Goal: Task Accomplishment & Management: Manage account settings

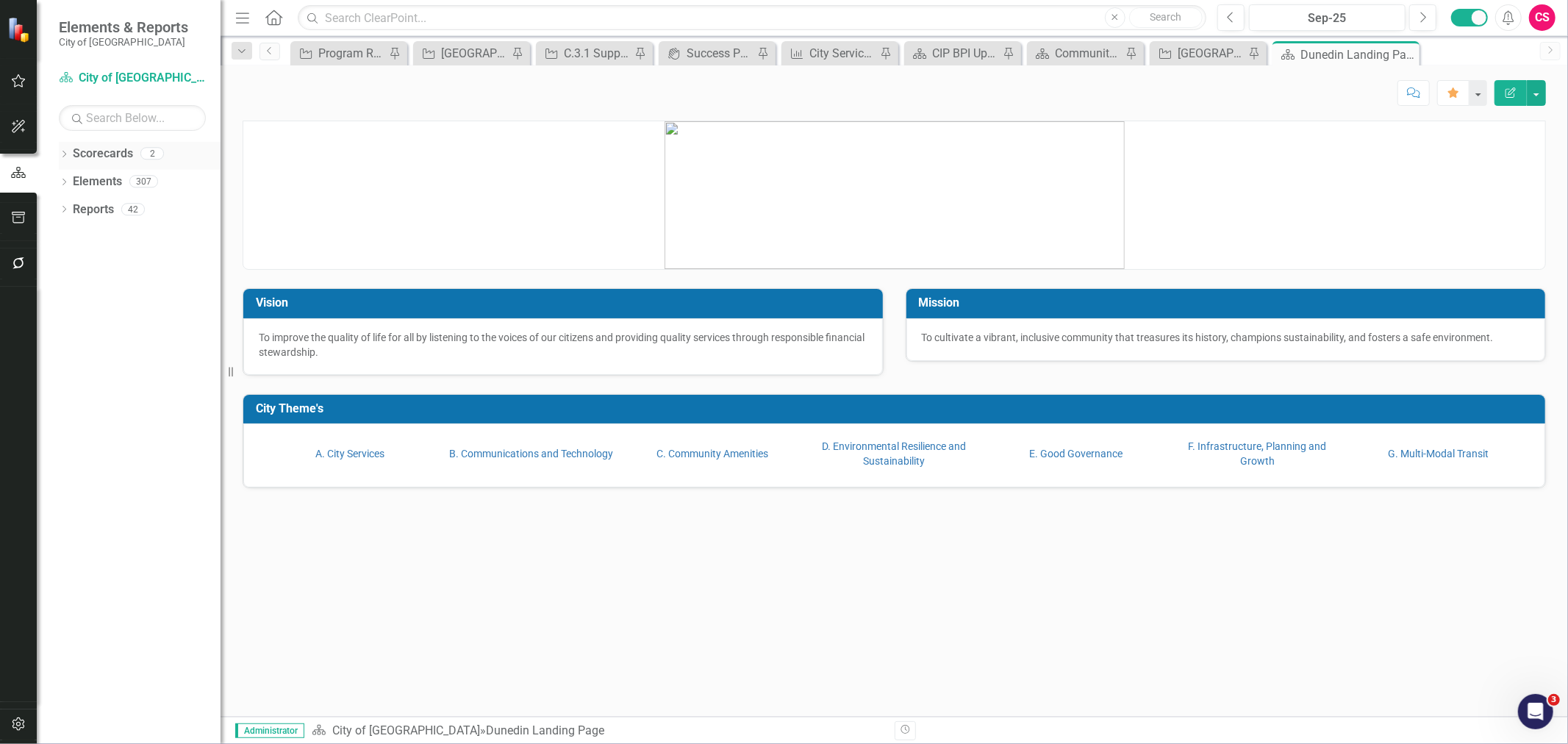
click at [64, 156] on icon "Dropdown" at bounding box center [63, 156] width 10 height 8
click at [75, 183] on icon "Dropdown" at bounding box center [72, 180] width 11 height 8
click at [106, 210] on link "CIPs & BPIs" at bounding box center [158, 210] width 125 height 17
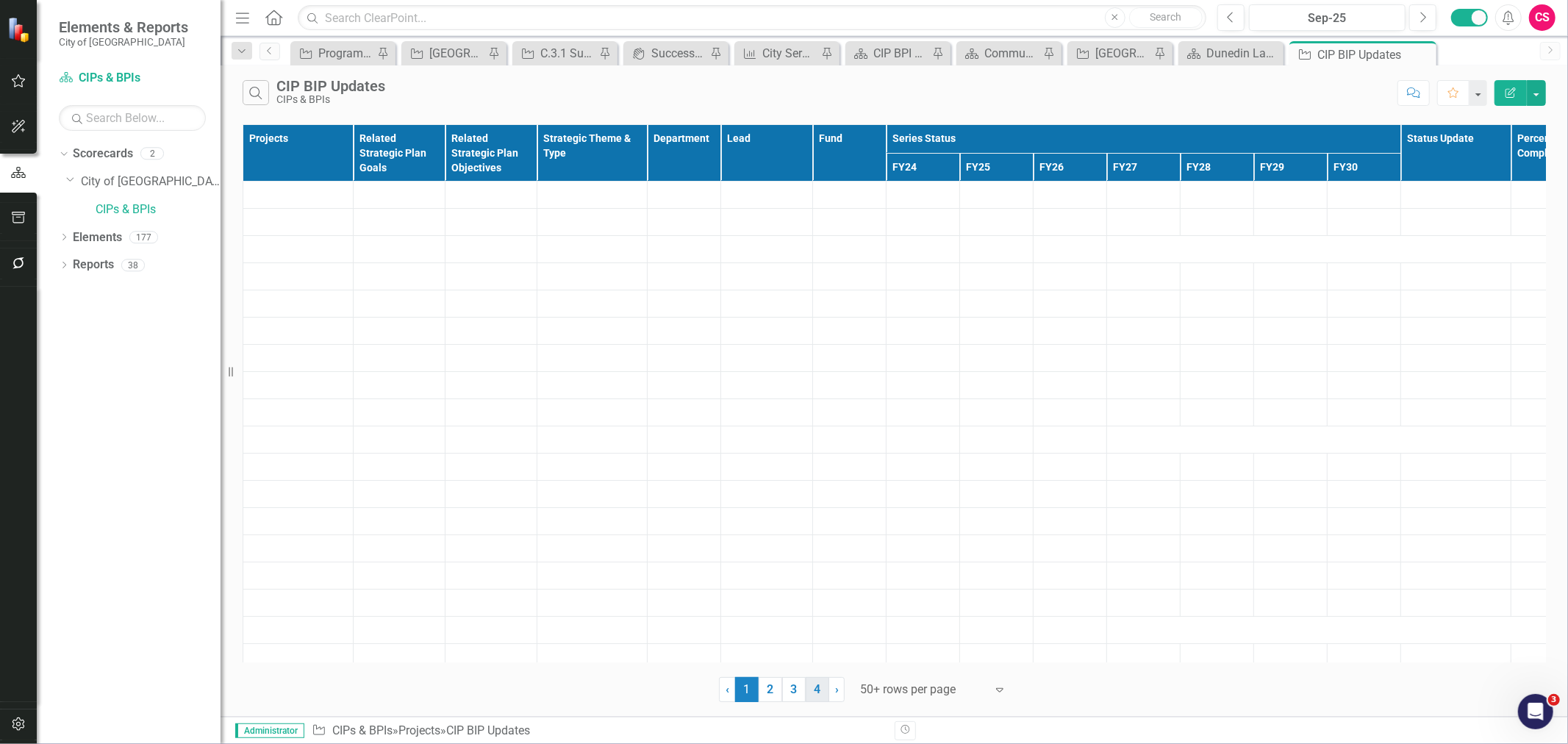
click at [821, 685] on link "4" at bounding box center [817, 689] width 23 height 25
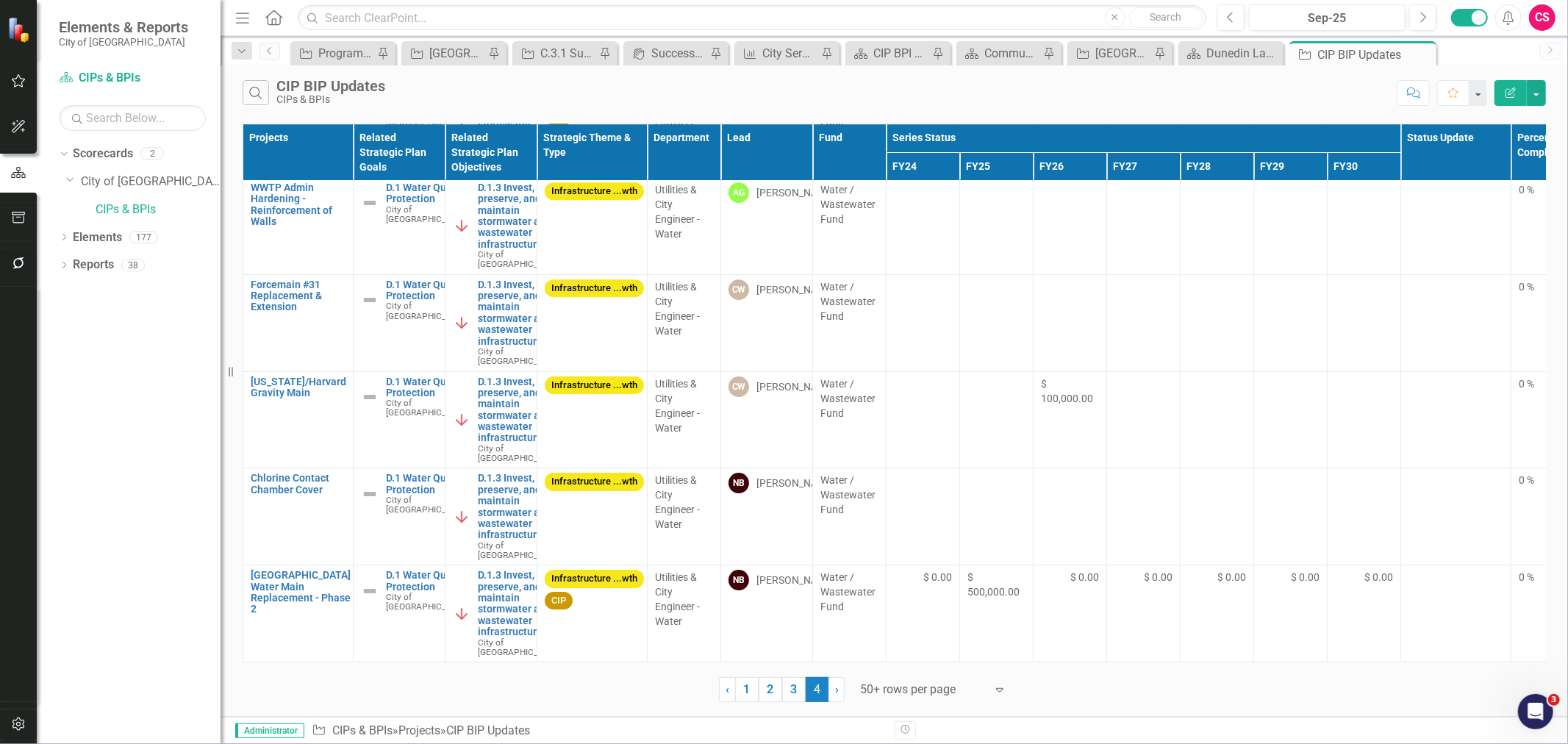
scroll to position [4111, 0]
click at [61, 263] on icon "Dropdown" at bounding box center [63, 266] width 10 height 8
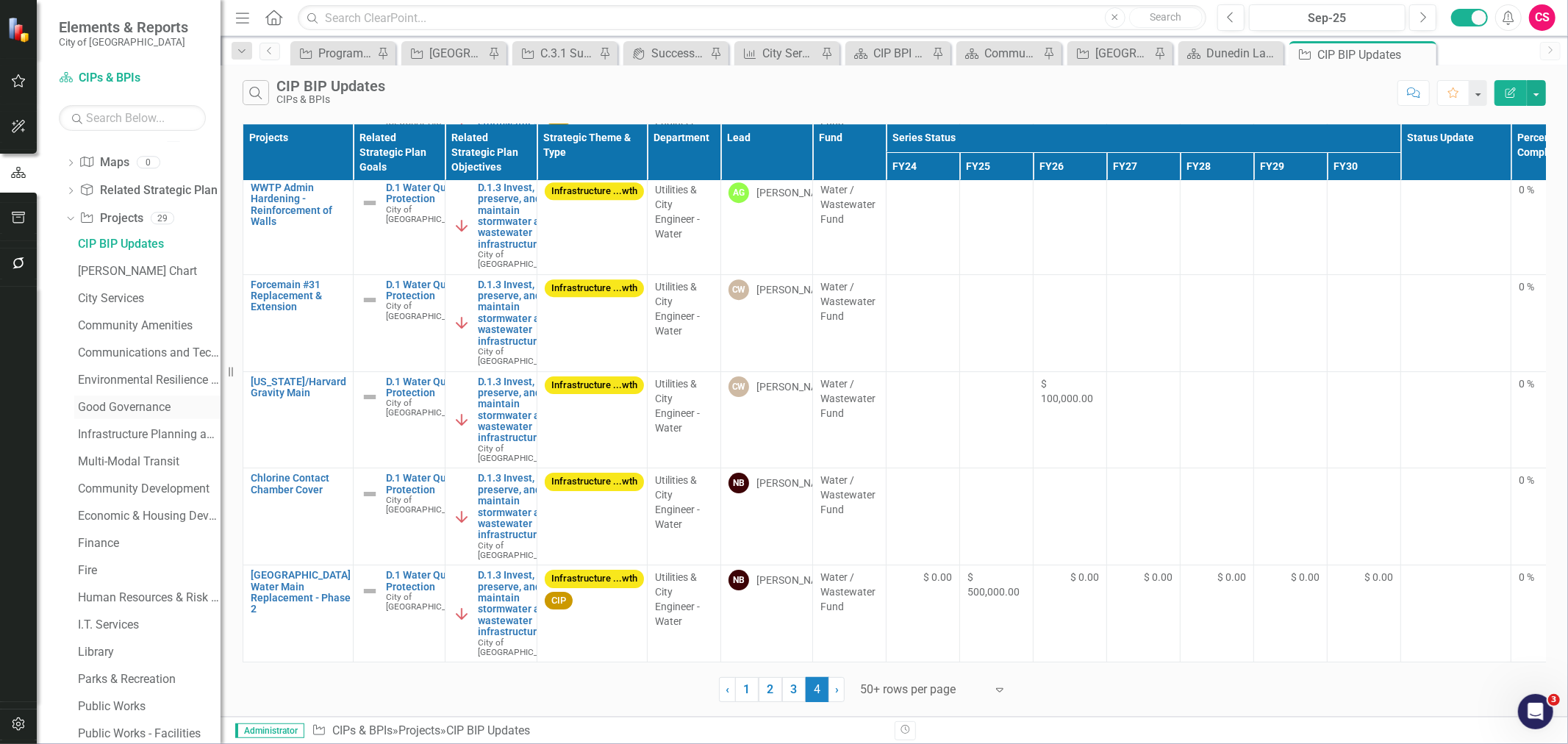
scroll to position [33, 0]
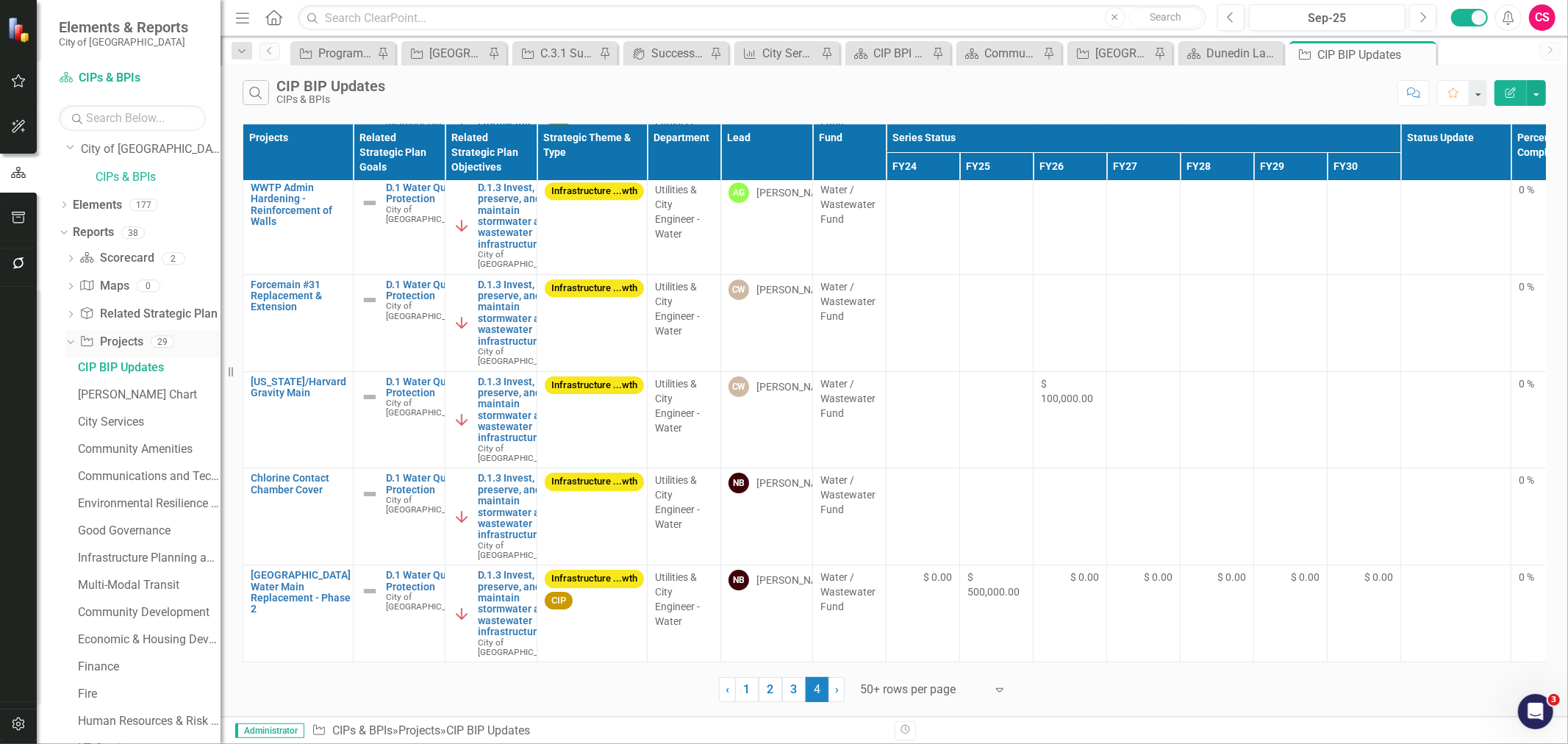
click at [72, 351] on div "Dropdown Project Projects 29" at bounding box center [142, 344] width 155 height 28
click at [61, 201] on div "Dropdown" at bounding box center [63, 207] width 10 height 12
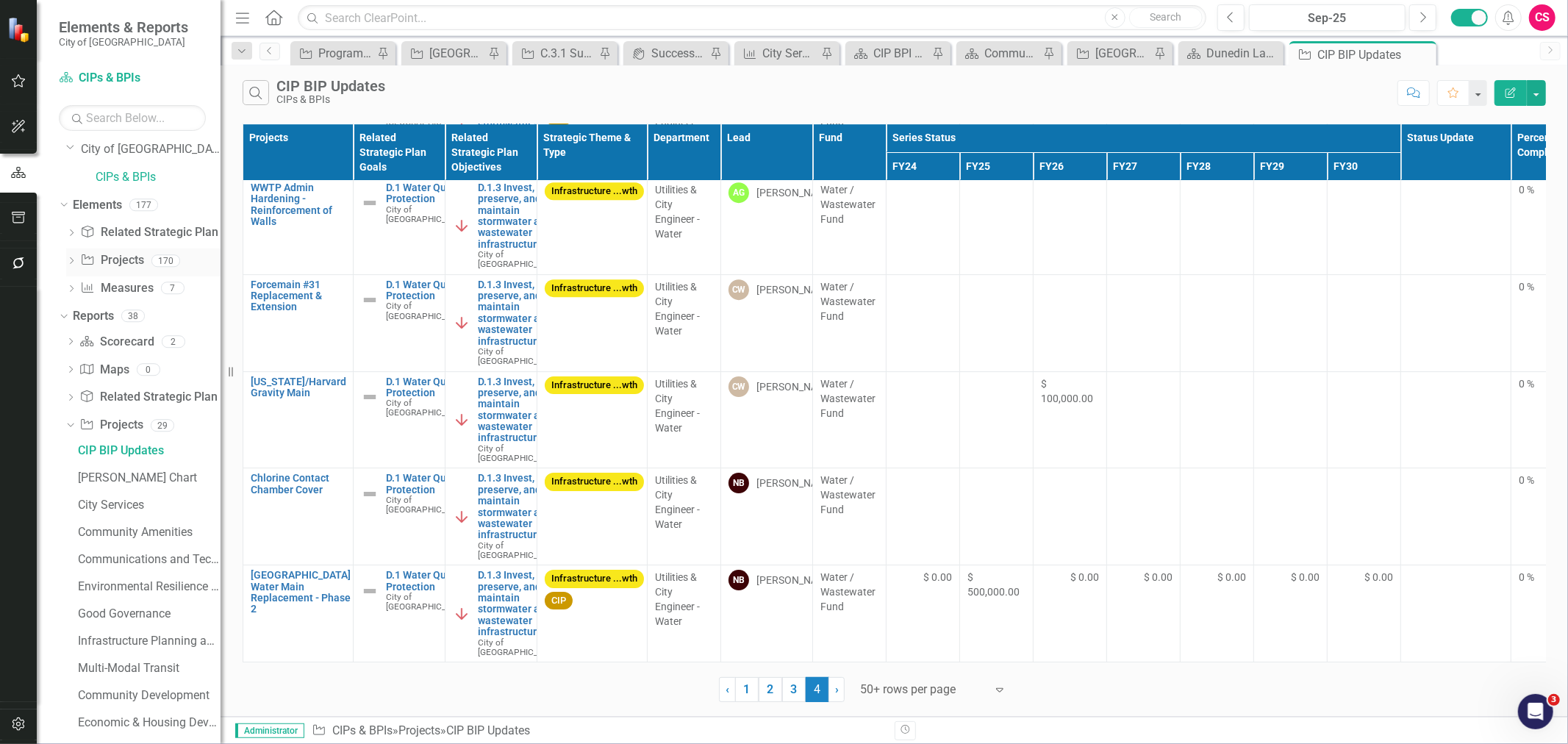
click at [68, 260] on icon "Dropdown" at bounding box center [71, 262] width 10 height 8
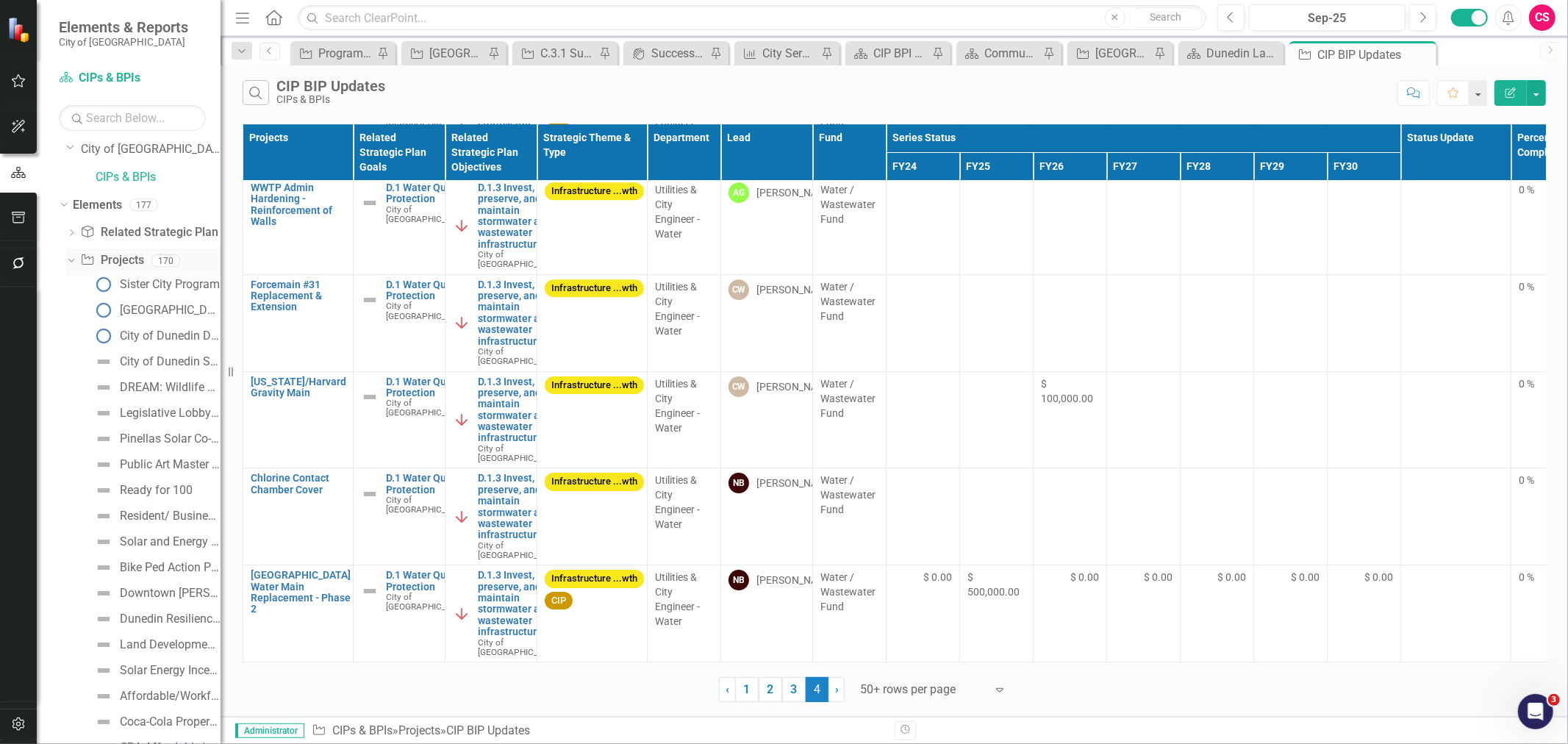
click at [68, 260] on icon "Dropdown" at bounding box center [69, 260] width 8 height 10
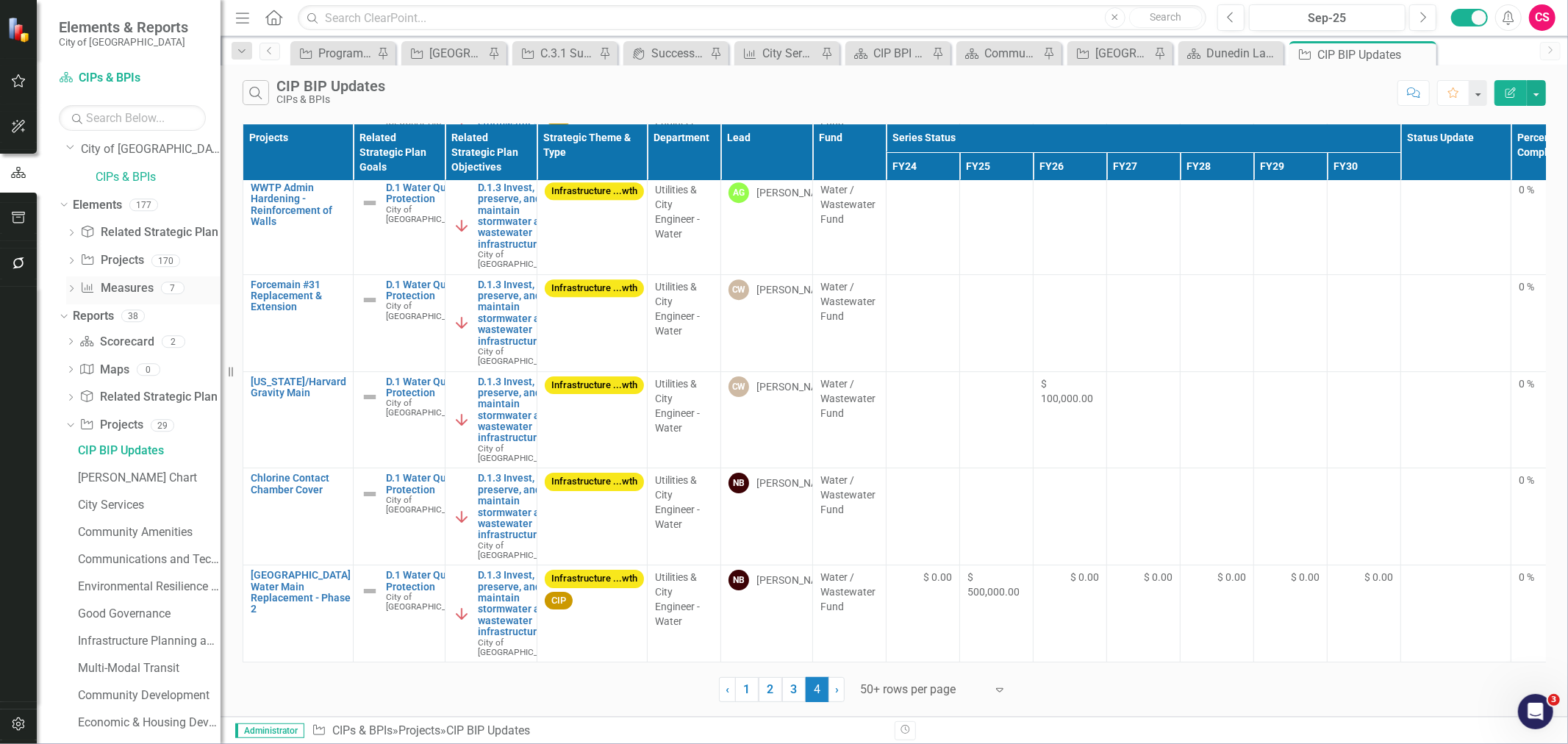
click at [72, 299] on div "Dropdown Measure Measures 7" at bounding box center [143, 291] width 155 height 28
click at [72, 288] on icon "Dropdown" at bounding box center [71, 290] width 10 height 8
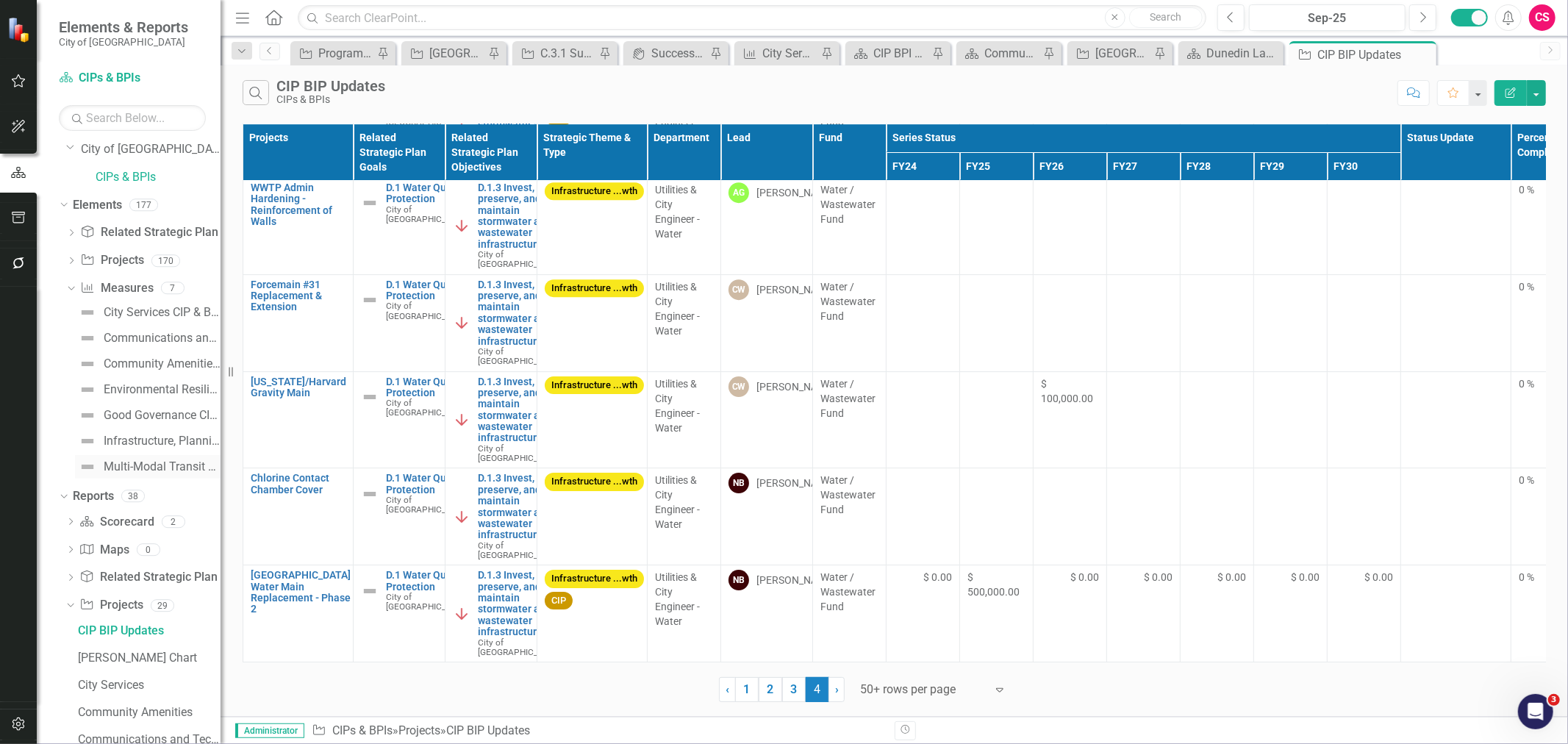
click at [126, 460] on div "Multi-Modal Transit CIP & BPIs Snapshot" at bounding box center [162, 467] width 117 height 13
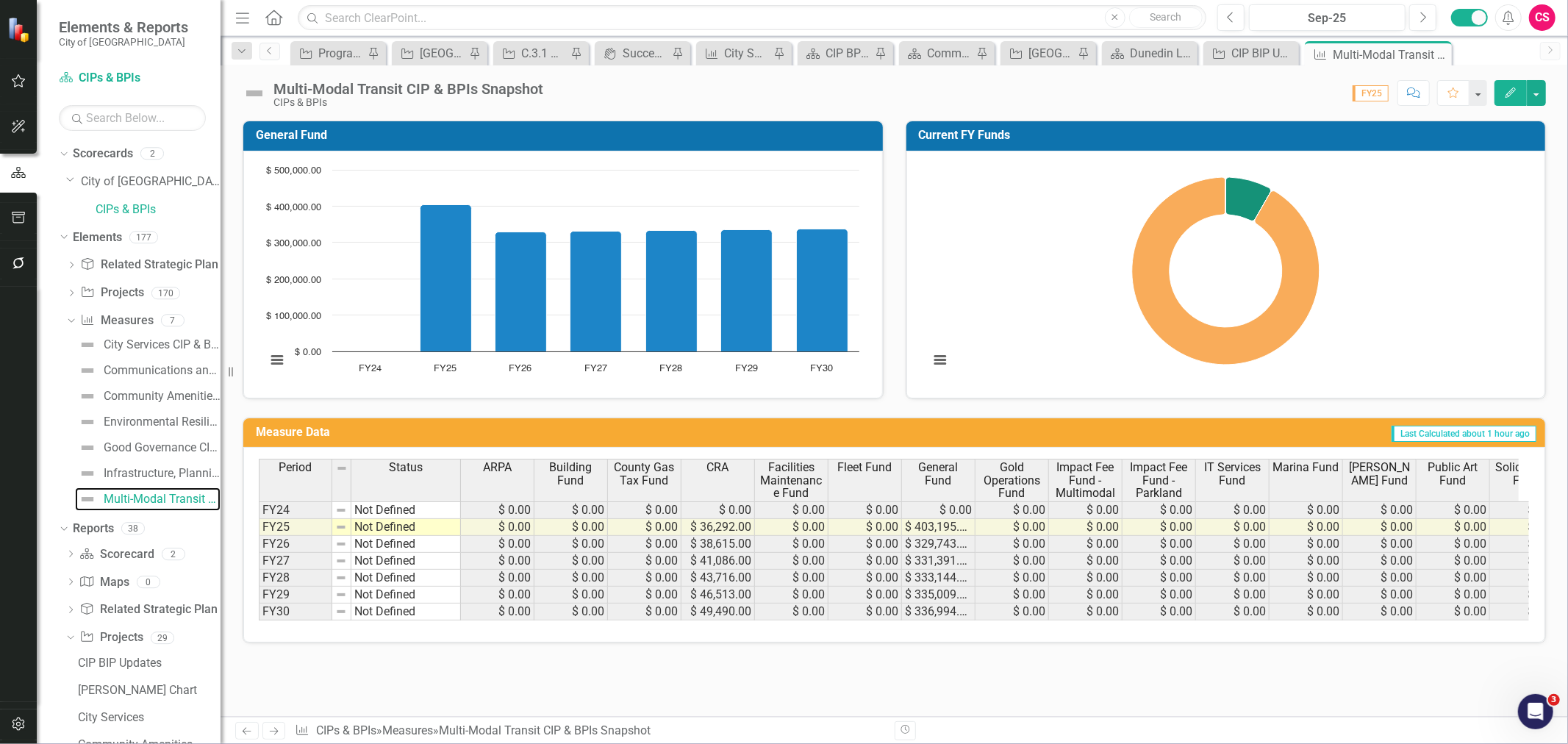
scroll to position [0, 192]
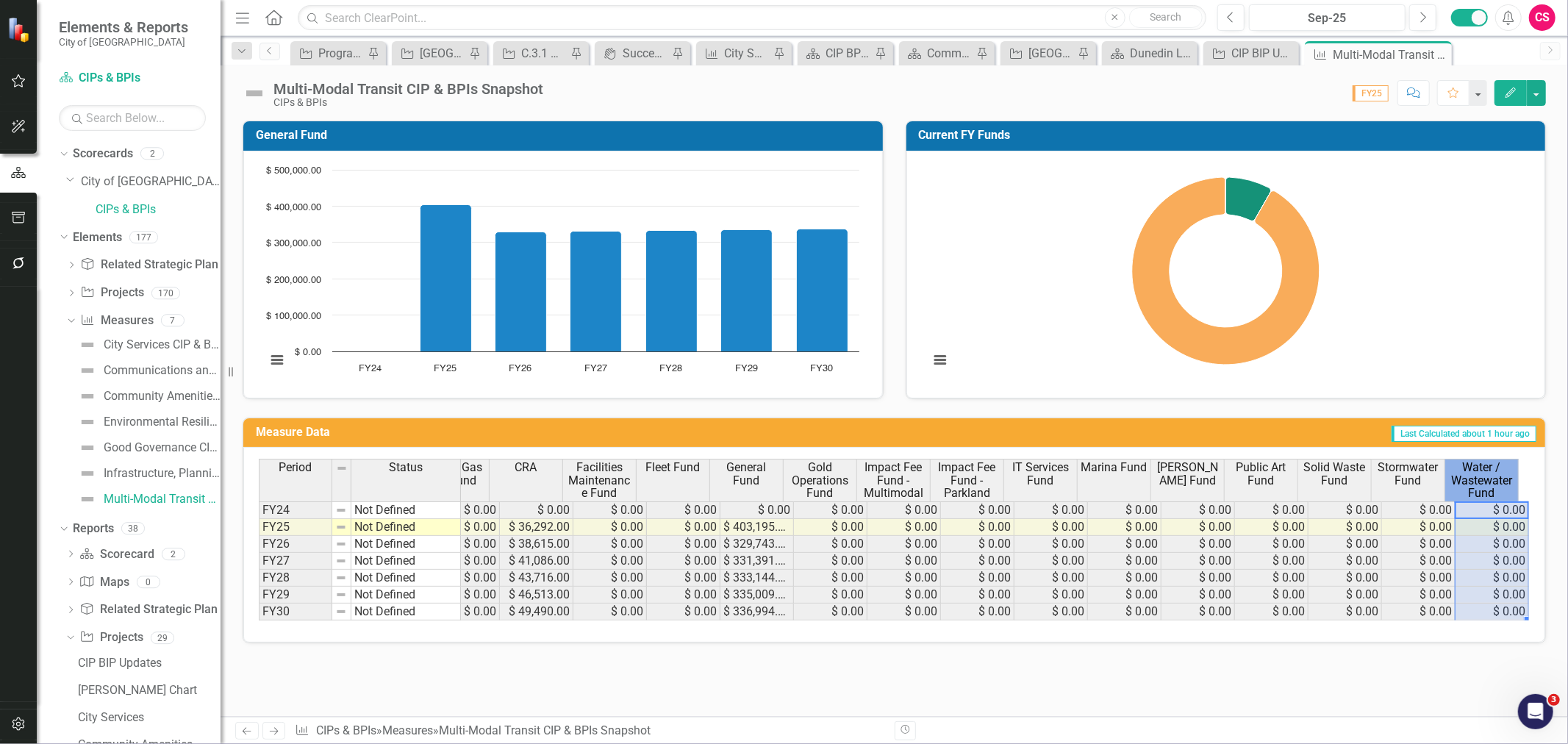
click at [1475, 485] on span "Water / Wastewater Fund" at bounding box center [1481, 480] width 67 height 39
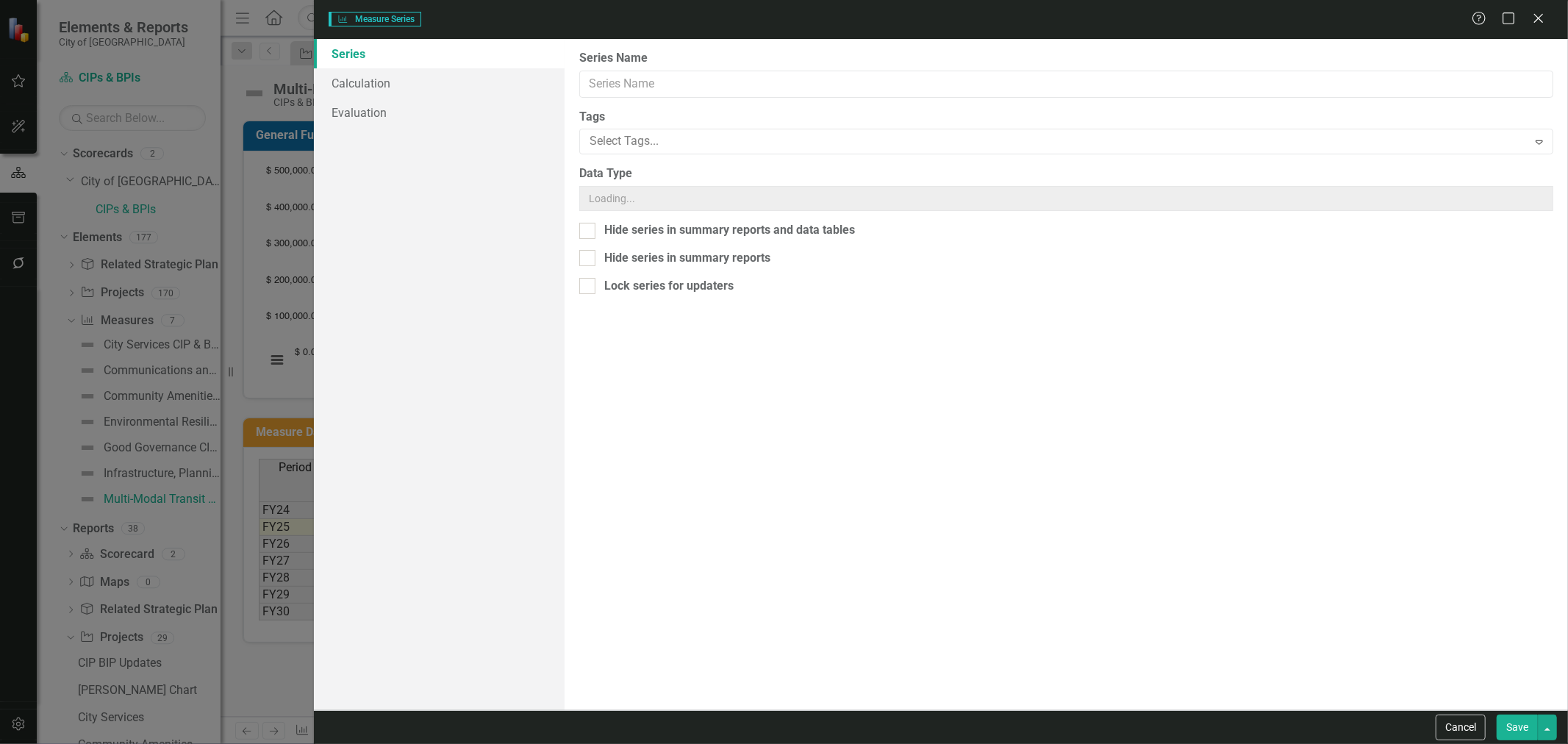
scroll to position [0, 182]
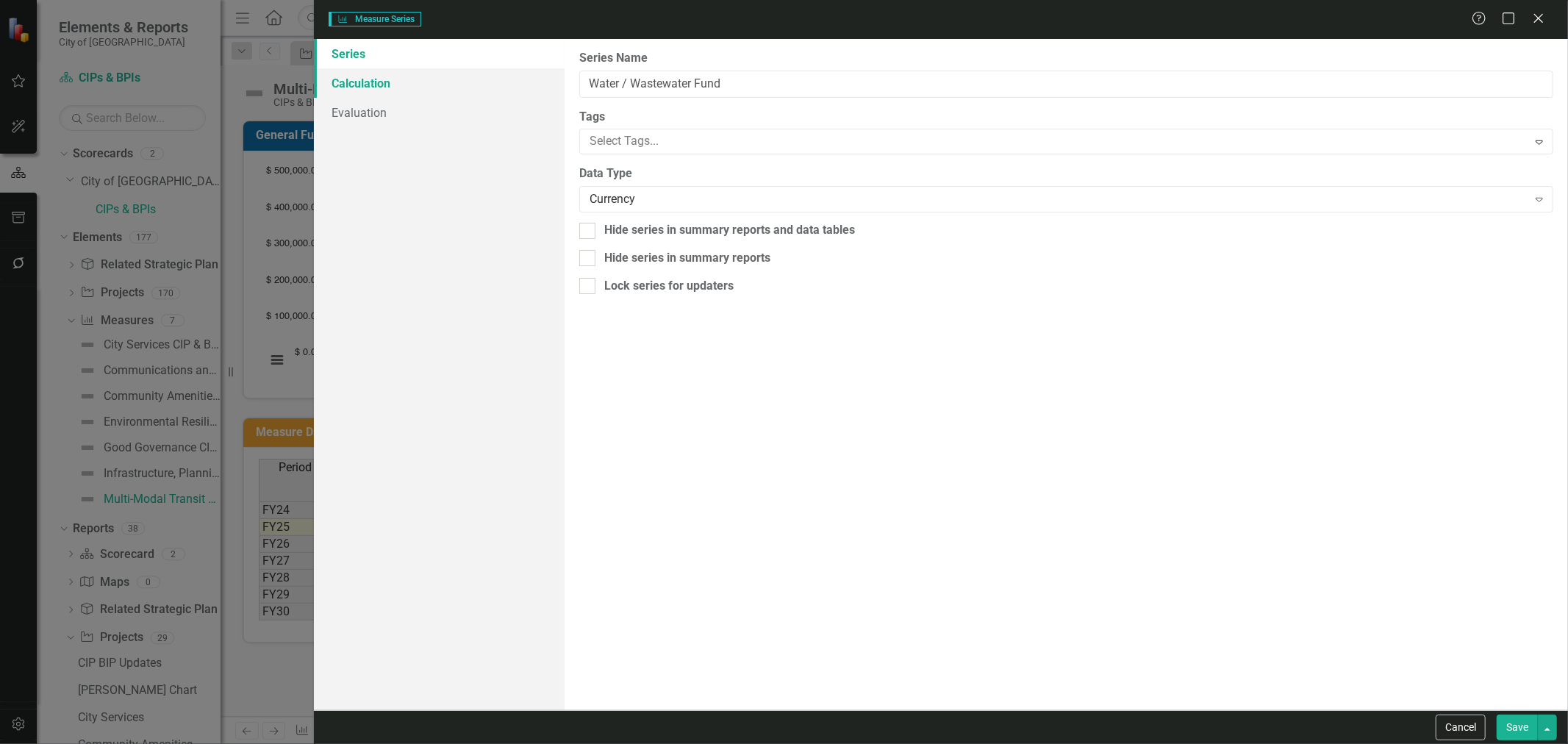
click at [404, 89] on link "Calculation" at bounding box center [439, 83] width 250 height 30
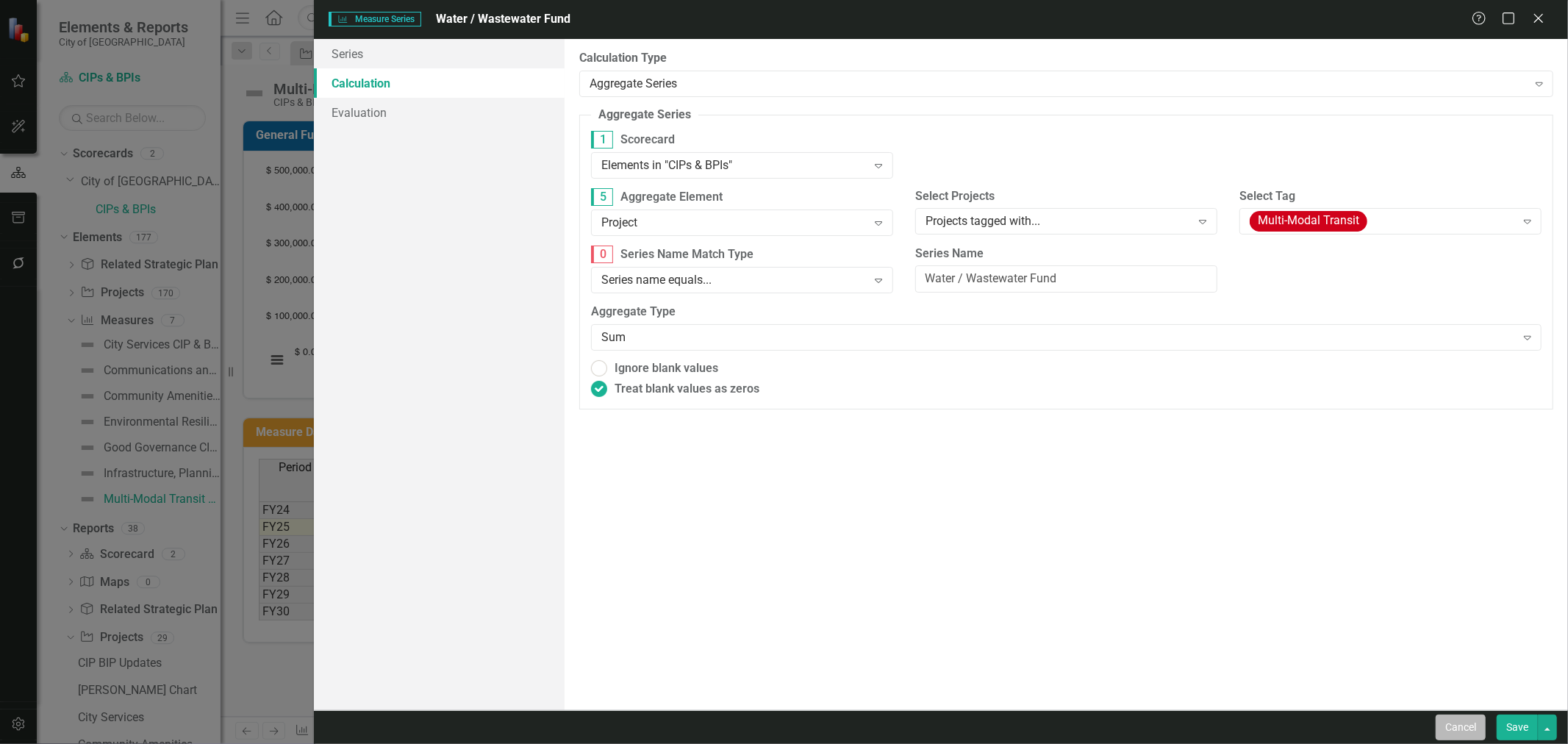
click at [1453, 726] on button "Cancel" at bounding box center [1461, 727] width 50 height 26
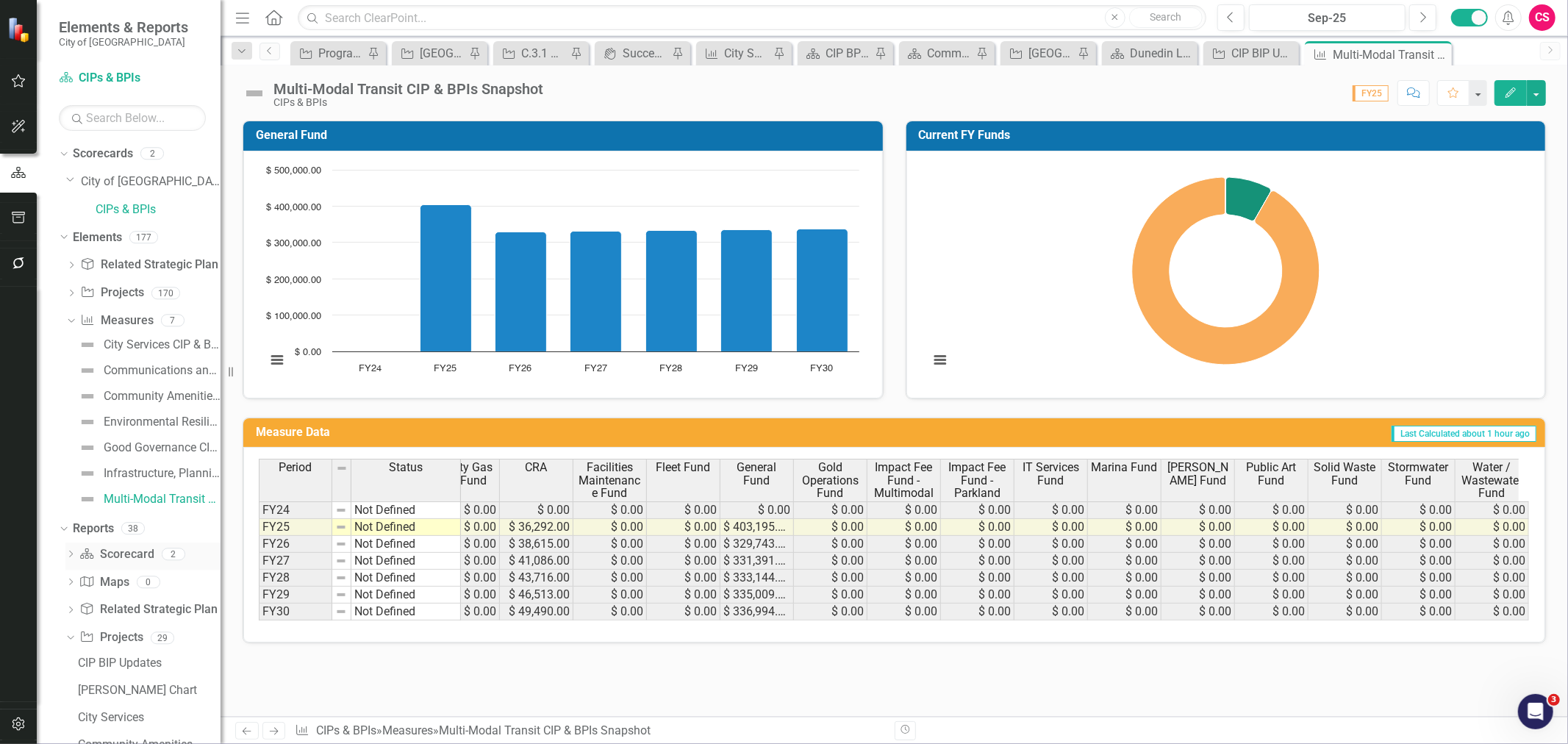
click at [127, 561] on link "Scorecard Scorecard" at bounding box center [116, 555] width 74 height 17
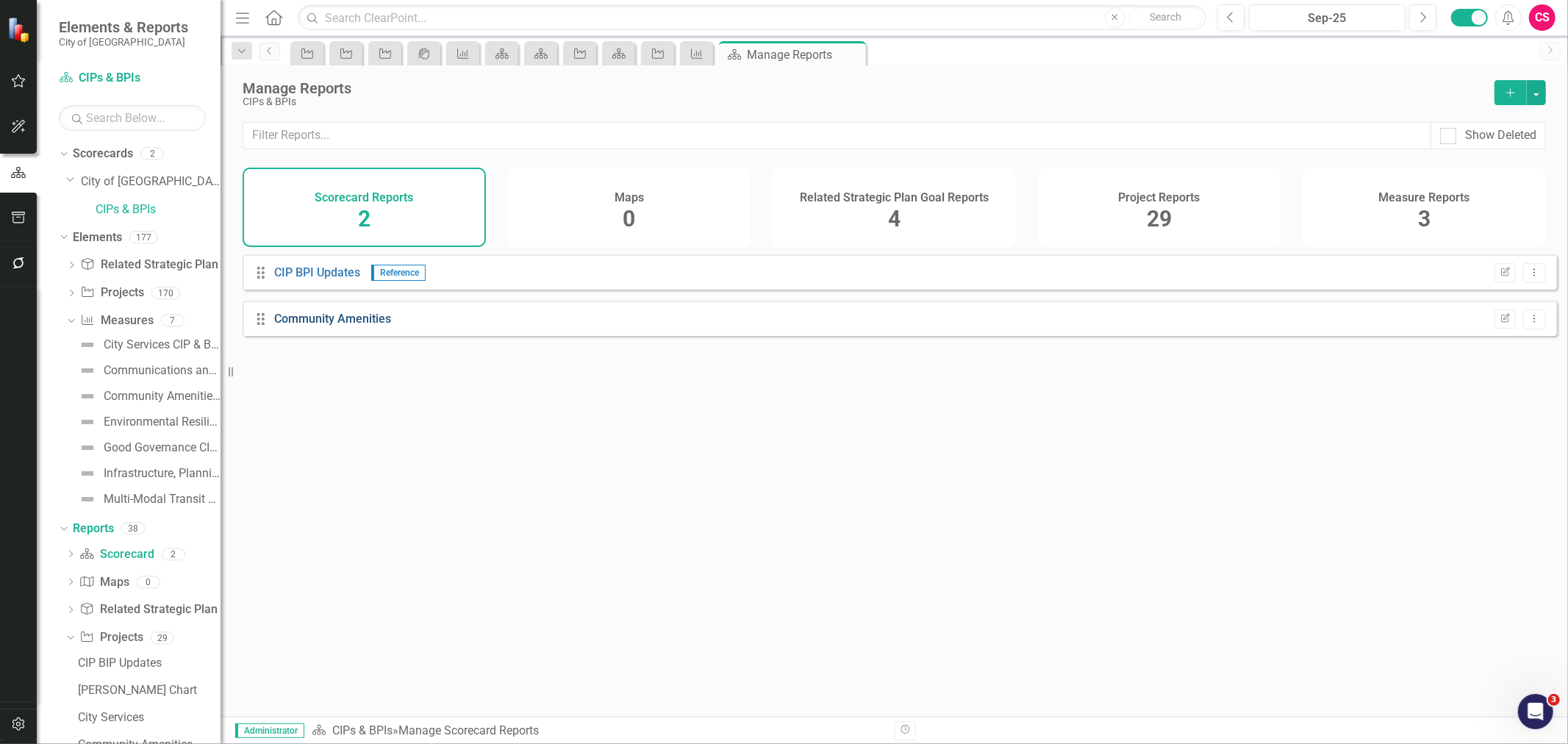
click at [346, 326] on link "Community Amenities" at bounding box center [332, 318] width 117 height 14
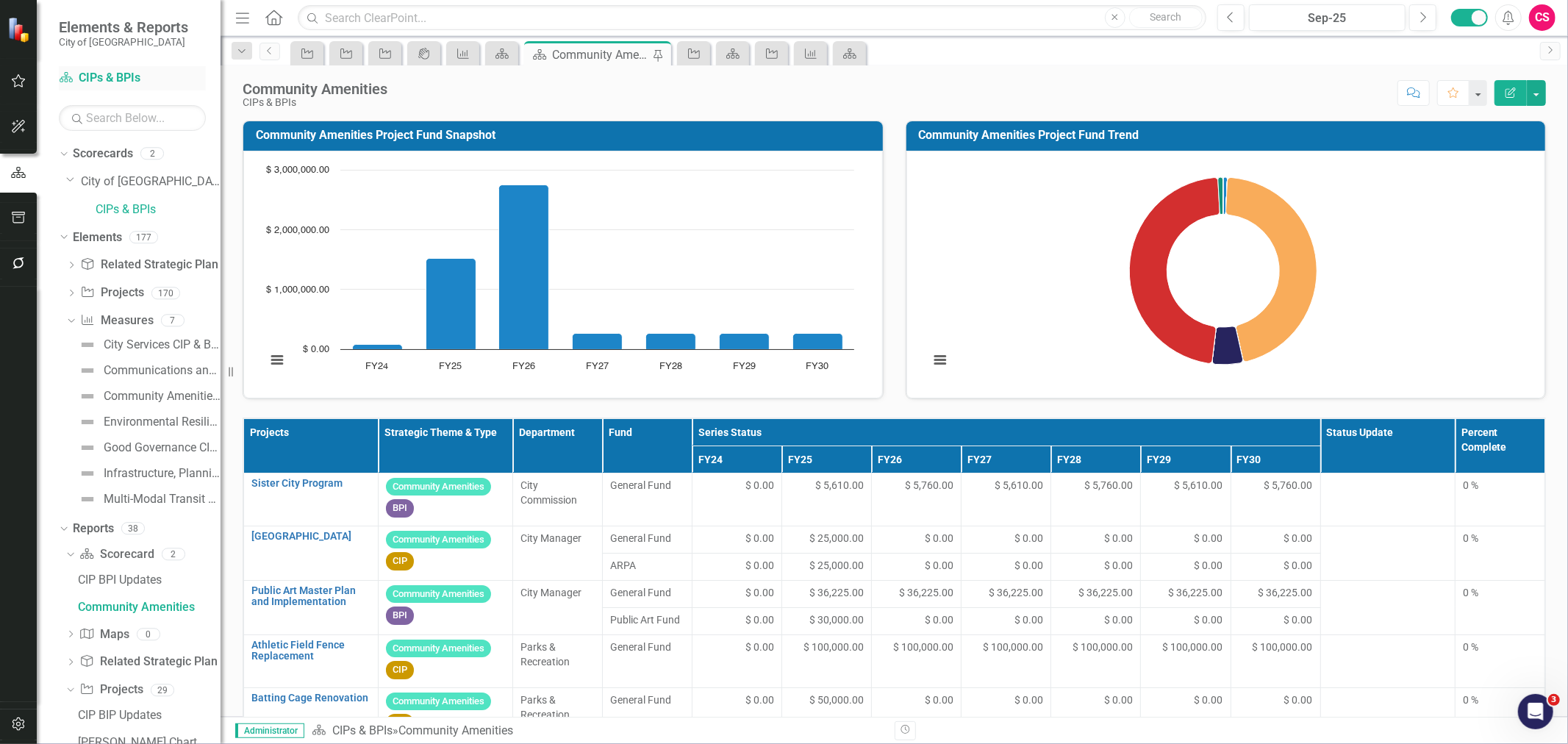
click at [136, 88] on div "Scorecard CIPs & BPIs" at bounding box center [132, 78] width 147 height 24
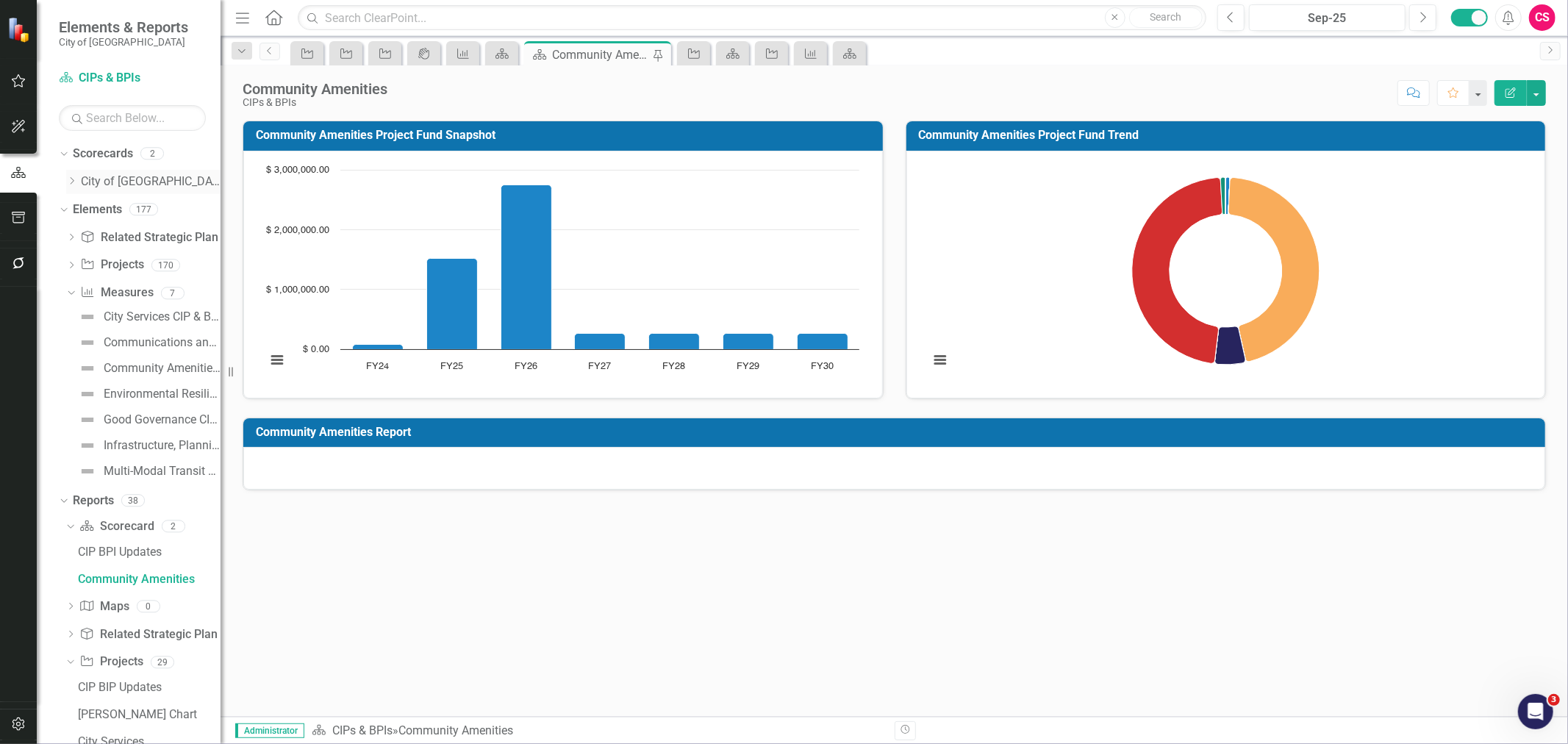
click at [129, 180] on link "City of [GEOGRAPHIC_DATA]" at bounding box center [151, 182] width 140 height 17
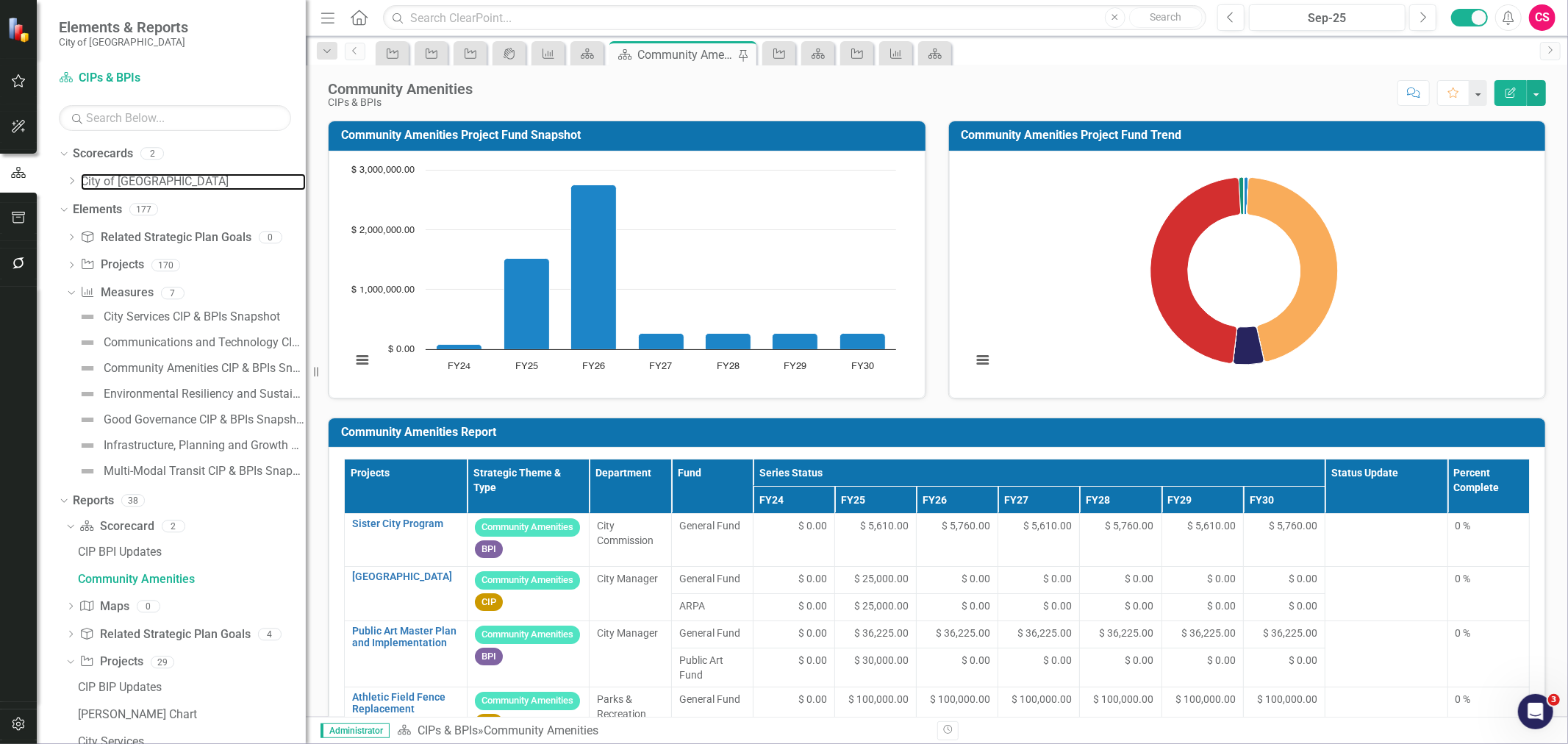
drag, startPoint x: 222, startPoint y: 379, endPoint x: 305, endPoint y: 378, distance: 83.0
click at [305, 378] on div "Resize" at bounding box center [311, 372] width 12 height 744
click at [1513, 92] on icon "Edit Report" at bounding box center [1510, 92] width 13 height 10
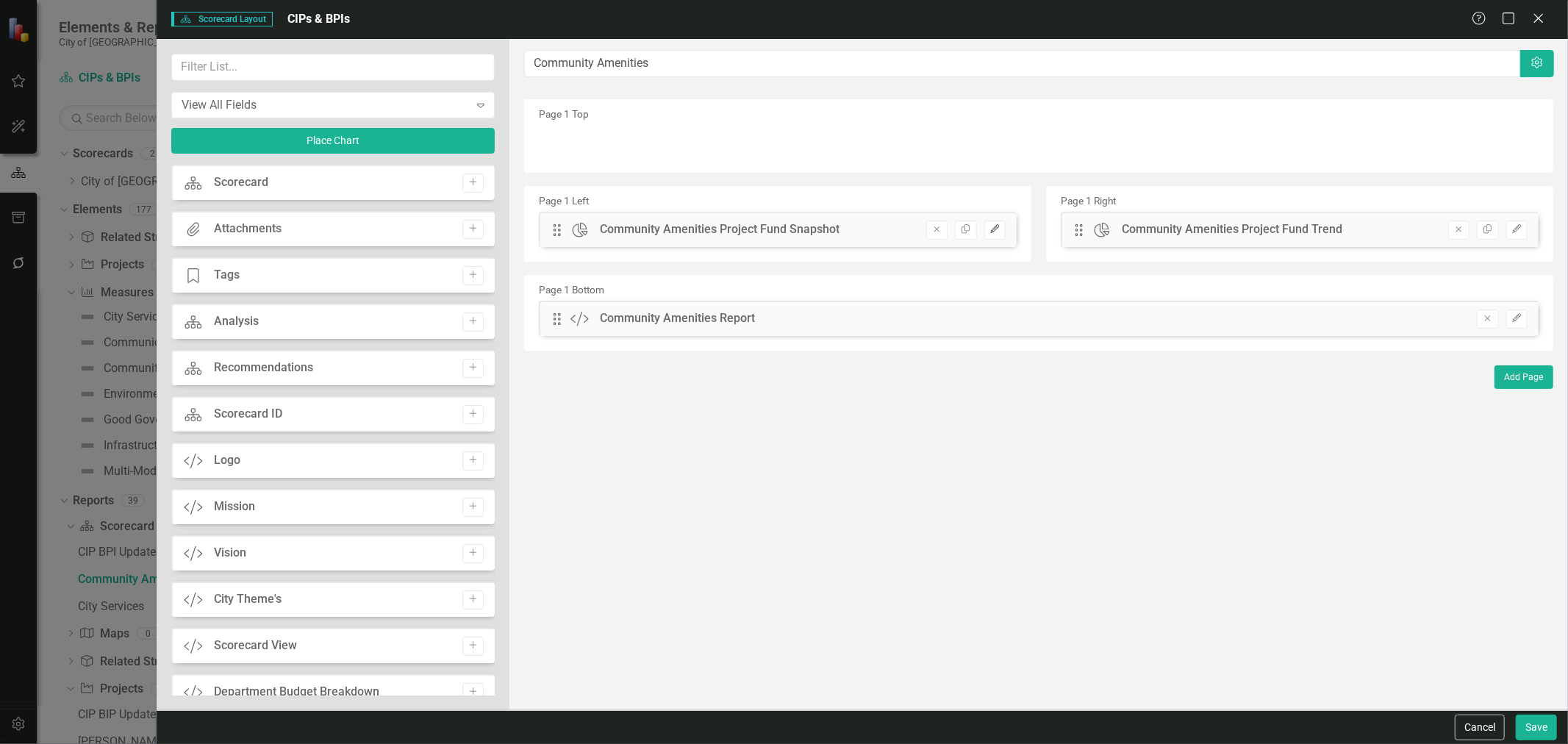
click at [988, 223] on button "Edit" at bounding box center [994, 230] width 21 height 20
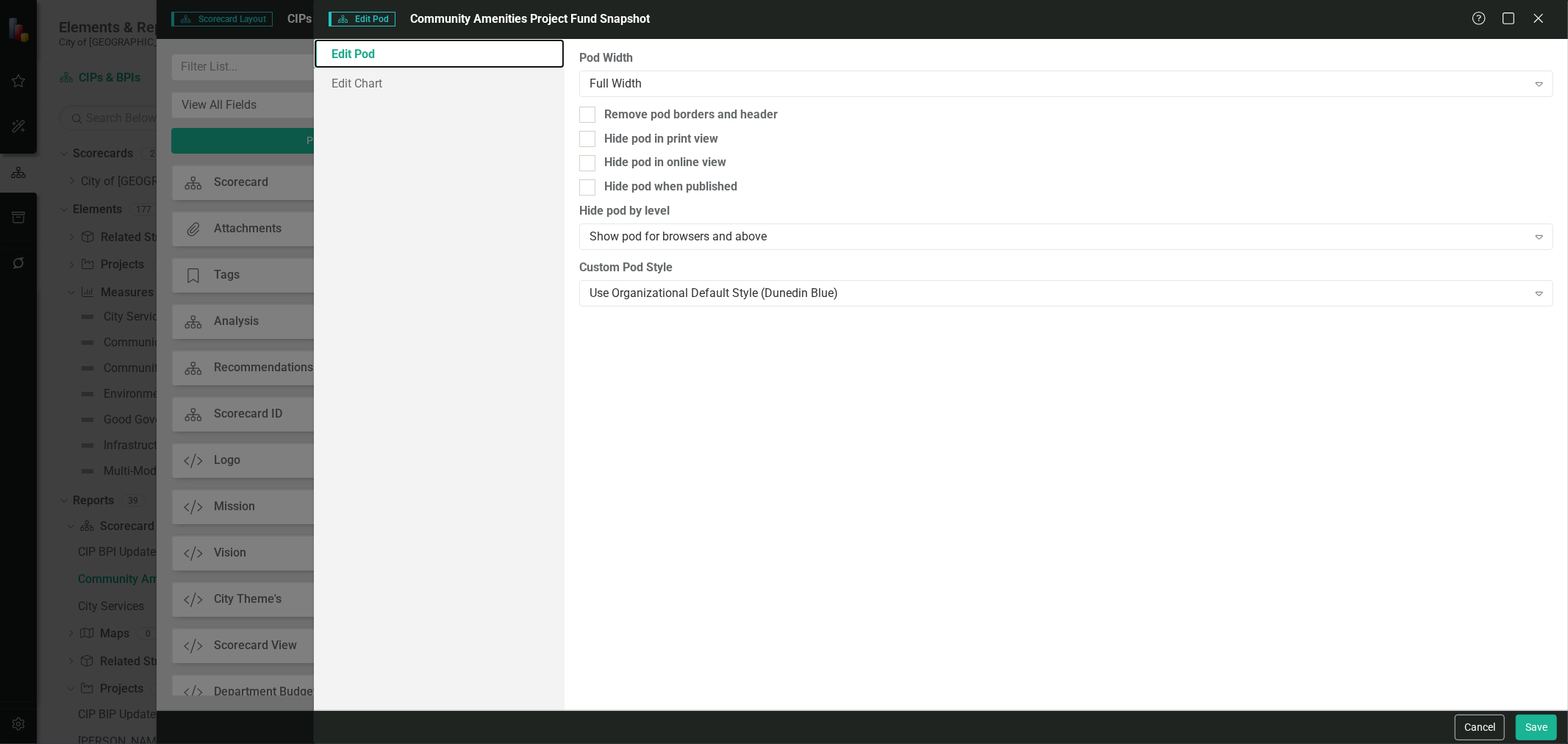
drag, startPoint x: 372, startPoint y: 67, endPoint x: 501, endPoint y: 119, distance: 139.1
click at [372, 67] on link "Edit Pod" at bounding box center [439, 54] width 250 height 30
click at [427, 74] on link "Edit Chart" at bounding box center [439, 83] width 250 height 30
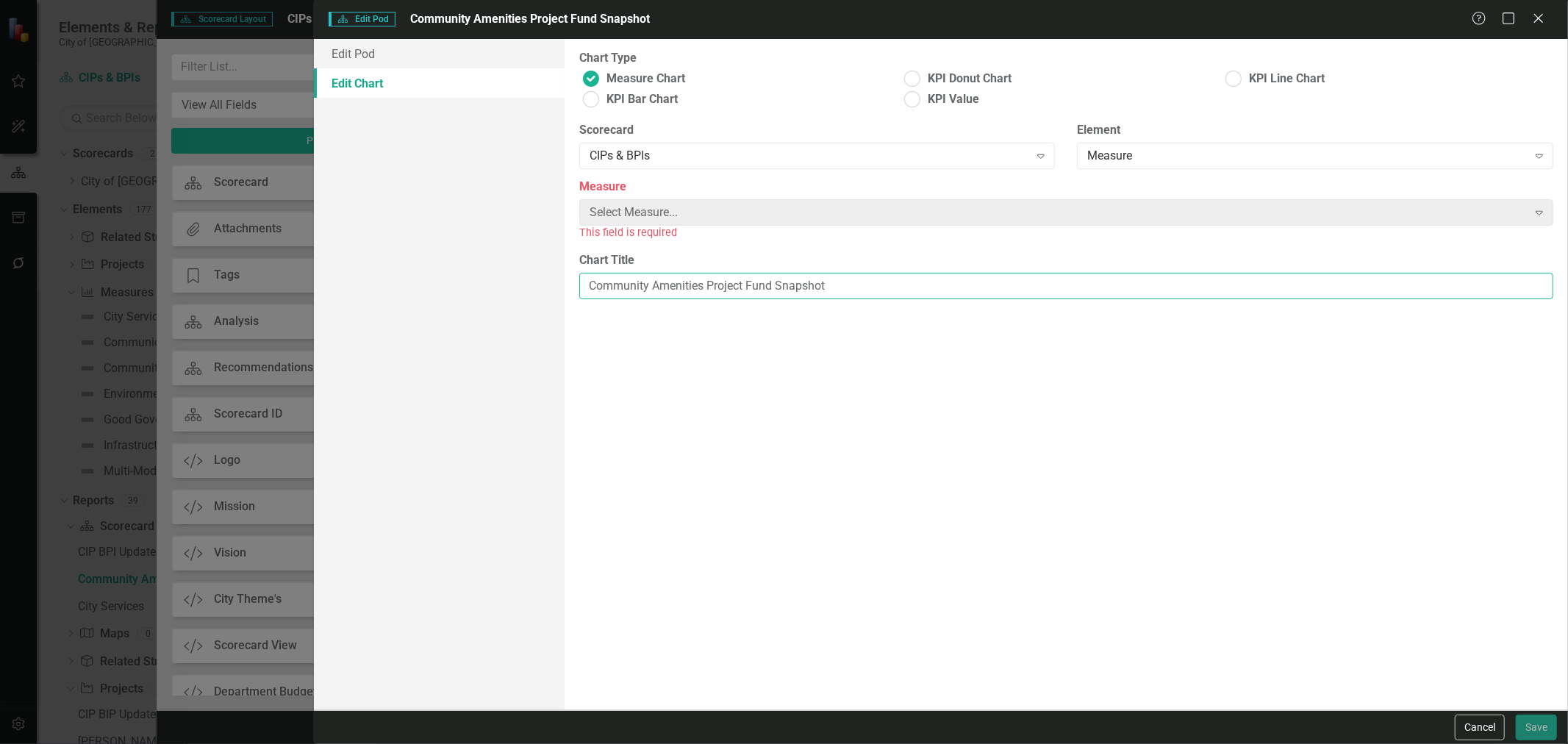
click at [1074, 277] on input "Community Amenities Project Fund Snapshot" at bounding box center [1066, 286] width 974 height 27
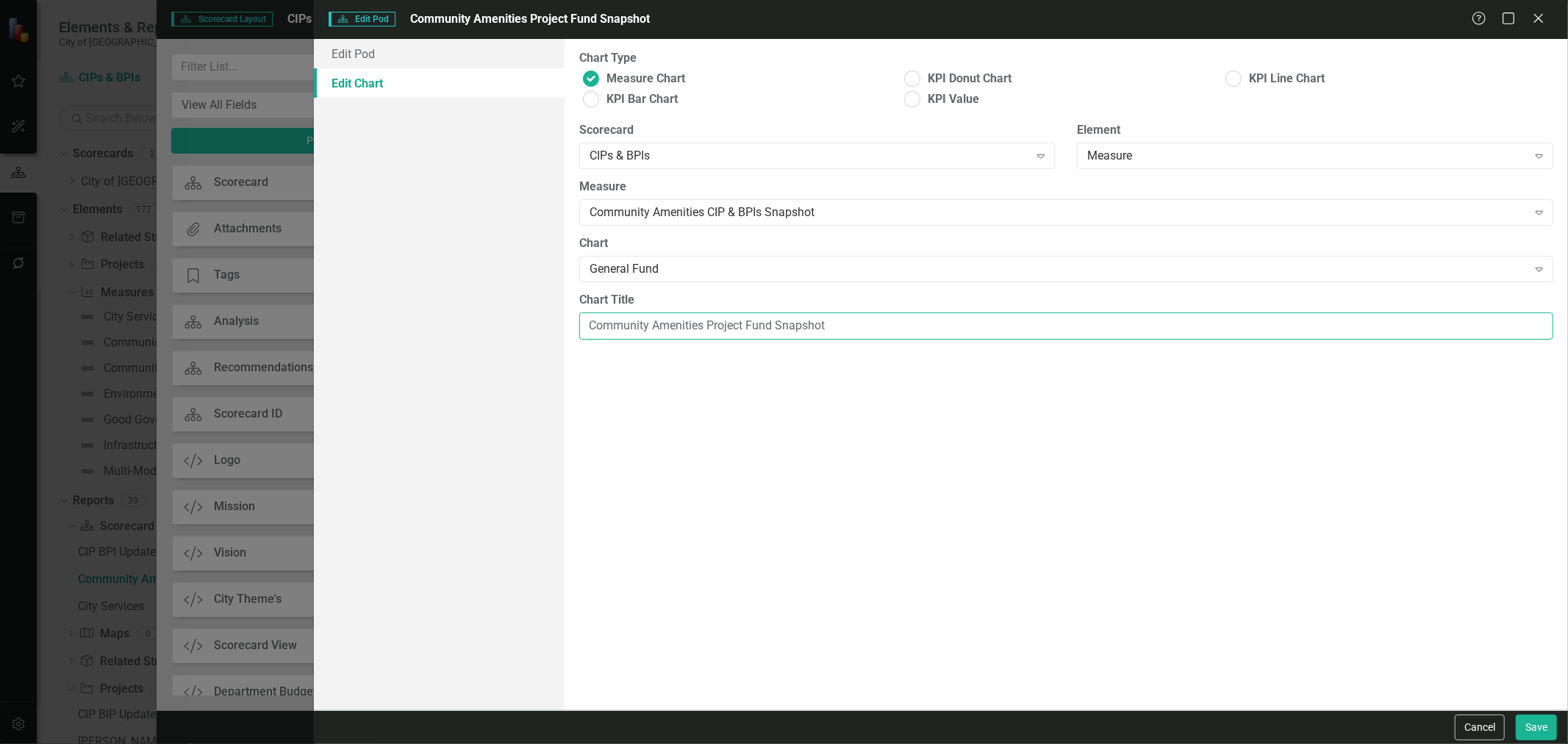
paste input "Project General"
click at [709, 321] on input "Community Amenities Project General Fund Snapshot" at bounding box center [1066, 326] width 974 height 27
type input "Community Amenities Project General Fund Snapshot"
click at [1534, 718] on button "Save" at bounding box center [1536, 727] width 41 height 26
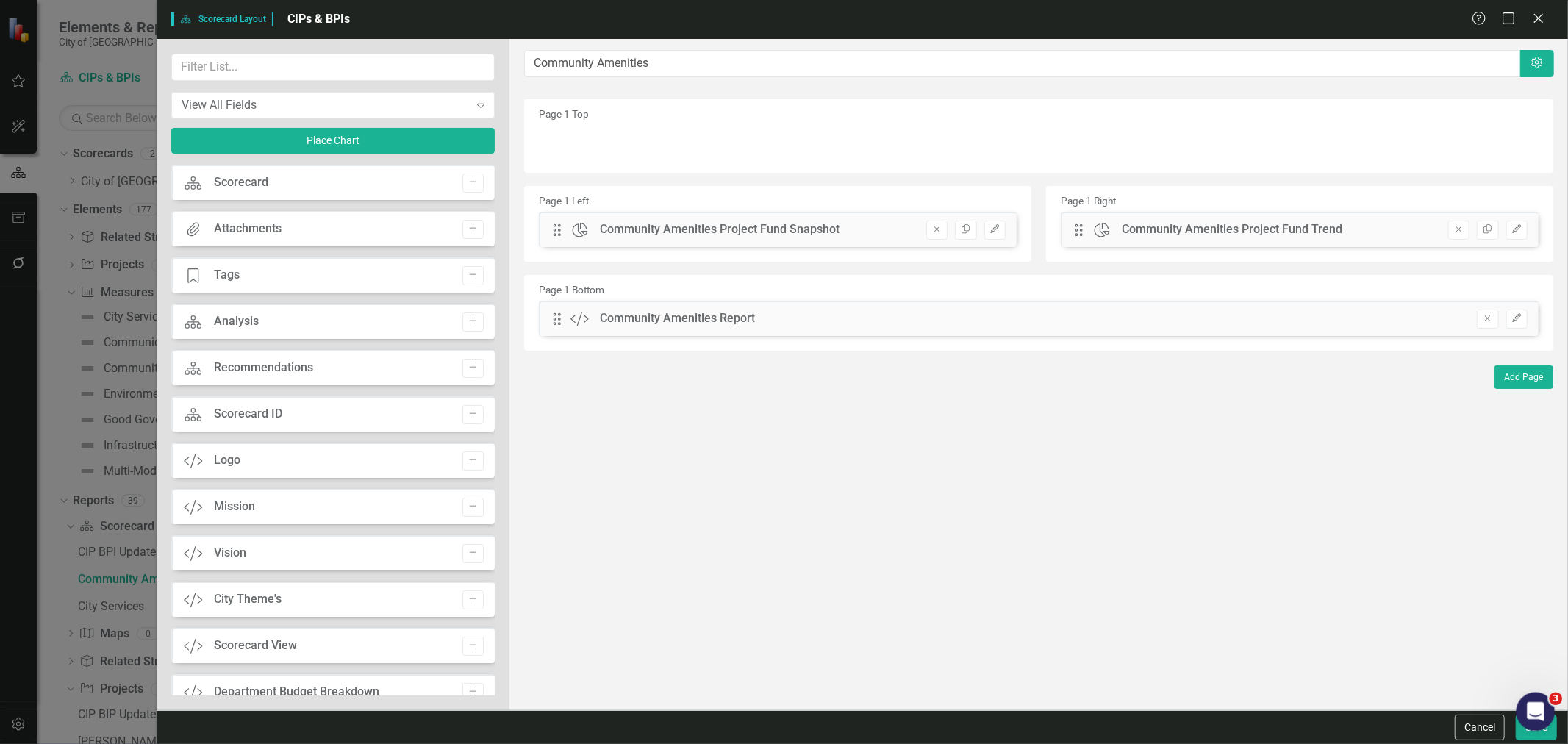
click at [1520, 731] on body "Elements & Reports City of Dunedin Scorecard CIPs & BPIs Search Dropdown Scorec…" at bounding box center [784, 372] width 1568 height 744
click at [1520, 731] on button "Save" at bounding box center [1536, 727] width 41 height 26
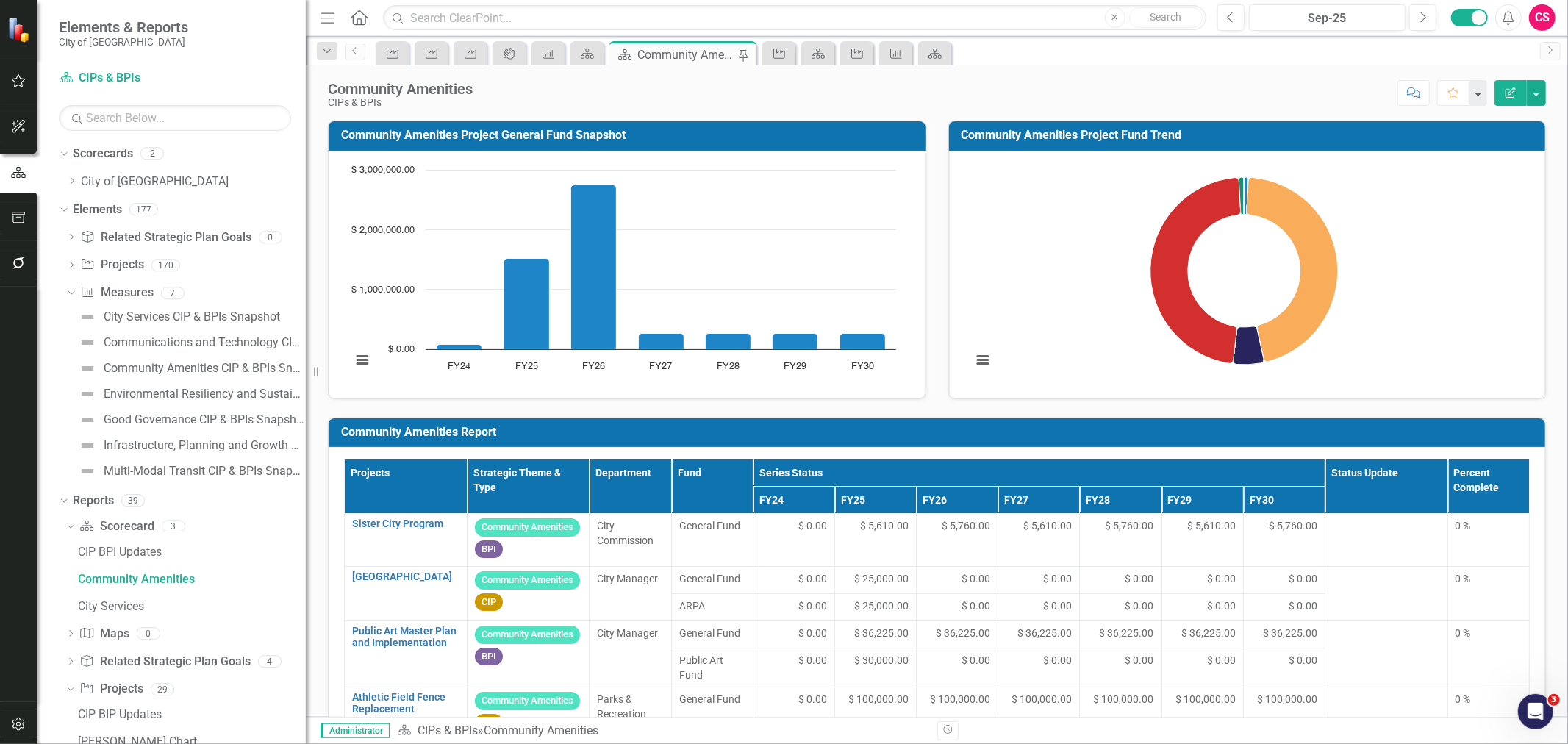
click at [1516, 97] on icon "Edit Report" at bounding box center [1510, 92] width 13 height 10
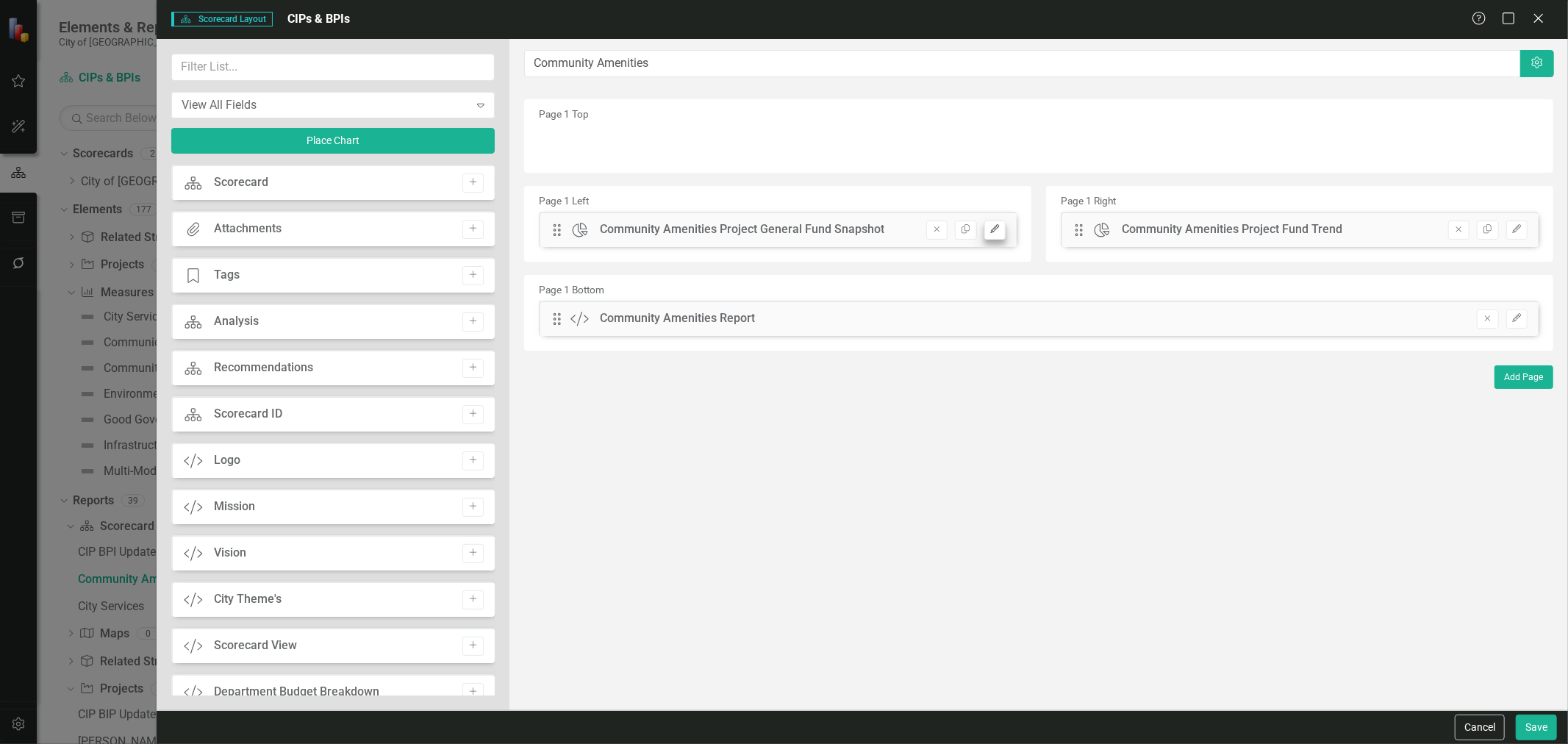
click at [994, 231] on div "Scorecard Scorecard Layout CIPs & BPIs Help Maximize Close View All Fields Expa…" at bounding box center [784, 372] width 1568 height 744
click at [994, 231] on icon "Edit" at bounding box center [995, 229] width 11 height 8
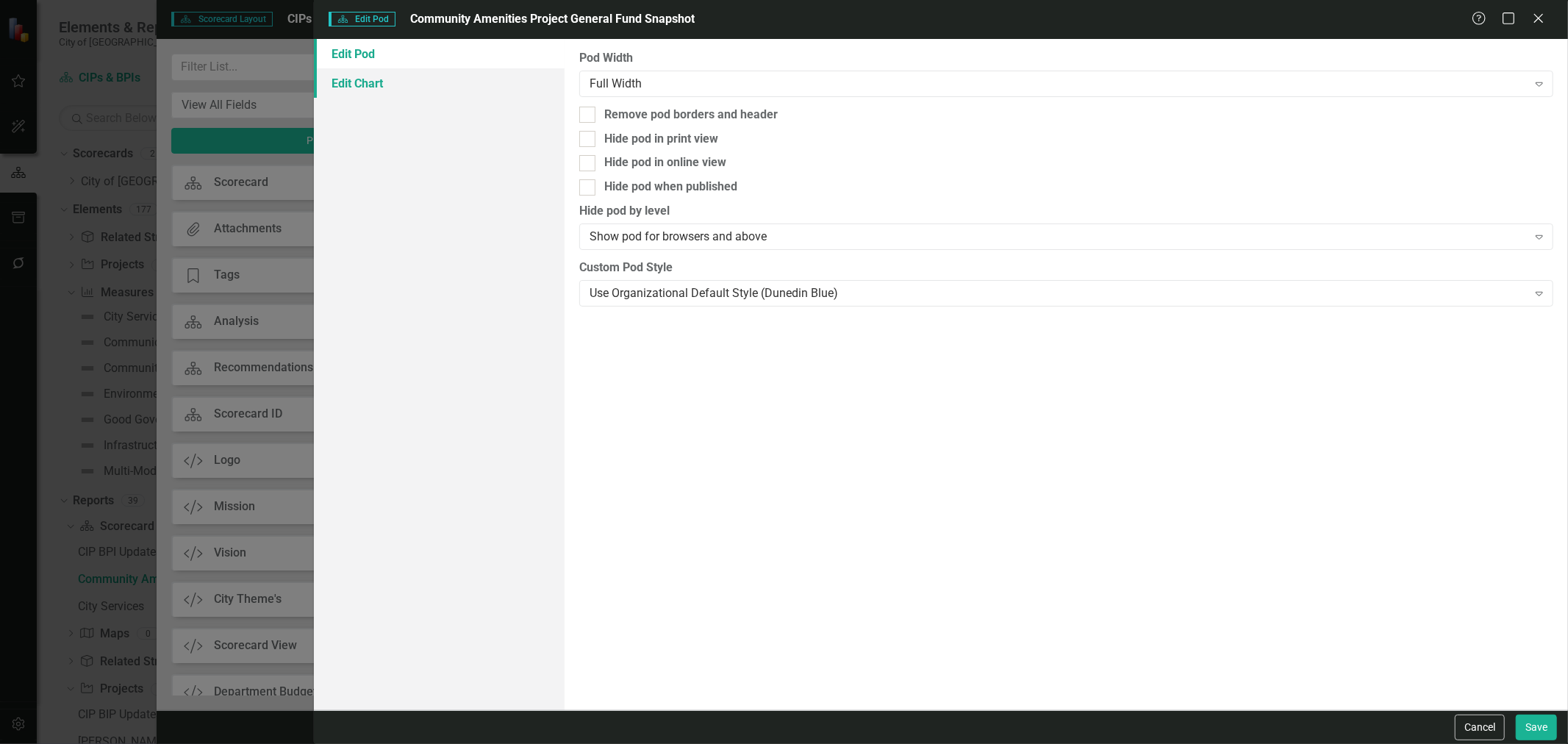
click at [401, 75] on link "Edit Chart" at bounding box center [439, 83] width 250 height 30
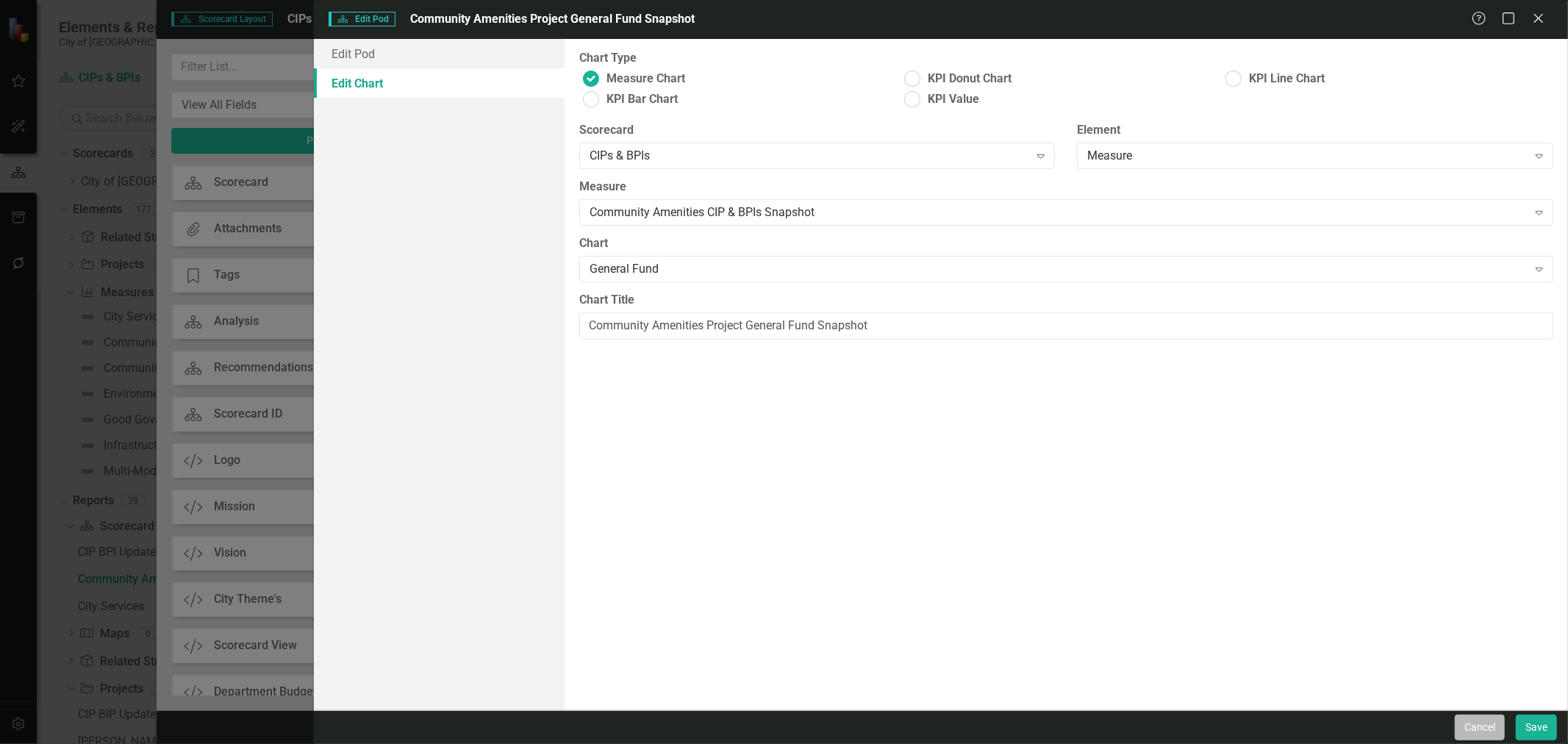
click at [1473, 726] on button "Cancel" at bounding box center [1480, 727] width 50 height 26
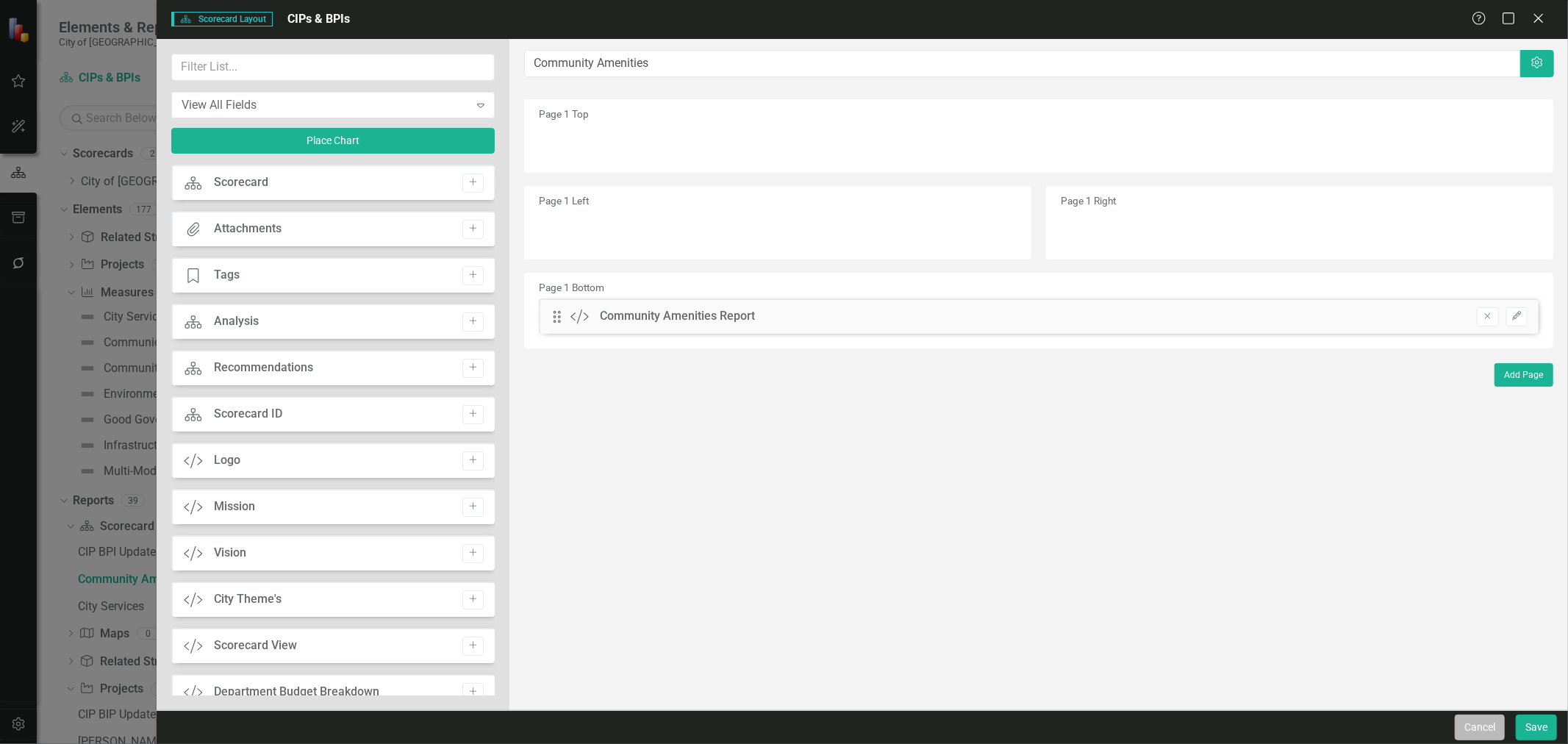
click at [1476, 732] on button "Cancel" at bounding box center [1480, 727] width 50 height 26
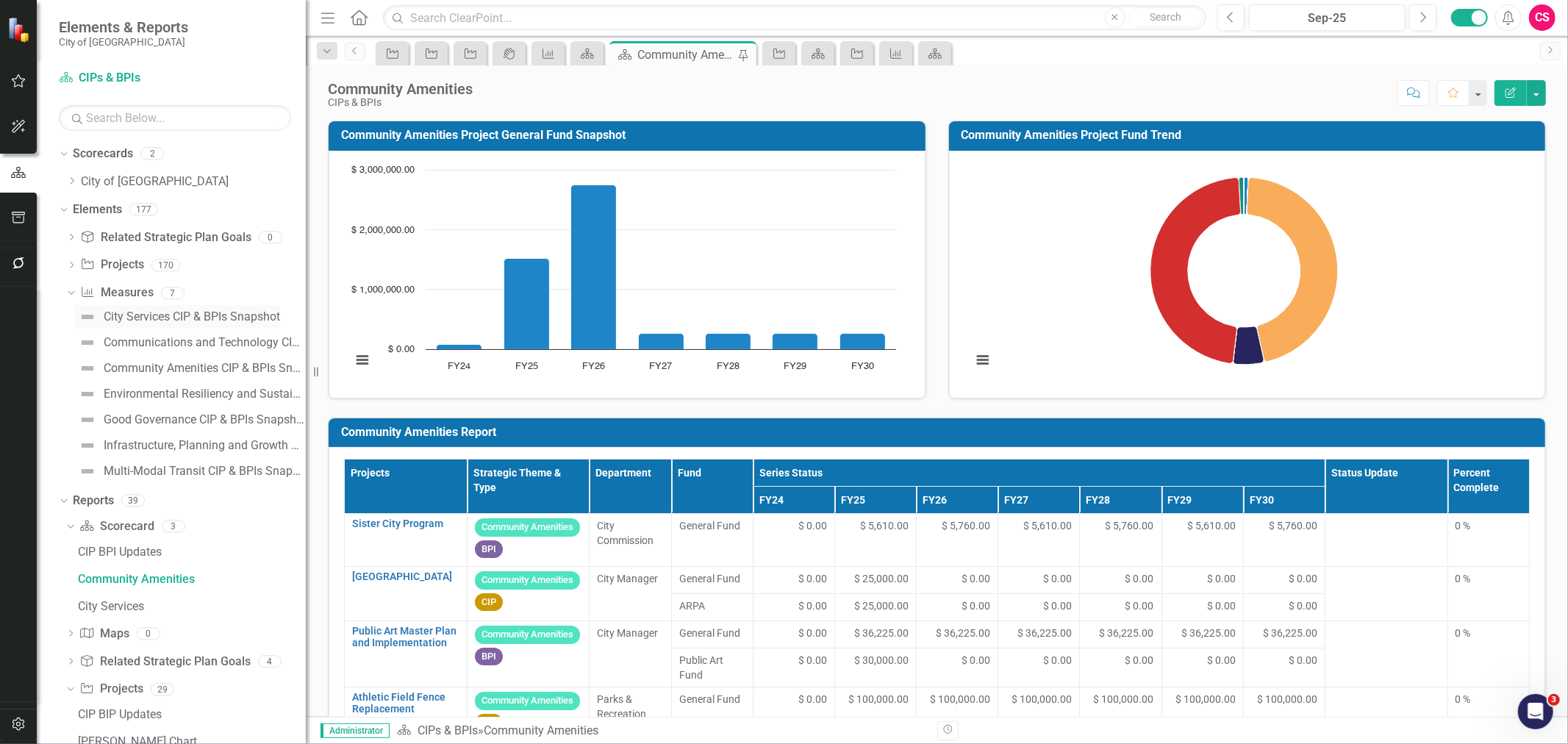
click at [125, 319] on div "City Services CIP & BPIs Snapshot" at bounding box center [191, 317] width 176 height 13
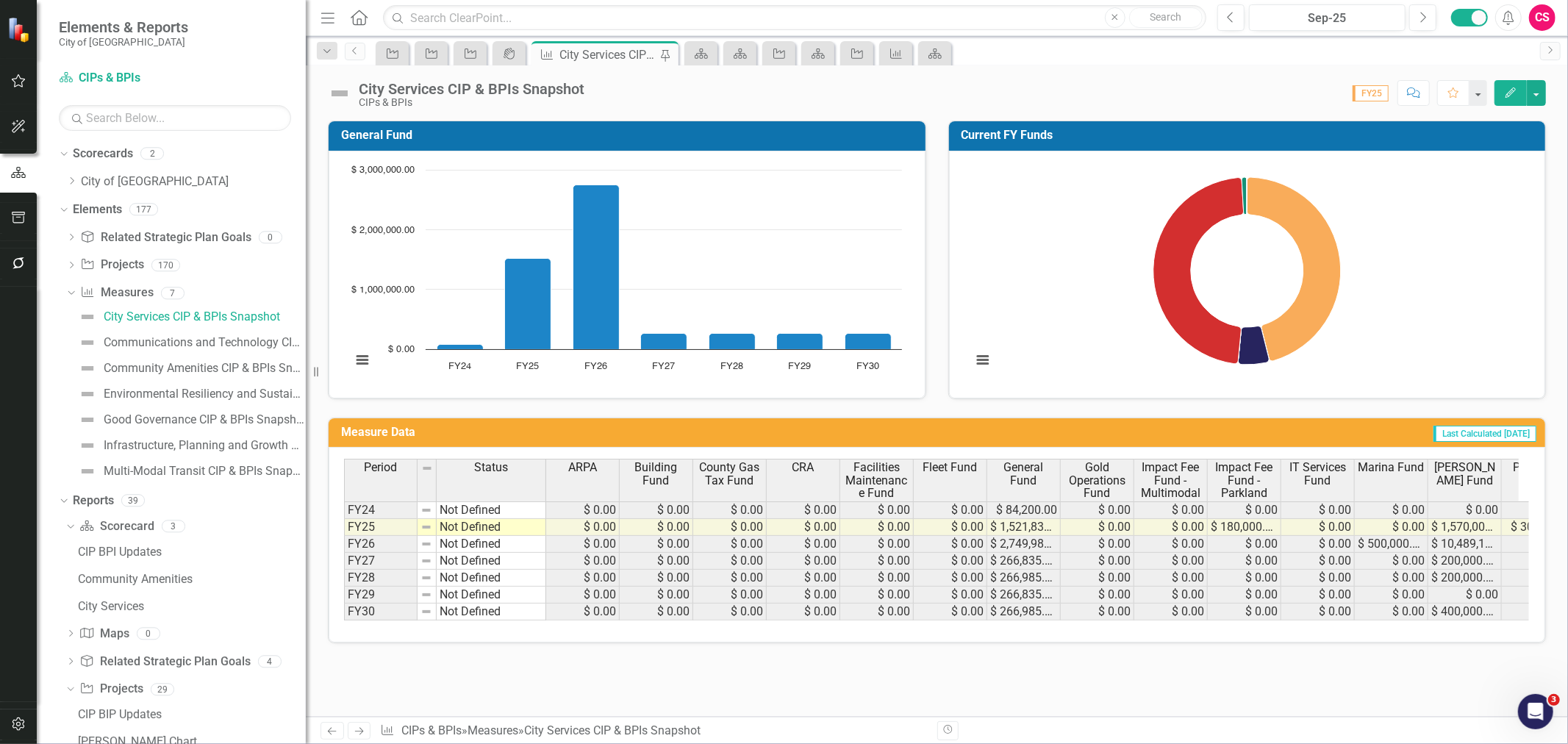
click at [577, 480] on th "ARPA" at bounding box center [583, 480] width 74 height 43
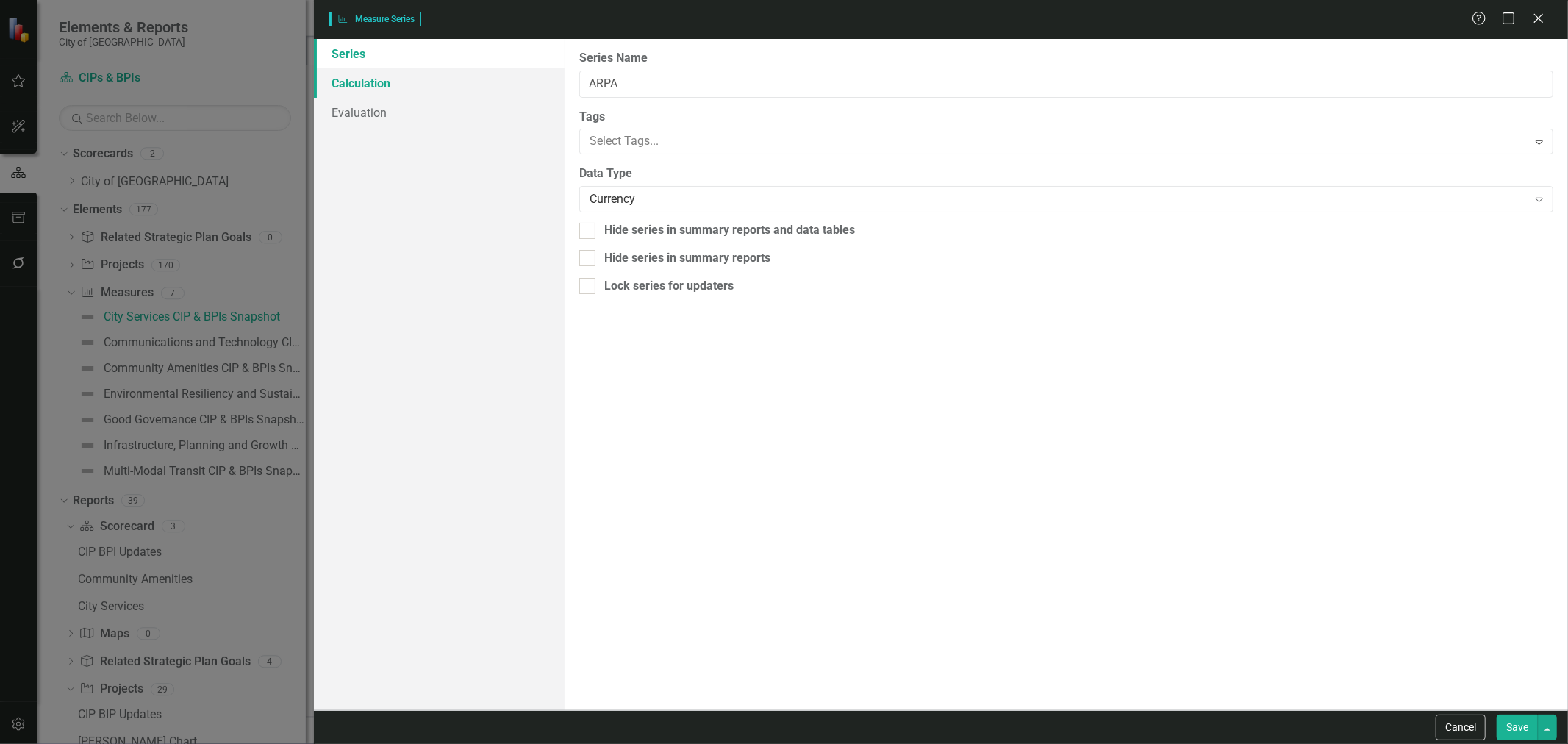
type input "ARPA"
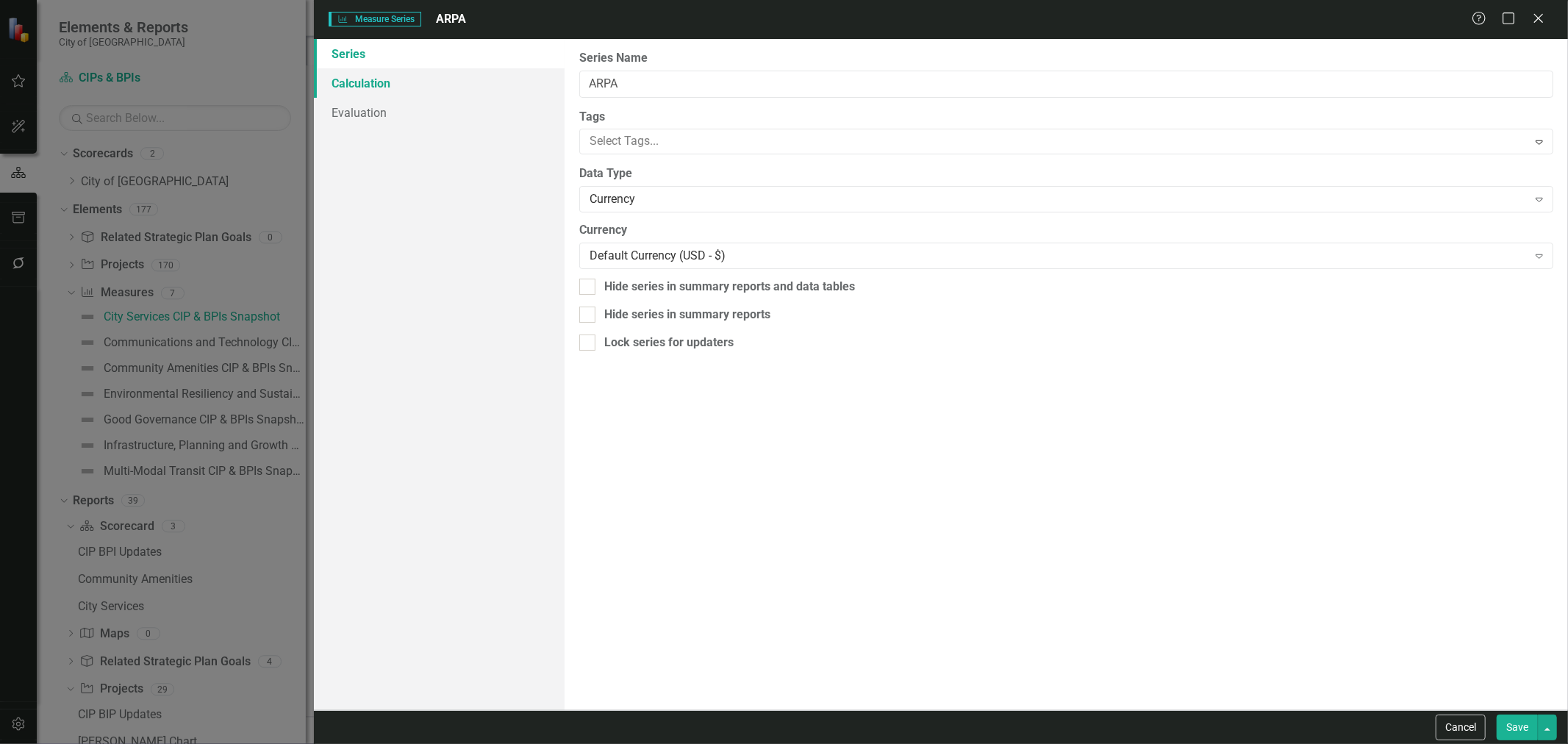
click at [399, 89] on link "Calculation" at bounding box center [439, 83] width 250 height 30
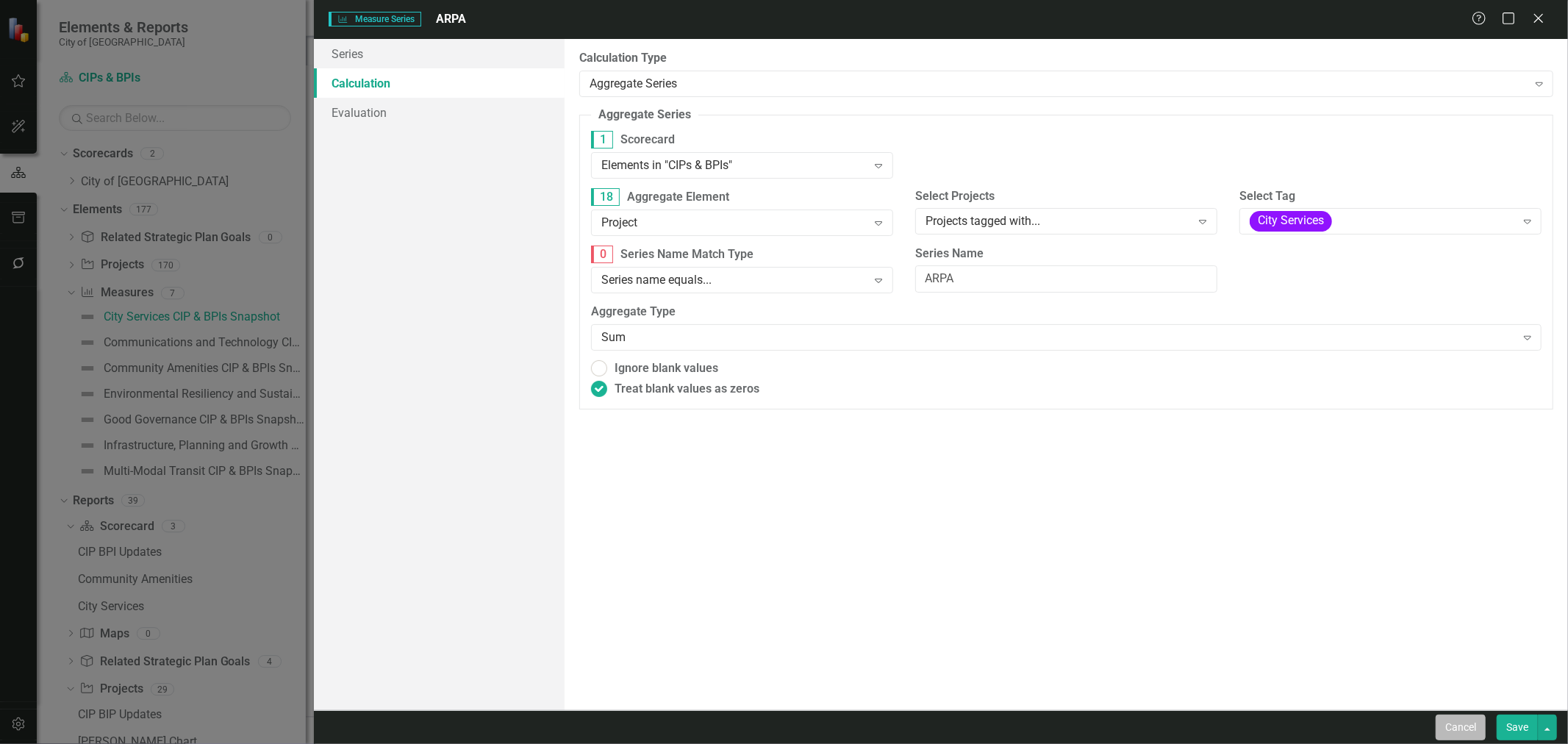
click at [1453, 724] on button "Cancel" at bounding box center [1461, 727] width 50 height 26
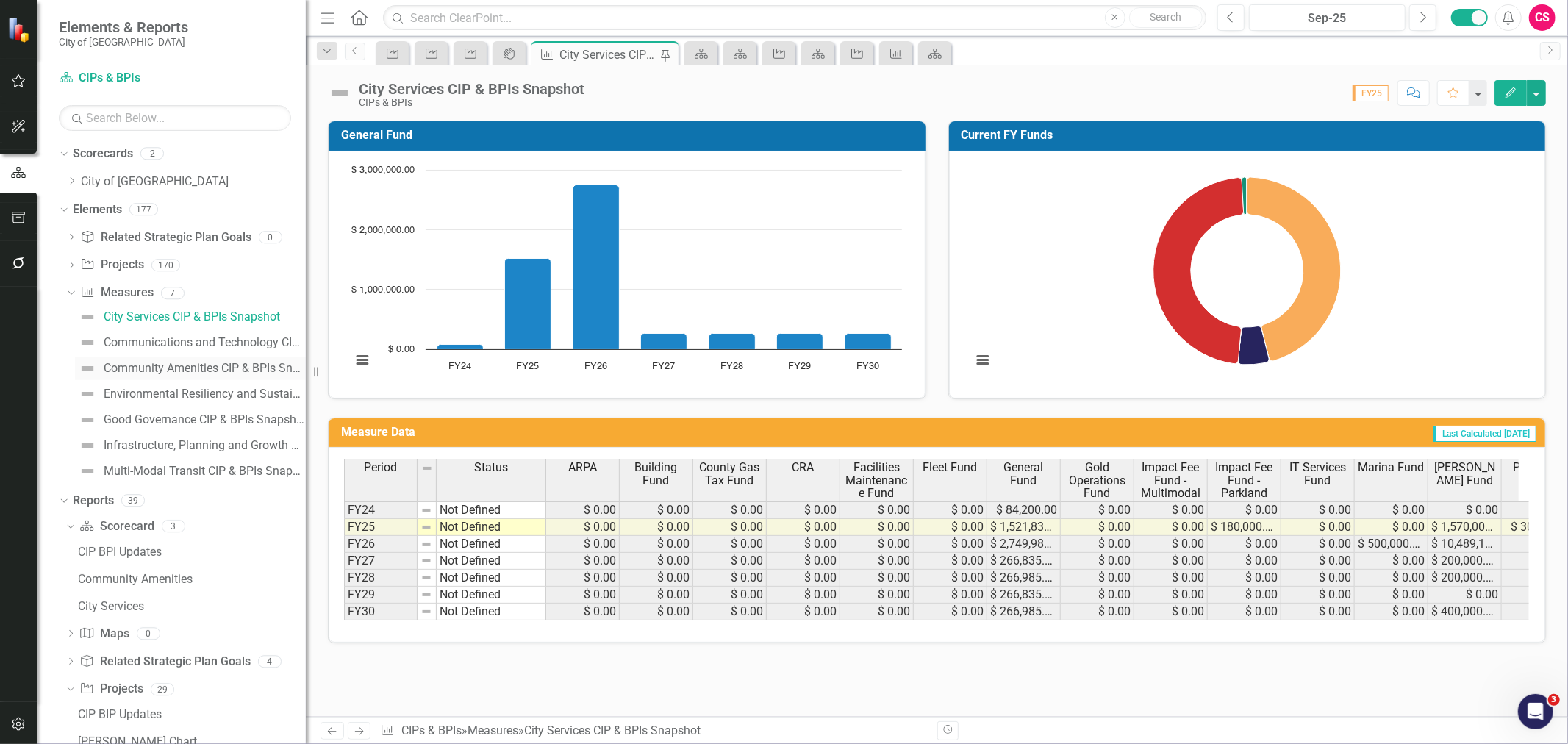
click at [184, 370] on div "Community Amenities CIP & BPIs Snapshot" at bounding box center [204, 368] width 202 height 13
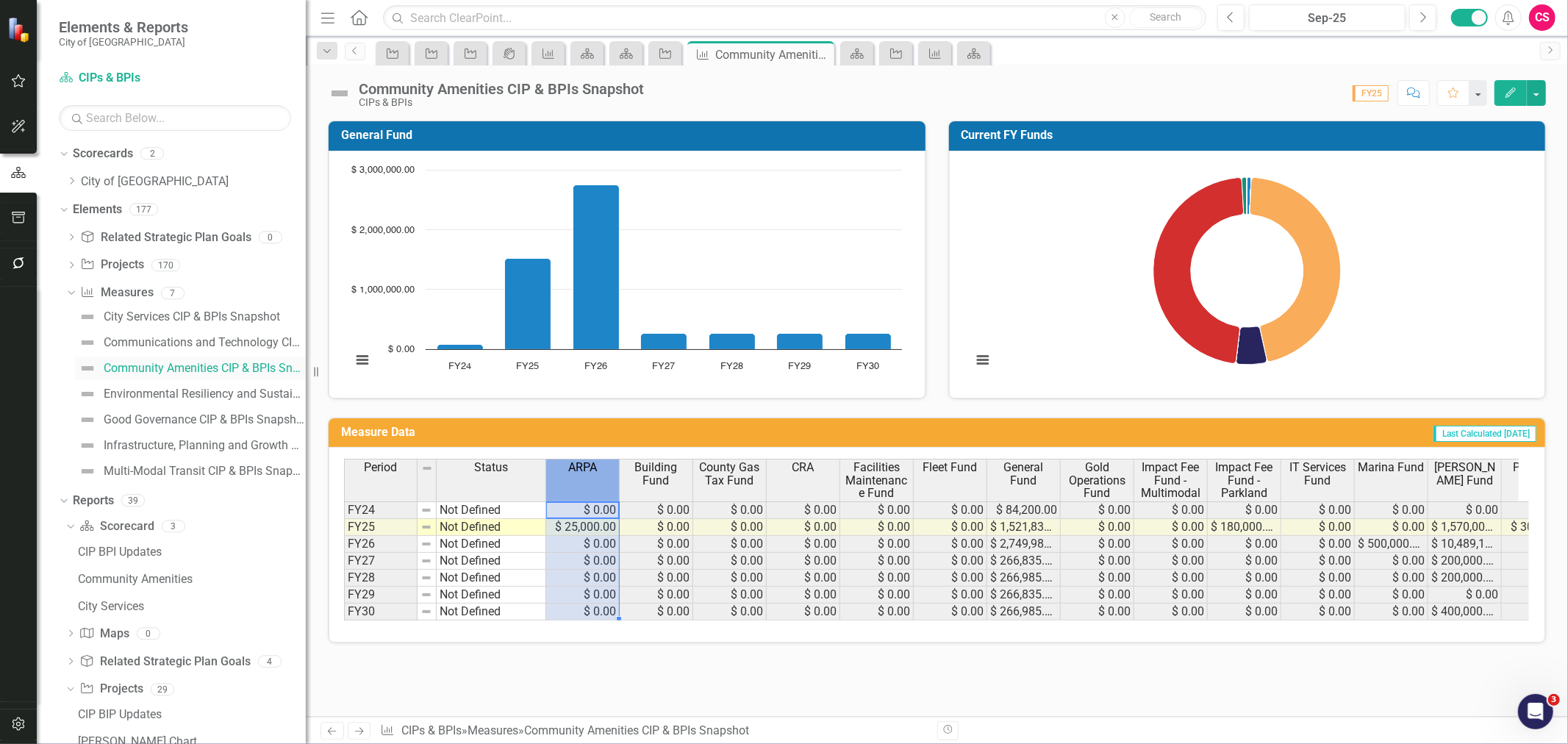
click at [582, 475] on div "ARPA" at bounding box center [583, 467] width 73 height 16
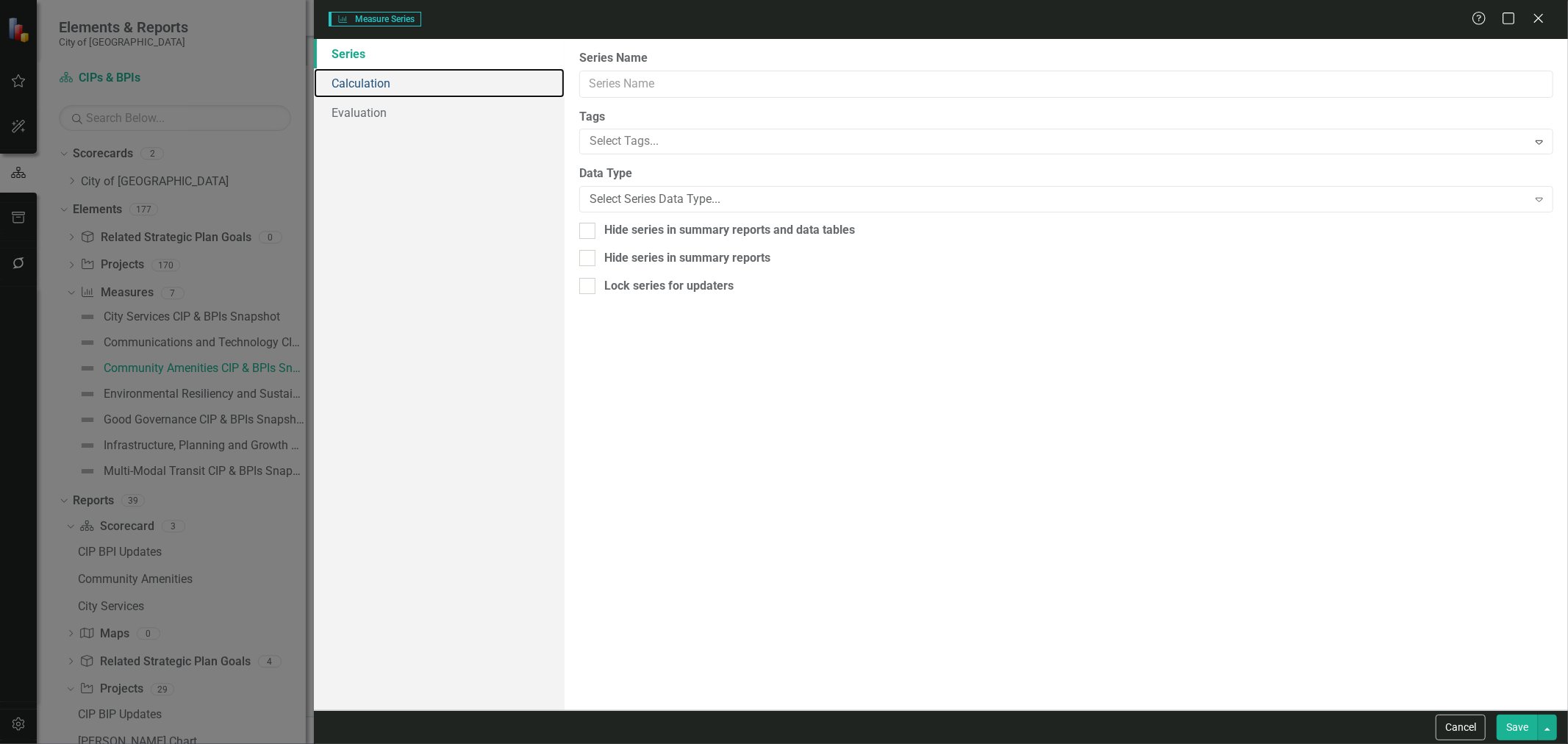
click at [438, 81] on link "Calculation" at bounding box center [439, 83] width 250 height 30
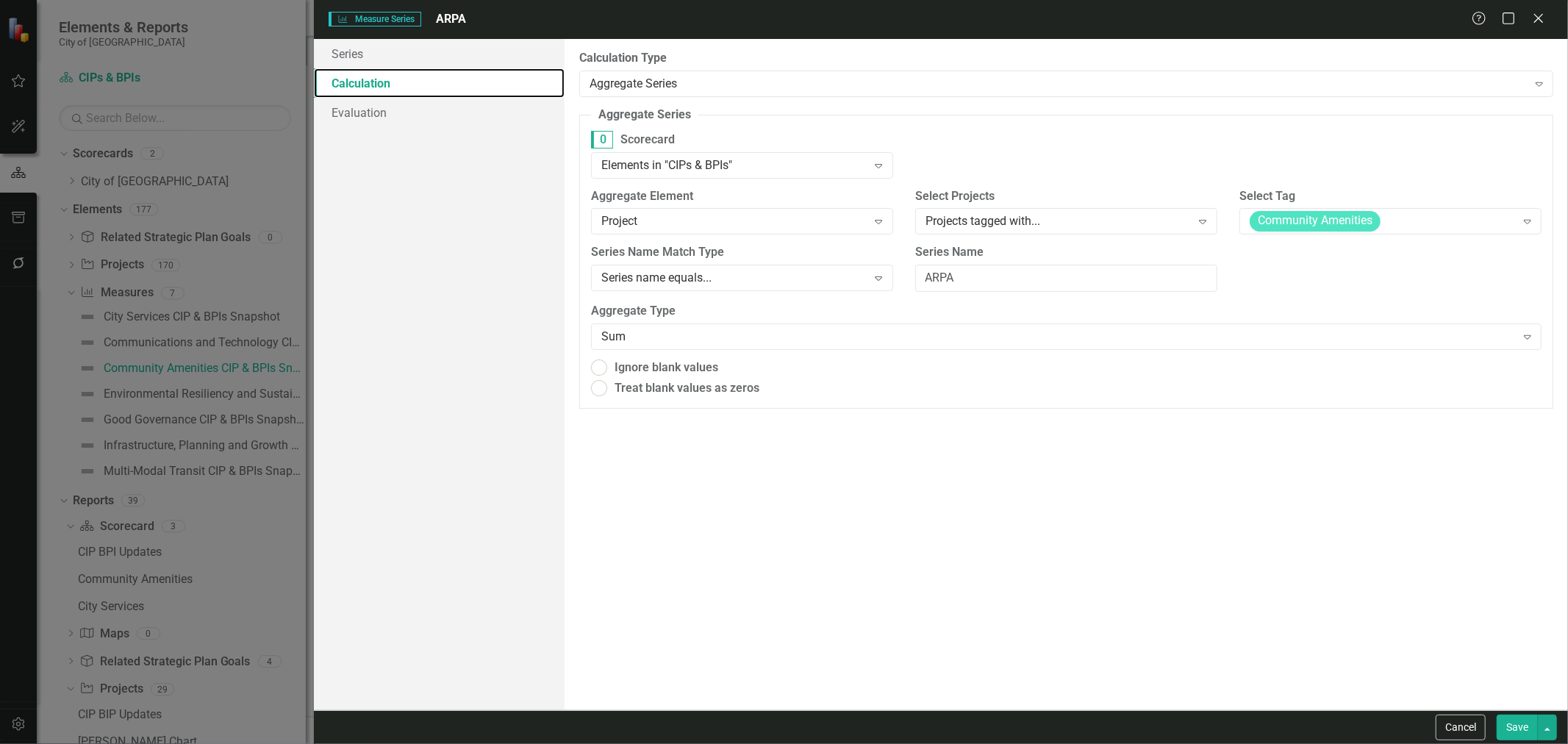
radio input "true"
click at [1454, 725] on button "Cancel" at bounding box center [1461, 727] width 50 height 26
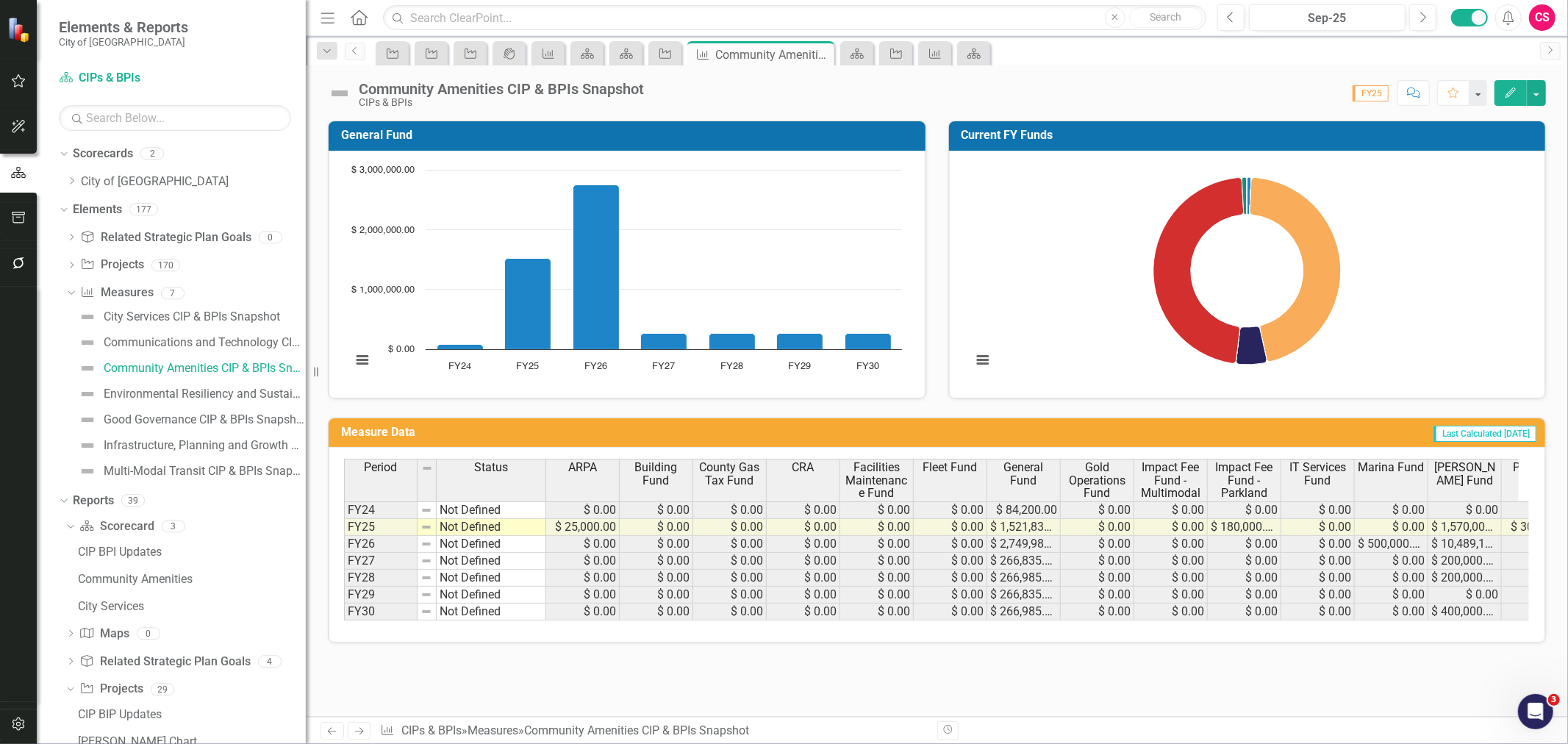
scroll to position [0, 267]
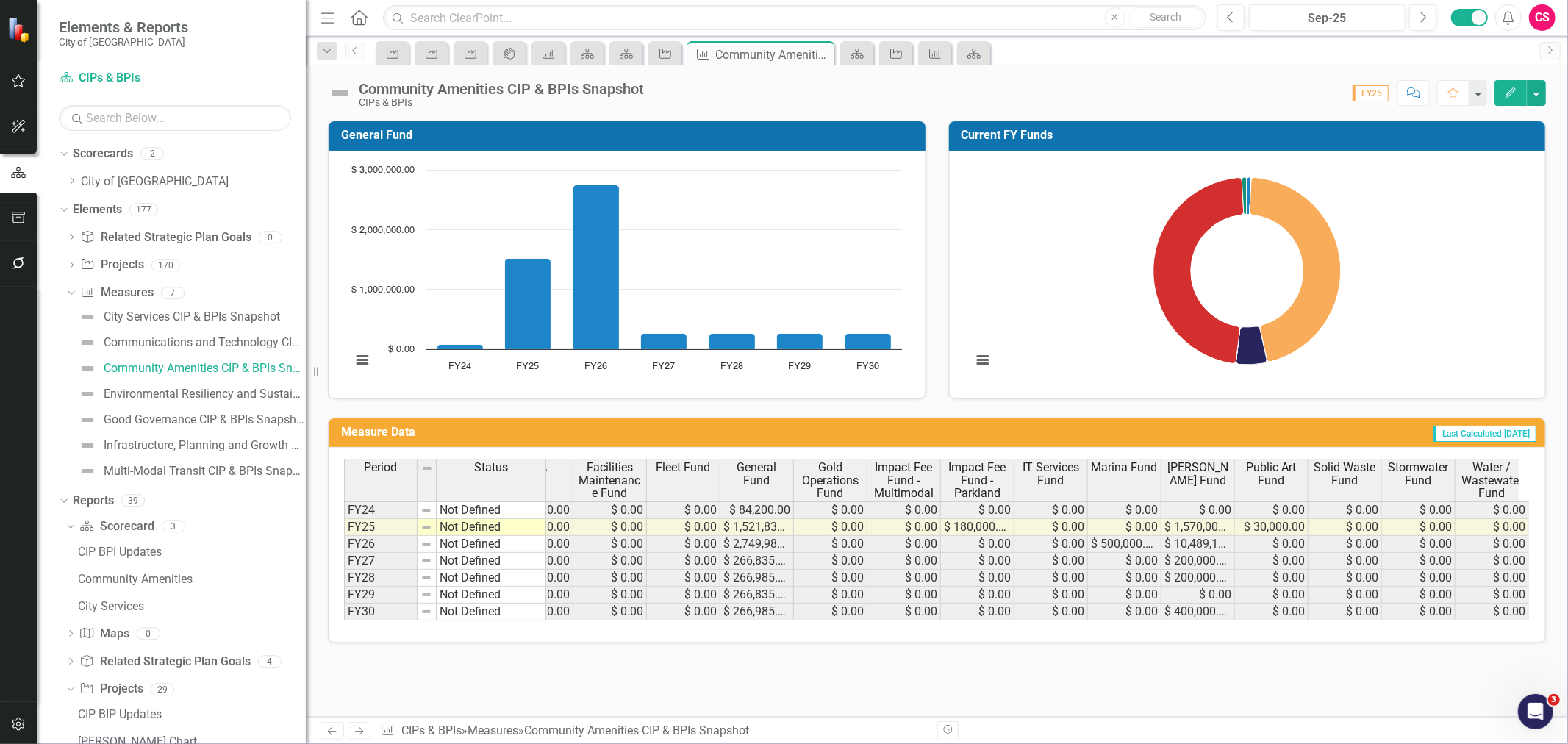
click at [1485, 483] on span "Water / Wastewater Fund" at bounding box center [1492, 480] width 67 height 39
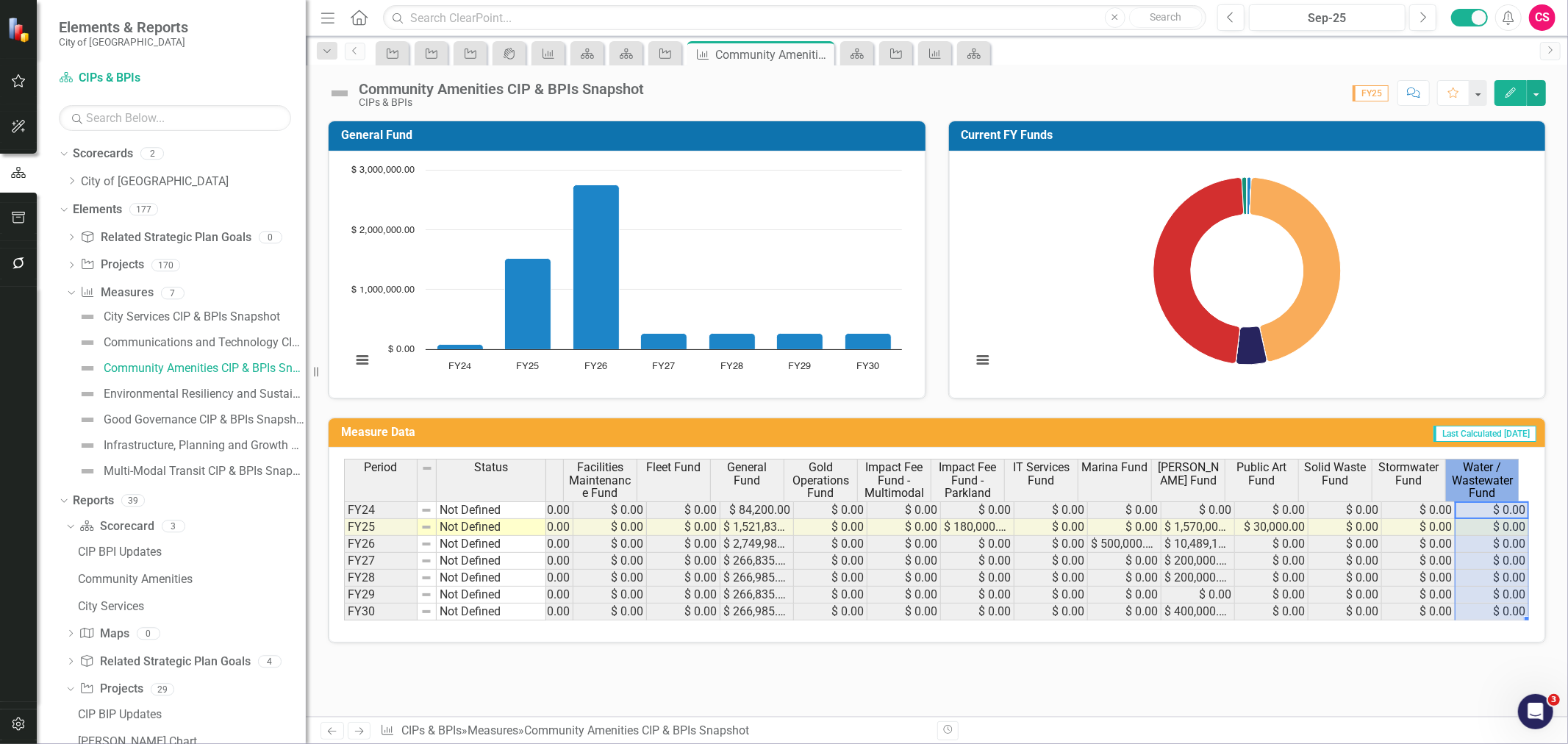
click at [1485, 483] on span "Water / Wastewater Fund" at bounding box center [1482, 480] width 67 height 39
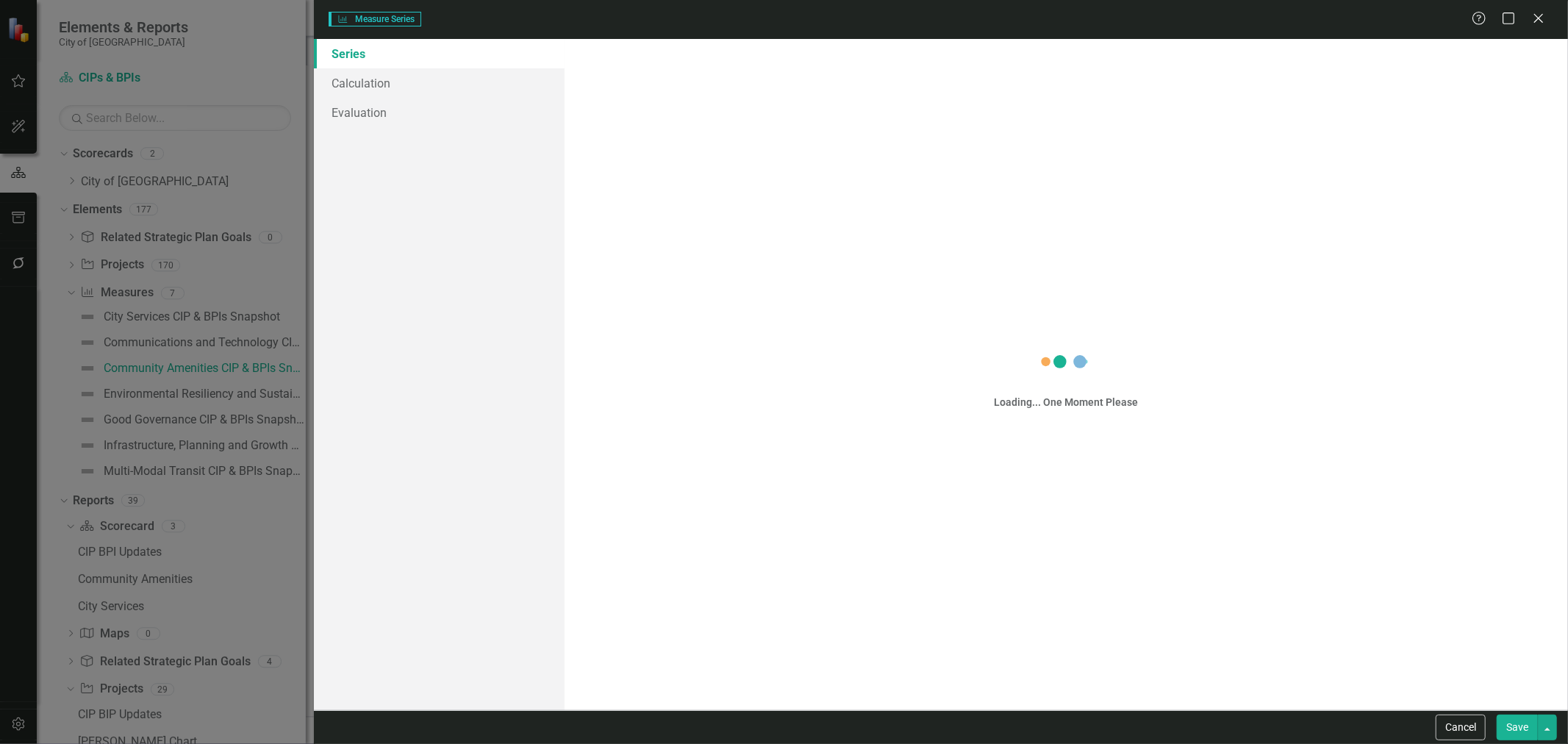
scroll to position [0, 267]
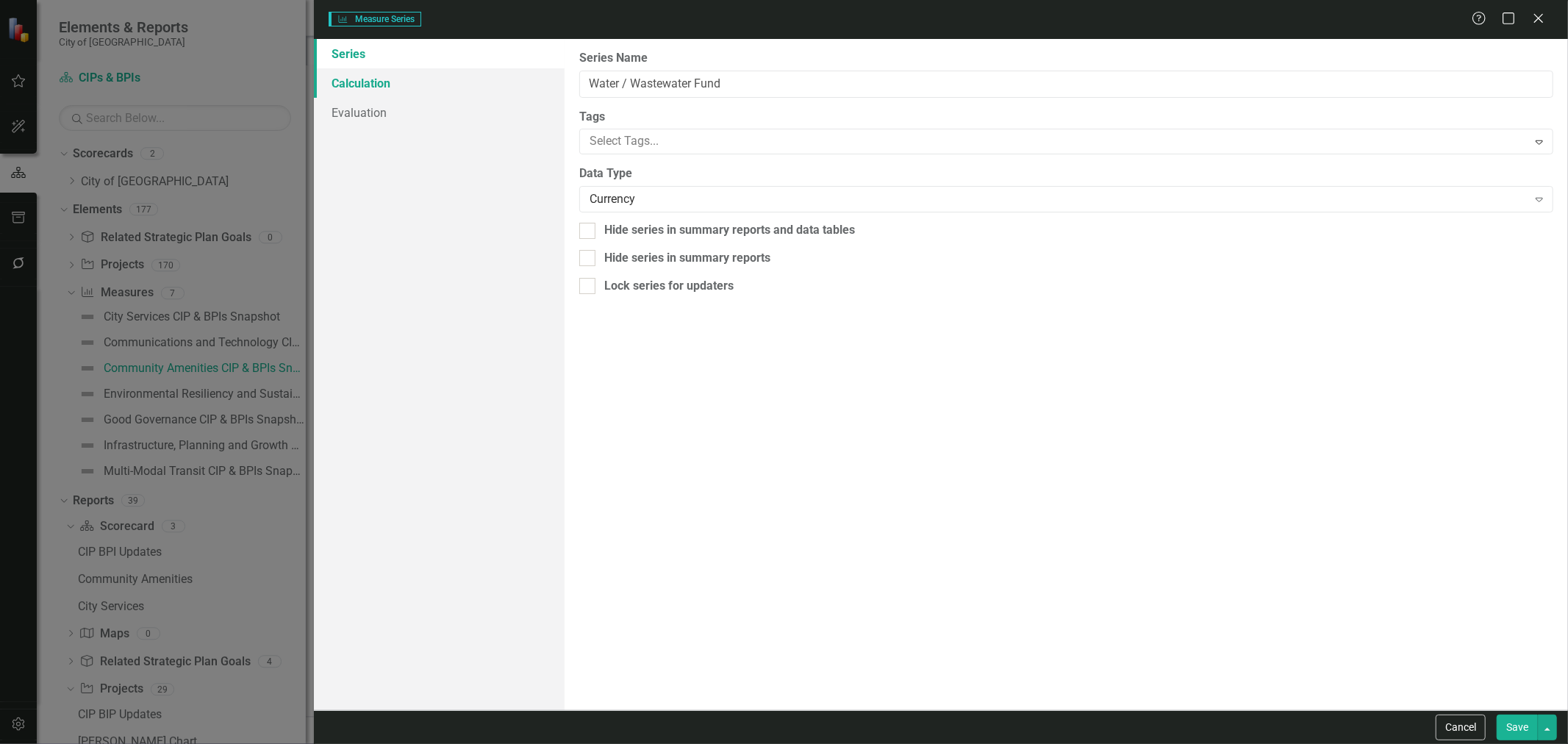
type input "Water / Wastewater Fund"
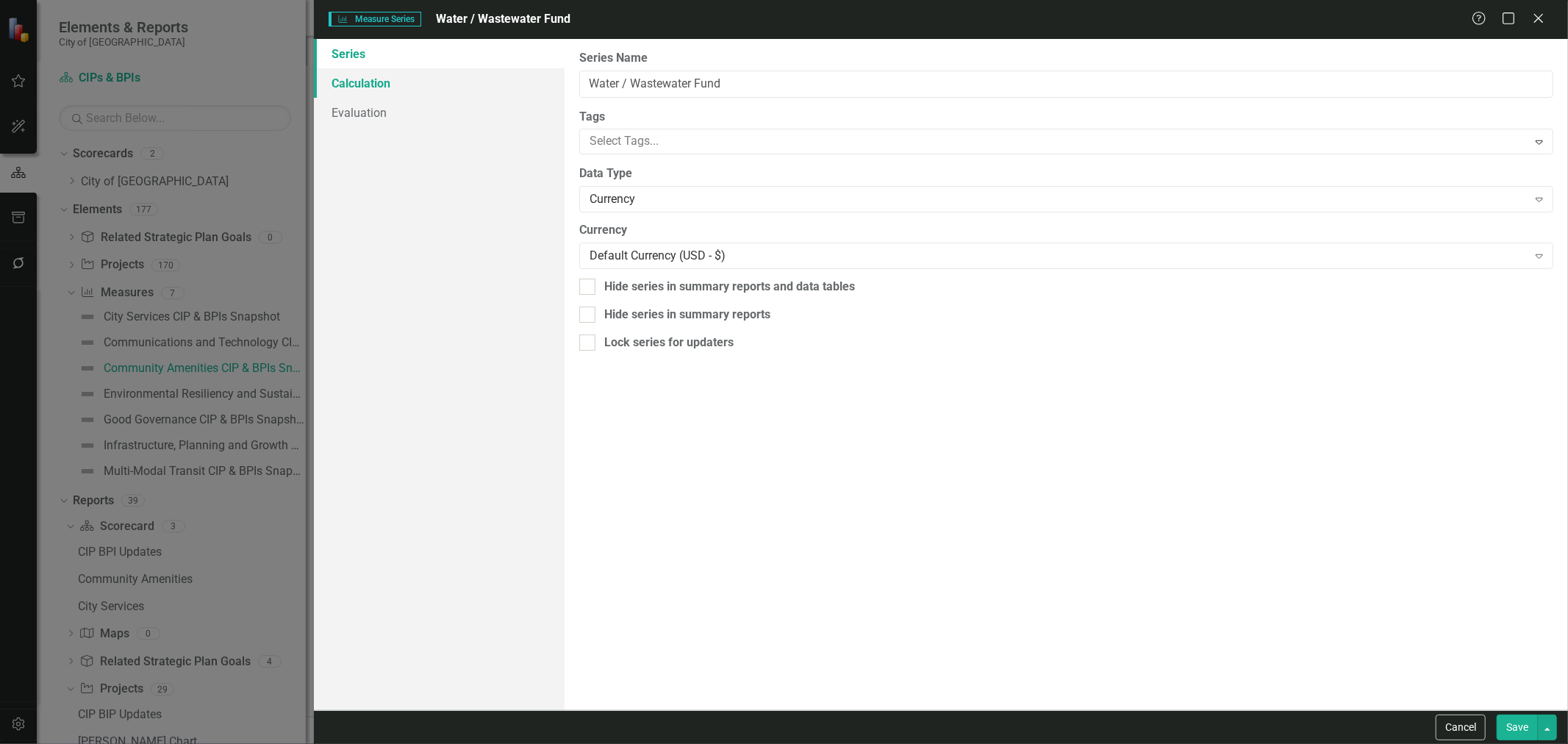
click at [429, 89] on link "Calculation" at bounding box center [439, 83] width 250 height 30
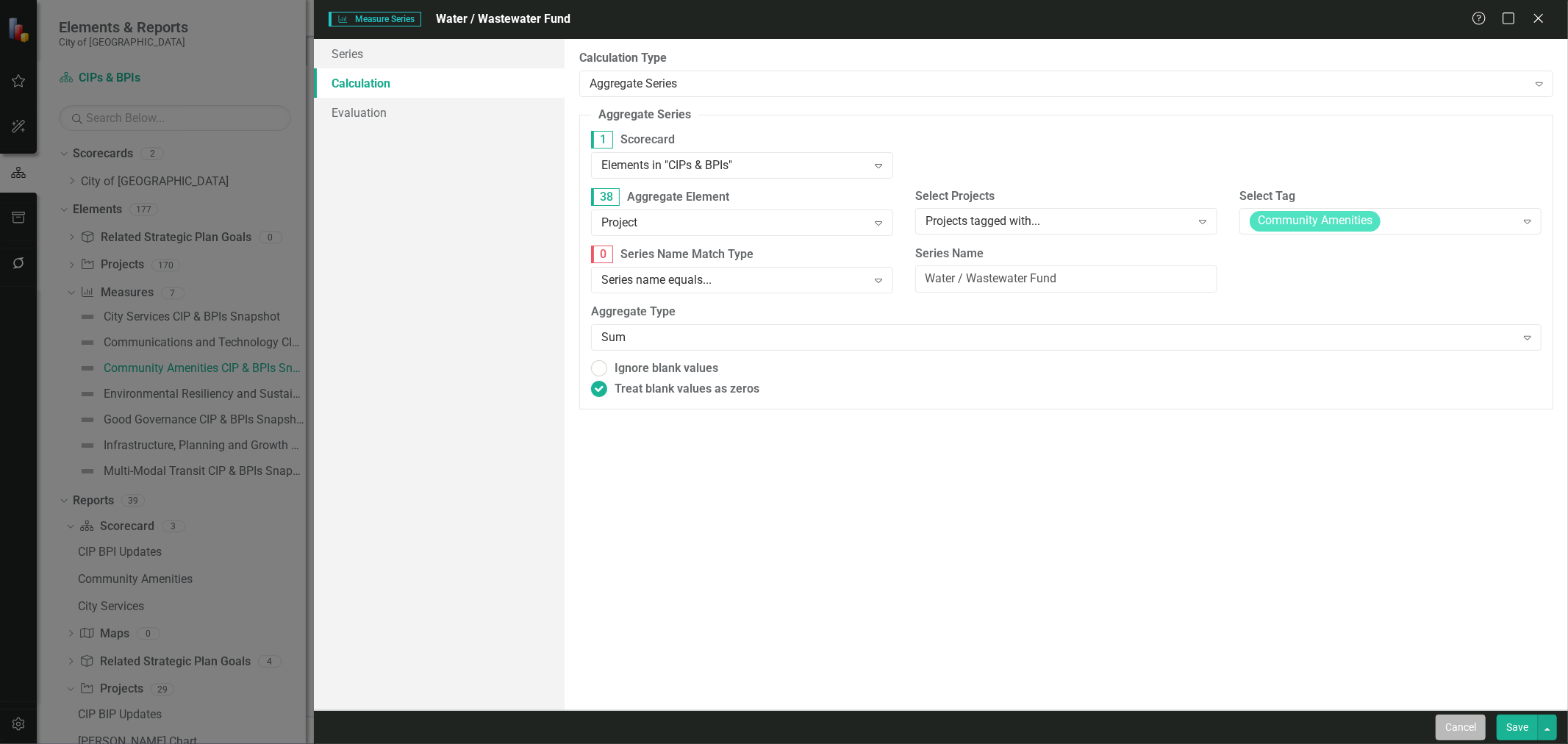
click at [1444, 721] on button "Cancel" at bounding box center [1461, 727] width 50 height 26
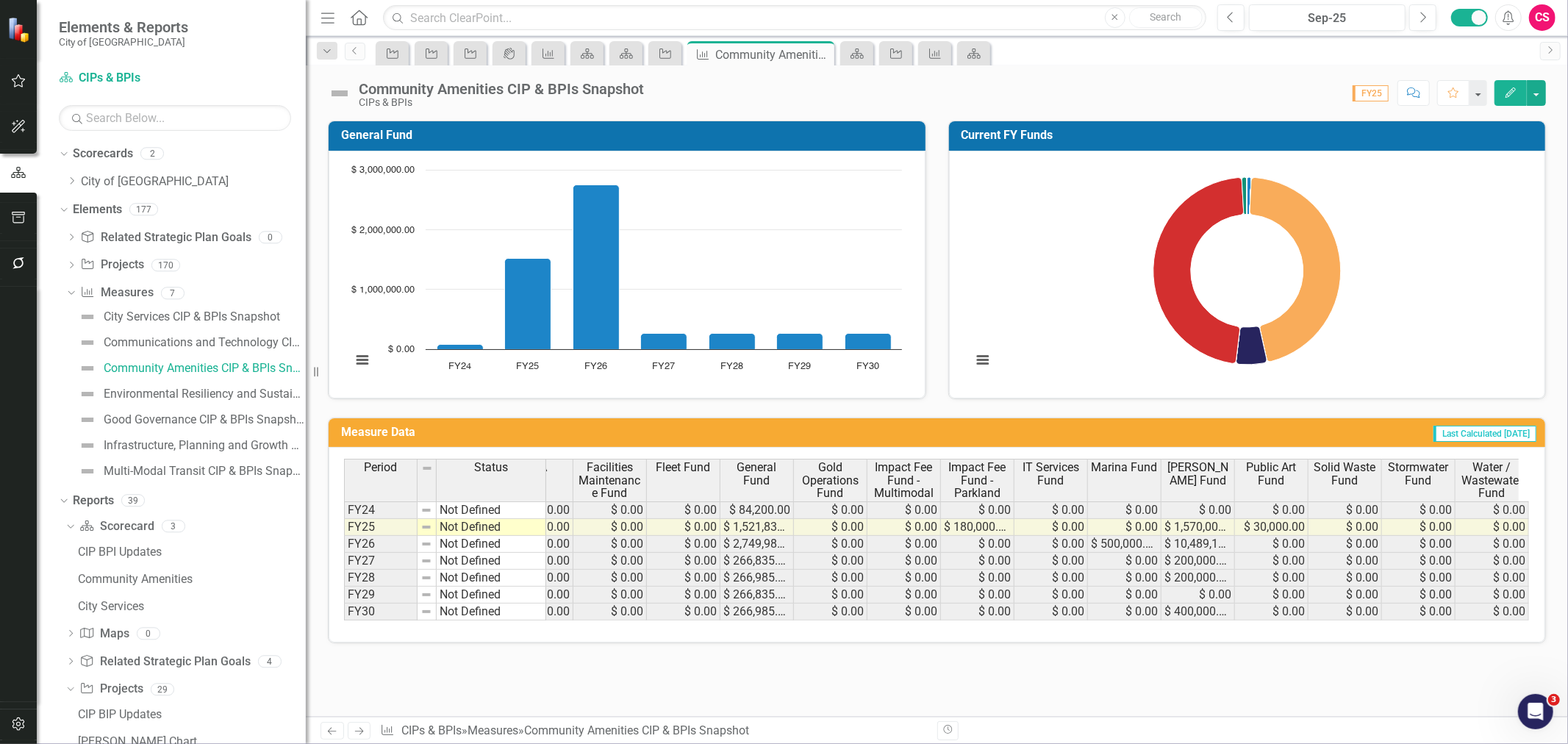
click at [1439, 728] on div "Revision History" at bounding box center [1554, 730] width 1233 height 20
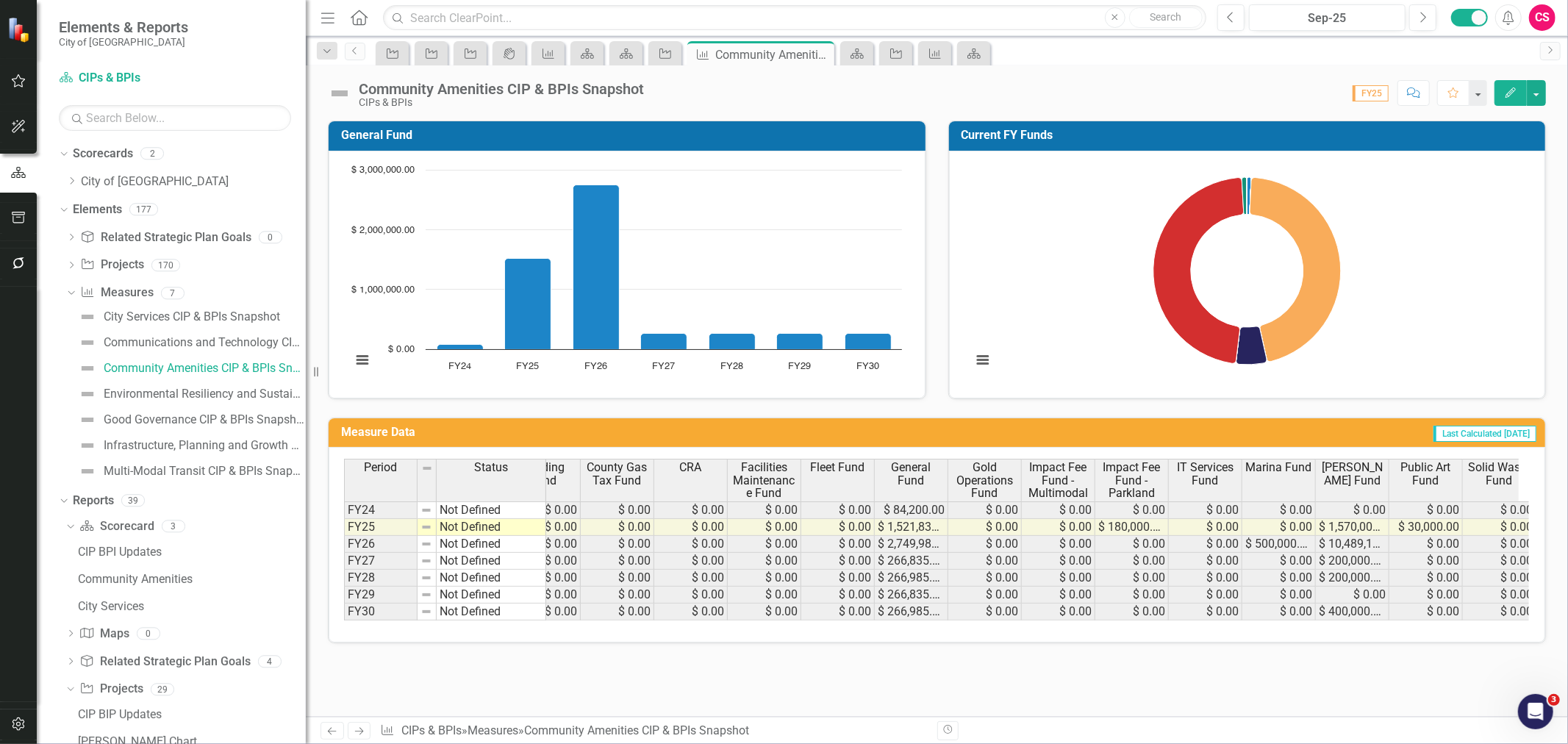
scroll to position [0, 0]
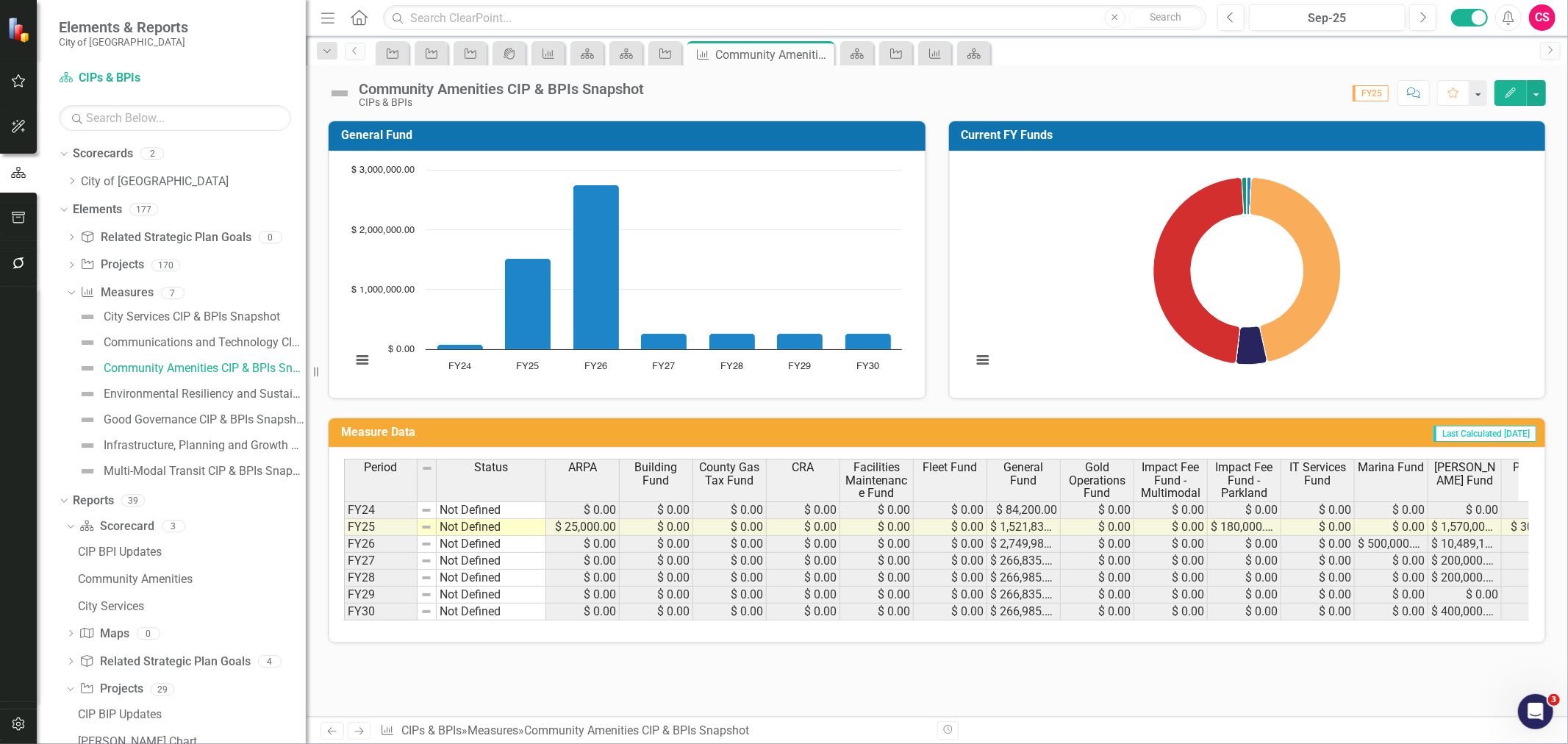
click at [1026, 479] on span "General Fund" at bounding box center [1023, 474] width 67 height 26
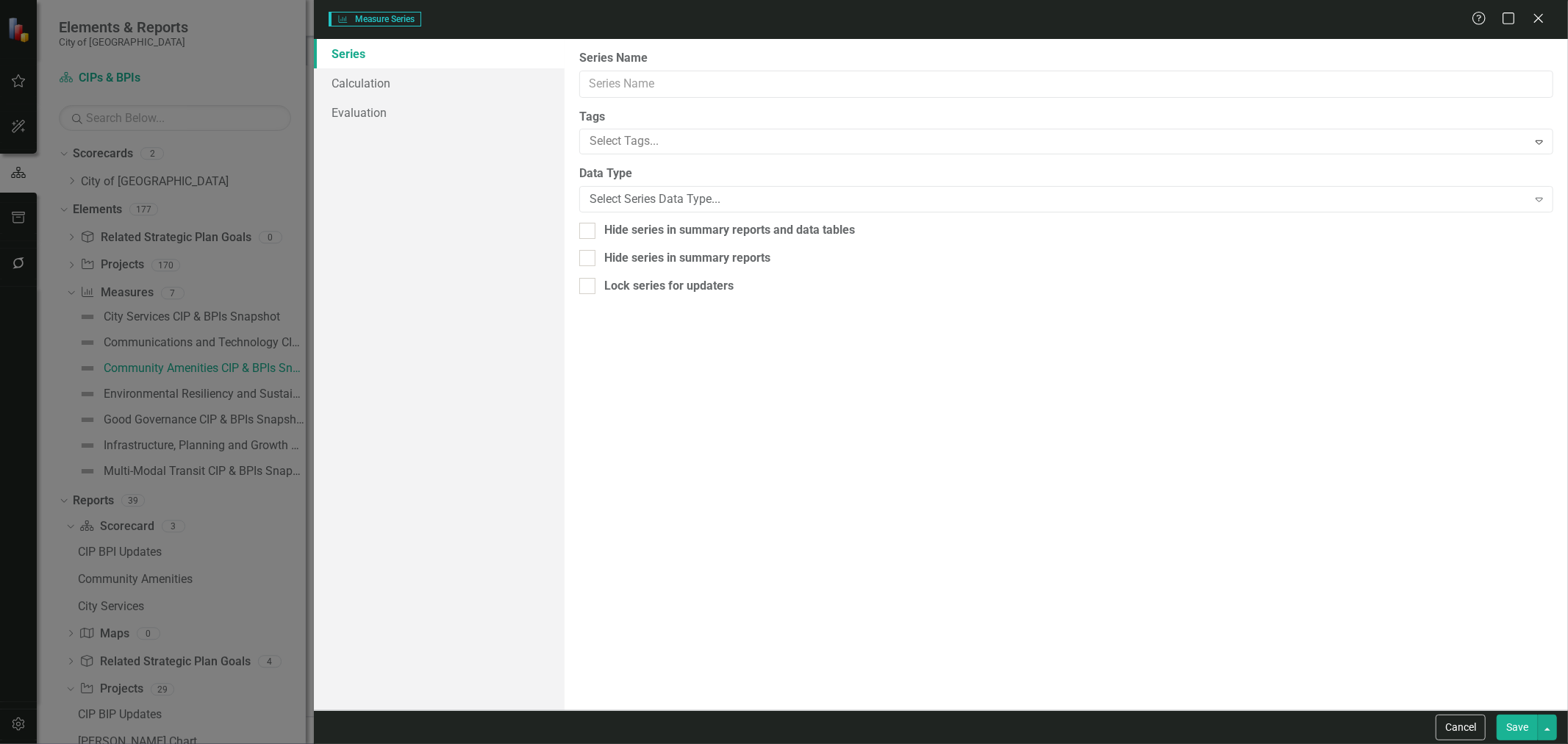
type input "General Fund"
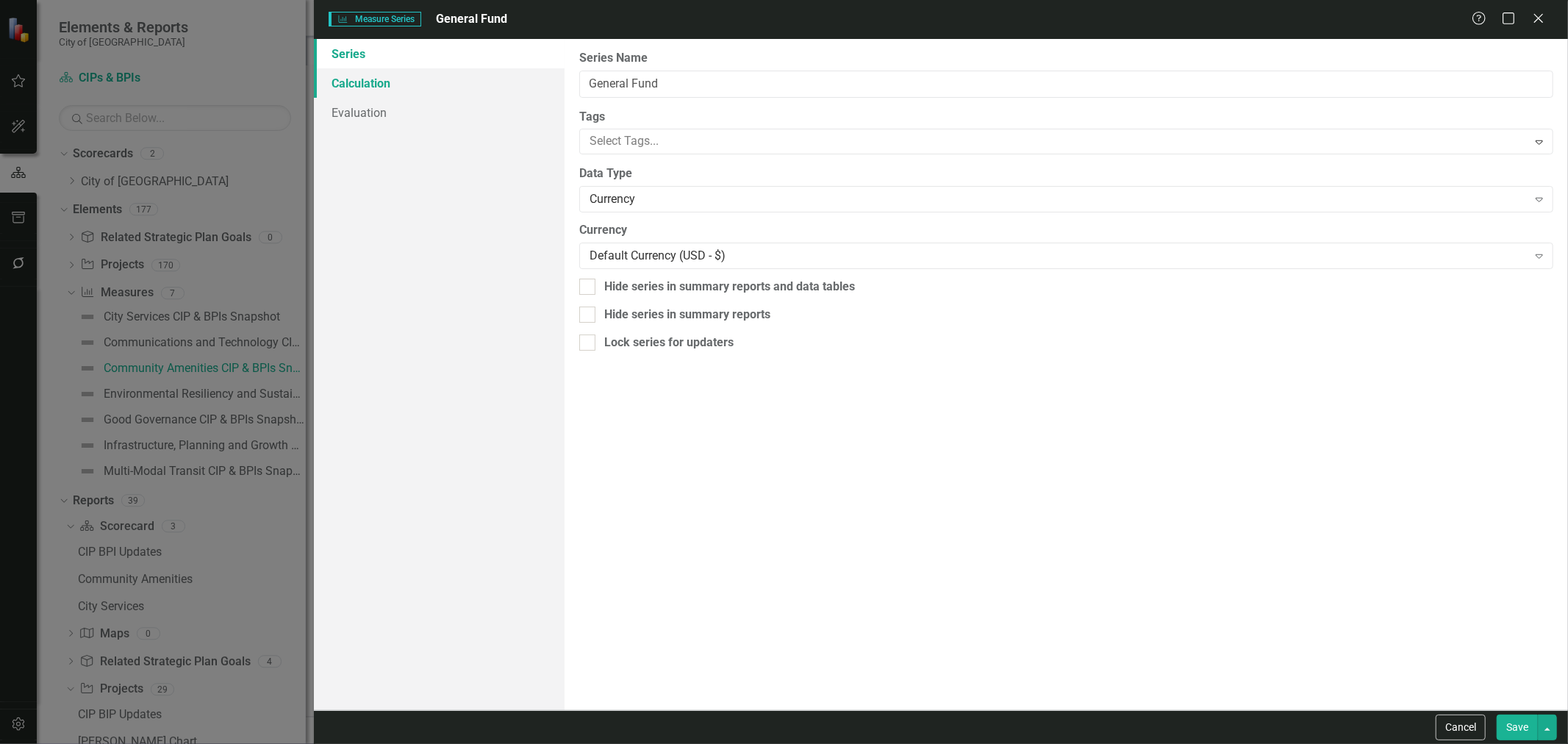
click at [385, 76] on link "Calculation" at bounding box center [439, 83] width 250 height 30
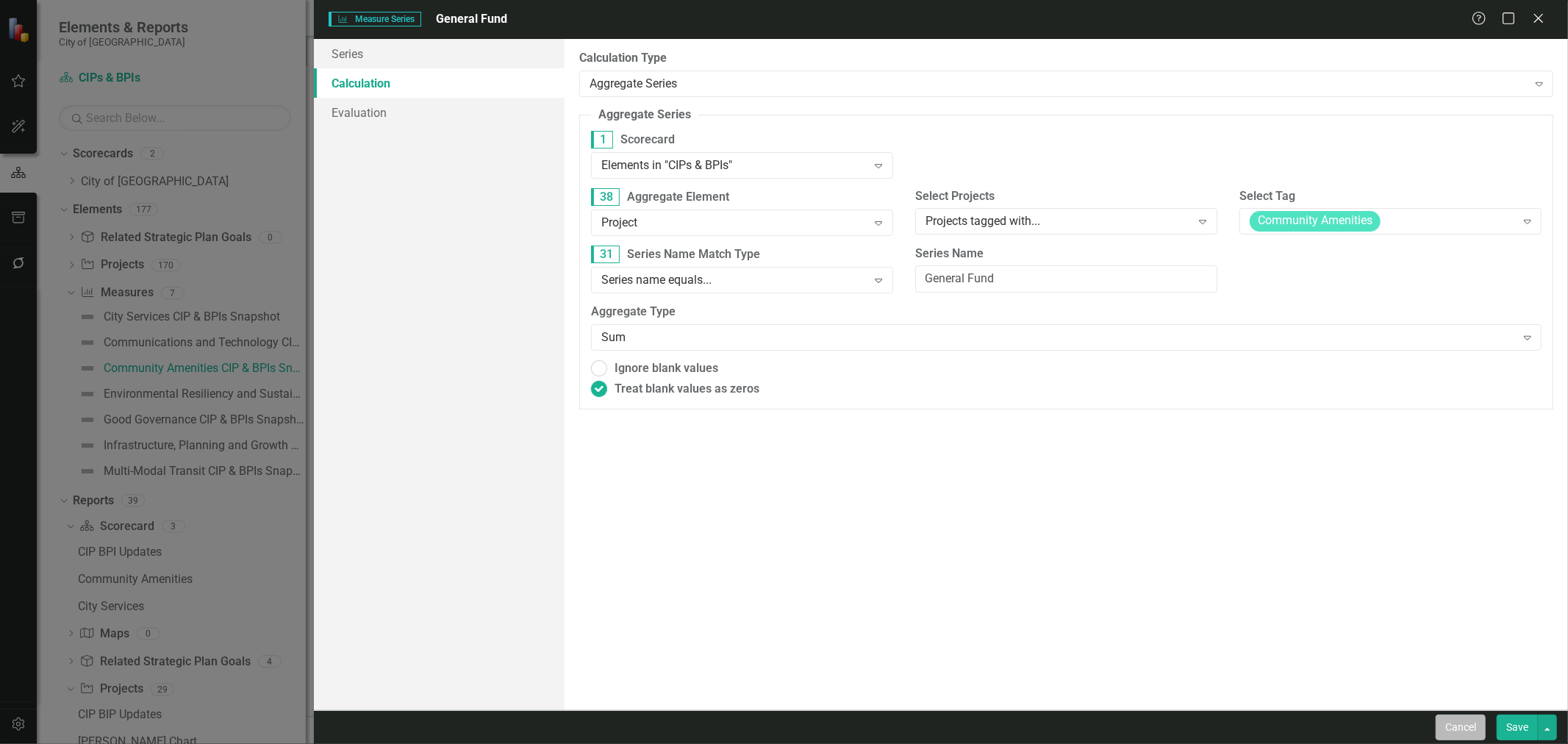
click at [1451, 724] on button "Cancel" at bounding box center [1461, 727] width 50 height 26
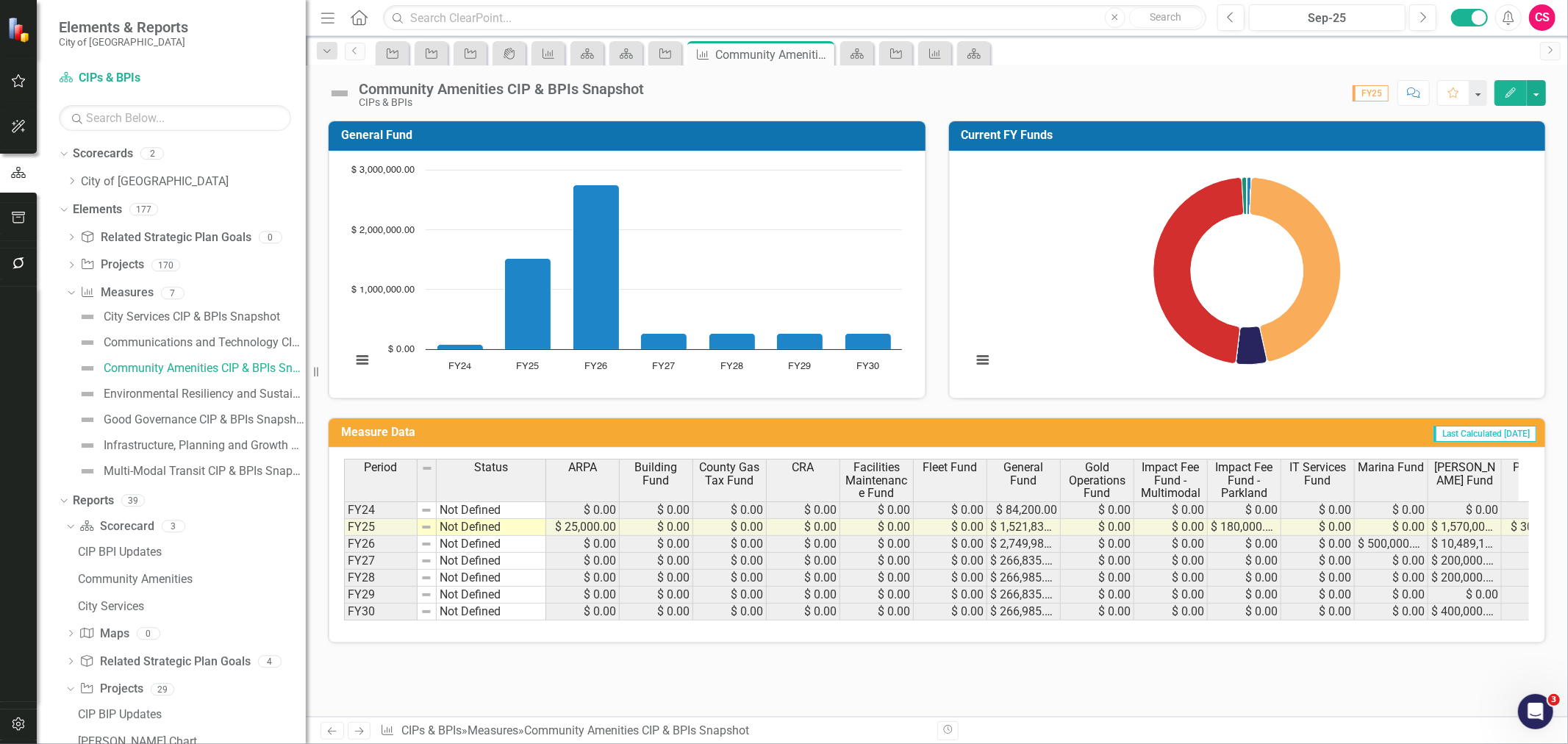
click at [1510, 96] on icon "Edit" at bounding box center [1510, 92] width 13 height 10
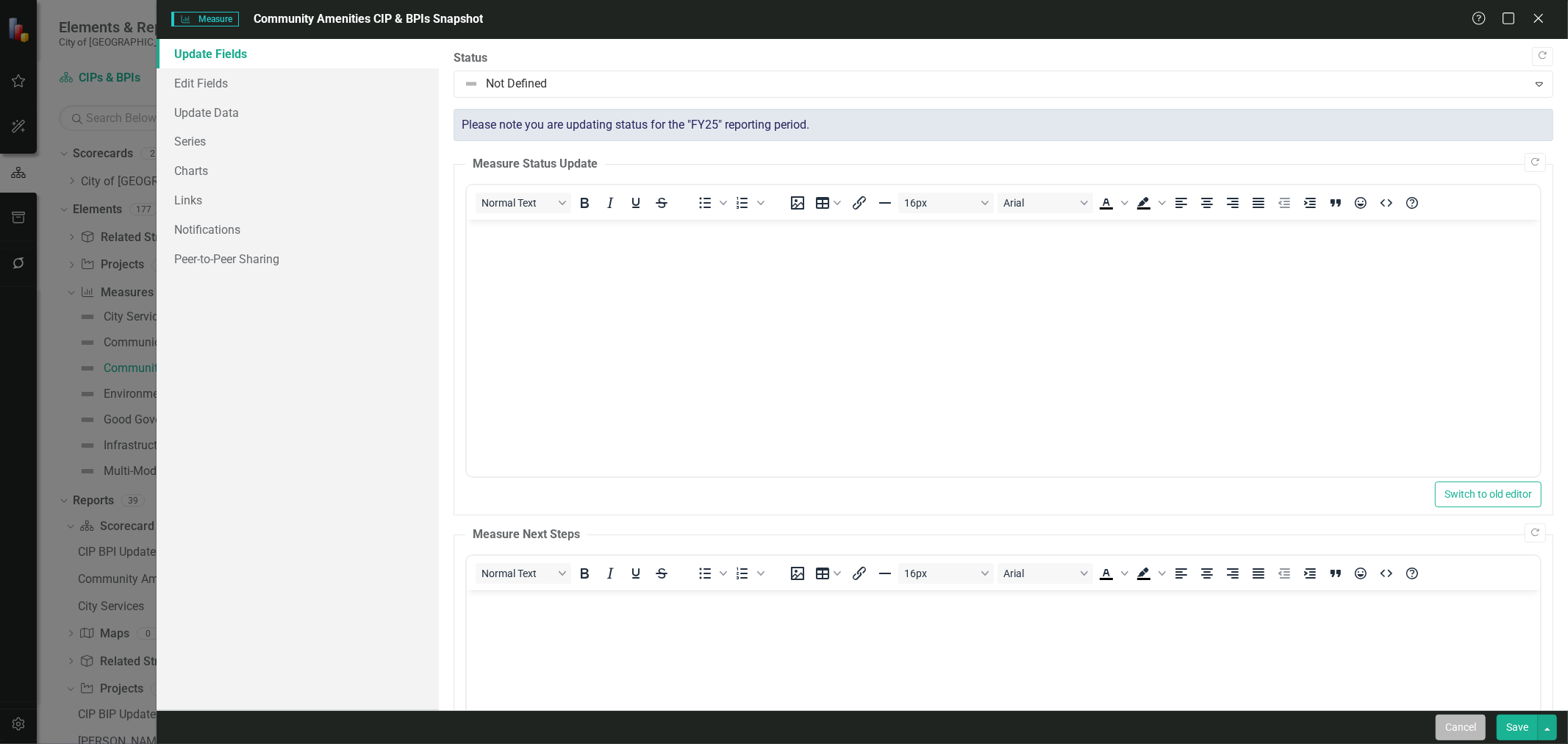
drag, startPoint x: 1451, startPoint y: 731, endPoint x: 1544, endPoint y: 669, distance: 111.8
click at [1451, 731] on button "Cancel" at bounding box center [1461, 727] width 50 height 26
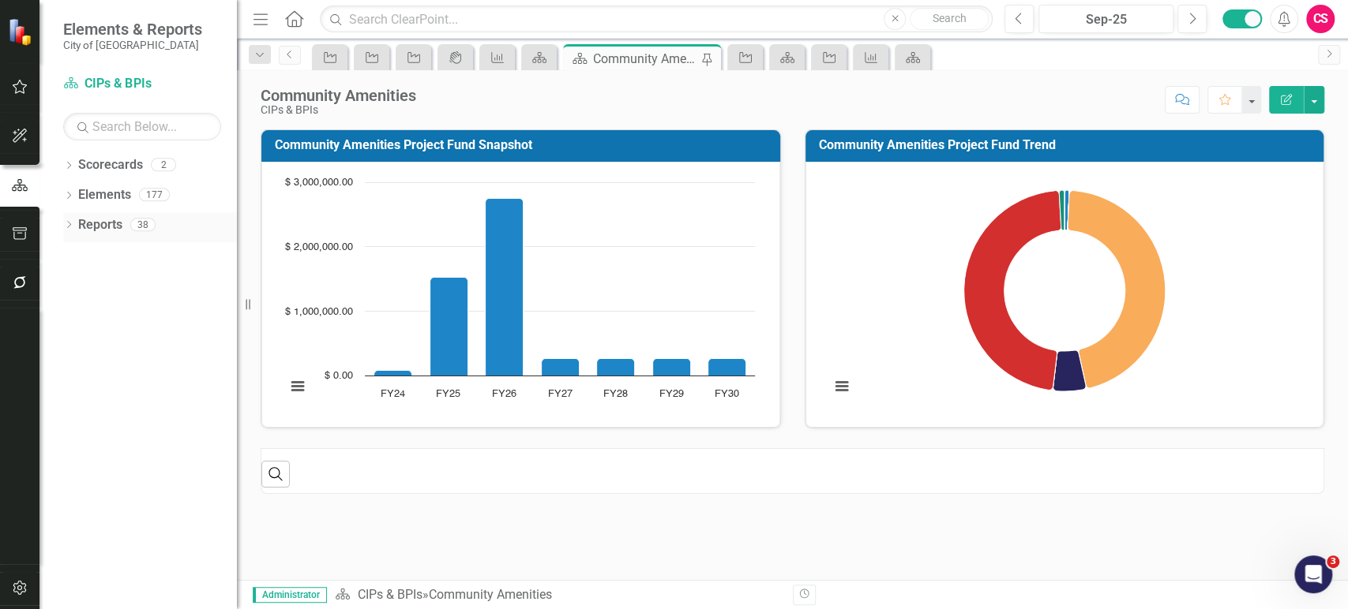
click at [67, 228] on icon "Dropdown" at bounding box center [68, 226] width 11 height 9
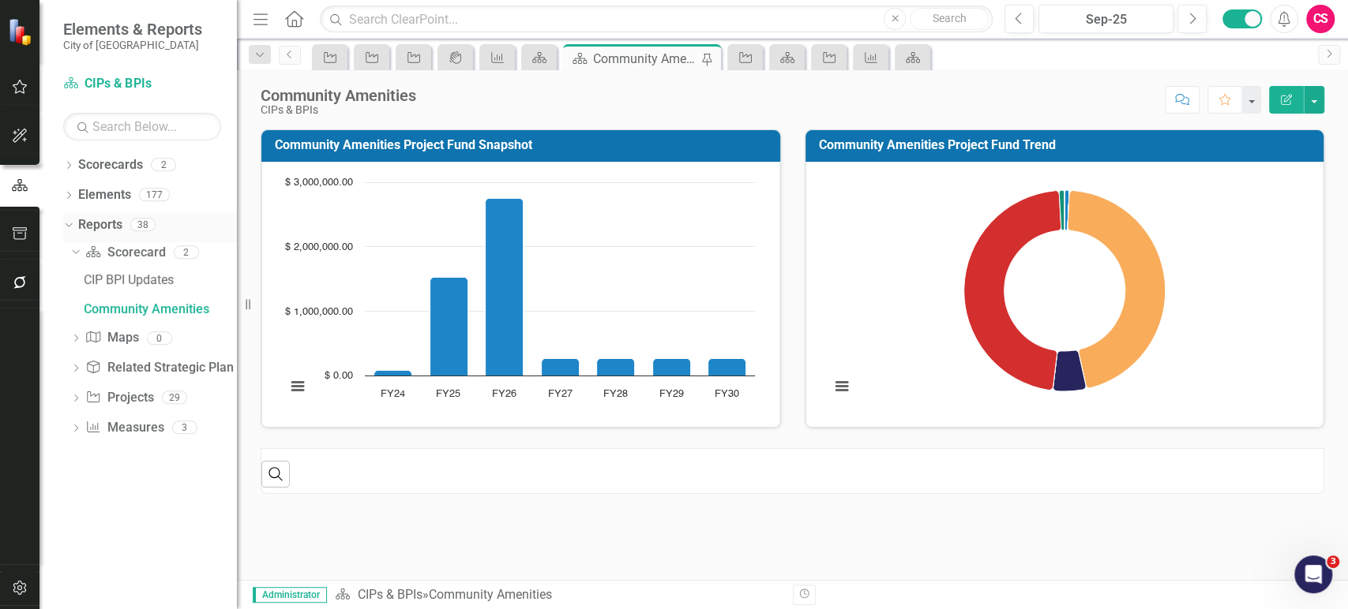
click at [98, 230] on link "Reports" at bounding box center [100, 225] width 44 height 18
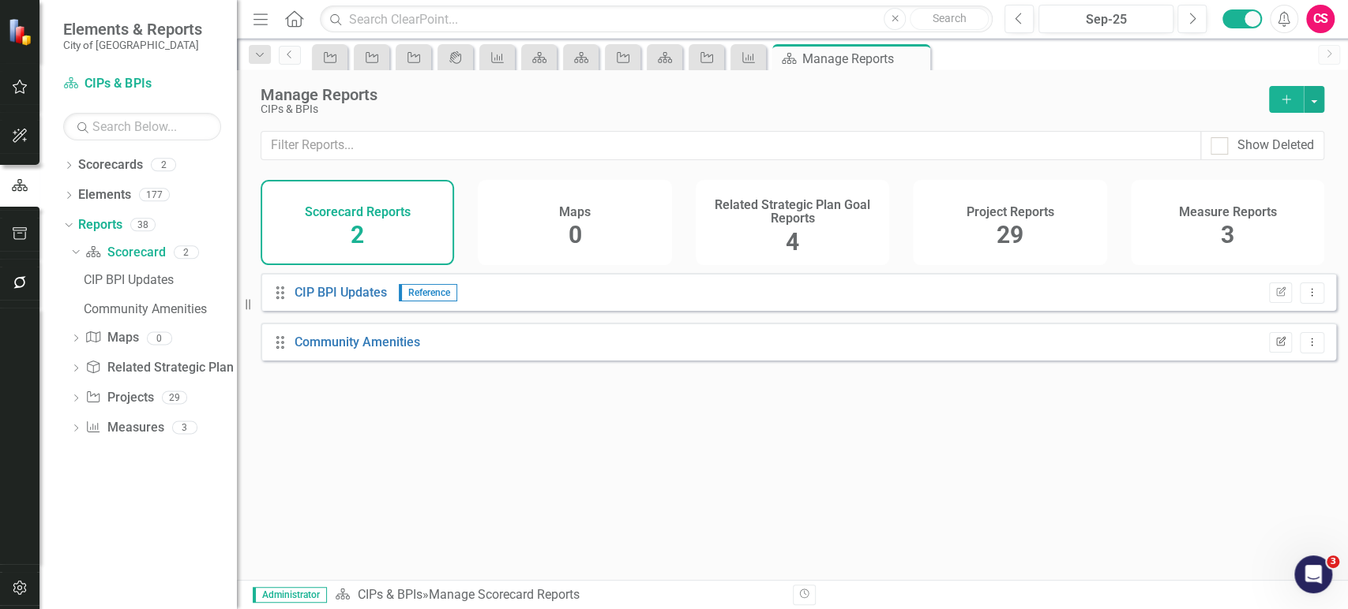
click at [1269, 353] on button "Edit Report" at bounding box center [1280, 342] width 23 height 21
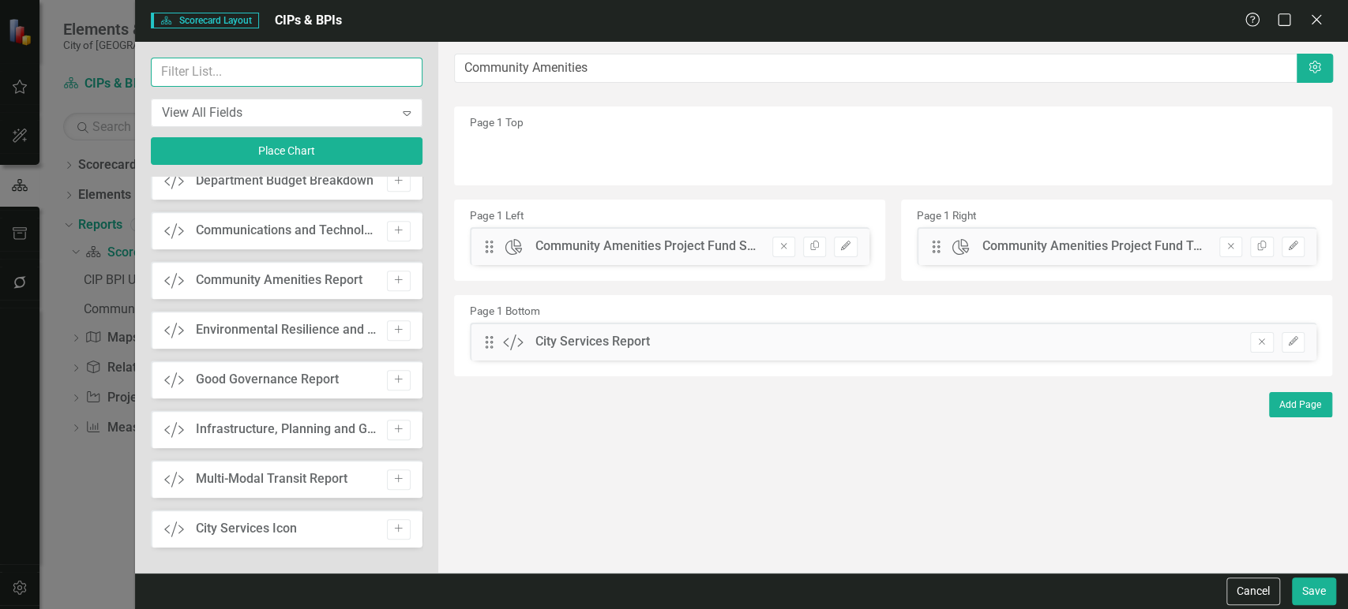
click at [233, 76] on input "text" at bounding box center [287, 72] width 272 height 29
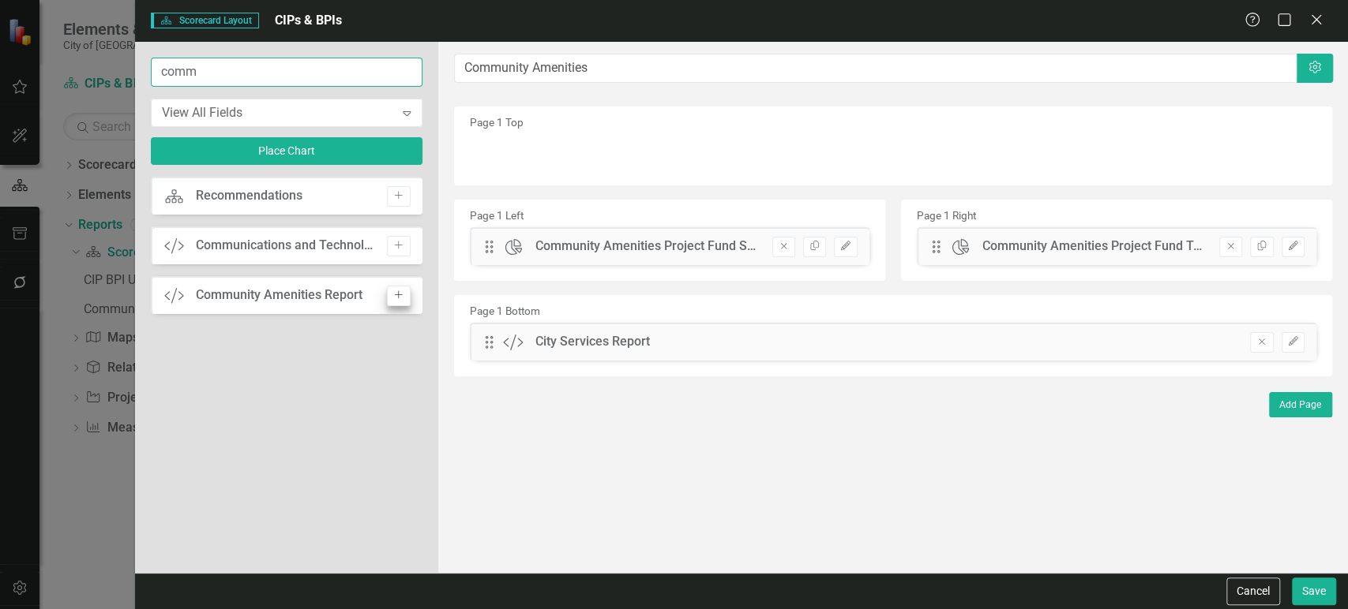
type input "comm"
click at [408, 295] on button "Add" at bounding box center [398, 296] width 23 height 21
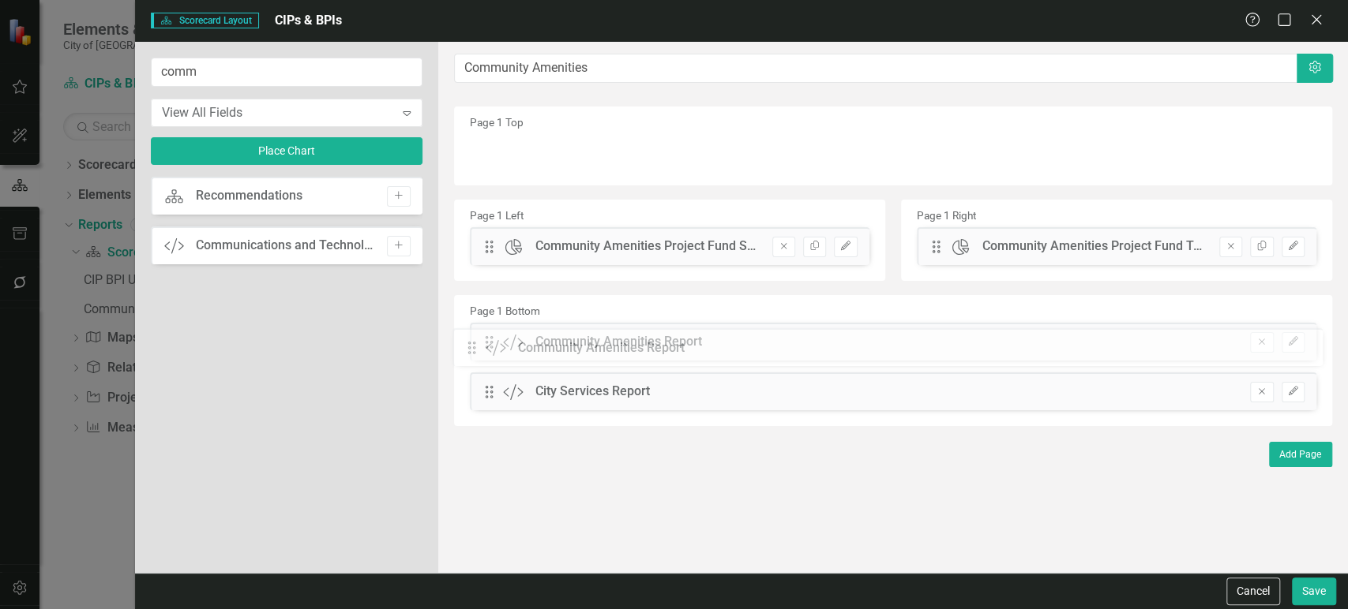
drag, startPoint x: 493, startPoint y: 157, endPoint x: 487, endPoint y: 351, distance: 194.3
click at [1264, 398] on button "Remove" at bounding box center [1261, 392] width 23 height 21
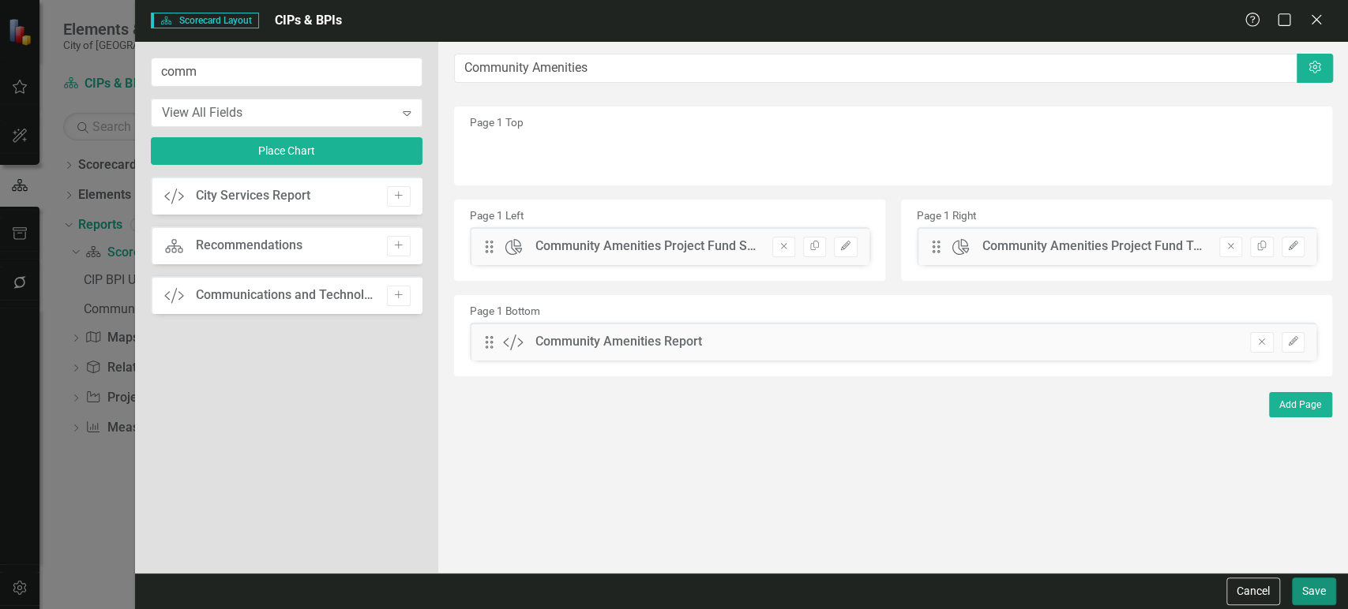
click at [1297, 587] on button "Save" at bounding box center [1314, 592] width 44 height 28
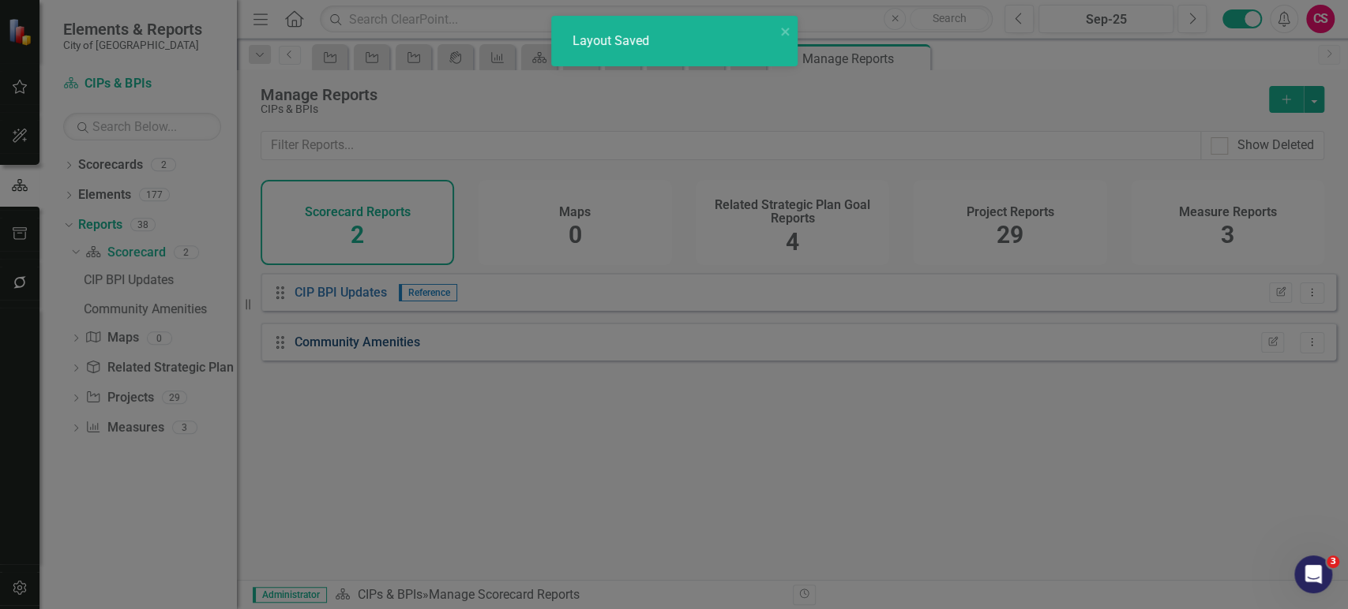
click at [381, 347] on link "Community Amenities" at bounding box center [357, 342] width 126 height 15
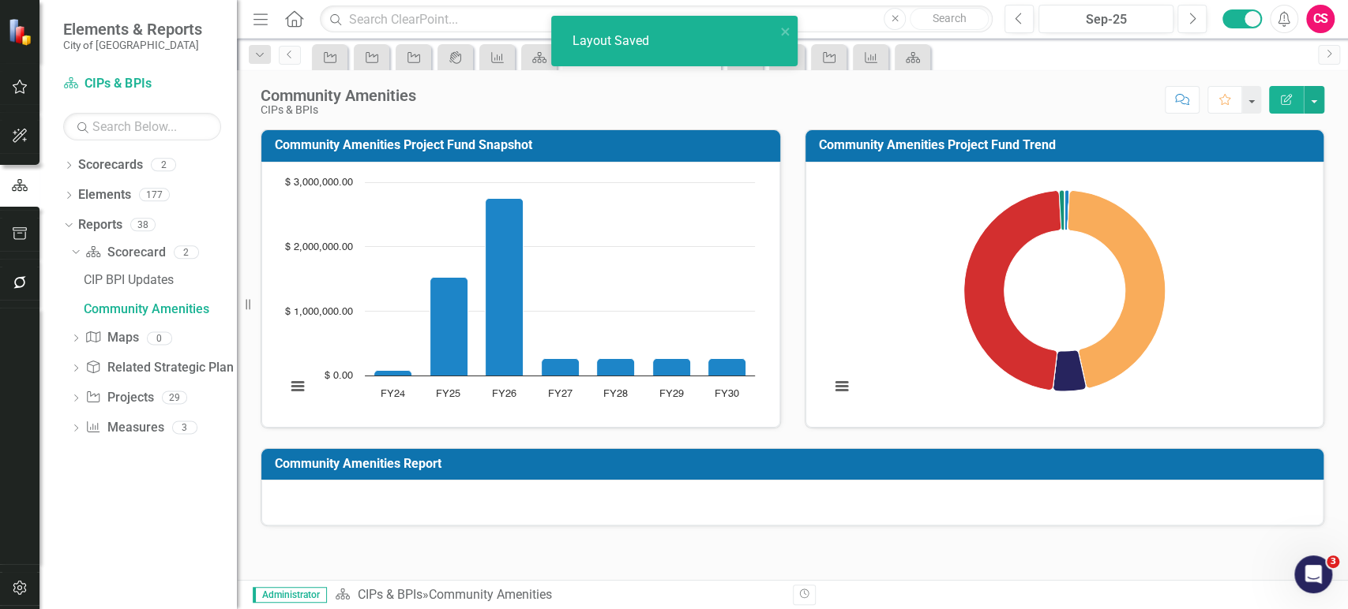
click at [861, 468] on h3 "Community Amenities Report" at bounding box center [795, 464] width 1040 height 14
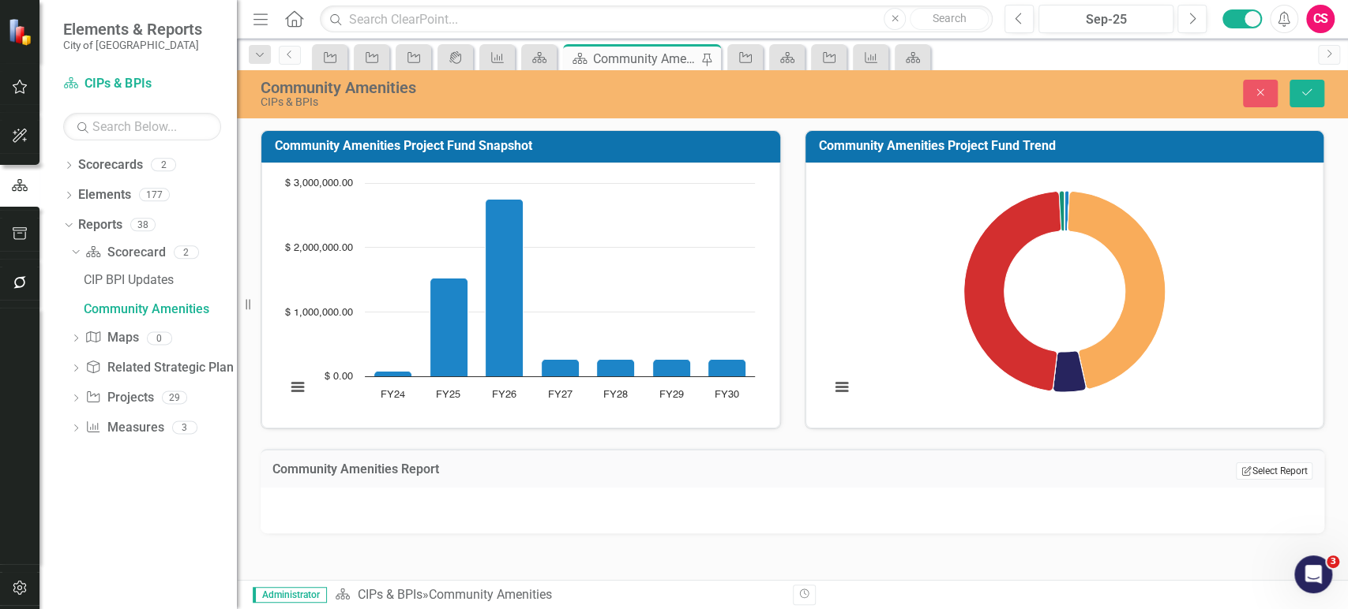
click at [1284, 478] on button "Edit Report Select Report" at bounding box center [1273, 471] width 77 height 17
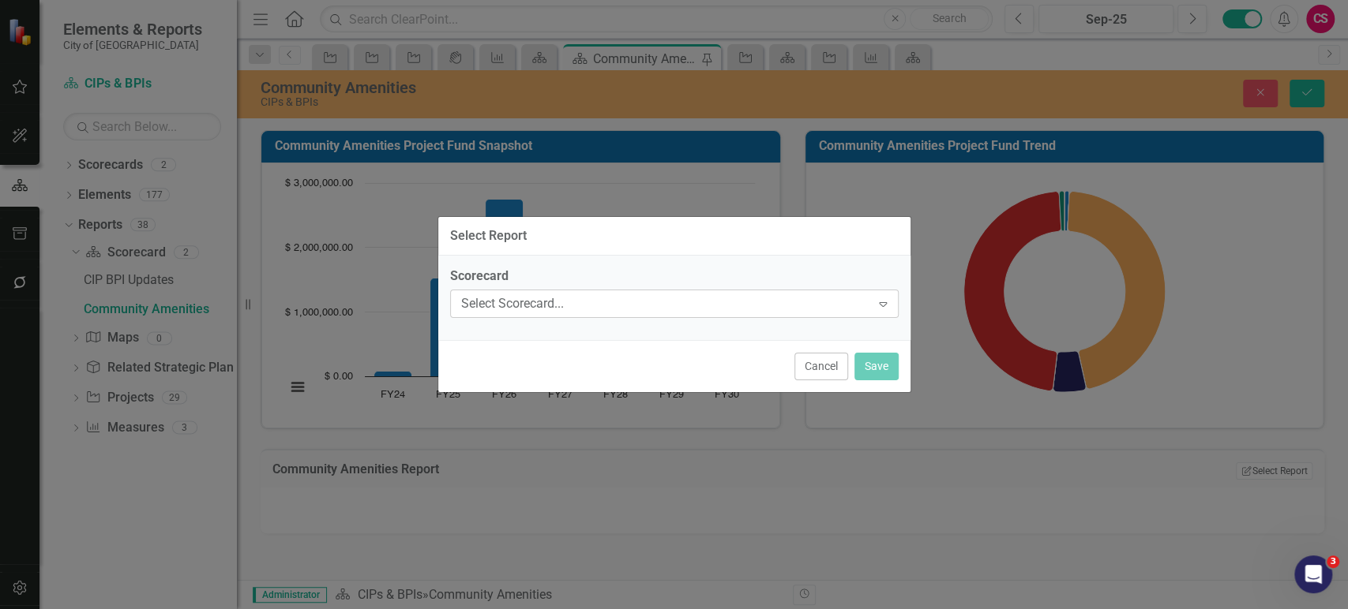
click at [600, 298] on div "Select Scorecard..." at bounding box center [666, 303] width 410 height 18
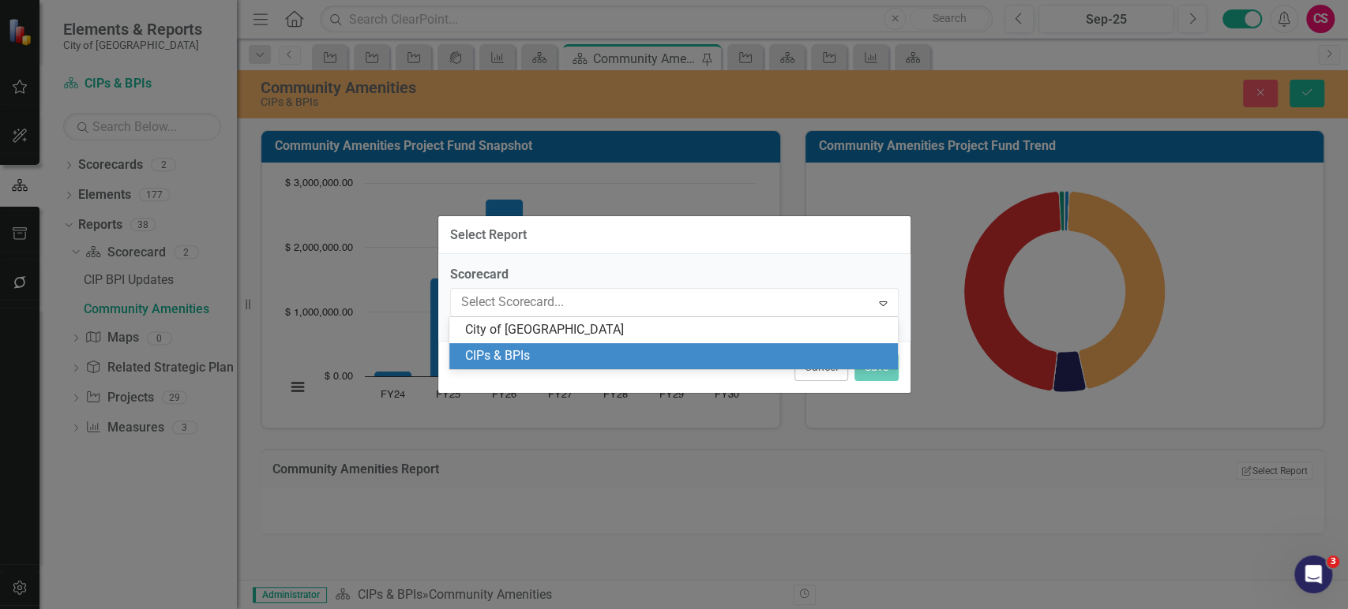
click at [569, 352] on div "CIPs & BPIs" at bounding box center [676, 356] width 423 height 18
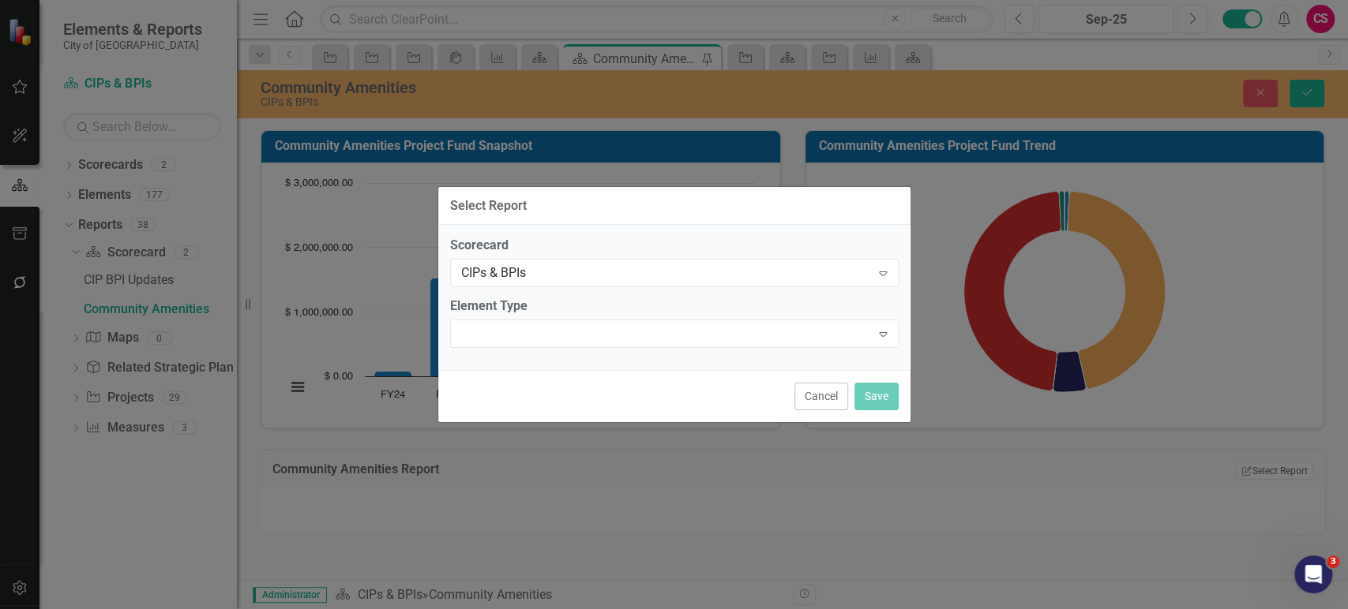
click at [569, 352] on div "Scorecard CIPs & BPIs Expand Element Type Expand" at bounding box center [674, 297] width 472 height 145
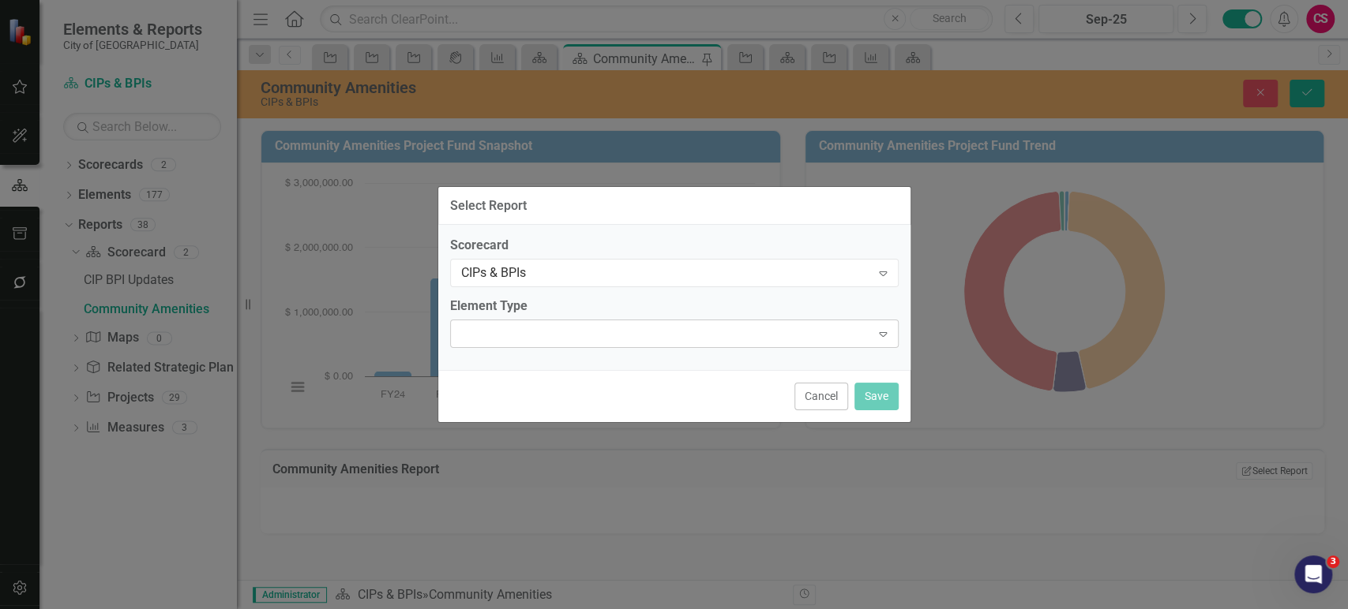
click at [562, 339] on div "Expand" at bounding box center [674, 334] width 448 height 28
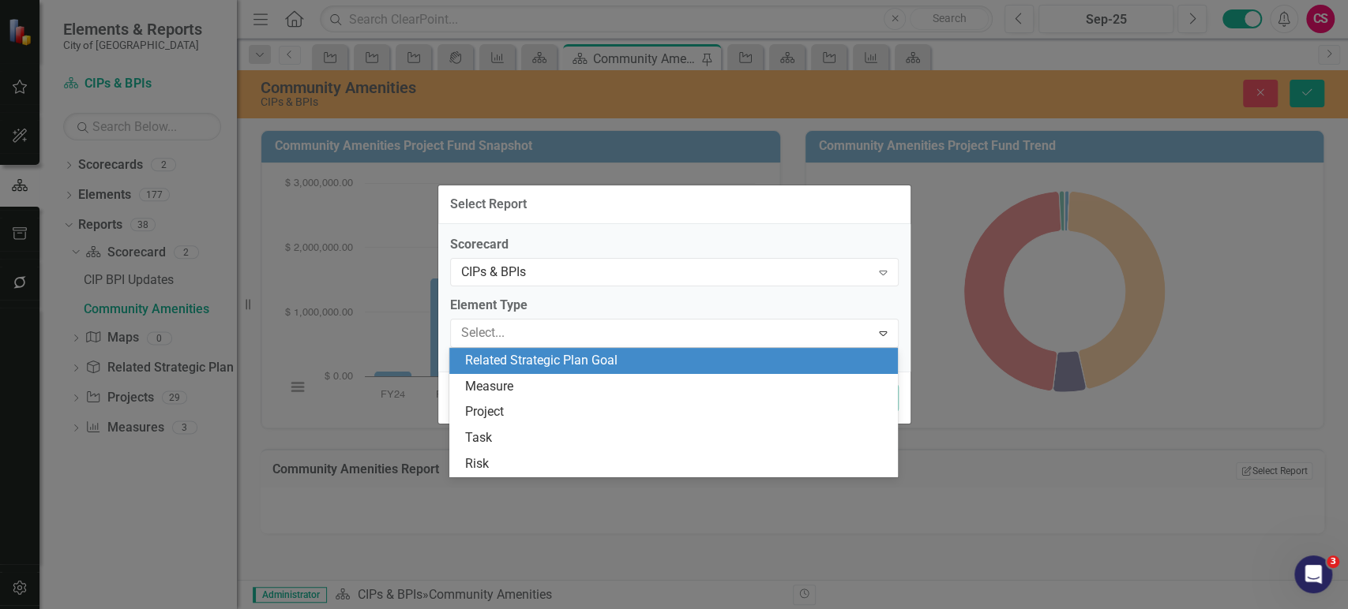
type input "o"
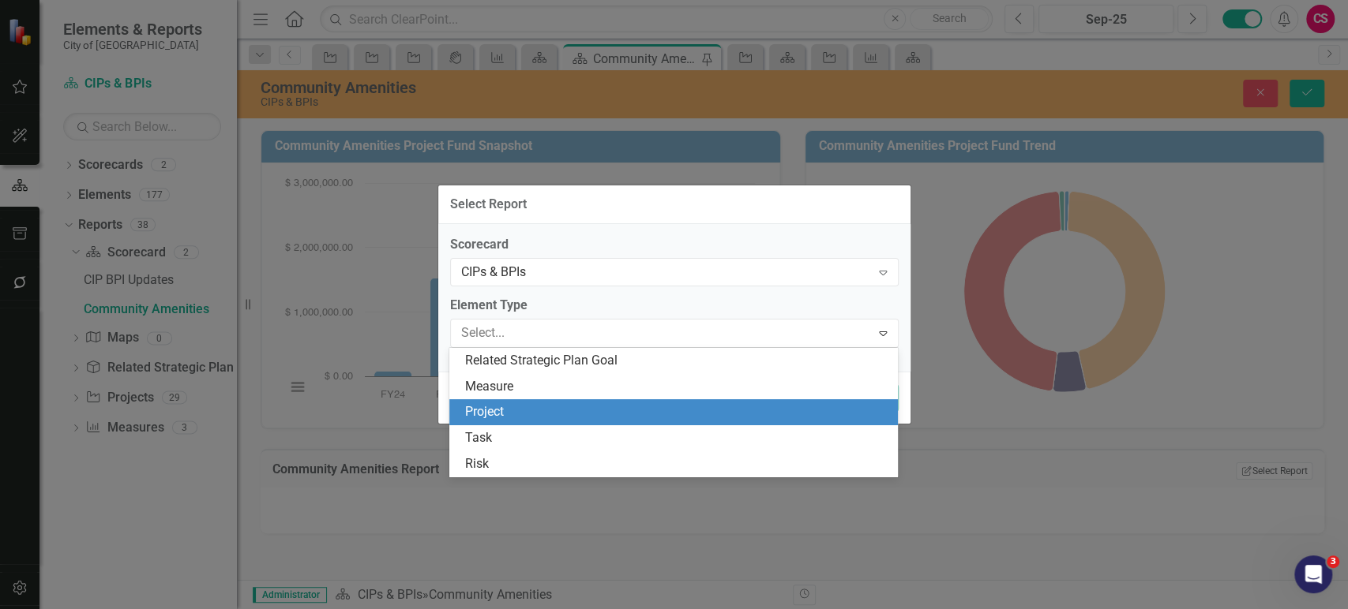
click at [526, 419] on div "Project" at bounding box center [676, 412] width 423 height 18
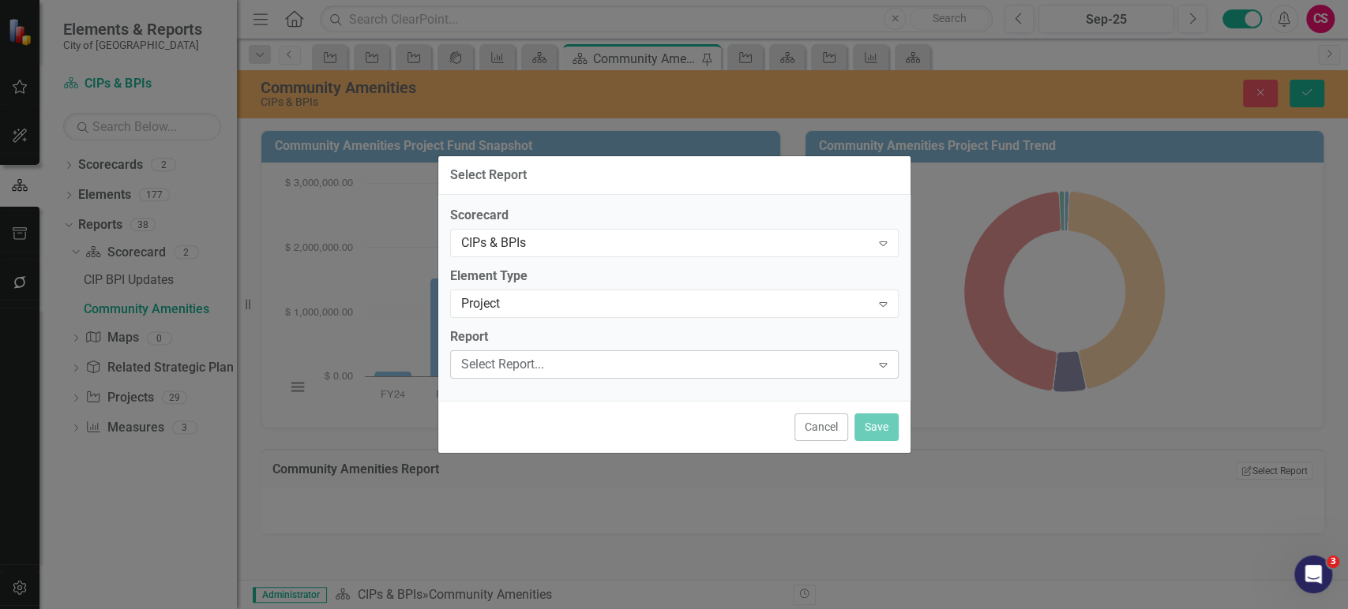
click at [528, 369] on div "Select Report..." at bounding box center [666, 364] width 410 height 18
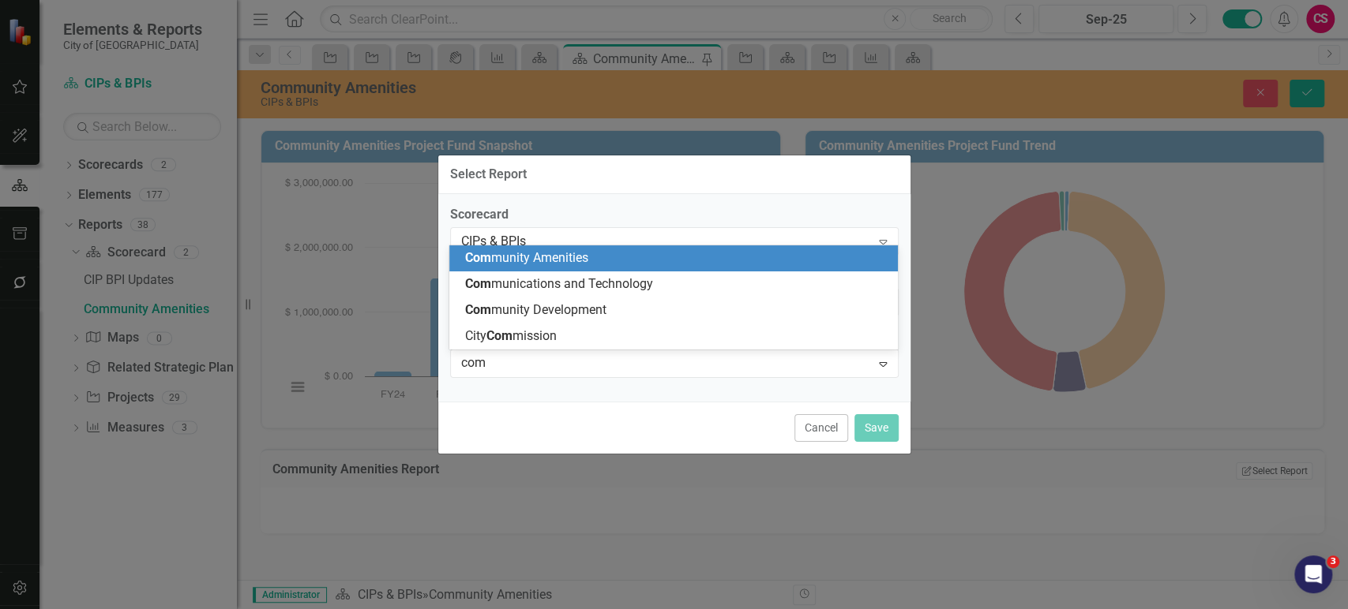
type input "comm"
click at [535, 261] on span "Comm unity Amenities" at bounding box center [526, 257] width 123 height 15
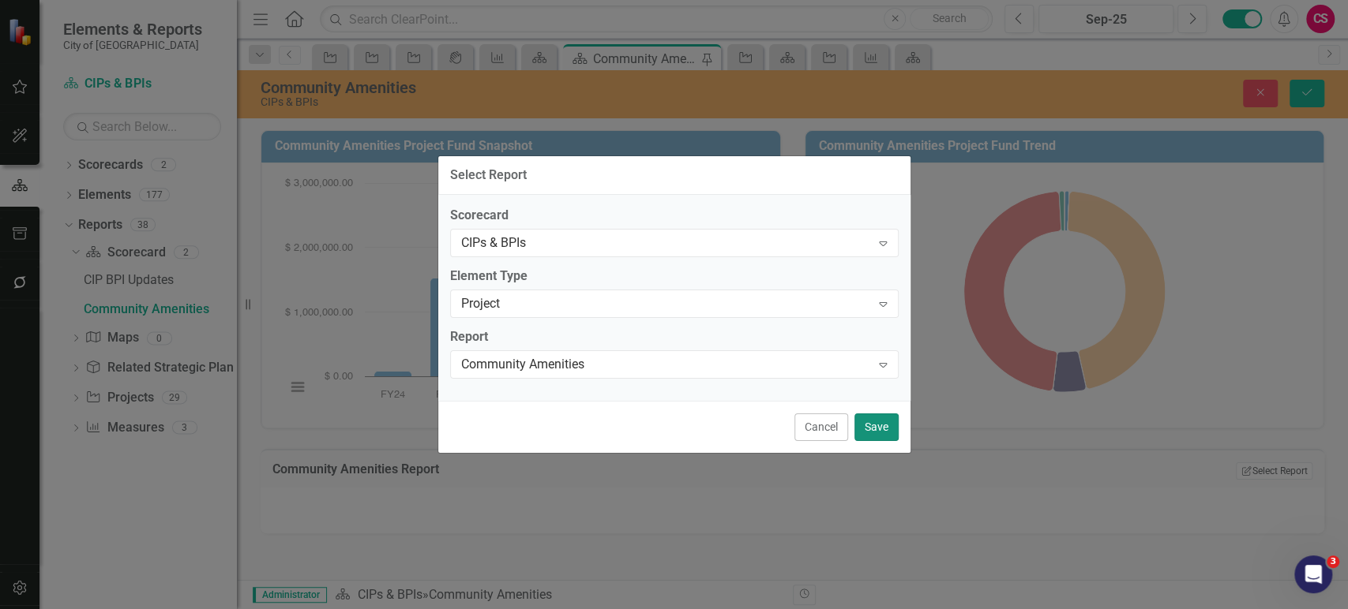
click at [864, 426] on button "Save" at bounding box center [876, 428] width 44 height 28
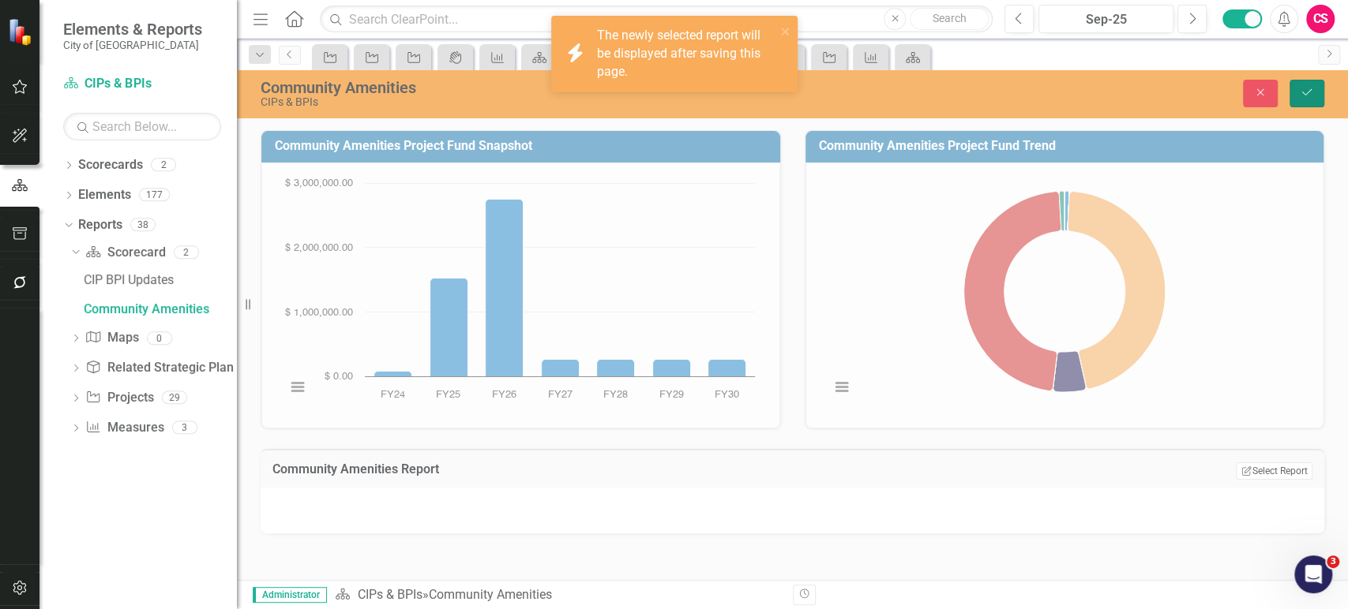
click at [1318, 85] on button "Save" at bounding box center [1306, 94] width 35 height 28
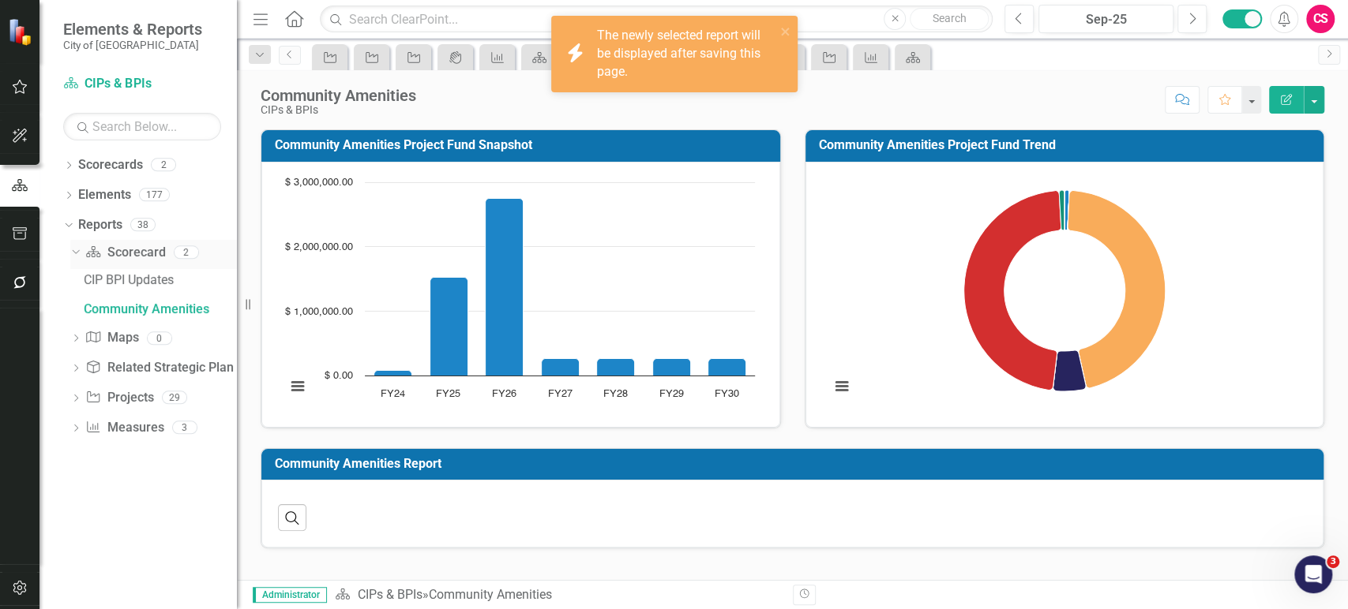
click at [126, 249] on link "Scorecard Scorecard" at bounding box center [125, 253] width 80 height 18
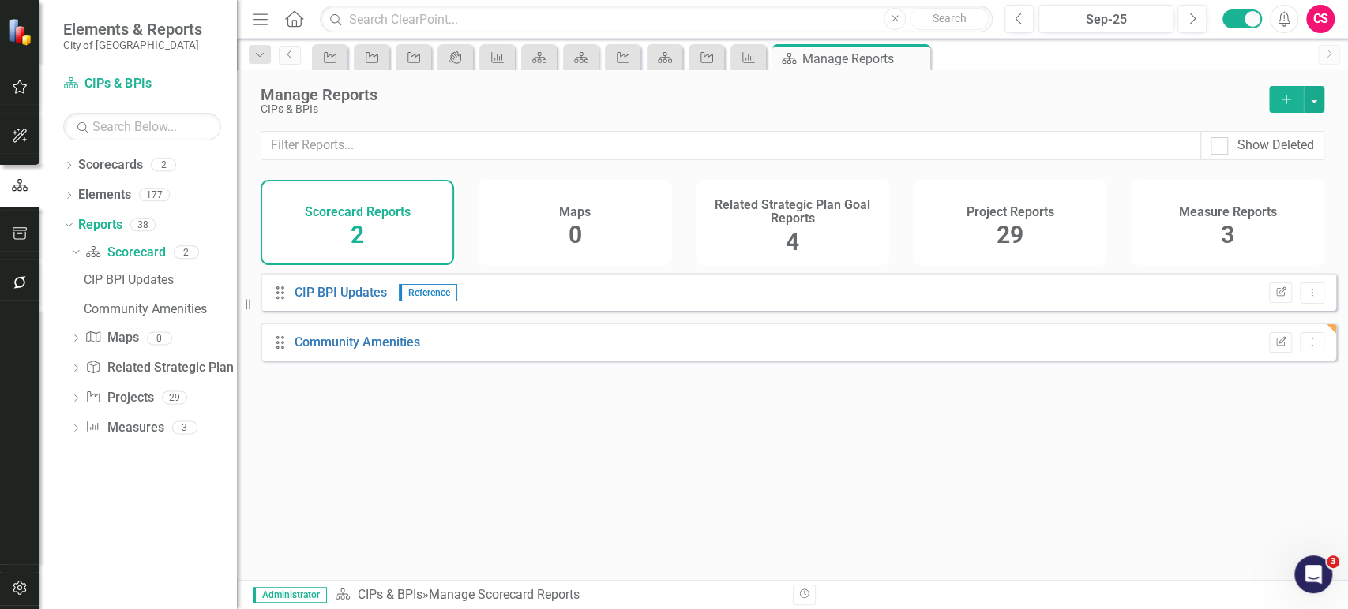
click at [1280, 104] on icon "Add" at bounding box center [1286, 99] width 14 height 11
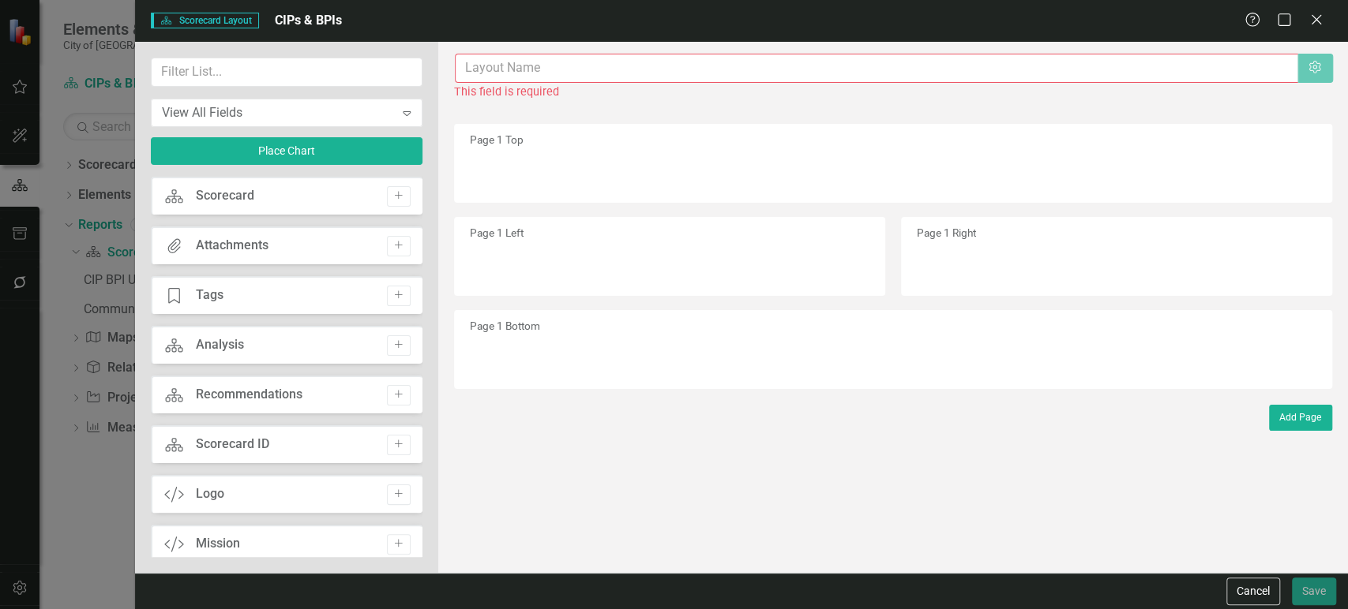
click at [542, 76] on input "text" at bounding box center [876, 68] width 843 height 29
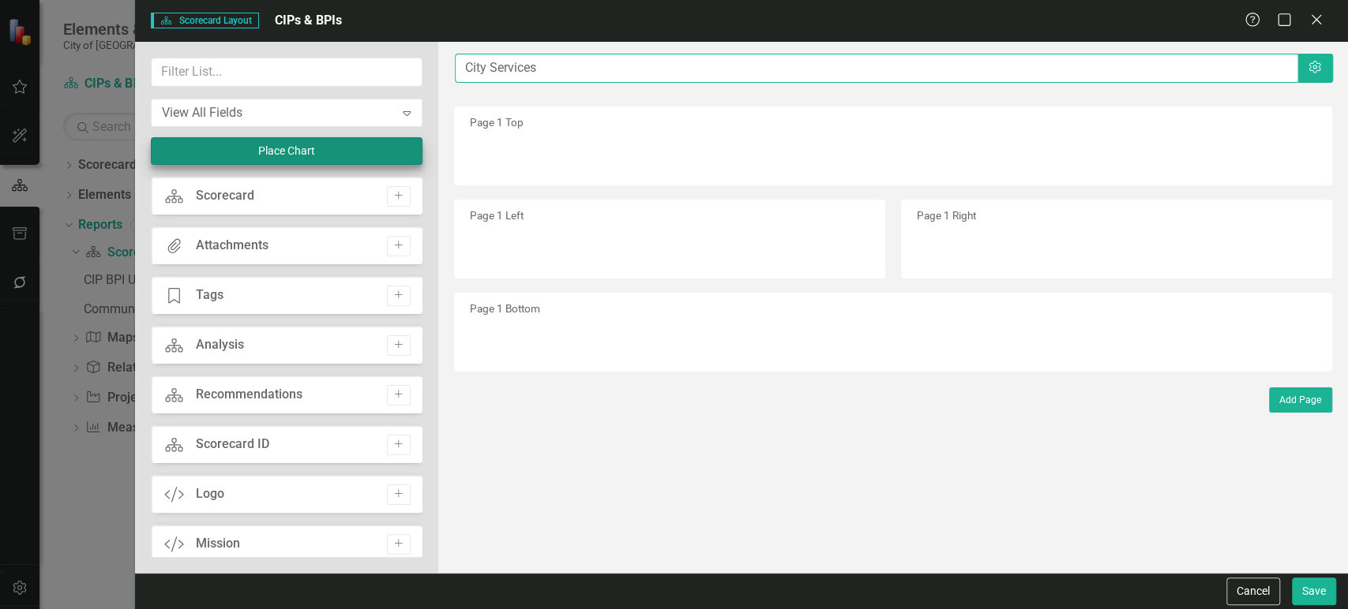
type input "City Services"
click at [377, 152] on button "Place Chart" at bounding box center [287, 151] width 272 height 28
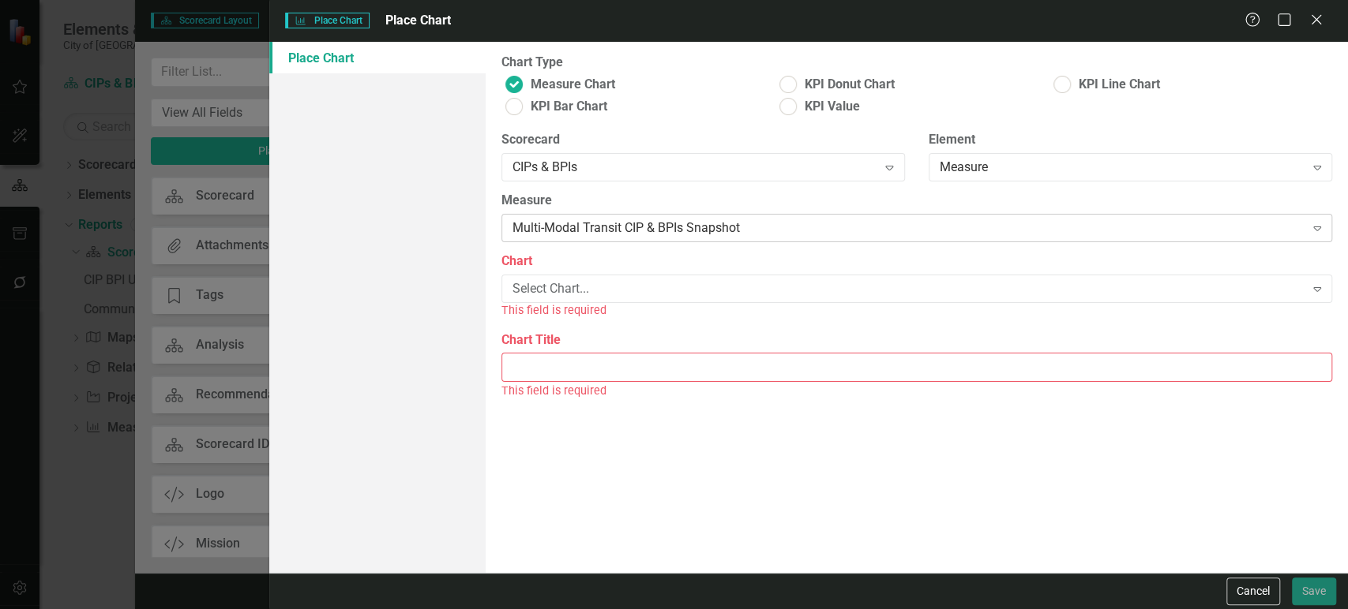
click at [619, 233] on div "Multi-Modal Transit CIP & BPIs Snapshot" at bounding box center [908, 228] width 792 height 18
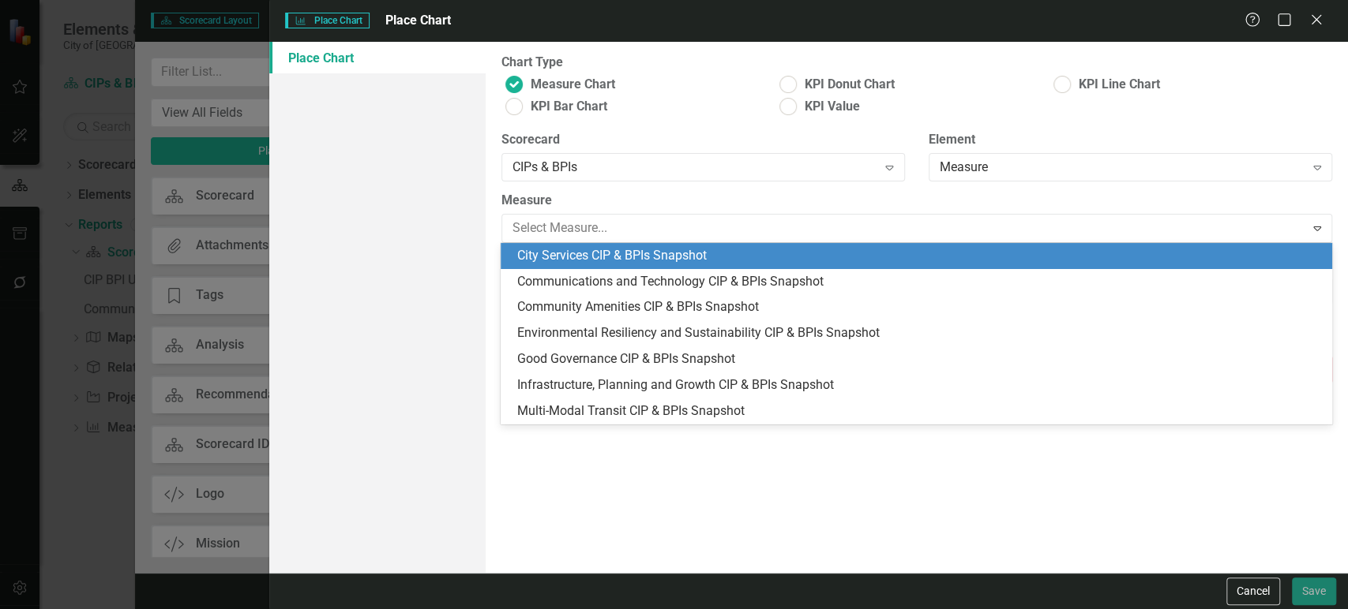
click at [618, 243] on div "City Services CIP & BPIs Snapshot" at bounding box center [916, 256] width 830 height 26
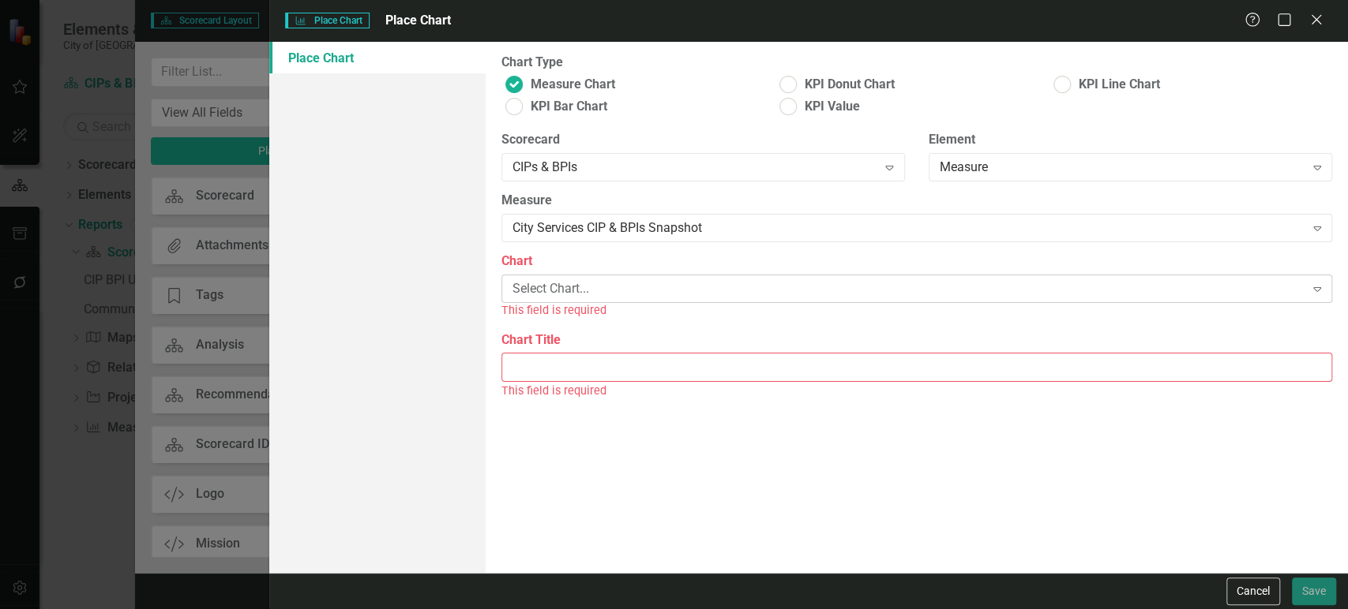
click at [607, 292] on div "Select Chart..." at bounding box center [908, 289] width 792 height 18
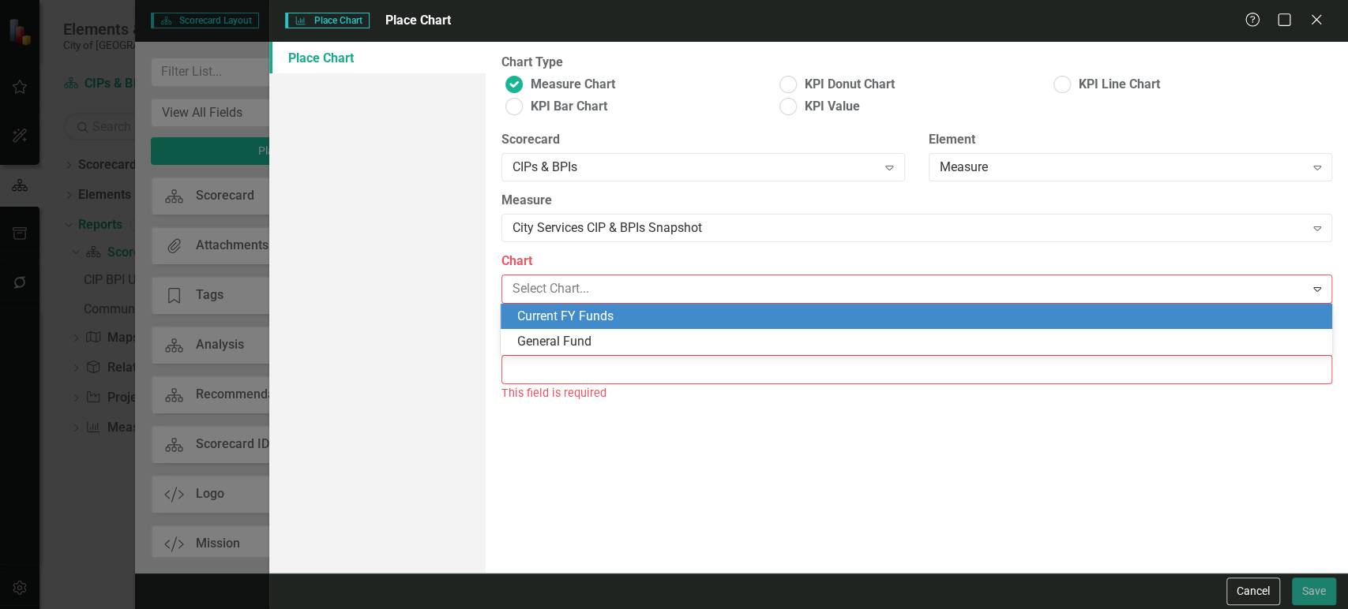
click at [609, 317] on div "Current FY Funds" at bounding box center [918, 317] width 805 height 18
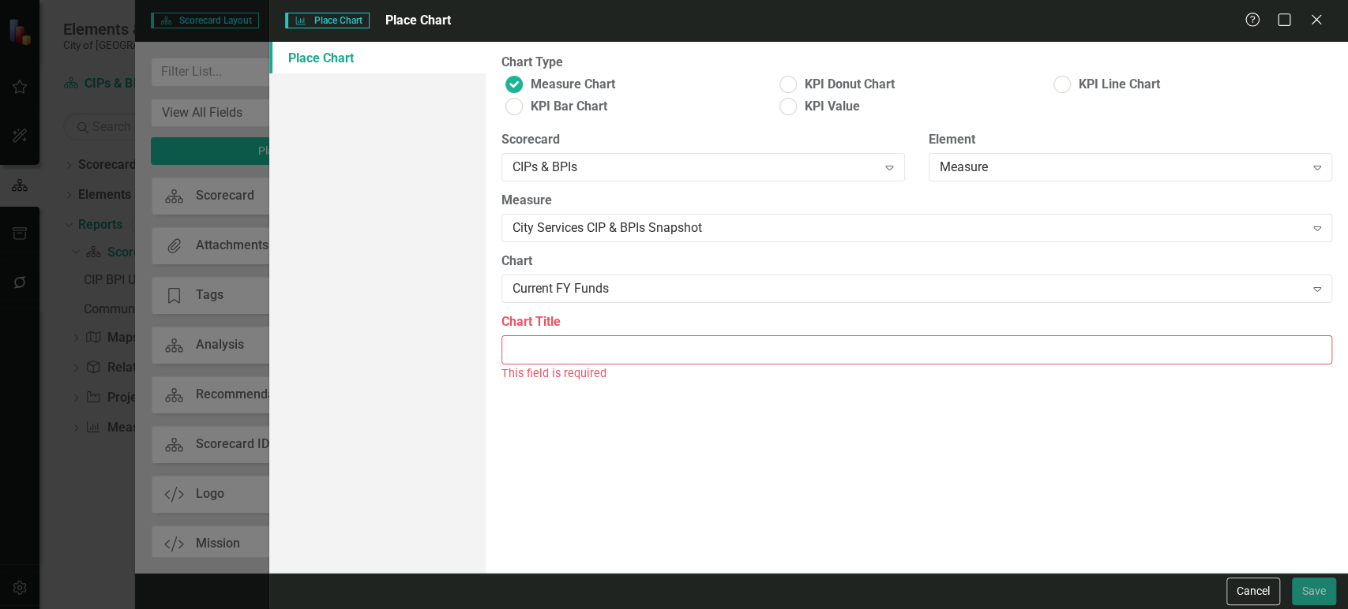
click at [592, 354] on input "Chart Title" at bounding box center [916, 350] width 830 height 29
click at [625, 291] on div "Current FY Funds" at bounding box center [908, 289] width 792 height 18
click at [617, 348] on input "Chart Title" at bounding box center [916, 350] width 830 height 29
click at [643, 290] on div "Current FY Funds" at bounding box center [908, 289] width 792 height 18
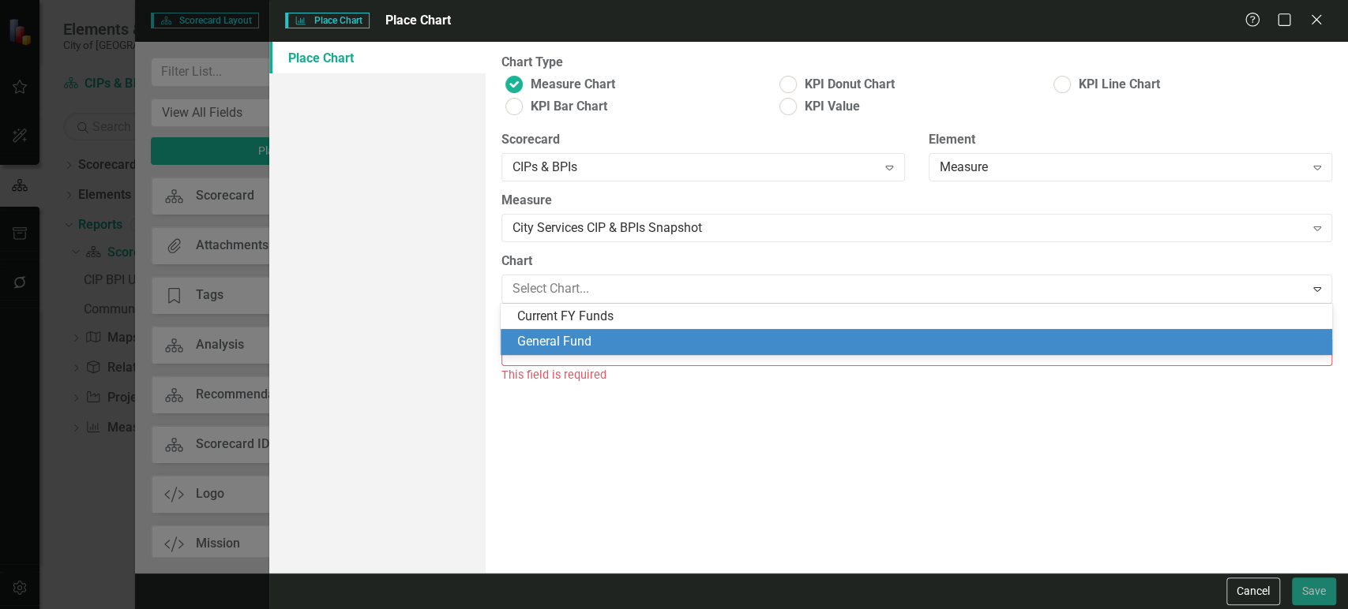
click at [622, 338] on div "General Fund" at bounding box center [918, 342] width 805 height 18
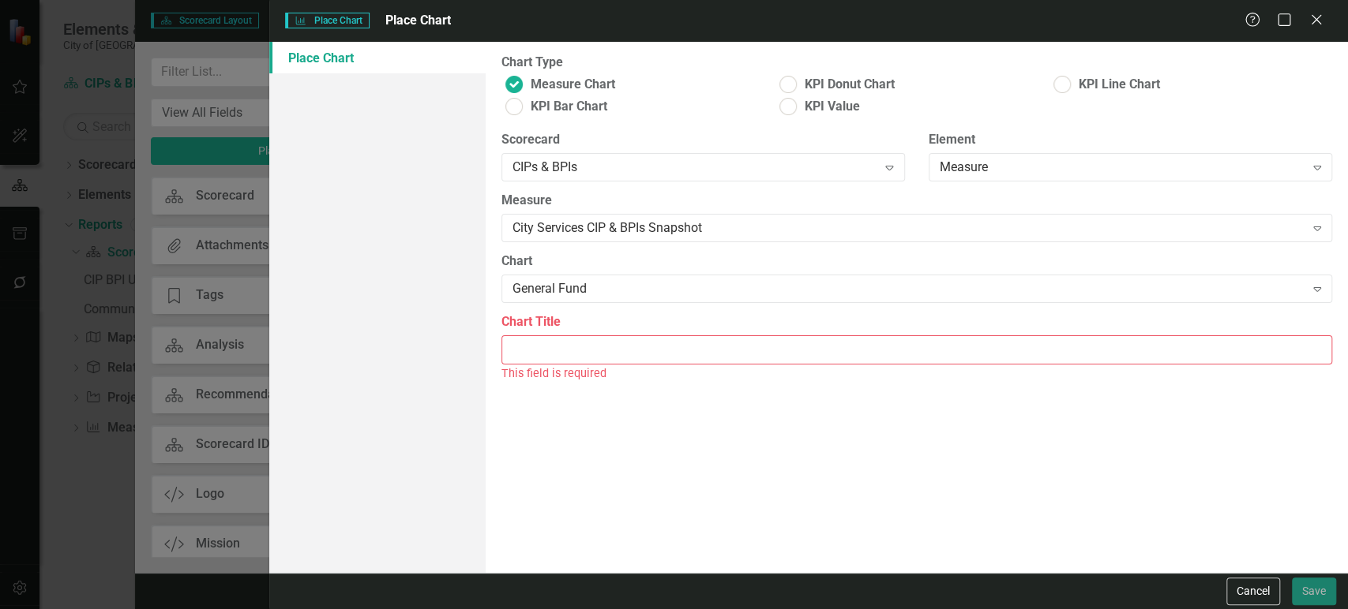
click at [622, 338] on input "Chart Title" at bounding box center [916, 350] width 830 height 29
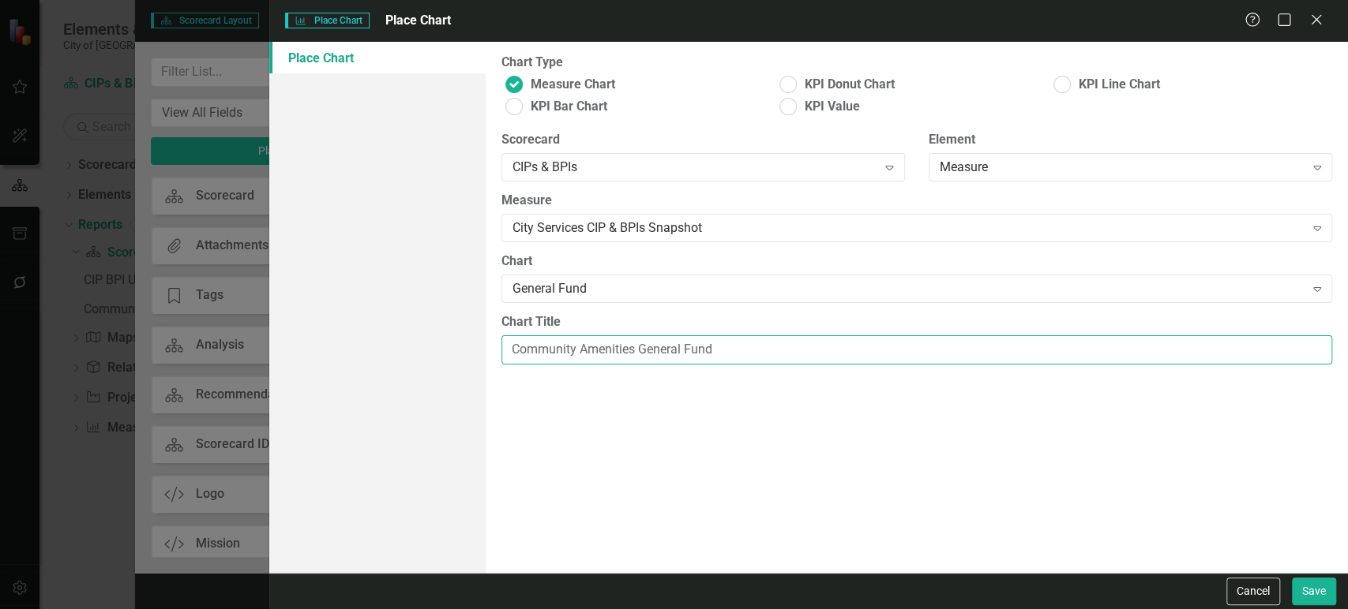
click at [804, 341] on input "Community Amenities General Fund" at bounding box center [916, 350] width 830 height 29
click at [642, 350] on input "Community Amenities General Fund Snapshot" at bounding box center [916, 350] width 830 height 29
drag, startPoint x: 636, startPoint y: 347, endPoint x: 960, endPoint y: 343, distance: 323.7
click at [960, 343] on input "Community Amenities Project General Fund Snapshot" at bounding box center [916, 350] width 830 height 29
type input "Community Amenities Project General Fund Snapshot"
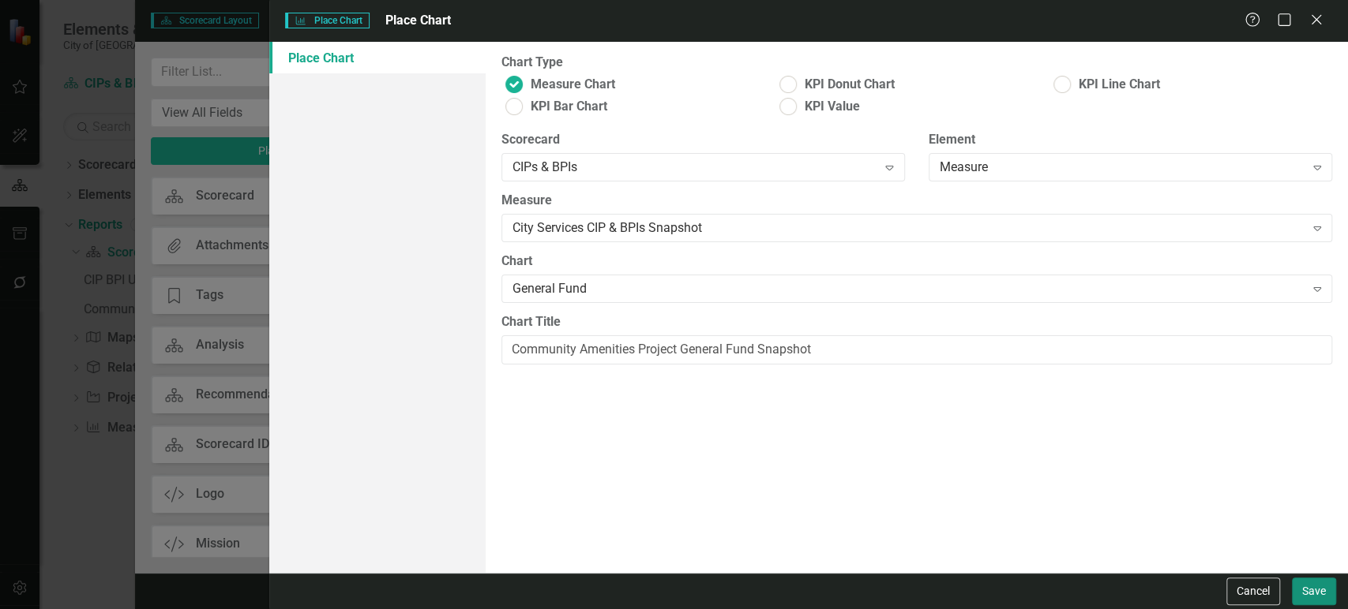
click at [1308, 592] on button "Save" at bounding box center [1314, 592] width 44 height 28
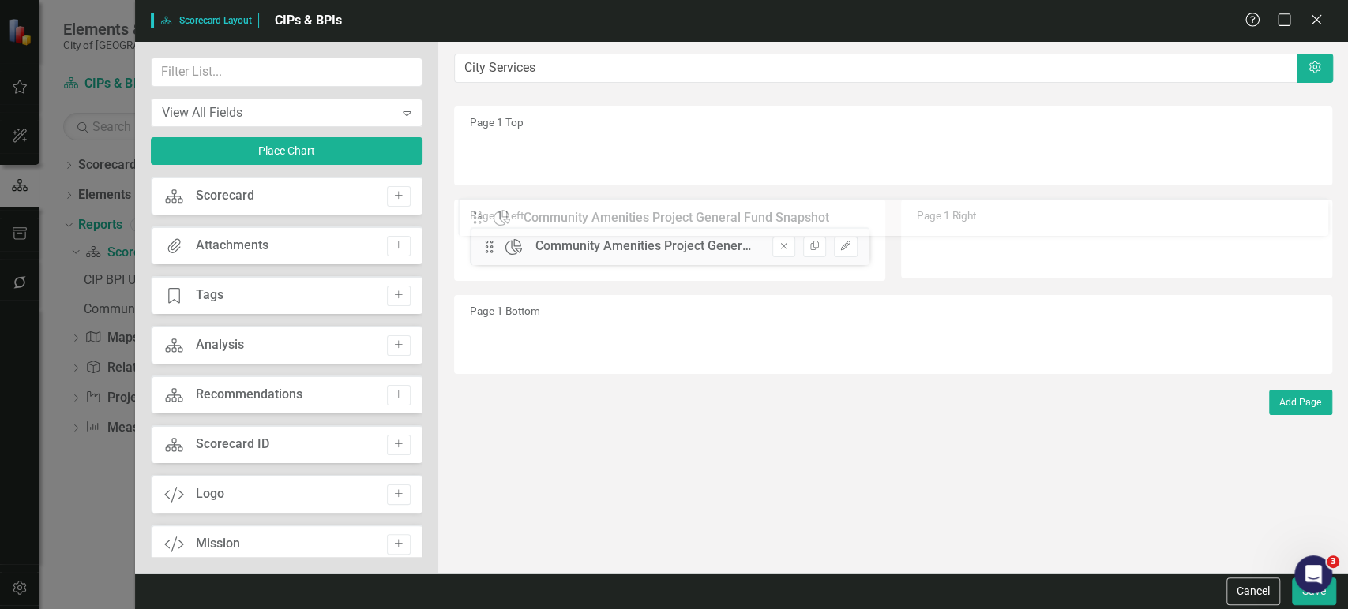
drag, startPoint x: 497, startPoint y: 155, endPoint x: 497, endPoint y: 223, distance: 68.7
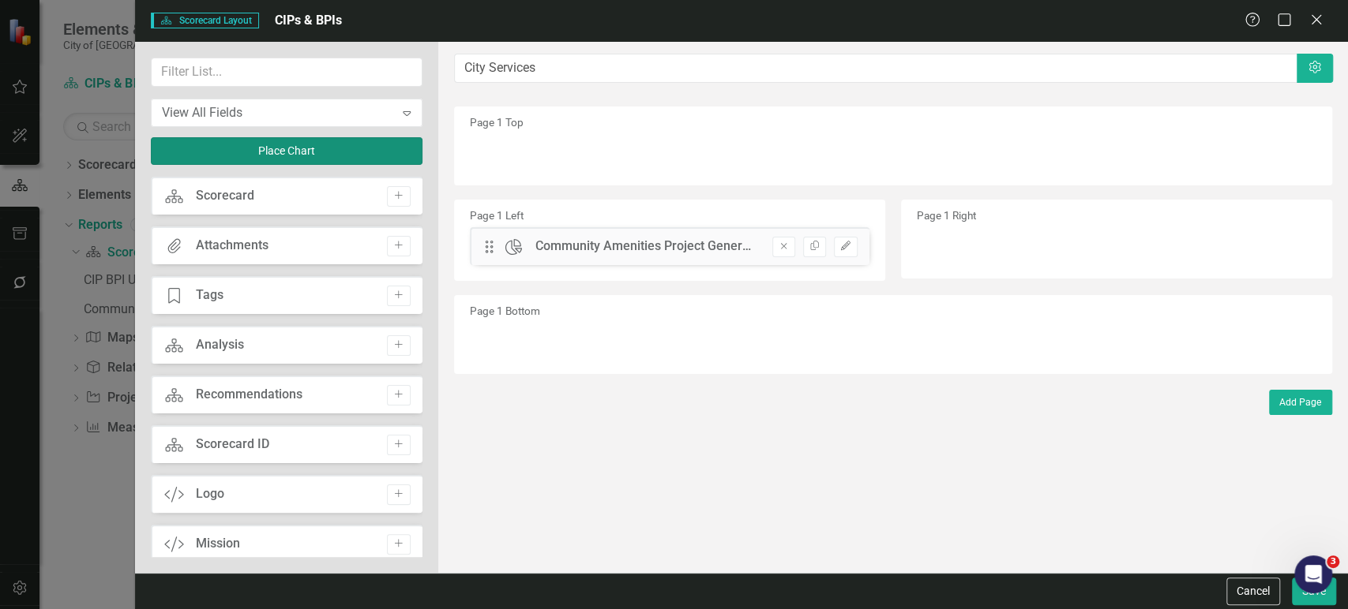
click at [341, 157] on button "Place Chart" at bounding box center [287, 151] width 272 height 28
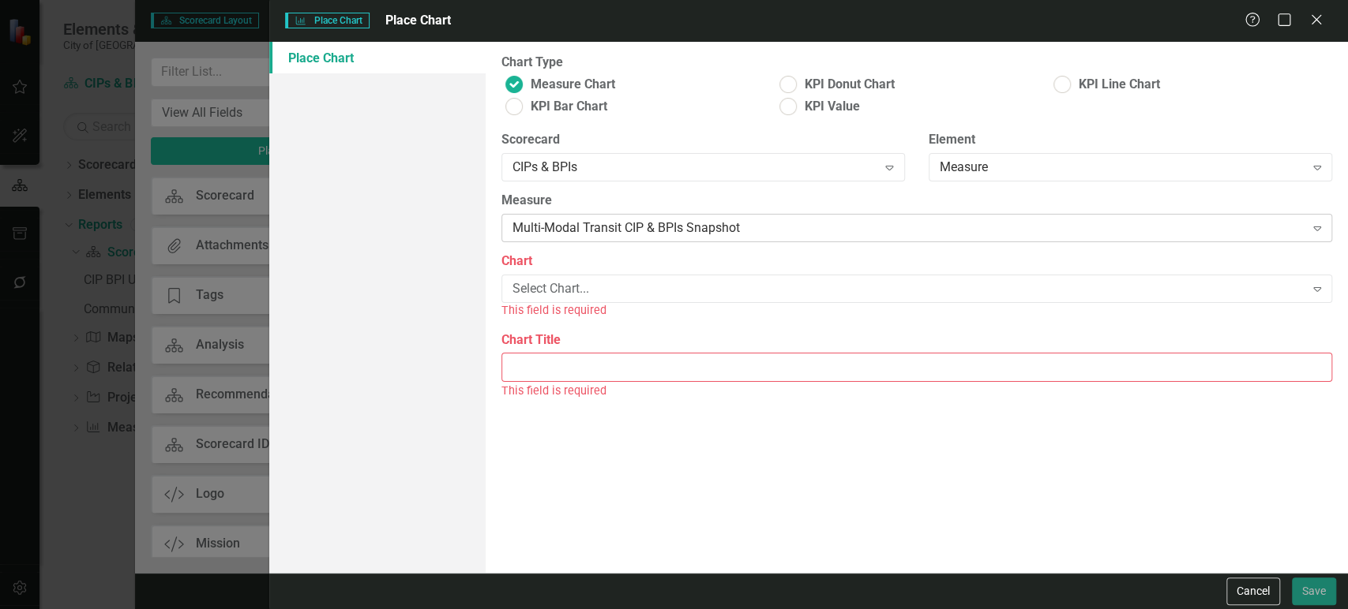
click at [600, 229] on div "Multi-Modal Transit CIP & BPIs Snapshot" at bounding box center [908, 228] width 792 height 18
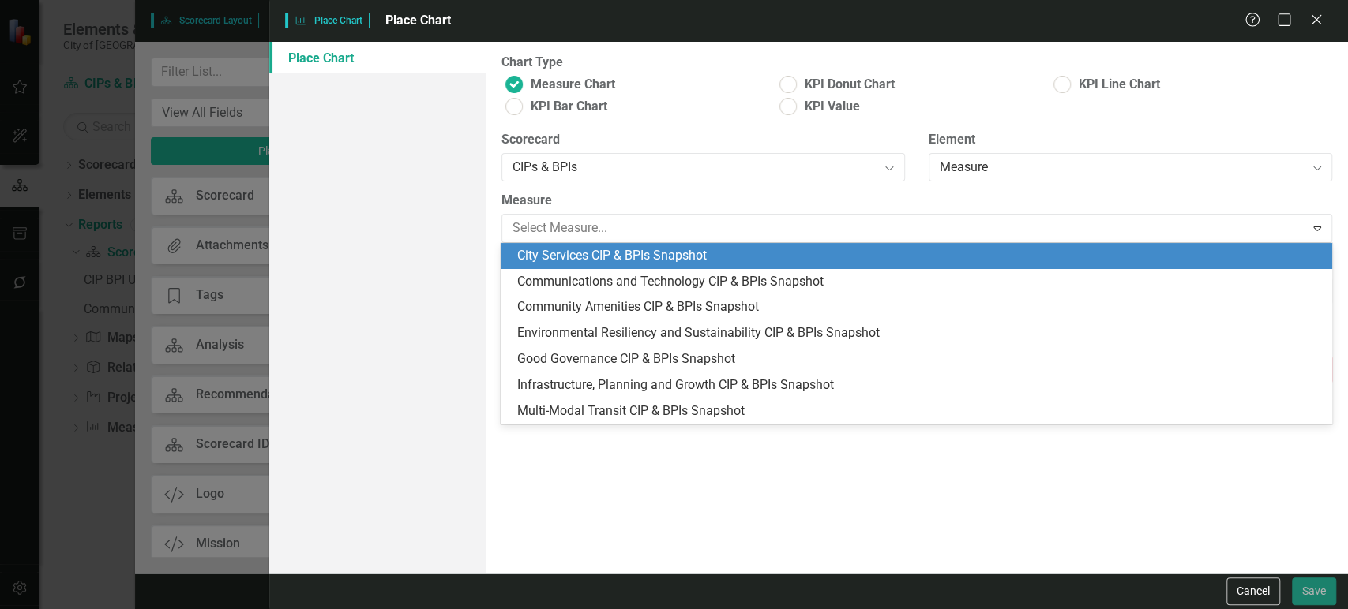
click at [597, 247] on div "City Services CIP & BPIs Snapshot" at bounding box center [918, 256] width 805 height 18
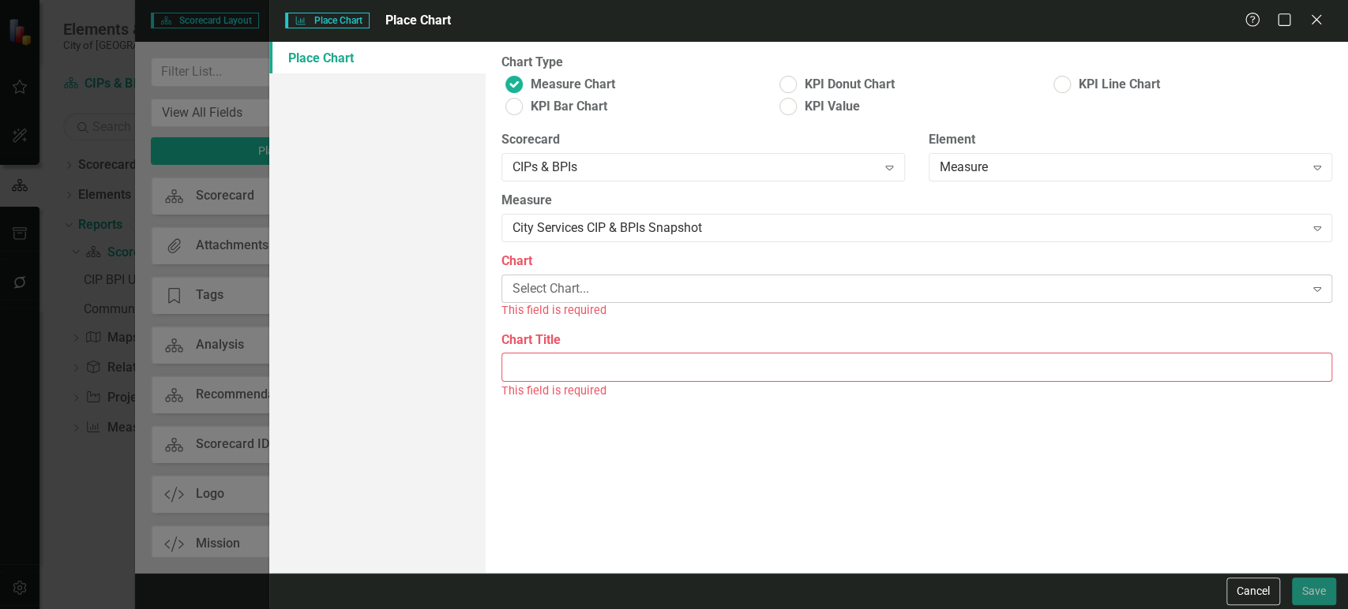
click at [592, 292] on div "Select Chart..." at bounding box center [908, 289] width 792 height 18
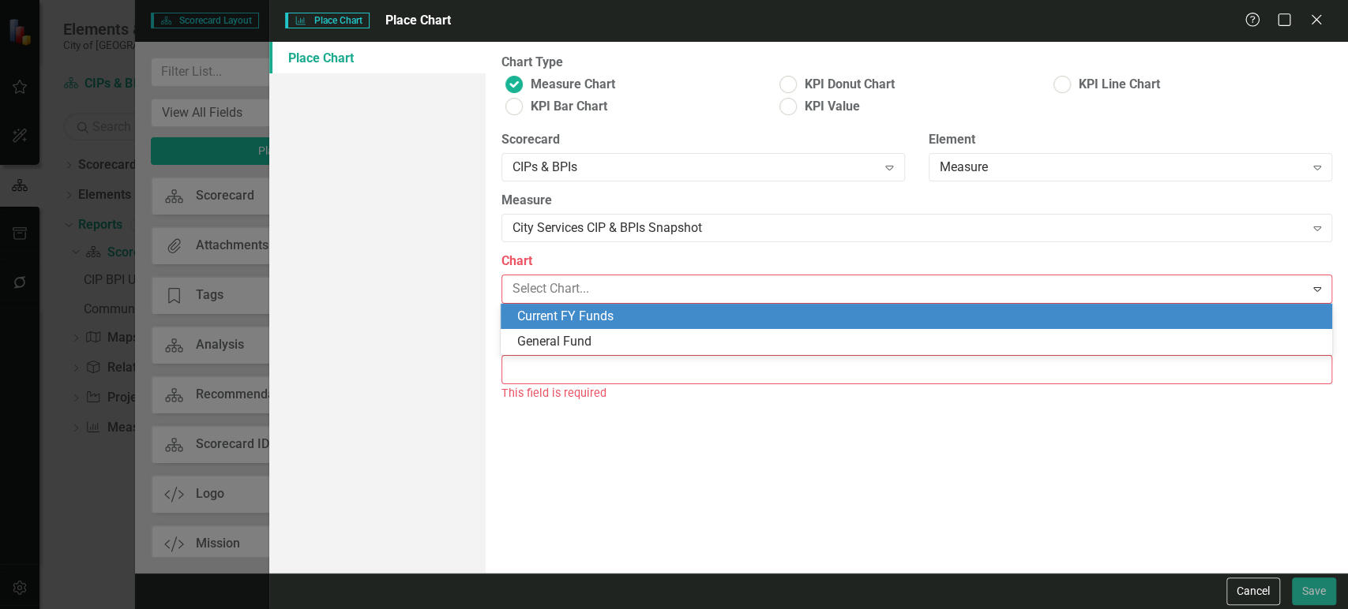
click at [590, 315] on div "Current FY Funds" at bounding box center [918, 317] width 805 height 18
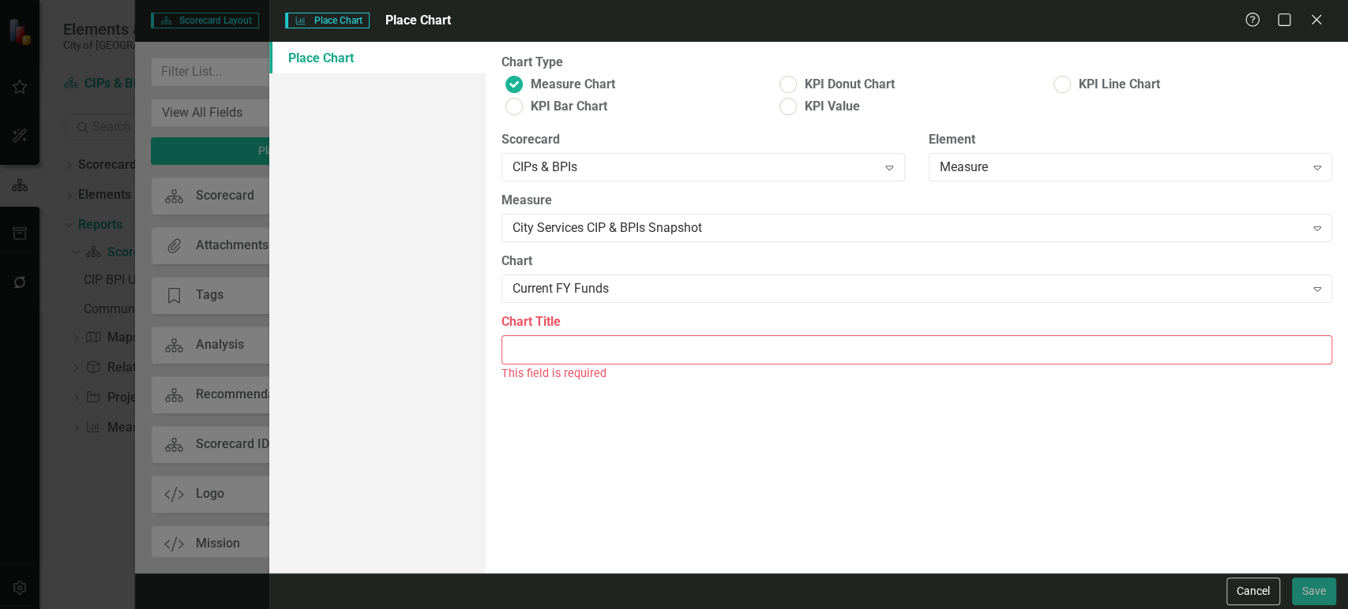
click at [568, 358] on input "Chart Title" at bounding box center [916, 350] width 830 height 29
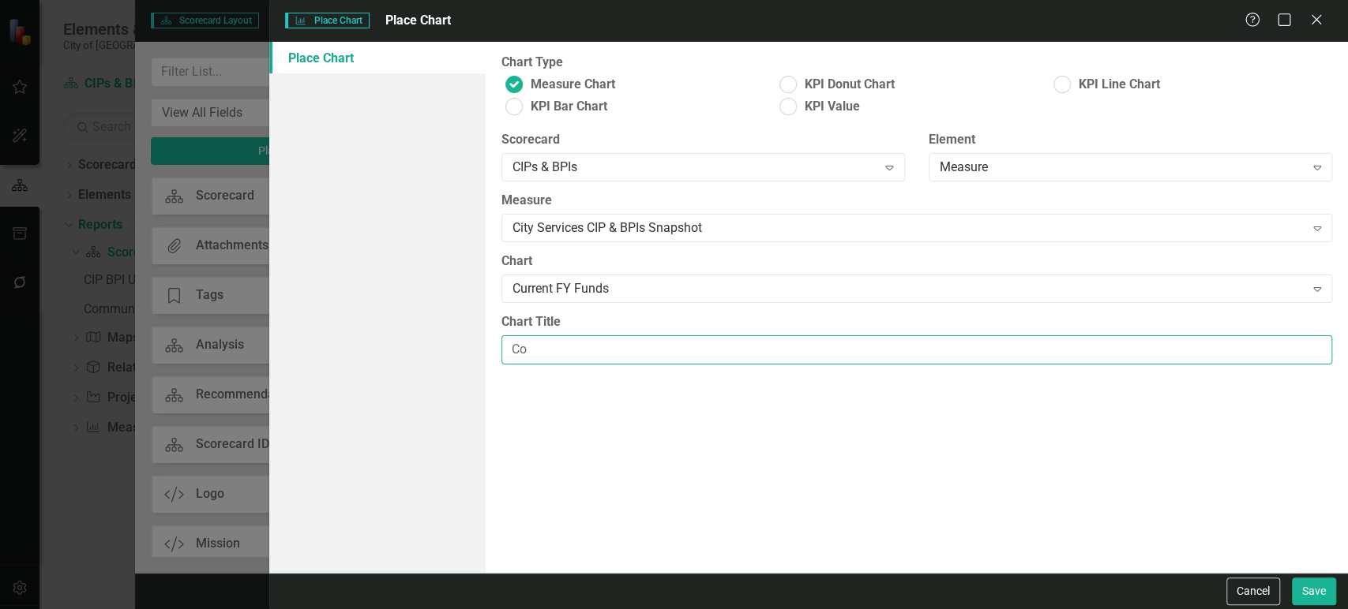
type input "C"
type input "City Services Project Fund Trend"
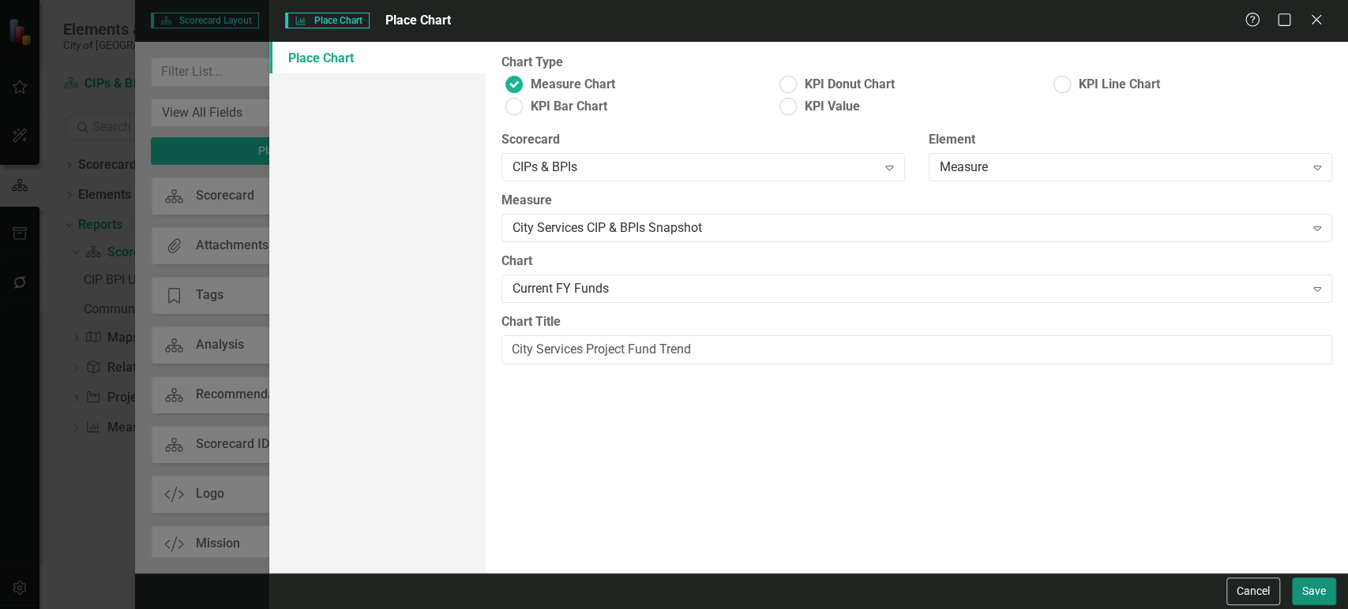
click at [1316, 587] on button "Save" at bounding box center [1314, 592] width 44 height 28
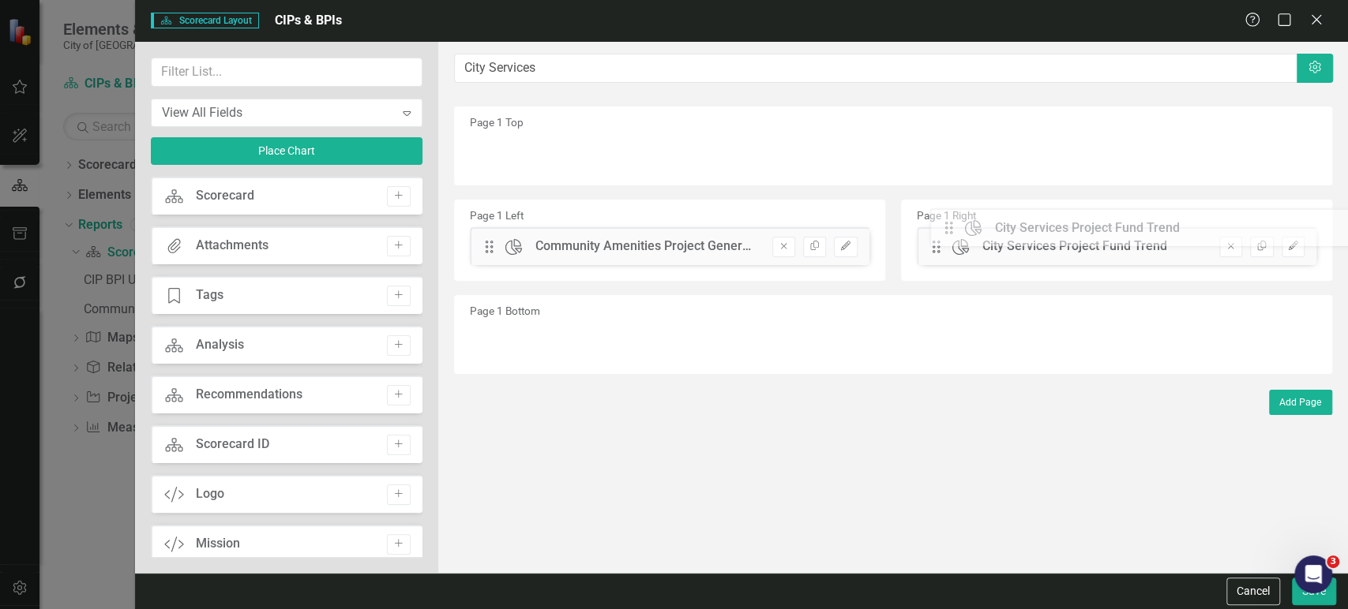
drag, startPoint x: 495, startPoint y: 151, endPoint x: 947, endPoint y: 231, distance: 458.7
click at [839, 246] on button "Edit" at bounding box center [845, 247] width 23 height 21
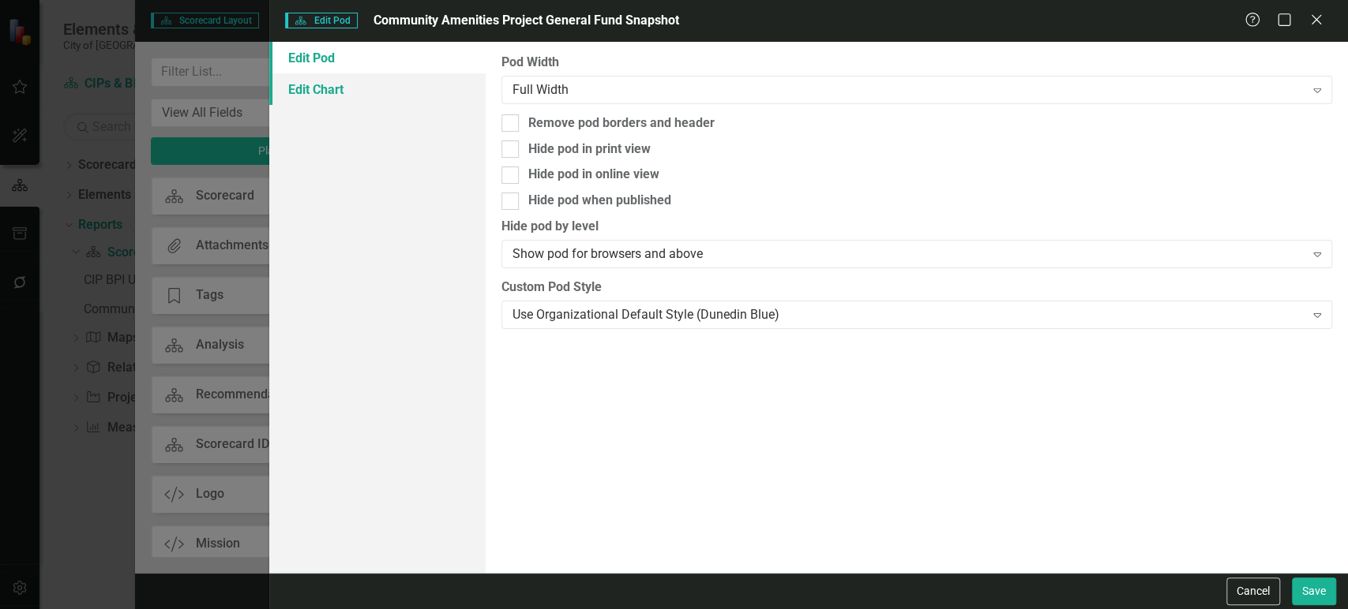
click at [431, 93] on link "Edit Chart" at bounding box center [377, 89] width 216 height 32
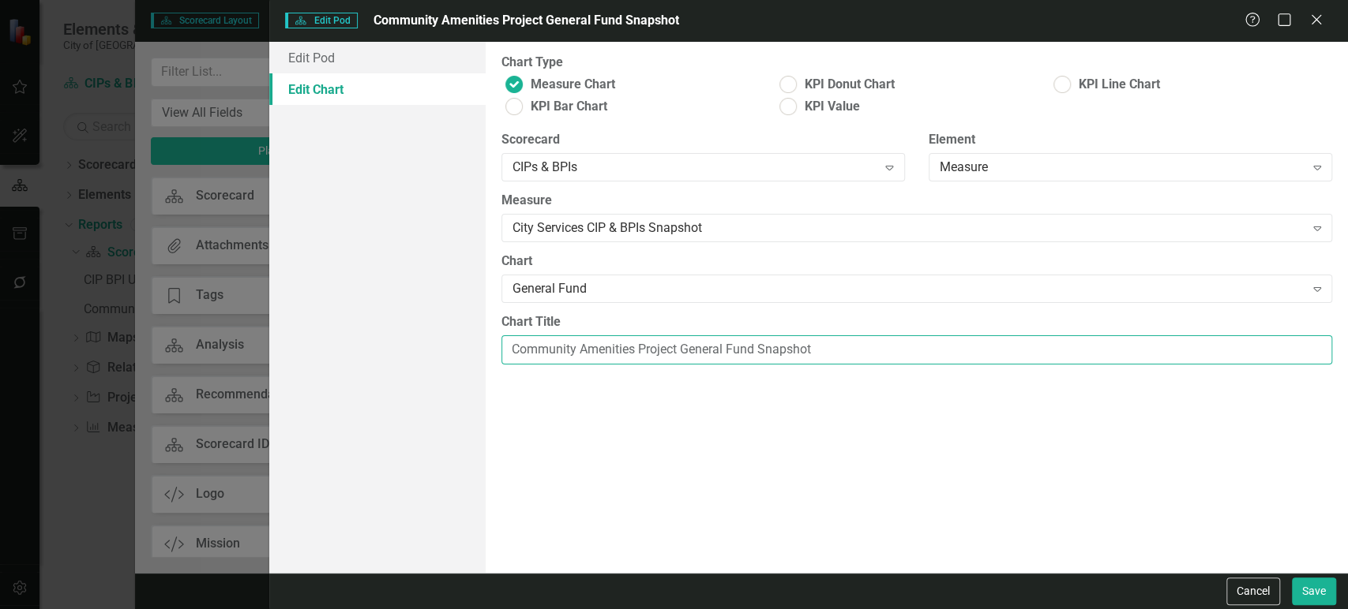
drag, startPoint x: 633, startPoint y: 351, endPoint x: 433, endPoint y: 327, distance: 201.1
click at [442, 329] on div "Edit Pod Edit Chart Pod Width Full Width Expand Remove pod borders and header H…" at bounding box center [808, 307] width 1078 height 531
type input "City Services Project General Fund Snapshot"
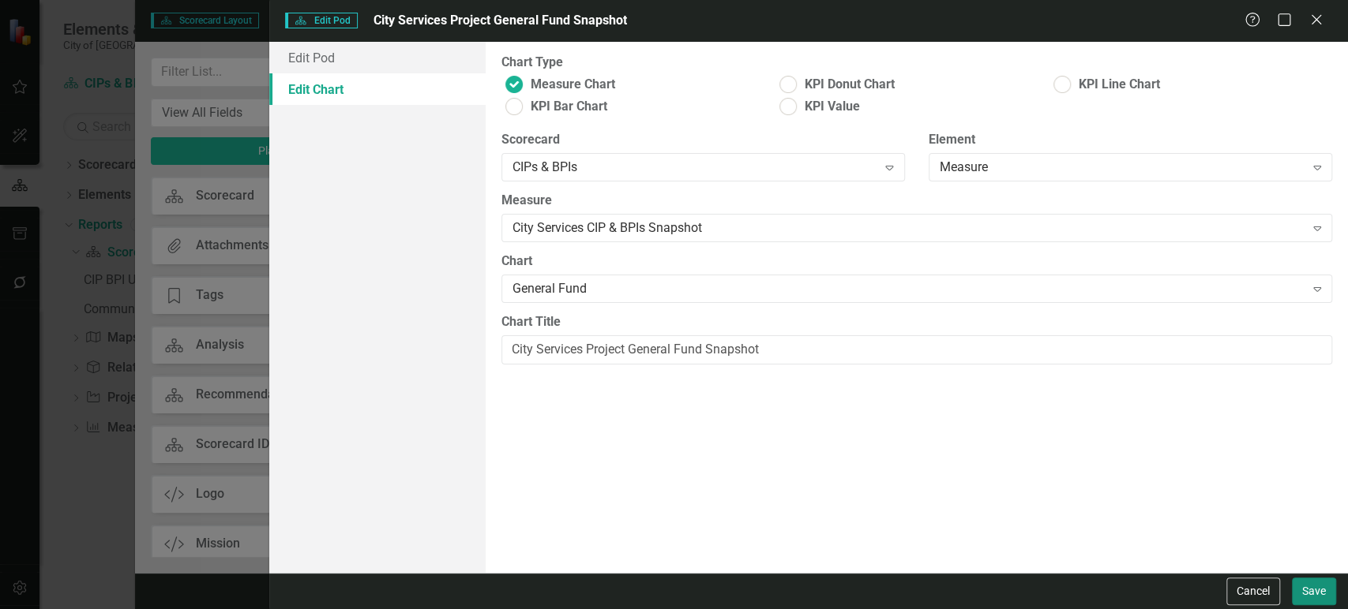
click at [1324, 603] on button "Save" at bounding box center [1314, 592] width 44 height 28
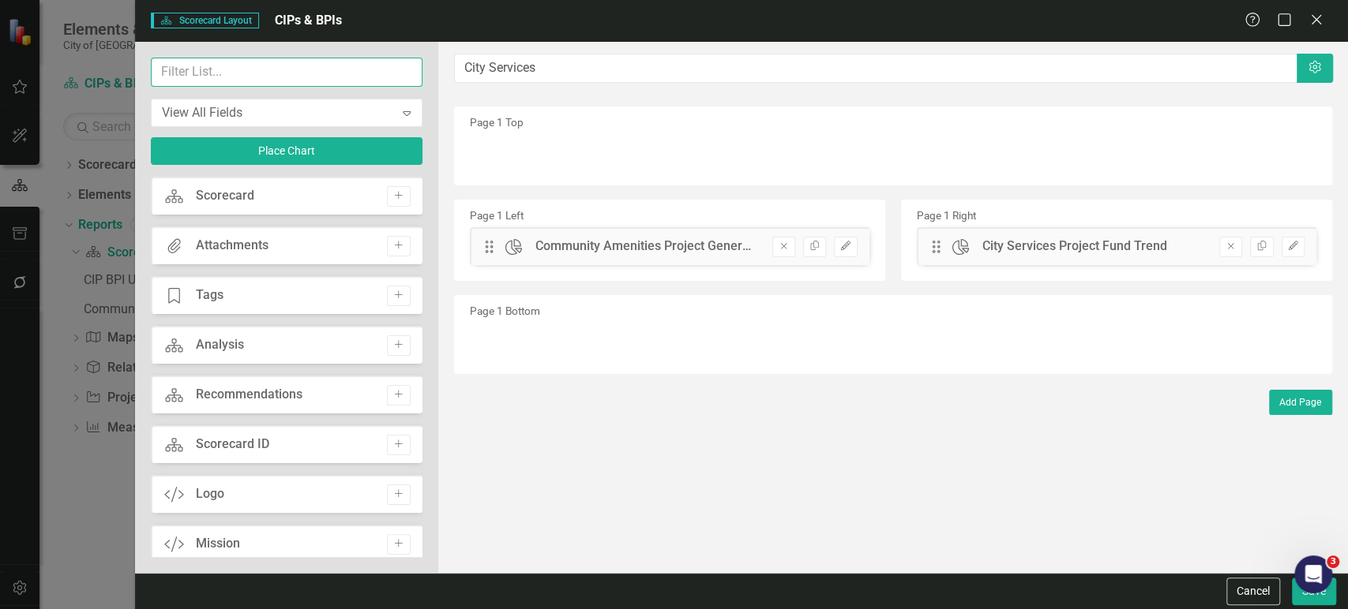
click at [264, 77] on input "text" at bounding box center [287, 72] width 272 height 29
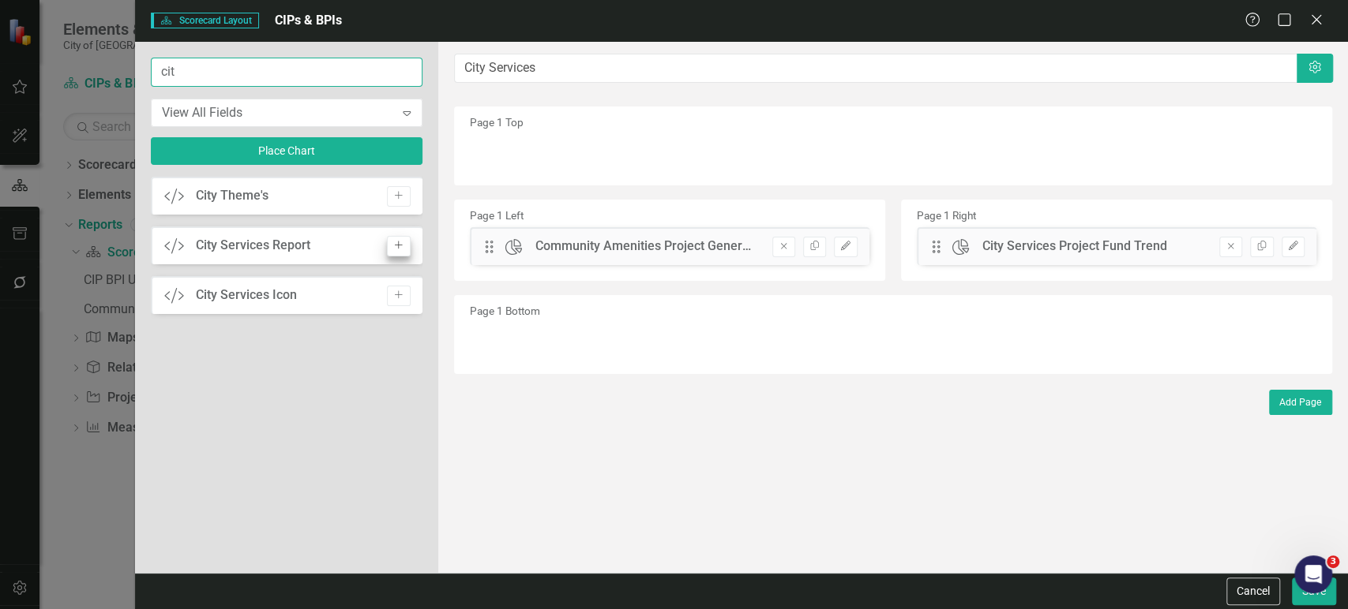
type input "cit"
drag, startPoint x: 404, startPoint y: 249, endPoint x: 411, endPoint y: 238, distance: 13.1
click at [404, 248] on button "Add" at bounding box center [398, 246] width 23 height 21
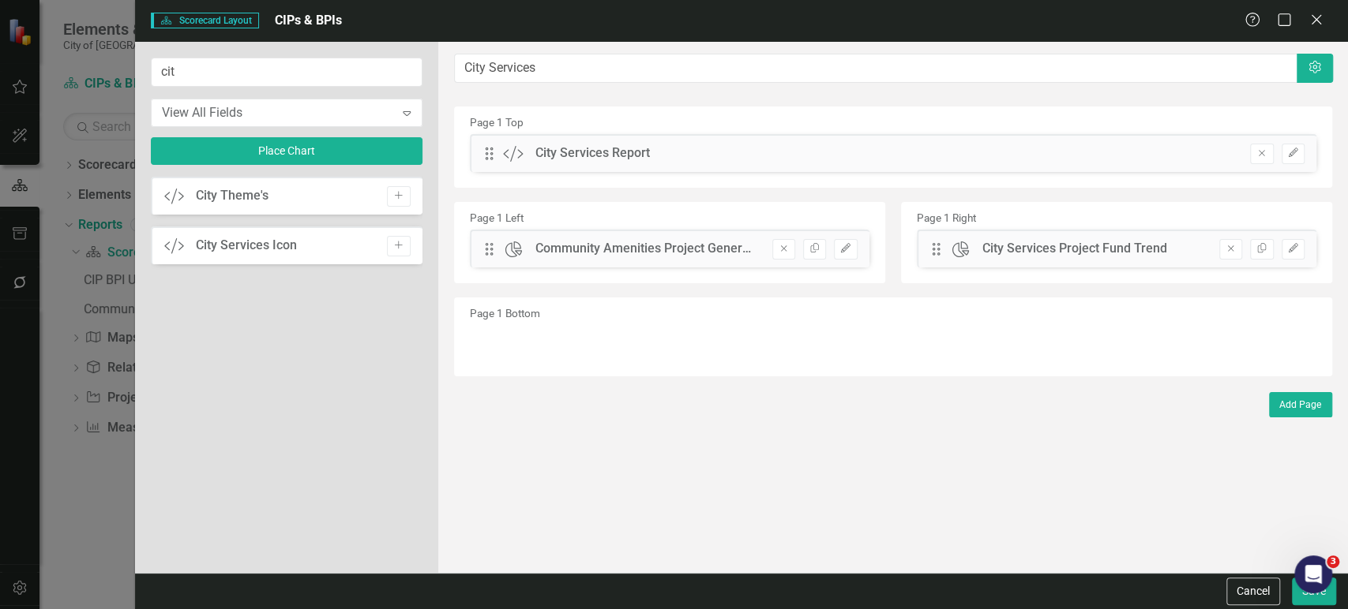
drag, startPoint x: 480, startPoint y: 159, endPoint x: 504, endPoint y: 328, distance: 170.7
click at [504, 328] on div "Page 1 Top Drag Custom City Services Report Remove Edit Page 1 Left Drag Chart …" at bounding box center [893, 242] width 878 height 270
drag, startPoint x: 493, startPoint y: 290, endPoint x: 501, endPoint y: 348, distance: 59.1
click at [1296, 605] on button "Save" at bounding box center [1314, 592] width 44 height 28
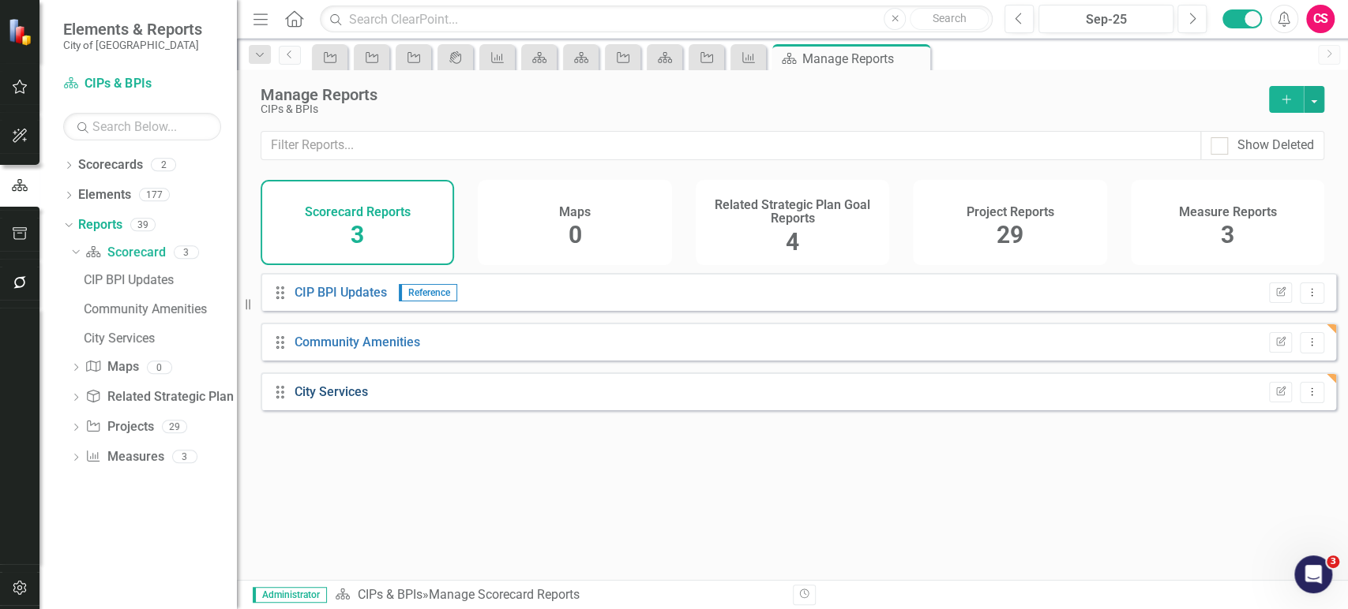
click at [350, 399] on link "City Services" at bounding box center [330, 391] width 73 height 15
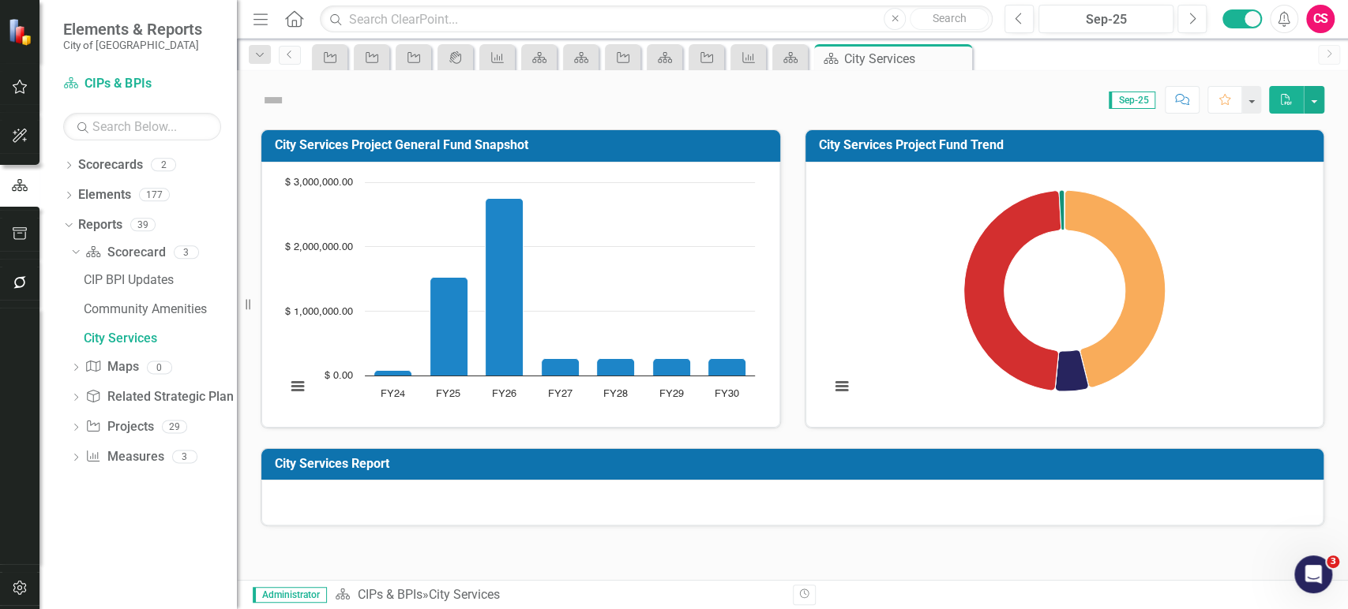
click at [793, 471] on td "City Services Report" at bounding box center [795, 466] width 1040 height 26
click at [1269, 462] on h3 "City Services Report" at bounding box center [795, 464] width 1040 height 14
click at [1190, 472] on td "City Services Report" at bounding box center [795, 466] width 1040 height 26
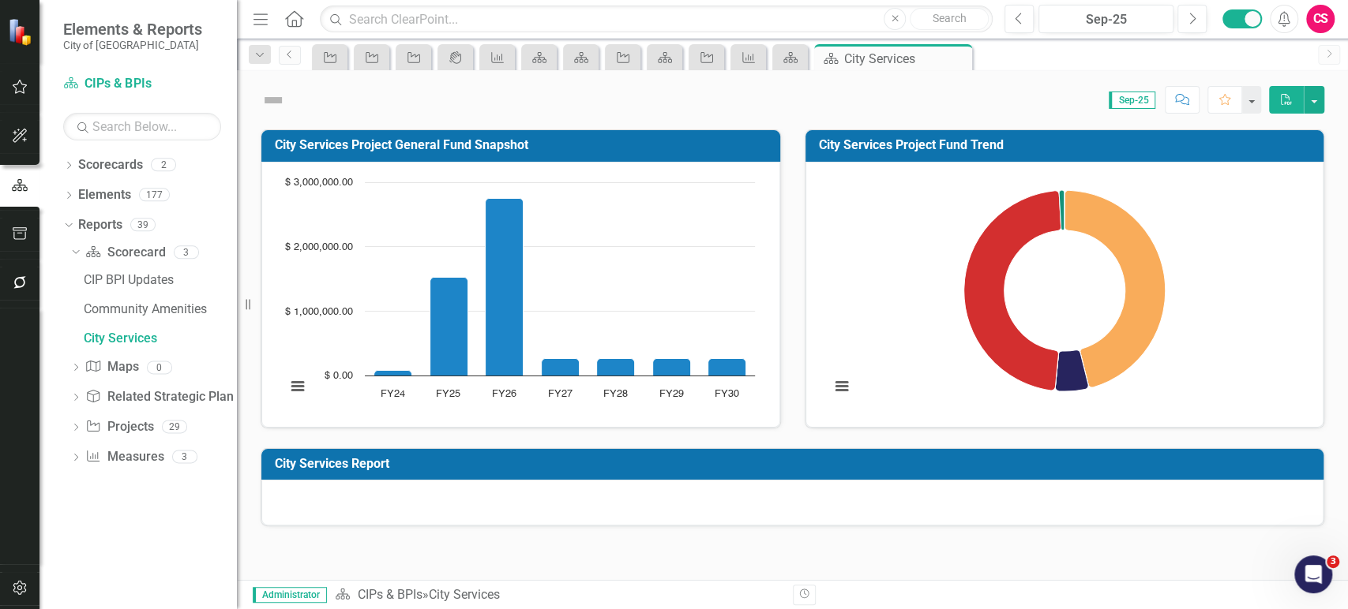
click at [1190, 472] on td "City Services Report" at bounding box center [795, 466] width 1040 height 26
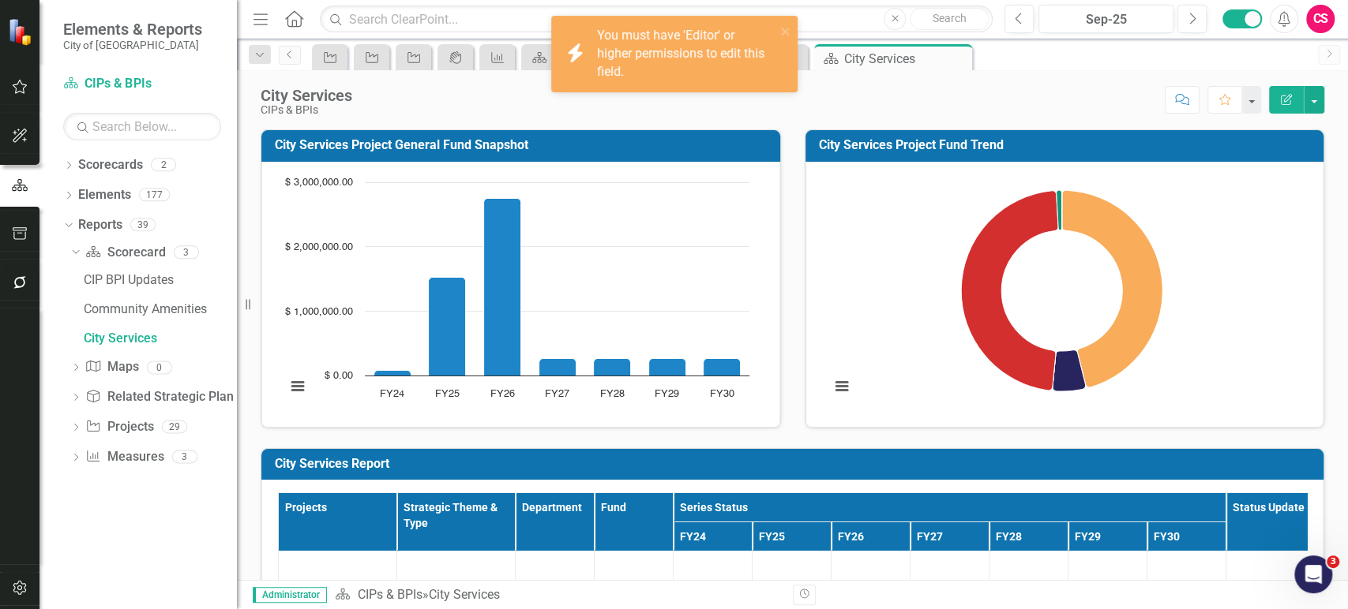
click at [1251, 472] on td "City Services Report" at bounding box center [795, 466] width 1040 height 26
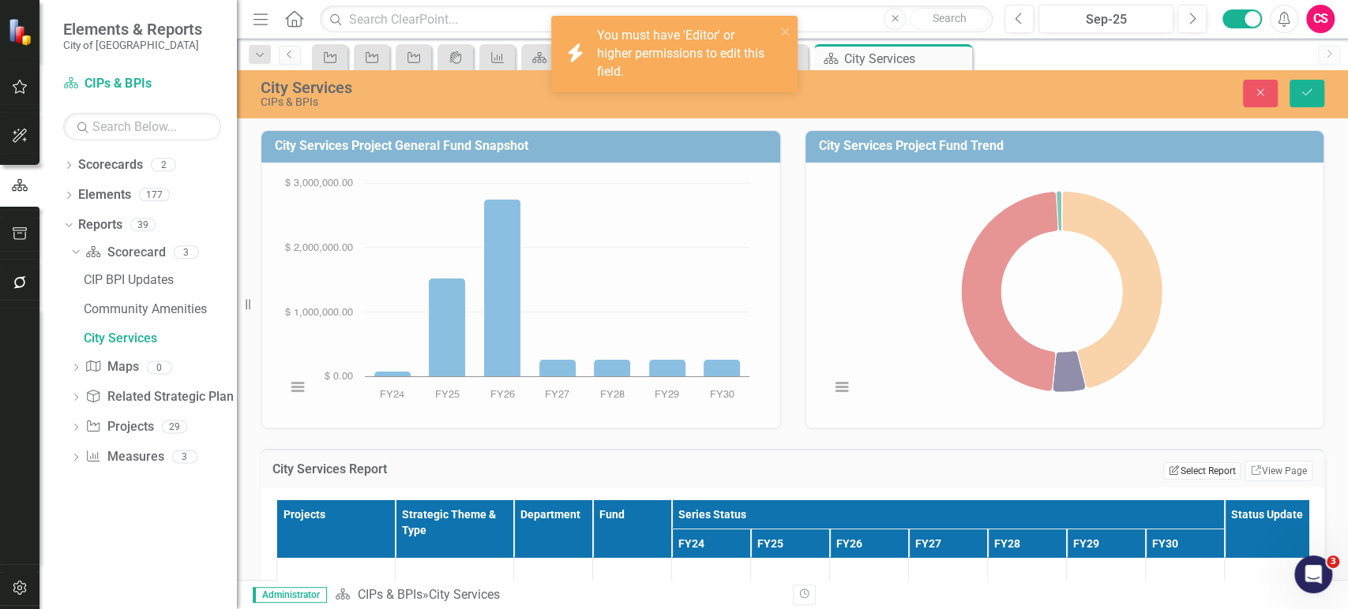
click at [1191, 471] on button "Edit Report Select Report" at bounding box center [1201, 471] width 77 height 17
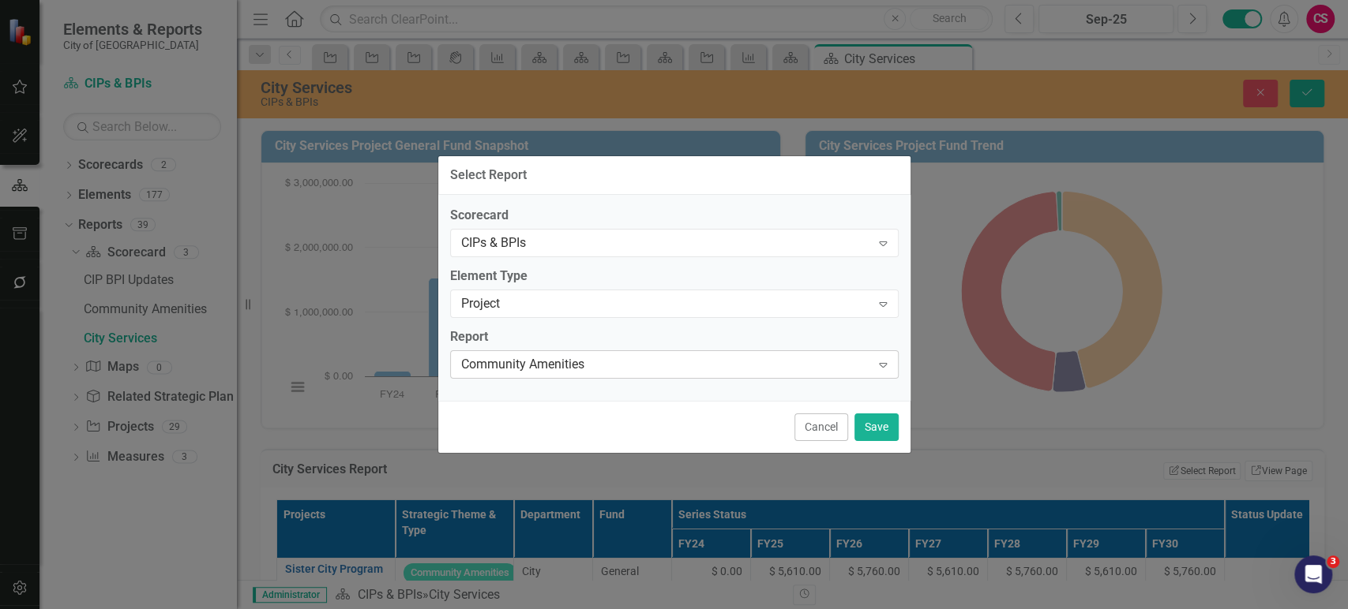
click at [562, 367] on div "Community Amenities" at bounding box center [666, 364] width 410 height 18
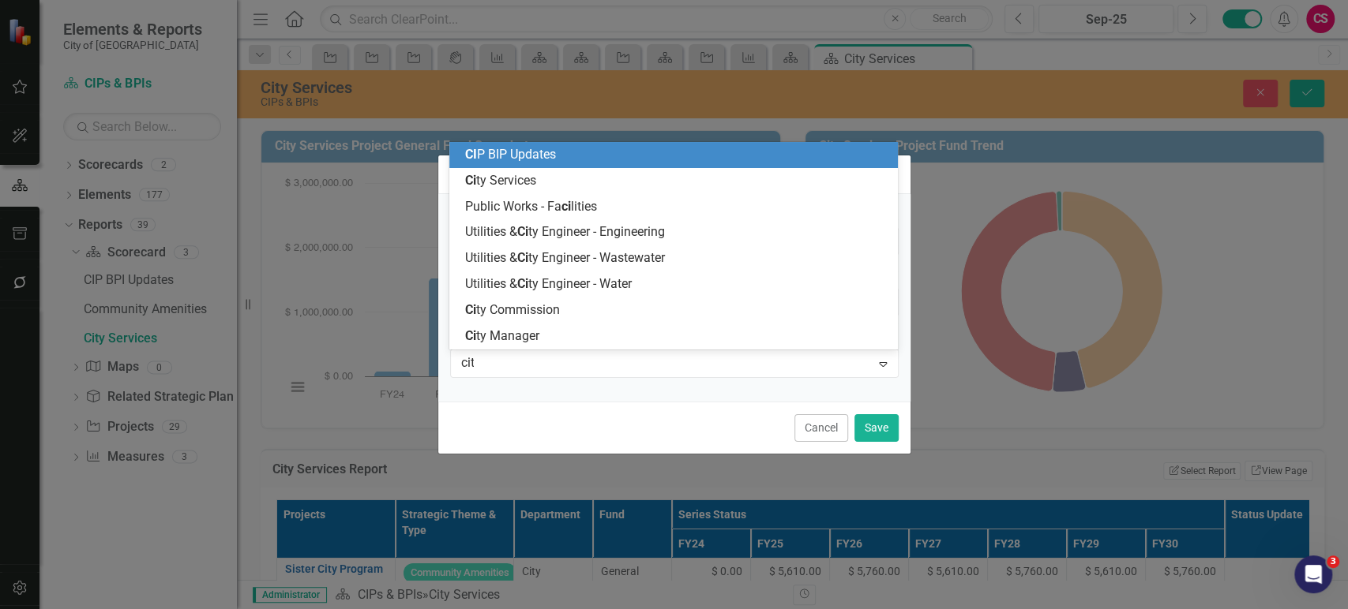
type input "city"
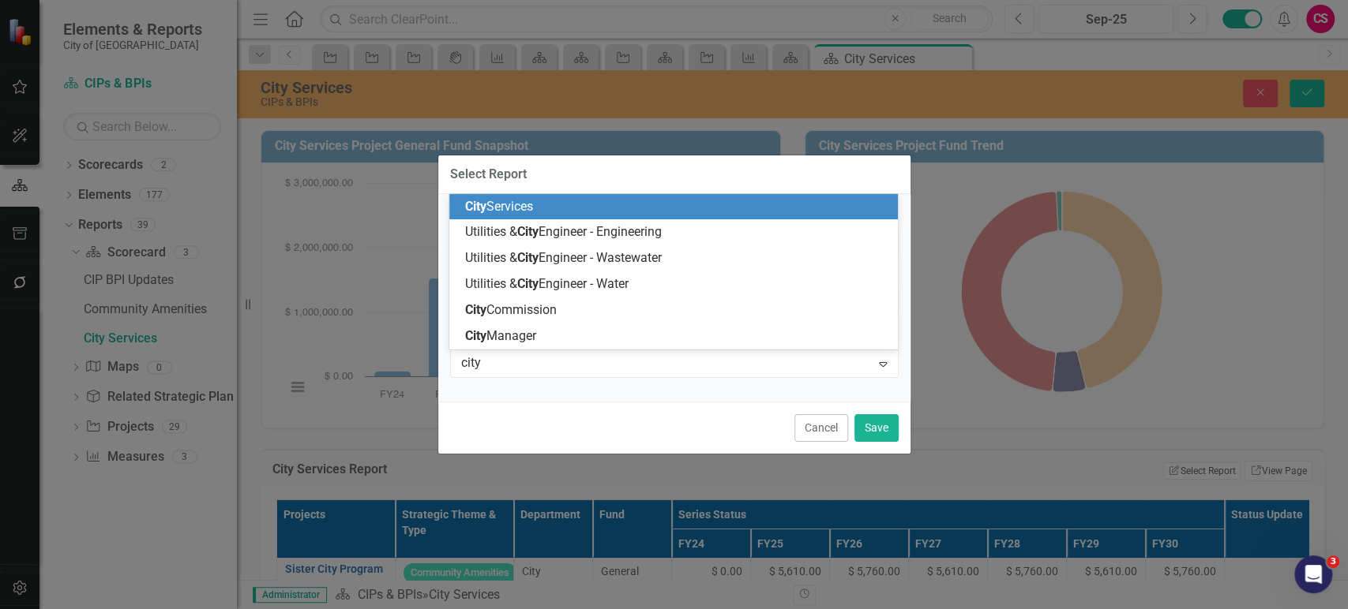
drag, startPoint x: 549, startPoint y: 213, endPoint x: 556, endPoint y: 219, distance: 9.0
click at [549, 214] on div "City Services" at bounding box center [676, 207] width 423 height 18
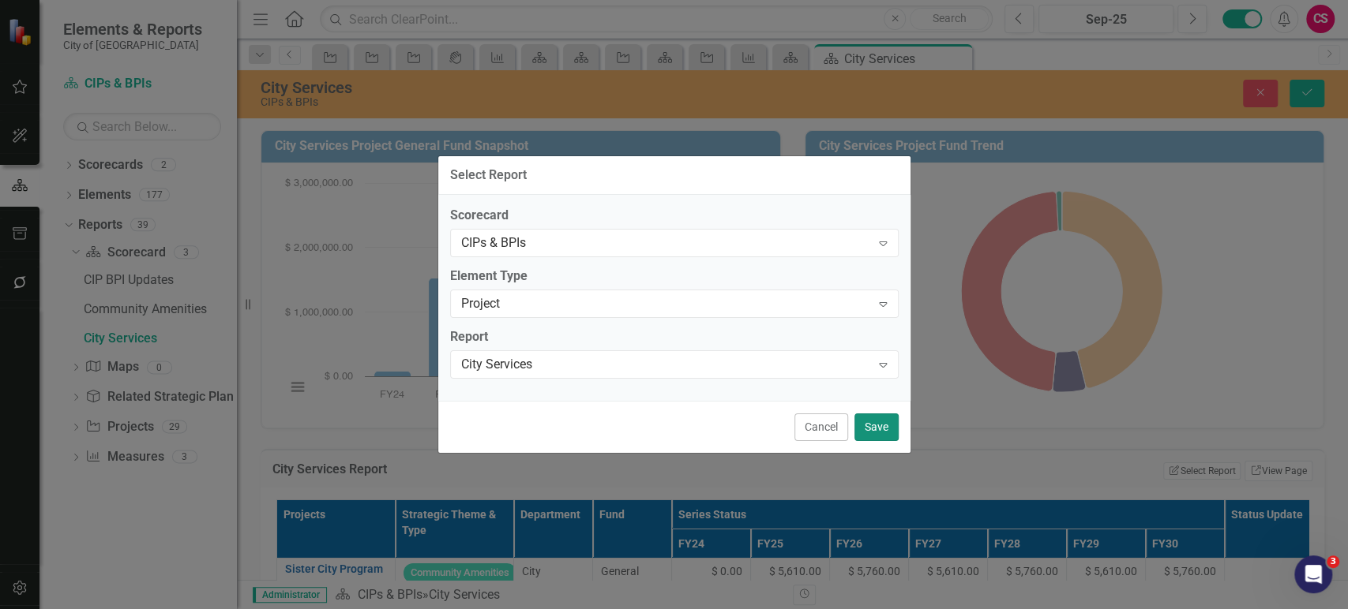
click at [870, 426] on button "Save" at bounding box center [876, 428] width 44 height 28
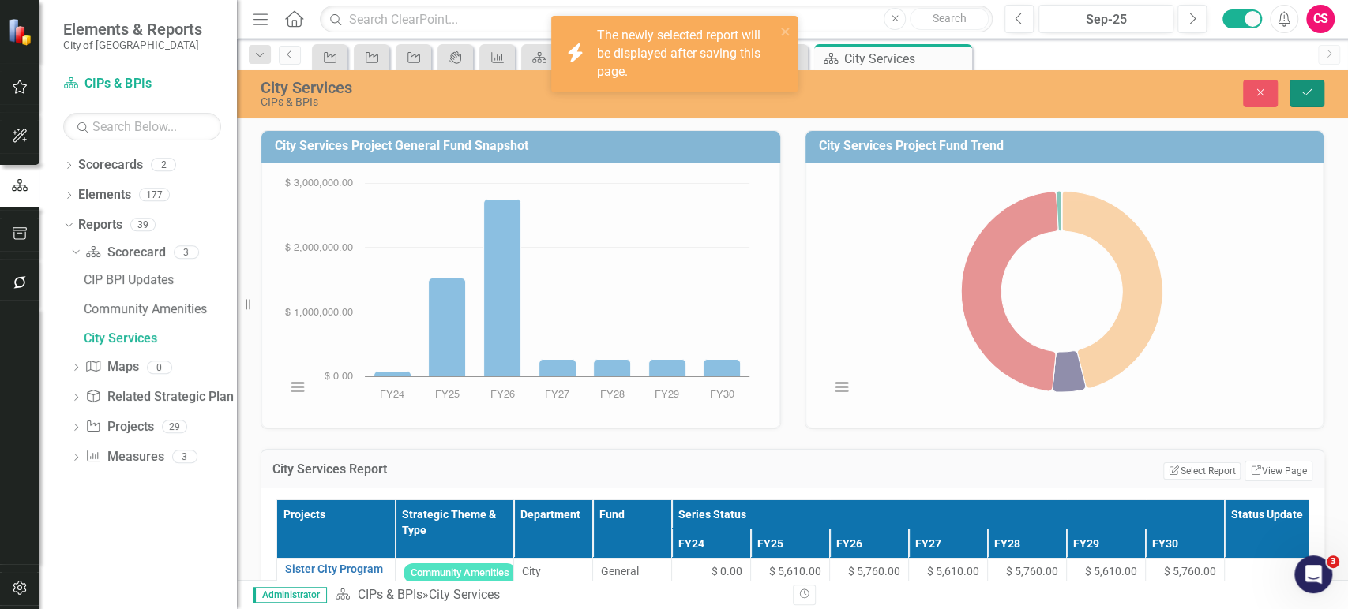
drag, startPoint x: 1314, startPoint y: 83, endPoint x: 865, endPoint y: 218, distance: 468.3
click at [1314, 85] on button "Save" at bounding box center [1306, 94] width 35 height 28
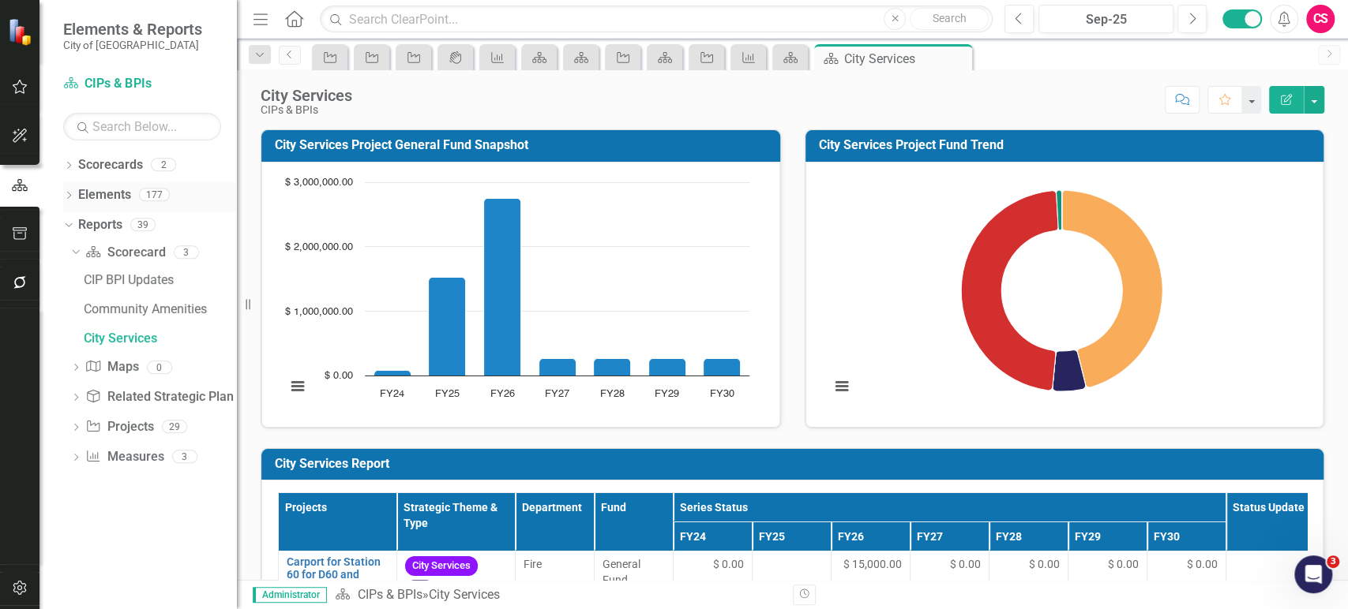
click at [67, 190] on div "Dropdown" at bounding box center [68, 196] width 11 height 13
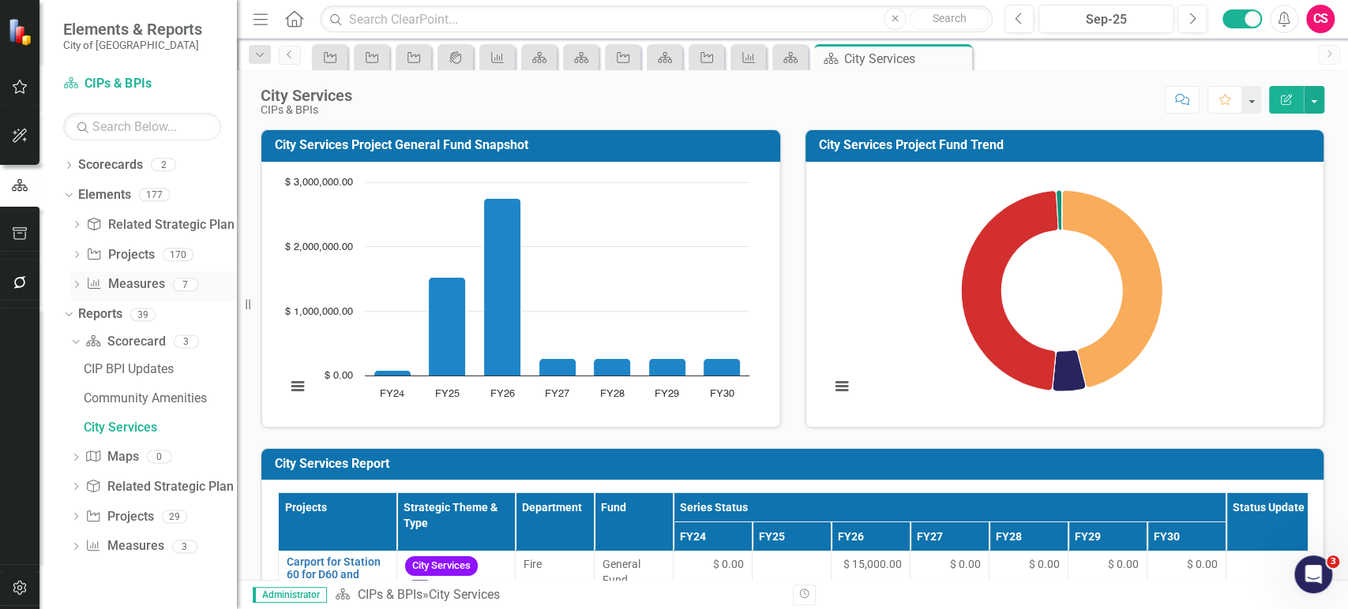
click at [75, 283] on icon "Dropdown" at bounding box center [76, 286] width 11 height 9
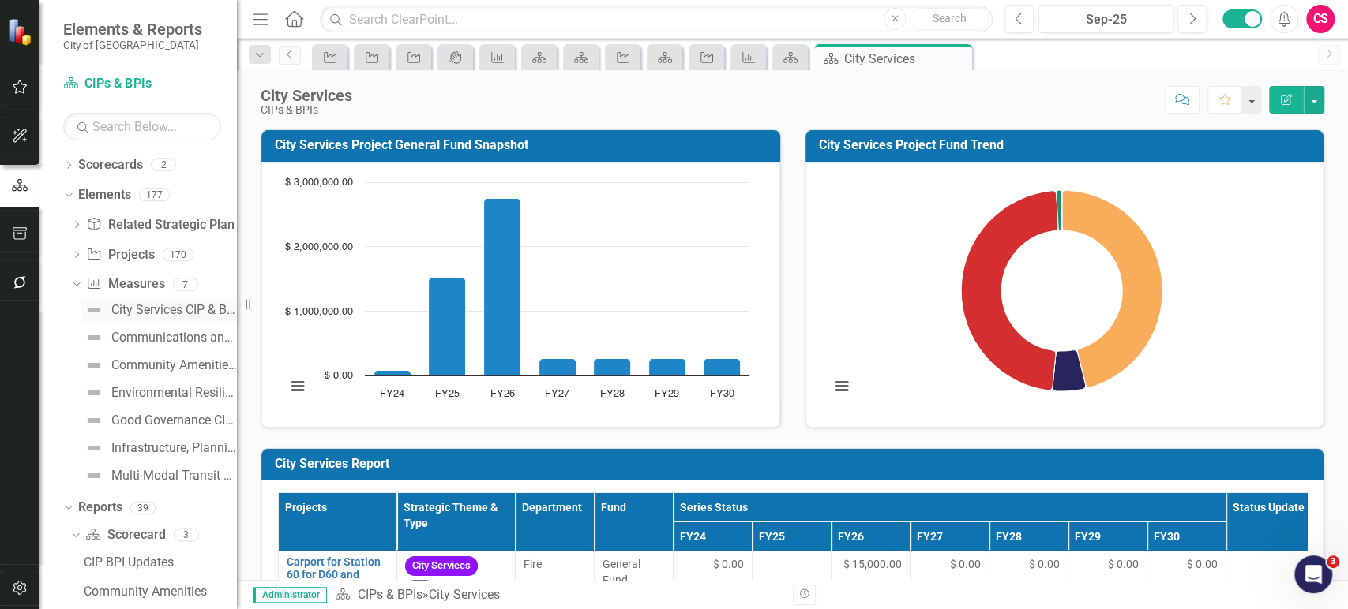
click at [132, 309] on div "City Services CIP & BPIs Snapshot" at bounding box center [174, 310] width 126 height 14
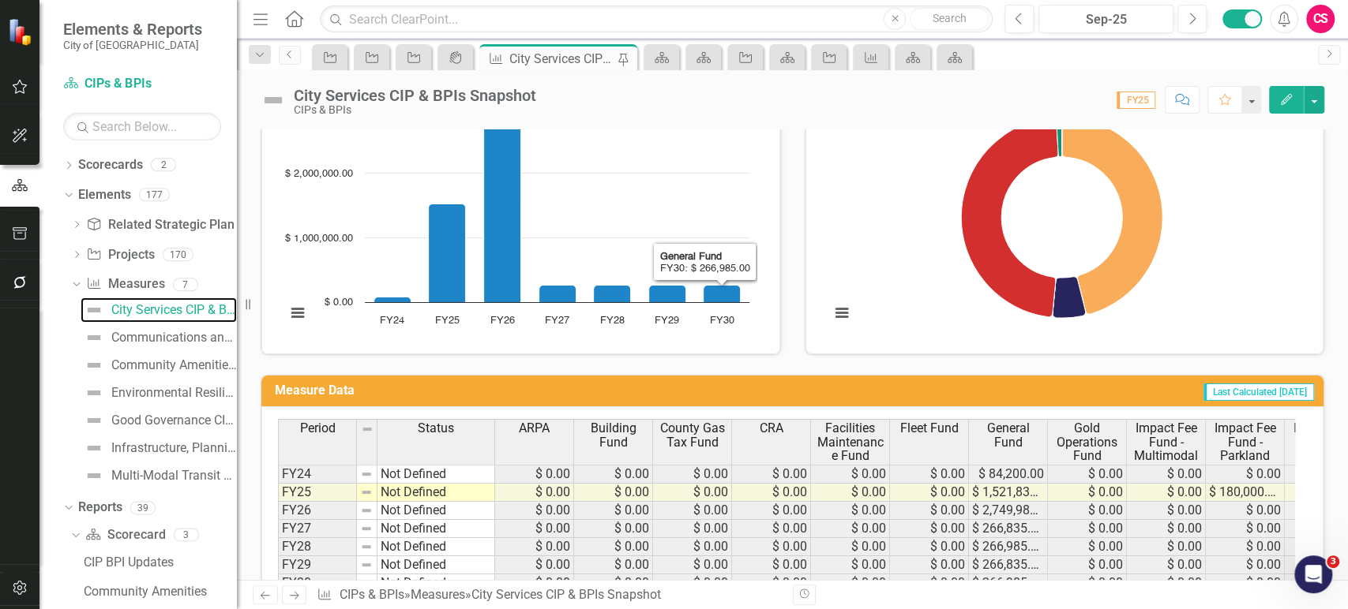
scroll to position [136, 0]
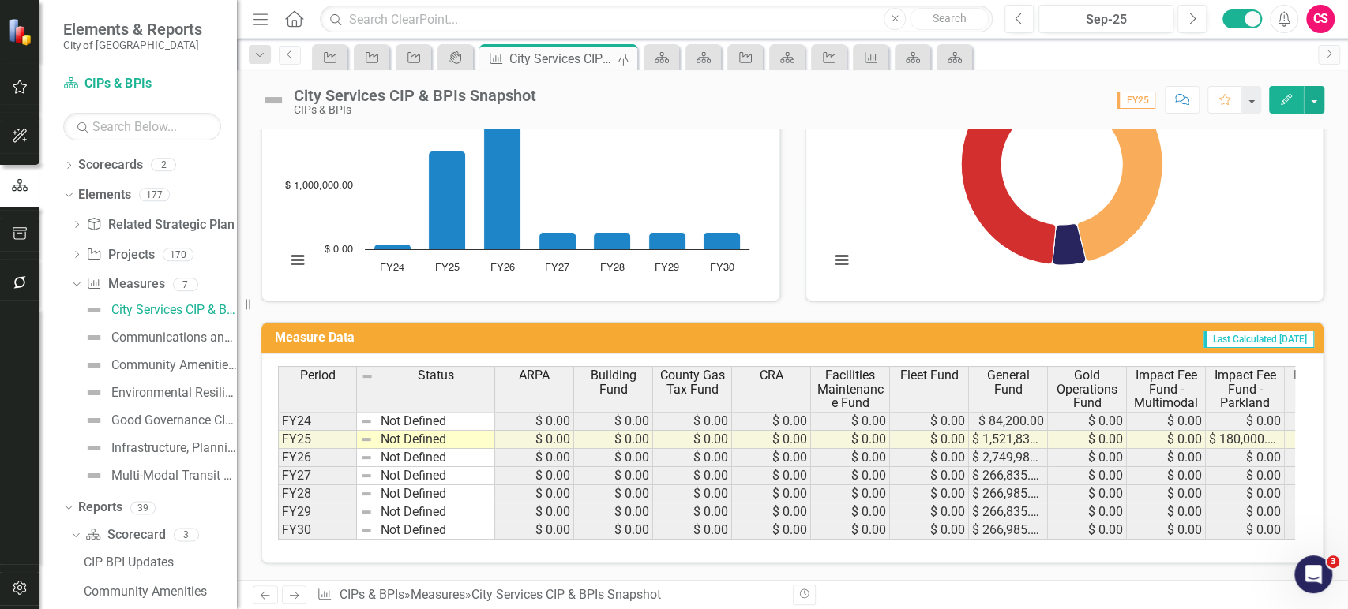
click at [987, 373] on span "General Fund" at bounding box center [1008, 383] width 72 height 28
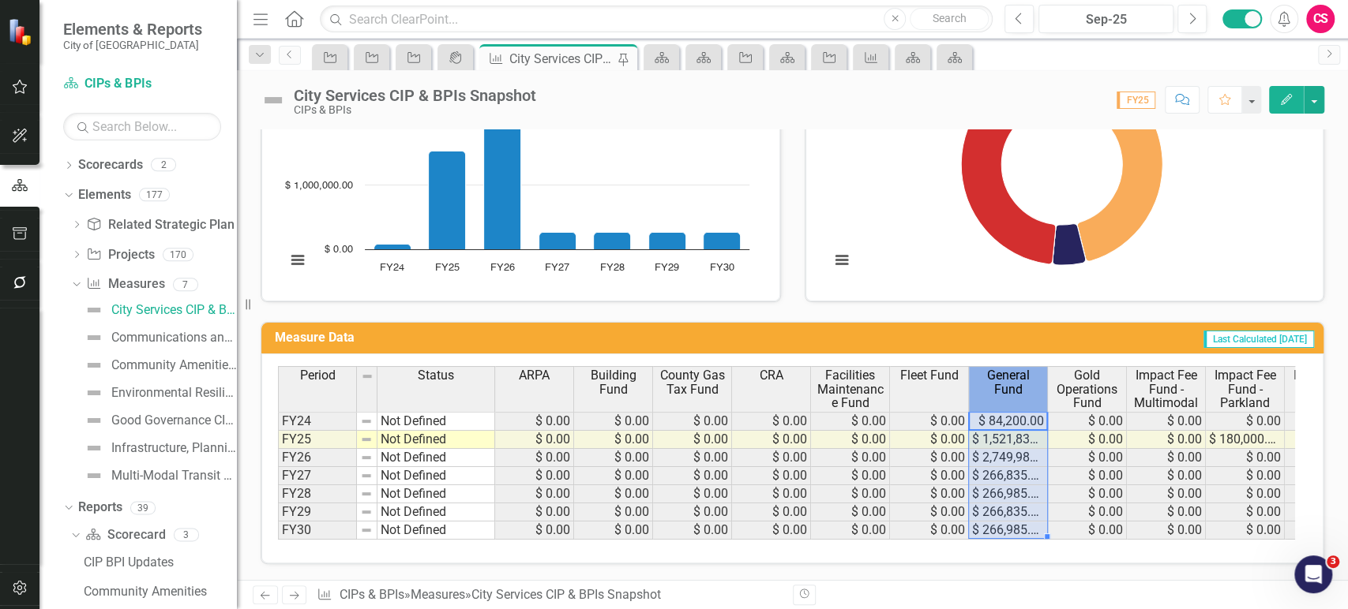
click at [987, 373] on span "General Fund" at bounding box center [1008, 383] width 72 height 28
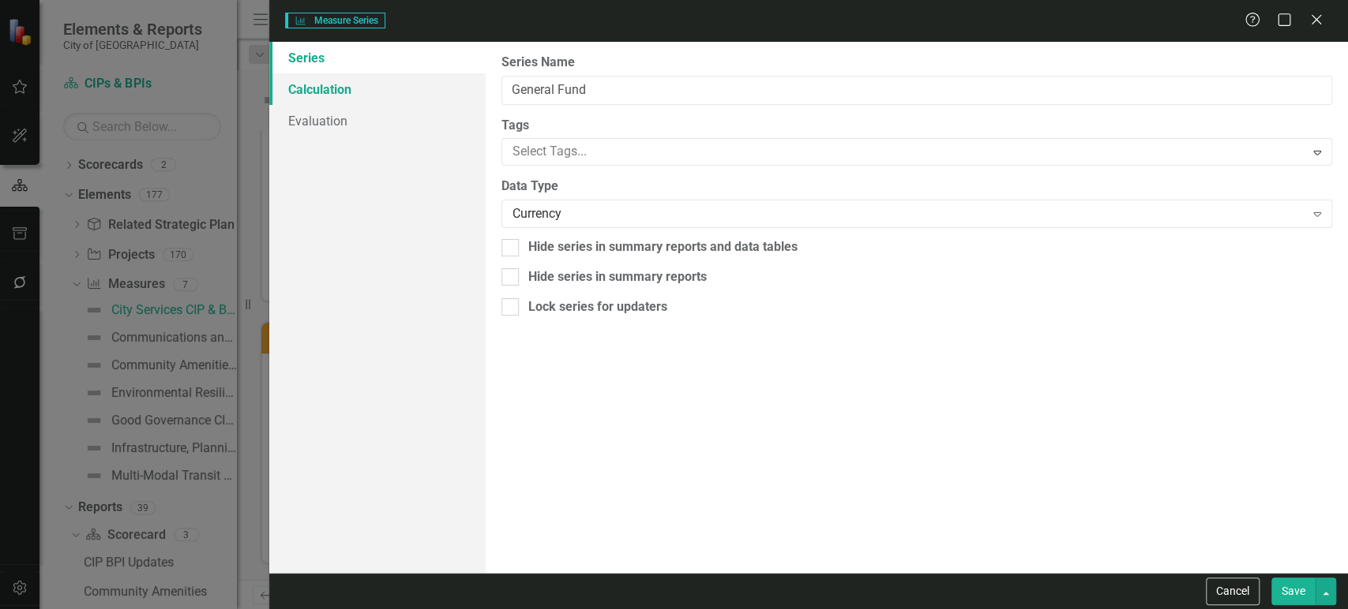
click at [391, 96] on link "Calculation" at bounding box center [377, 89] width 216 height 32
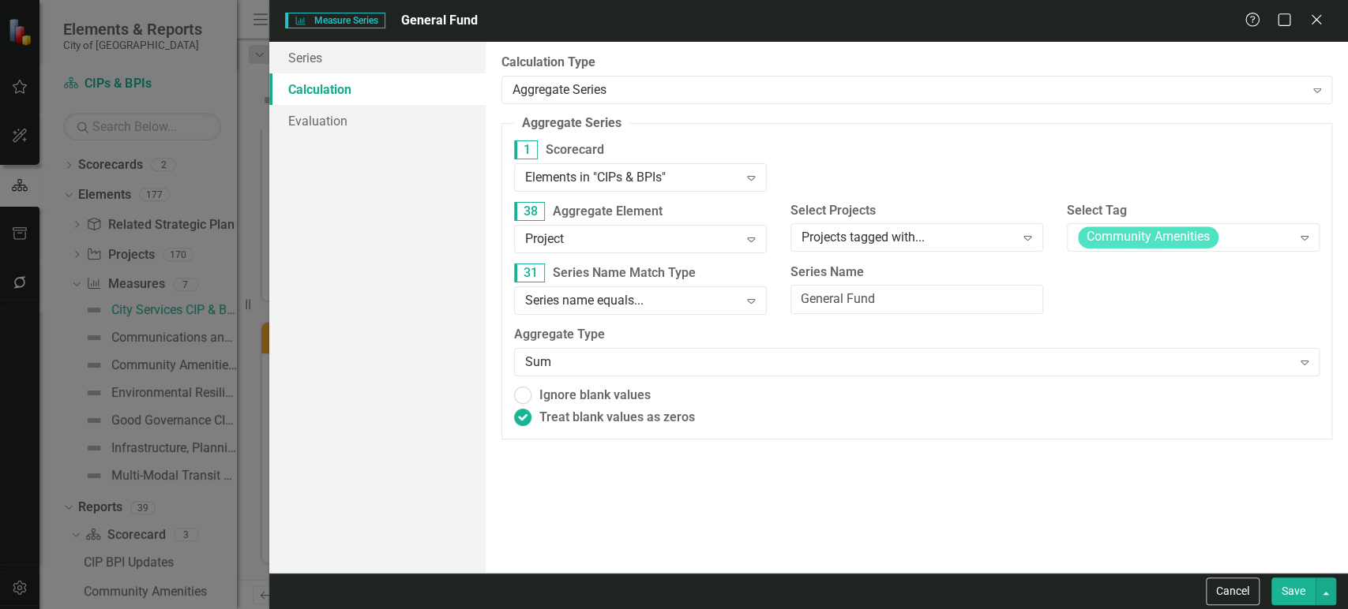
click at [1234, 591] on button "Cancel" at bounding box center [1232, 592] width 54 height 28
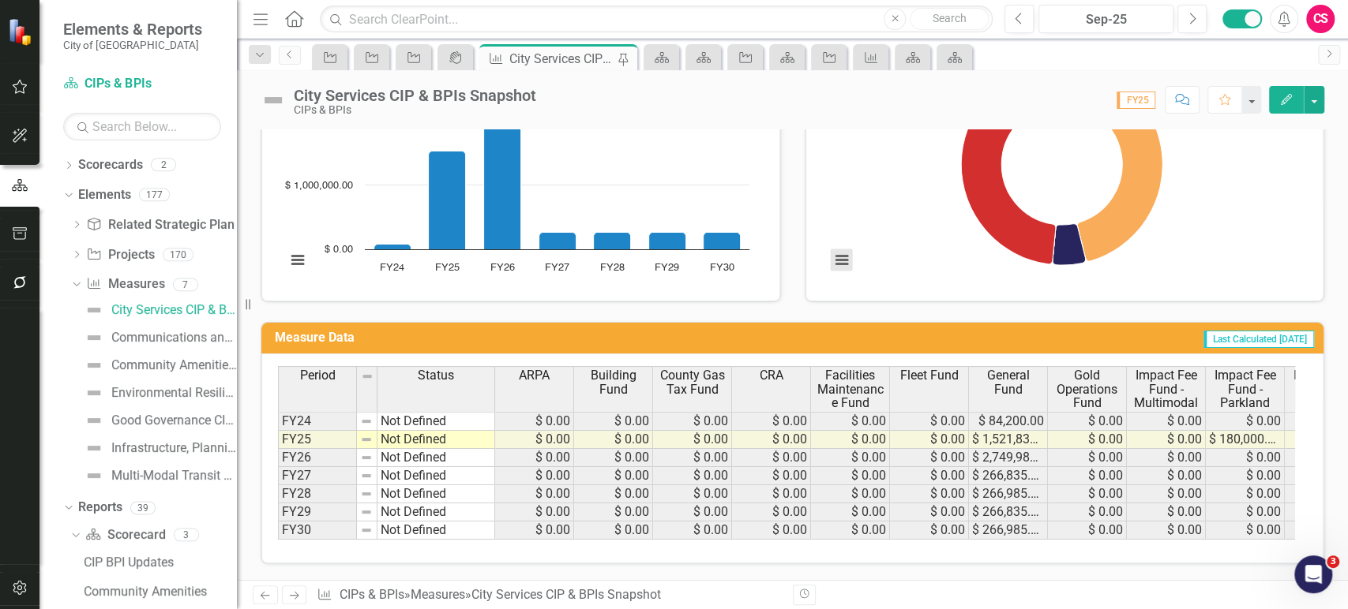
click at [1276, 96] on button "Edit" at bounding box center [1286, 100] width 35 height 28
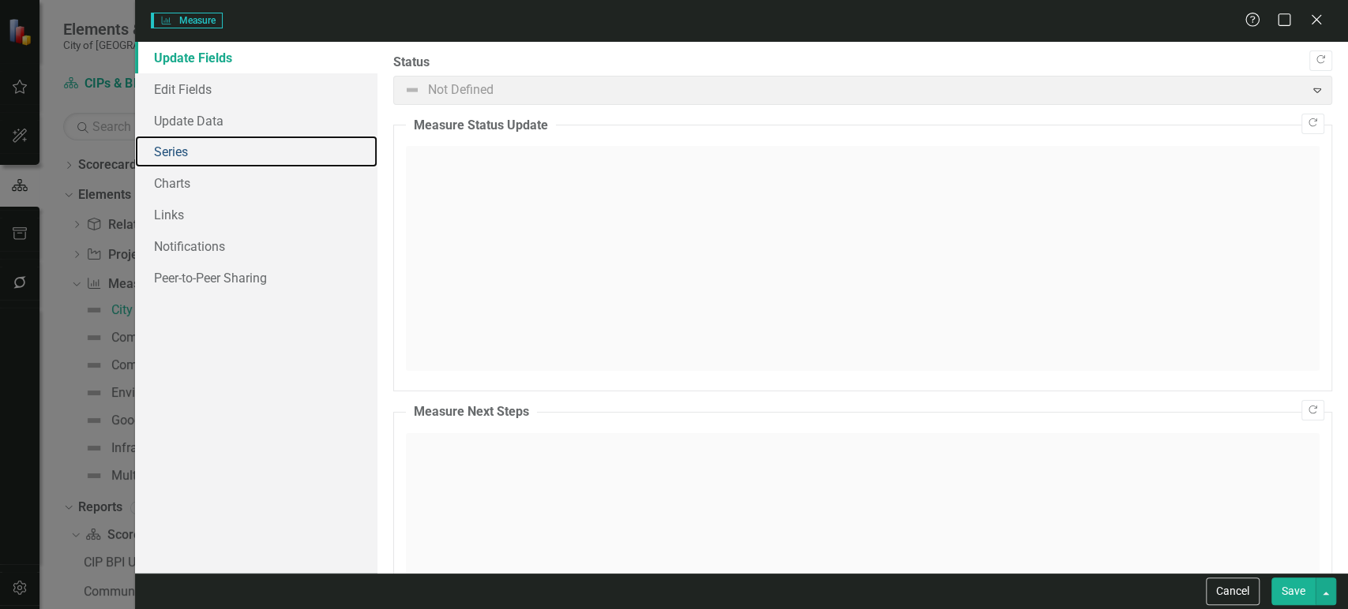
click at [226, 159] on link "Series" at bounding box center [256, 152] width 242 height 32
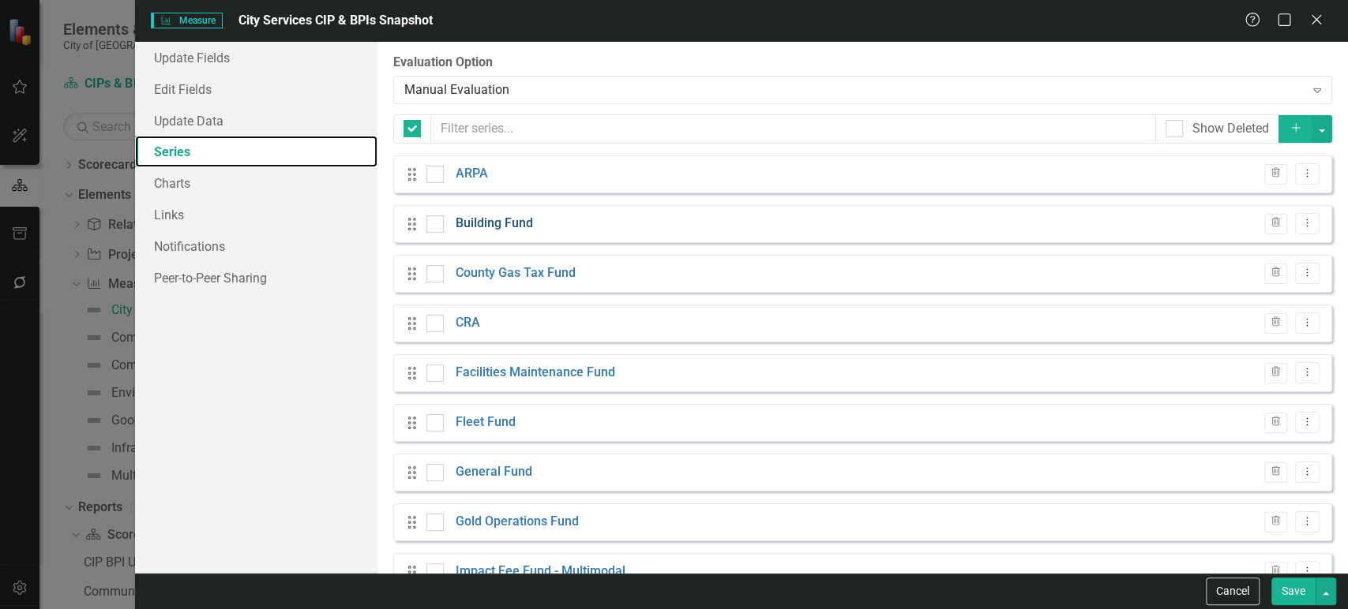
checkbox input "false"
click at [486, 226] on link "Building Fund" at bounding box center [494, 224] width 77 height 18
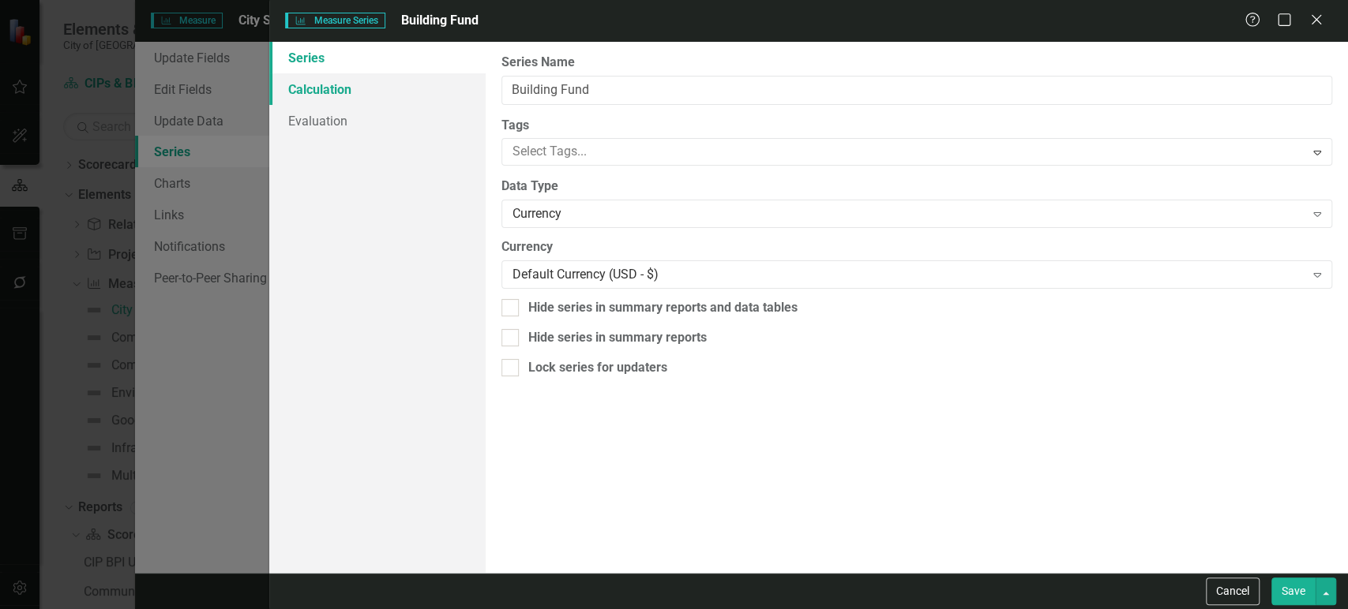
scroll to position [0, 0]
click at [404, 93] on link "Calculation" at bounding box center [377, 89] width 216 height 32
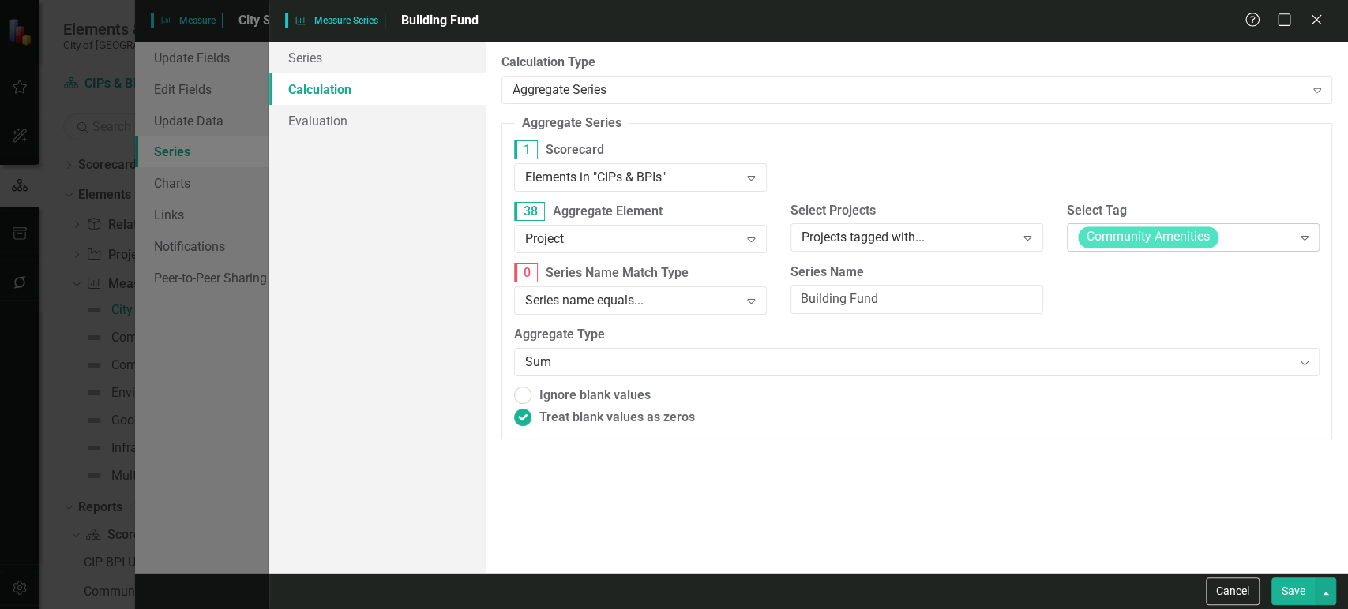
click at [1167, 235] on span "Community Amenities" at bounding box center [1148, 238] width 141 height 22
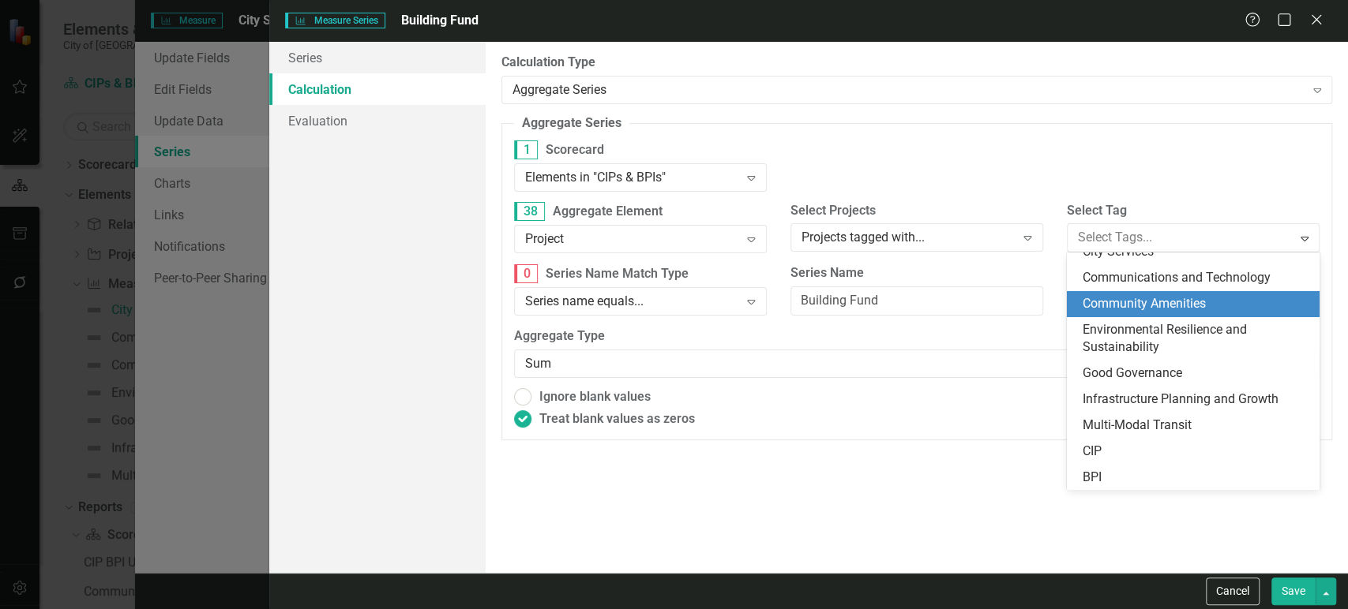
scroll to position [6, 0]
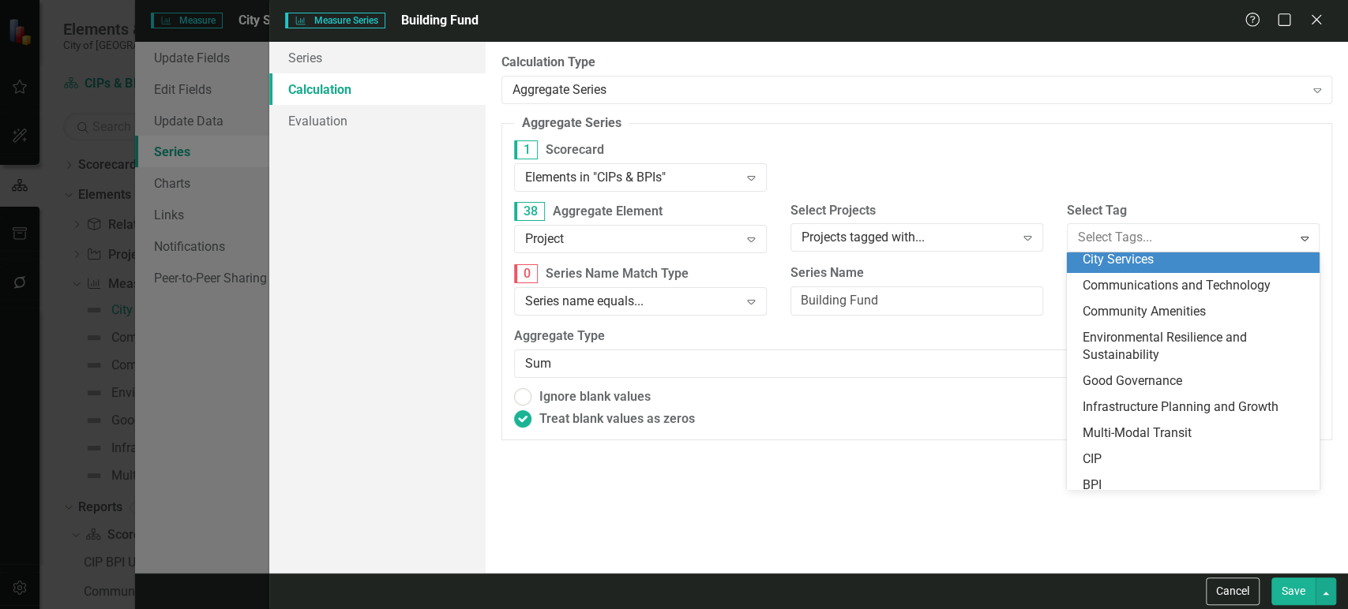
click at [1137, 264] on span "City Services" at bounding box center [1117, 259] width 71 height 15
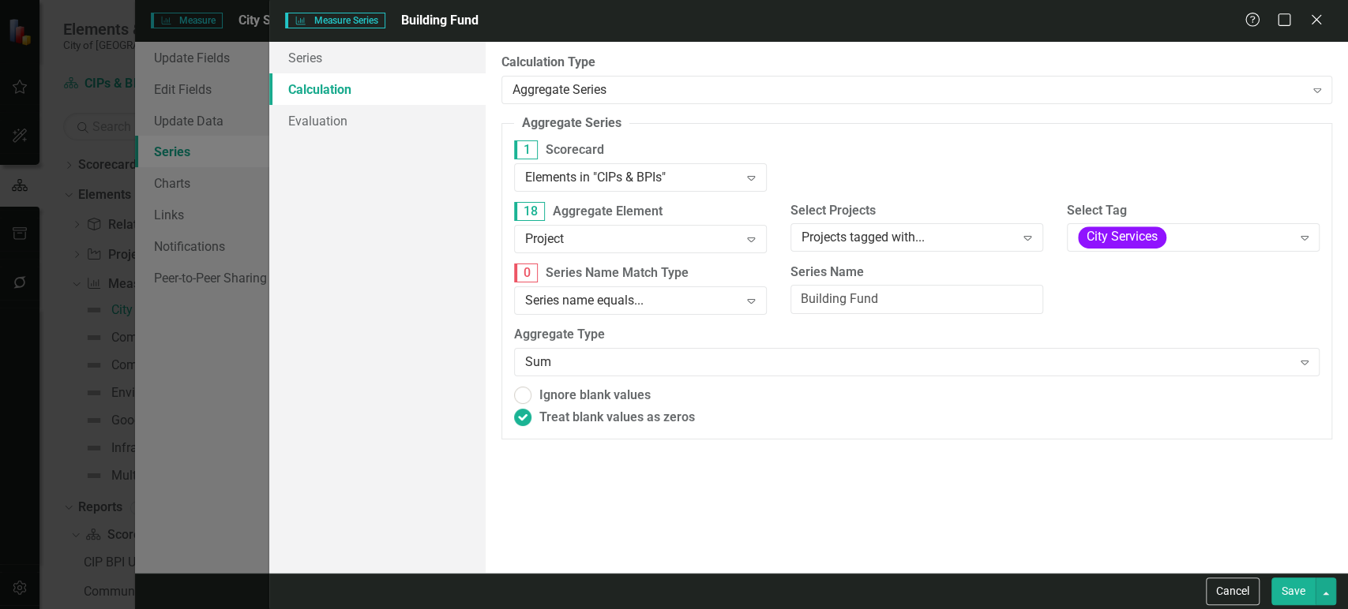
click at [1301, 586] on button "Save" at bounding box center [1293, 592] width 44 height 28
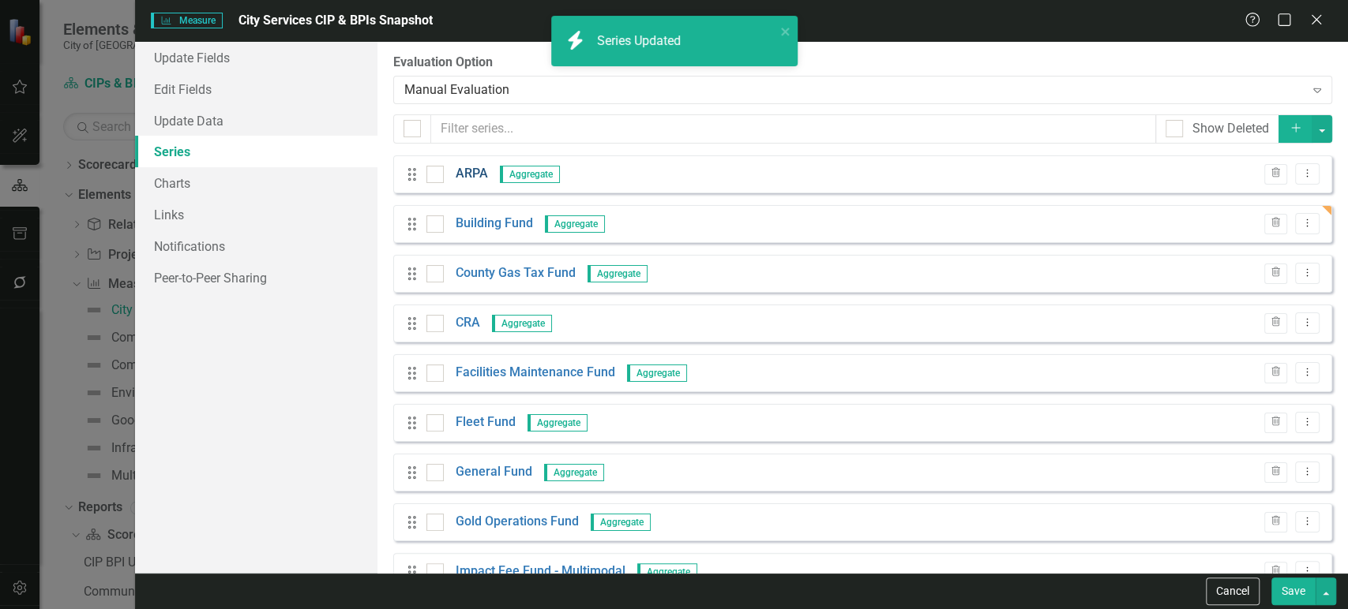
click at [467, 174] on link "ARPA" at bounding box center [472, 174] width 32 height 18
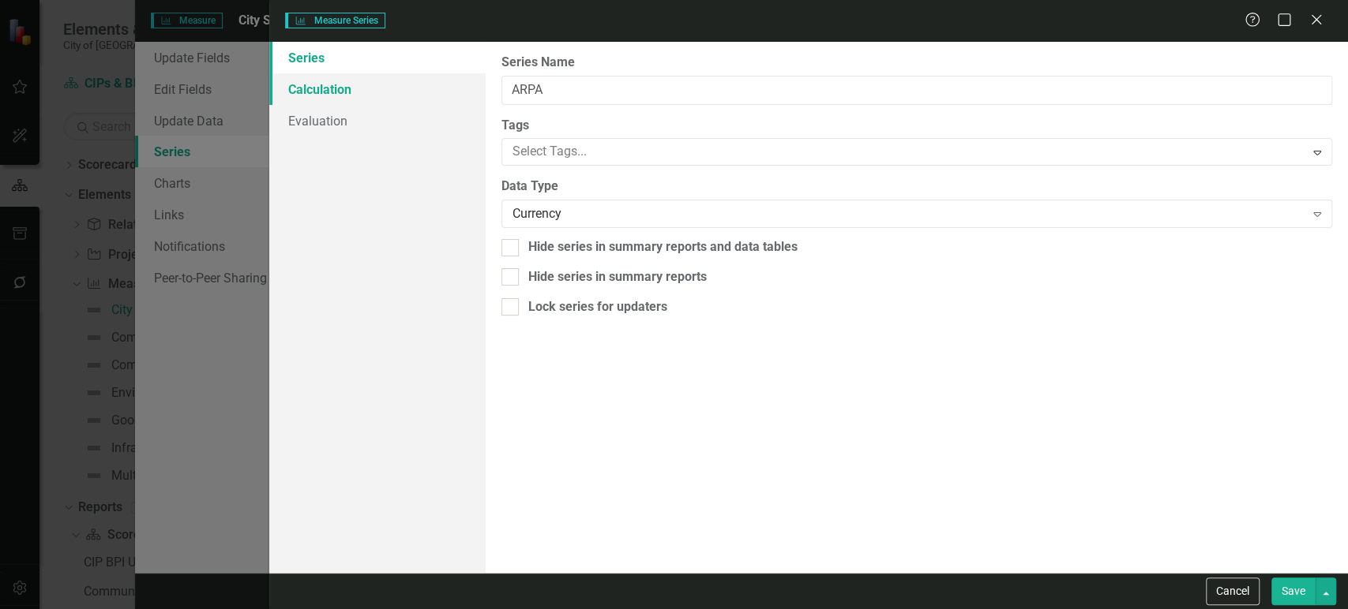
click at [411, 91] on link "Calculation" at bounding box center [377, 89] width 216 height 32
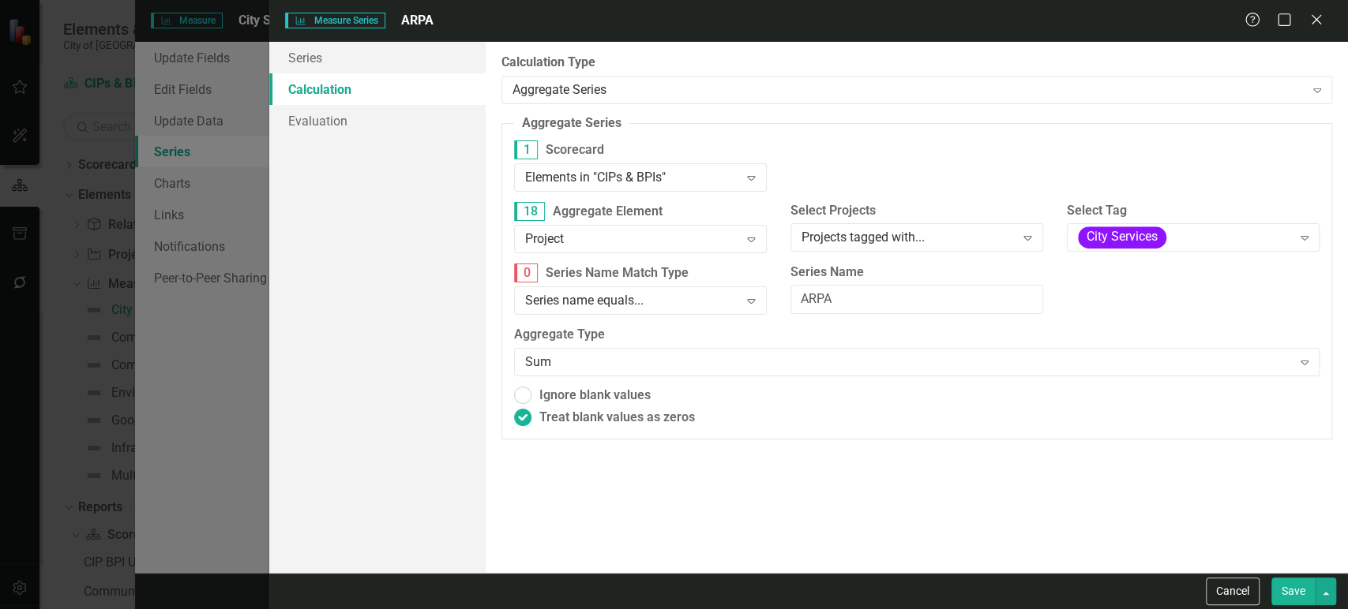
click at [1230, 577] on div "Cancel Save" at bounding box center [808, 591] width 1078 height 36
click at [1232, 591] on button "Cancel" at bounding box center [1232, 592] width 54 height 28
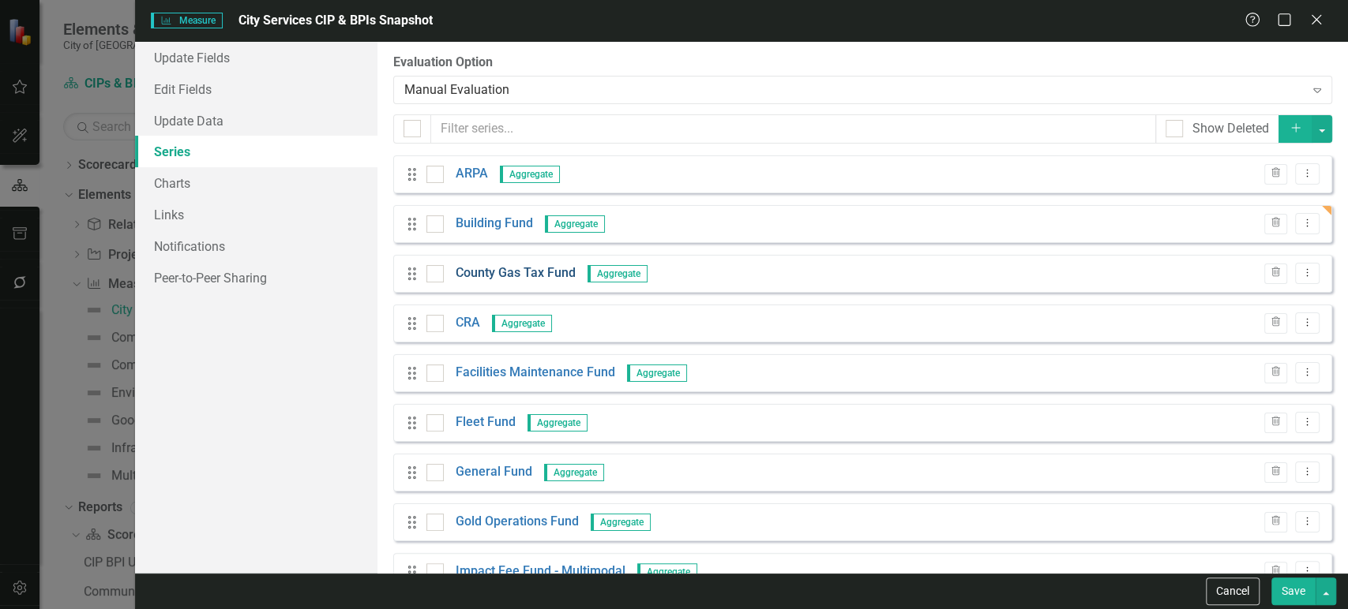
click at [498, 275] on link "County Gas Tax Fund" at bounding box center [516, 273] width 120 height 18
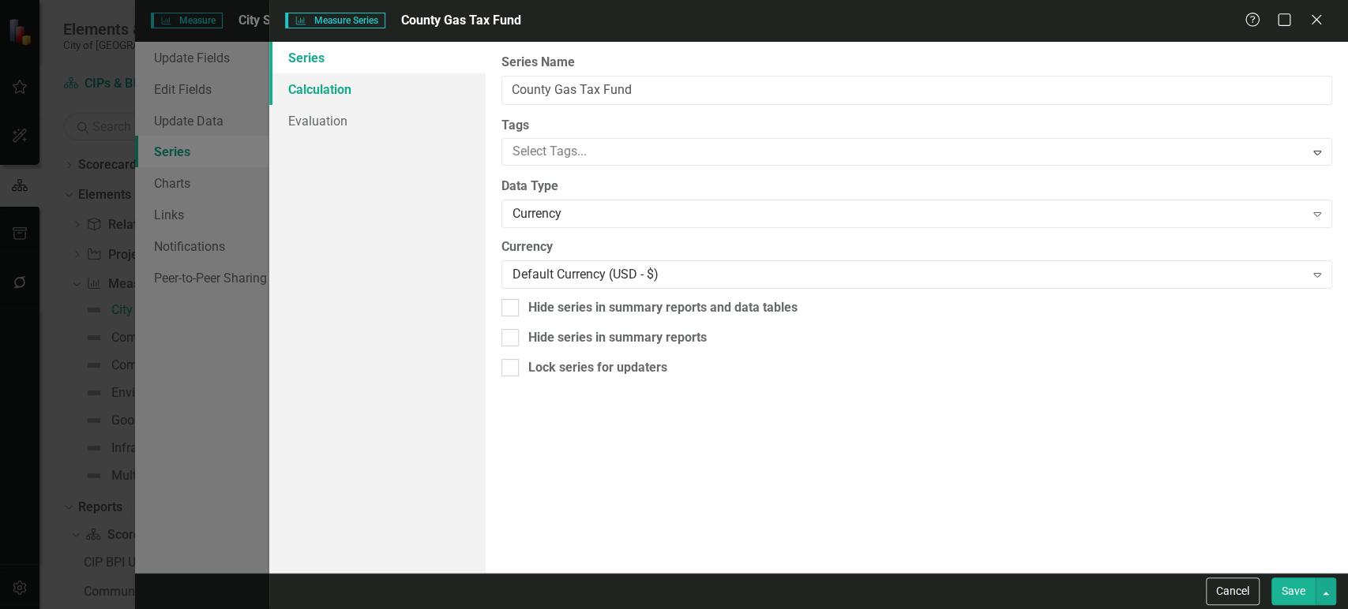
click at [381, 76] on link "Calculation" at bounding box center [377, 89] width 216 height 32
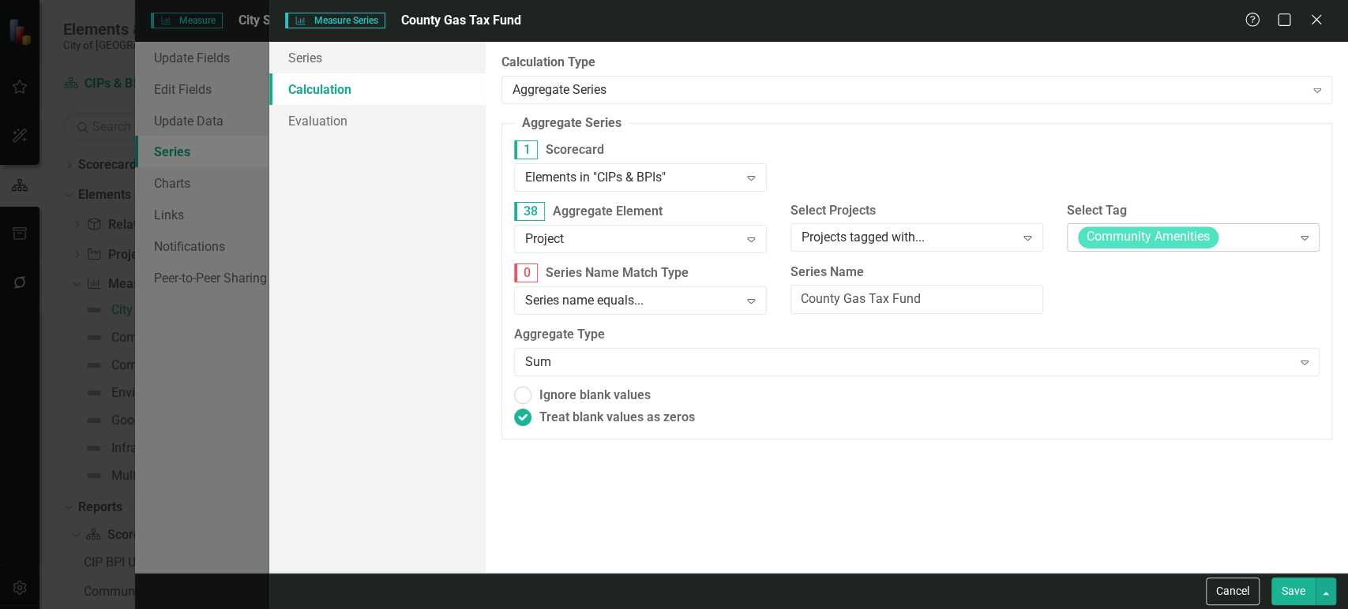
click at [1132, 238] on span "Community Amenities" at bounding box center [1148, 238] width 141 height 22
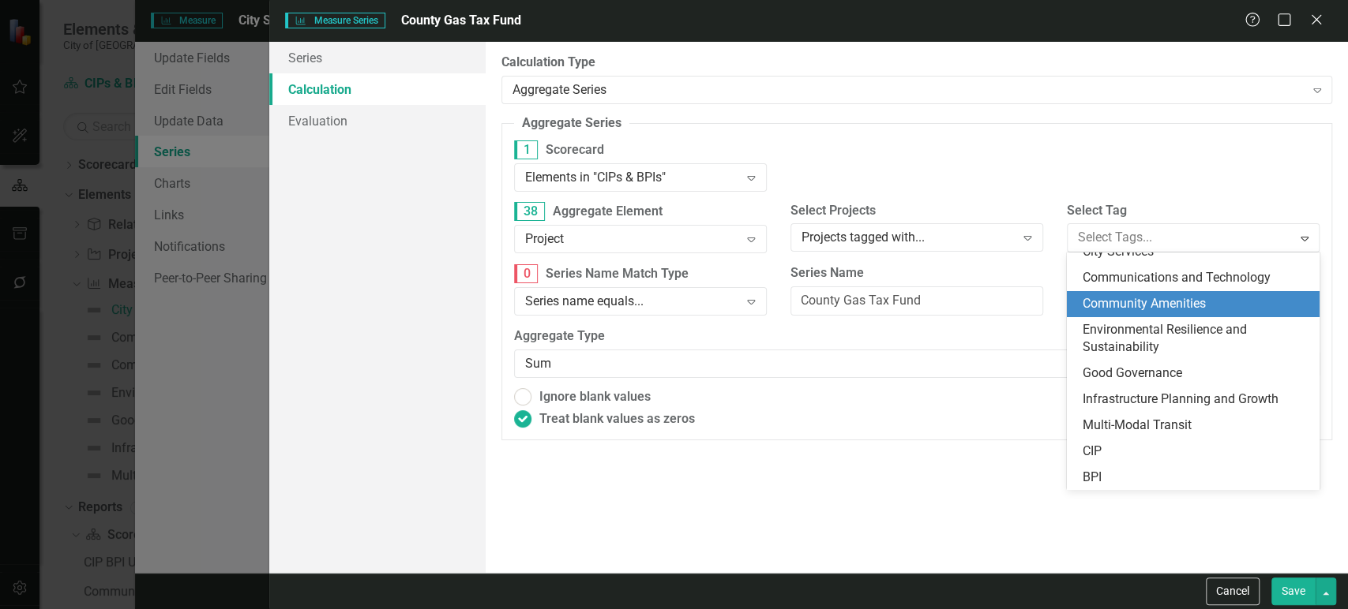
scroll to position [0, 0]
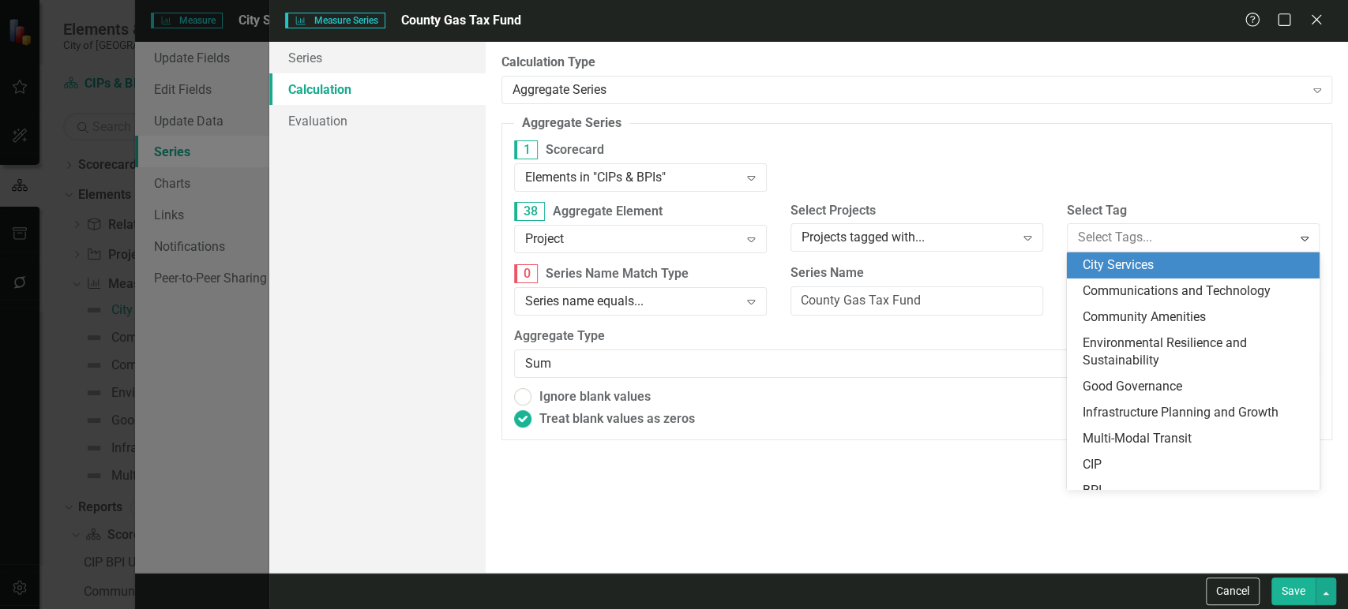
click at [1117, 272] on span "City Services" at bounding box center [1117, 264] width 71 height 15
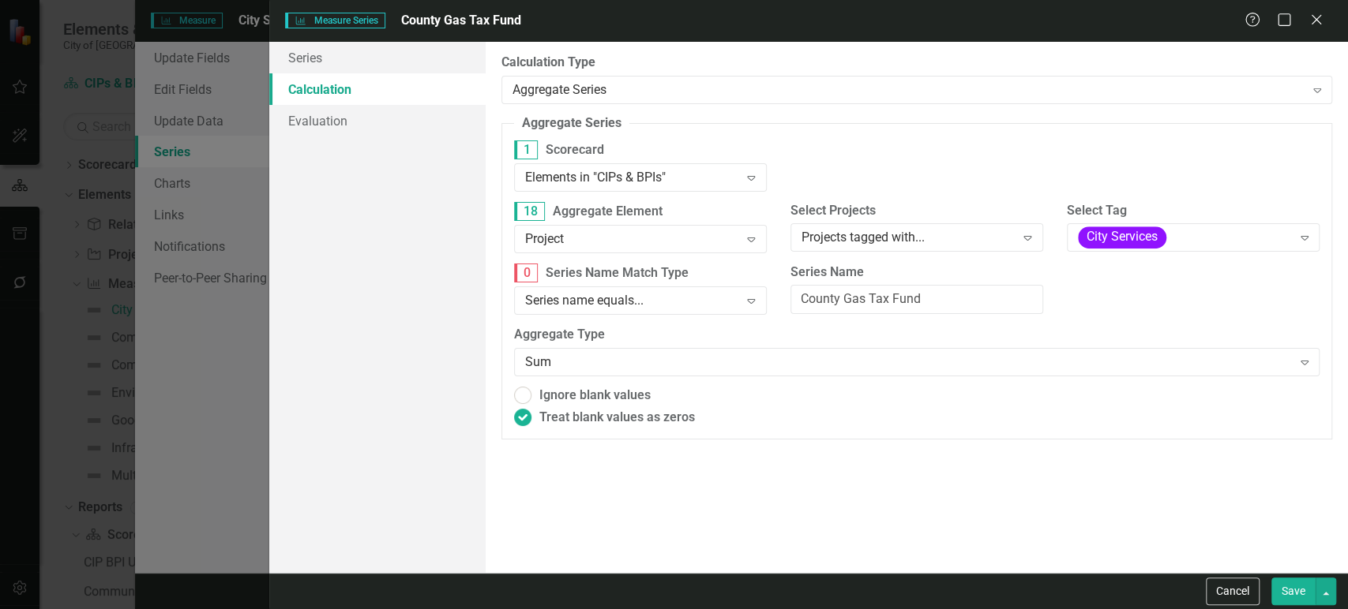
click at [1306, 594] on button "Save" at bounding box center [1293, 592] width 44 height 28
radio input "true"
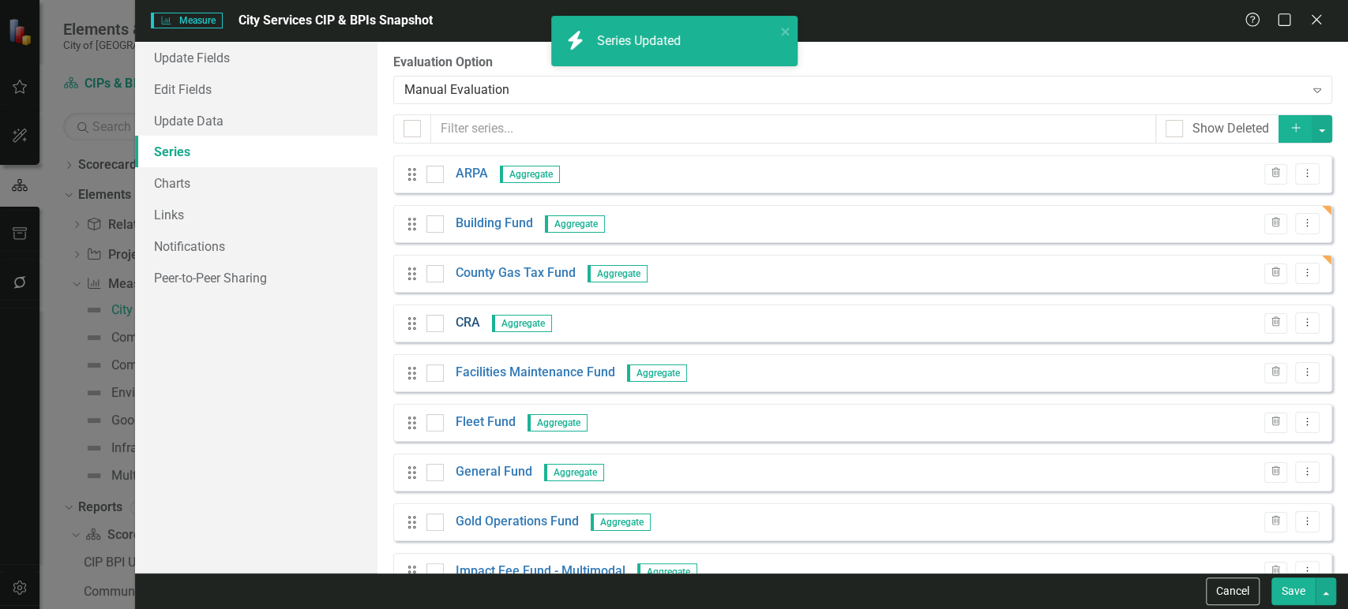
click at [464, 324] on link "CRA" at bounding box center [468, 323] width 24 height 18
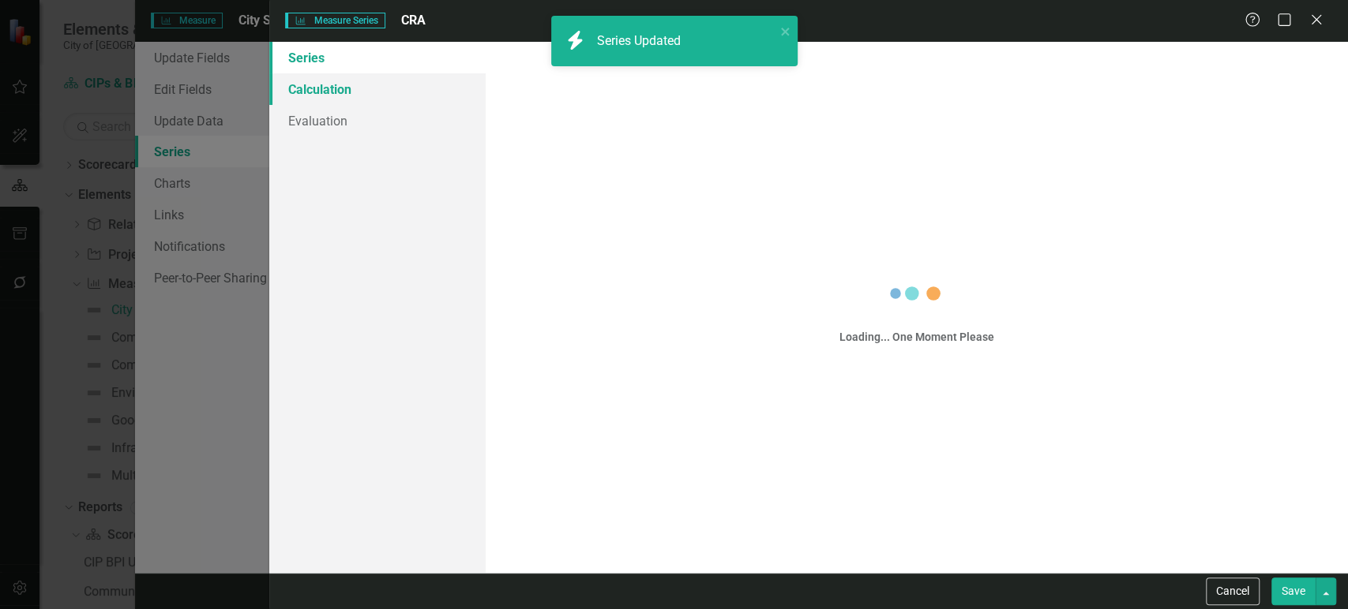
click at [388, 92] on link "Calculation" at bounding box center [377, 89] width 216 height 32
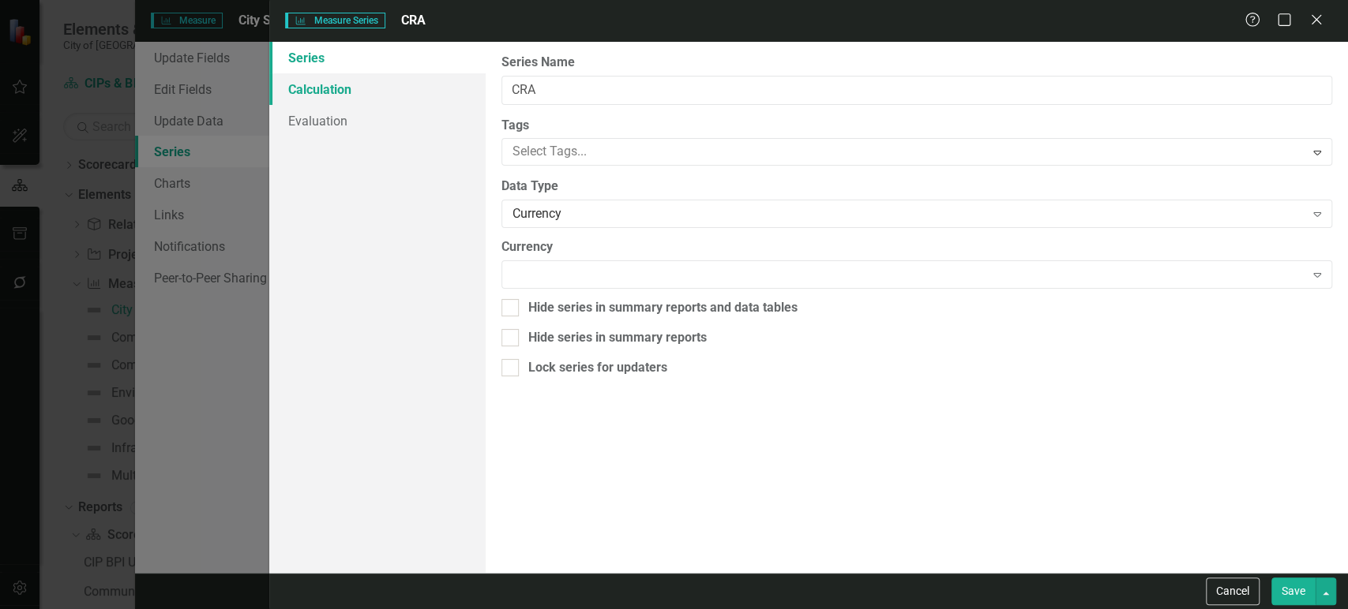
click at [388, 92] on link "Calculation" at bounding box center [377, 89] width 216 height 32
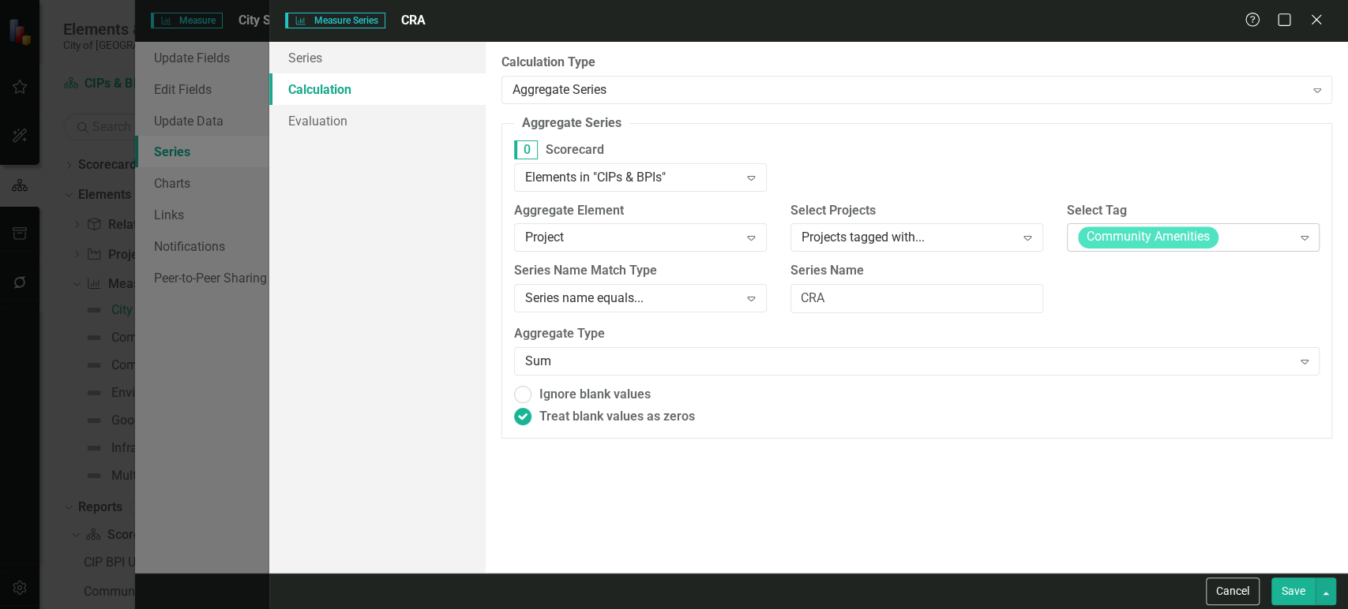
click at [1141, 251] on div "Community Amenities Expand" at bounding box center [1193, 237] width 253 height 28
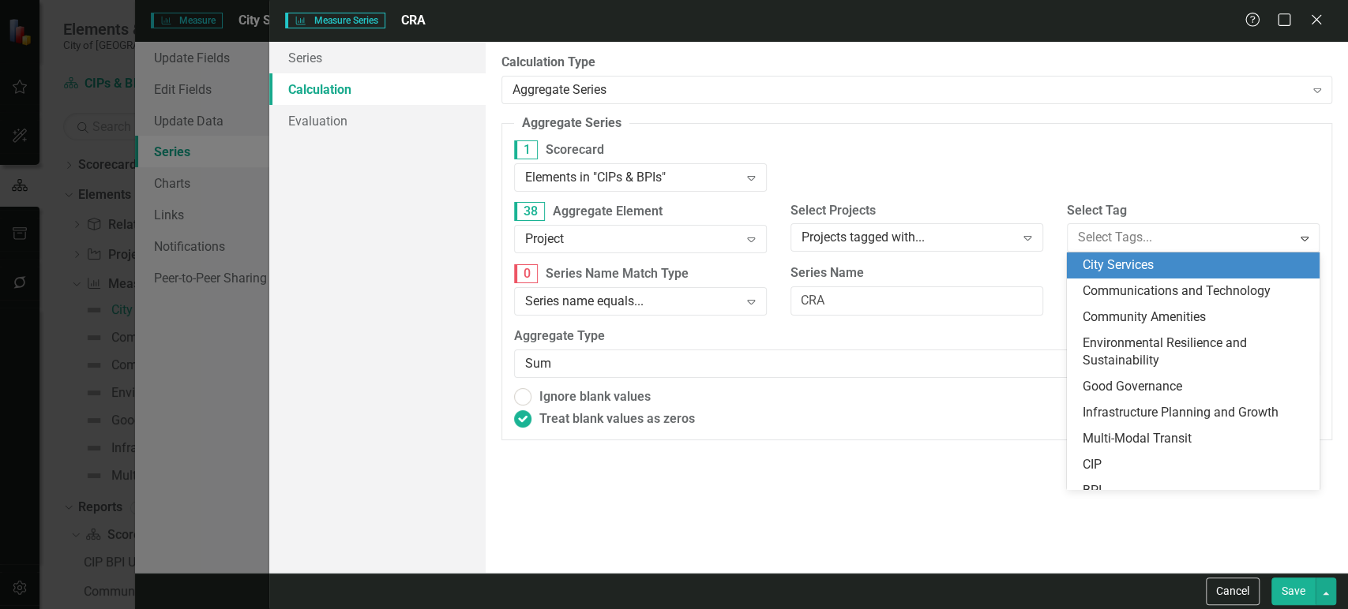
click at [1139, 260] on span "City Services" at bounding box center [1117, 264] width 71 height 15
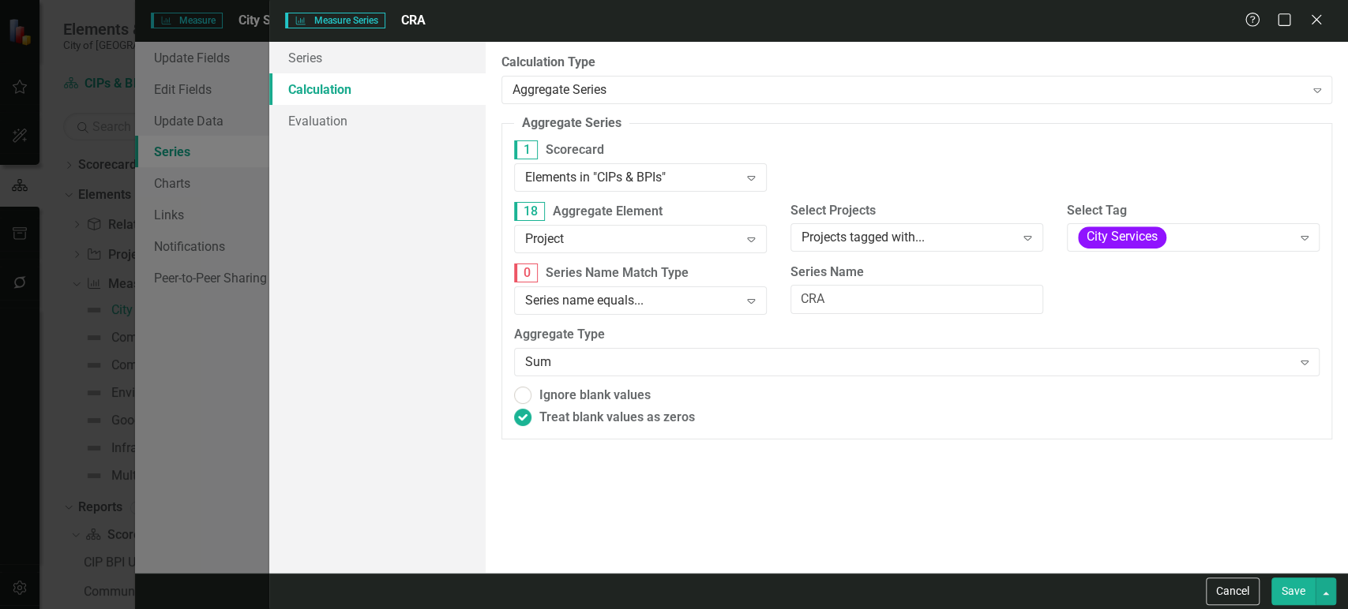
click at [1297, 589] on button "Save" at bounding box center [1293, 592] width 44 height 28
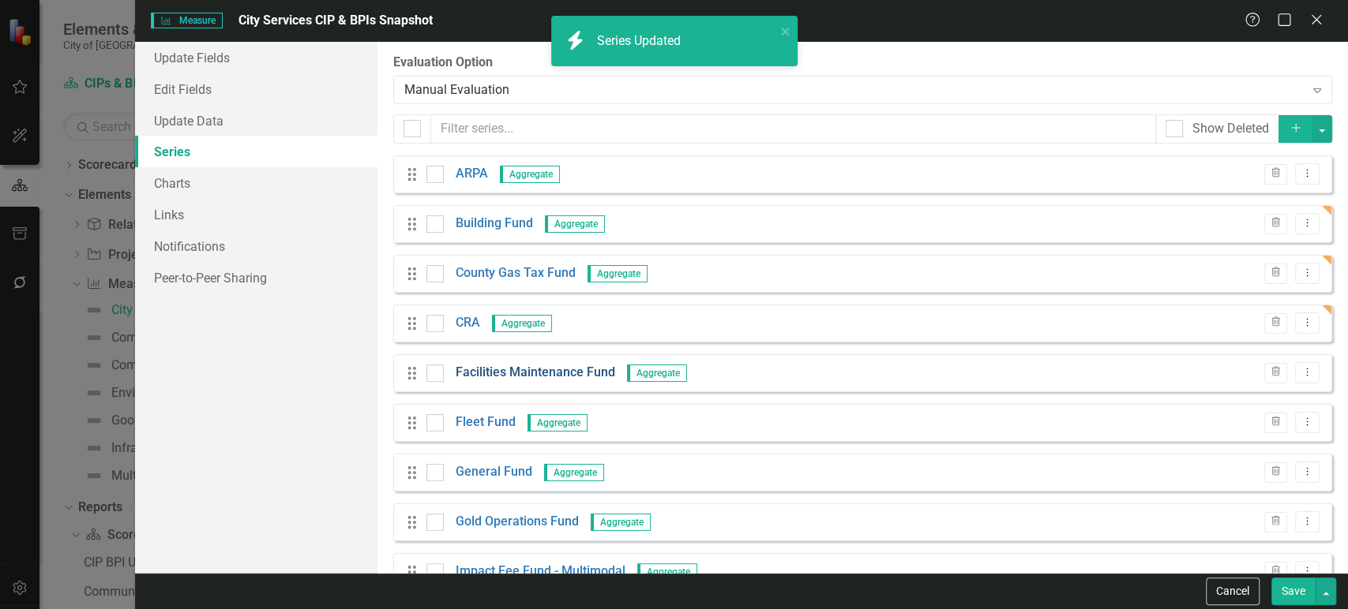
click at [554, 373] on link "Facilities Maintenance Fund" at bounding box center [535, 373] width 159 height 18
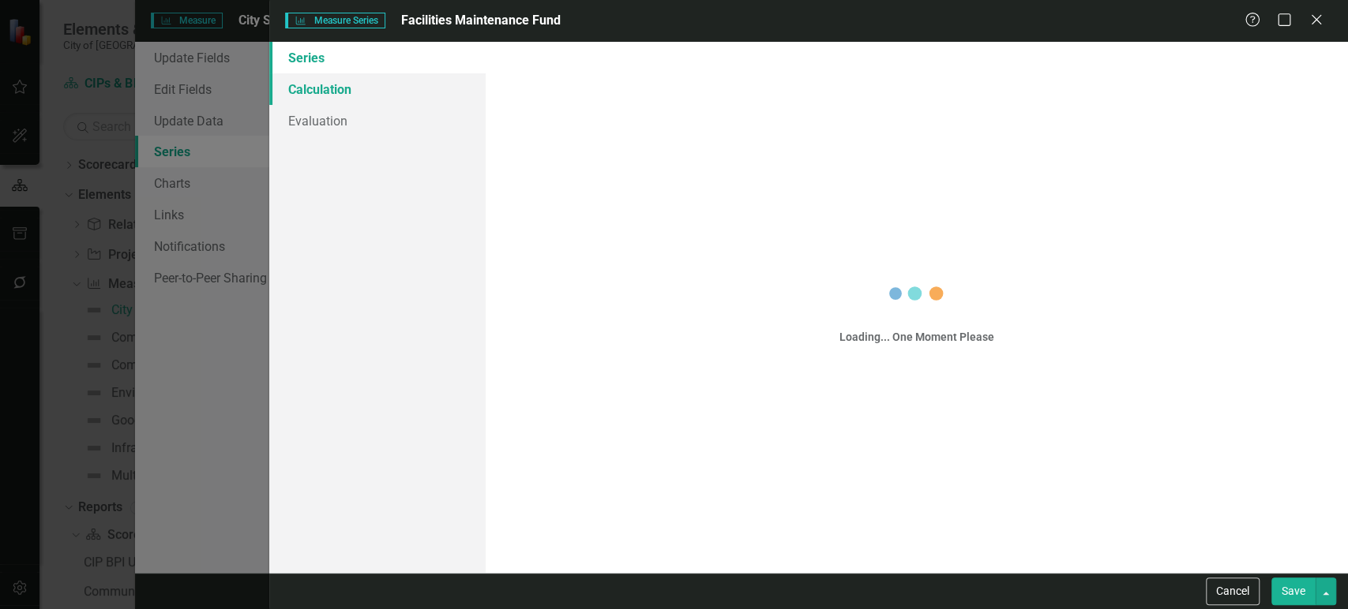
click at [355, 93] on link "Calculation" at bounding box center [377, 89] width 216 height 32
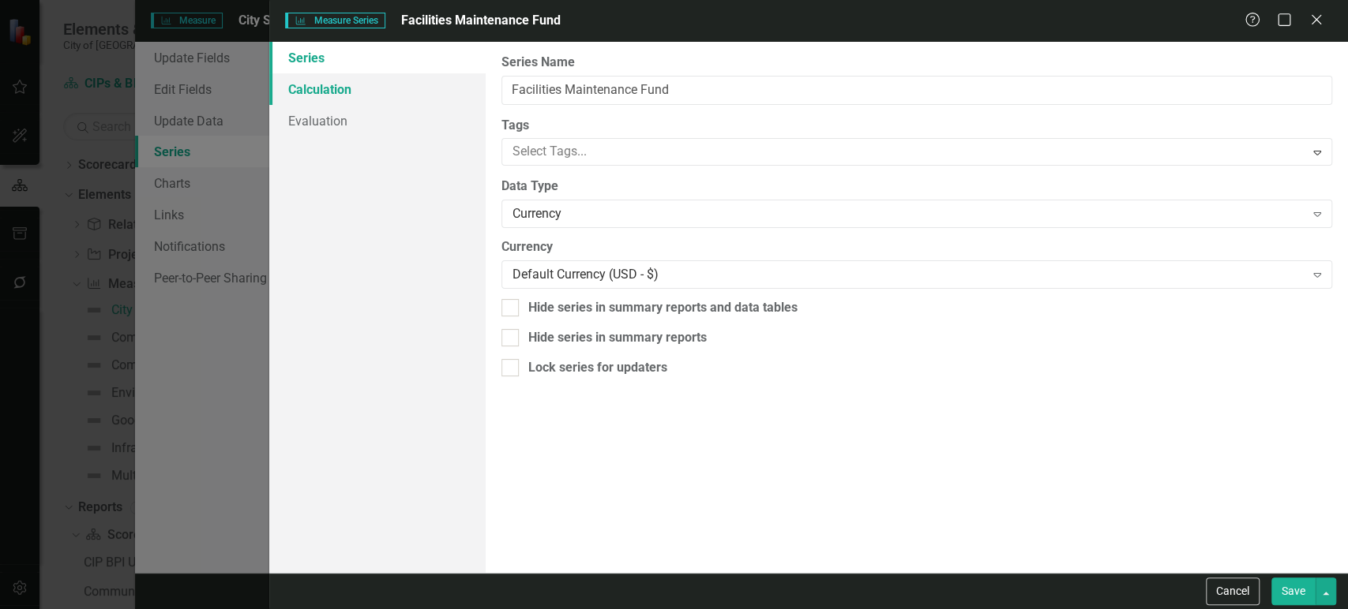
click at [355, 93] on link "Calculation" at bounding box center [377, 89] width 216 height 32
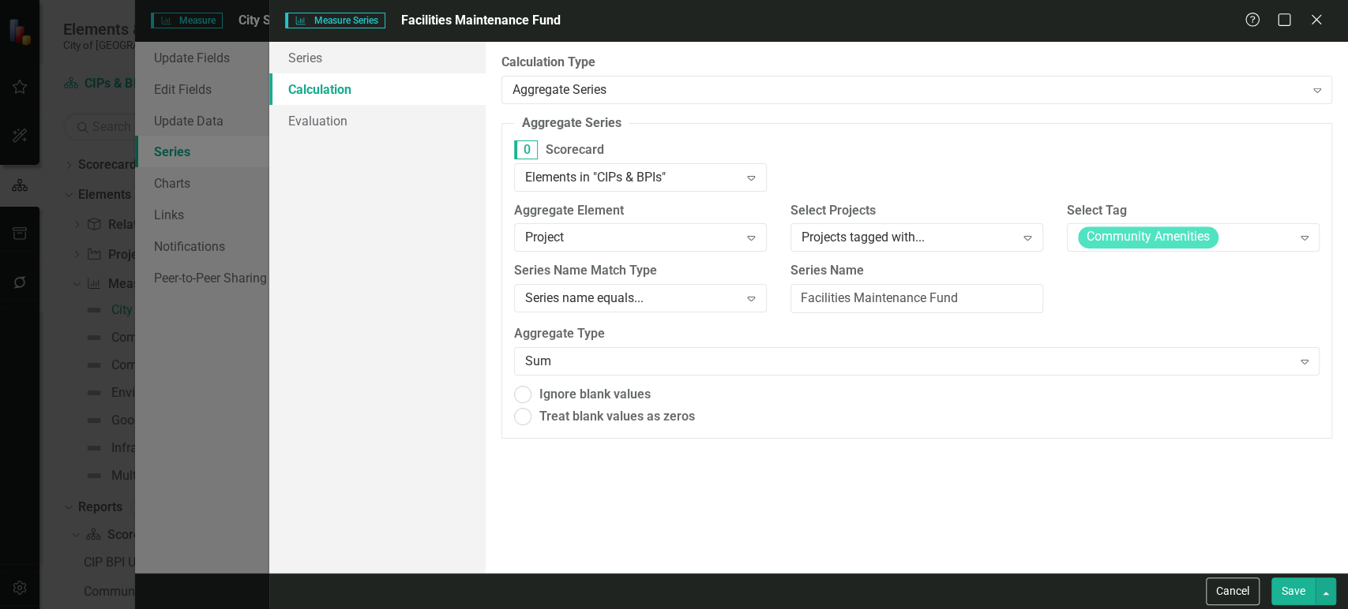
radio input "true"
click at [1171, 248] on span "Community Amenities" at bounding box center [1148, 238] width 141 height 22
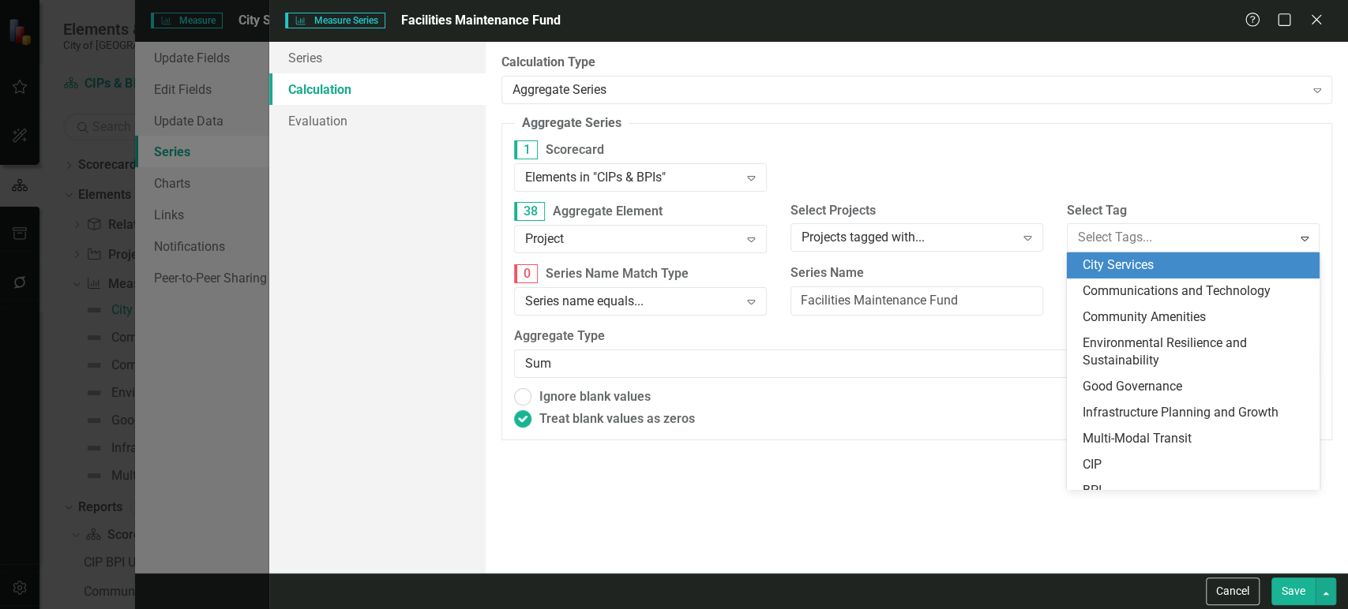
click at [1161, 264] on div "City Services" at bounding box center [1195, 266] width 227 height 18
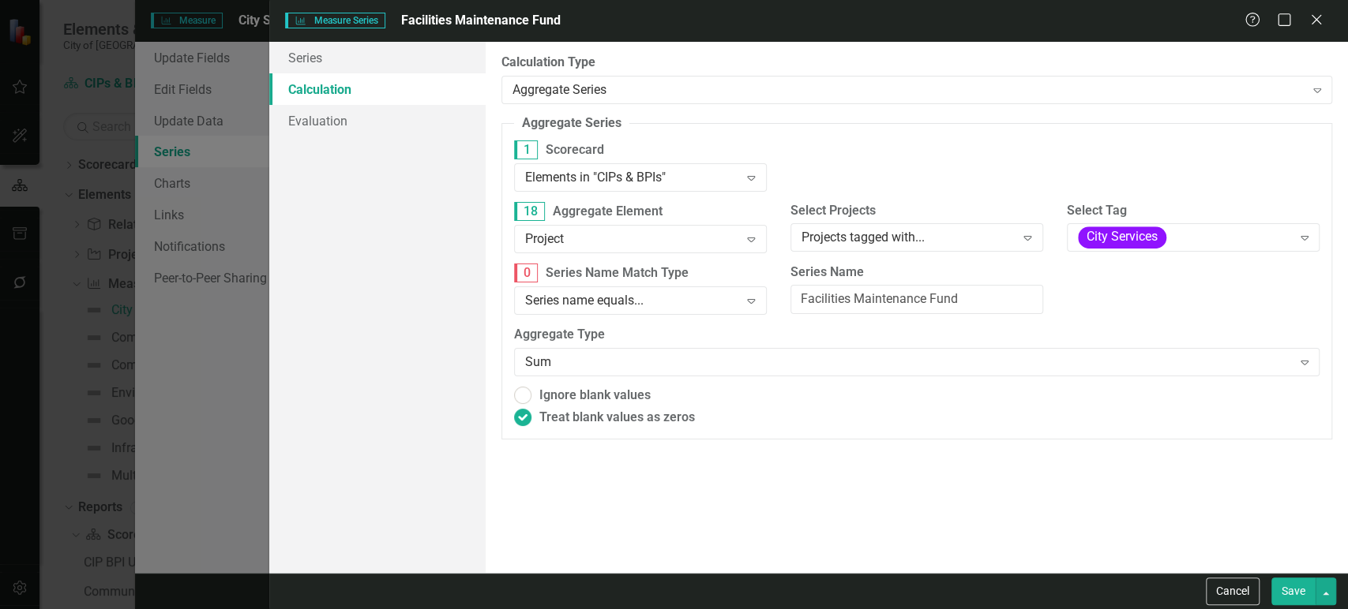
click at [1295, 602] on button "Save" at bounding box center [1293, 592] width 44 height 28
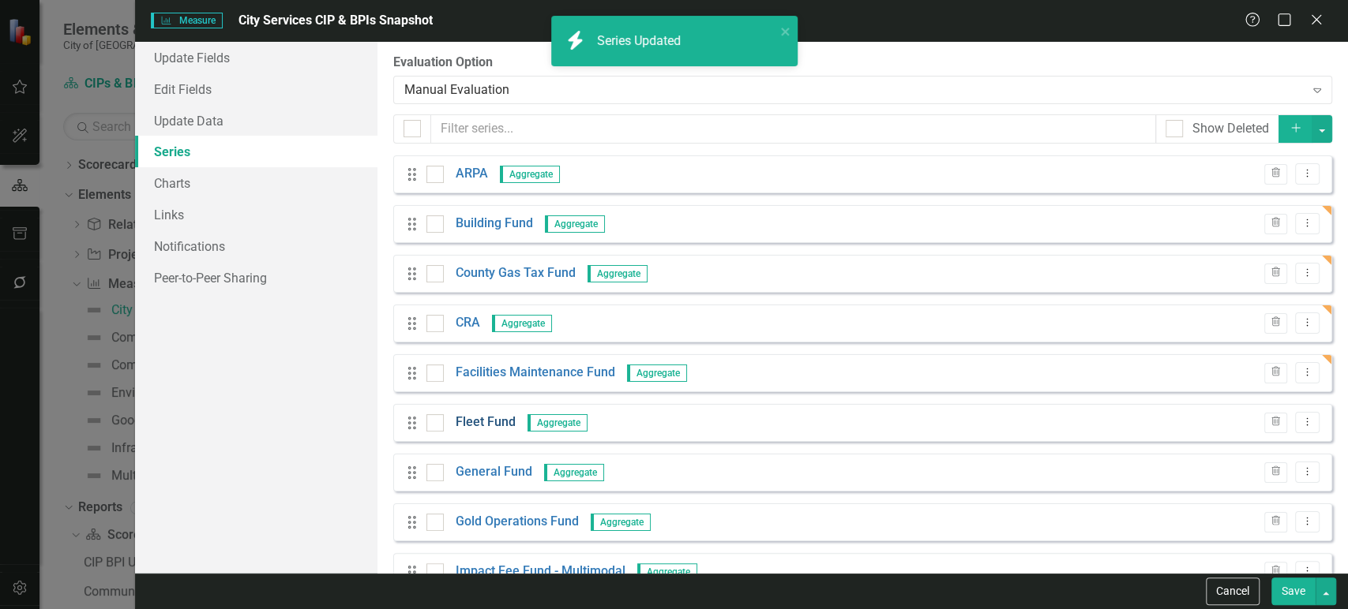
click at [496, 427] on link "Fleet Fund" at bounding box center [486, 423] width 60 height 18
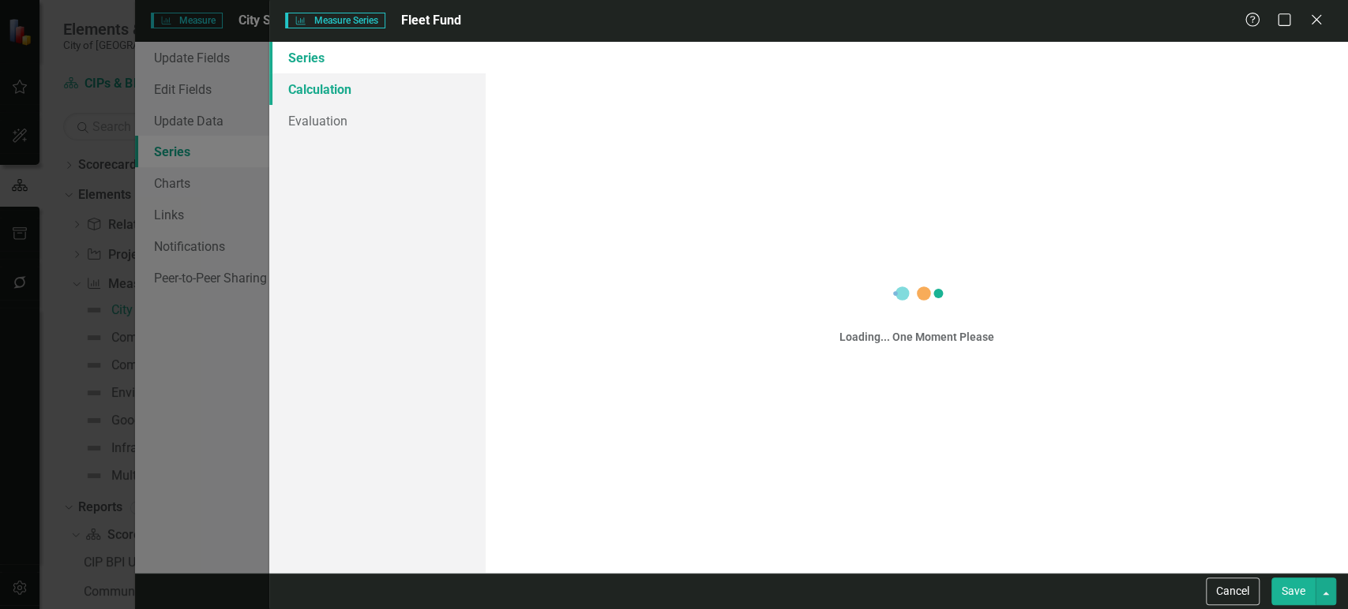
click at [358, 90] on link "Calculation" at bounding box center [377, 89] width 216 height 32
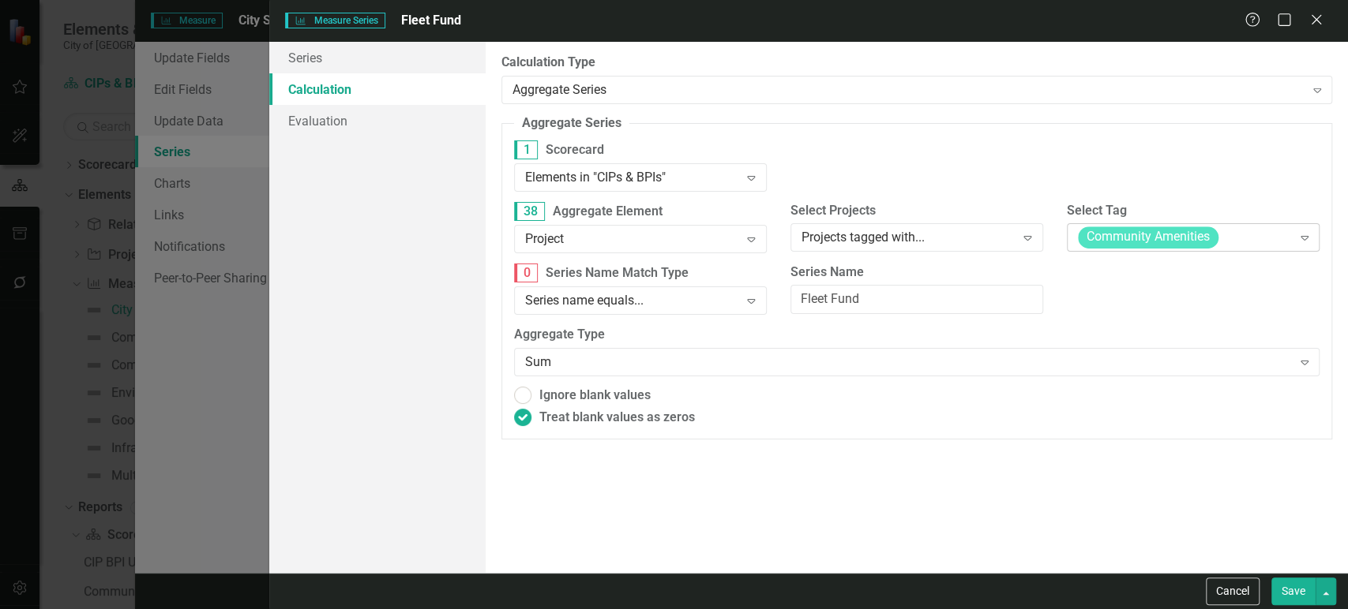
click at [1184, 225] on div "Community Amenities Expand" at bounding box center [1193, 237] width 253 height 28
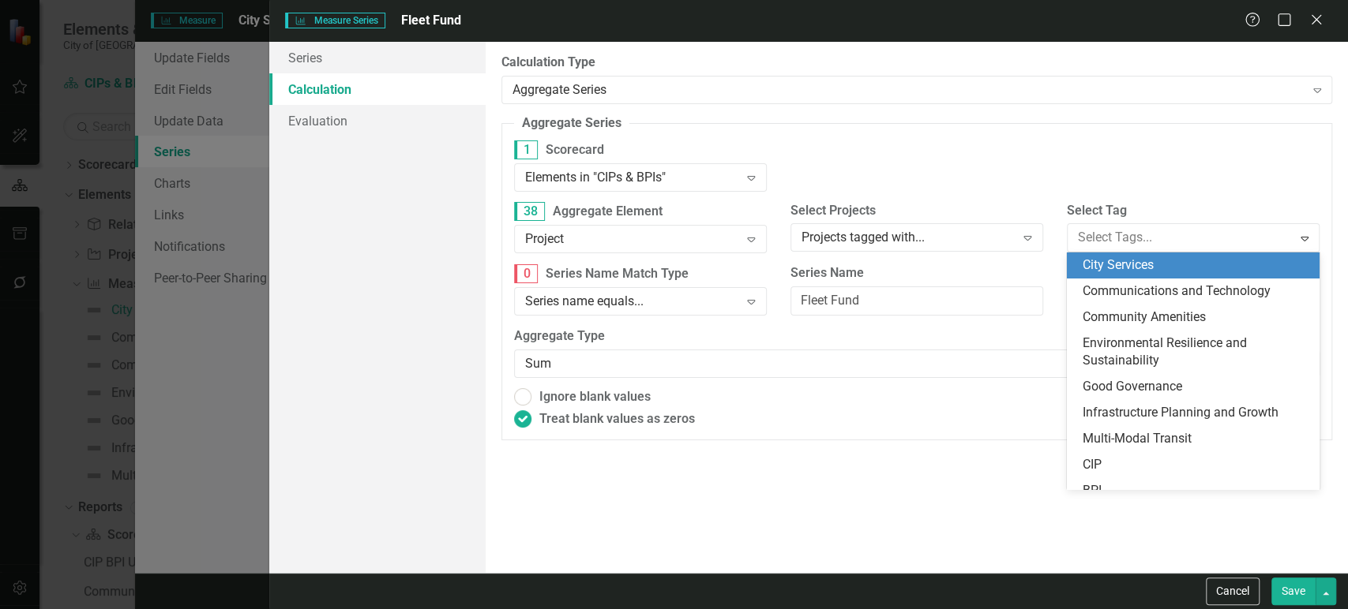
click at [1143, 270] on span "City Services" at bounding box center [1117, 264] width 71 height 15
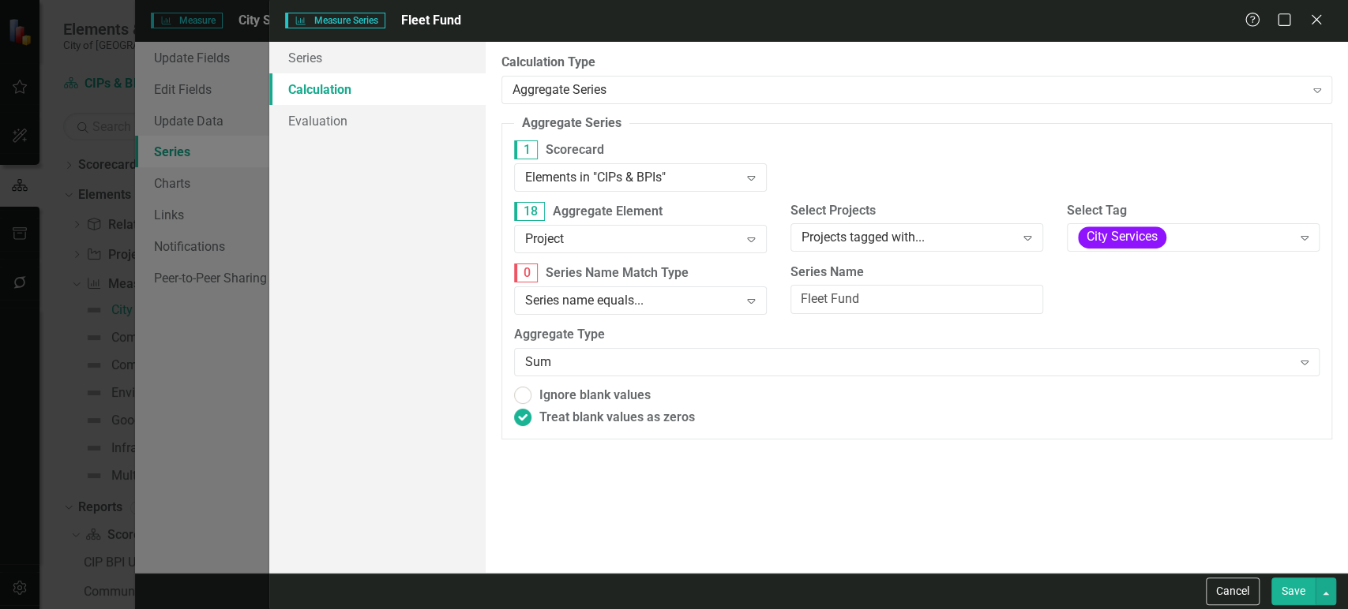
click at [1310, 586] on button "Save" at bounding box center [1293, 592] width 44 height 28
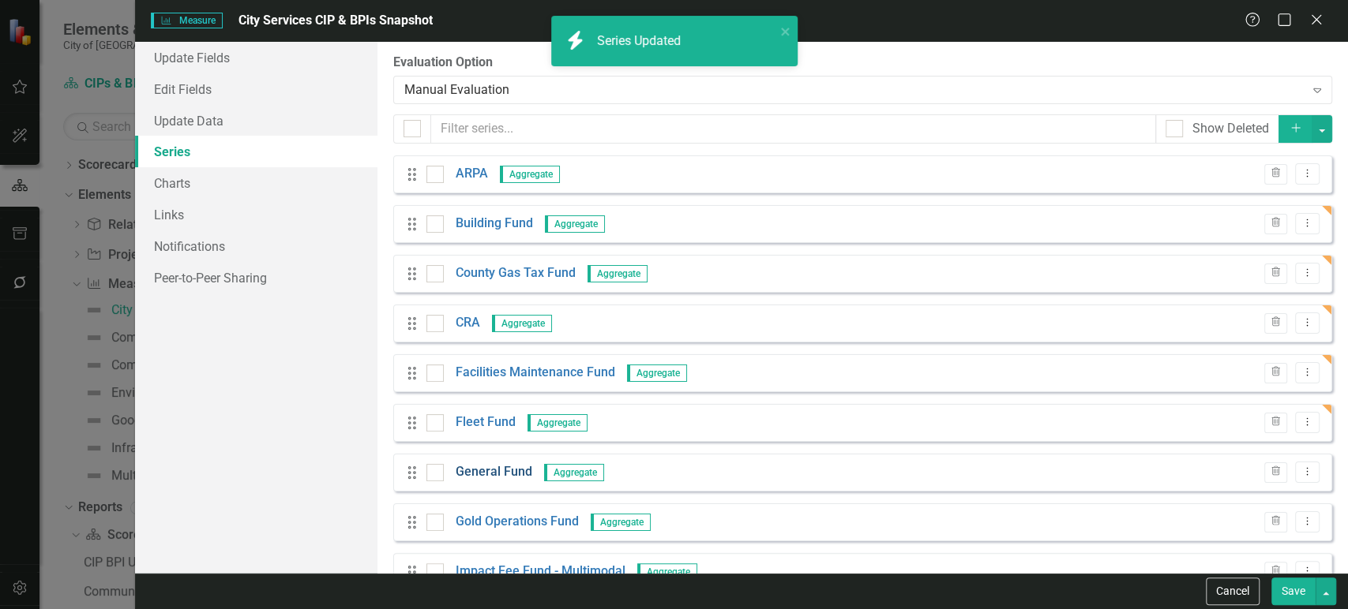
click at [485, 473] on link "General Fund" at bounding box center [494, 472] width 77 height 18
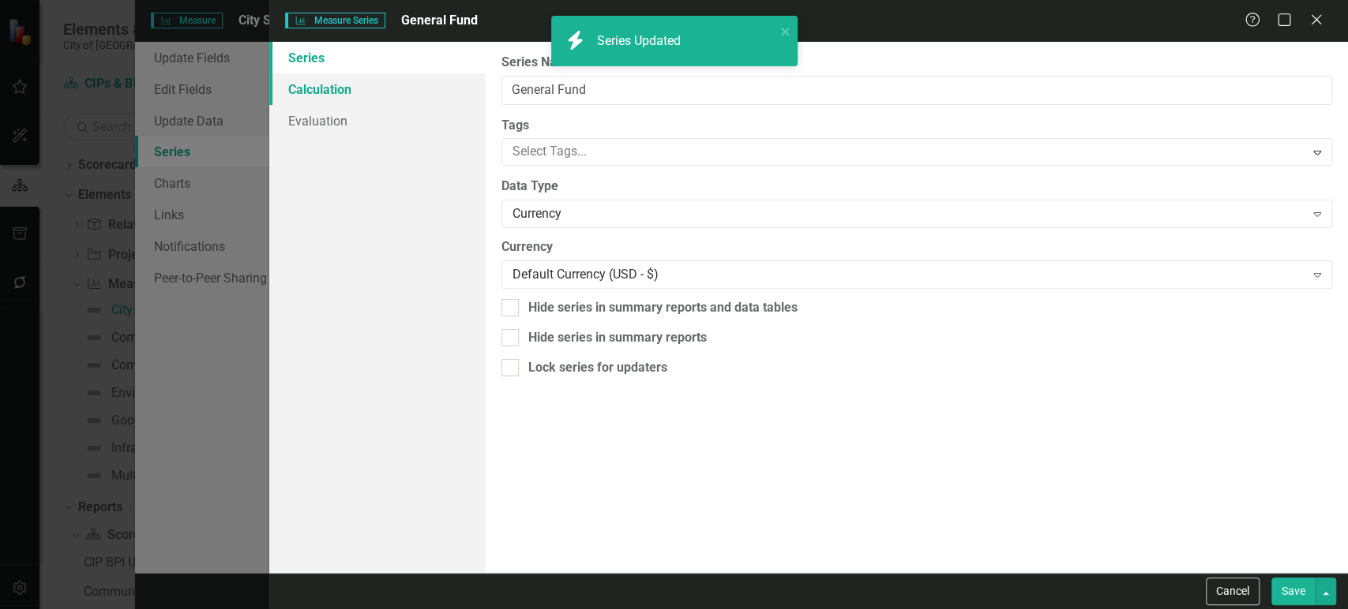
click at [358, 87] on div "Measure Series Measure Series General Fund Help Maximize Close Series Calculati…" at bounding box center [674, 304] width 1348 height 609
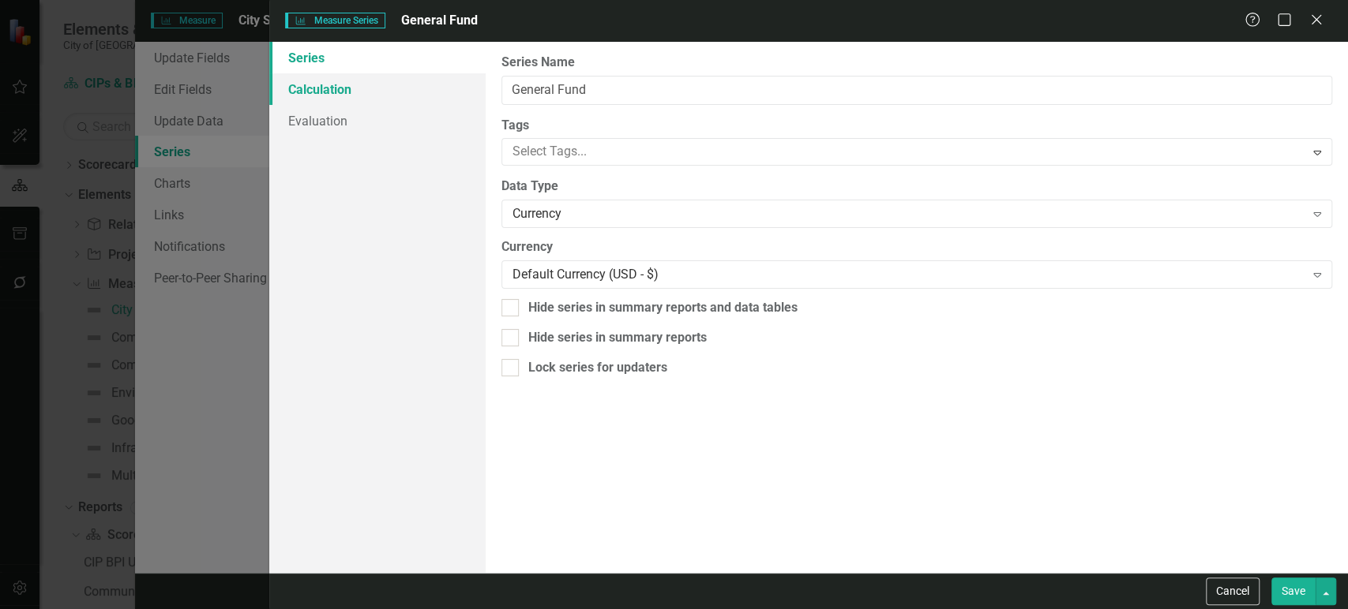
click at [358, 87] on link "Calculation" at bounding box center [377, 89] width 216 height 32
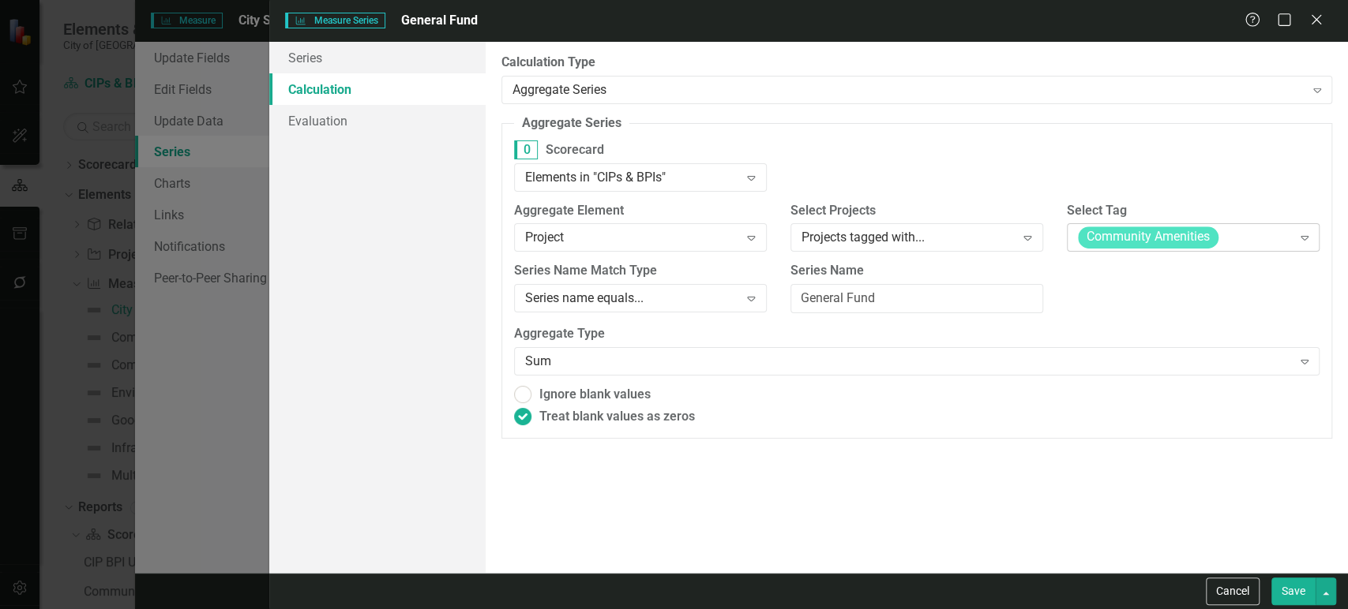
click at [1136, 238] on span "Community Amenities" at bounding box center [1148, 238] width 141 height 22
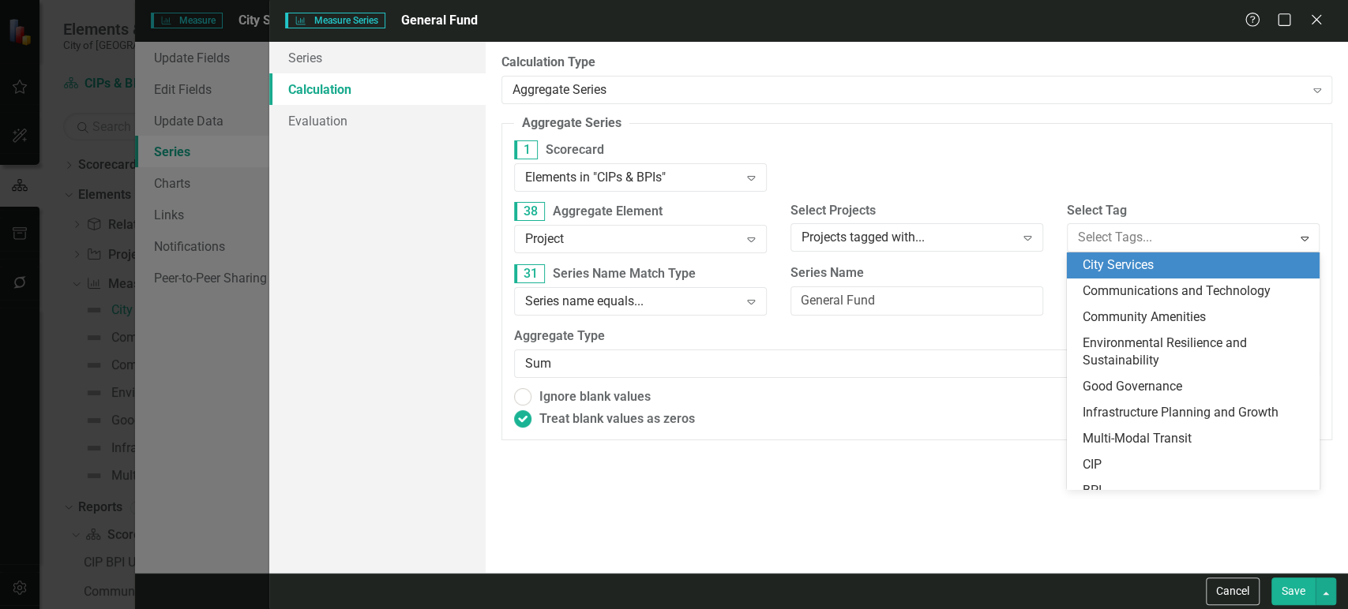
click at [1119, 261] on span "City Services" at bounding box center [1117, 264] width 71 height 15
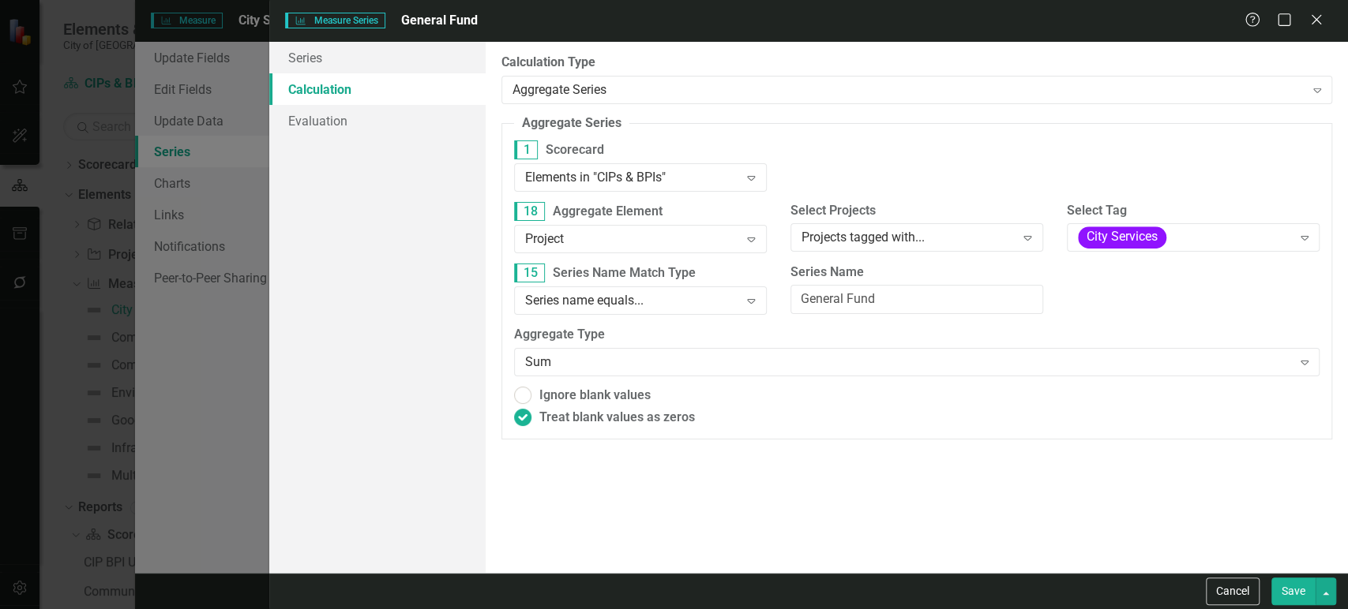
click at [1292, 588] on button "Save" at bounding box center [1293, 592] width 44 height 28
radio input "true"
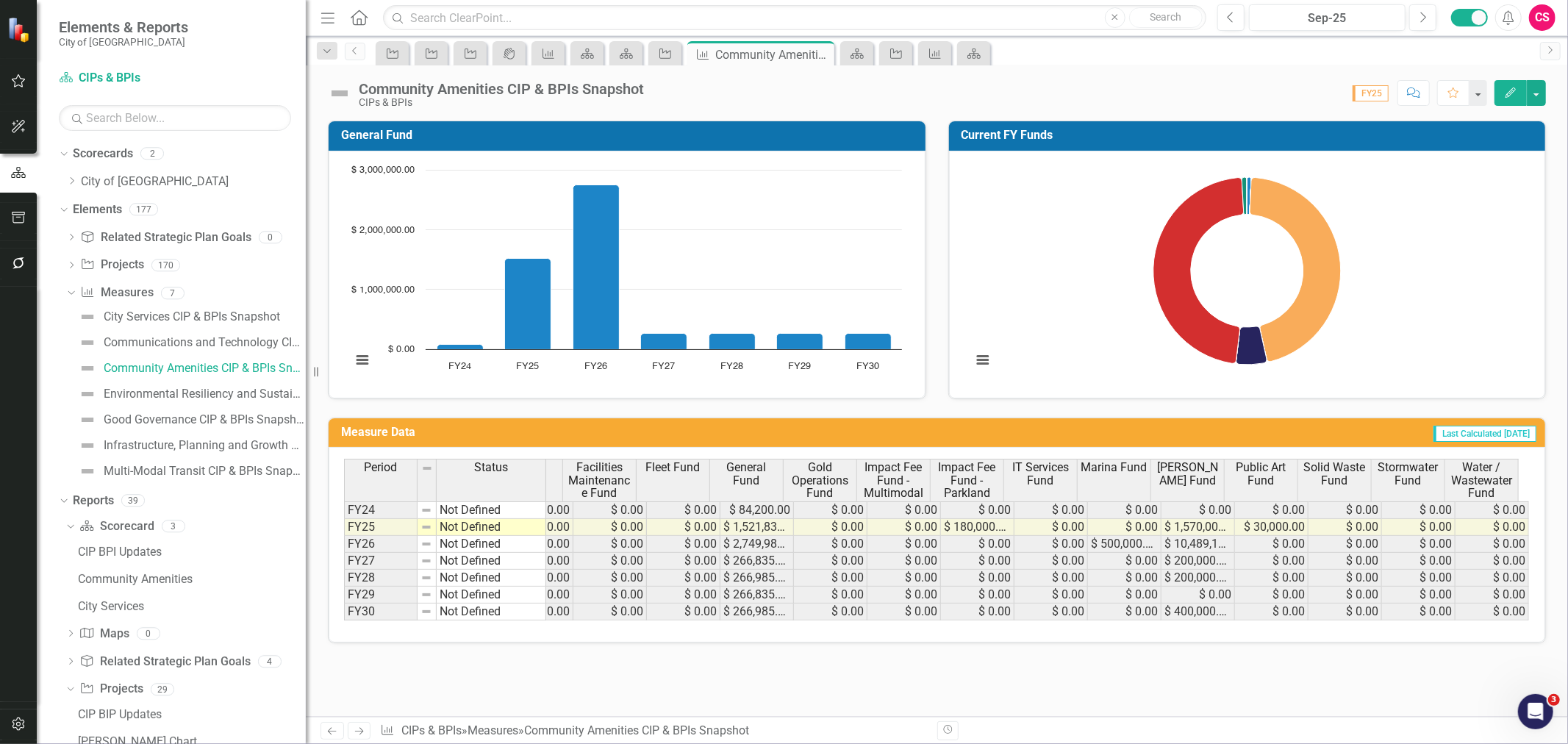
scroll to position [0, 267]
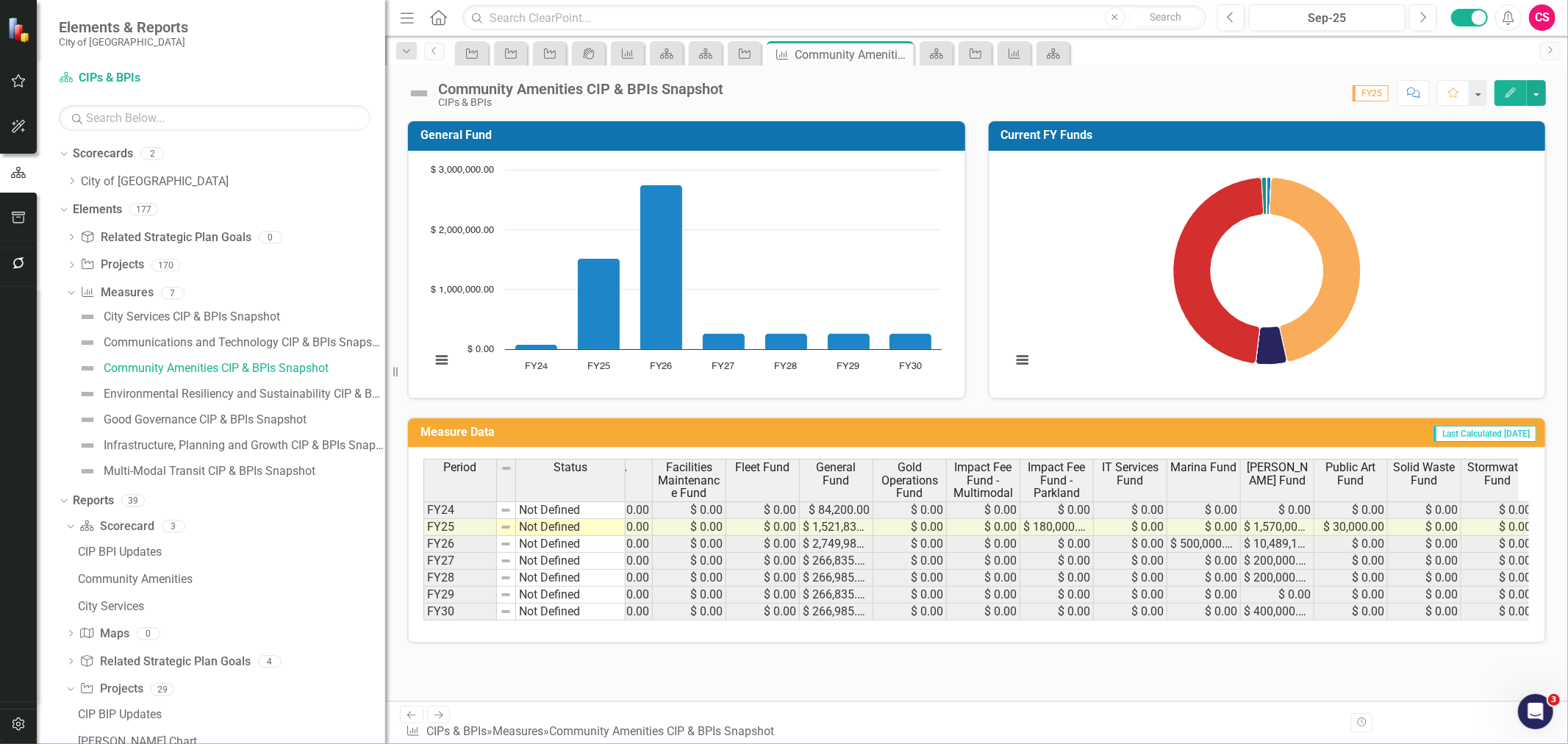
drag, startPoint x: 312, startPoint y: 358, endPoint x: 384, endPoint y: 364, distance: 72.2
click at [385, 364] on div "Resize" at bounding box center [391, 372] width 12 height 744
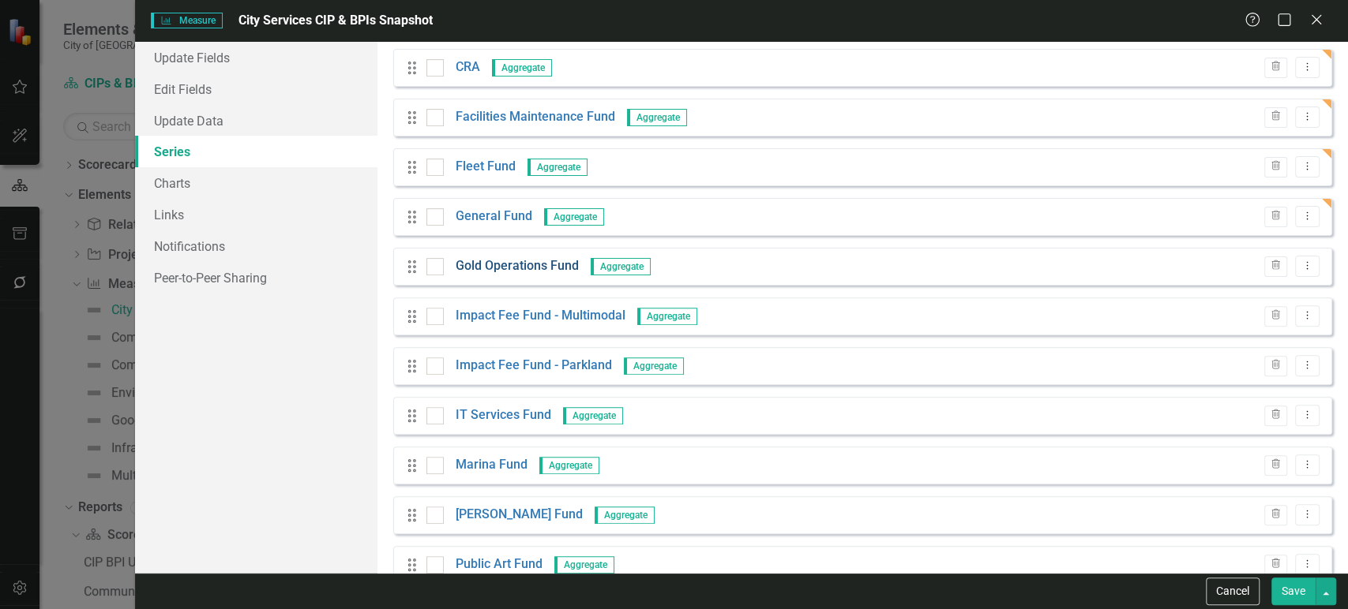
scroll to position [256, 0]
click at [498, 268] on link "Gold Operations Fund" at bounding box center [517, 266] width 123 height 18
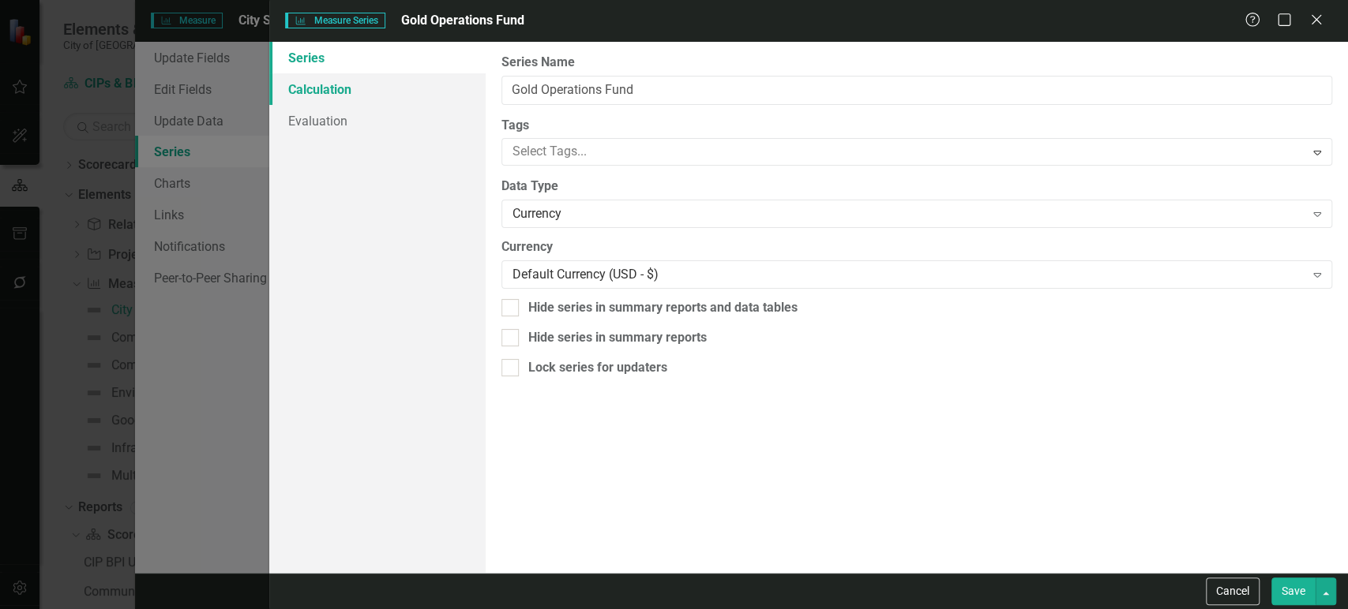
click at [419, 83] on link "Calculation" at bounding box center [377, 89] width 216 height 32
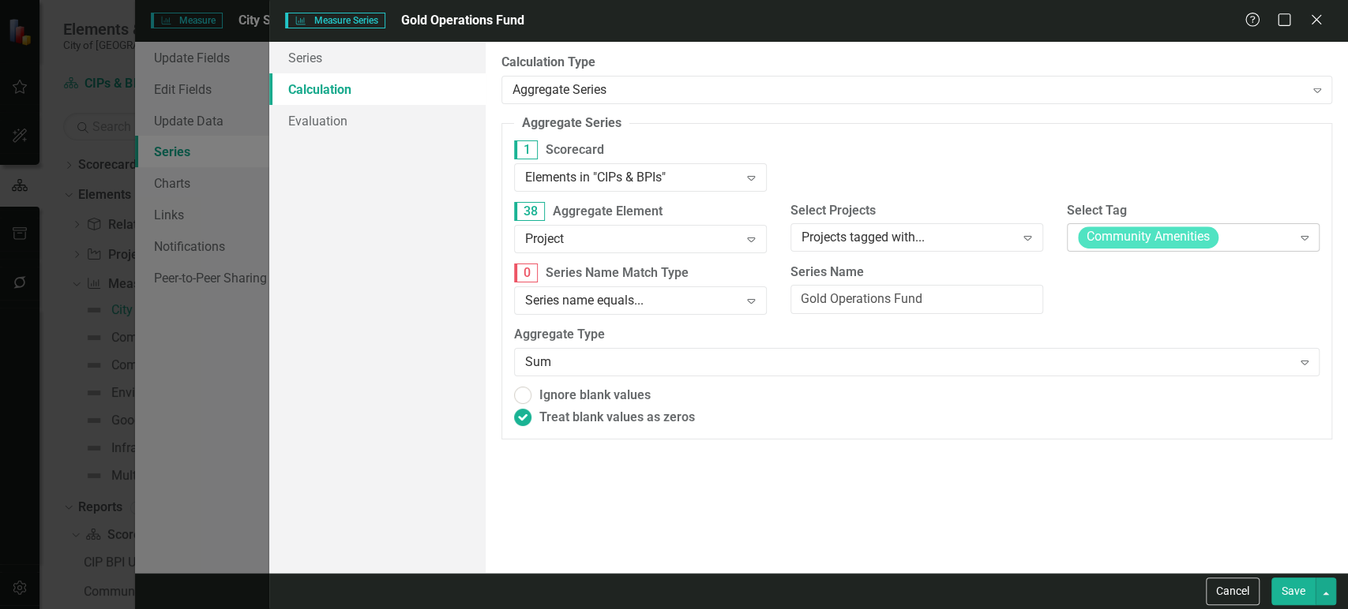
click at [1149, 239] on span "Community Amenities" at bounding box center [1148, 238] width 141 height 22
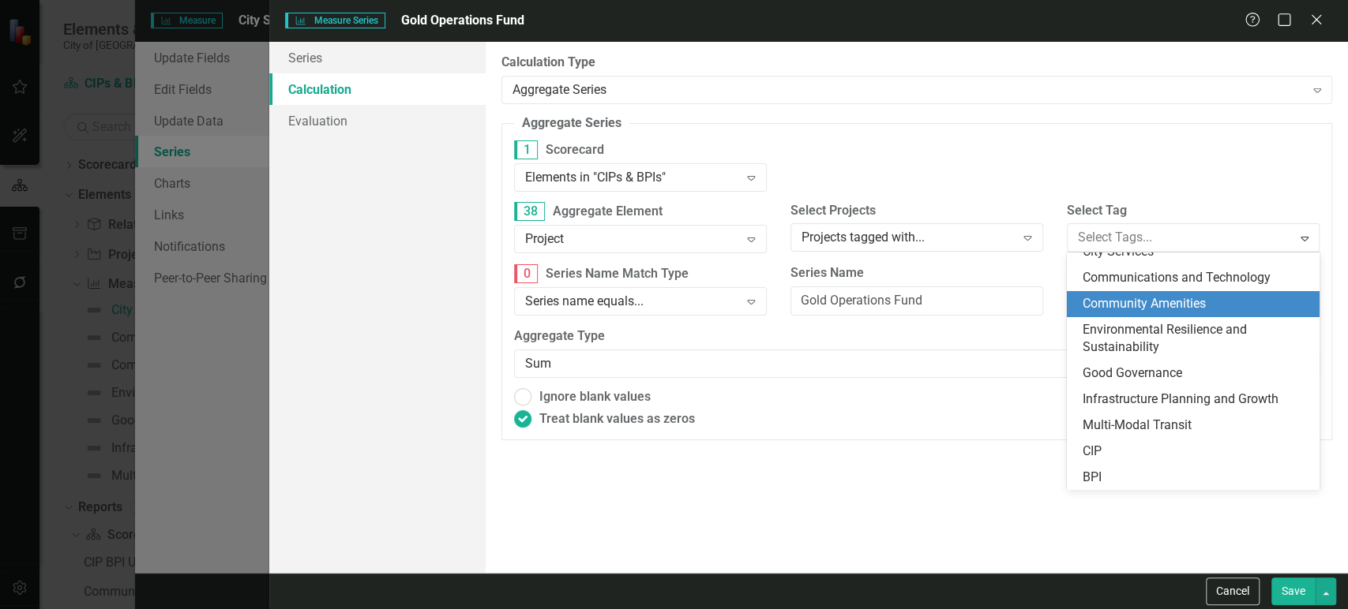
scroll to position [0, 0]
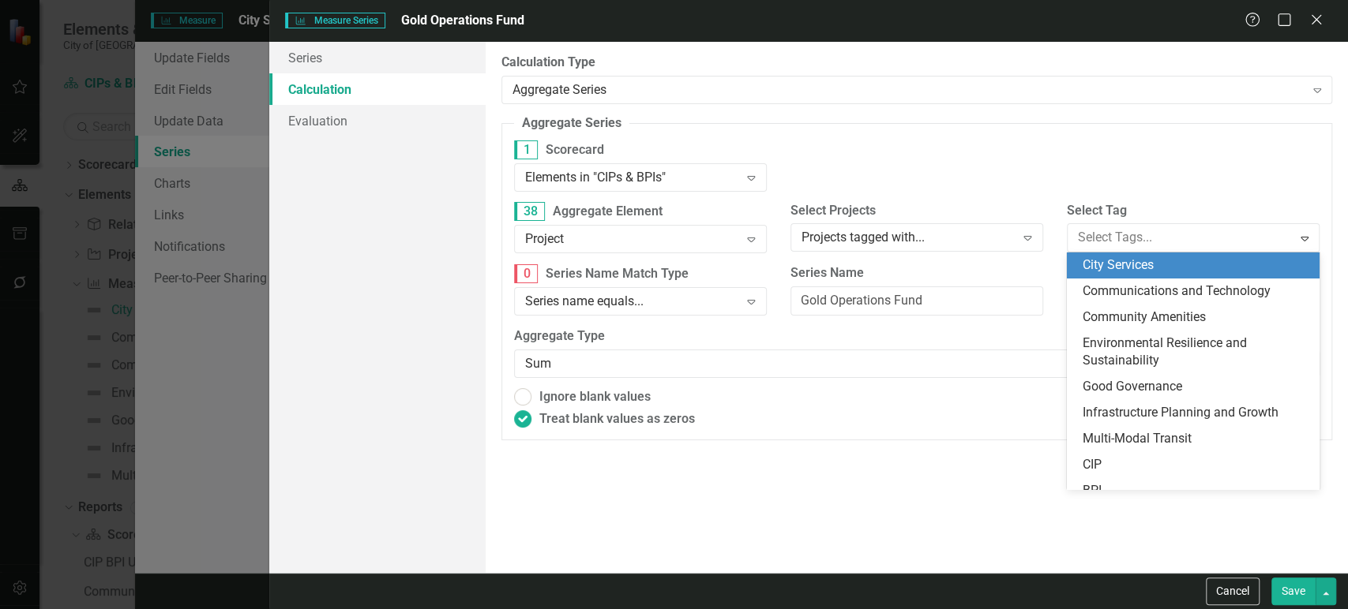
click at [1138, 270] on span "City Services" at bounding box center [1117, 264] width 71 height 15
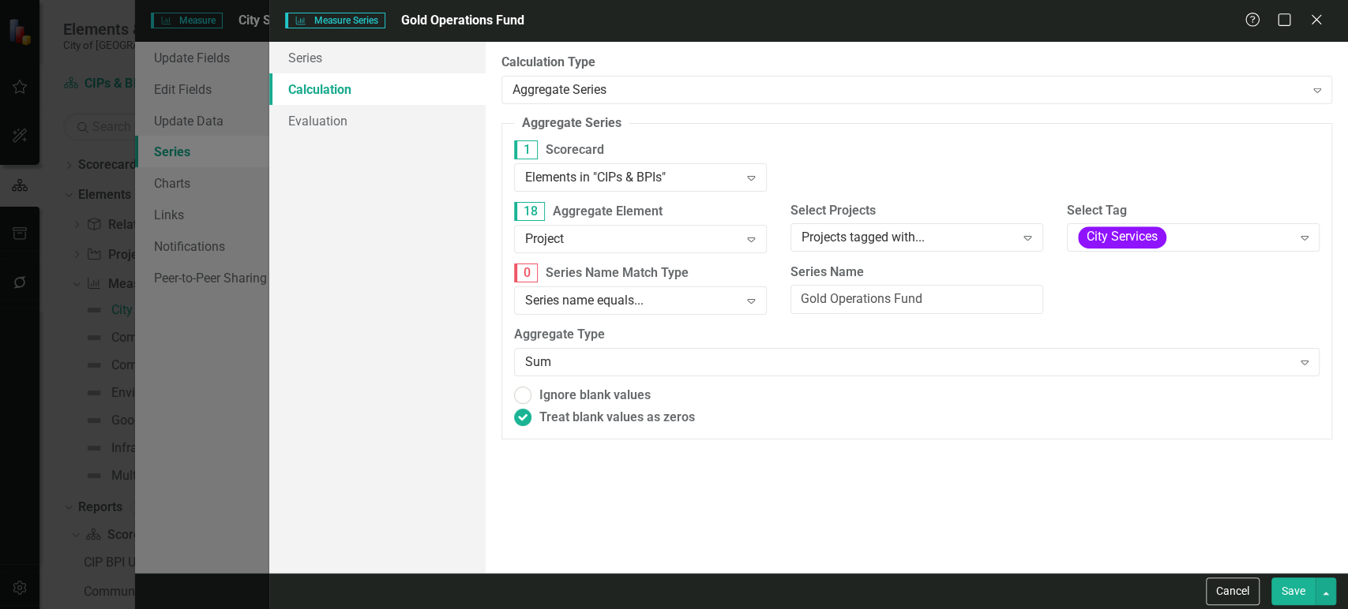
click at [1286, 598] on button "Save" at bounding box center [1293, 592] width 44 height 28
radio input "true"
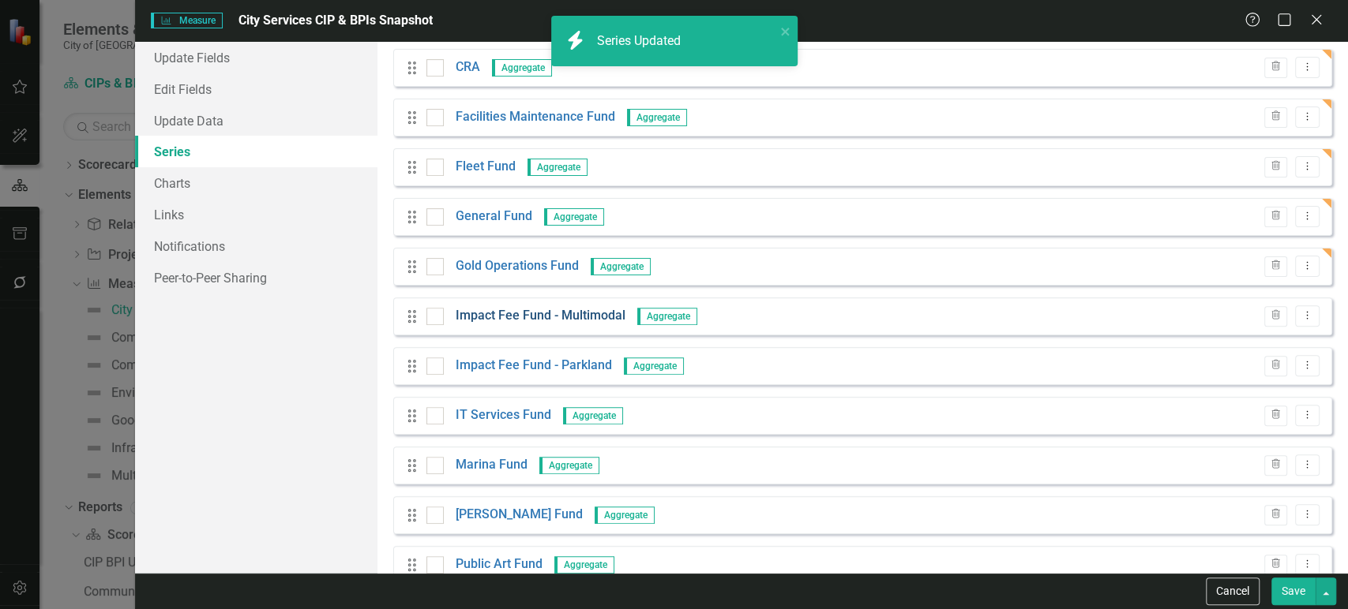
click at [575, 319] on link "Impact Fee Fund - Multimodal" at bounding box center [541, 316] width 170 height 18
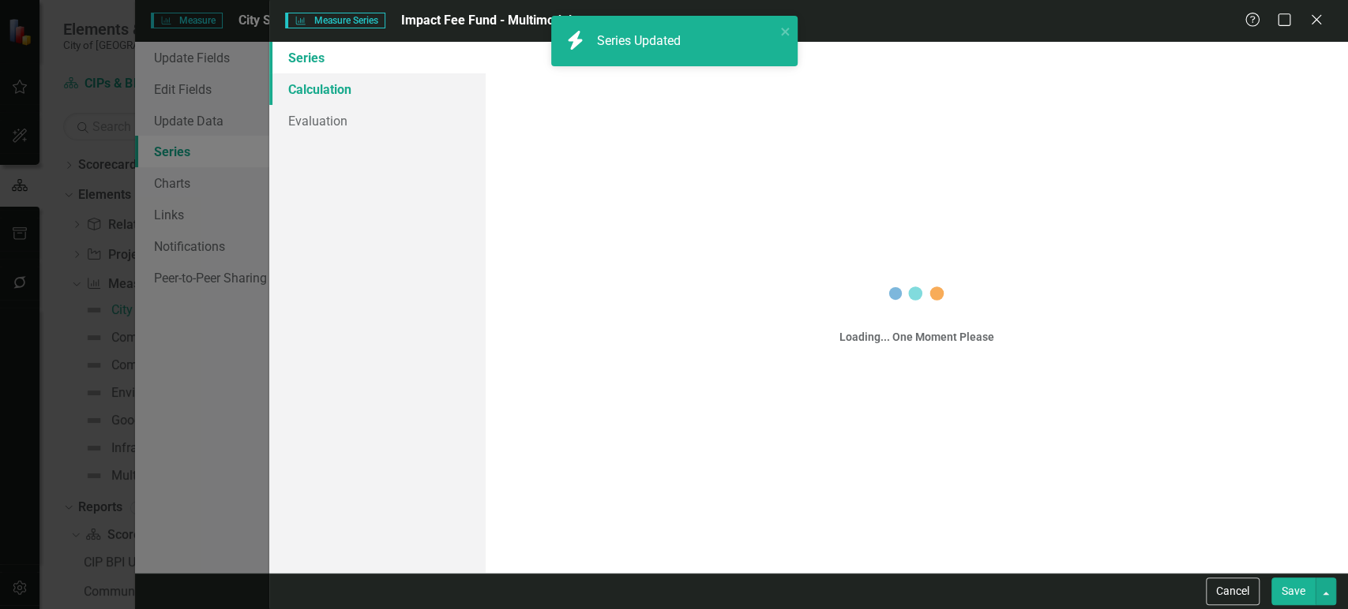
click at [383, 96] on link "Calculation" at bounding box center [377, 89] width 216 height 32
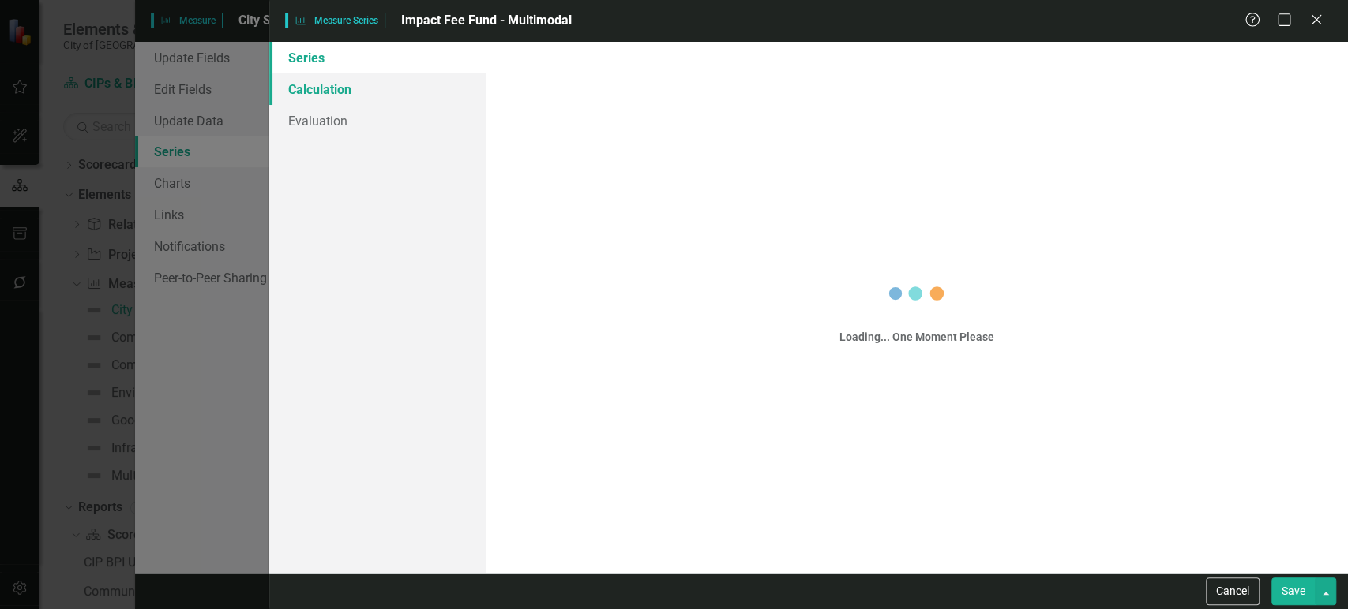
click at [383, 96] on link "Calculation" at bounding box center [377, 89] width 216 height 32
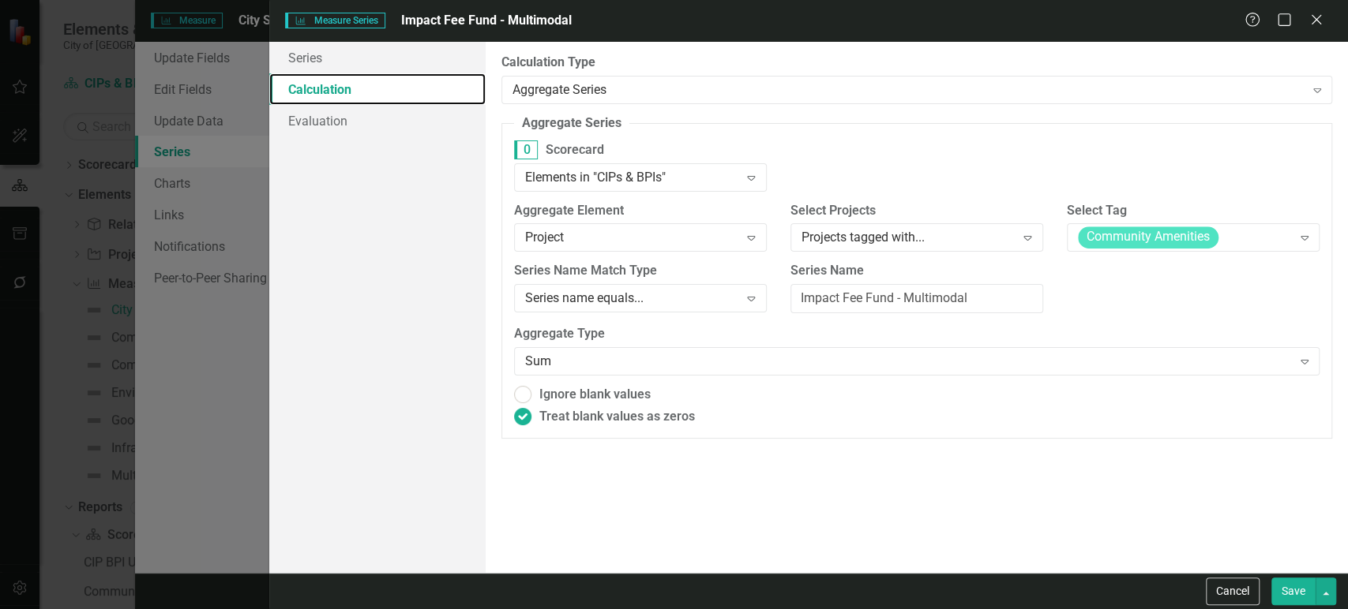
radio input "true"
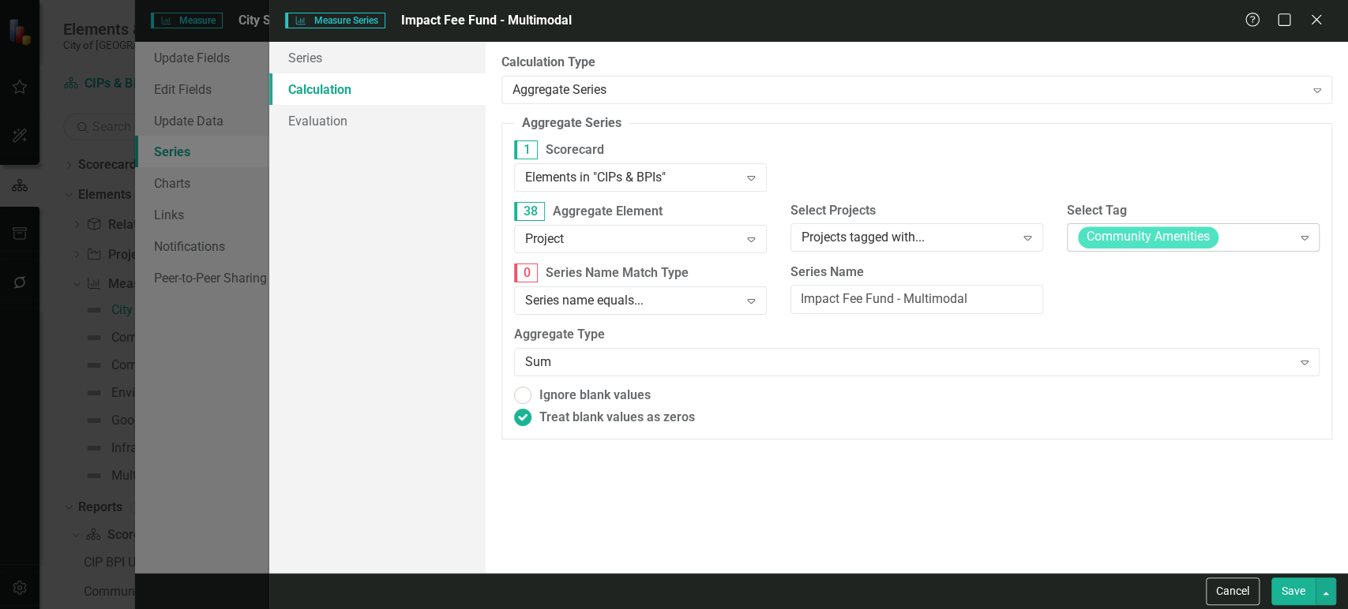
click at [1157, 225] on div "Community Amenities Expand" at bounding box center [1193, 237] width 253 height 28
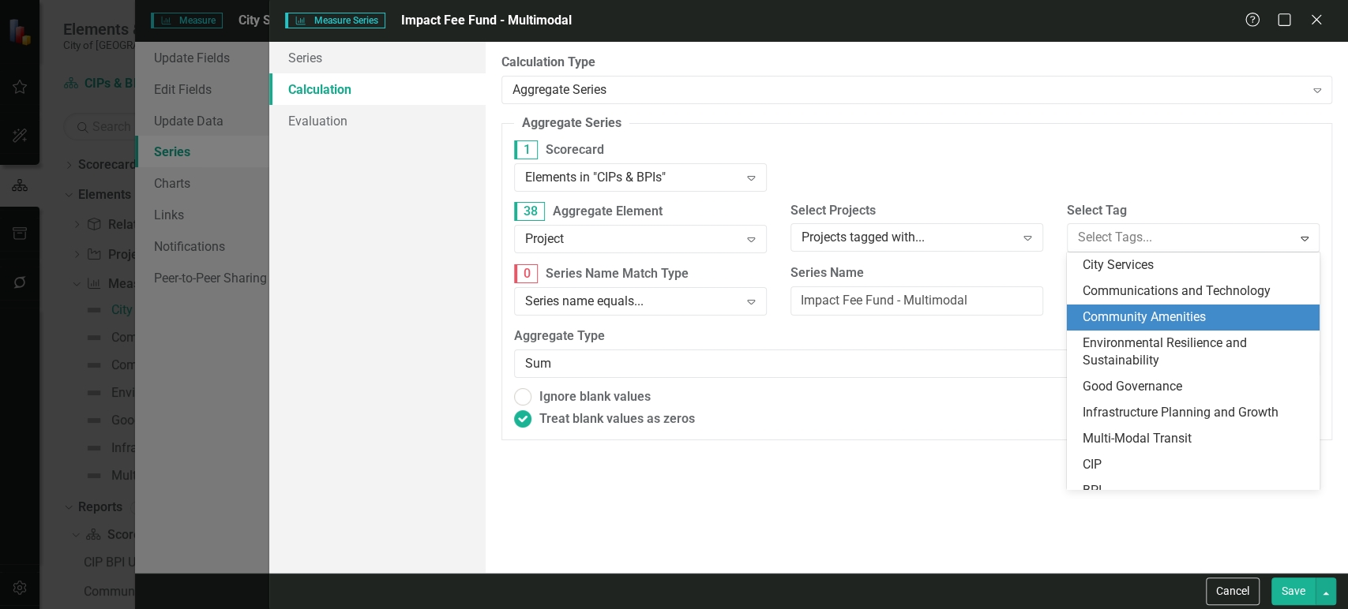
scroll to position [13, 0]
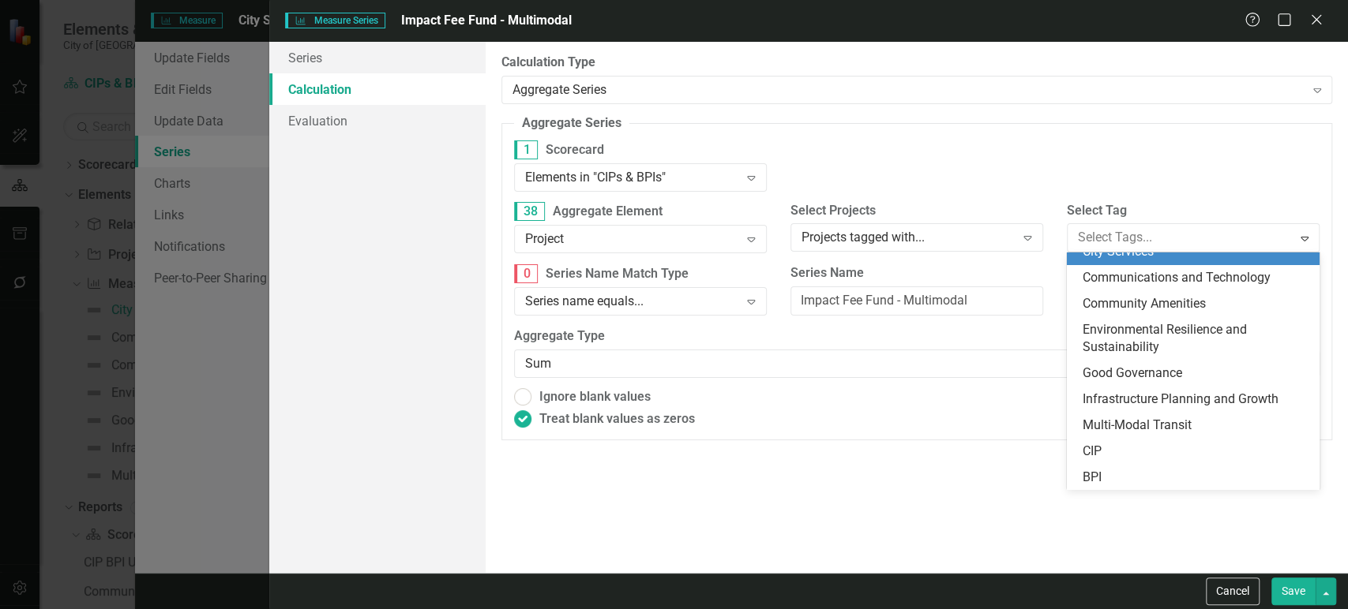
click at [1127, 252] on span "City Services" at bounding box center [1117, 251] width 71 height 15
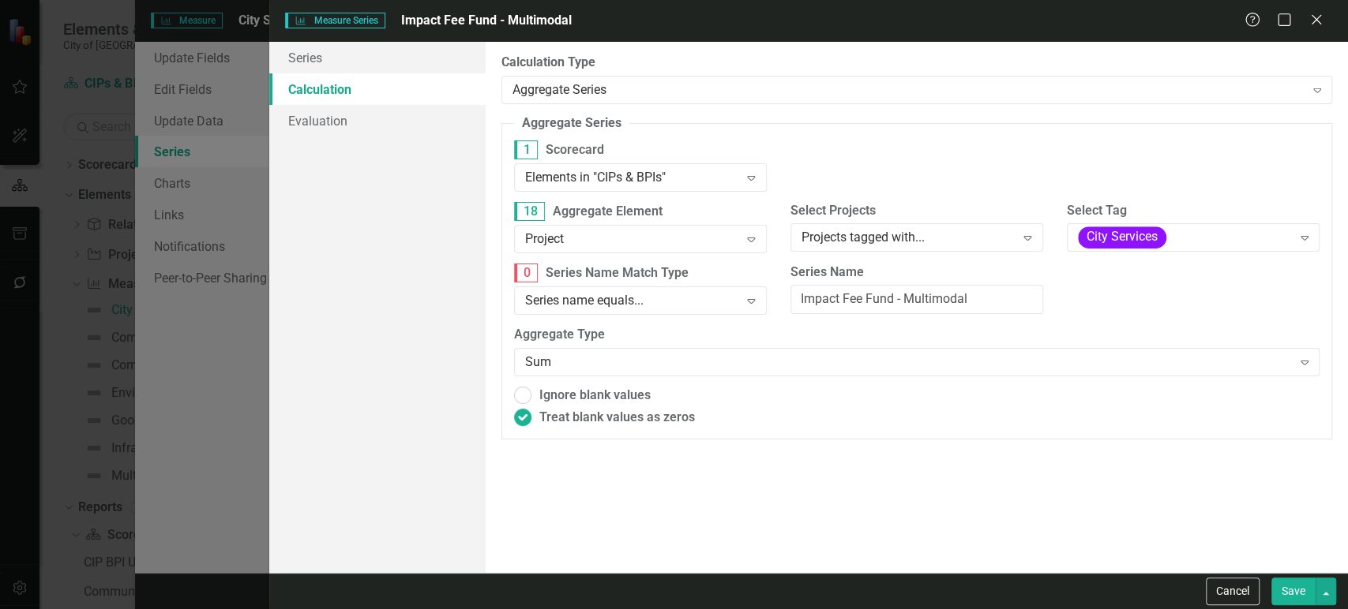
click at [1276, 592] on button "Save" at bounding box center [1293, 592] width 44 height 28
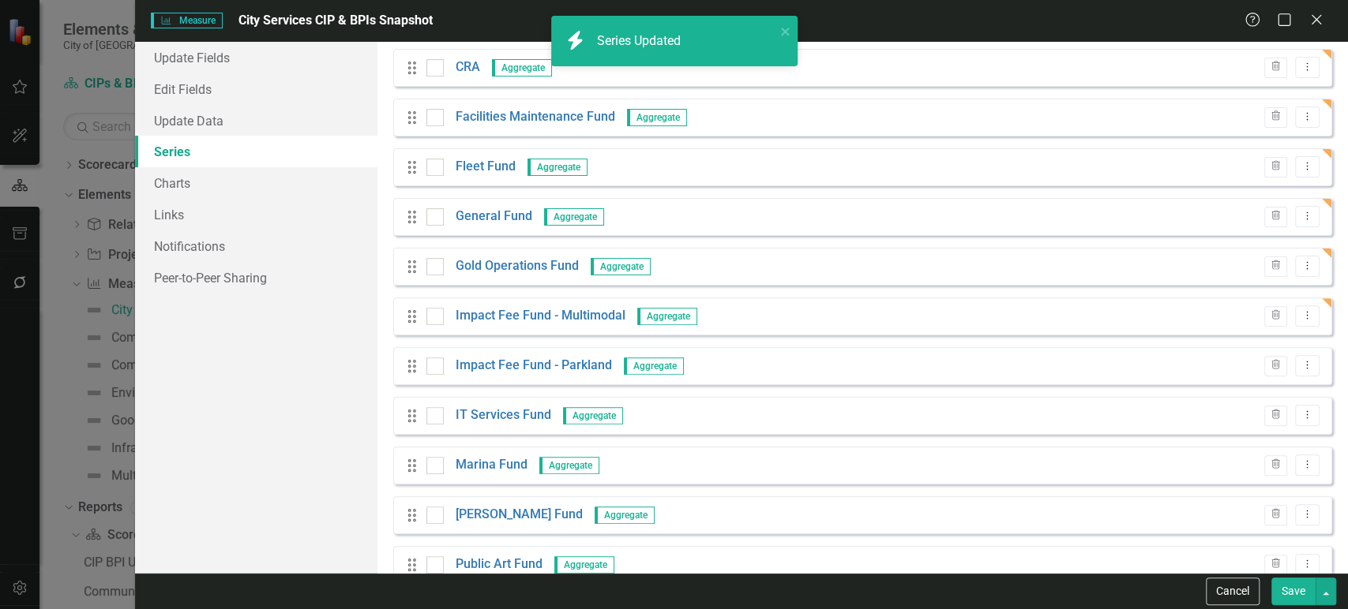
scroll to position [383, 0]
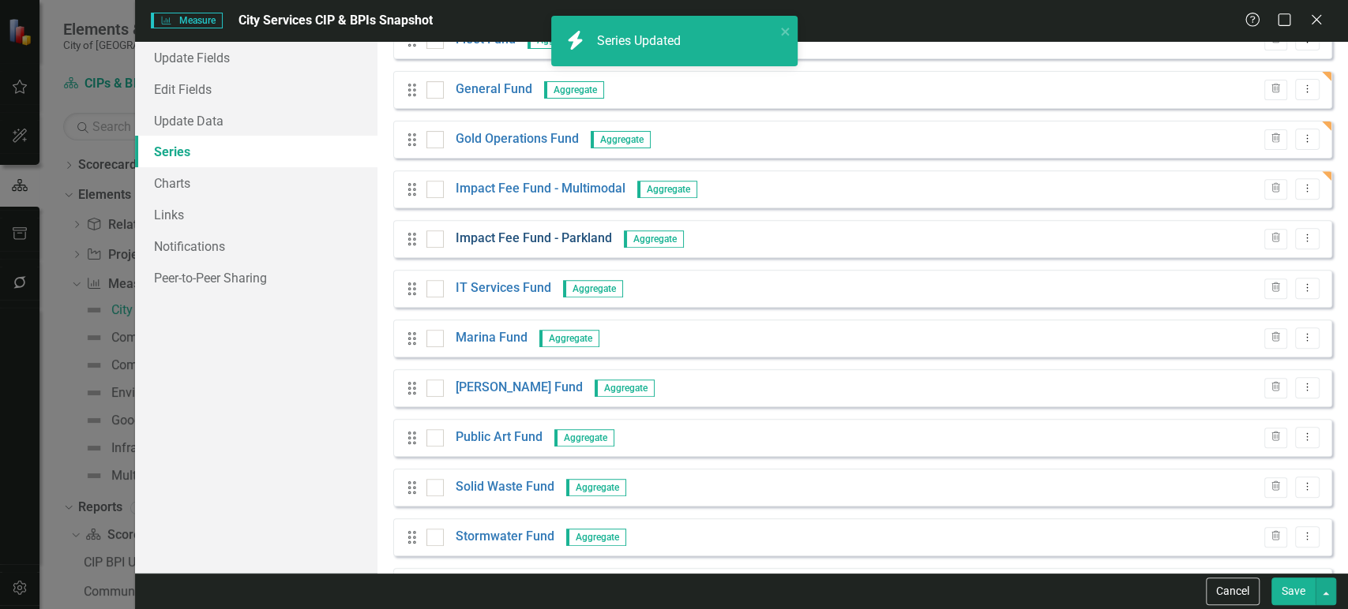
click at [572, 230] on link "Impact Fee Fund - Parkland" at bounding box center [534, 239] width 156 height 18
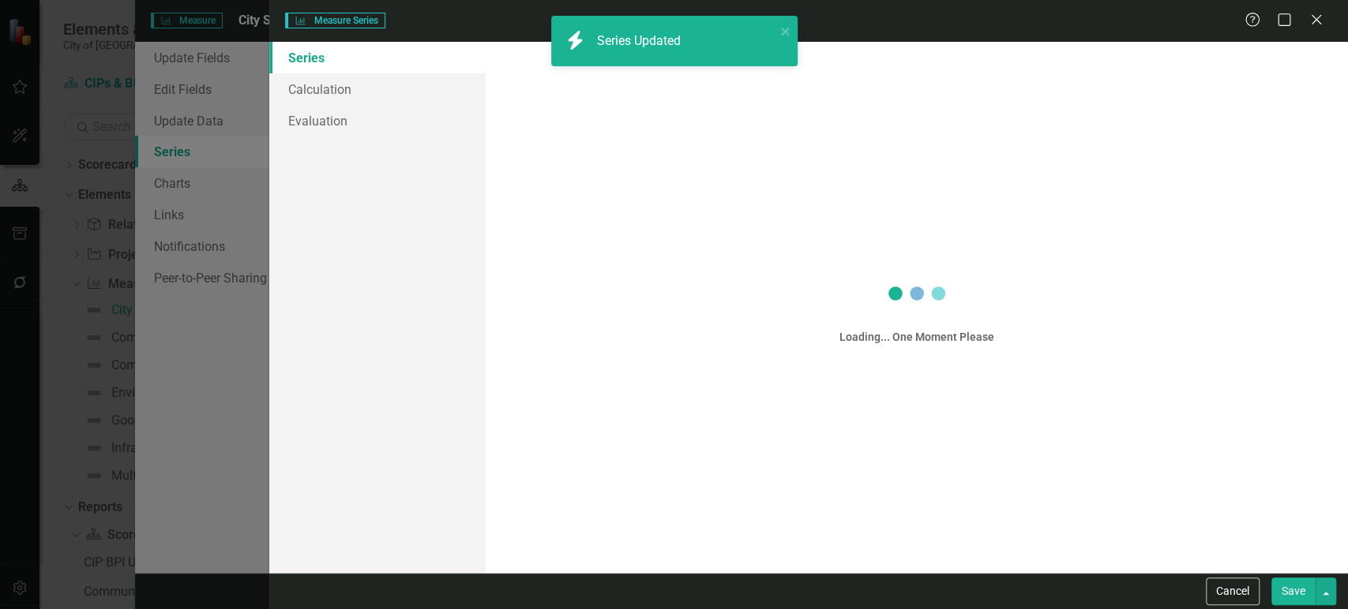
scroll to position [427, 0]
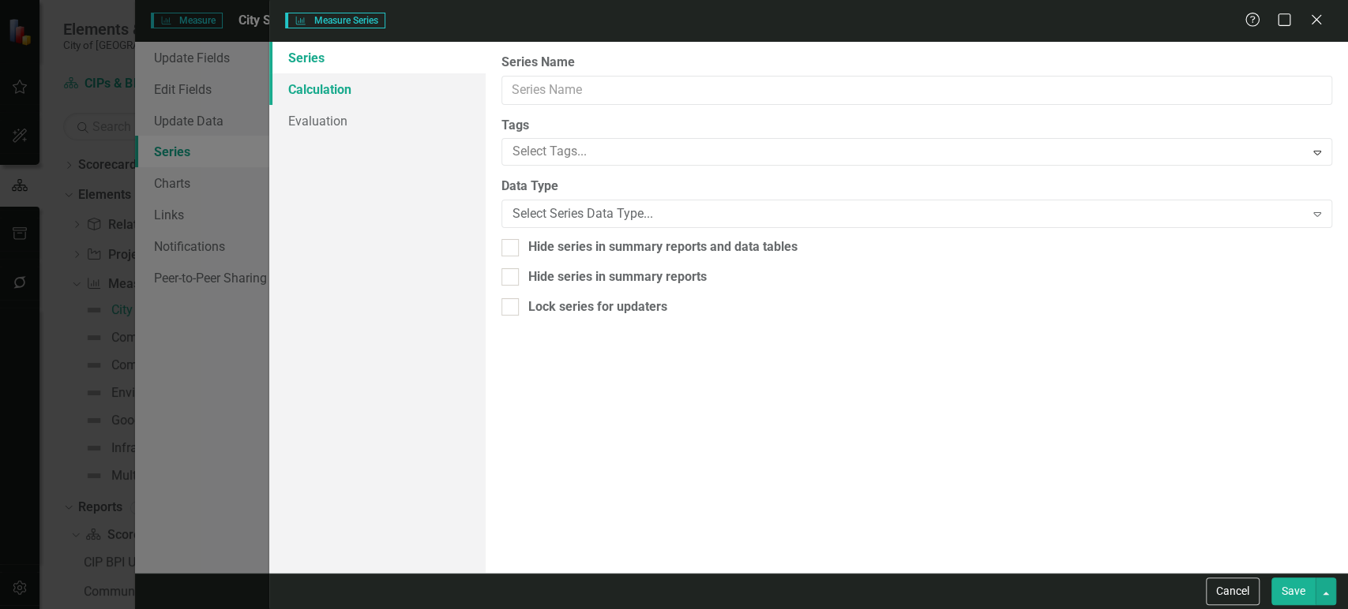
click at [392, 89] on link "Calculation" at bounding box center [377, 89] width 216 height 32
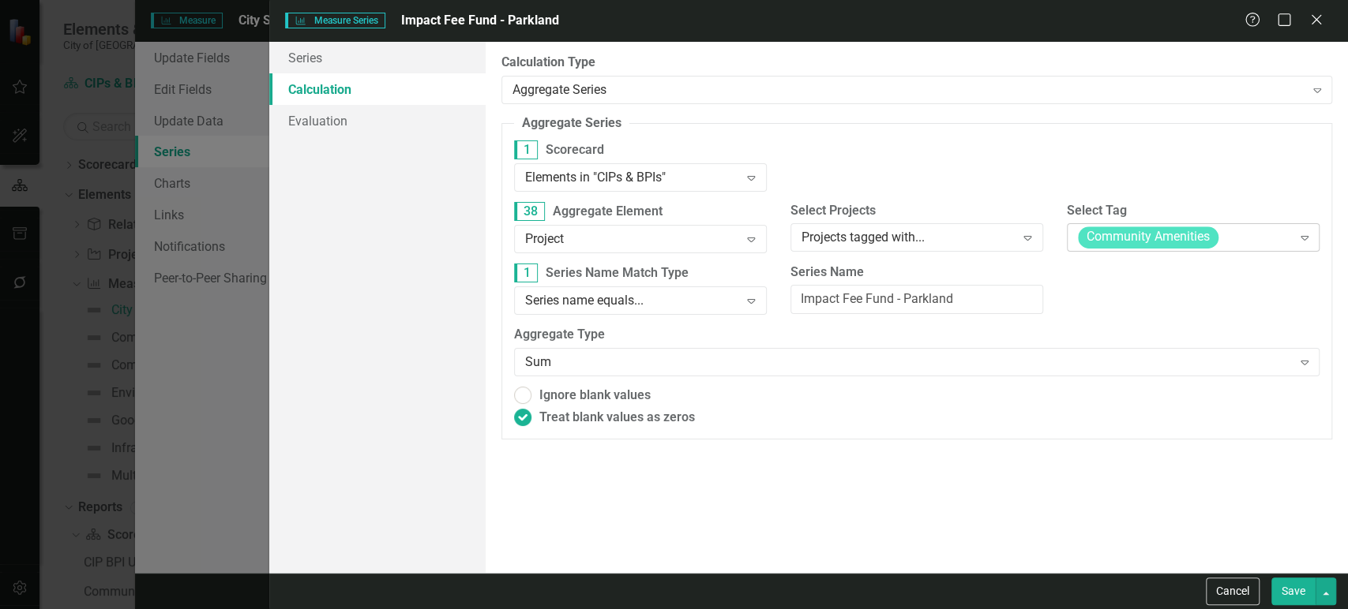
click at [1164, 242] on span "Community Amenities" at bounding box center [1148, 238] width 141 height 22
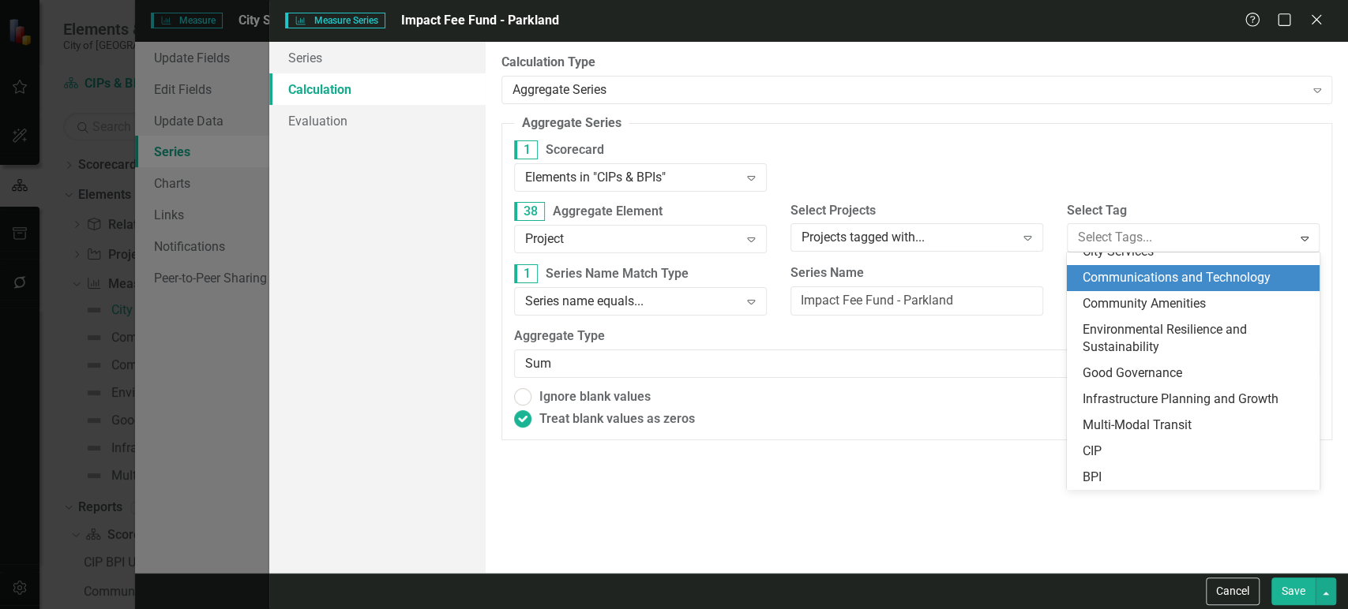
scroll to position [0, 0]
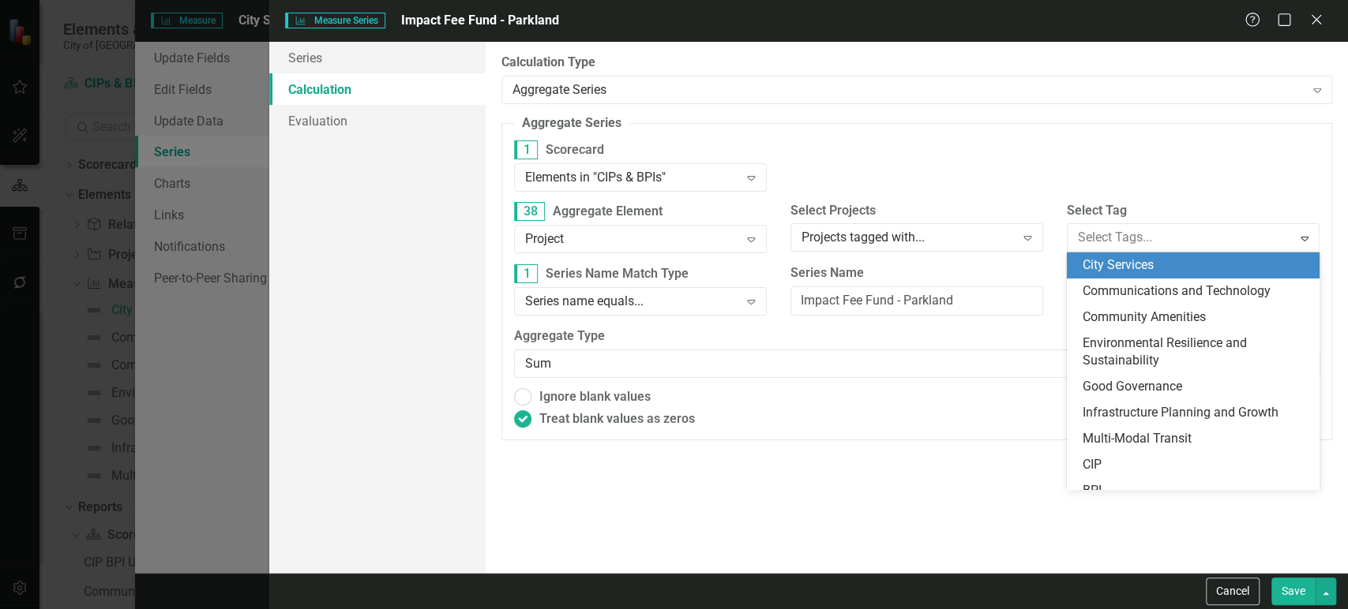
click at [1129, 257] on div "City Services" at bounding box center [1195, 266] width 227 height 18
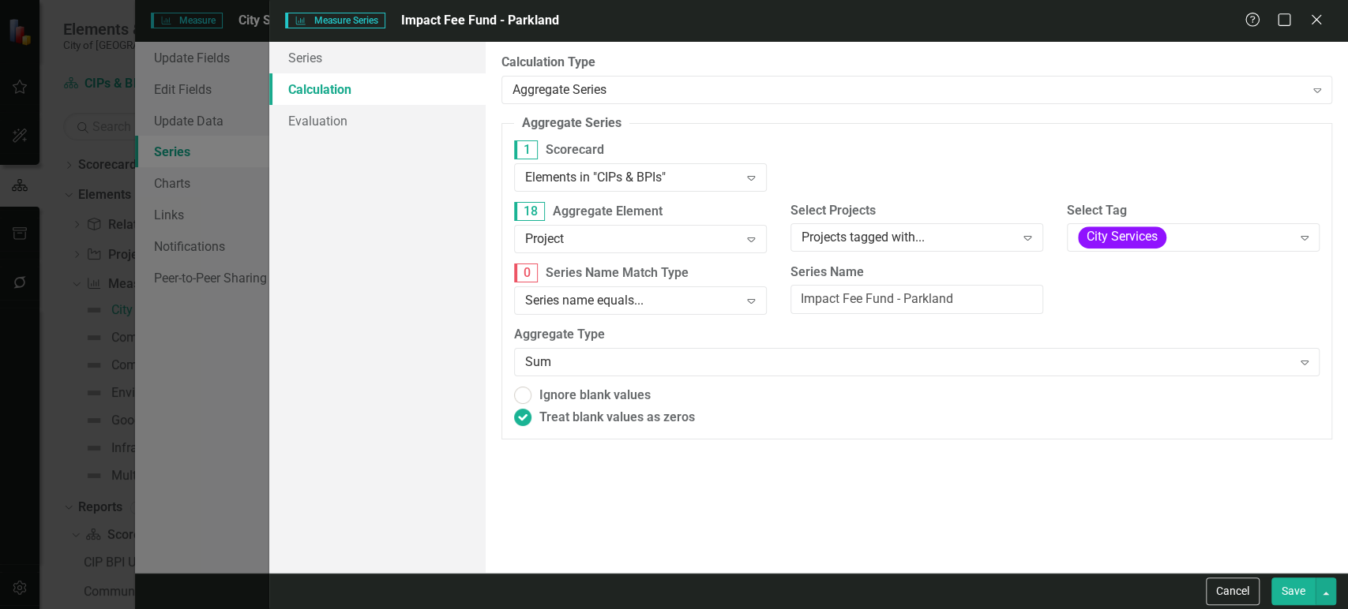
click at [1292, 591] on button "Save" at bounding box center [1293, 592] width 44 height 28
radio input "true"
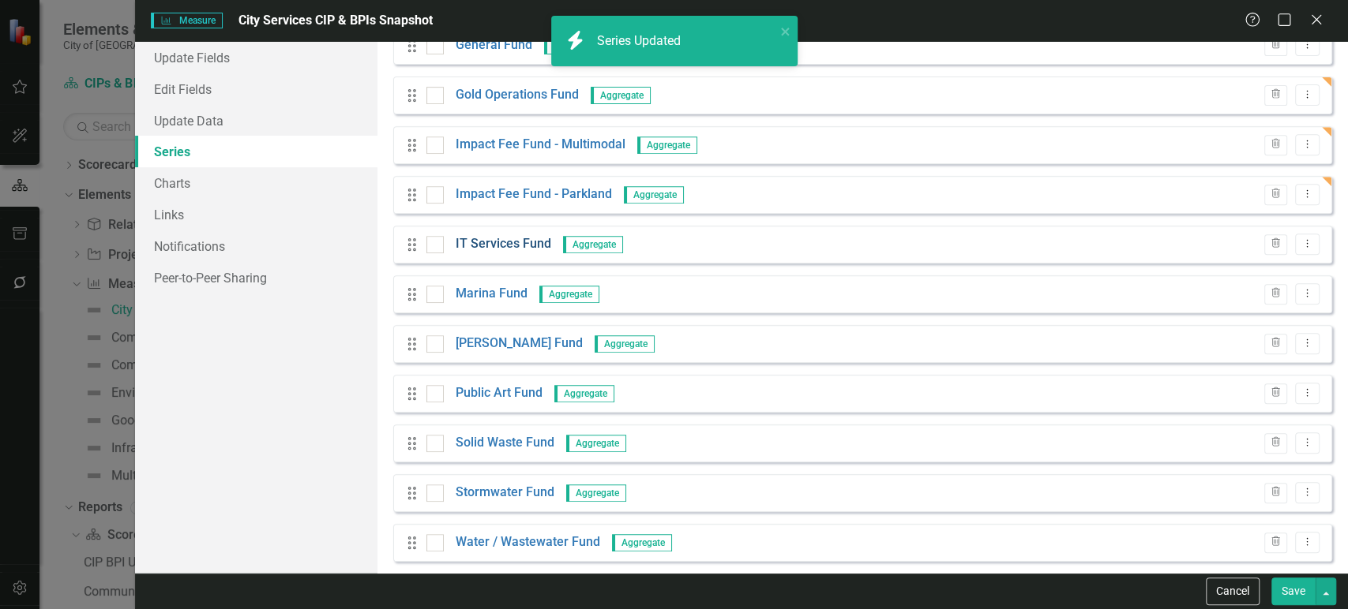
click at [508, 246] on link "IT Services Fund" at bounding box center [504, 244] width 96 height 18
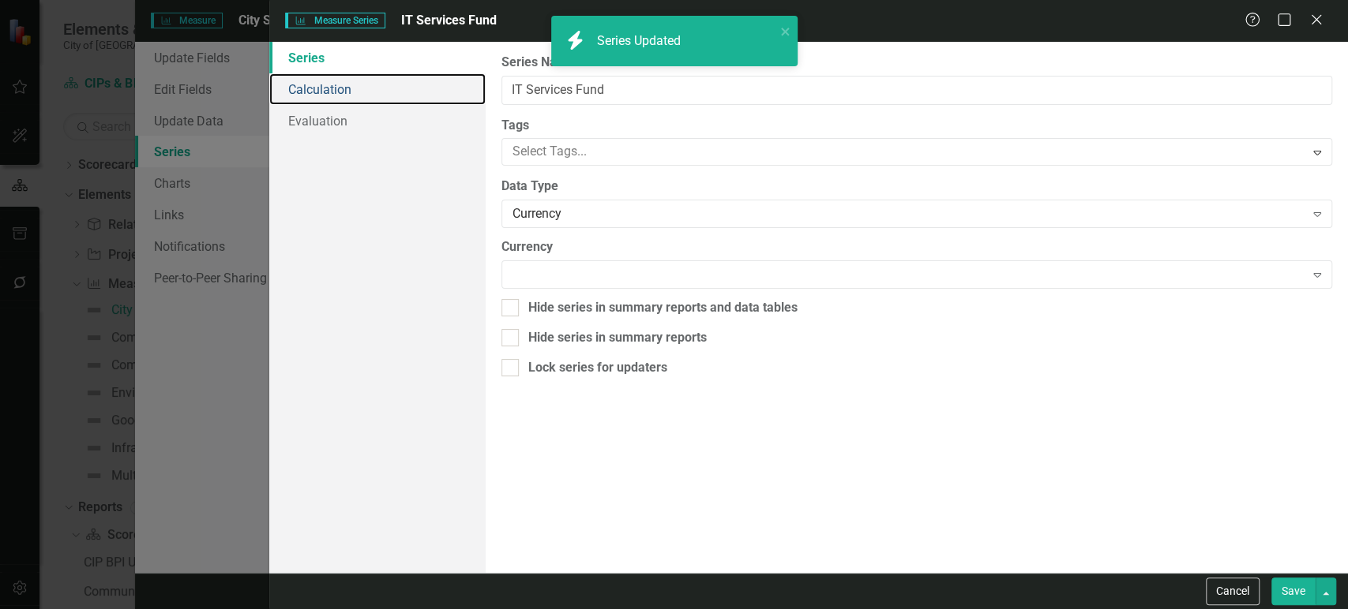
click at [355, 89] on link "Calculation" at bounding box center [377, 89] width 216 height 32
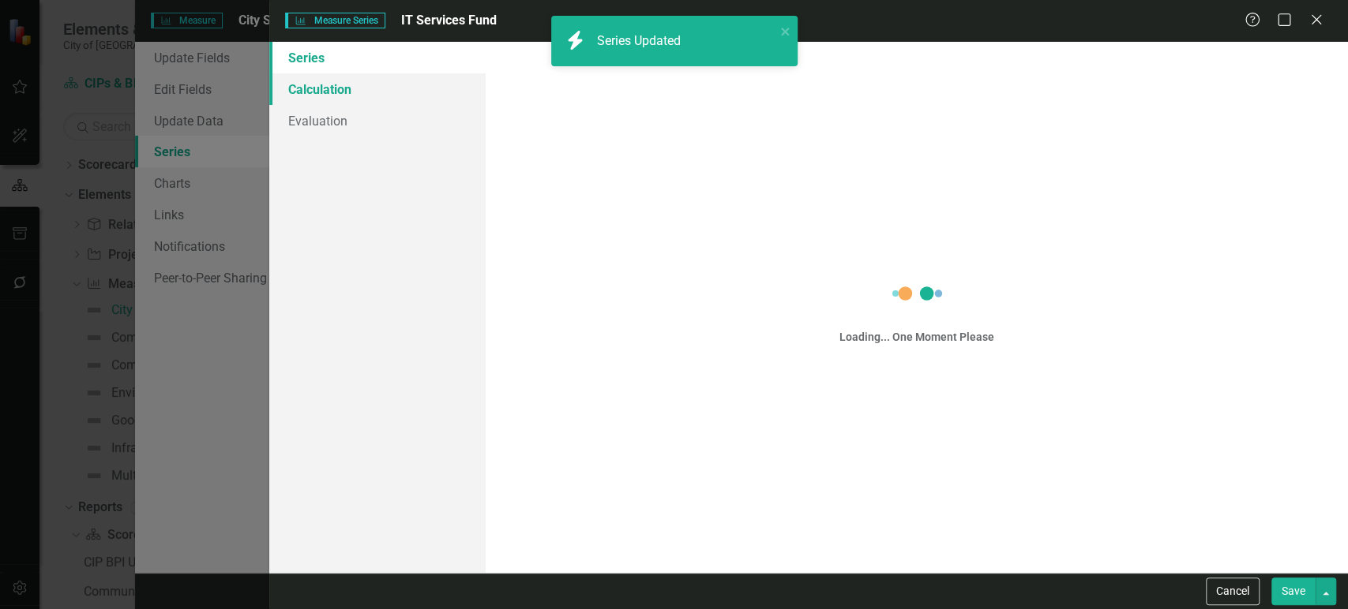
click at [355, 89] on link "Calculation" at bounding box center [377, 89] width 216 height 32
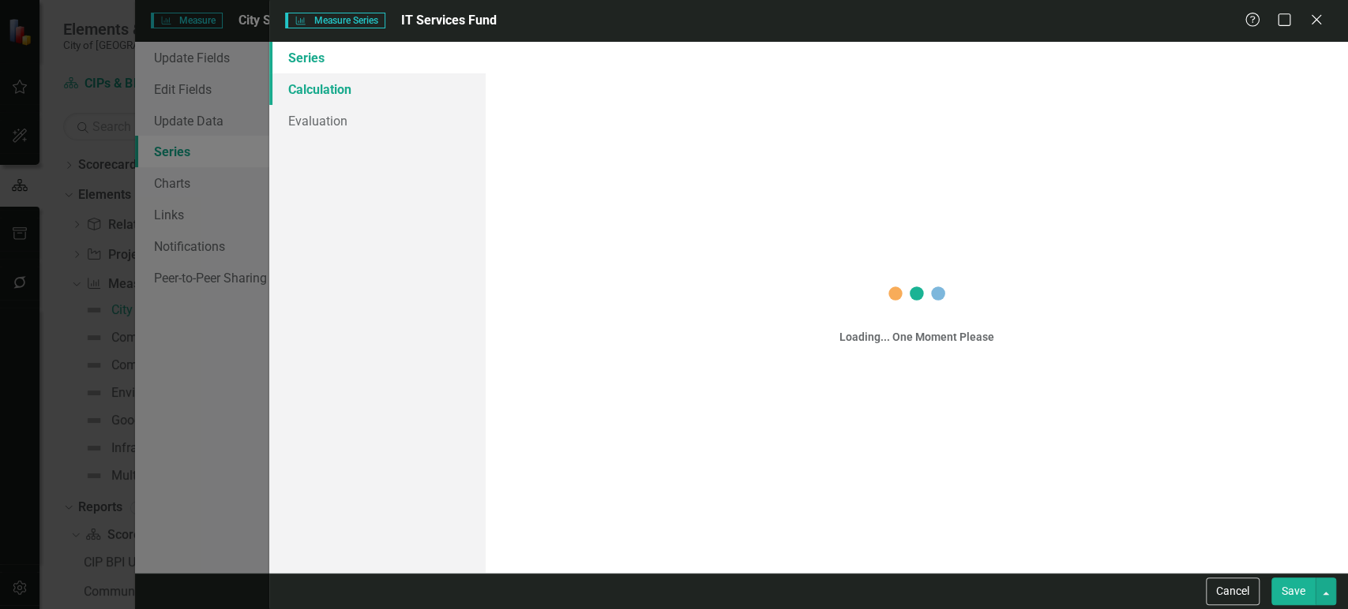
click at [355, 89] on link "Calculation" at bounding box center [377, 89] width 216 height 32
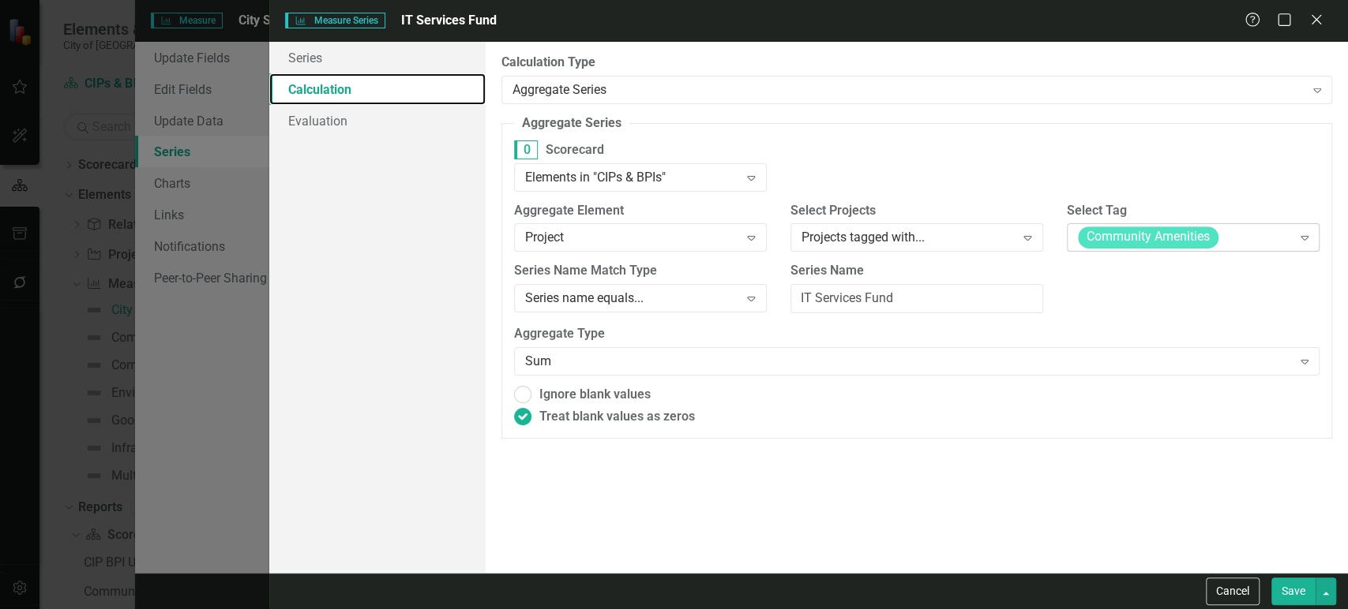
radio input "true"
click at [1126, 242] on span "Community Amenities" at bounding box center [1148, 238] width 141 height 22
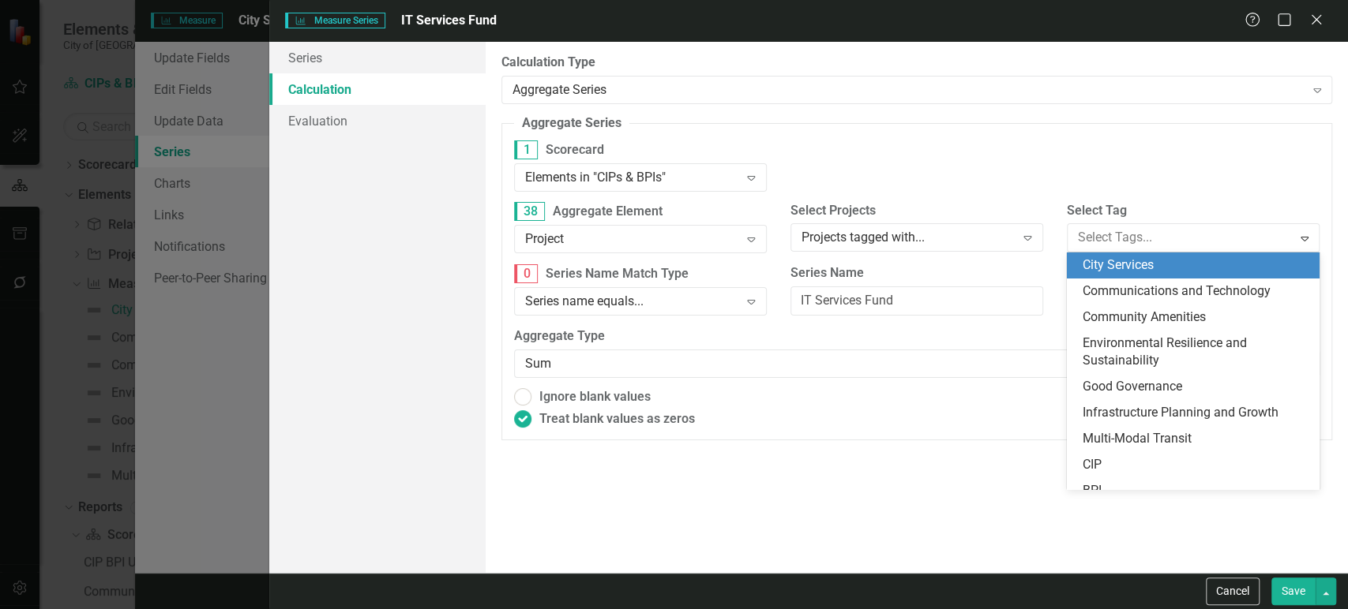
click at [1124, 270] on span "City Services" at bounding box center [1117, 264] width 71 height 15
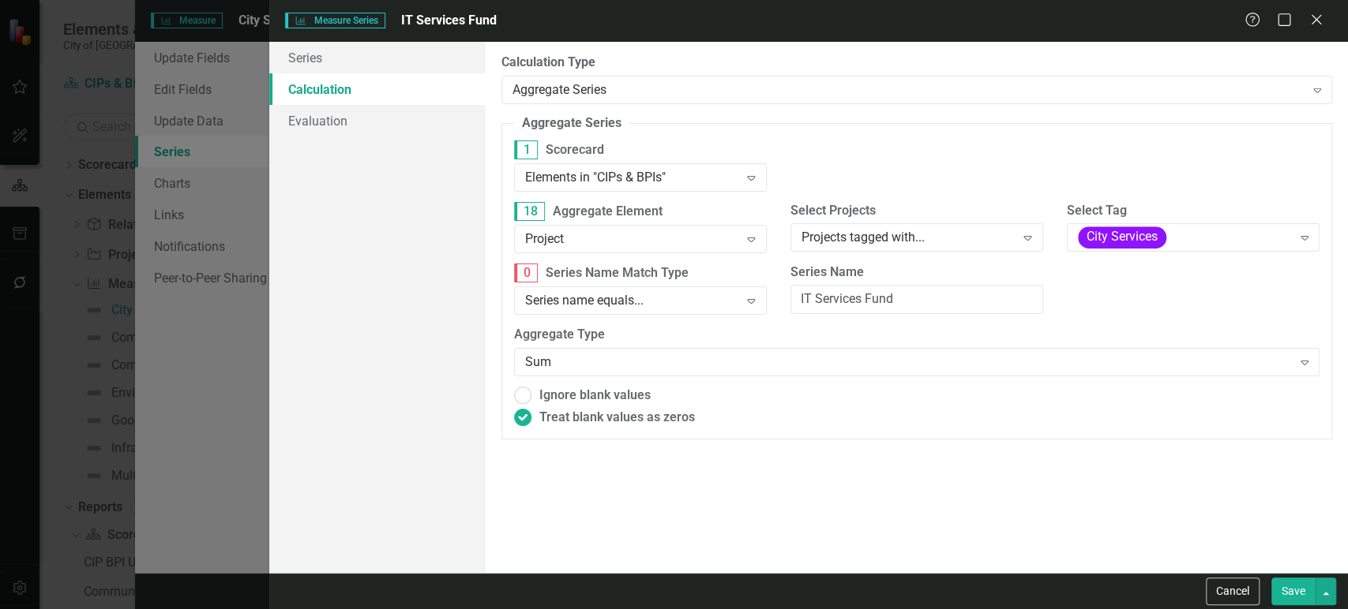
click at [1288, 583] on button "Save" at bounding box center [1293, 592] width 44 height 28
radio input "true"
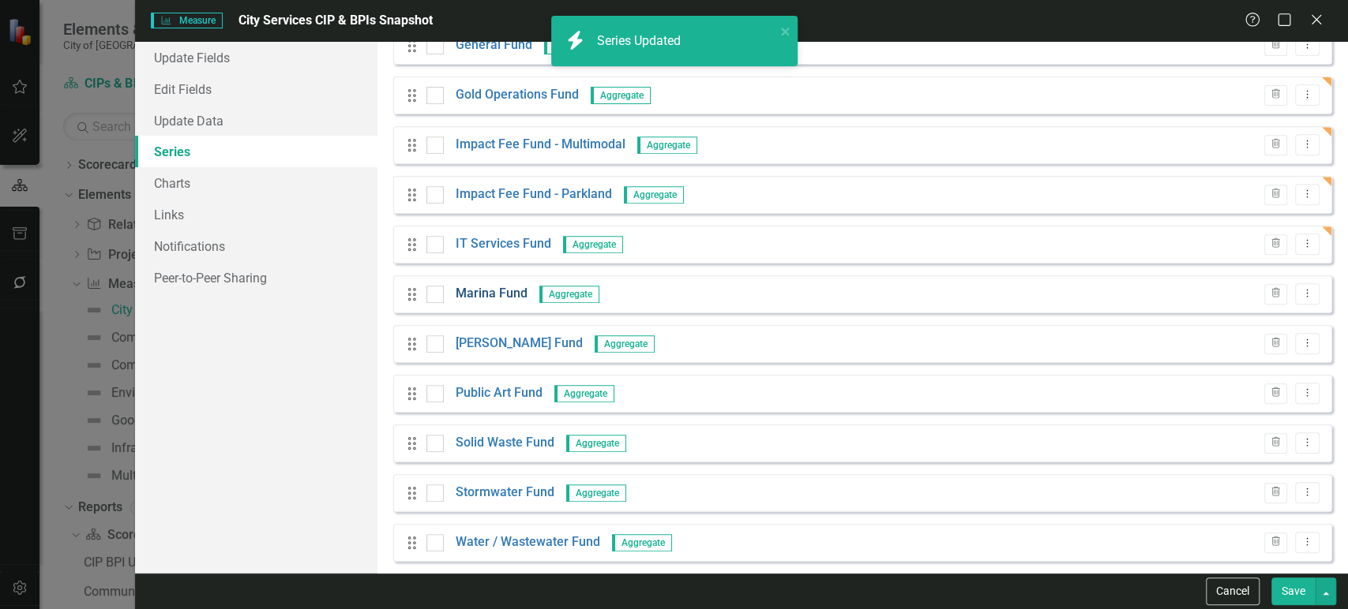
scroll to position [439, 0]
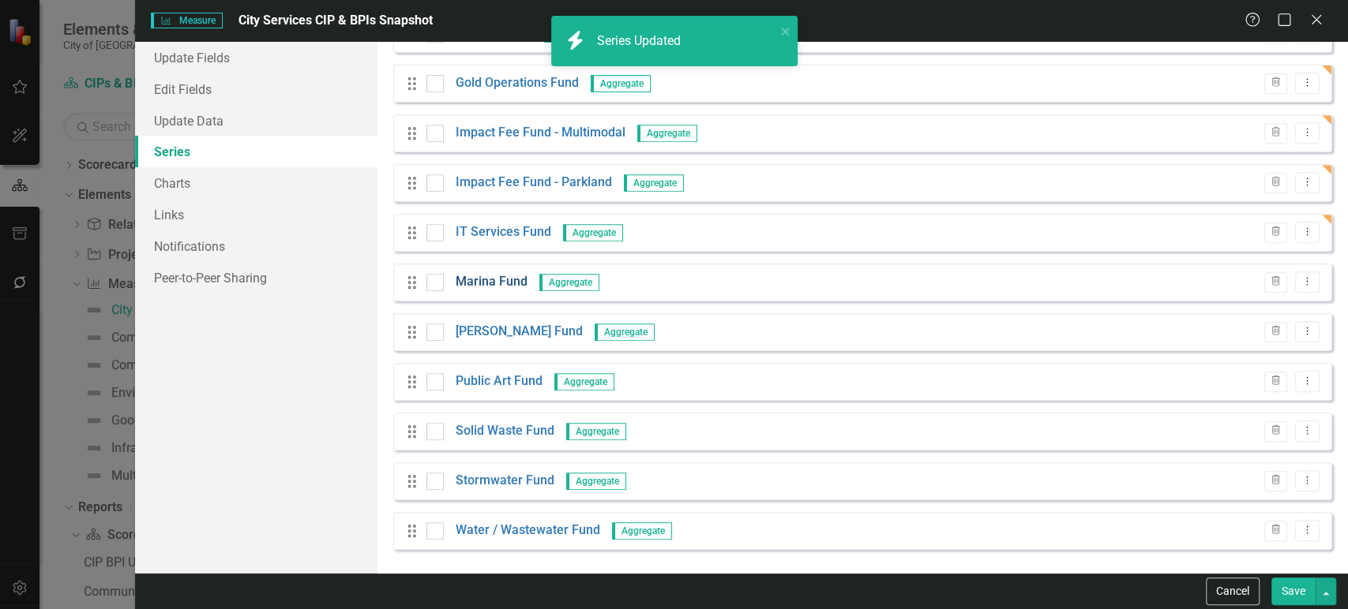
click at [508, 283] on link "Marina Fund" at bounding box center [492, 282] width 72 height 18
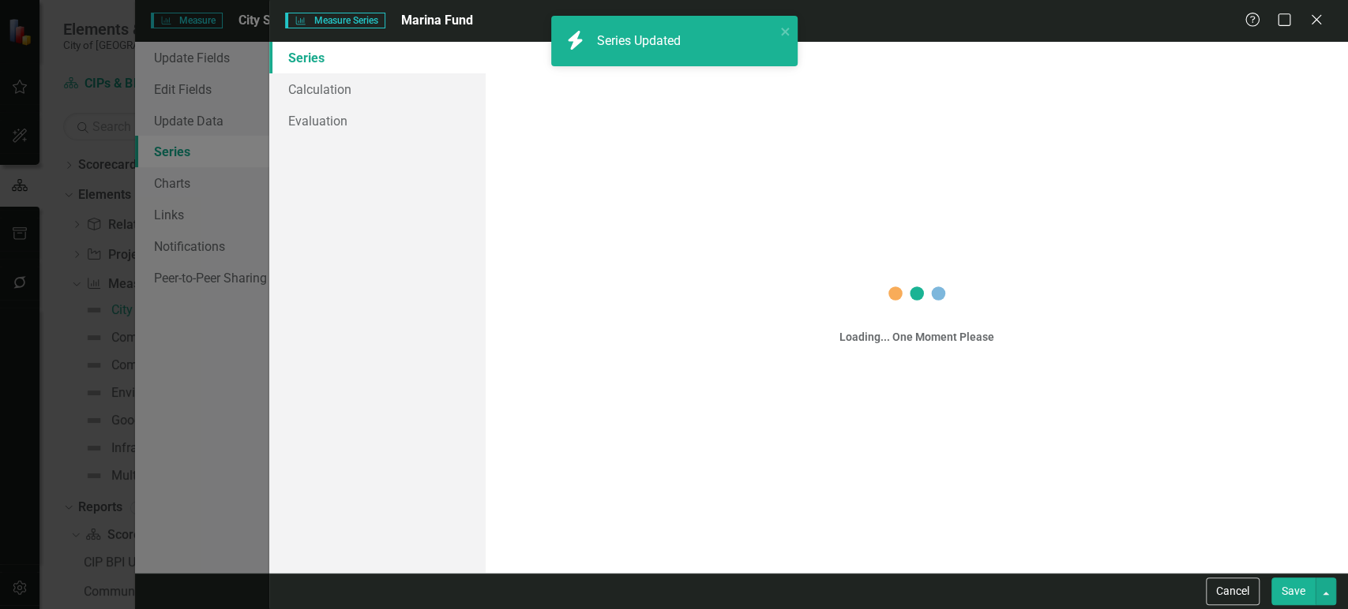
click at [373, 93] on div "Measure Series Measure Series Marina Fund Help Maximize Close Series Calculatio…" at bounding box center [674, 304] width 1348 height 609
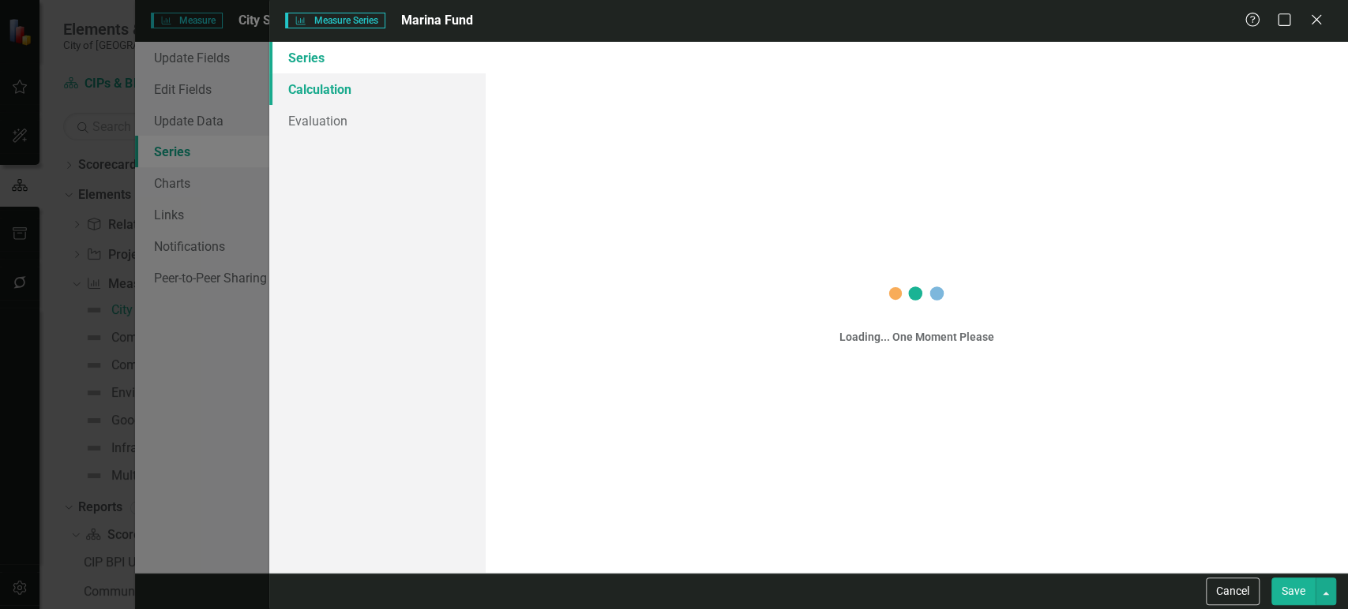
click at [373, 93] on link "Calculation" at bounding box center [377, 89] width 216 height 32
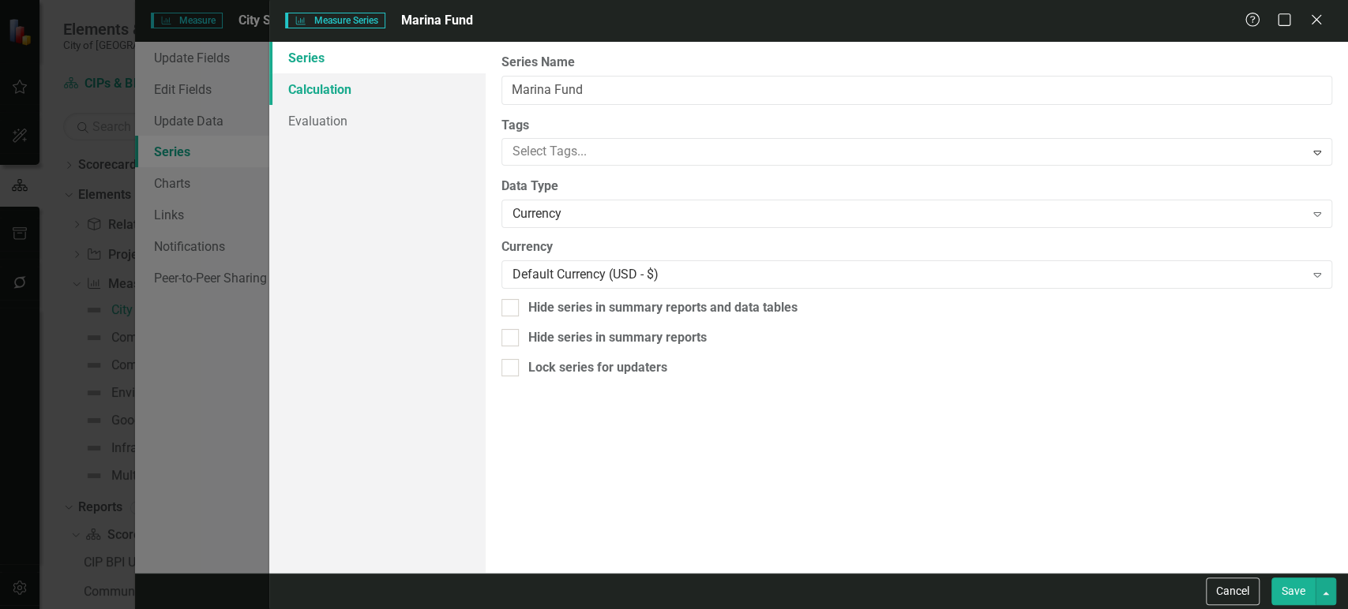
click at [373, 93] on link "Calculation" at bounding box center [377, 89] width 216 height 32
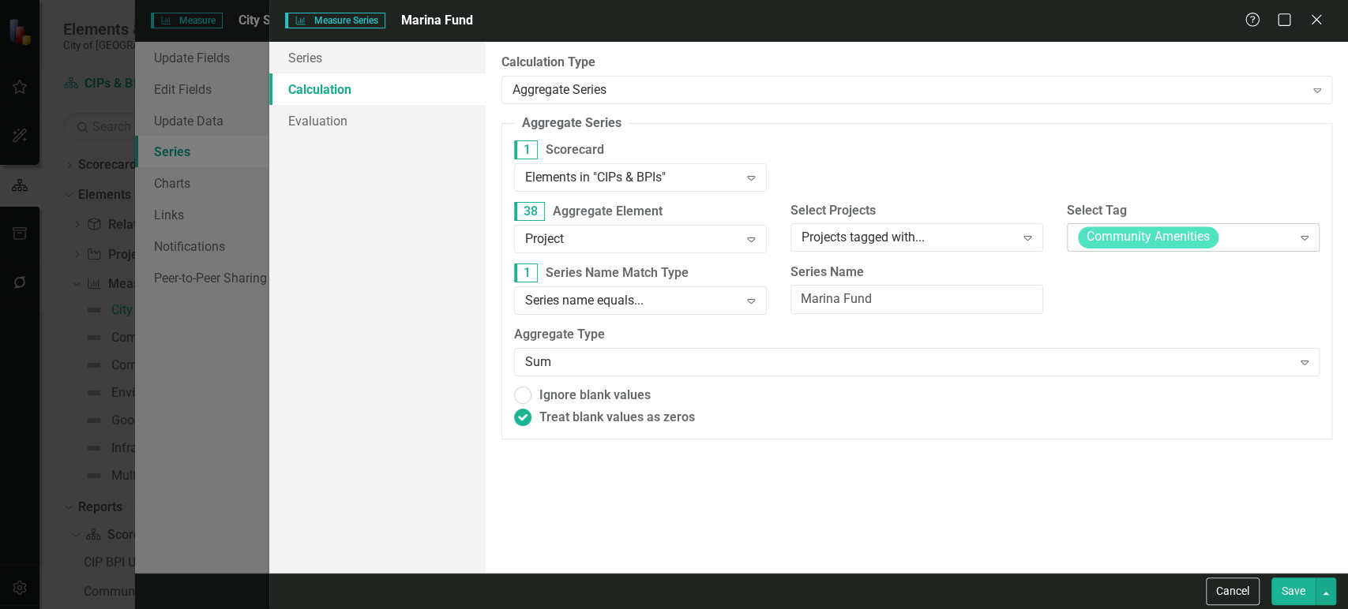
click at [1153, 238] on span "Community Amenities" at bounding box center [1148, 238] width 141 height 22
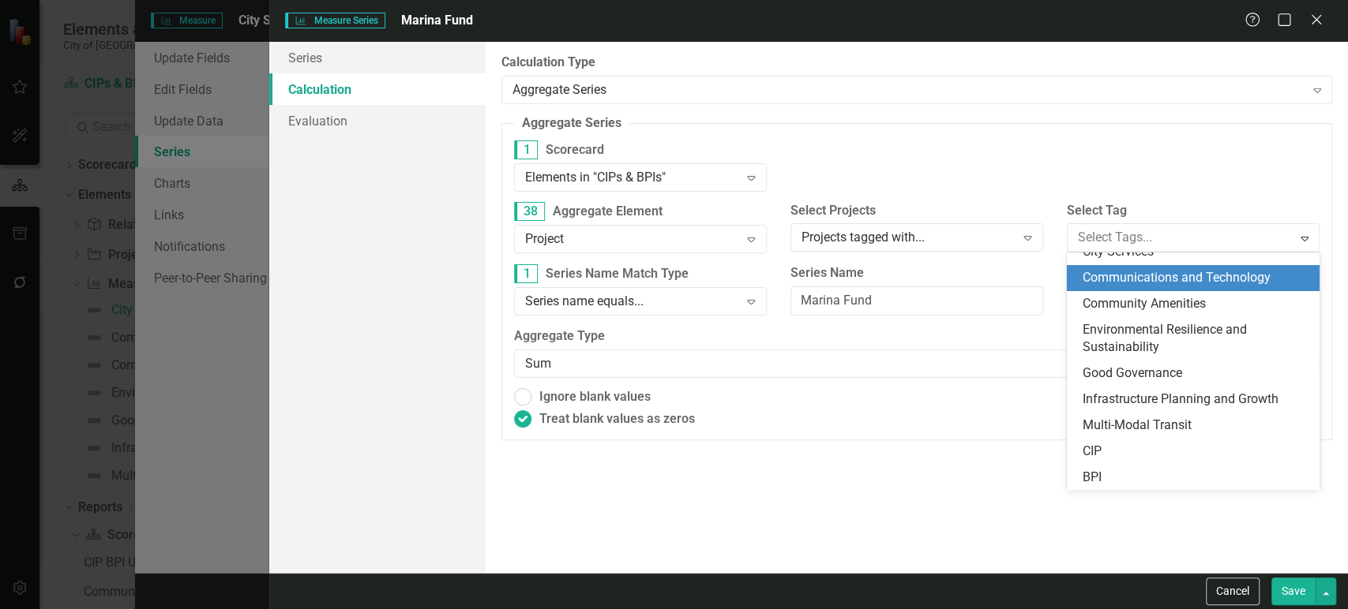
scroll to position [0, 0]
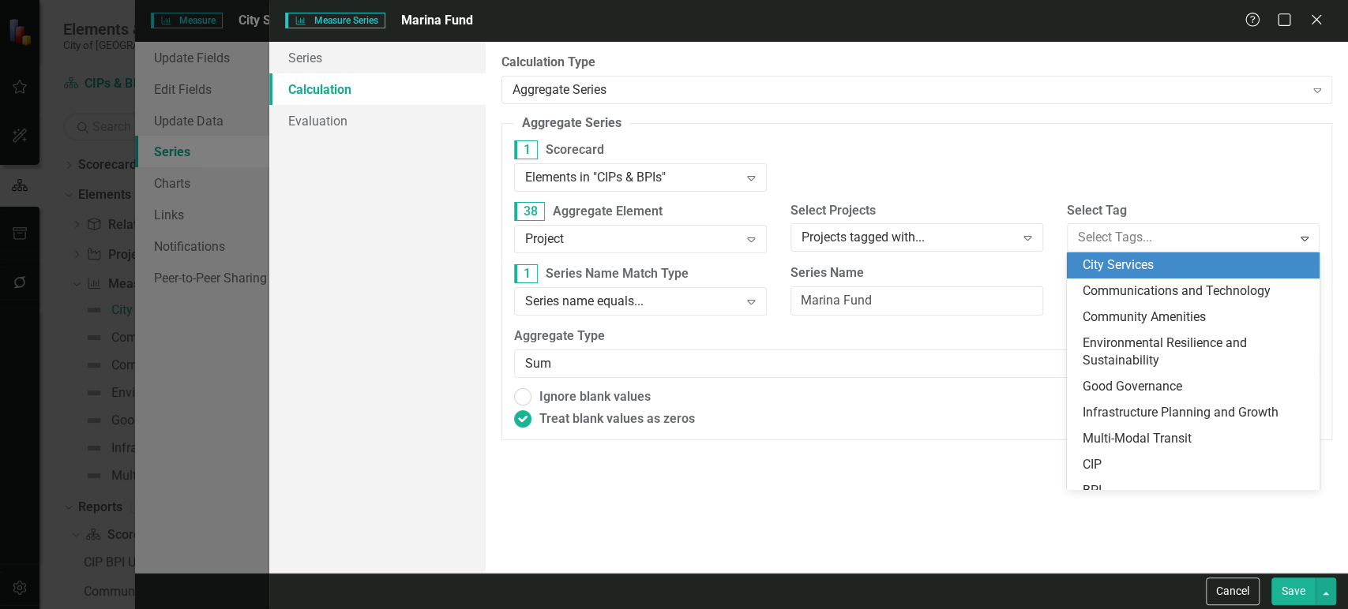
click at [1137, 272] on span "City Services" at bounding box center [1117, 264] width 71 height 15
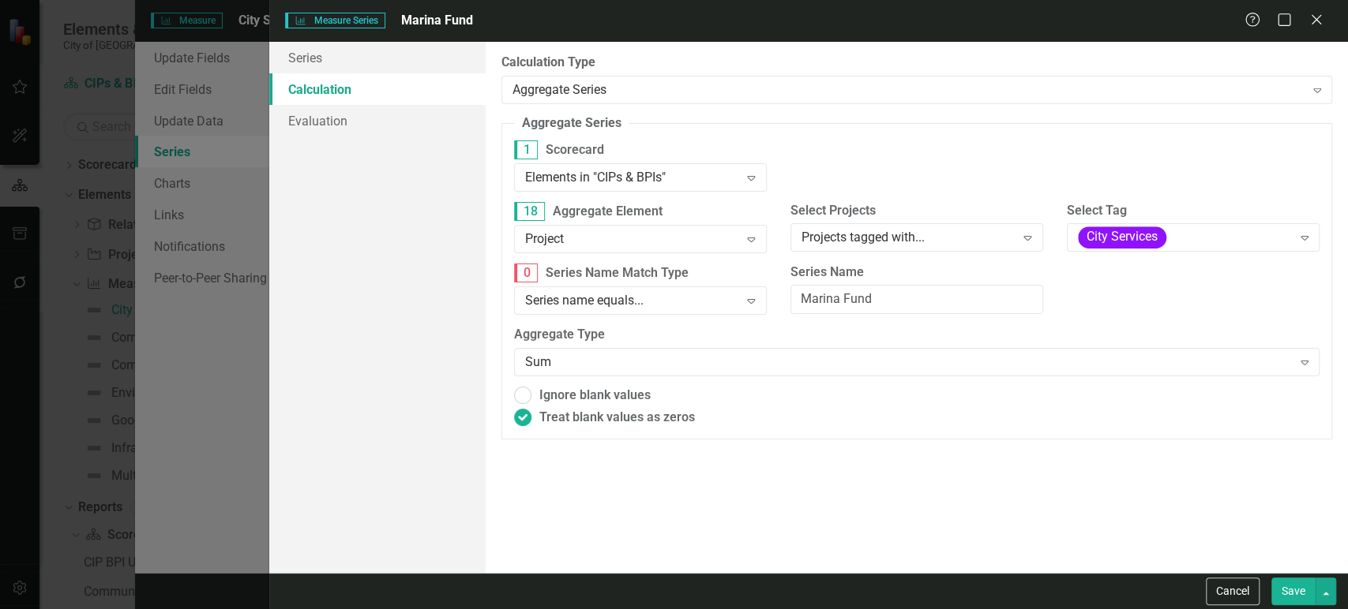
click at [1282, 592] on button "Save" at bounding box center [1293, 592] width 44 height 28
radio input "true"
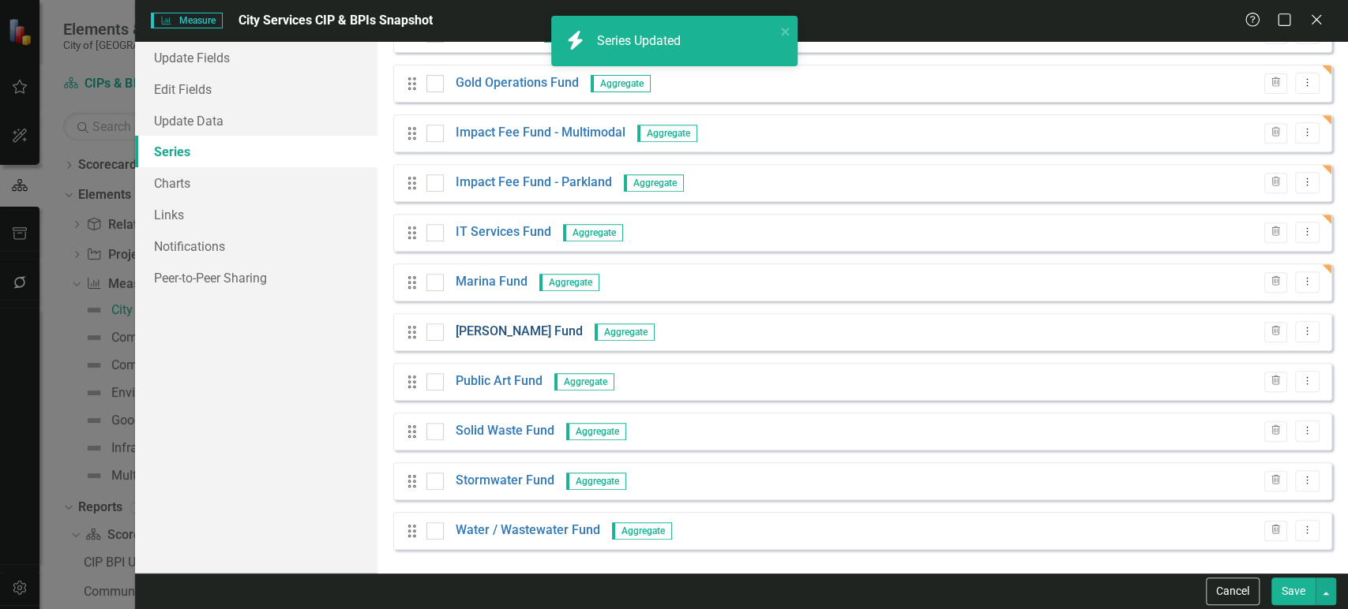
click at [474, 334] on link "[PERSON_NAME] Fund" at bounding box center [519, 332] width 127 height 18
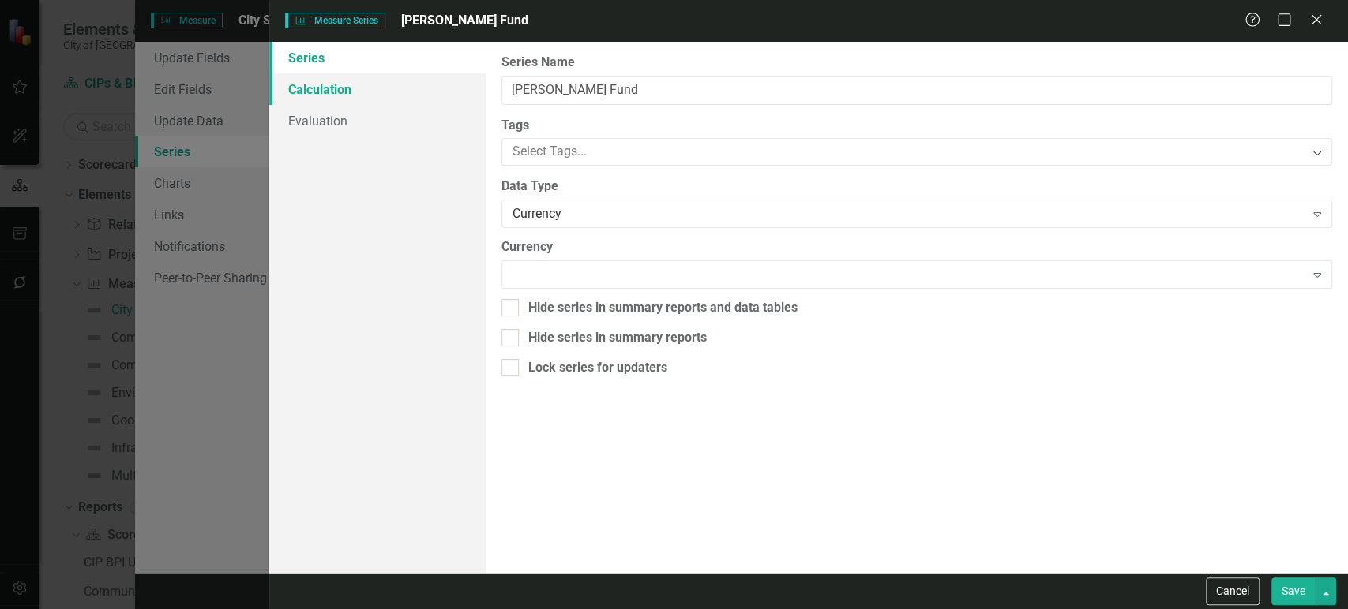
click at [389, 92] on link "Calculation" at bounding box center [377, 89] width 216 height 32
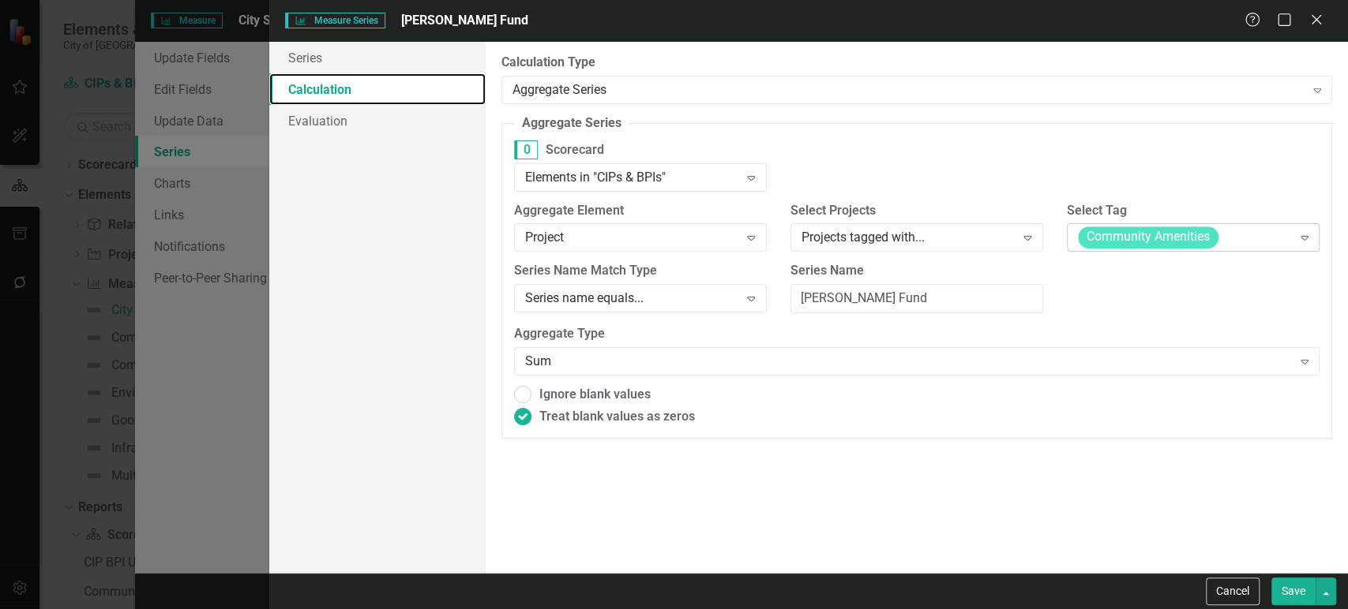
radio input "true"
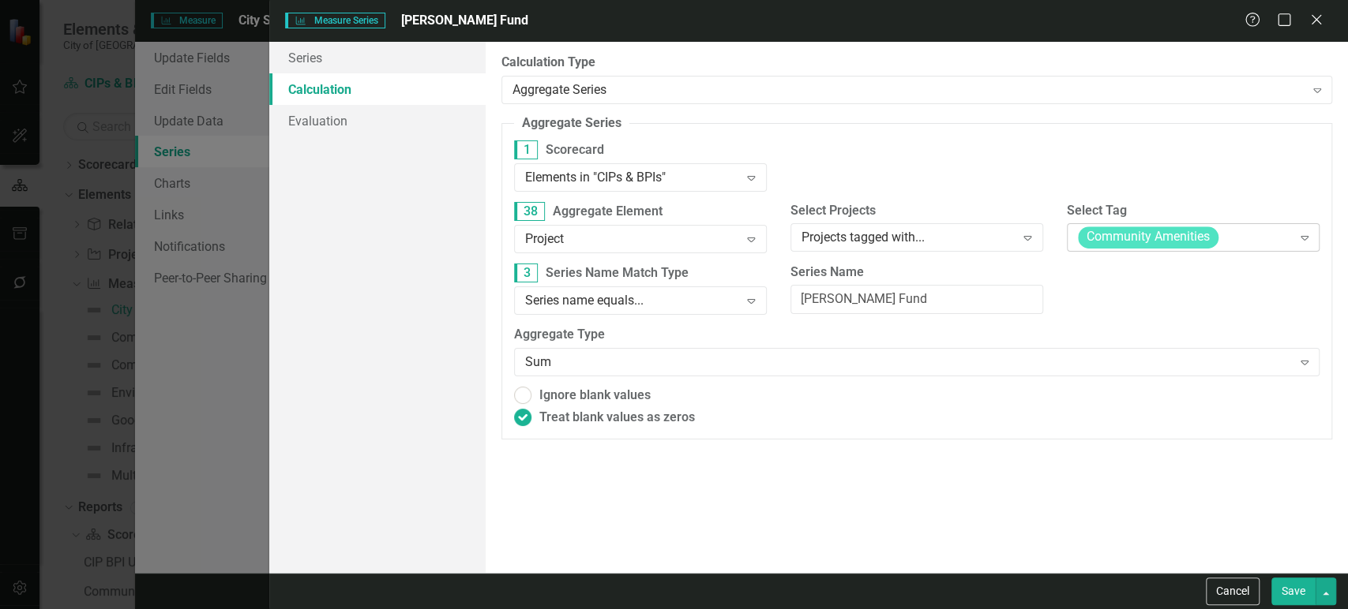
click at [1206, 227] on span "Community Amenities" at bounding box center [1148, 238] width 141 height 22
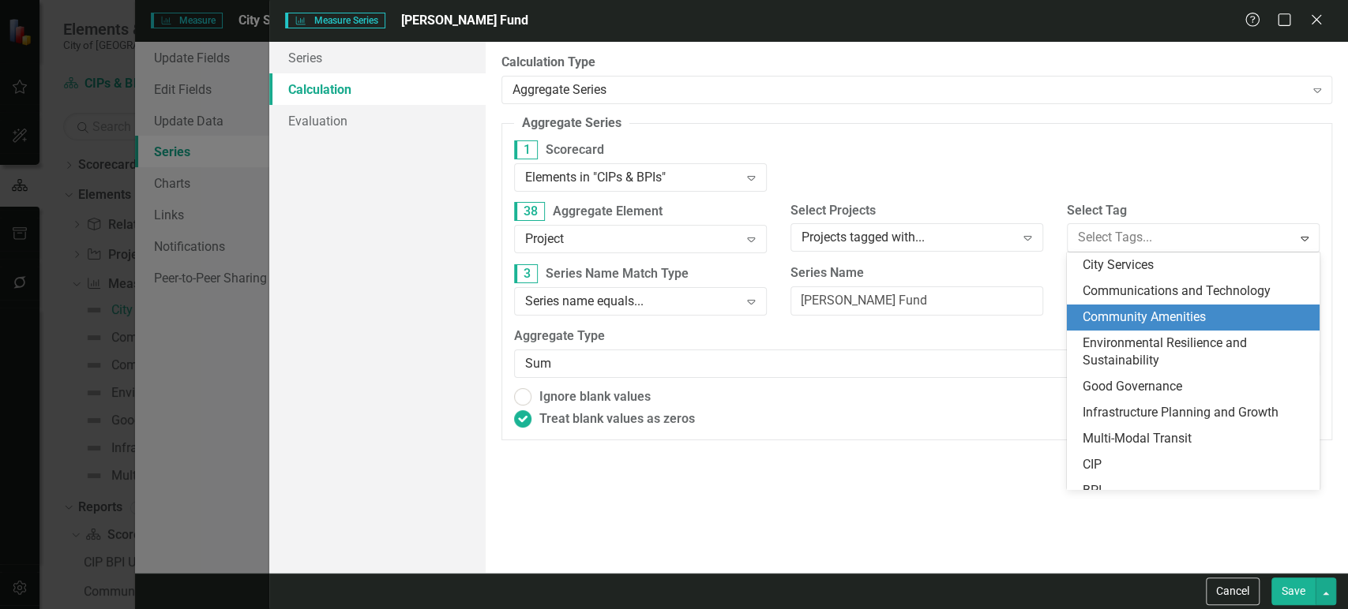
scroll to position [13, 0]
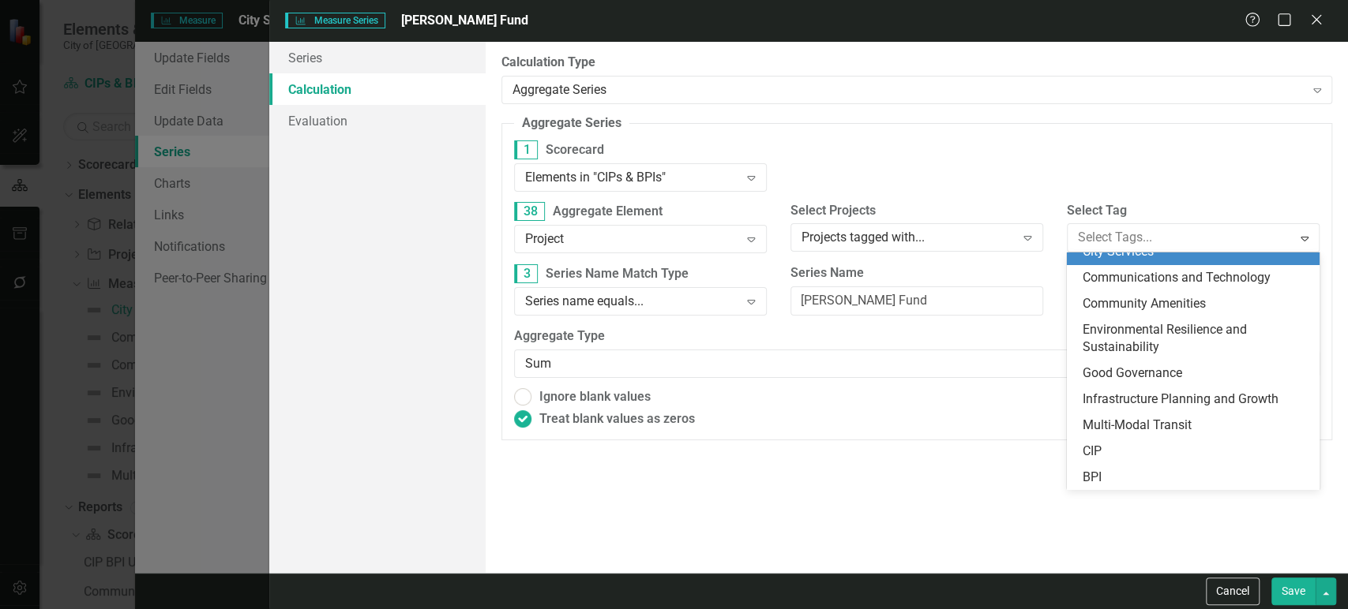
click at [1183, 252] on div "City Services" at bounding box center [1195, 252] width 227 height 18
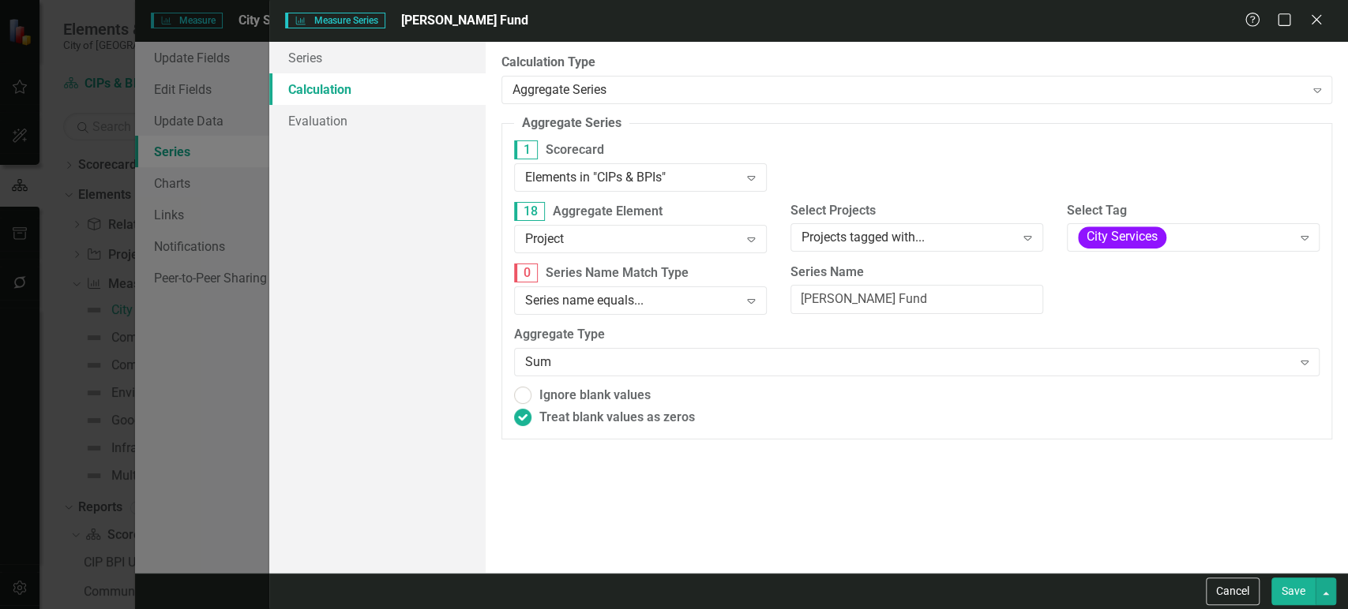
click at [1292, 576] on div "Cancel Save" at bounding box center [808, 591] width 1078 height 36
click at [1292, 580] on button "Save" at bounding box center [1293, 592] width 44 height 28
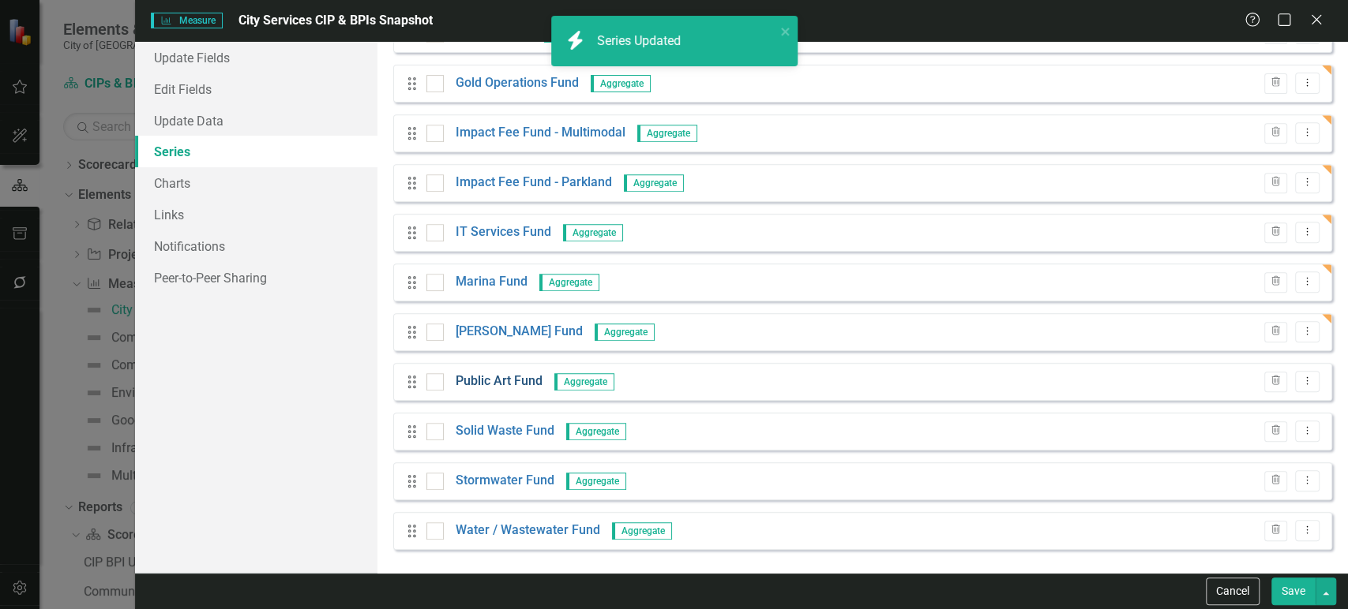
click at [531, 387] on link "Public Art Fund" at bounding box center [499, 382] width 87 height 18
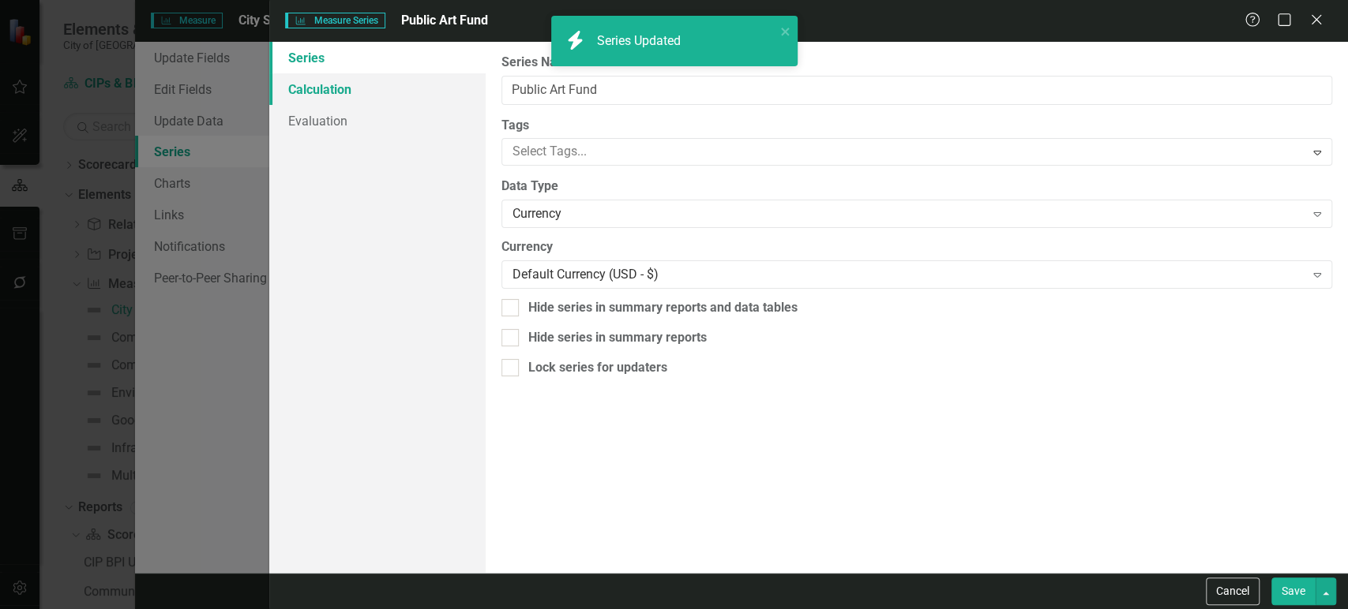
click at [390, 87] on link "Calculation" at bounding box center [377, 89] width 216 height 32
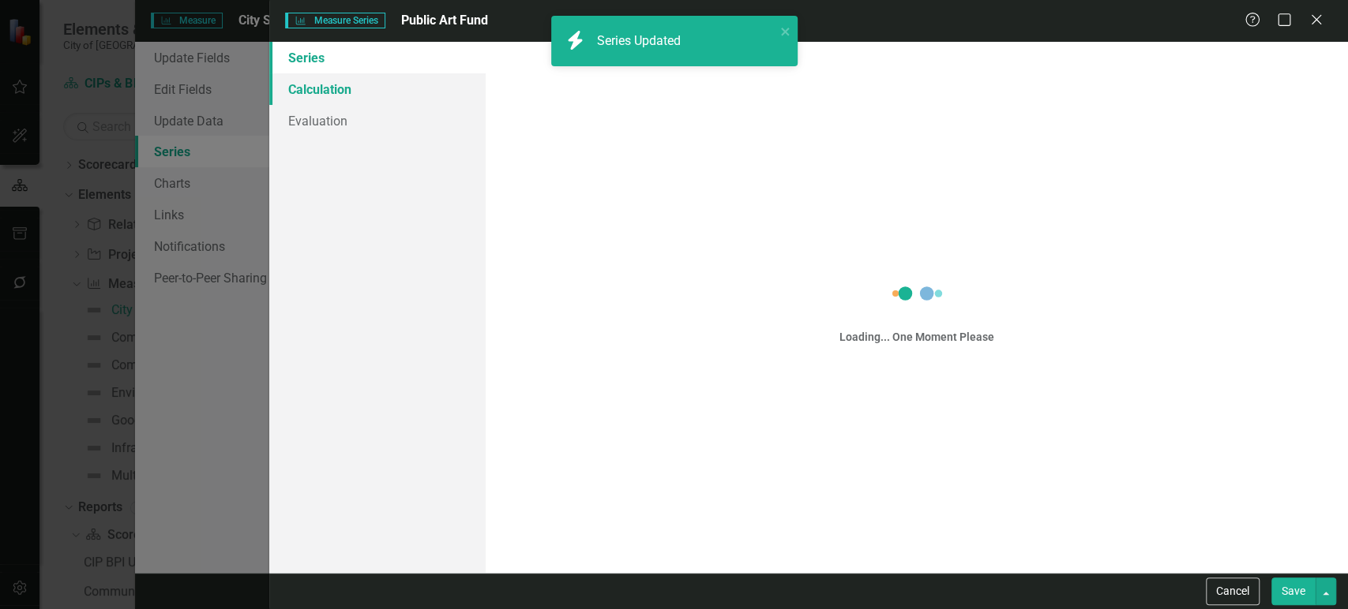
click at [390, 87] on link "Calculation" at bounding box center [377, 89] width 216 height 32
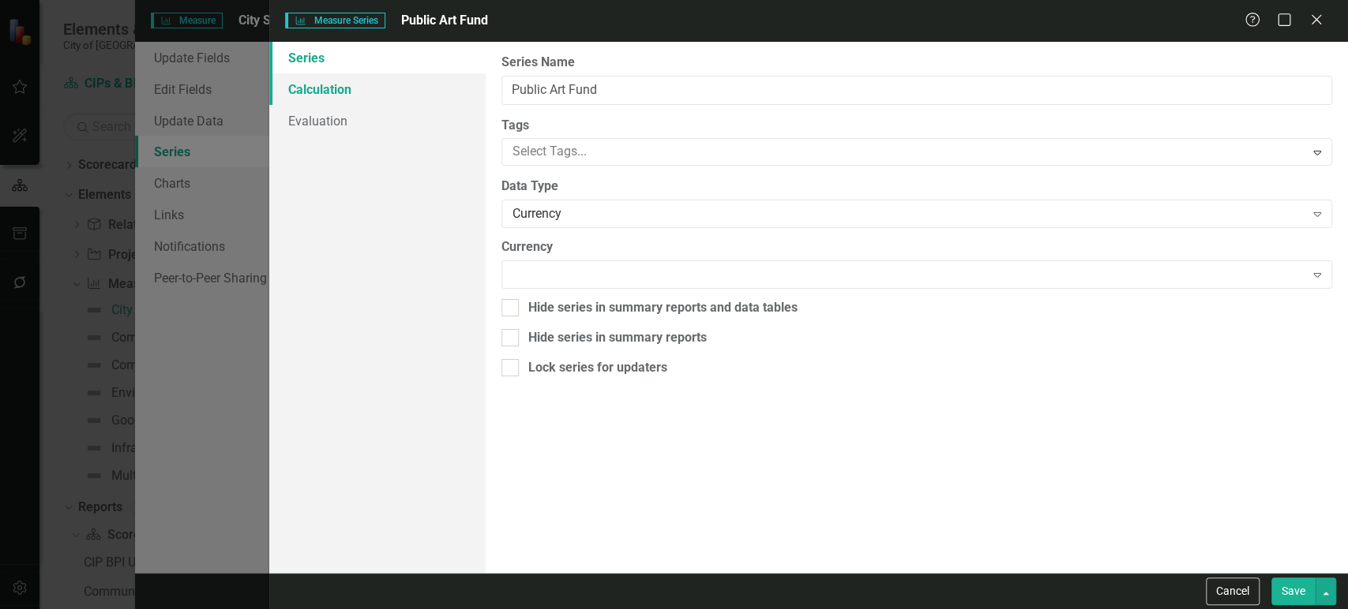
click at [390, 87] on link "Calculation" at bounding box center [377, 89] width 216 height 32
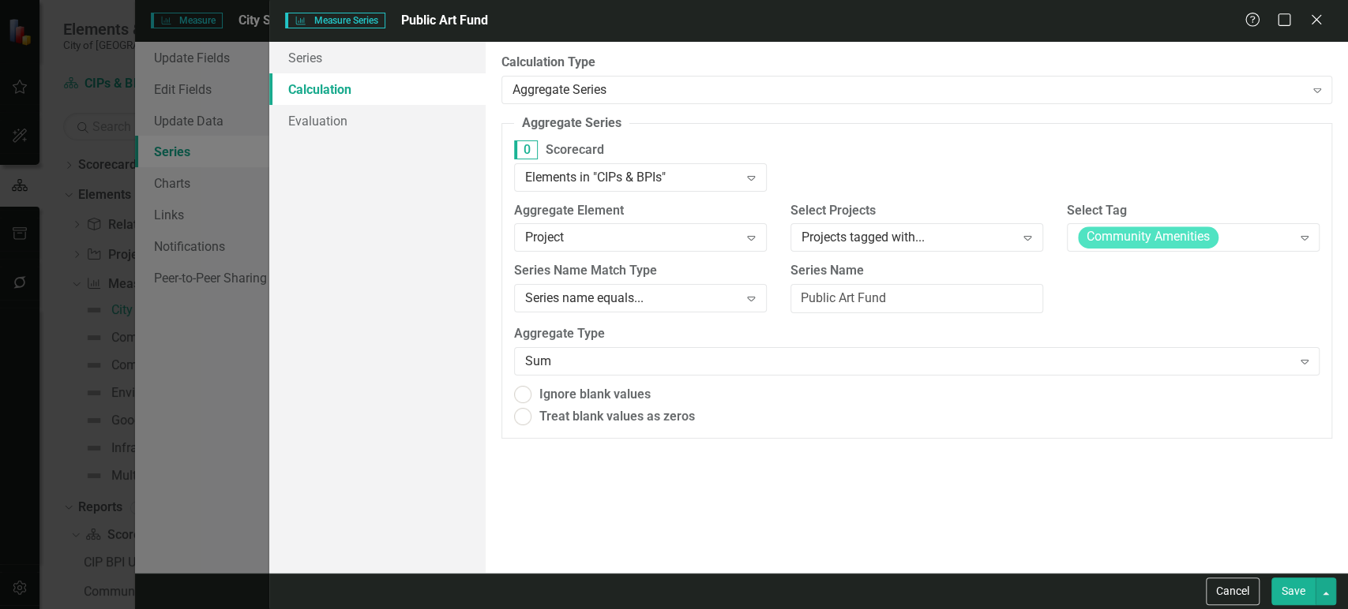
radio input "true"
click at [1132, 234] on span "Community Amenities" at bounding box center [1148, 238] width 141 height 22
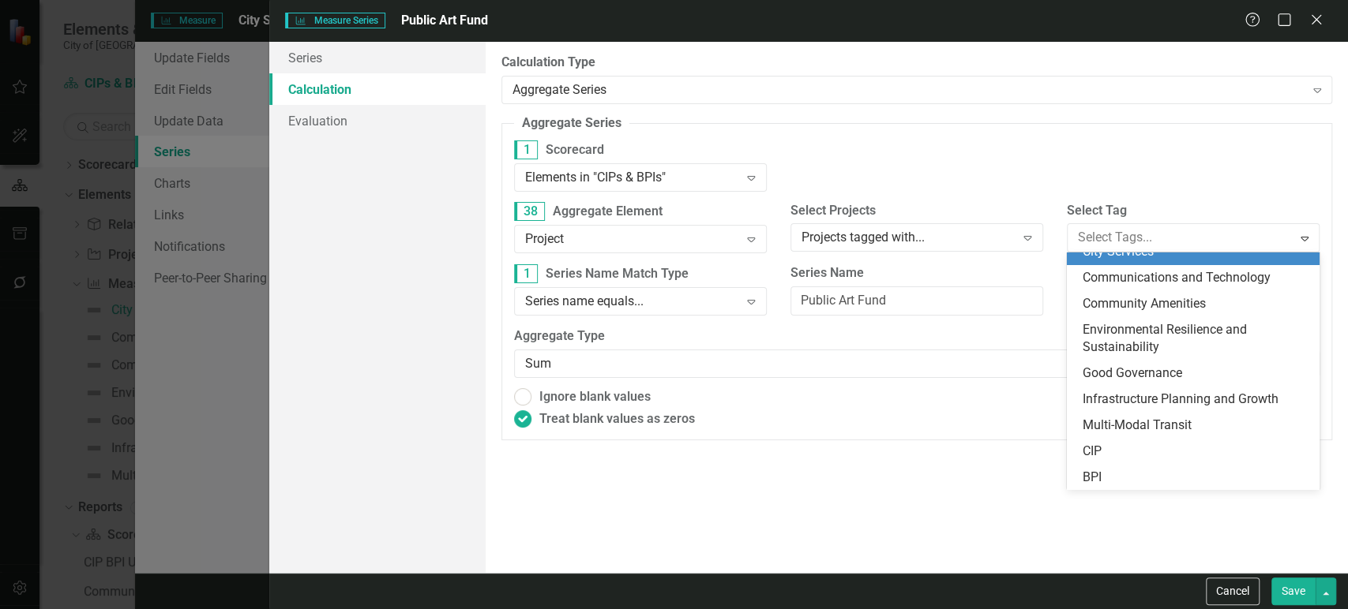
scroll to position [0, 0]
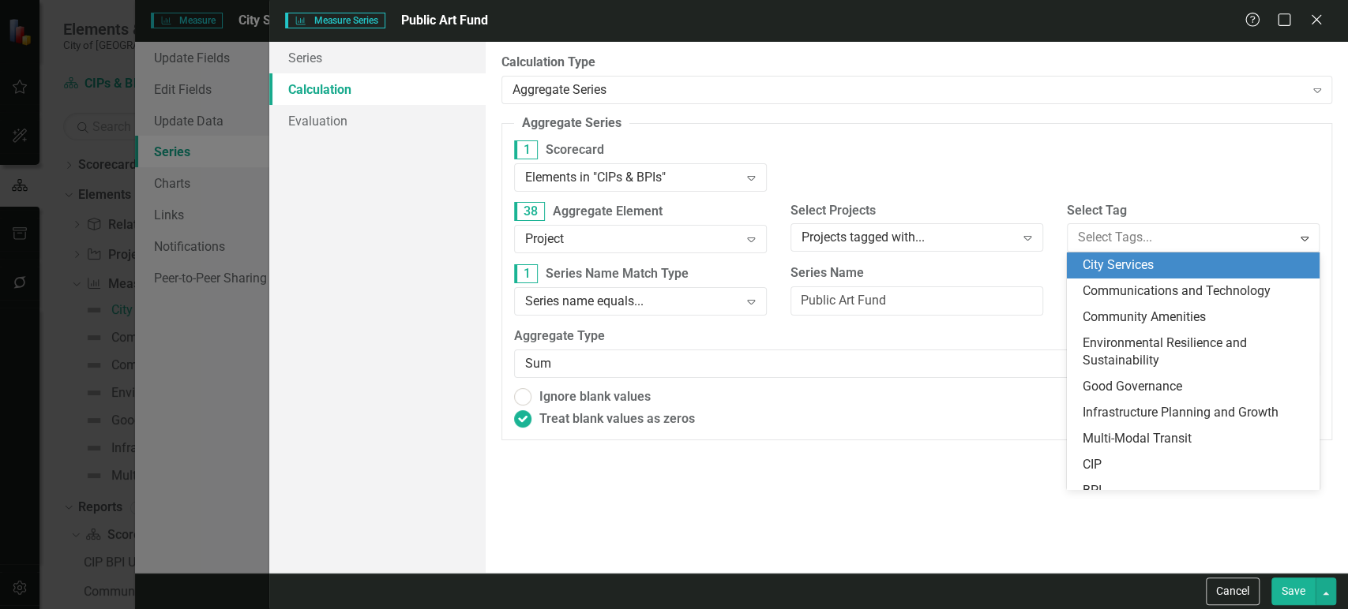
click at [1131, 260] on span "City Services" at bounding box center [1117, 264] width 71 height 15
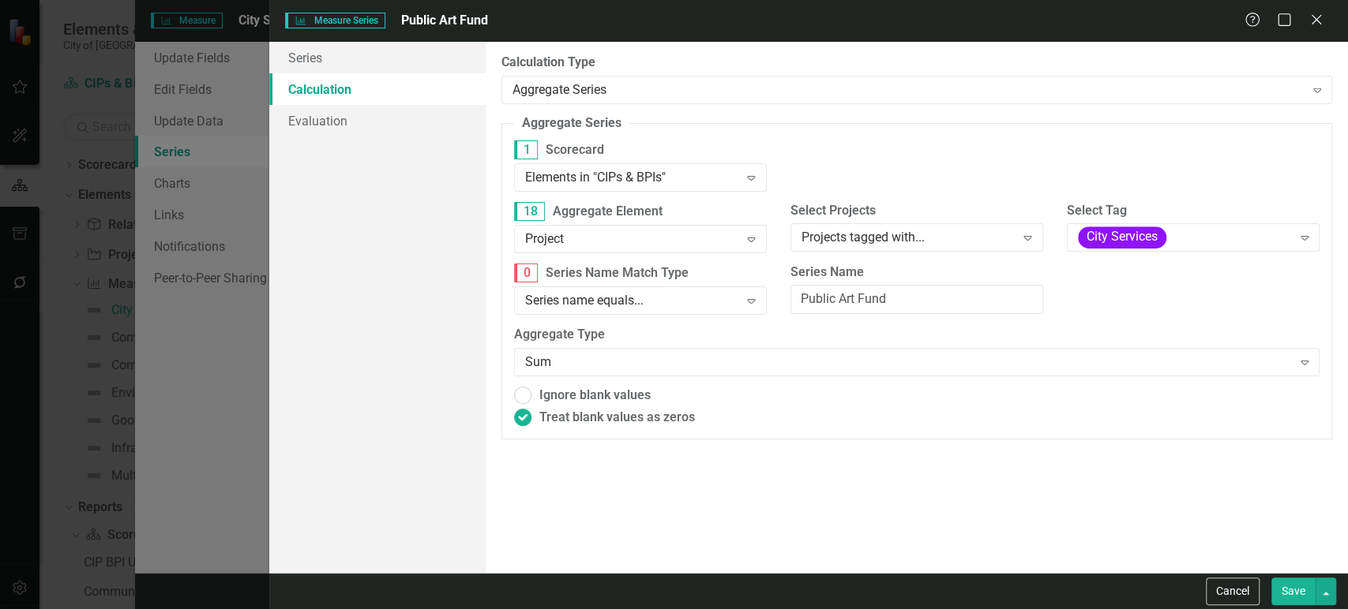
click at [1303, 589] on button "Save" at bounding box center [1293, 592] width 44 height 28
radio input "true"
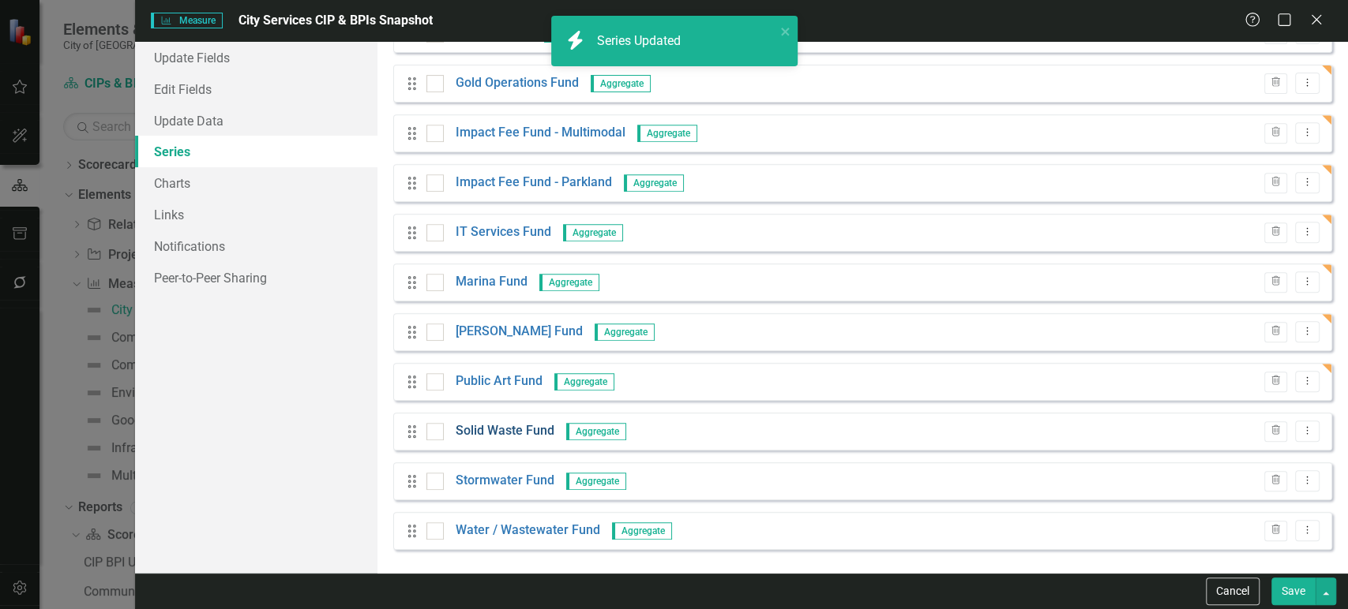
click at [524, 422] on link "Solid Waste Fund" at bounding box center [505, 431] width 99 height 18
click at [524, 426] on link "Solid Waste Fund" at bounding box center [505, 431] width 99 height 18
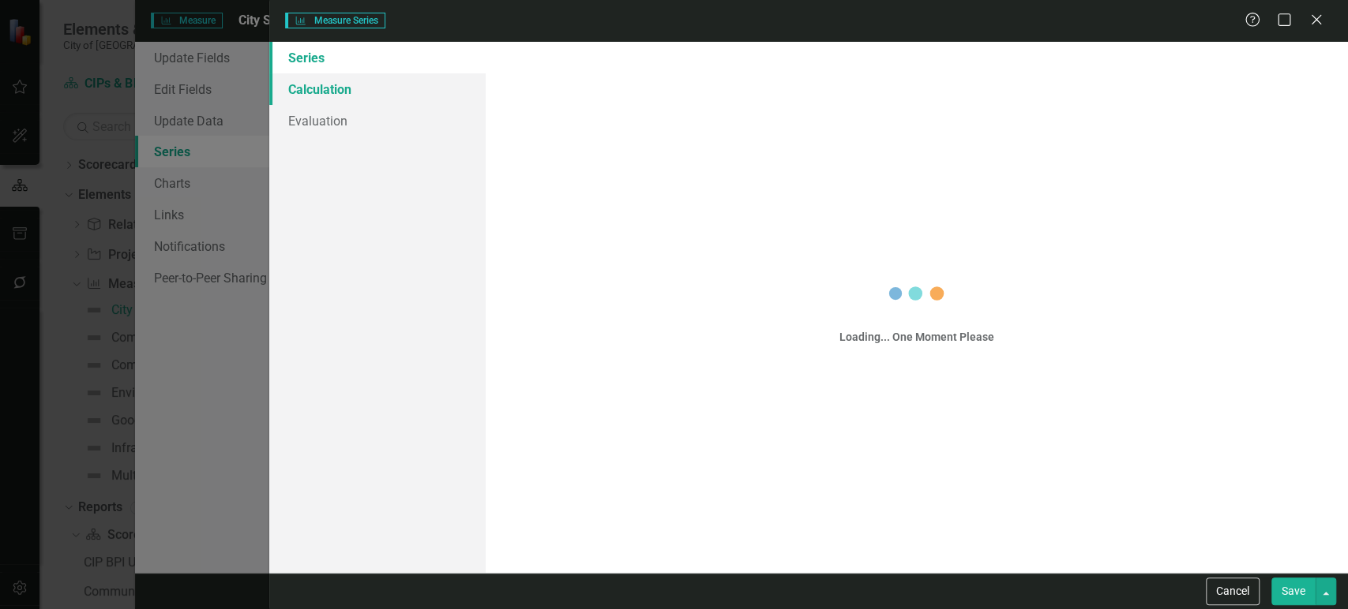
click at [349, 87] on link "Calculation" at bounding box center [377, 89] width 216 height 32
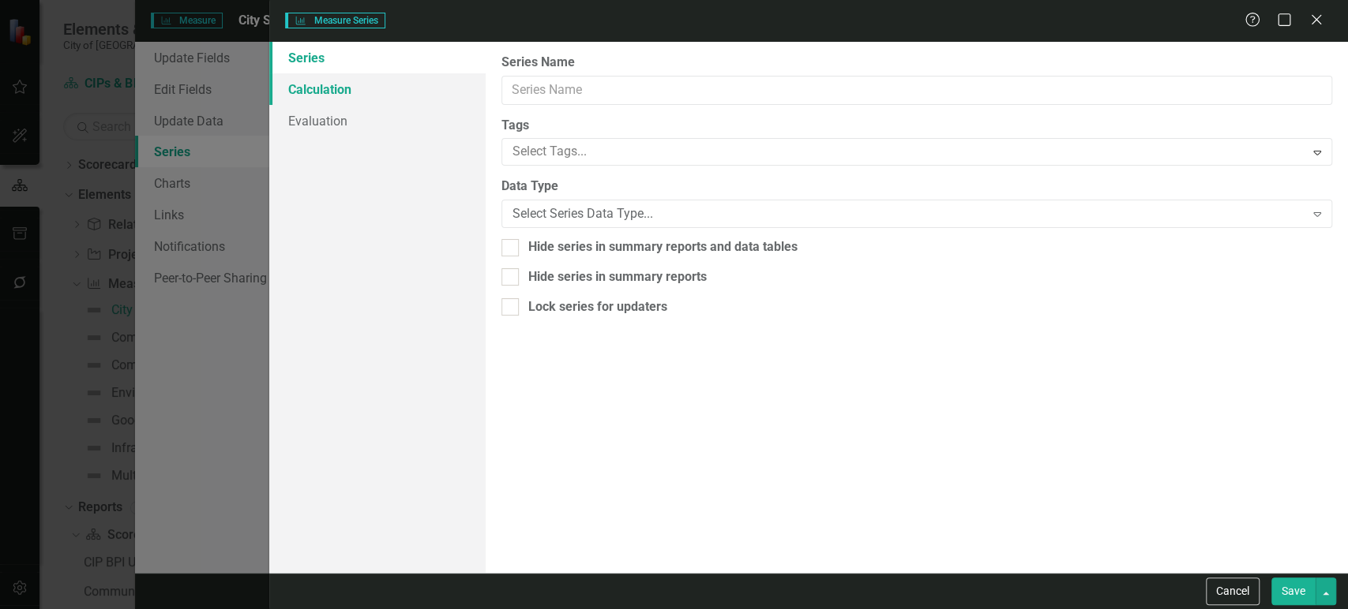
type input "Solid Waste Fund"
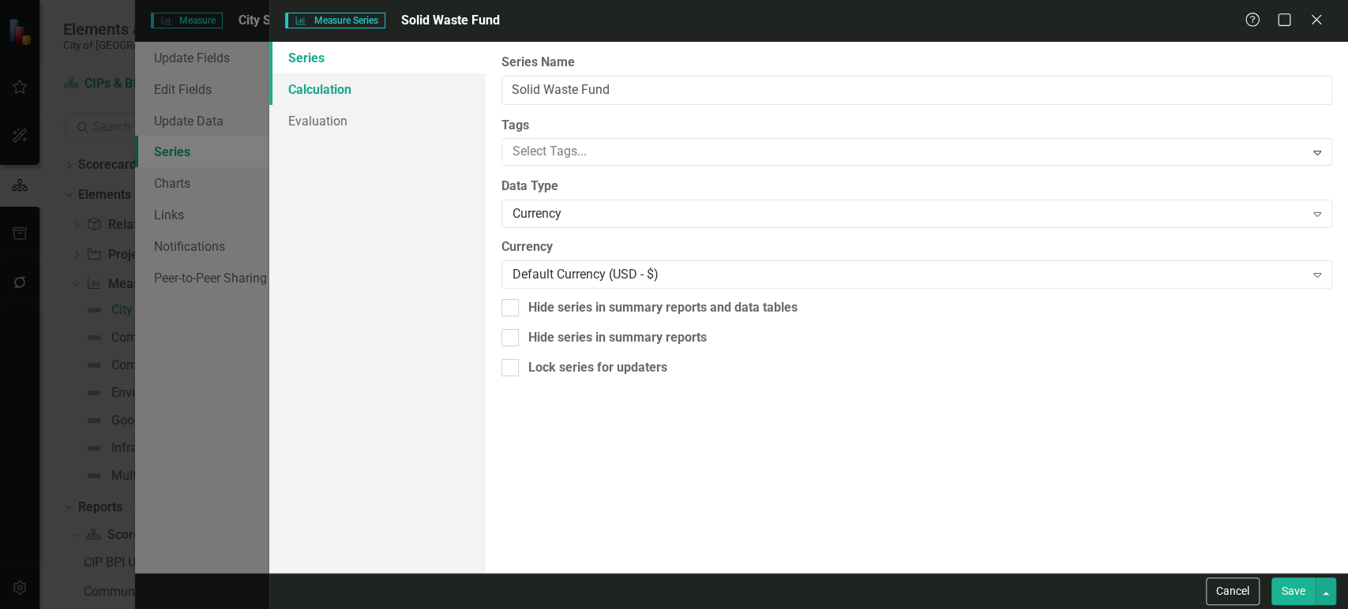
click at [349, 87] on link "Calculation" at bounding box center [377, 89] width 216 height 32
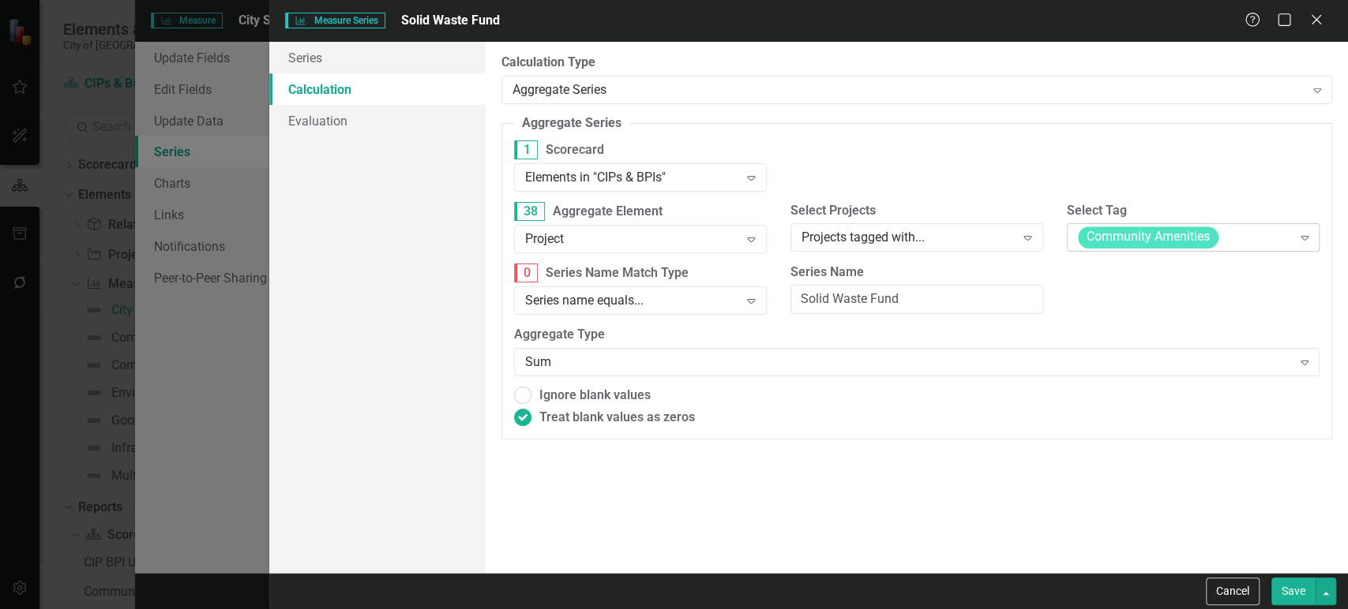
click at [1175, 229] on span "Community Amenities" at bounding box center [1148, 238] width 141 height 22
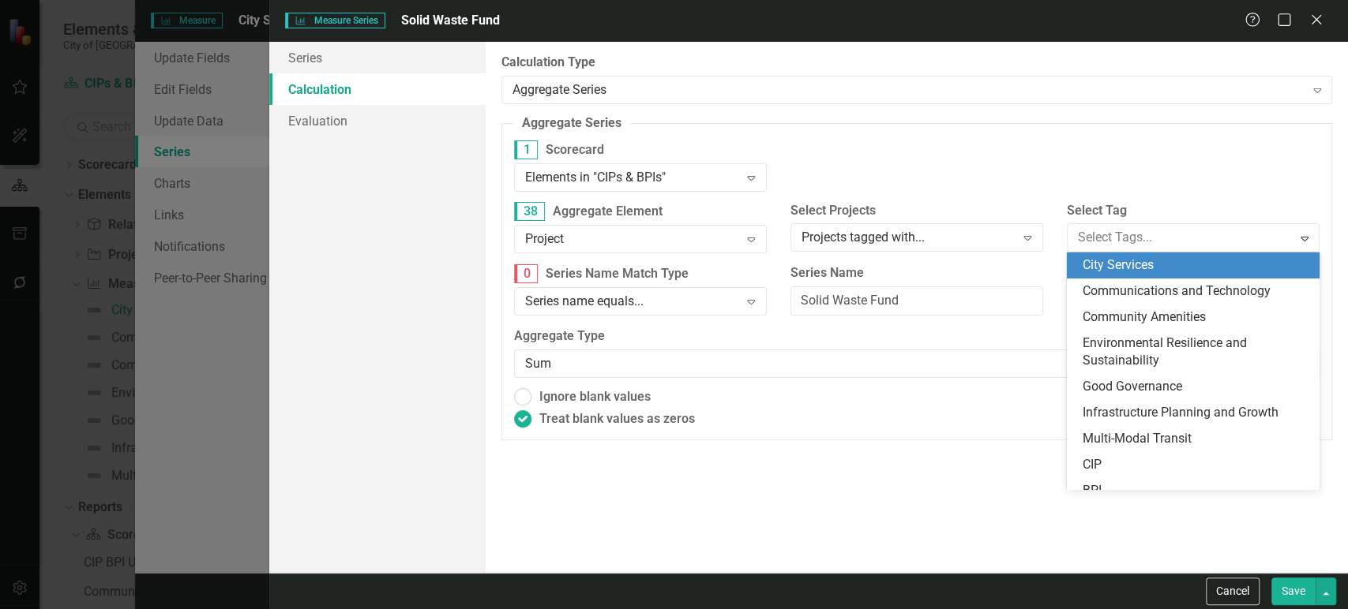
click at [1149, 272] on span "City Services" at bounding box center [1117, 264] width 71 height 15
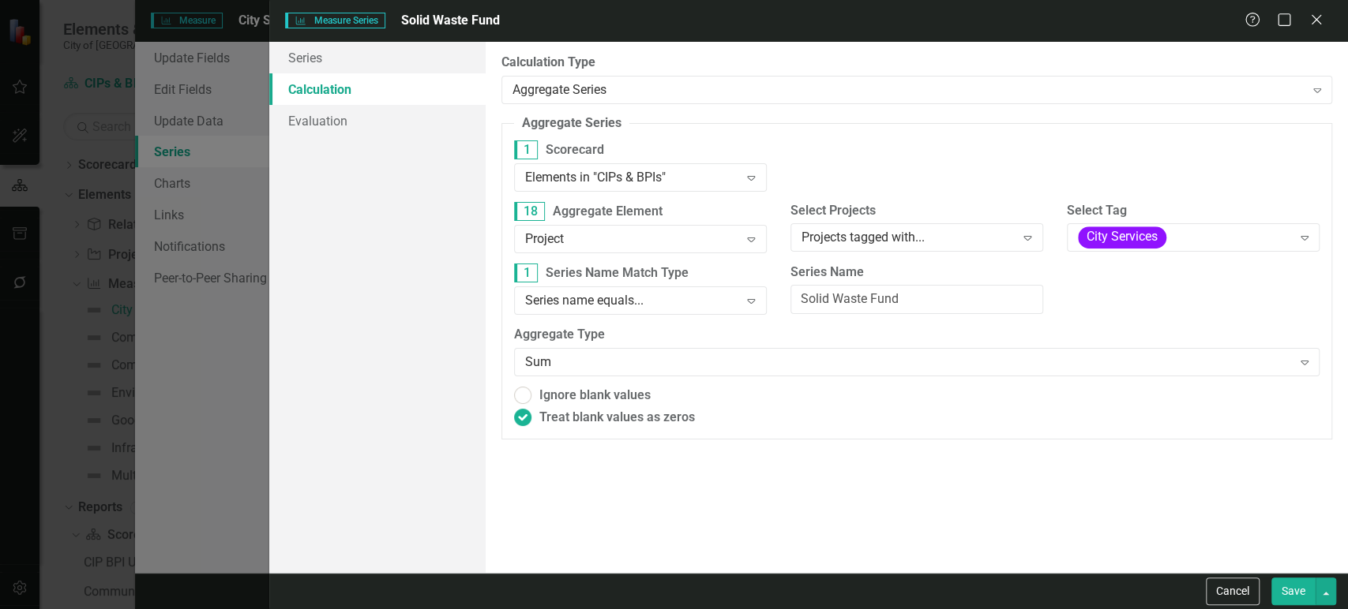
click at [1303, 578] on button "Save" at bounding box center [1293, 592] width 44 height 28
radio input "true"
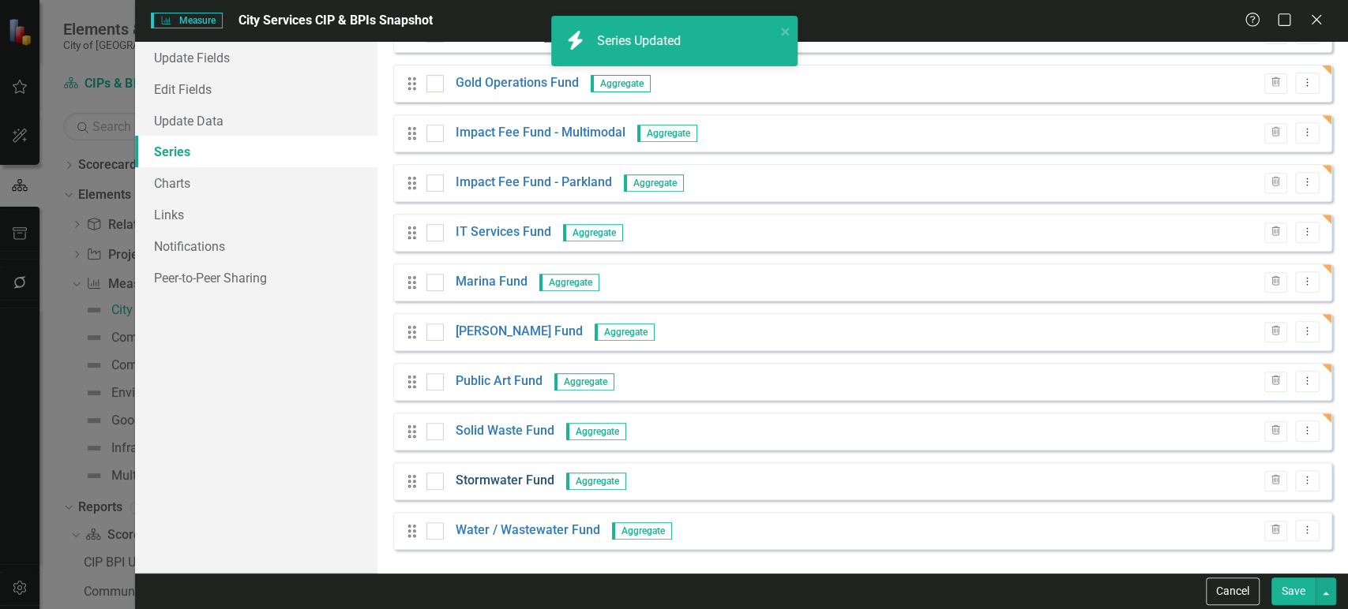
click at [508, 480] on link "Stormwater Fund" at bounding box center [505, 481] width 99 height 18
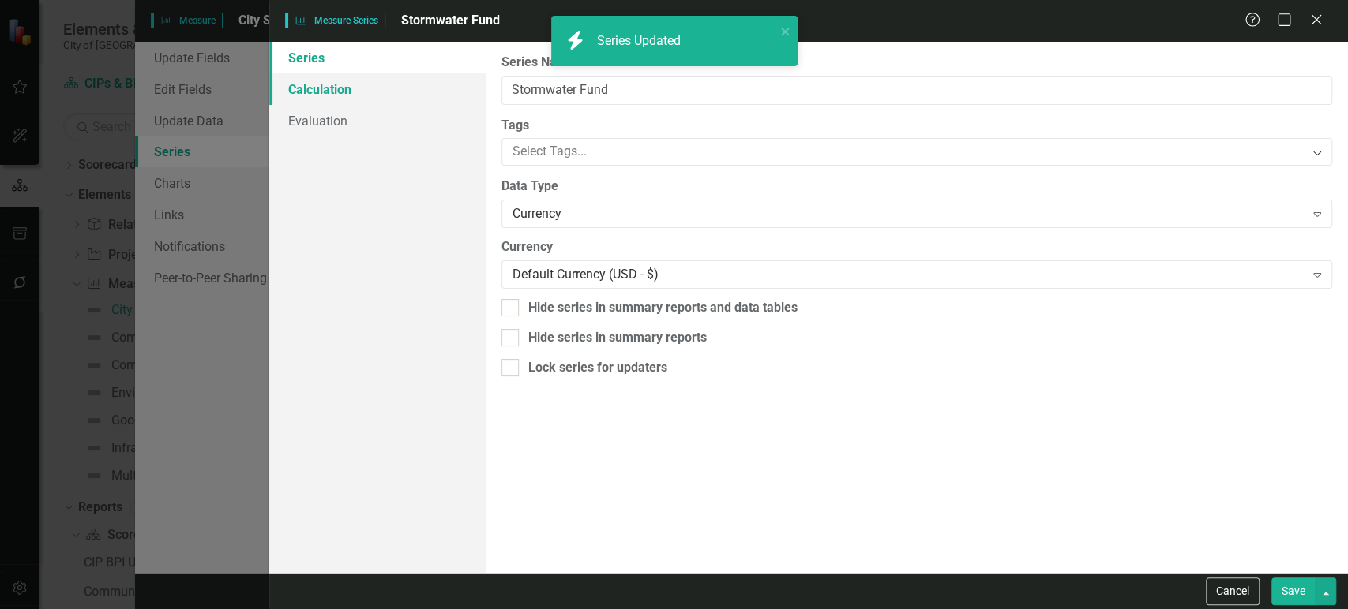
click at [388, 103] on link "Calculation" at bounding box center [377, 89] width 216 height 32
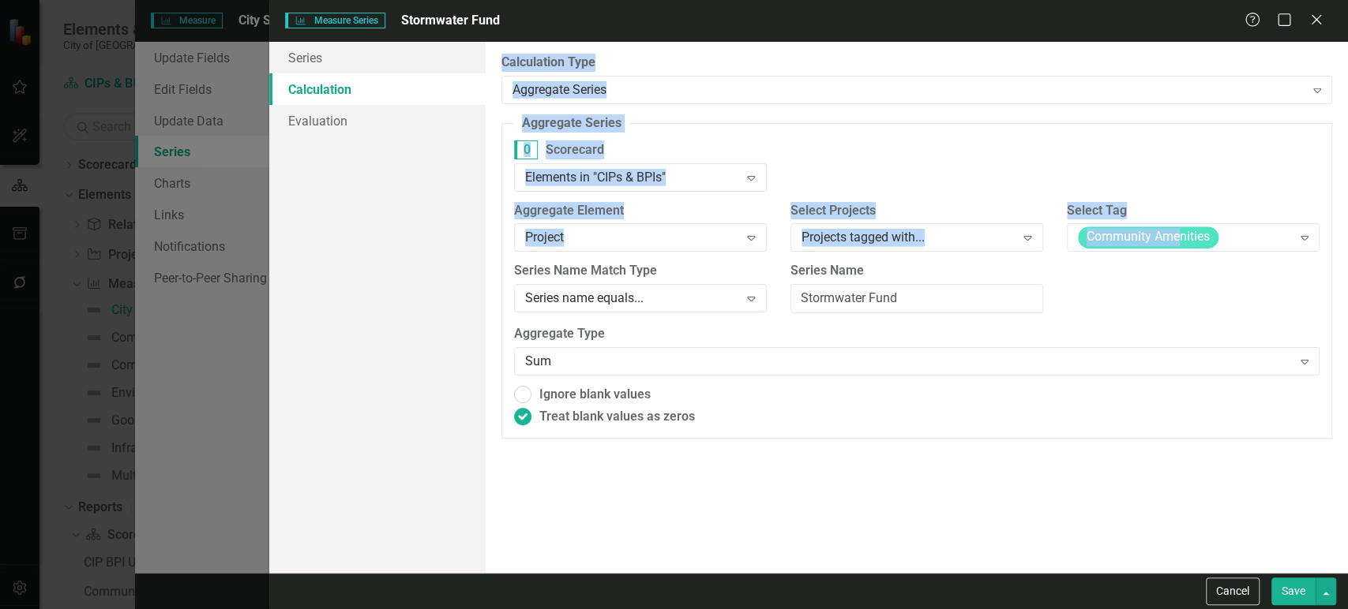
click at [1181, 234] on span "Community Amenities" at bounding box center [1148, 238] width 141 height 22
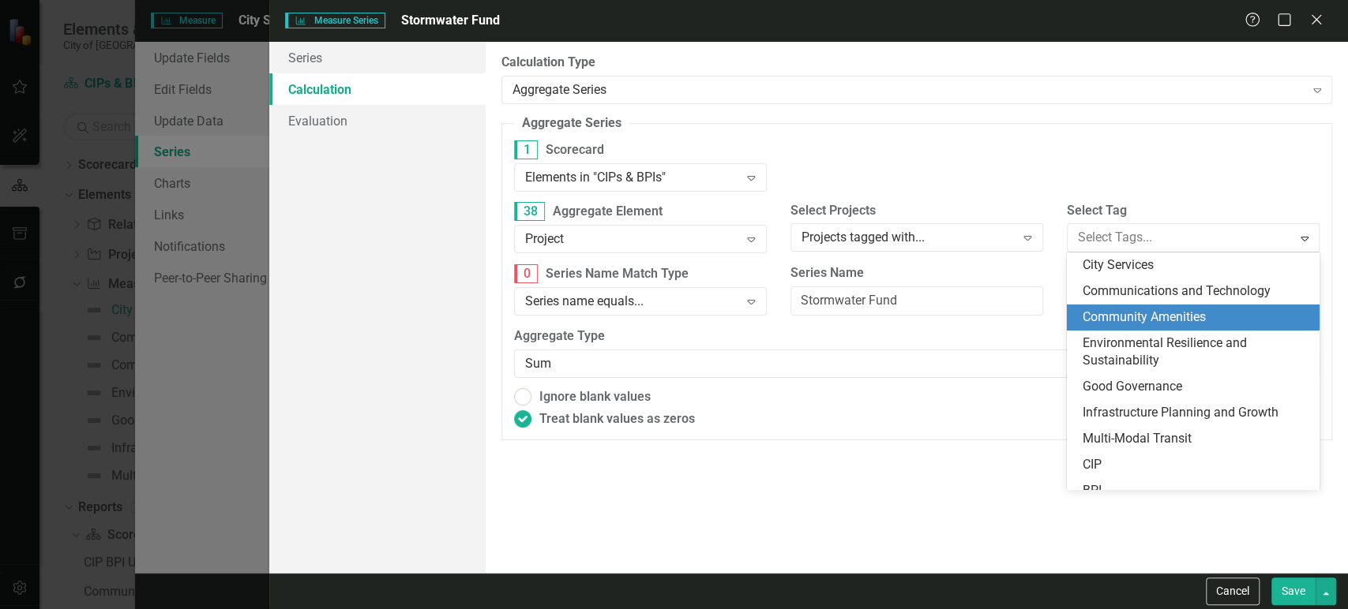
scroll to position [13, 0]
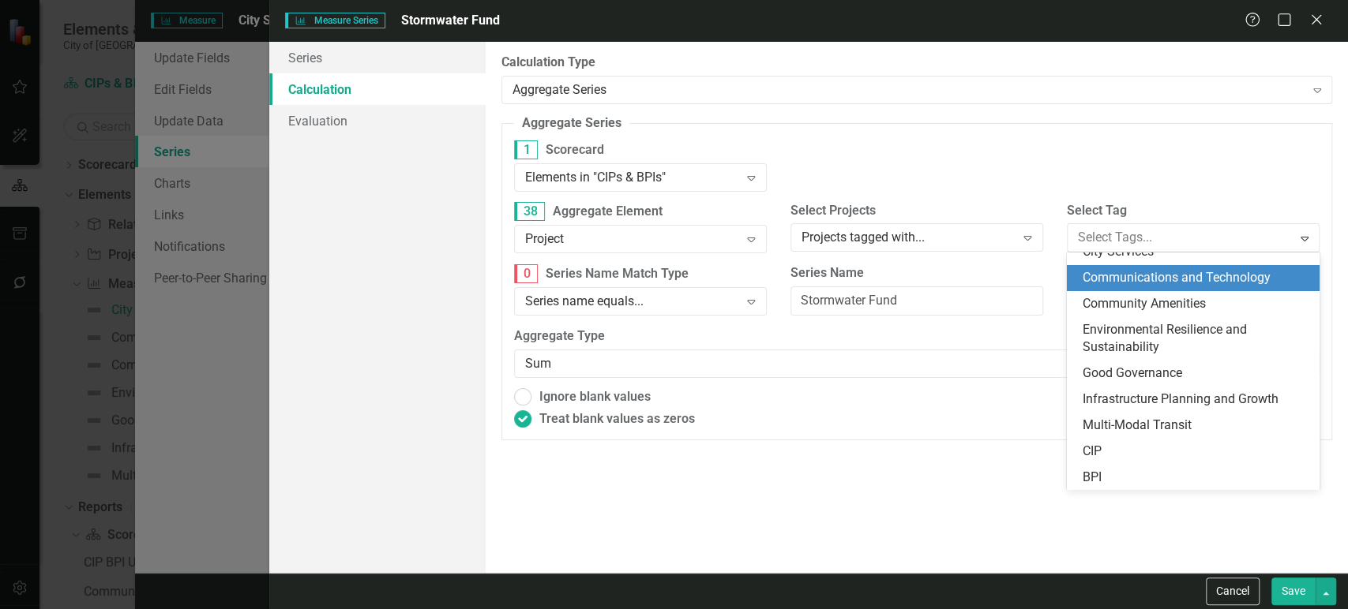
click at [1156, 265] on div "Communications and Technology" at bounding box center [1193, 278] width 253 height 26
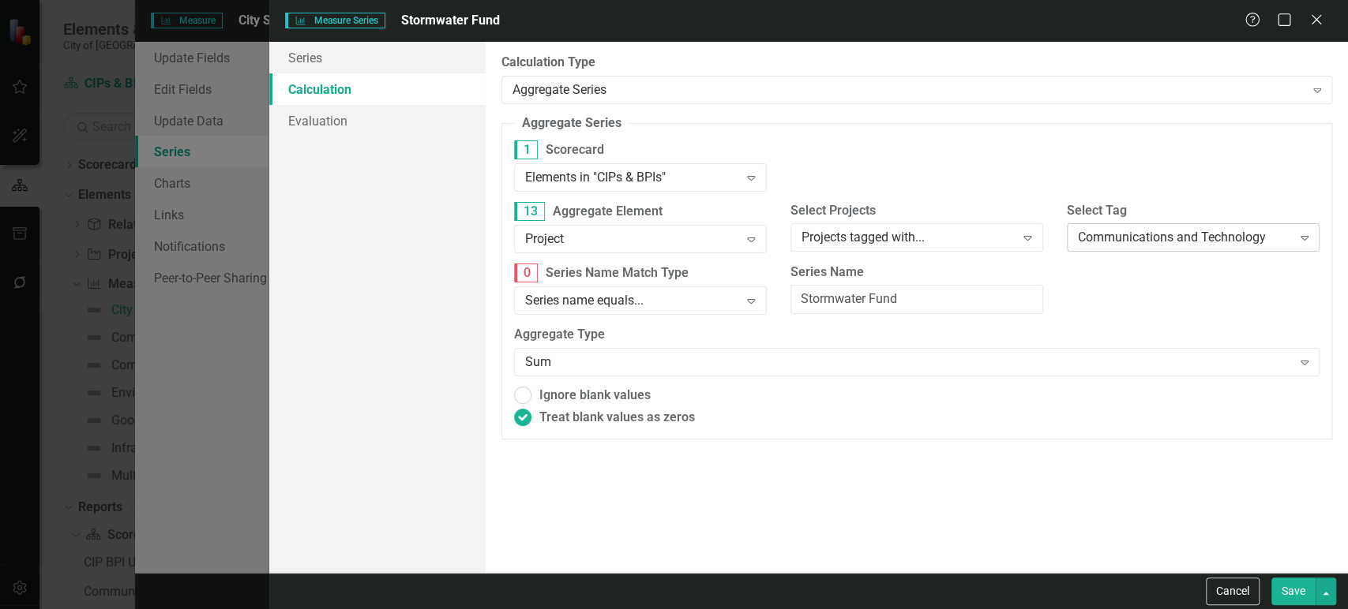
click at [1163, 236] on span "Communications and Technology" at bounding box center [1172, 237] width 188 height 15
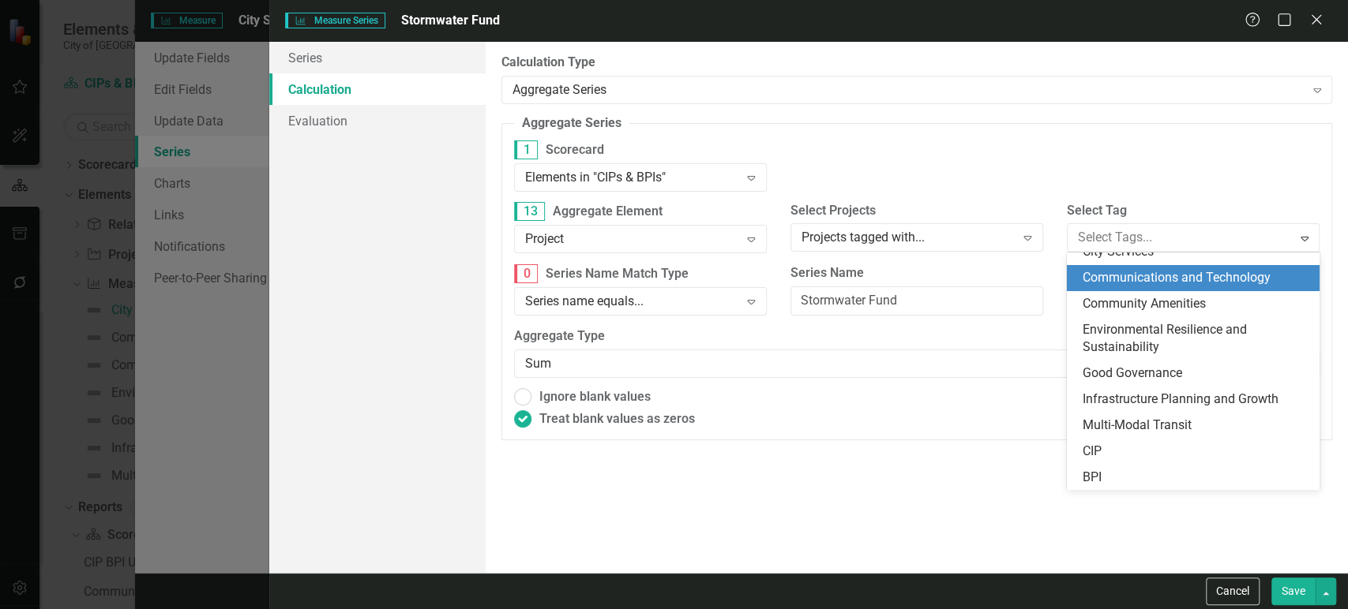
scroll to position [0, 0]
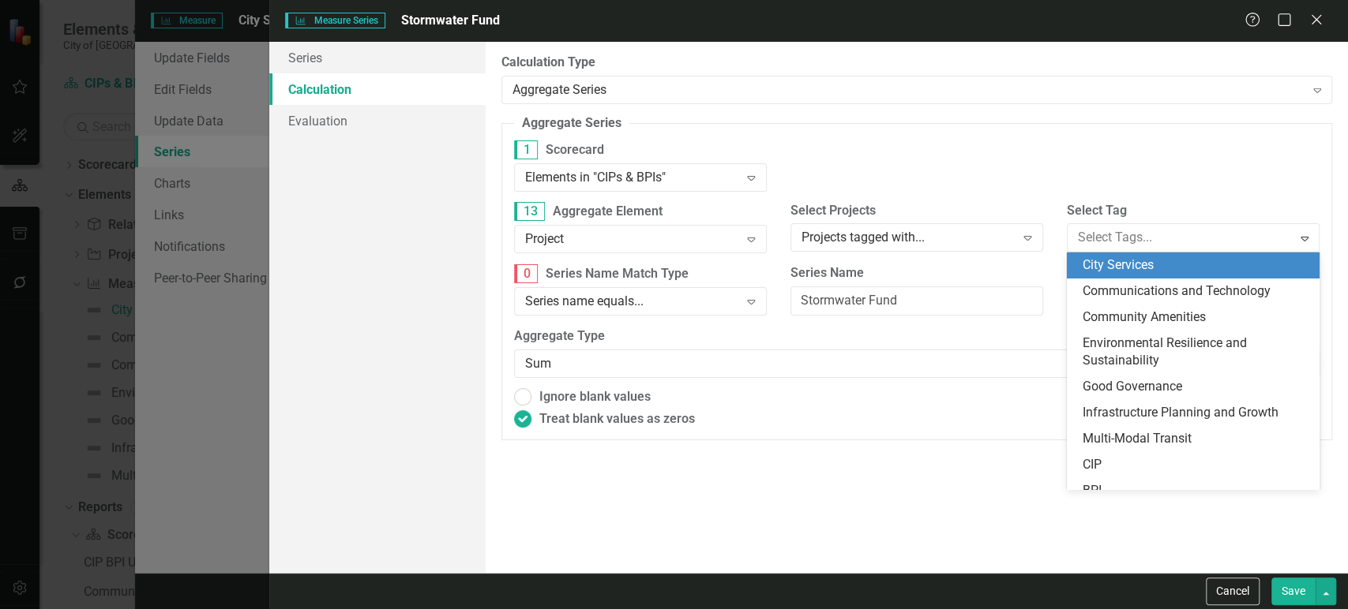
click at [1168, 270] on div "City Services" at bounding box center [1195, 266] width 227 height 18
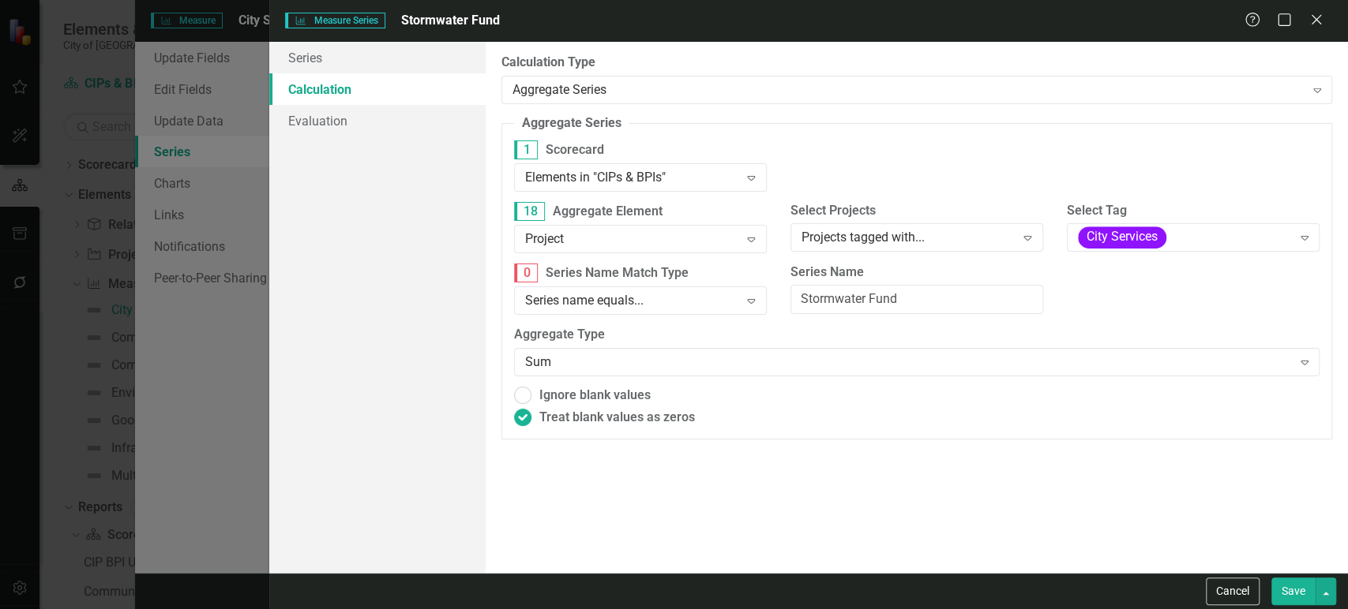
click at [1292, 592] on button "Save" at bounding box center [1293, 592] width 44 height 28
radio input "true"
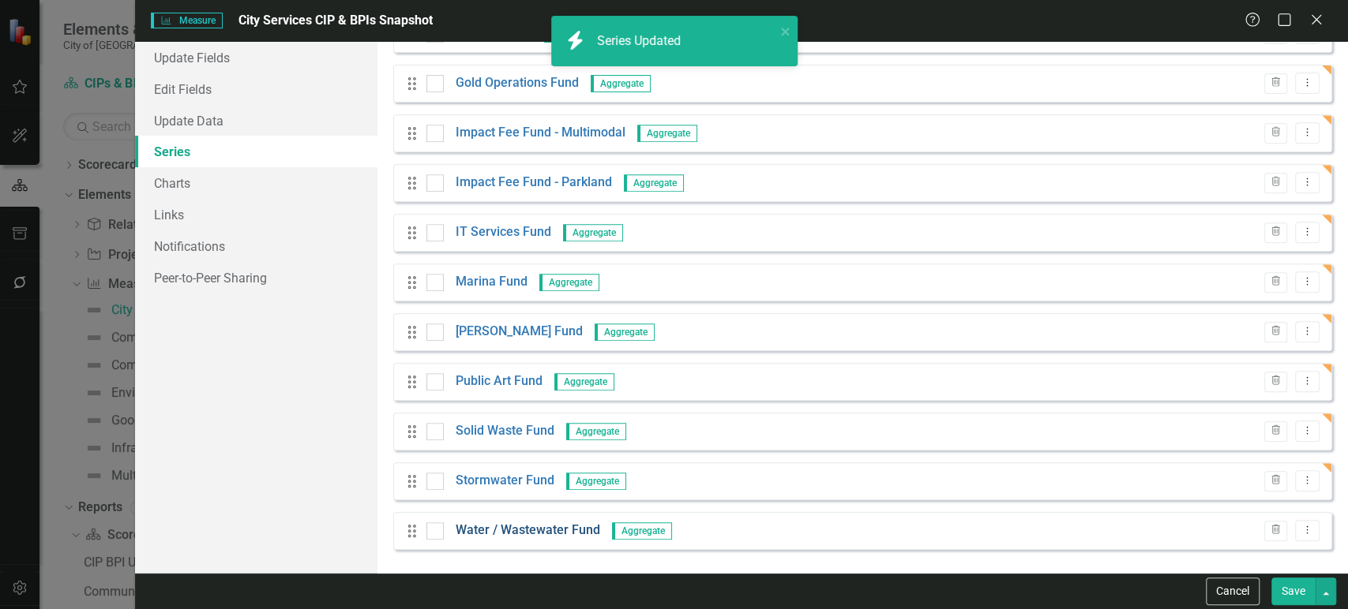
click at [510, 527] on link "Water / Wastewater Fund" at bounding box center [528, 531] width 144 height 18
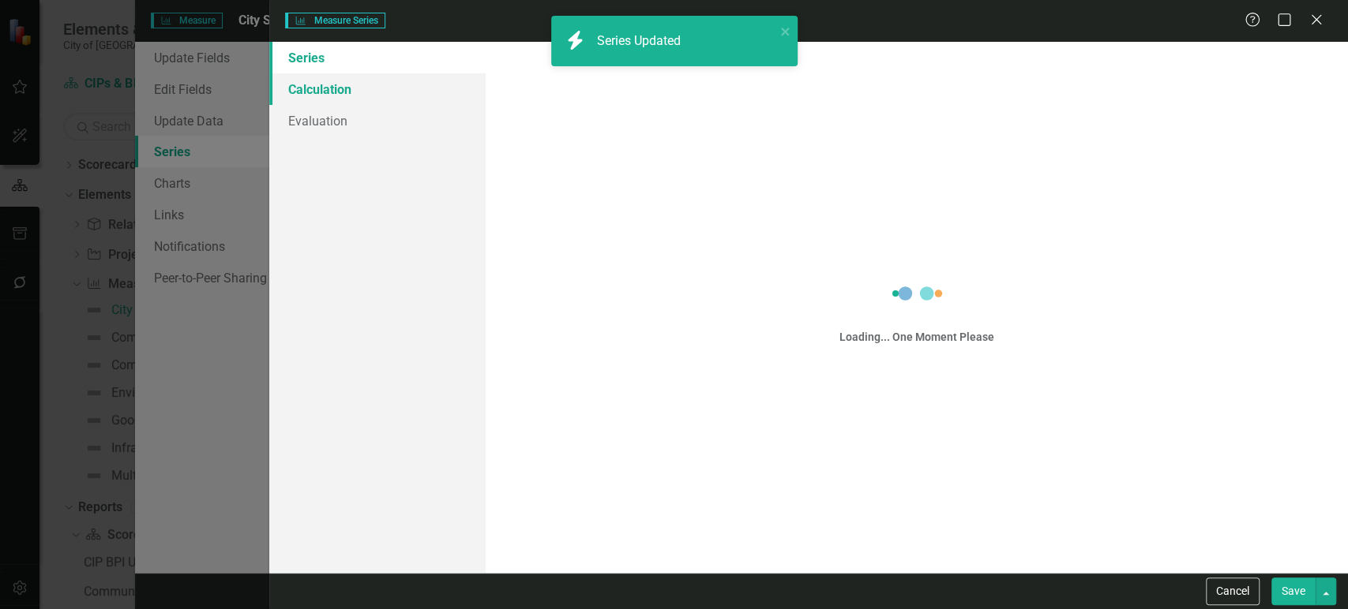
click at [366, 99] on link "Calculation" at bounding box center [377, 89] width 216 height 32
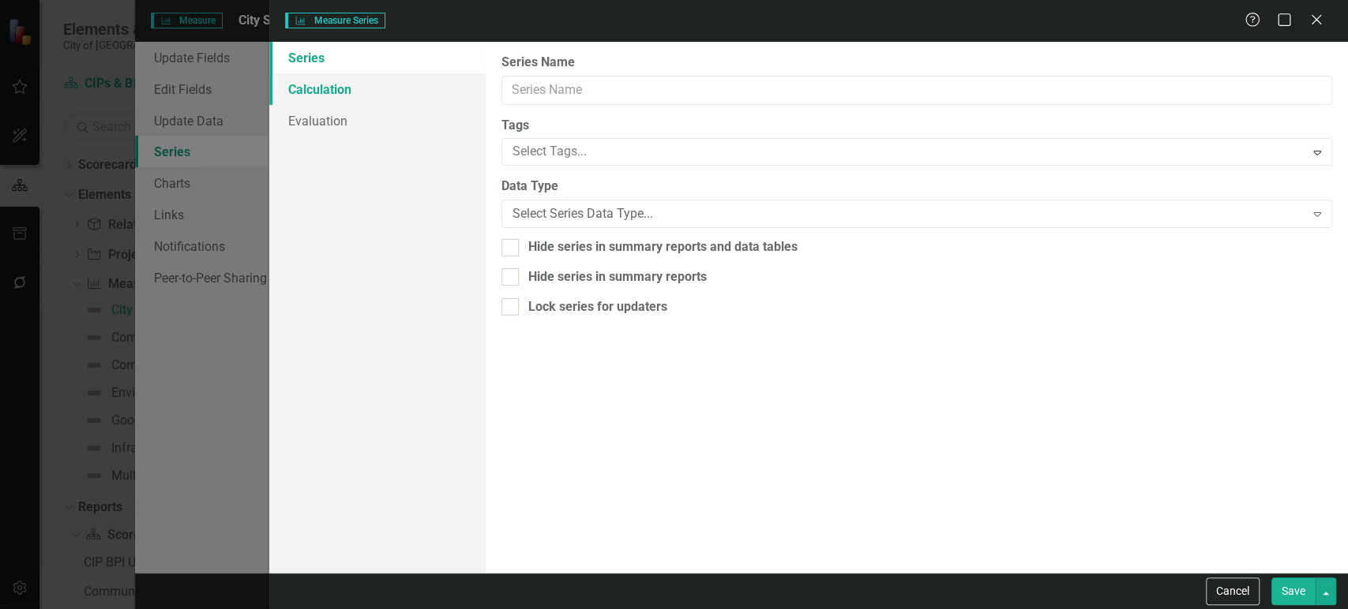
click at [366, 99] on link "Calculation" at bounding box center [377, 89] width 216 height 32
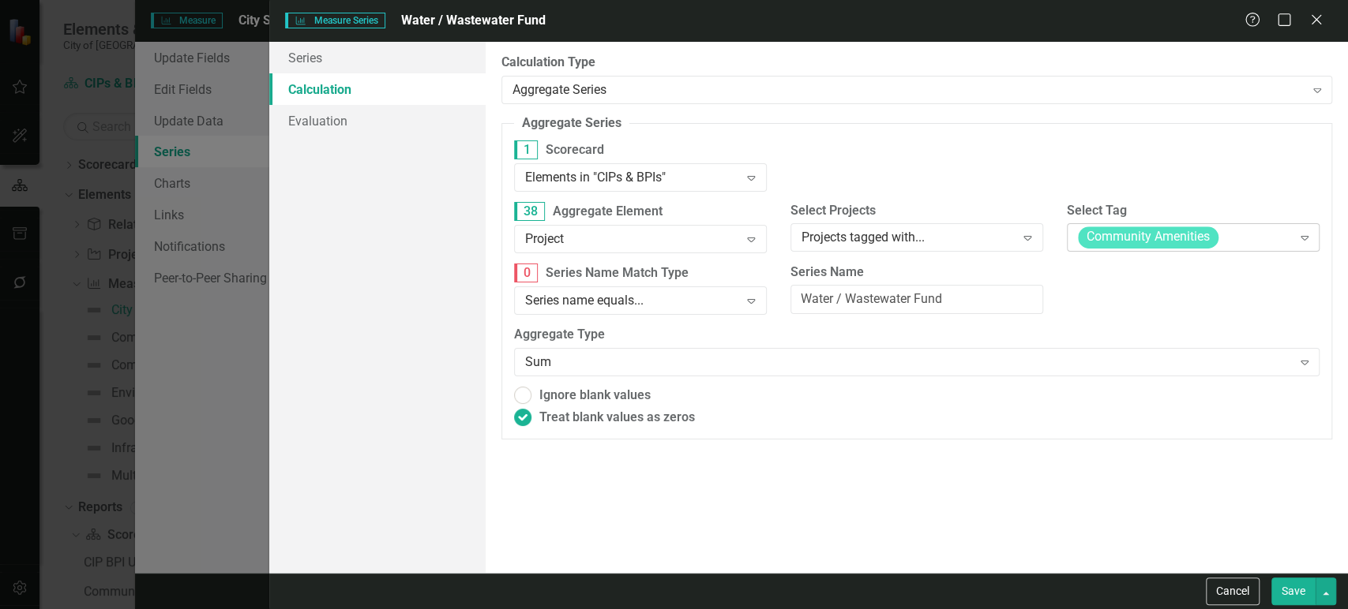
click at [1138, 232] on span "Community Amenities" at bounding box center [1148, 238] width 141 height 22
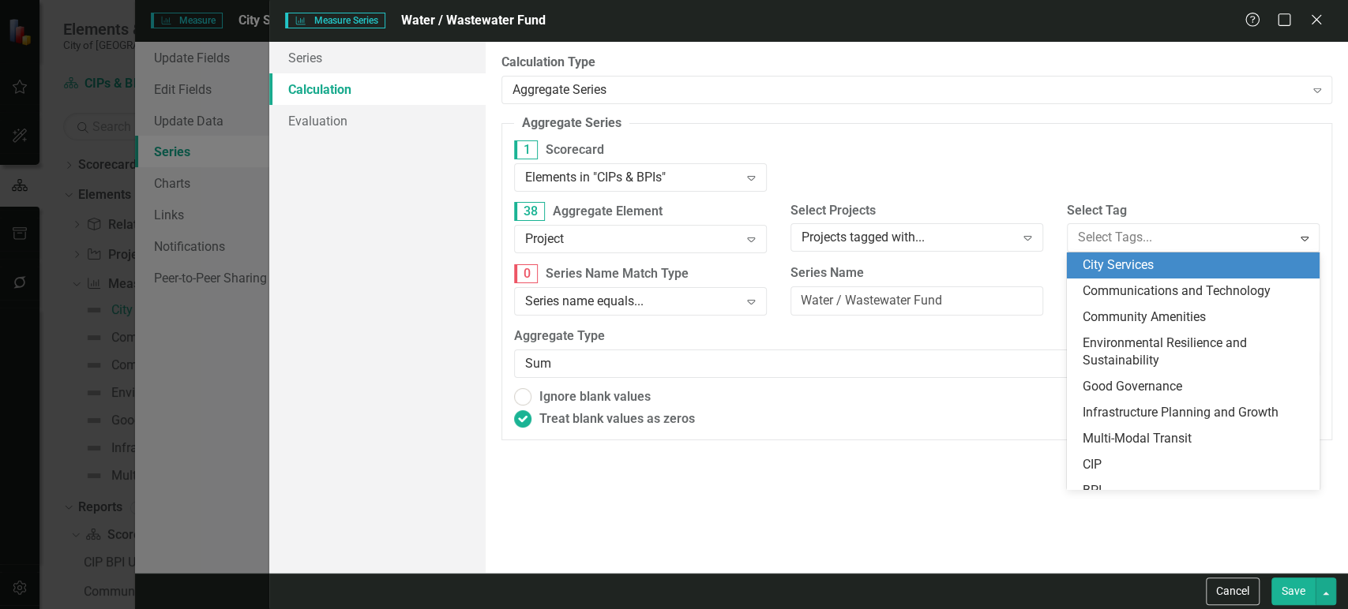
click at [1130, 272] on span "City Services" at bounding box center [1117, 264] width 71 height 15
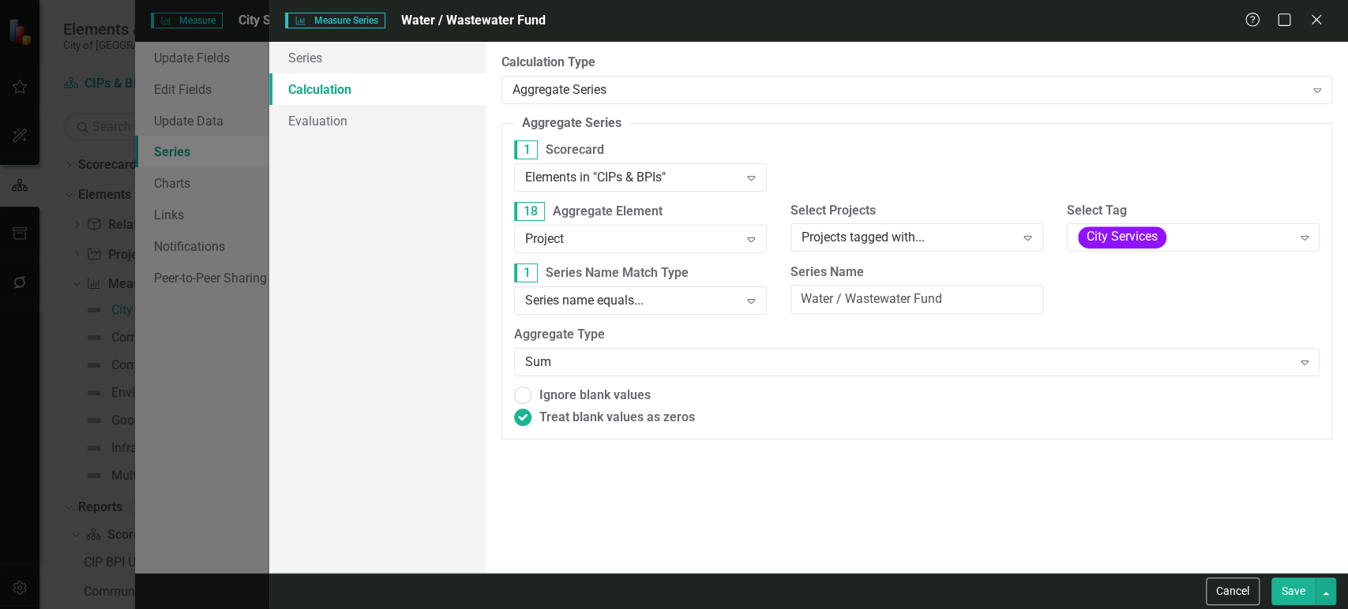
click at [1285, 598] on button "Save" at bounding box center [1293, 592] width 44 height 28
radio input "true"
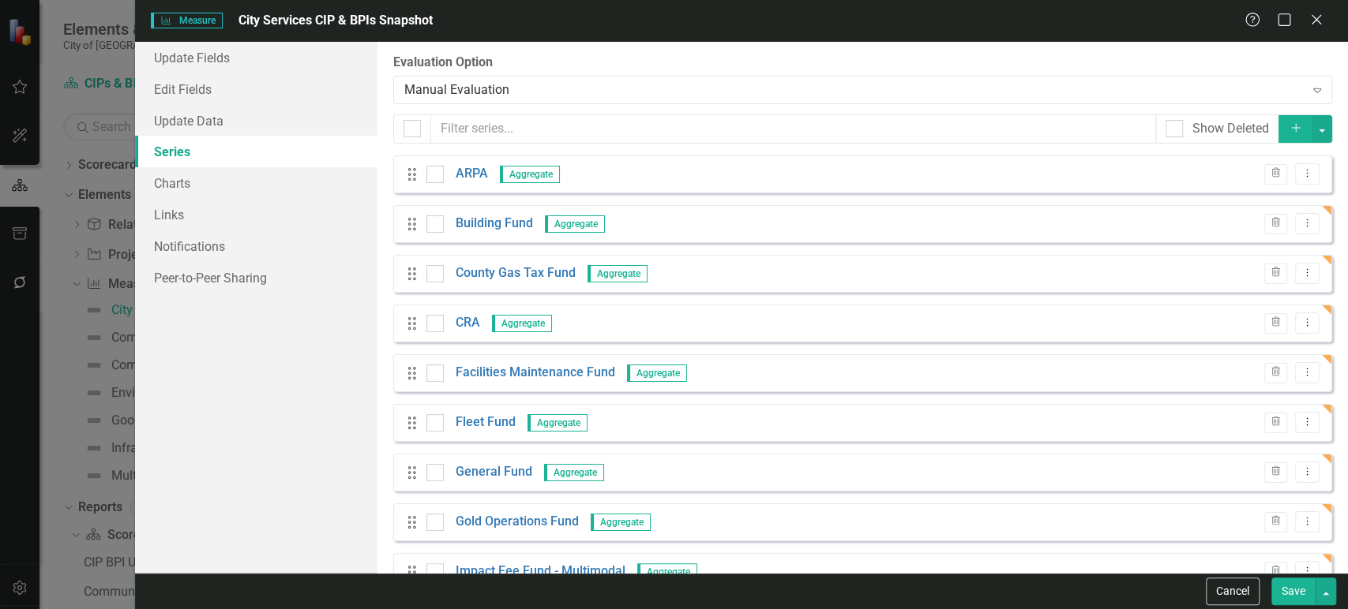
click at [1288, 587] on button "Save" at bounding box center [1293, 592] width 44 height 28
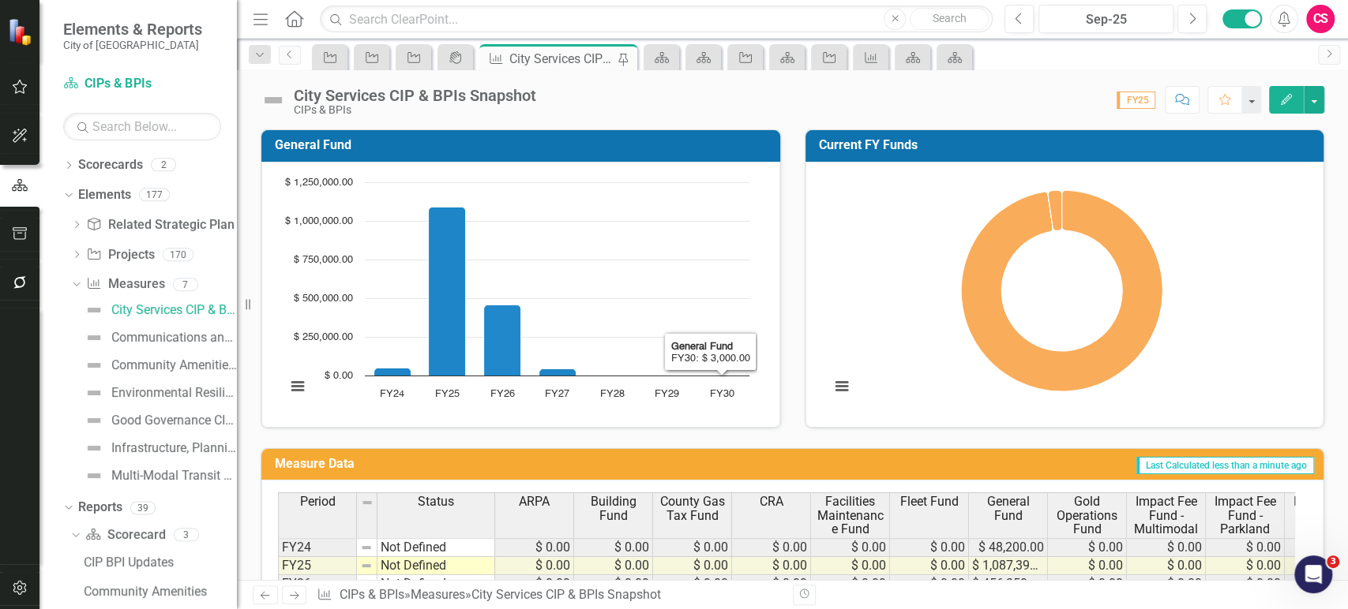
click at [922, 306] on rect "Interactive chart" at bounding box center [1061, 292] width 479 height 237
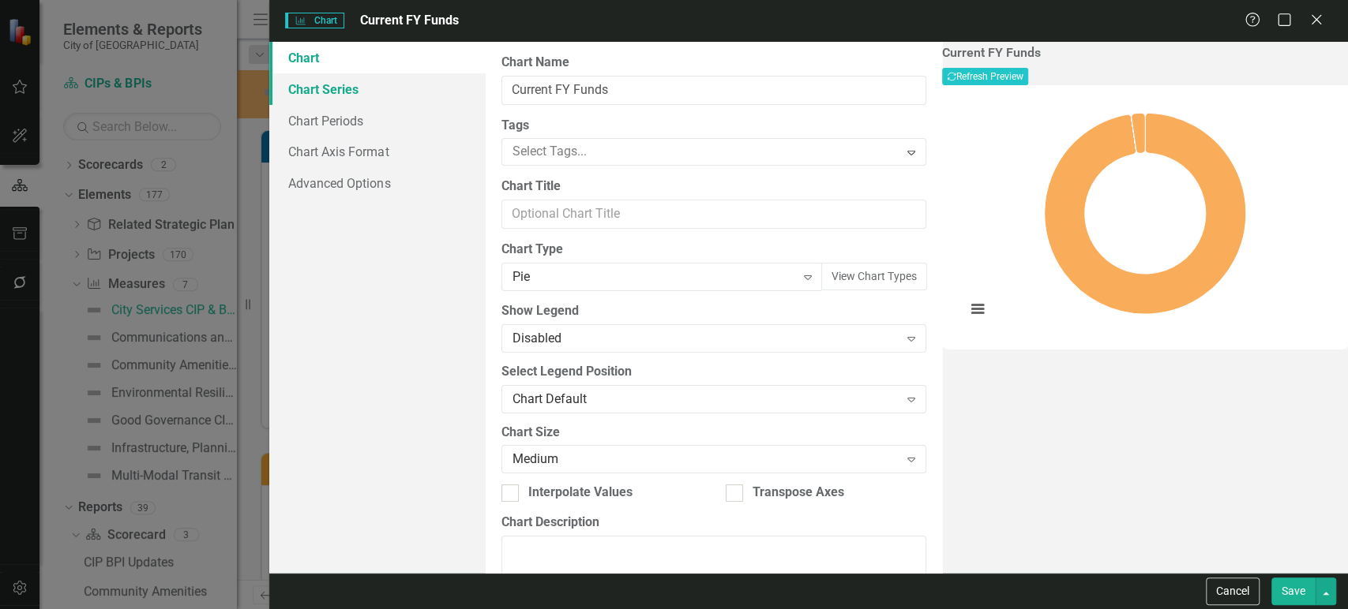
click at [390, 73] on link "Chart Series" at bounding box center [377, 89] width 216 height 32
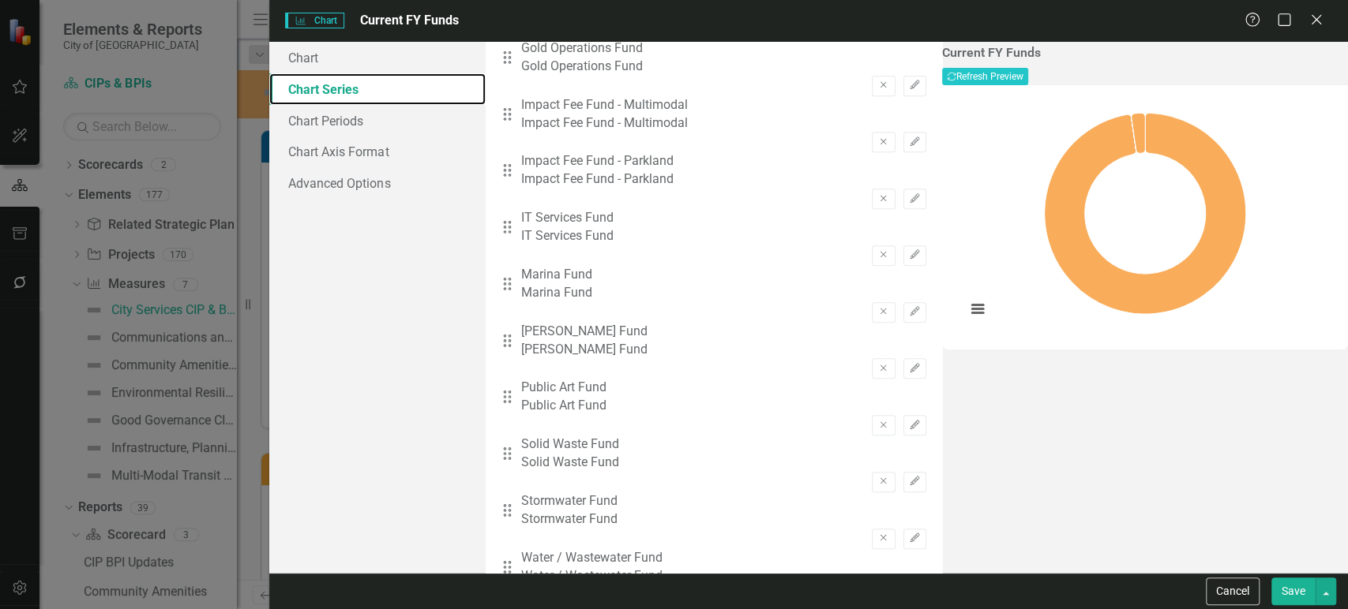
scroll to position [459, 0]
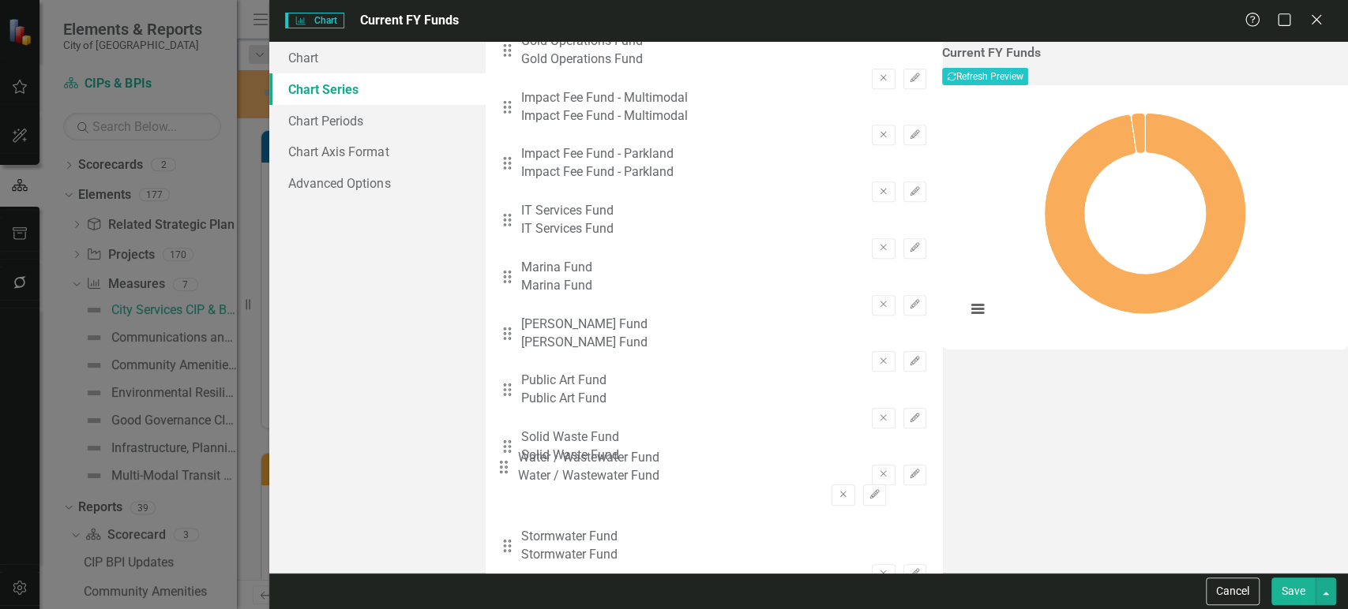
drag, startPoint x: 516, startPoint y: 510, endPoint x: 515, endPoint y: 474, distance: 36.3
click at [515, 474] on div "Drag ARPA ARPA Remove Edit Drag Building Fund Building Fund Remove Edit Drag Co…" at bounding box center [713, 117] width 425 height 963
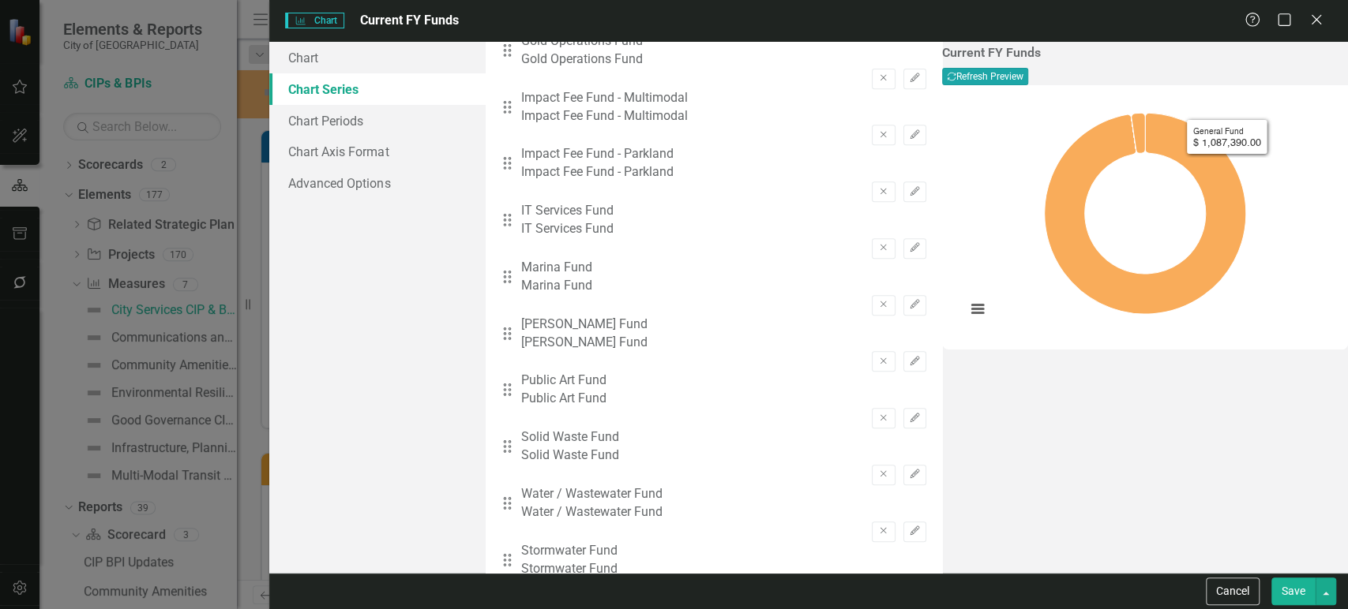
click at [1028, 81] on button "Recalculate Refresh Preview" at bounding box center [985, 76] width 86 height 17
click at [1292, 586] on button "Save" at bounding box center [1293, 592] width 44 height 28
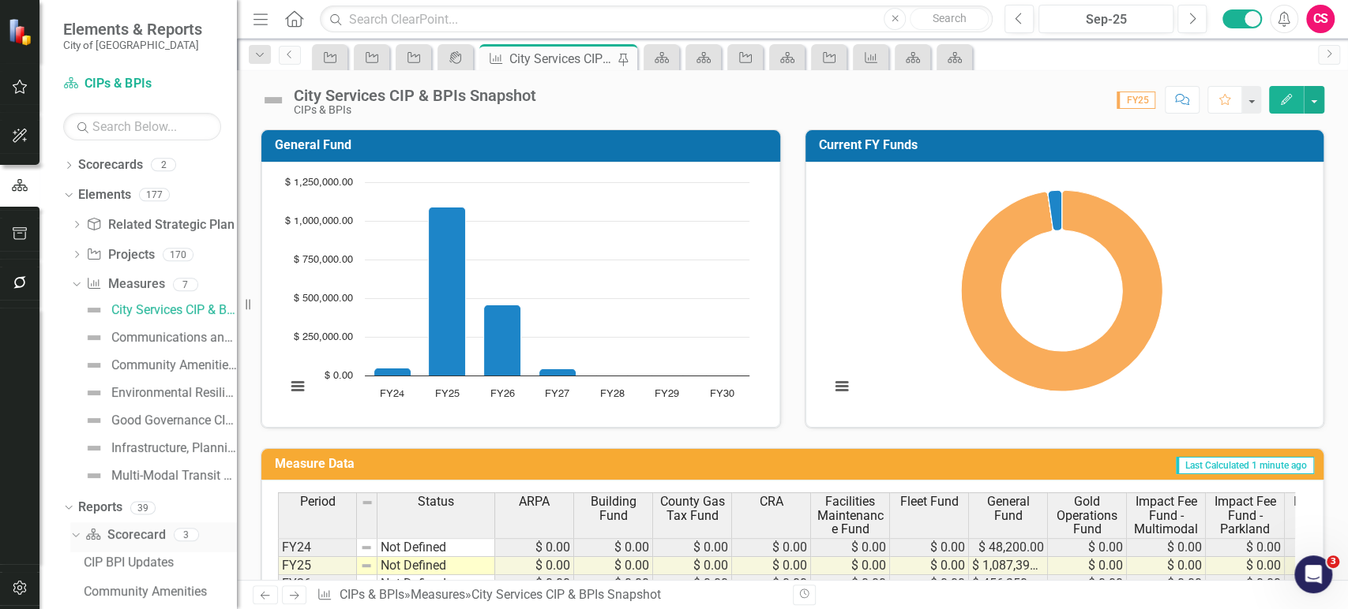
click at [123, 542] on link "Scorecard Scorecard" at bounding box center [125, 536] width 80 height 18
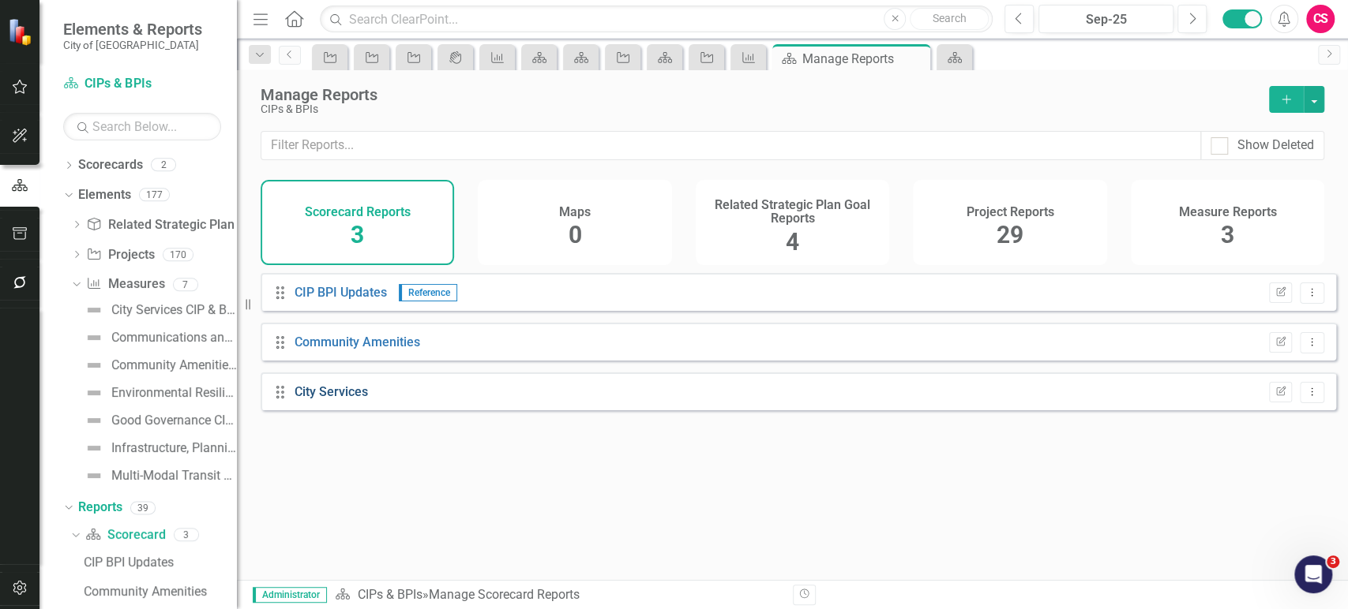
click at [353, 399] on link "City Services" at bounding box center [330, 391] width 73 height 15
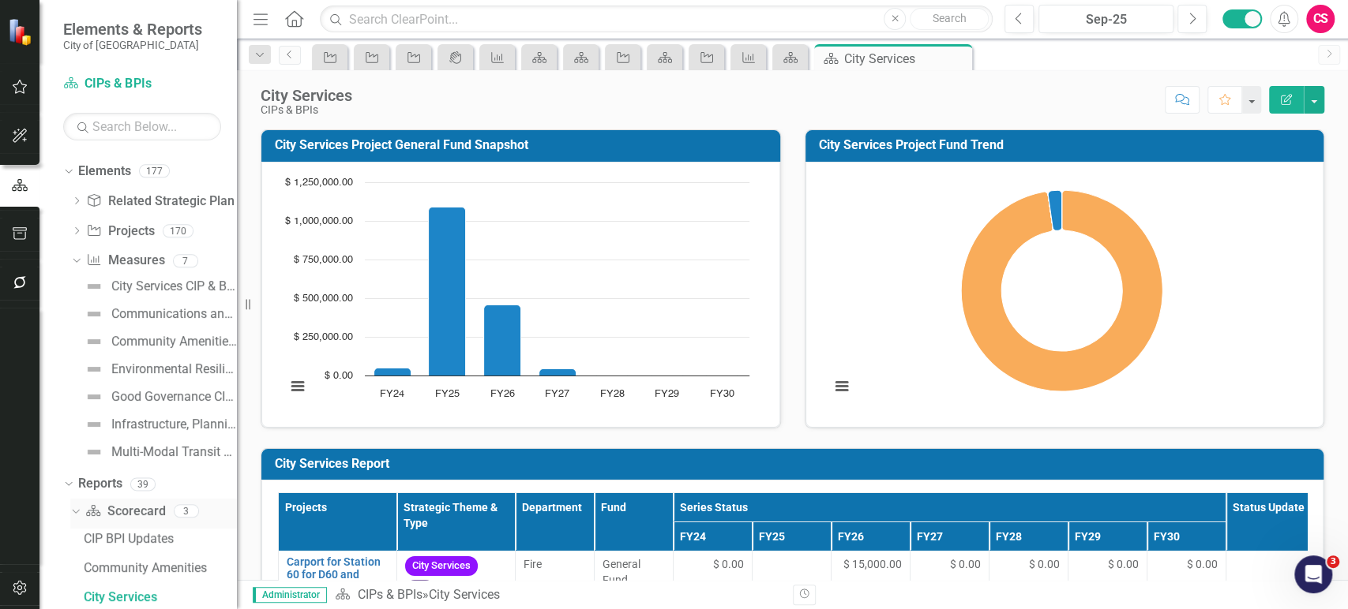
click at [139, 508] on link "Scorecard Scorecard" at bounding box center [125, 512] width 80 height 18
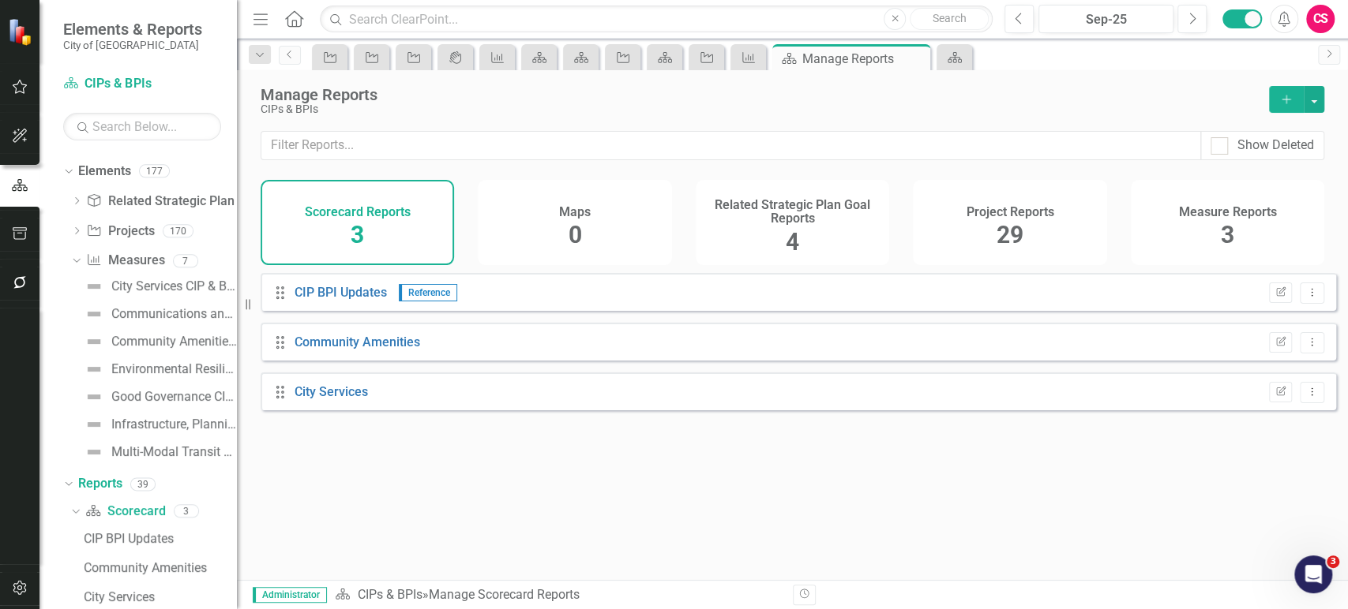
click at [1276, 94] on button "Add" at bounding box center [1286, 99] width 35 height 27
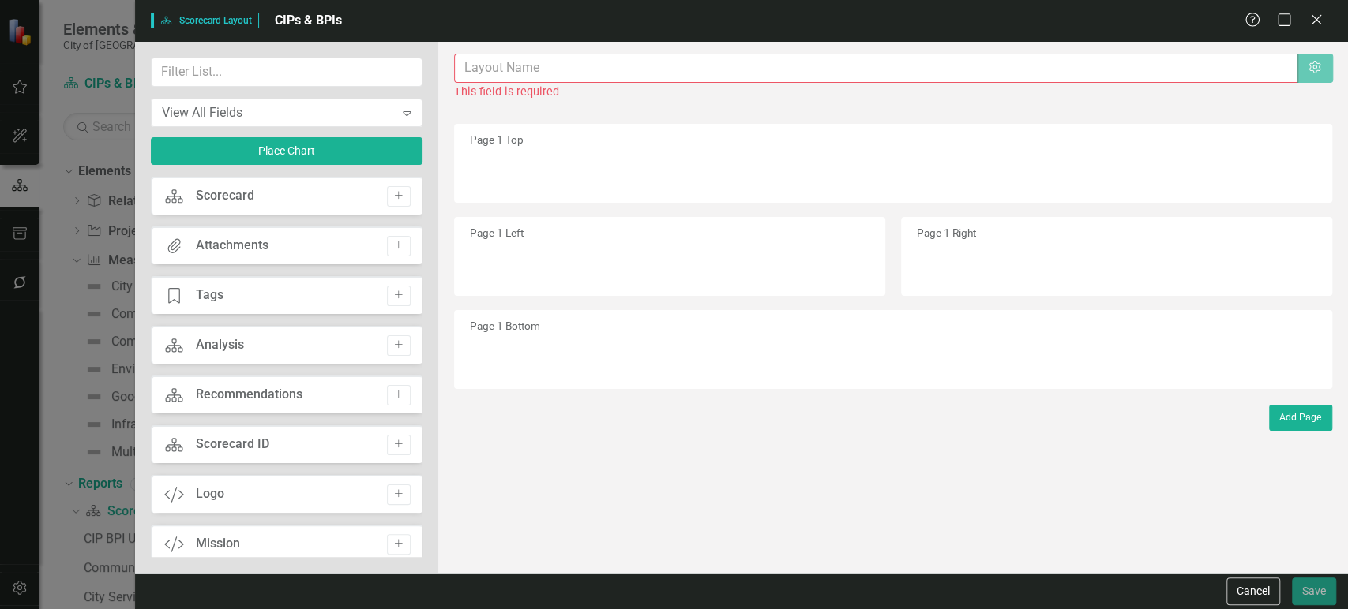
click at [1271, 606] on div "Cancel Save" at bounding box center [741, 591] width 1213 height 36
click at [1269, 606] on div "Cancel Save" at bounding box center [741, 591] width 1213 height 36
click at [1264, 594] on button "Cancel" at bounding box center [1253, 592] width 54 height 28
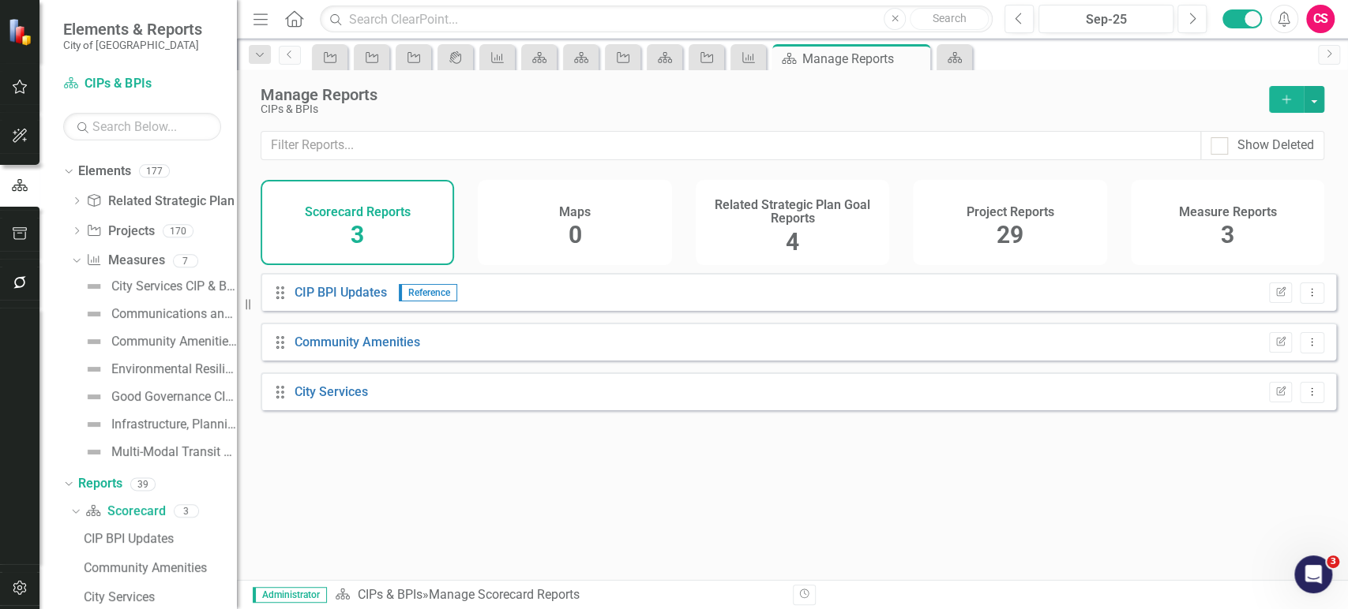
click at [1282, 91] on button "Add" at bounding box center [1286, 99] width 35 height 27
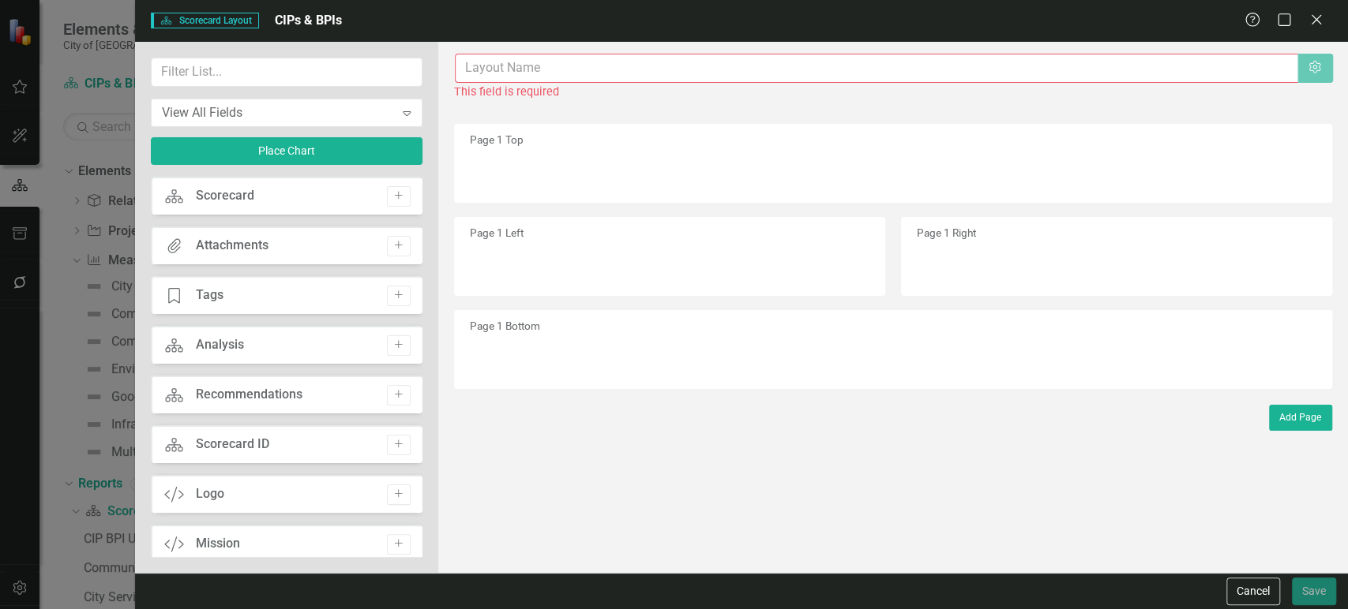
click at [487, 61] on input "text" at bounding box center [876, 68] width 843 height 29
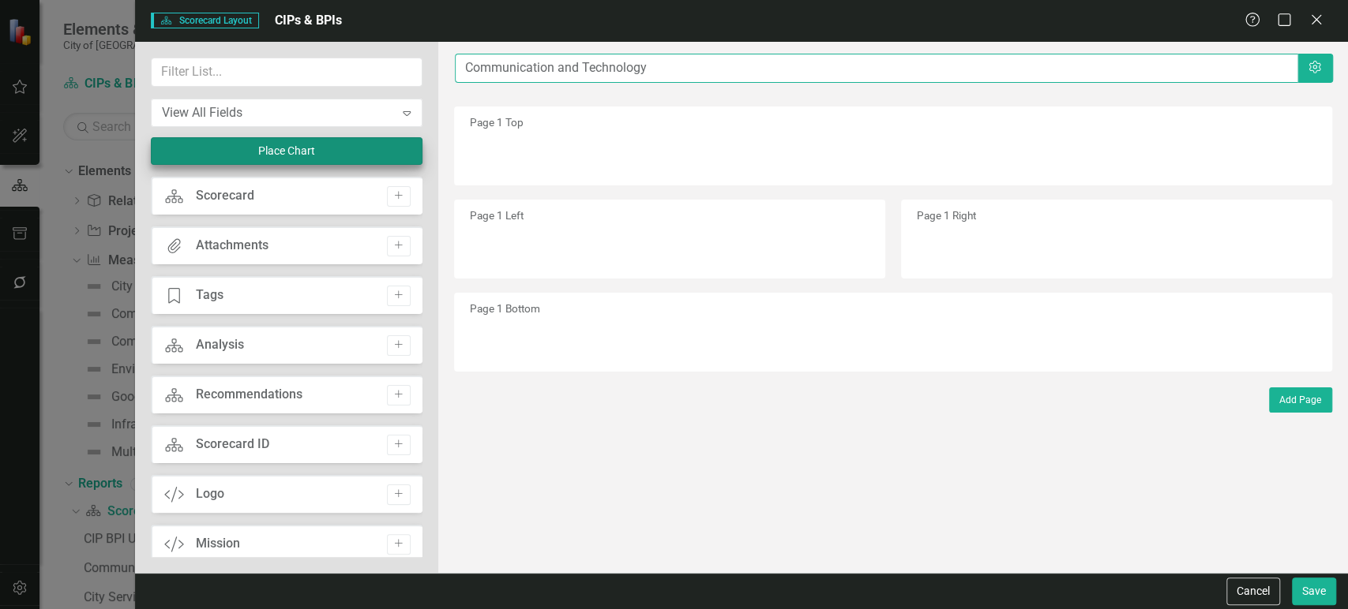
type input "Communication and Technology"
click at [276, 152] on button "Place Chart" at bounding box center [287, 151] width 272 height 28
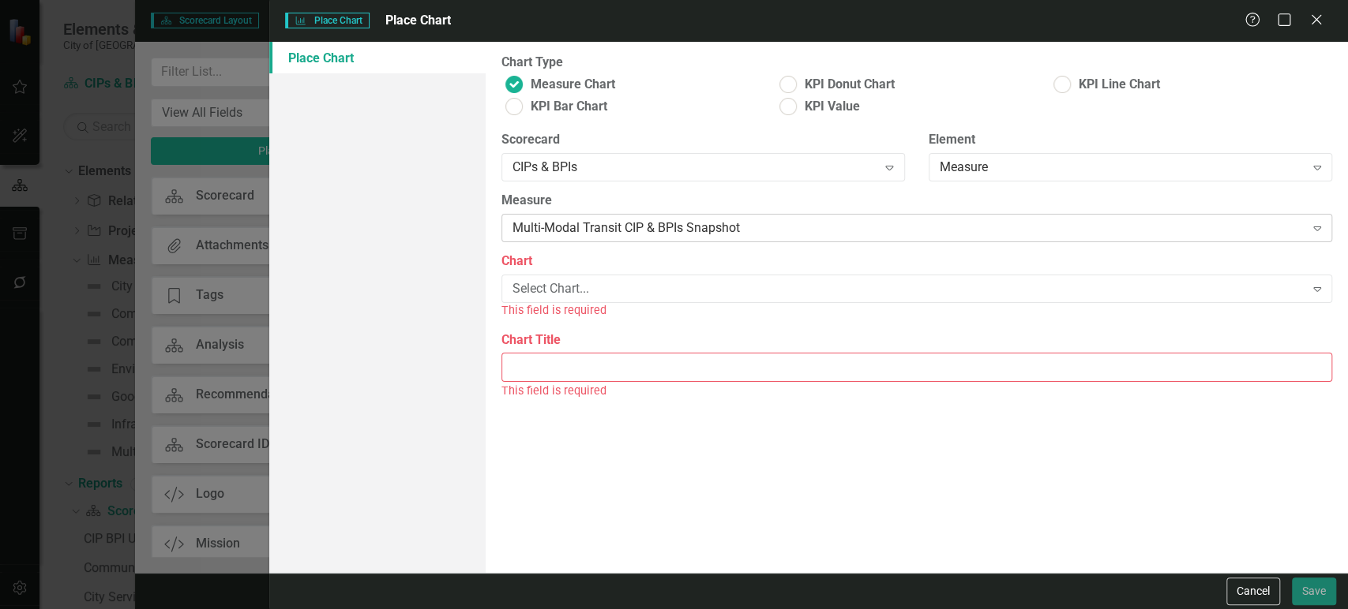
click at [567, 219] on div "Multi-Modal Transit CIP & BPIs Snapshot Expand" at bounding box center [916, 228] width 830 height 28
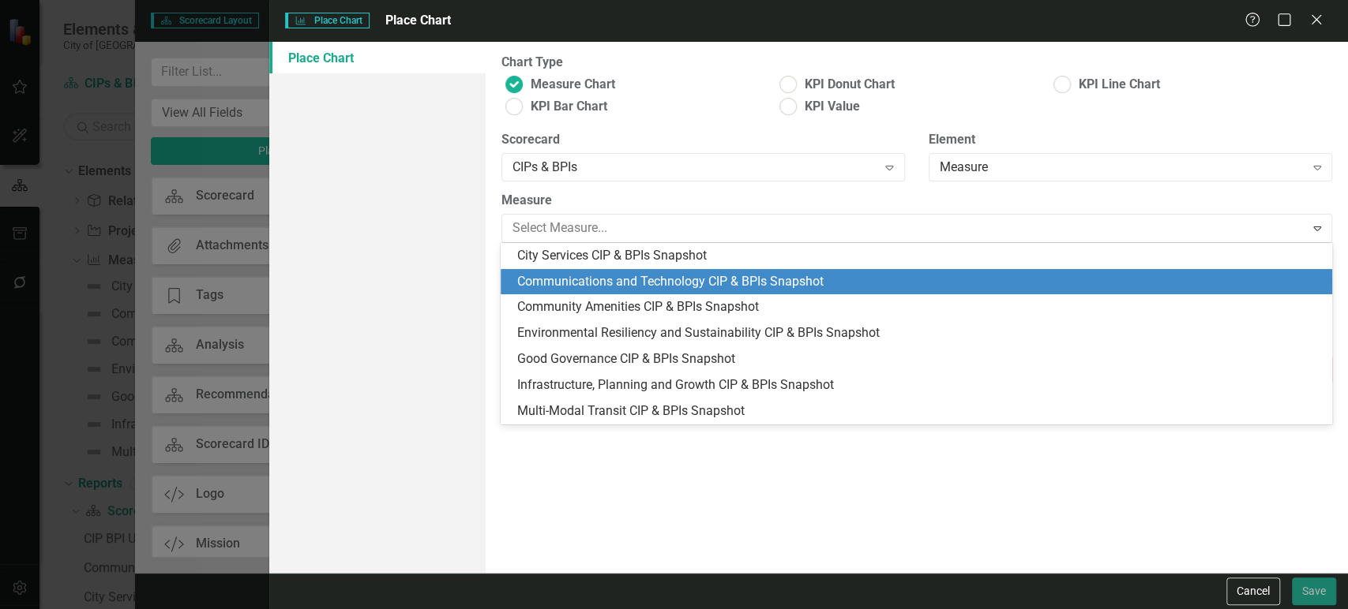
click at [576, 283] on div "Communications and Technology CIP & BPIs Snapshot" at bounding box center [918, 282] width 805 height 18
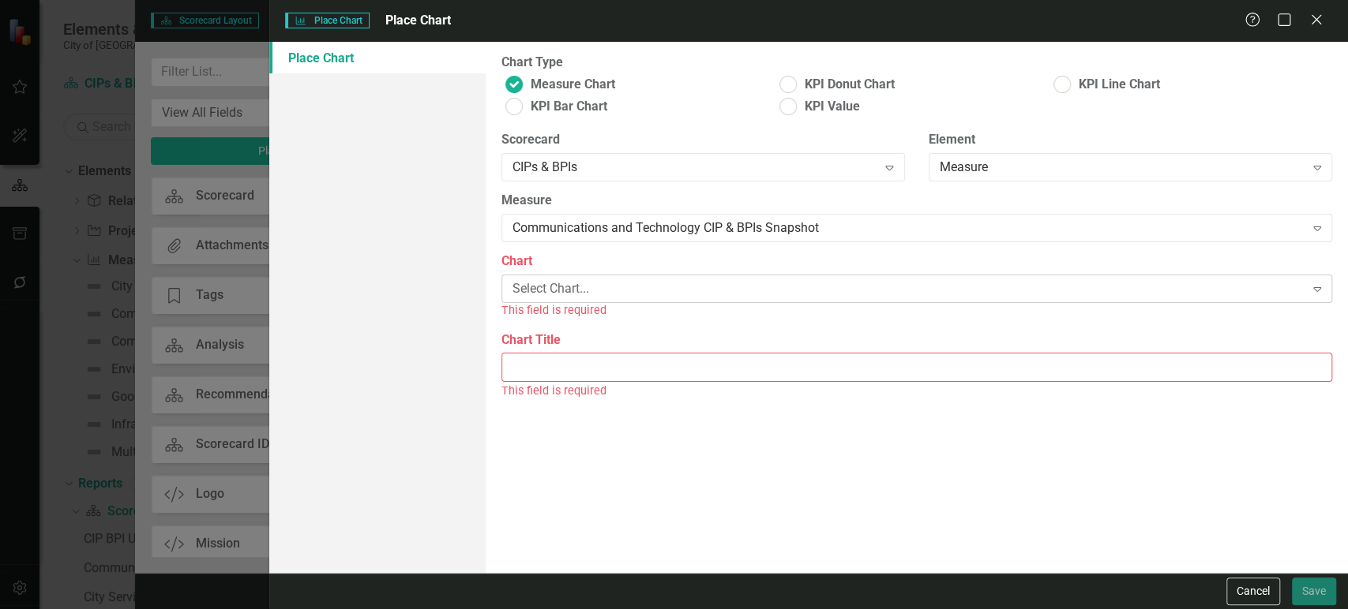
click at [576, 291] on div "Select Chart..." at bounding box center [908, 289] width 792 height 18
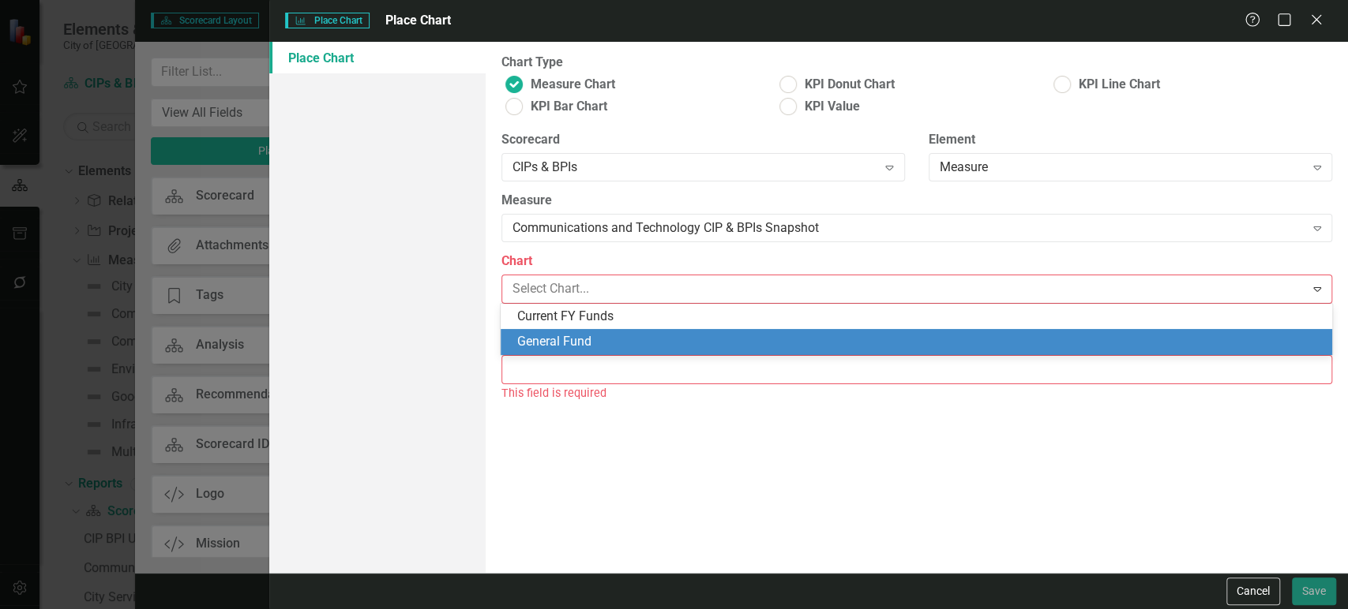
click at [572, 342] on div "General Fund" at bounding box center [918, 342] width 805 height 18
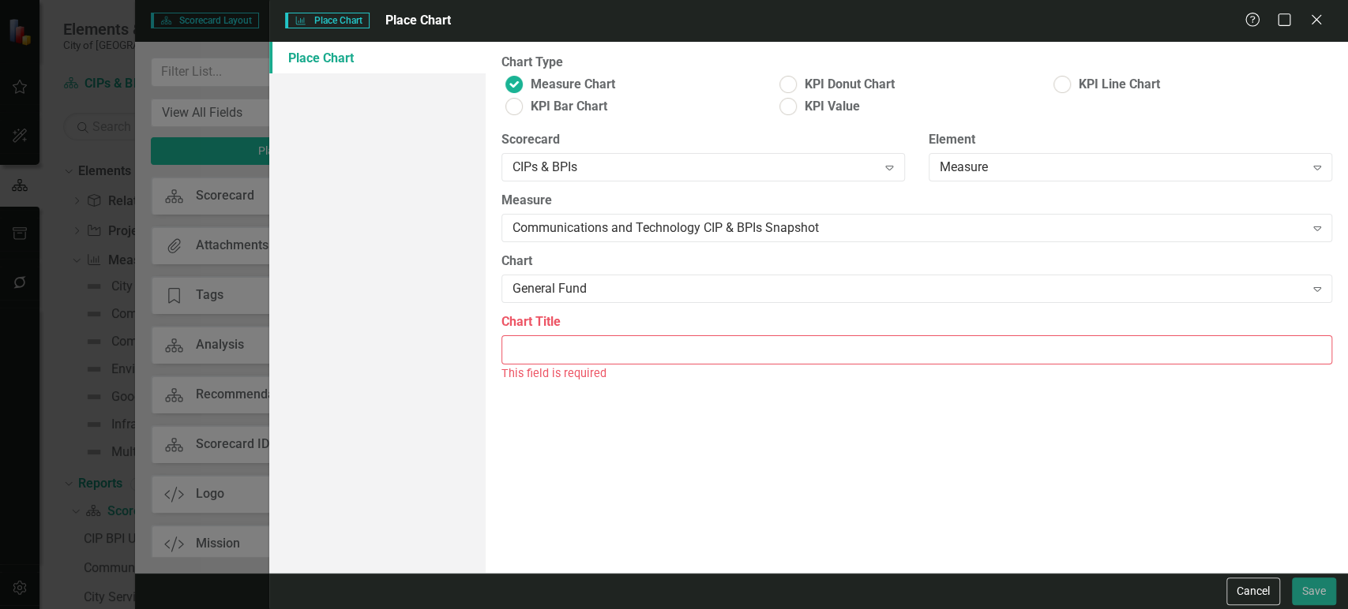
click at [572, 347] on input "Chart Title" at bounding box center [916, 350] width 830 height 29
click at [634, 230] on div "Communications and Technology CIP & BPIs Snapshot" at bounding box center [908, 228] width 792 height 18
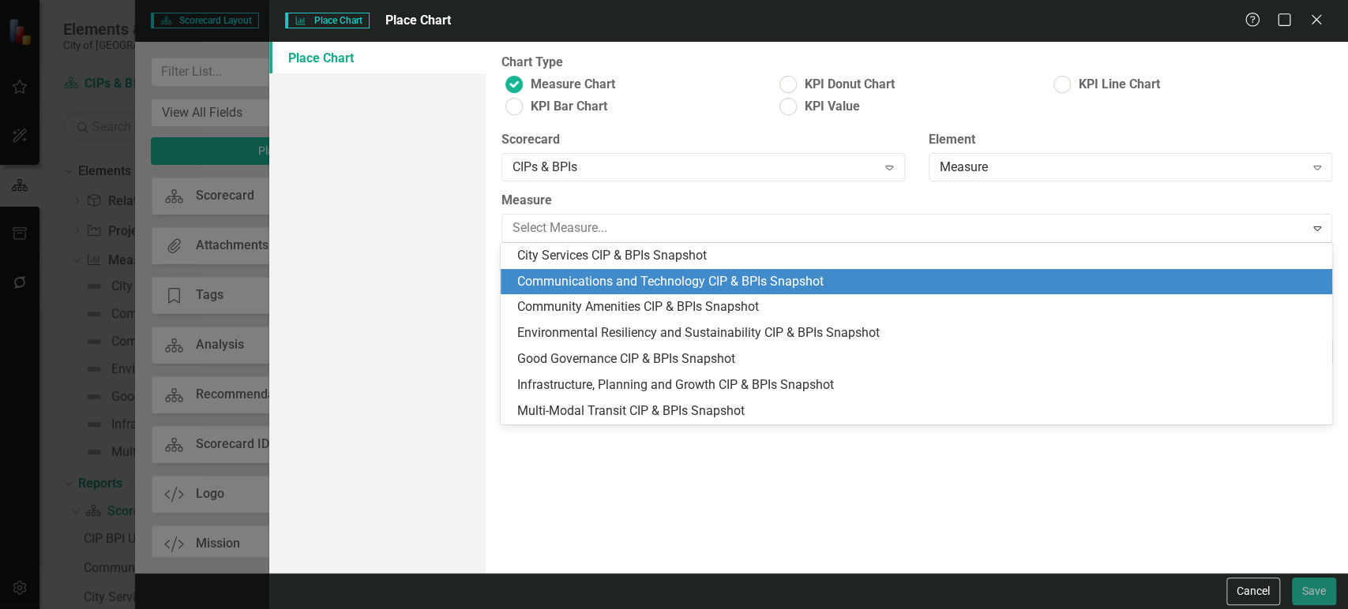
click at [628, 283] on div "Communications and Technology CIP & BPIs Snapshot" at bounding box center [918, 282] width 805 height 18
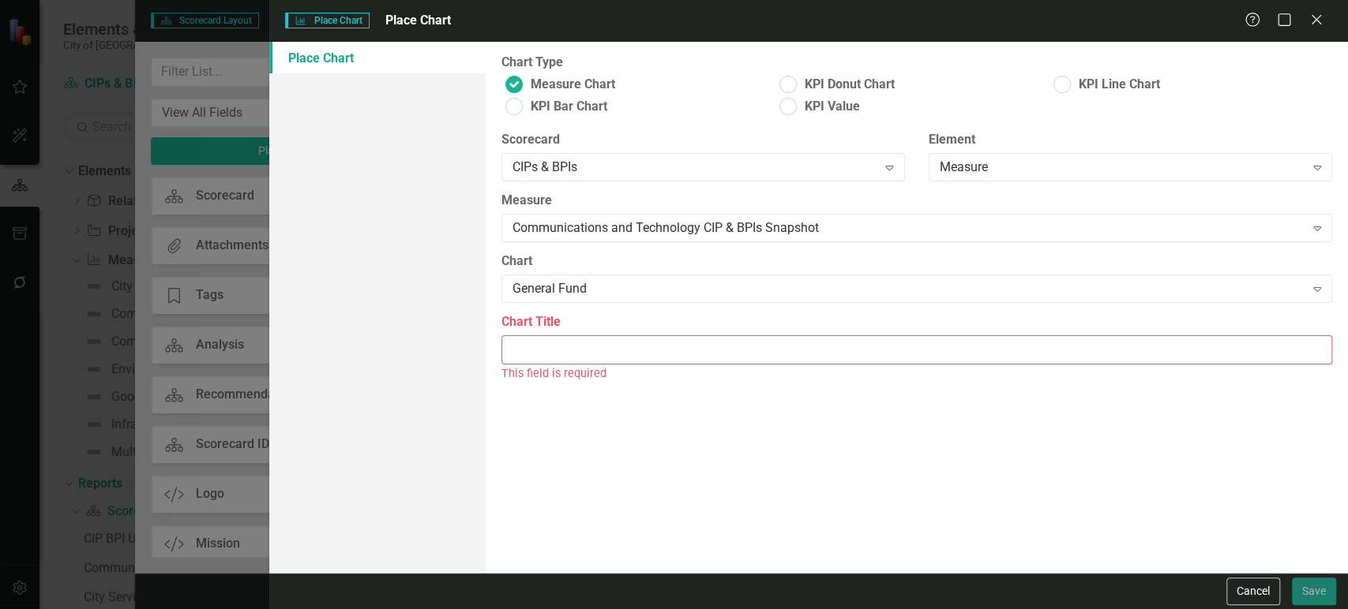
click at [579, 352] on input "Chart Title" at bounding box center [916, 350] width 830 height 29
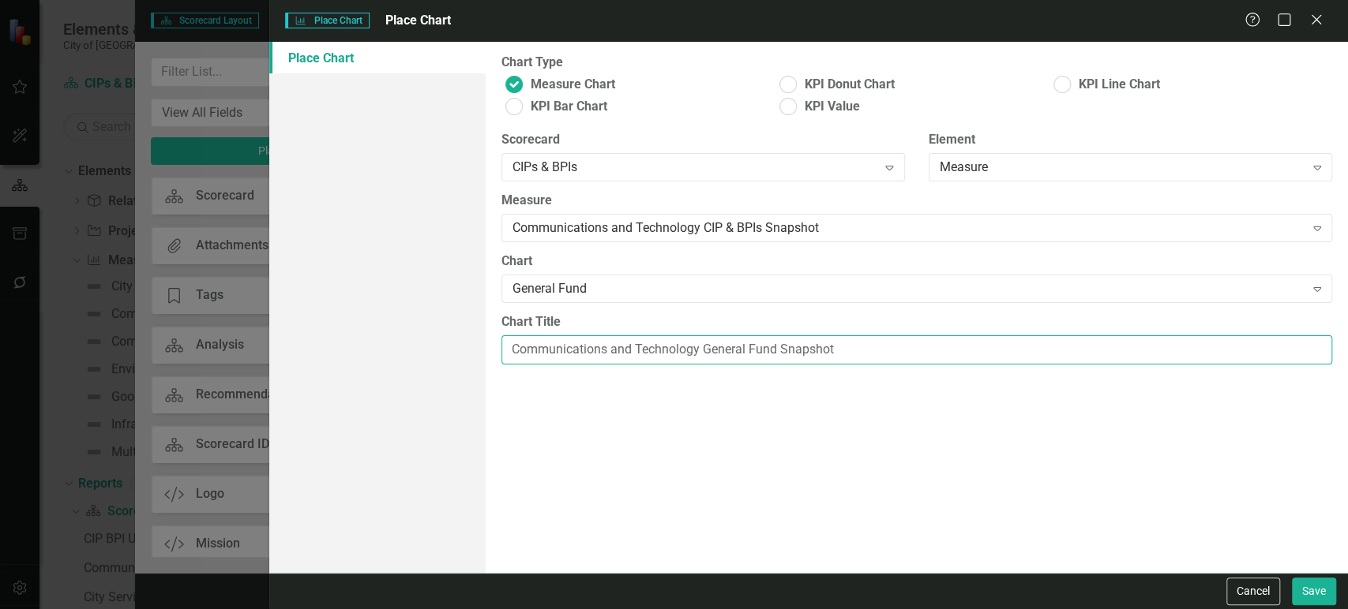
click at [696, 348] on input "Communications and Technology General Fund Snapshot" at bounding box center [916, 350] width 830 height 29
click at [720, 347] on input "Communications and Technology General Fund Snapshot" at bounding box center [916, 350] width 830 height 29
type input "Communications and Technology Project General Fund Snapshot"
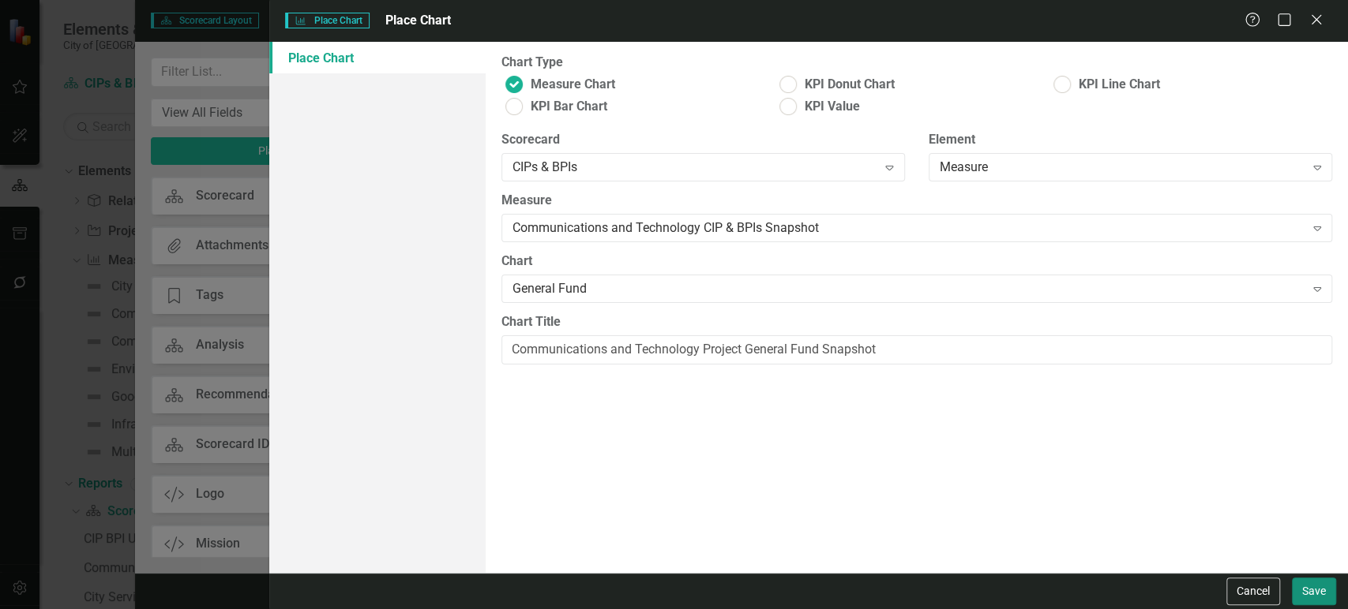
click at [1299, 579] on button "Save" at bounding box center [1314, 592] width 44 height 28
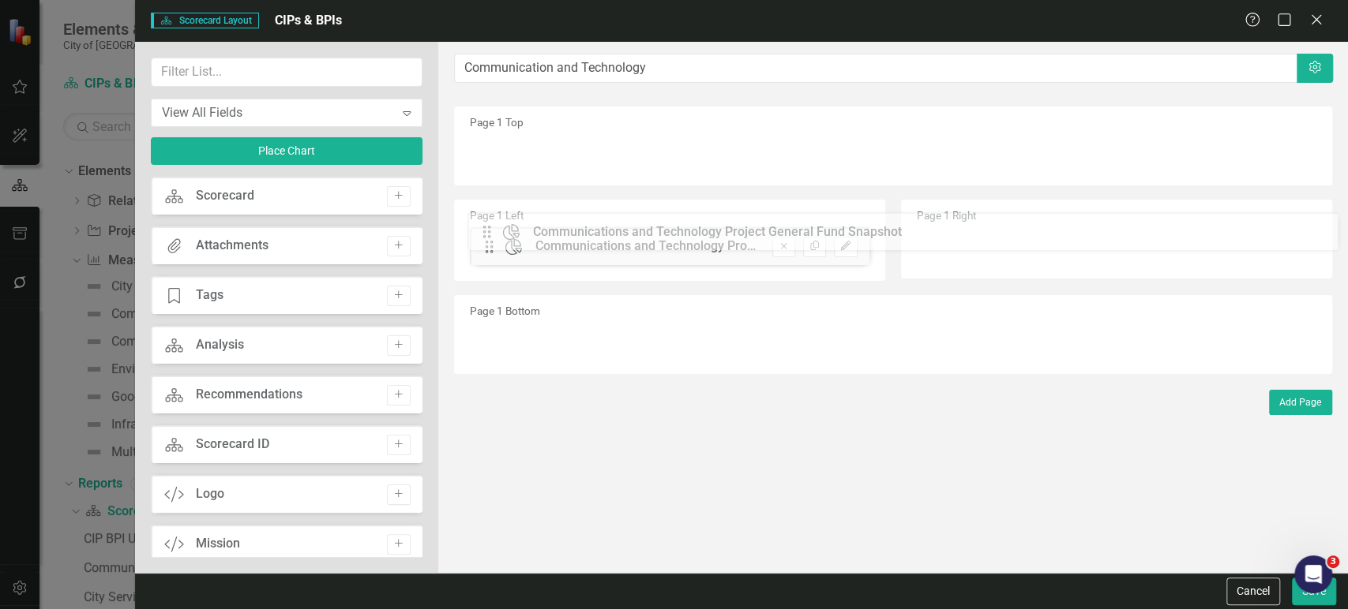
drag, startPoint x: 486, startPoint y: 155, endPoint x: 497, endPoint y: 236, distance: 82.0
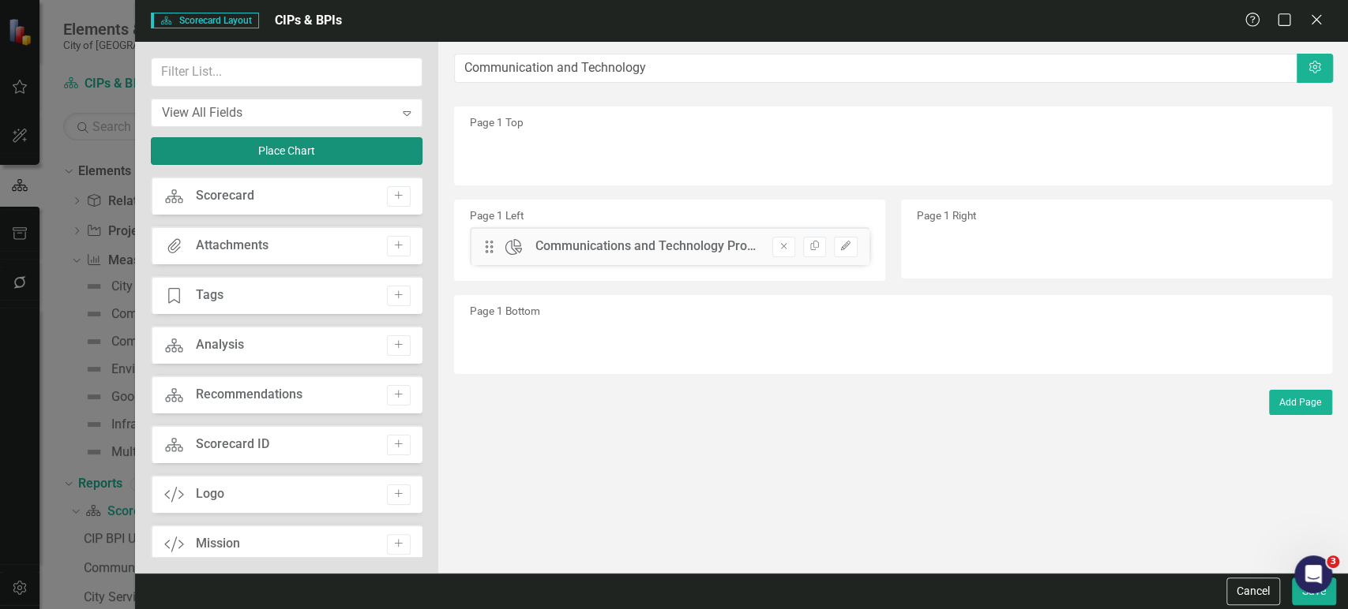
click at [321, 149] on button "Place Chart" at bounding box center [287, 151] width 272 height 28
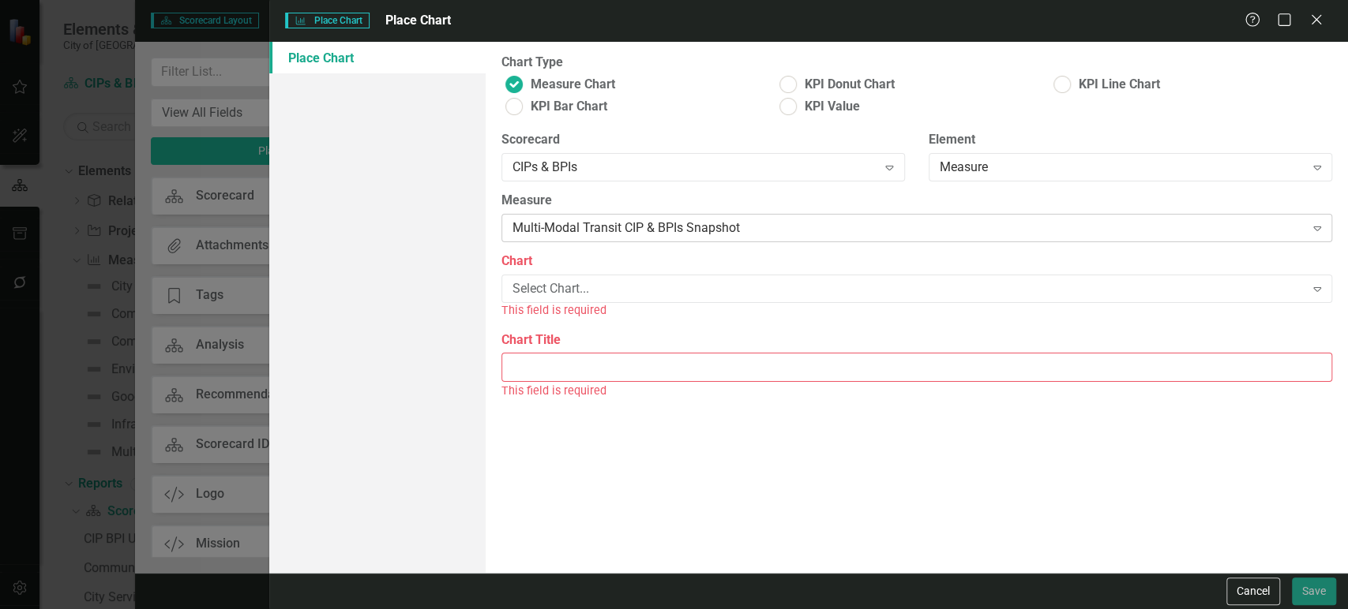
click at [680, 223] on div "Multi-Modal Transit CIP & BPIs Snapshot" at bounding box center [908, 228] width 792 height 18
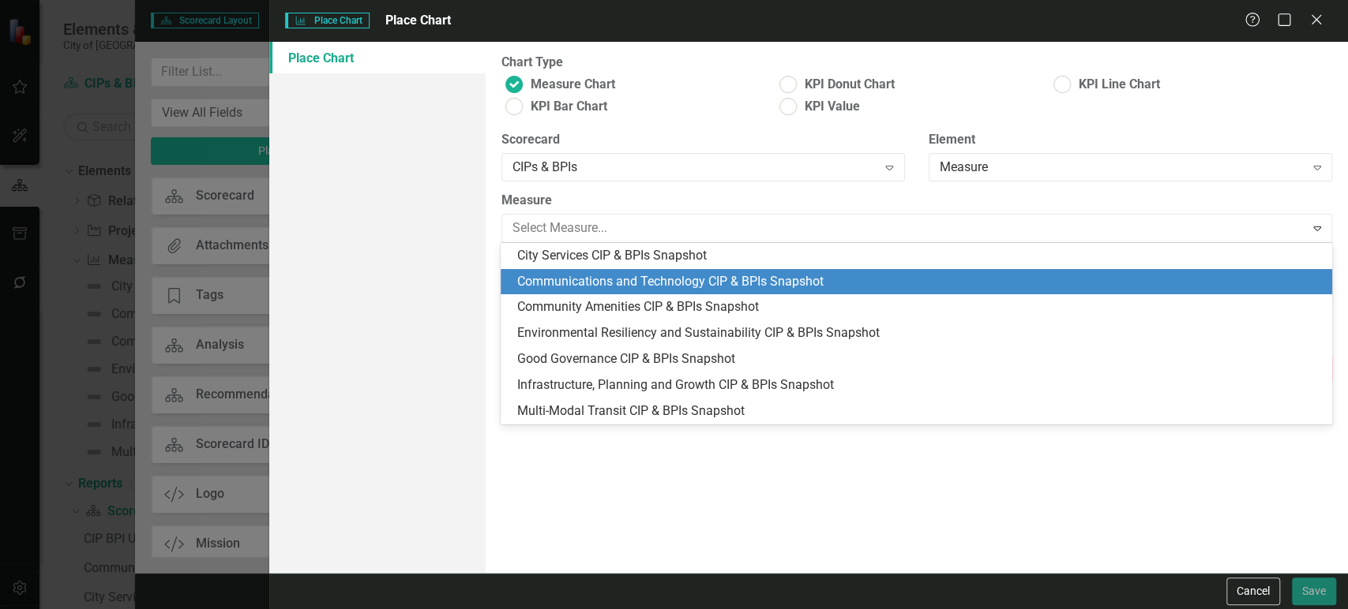
click at [631, 273] on div "Communications and Technology CIP & BPIs Snapshot" at bounding box center [916, 282] width 830 height 26
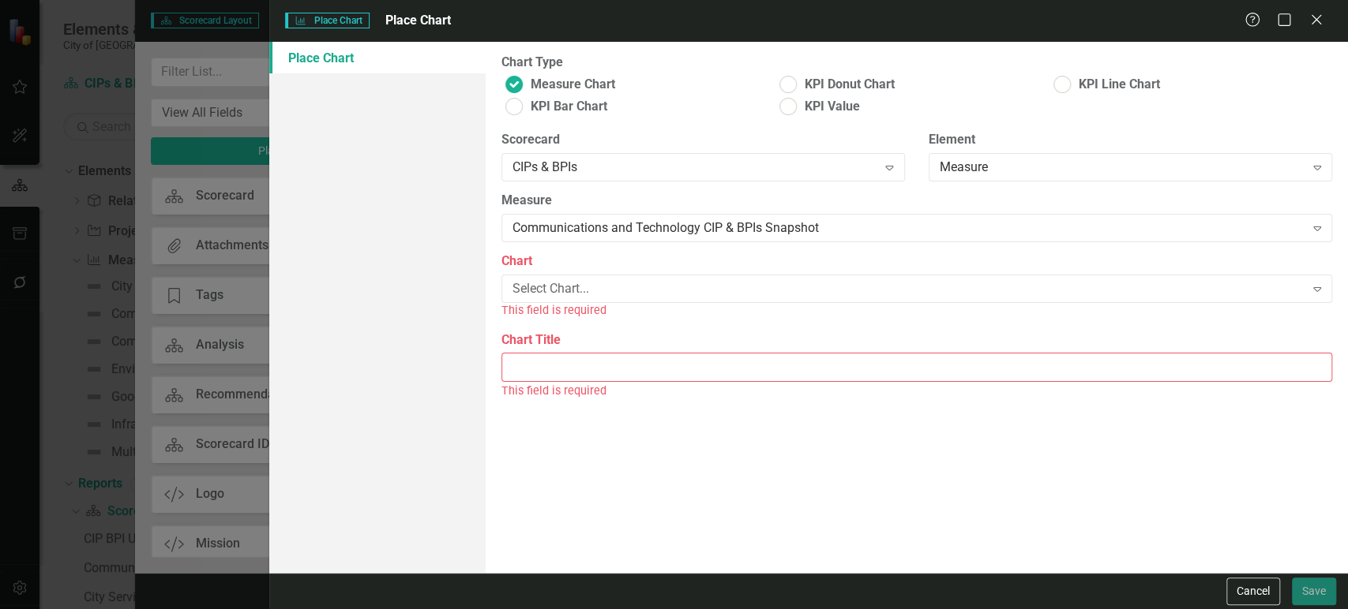
click at [609, 303] on div "This field is required" at bounding box center [916, 311] width 830 height 18
click at [612, 288] on div "Select Chart..." at bounding box center [908, 289] width 792 height 18
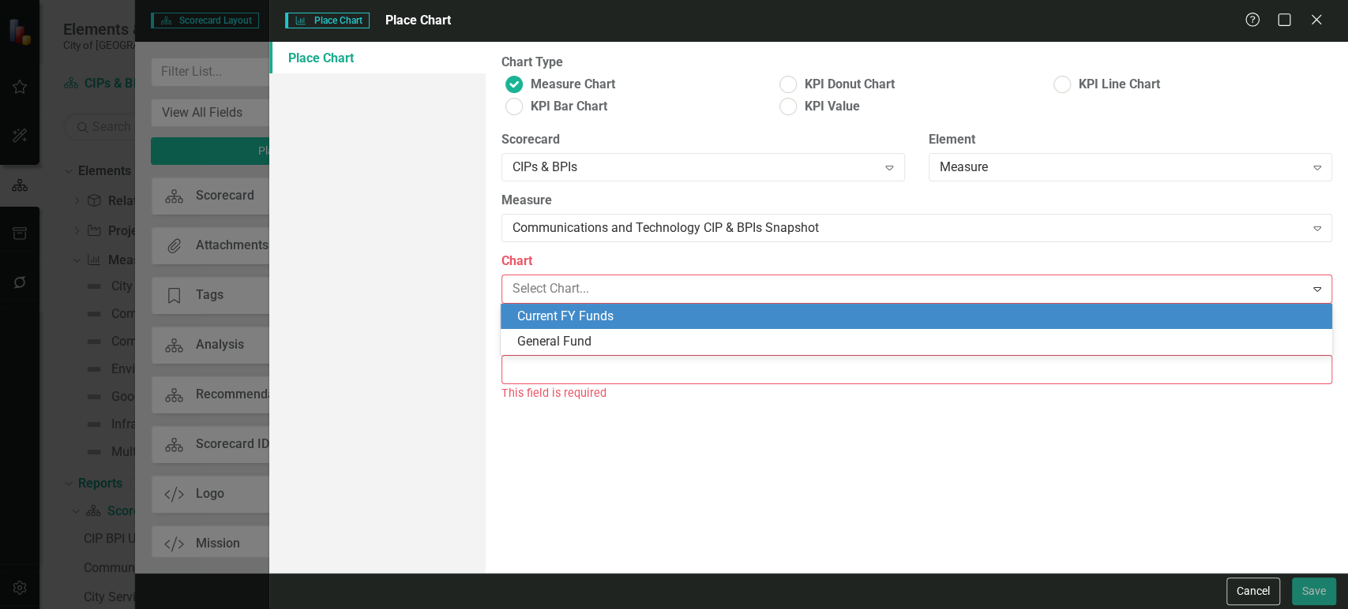
click at [605, 313] on div "Current FY Funds" at bounding box center [918, 317] width 805 height 18
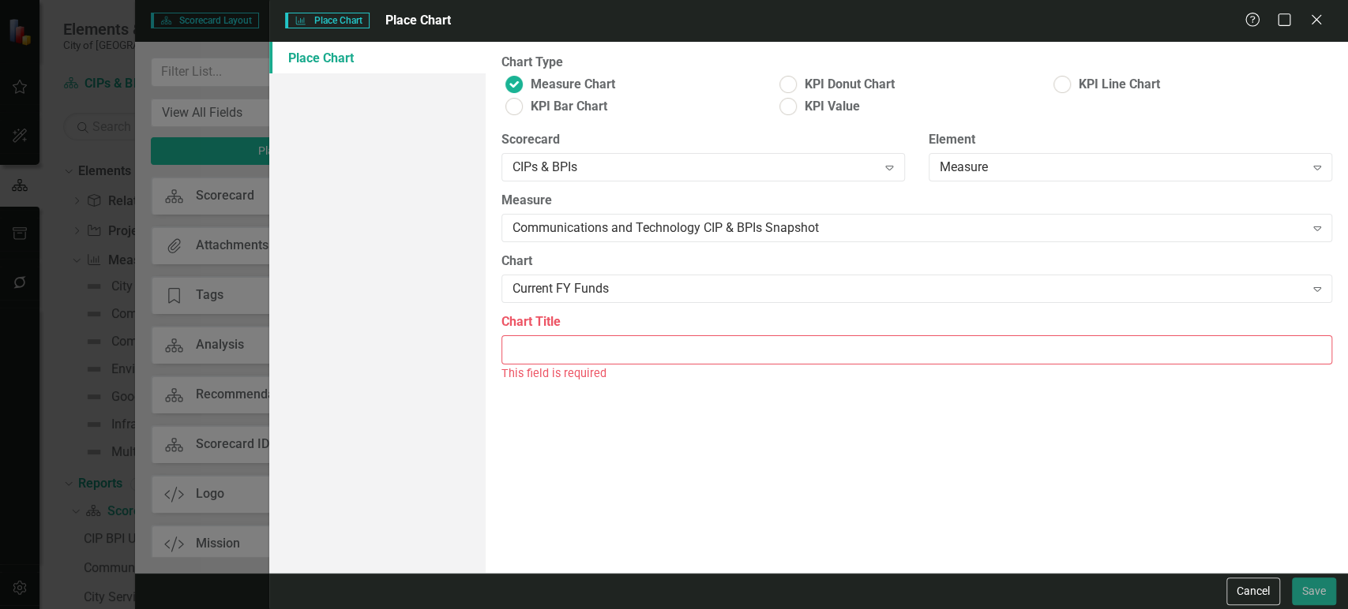
click at [581, 358] on input "Chart Title" at bounding box center [916, 350] width 830 height 29
paste input "Communications and Technology Project General Fund Snapshot"
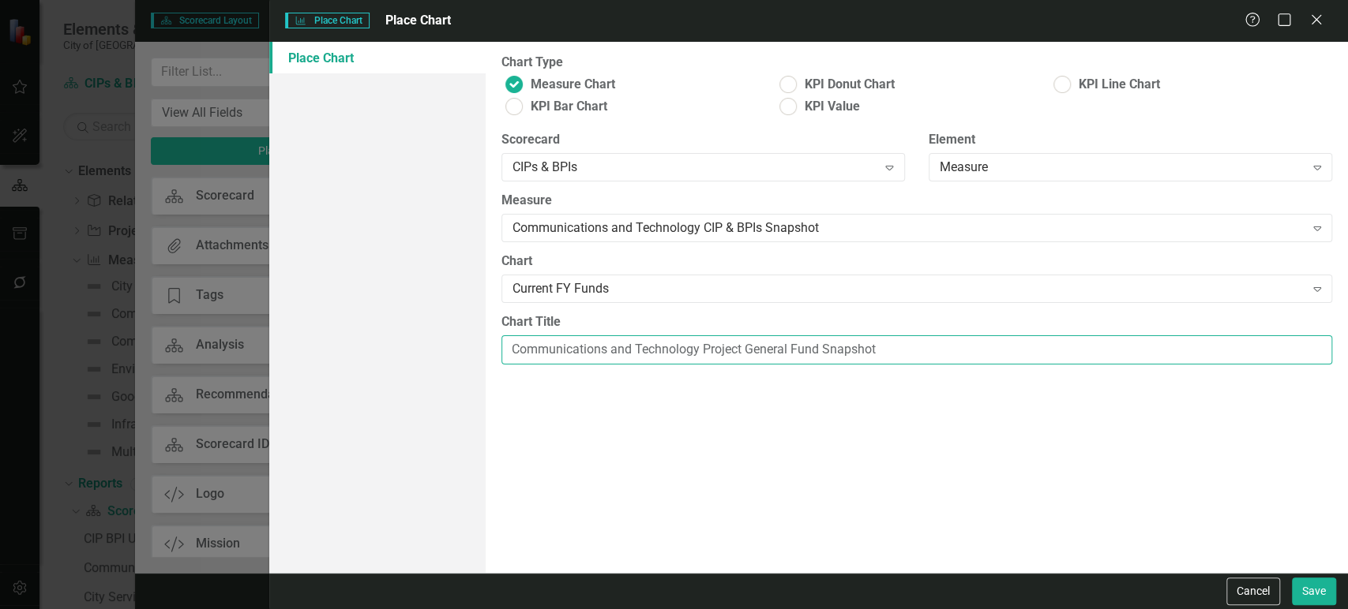
drag, startPoint x: 701, startPoint y: 348, endPoint x: 965, endPoint y: 364, distance: 264.1
click at [965, 364] on input "Communications and Technology Project General Fund Snapshot" at bounding box center [916, 350] width 830 height 29
click at [939, 351] on input "Communications and Technology Project General Fund Snapshot" at bounding box center [916, 350] width 830 height 29
click at [748, 350] on input "Communications and Technology Project General Fund Snapshot" at bounding box center [916, 350] width 830 height 29
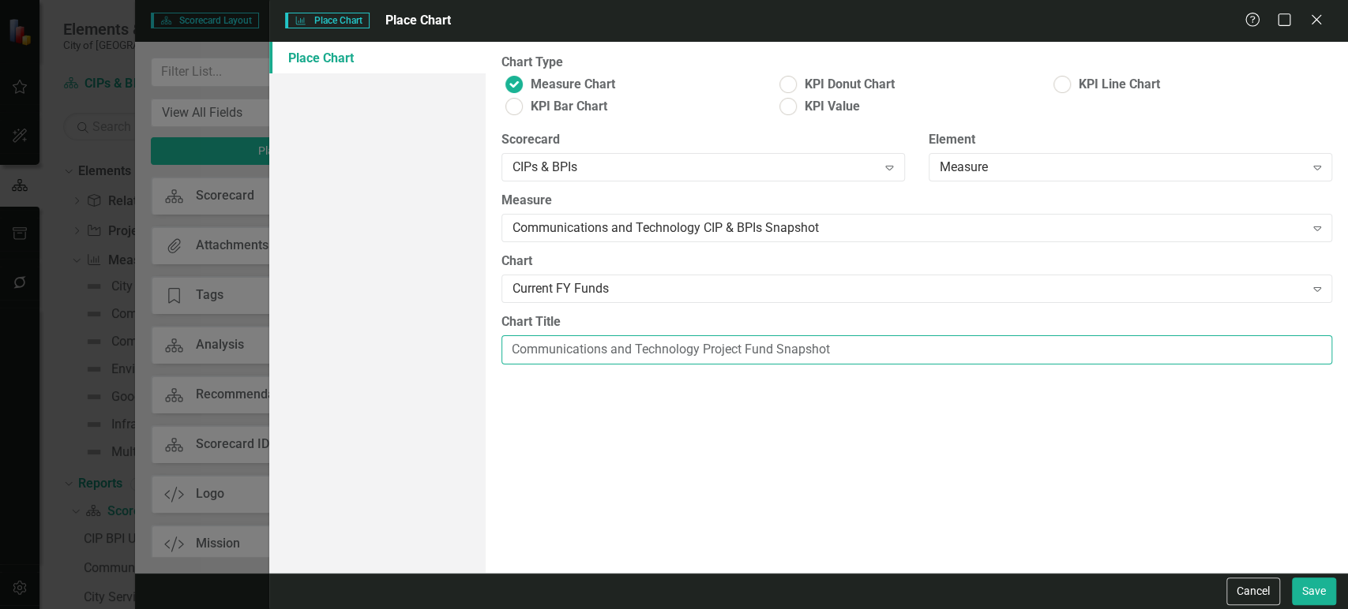
click at [808, 351] on input "Communications and Technology Project Fund Snapshot" at bounding box center [916, 350] width 830 height 29
type input "Communications and Technology Project Fund Trend"
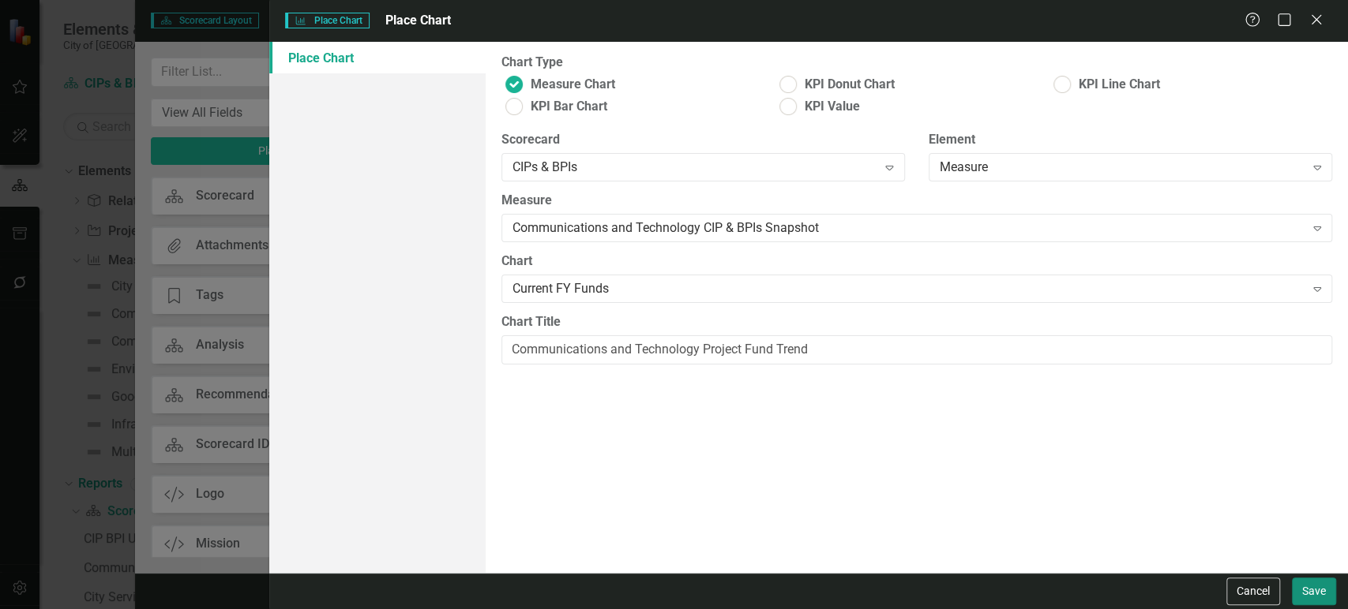
click at [1310, 590] on button "Save" at bounding box center [1314, 592] width 44 height 28
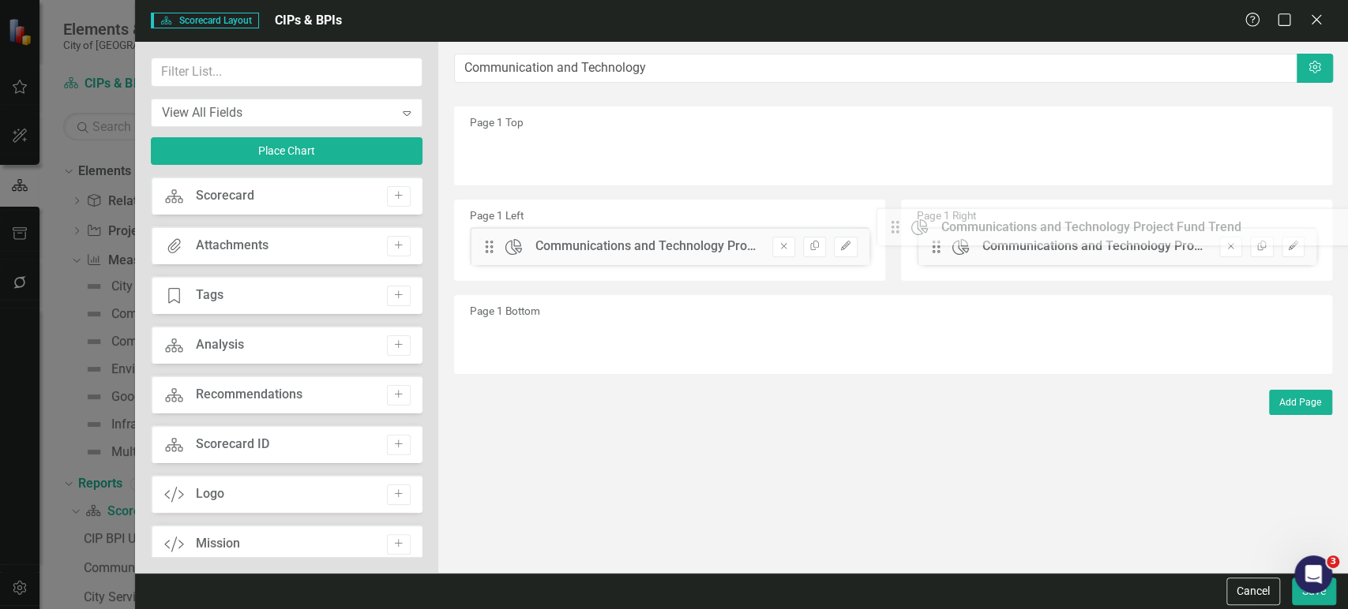
drag, startPoint x: 487, startPoint y: 156, endPoint x: 905, endPoint y: 231, distance: 424.2
drag, startPoint x: 295, startPoint y: 88, endPoint x: 292, endPoint y: 78, distance: 10.7
click at [292, 80] on div "View All Fields Expand Place Chart" at bounding box center [287, 117] width 272 height 119
click at [291, 76] on input "text" at bounding box center [287, 72] width 272 height 29
click at [241, 74] on input "text" at bounding box center [287, 72] width 272 height 29
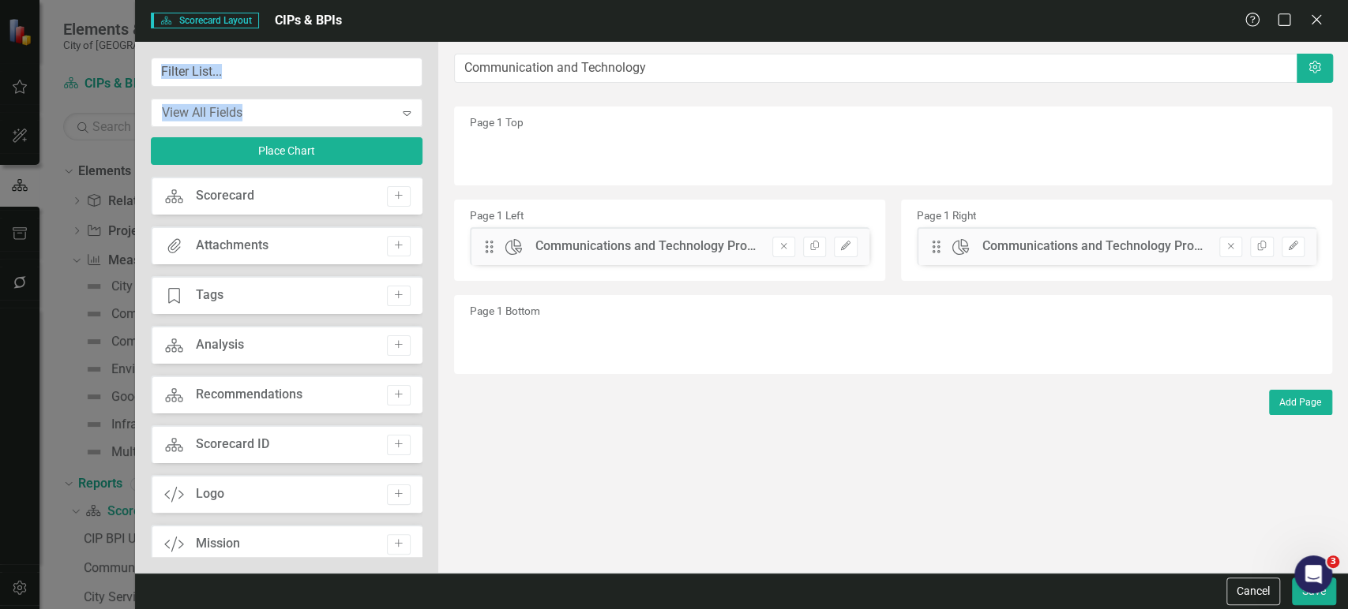
click at [241, 74] on input "text" at bounding box center [287, 72] width 272 height 29
click at [527, 112] on div "Page 1 Top" at bounding box center [893, 146] width 878 height 79
click at [348, 75] on input "text" at bounding box center [287, 72] width 272 height 29
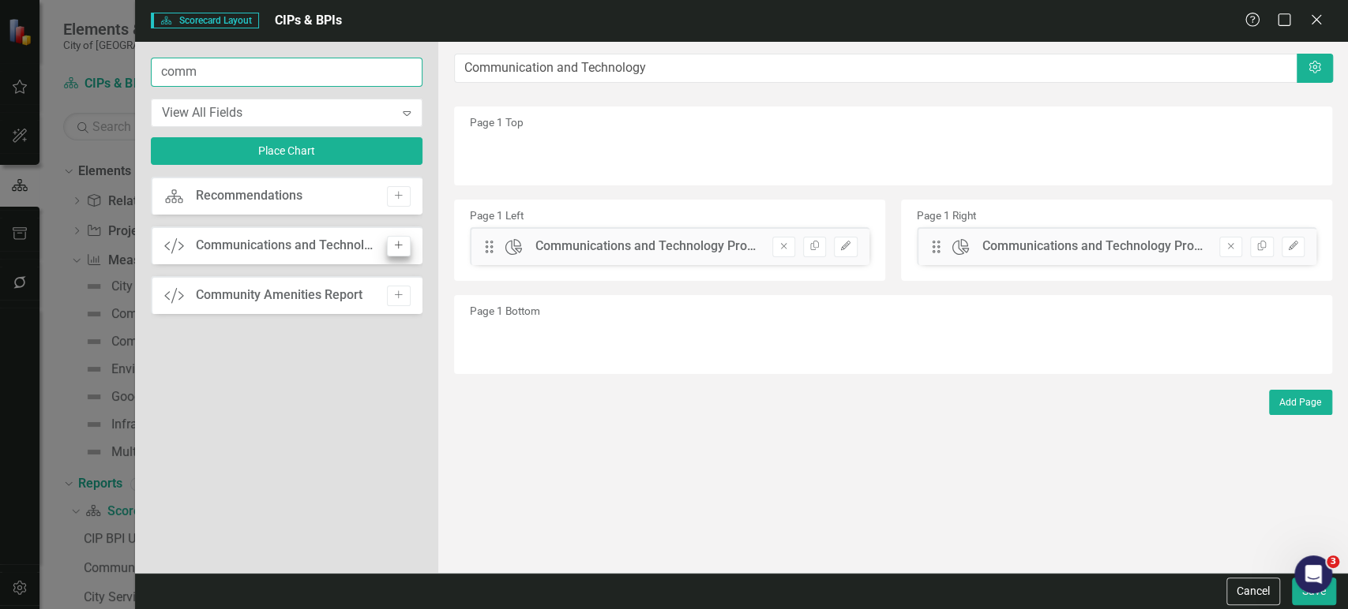
type input "comm"
click at [396, 241] on icon "Add" at bounding box center [398, 245] width 12 height 9
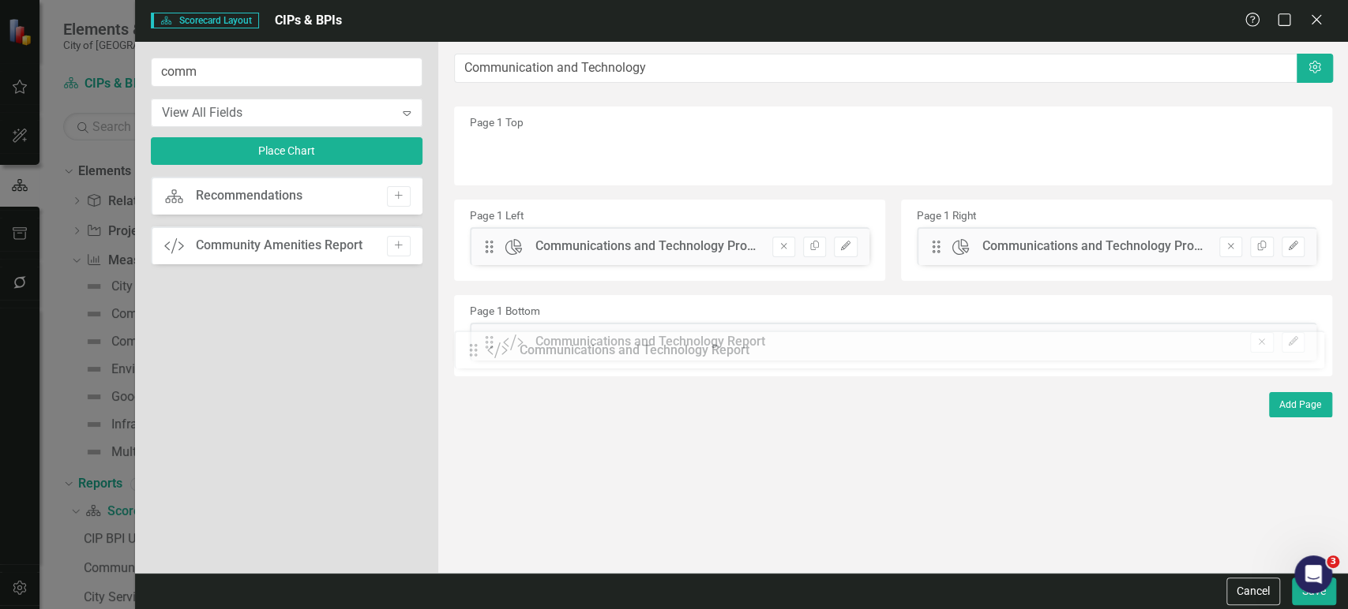
drag, startPoint x: 487, startPoint y: 153, endPoint x: 483, endPoint y: 351, distance: 198.2
click at [1302, 599] on button "Save" at bounding box center [1314, 592] width 44 height 28
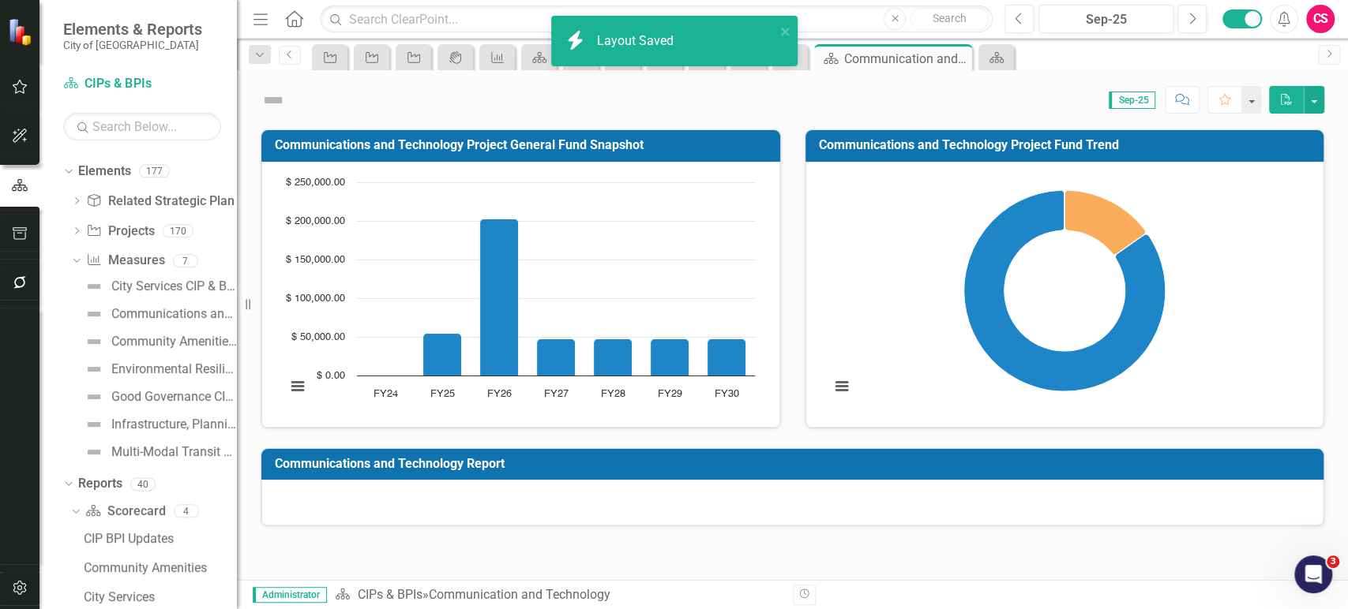
scroll to position [53, 0]
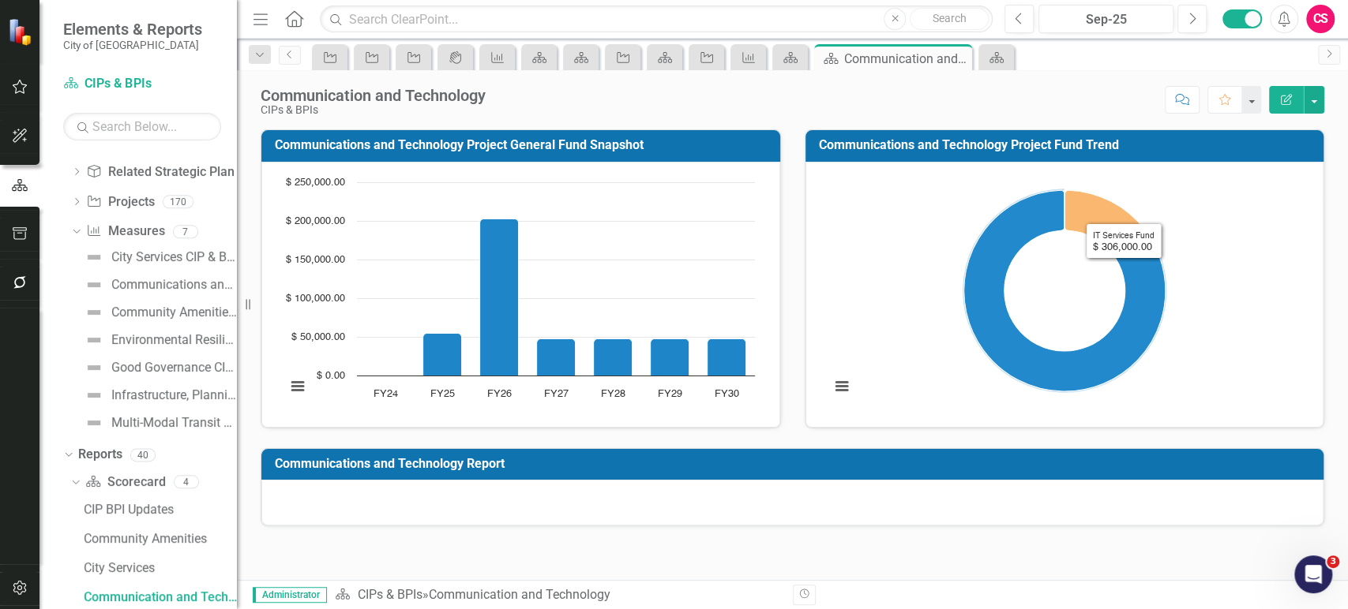
click at [884, 471] on td "Communications and Technology Report" at bounding box center [795, 466] width 1040 height 26
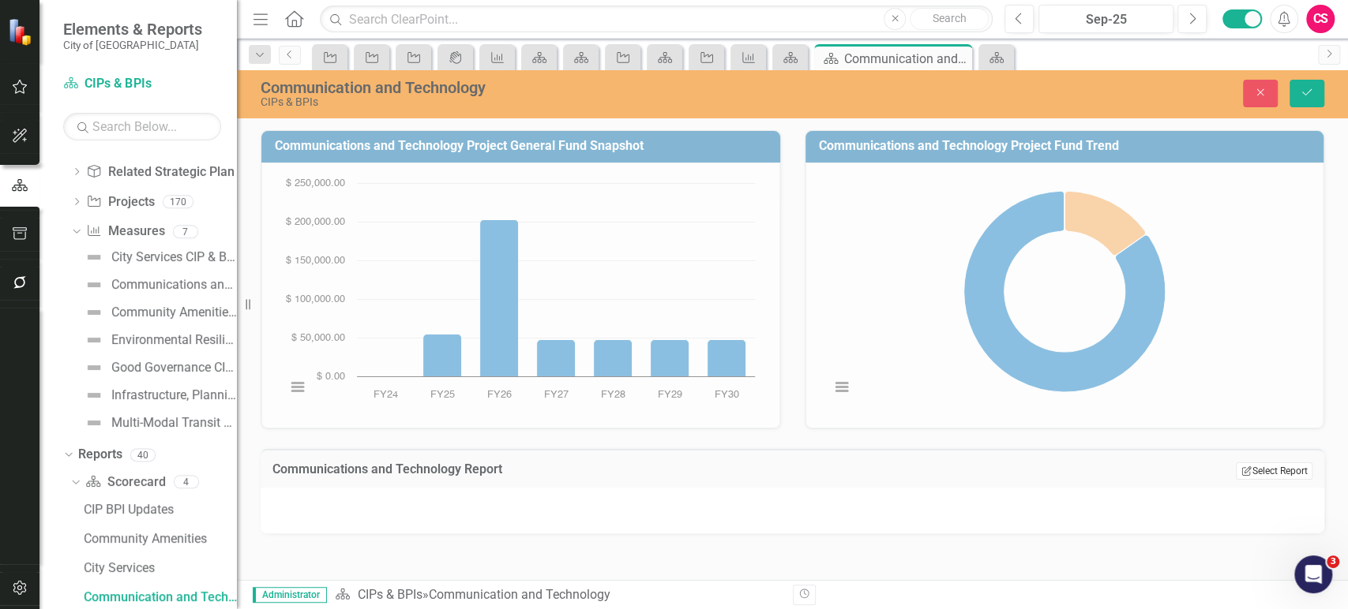
click at [1254, 474] on button "Edit Report Select Report" at bounding box center [1273, 471] width 77 height 17
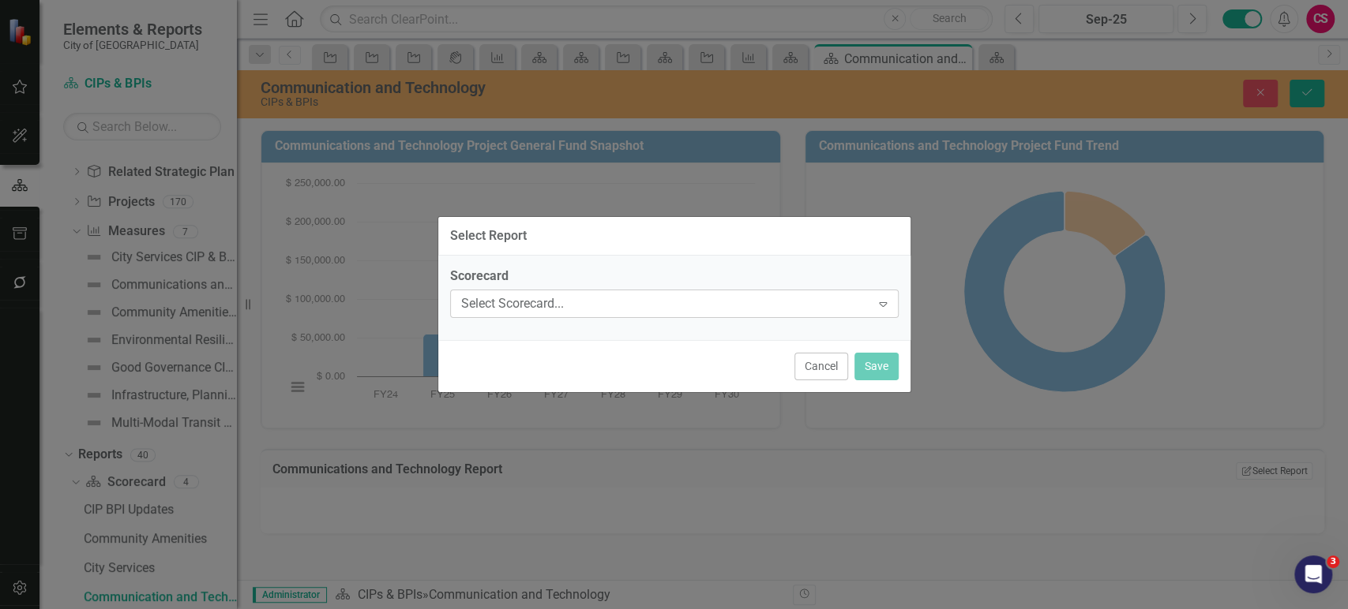
click at [581, 291] on div "Select Scorecard... Expand" at bounding box center [674, 304] width 448 height 28
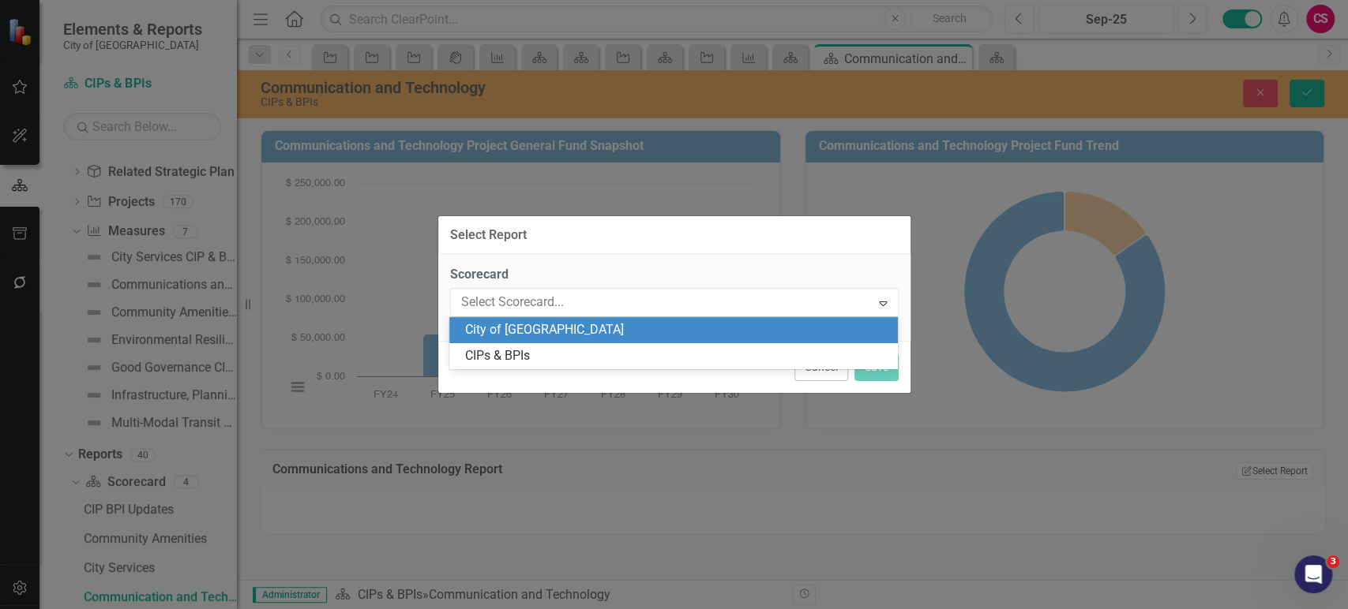
click at [578, 324] on div "City of [GEOGRAPHIC_DATA]" at bounding box center [676, 330] width 423 height 18
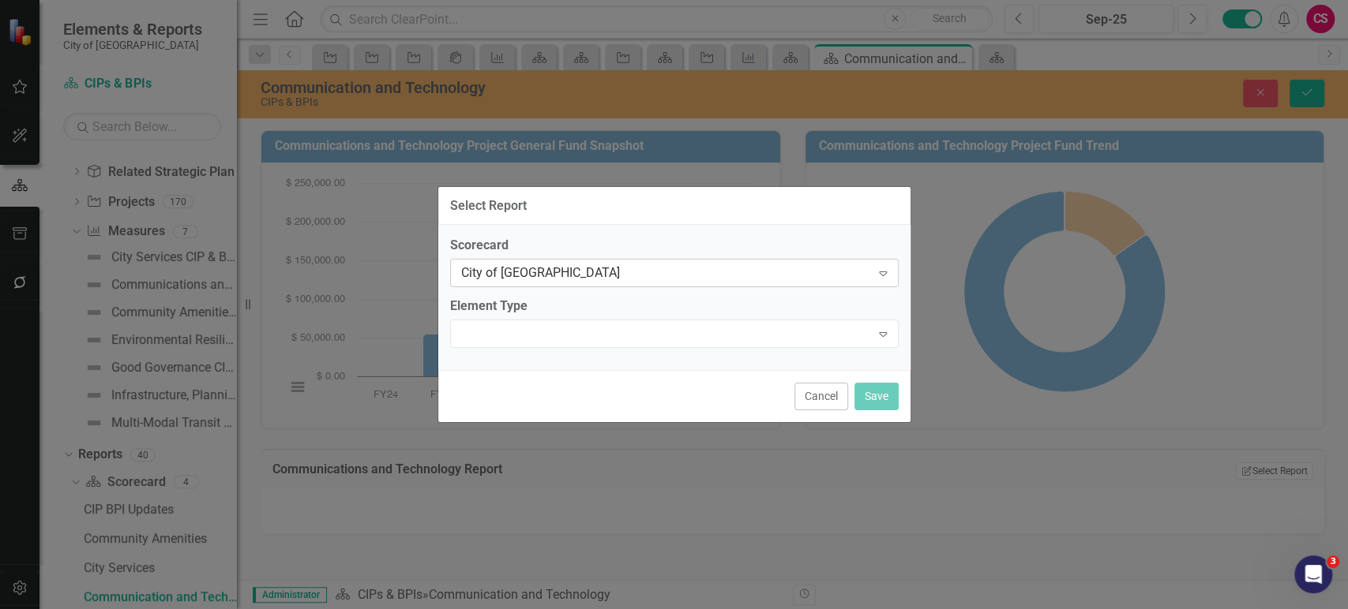
click at [583, 280] on div "City of [GEOGRAPHIC_DATA]" at bounding box center [666, 273] width 410 height 18
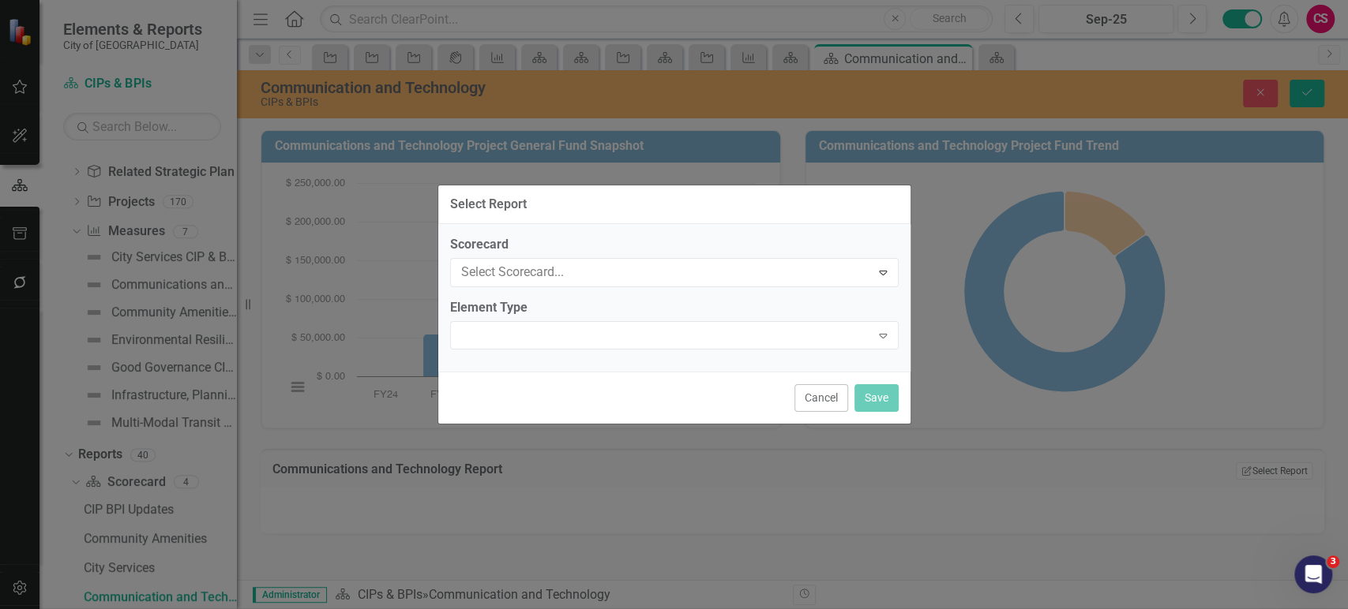
click at [573, 326] on div "Expand" at bounding box center [674, 334] width 448 height 28
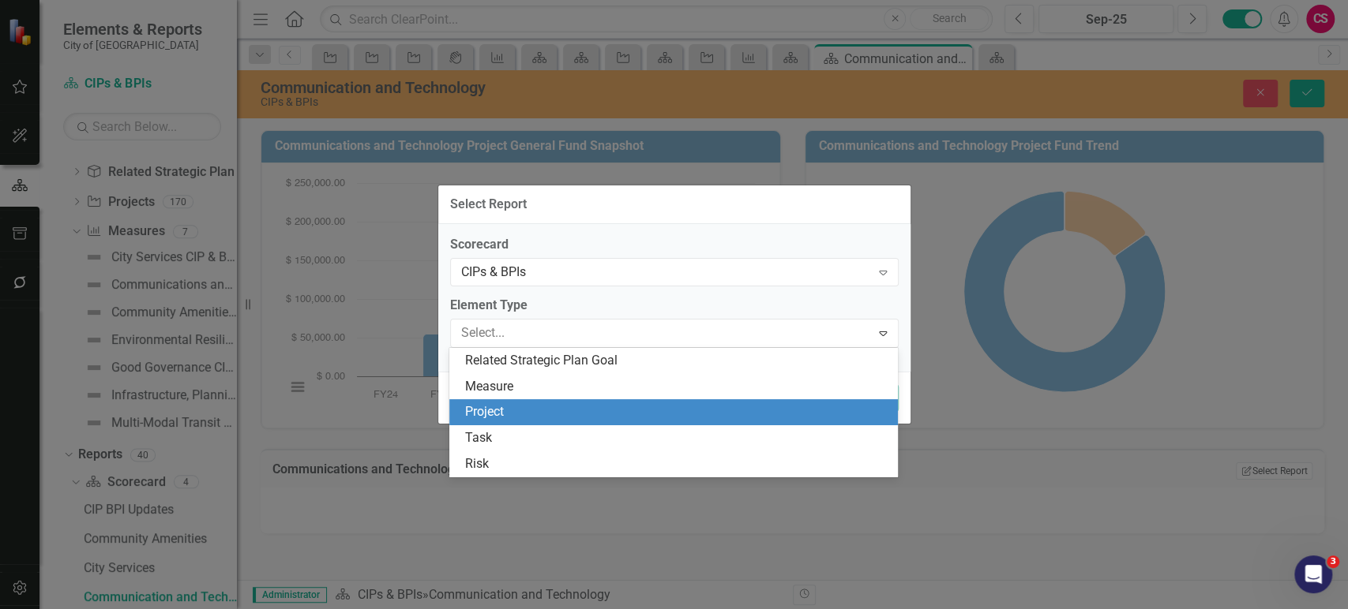
drag, startPoint x: 552, startPoint y: 403, endPoint x: 549, endPoint y: 411, distance: 8.2
click at [549, 411] on div "Project" at bounding box center [673, 412] width 448 height 26
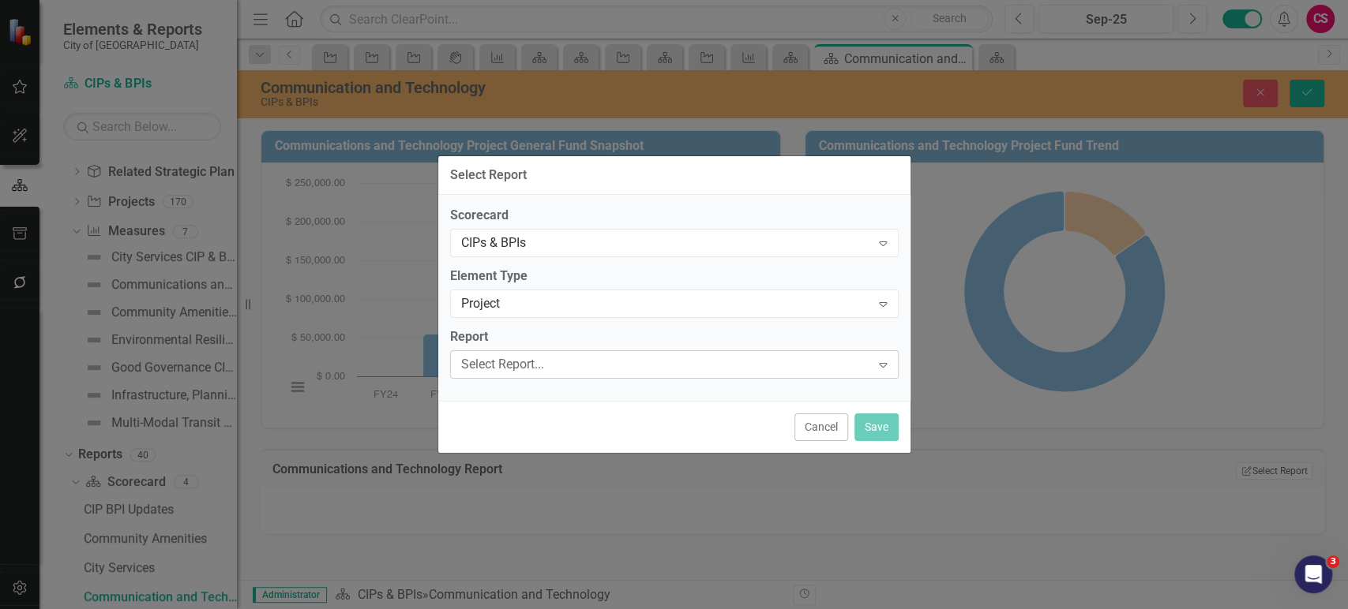
click at [562, 373] on div "Select Report... Expand" at bounding box center [674, 365] width 448 height 28
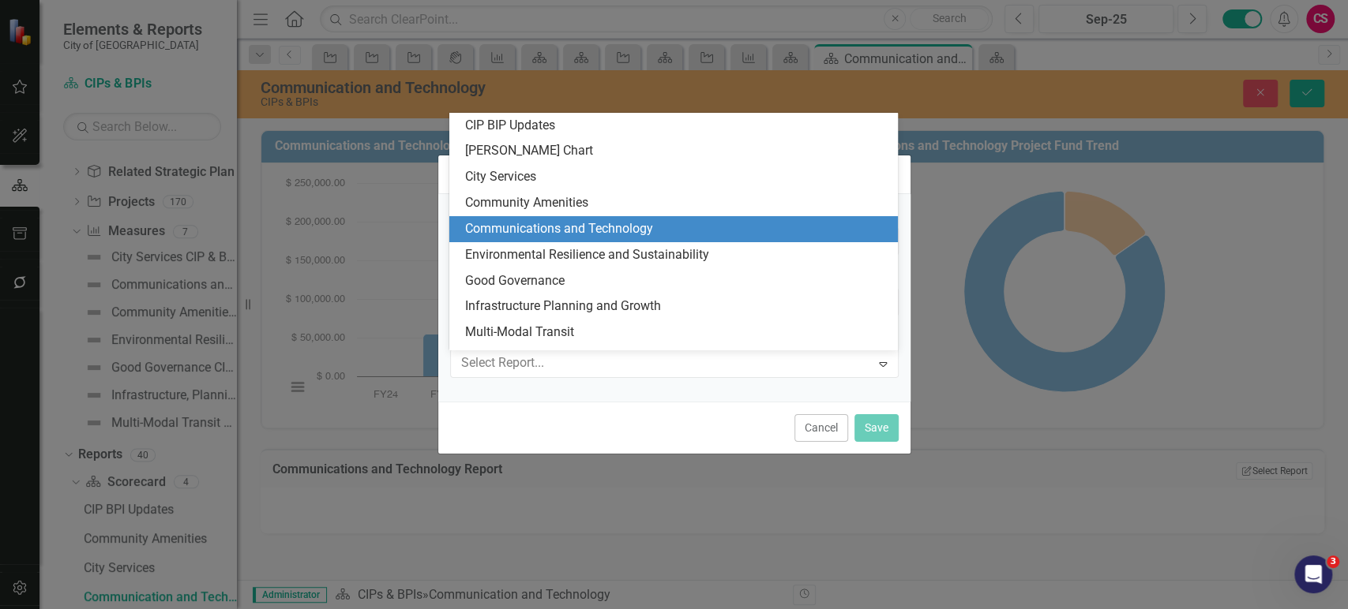
click at [563, 221] on div "Communications and Technology" at bounding box center [676, 229] width 423 height 18
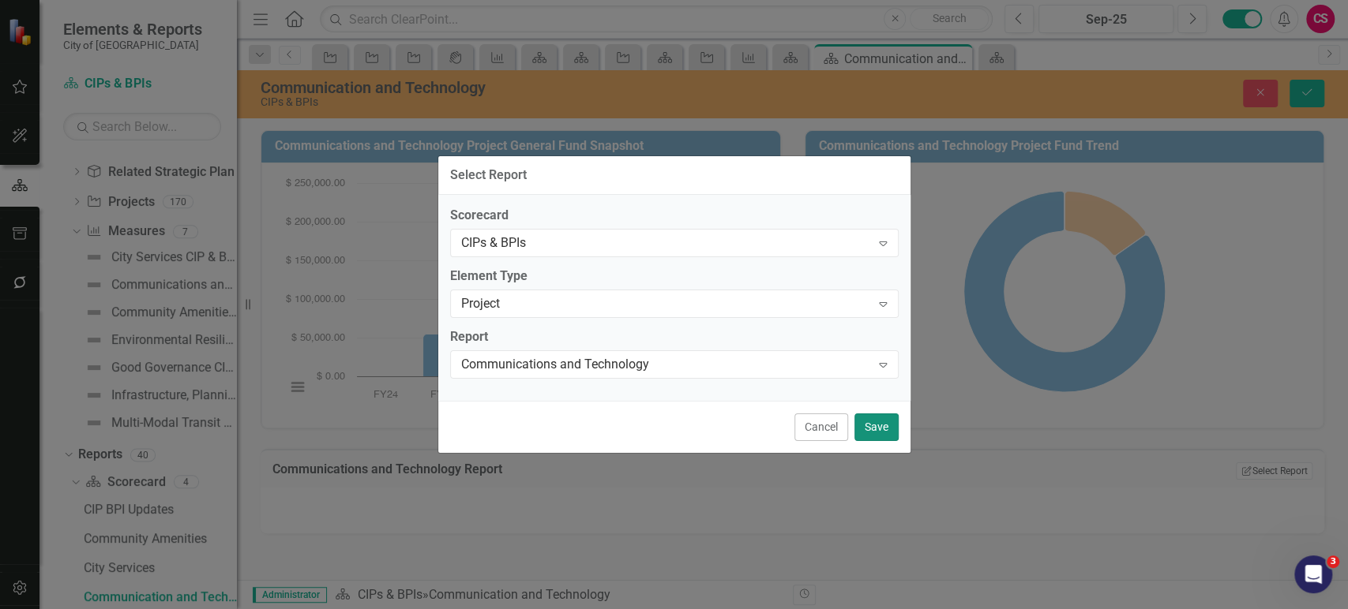
click at [878, 428] on button "Save" at bounding box center [876, 428] width 44 height 28
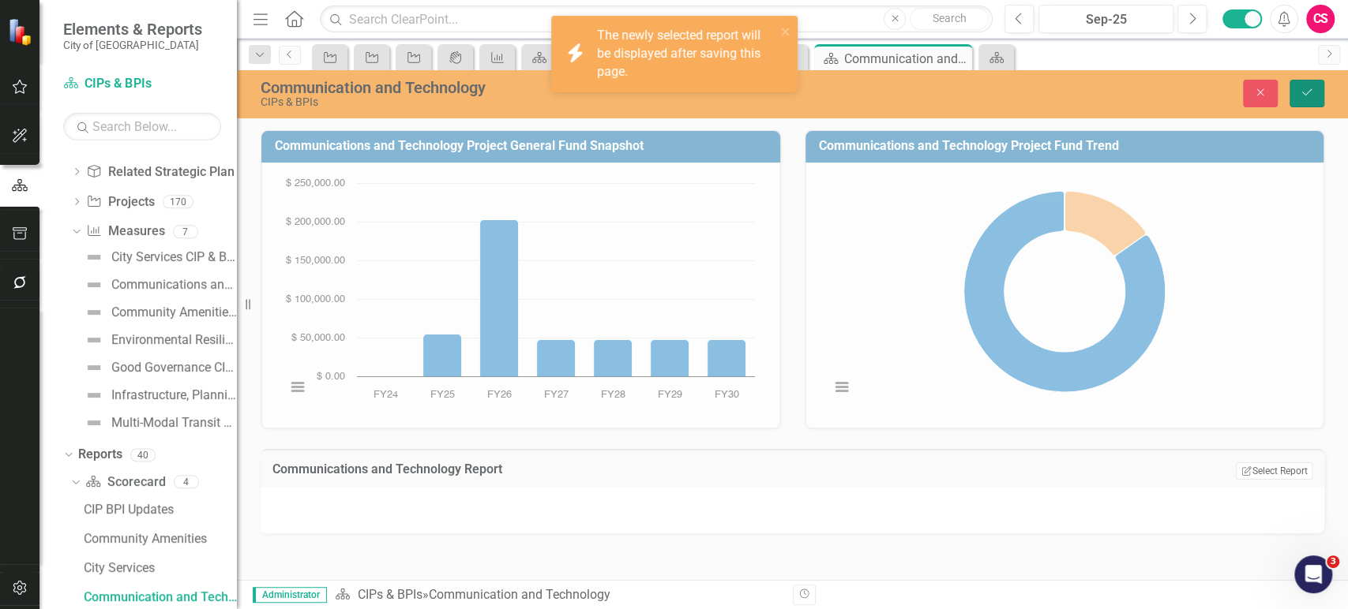
click at [1313, 93] on icon "Save" at bounding box center [1306, 92] width 14 height 11
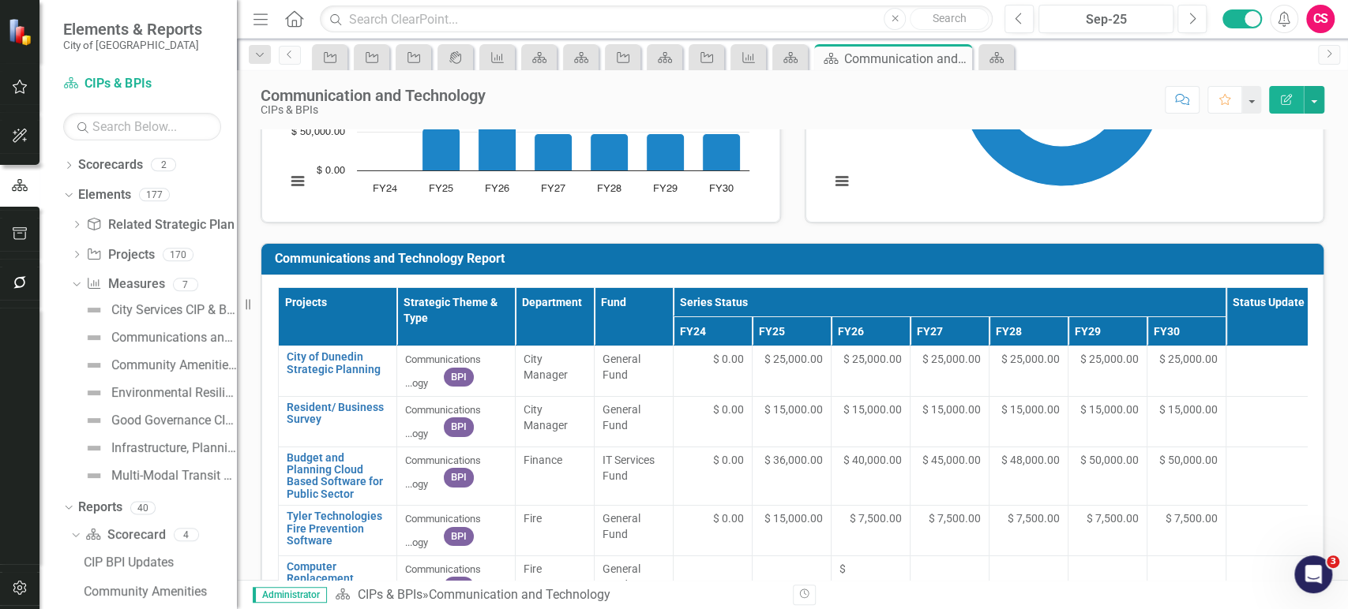
scroll to position [0, 0]
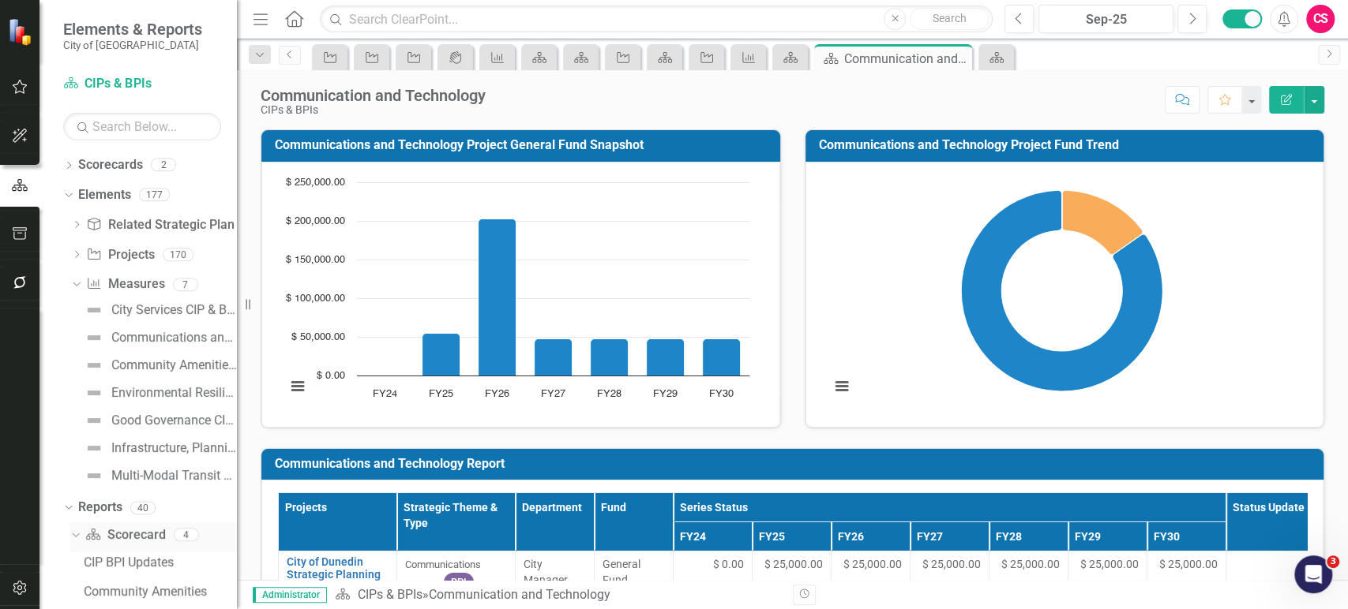
click at [103, 536] on link "Scorecard Scorecard" at bounding box center [125, 536] width 80 height 18
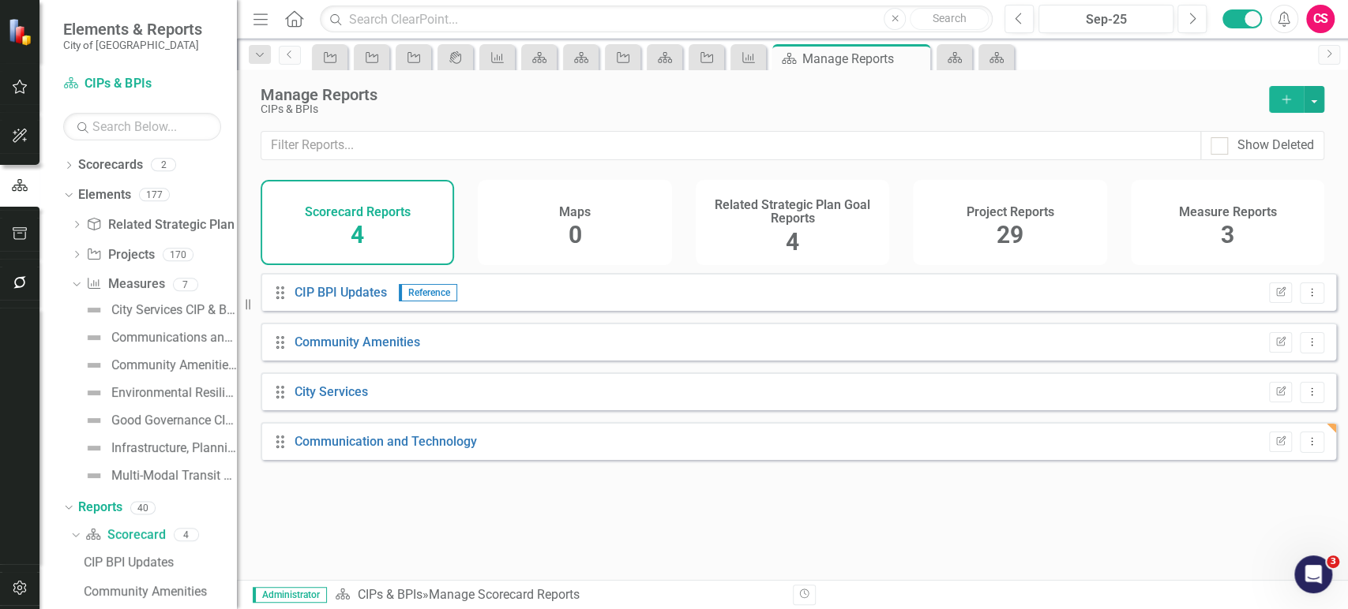
click at [1288, 97] on icon "Add" at bounding box center [1286, 99] width 14 height 11
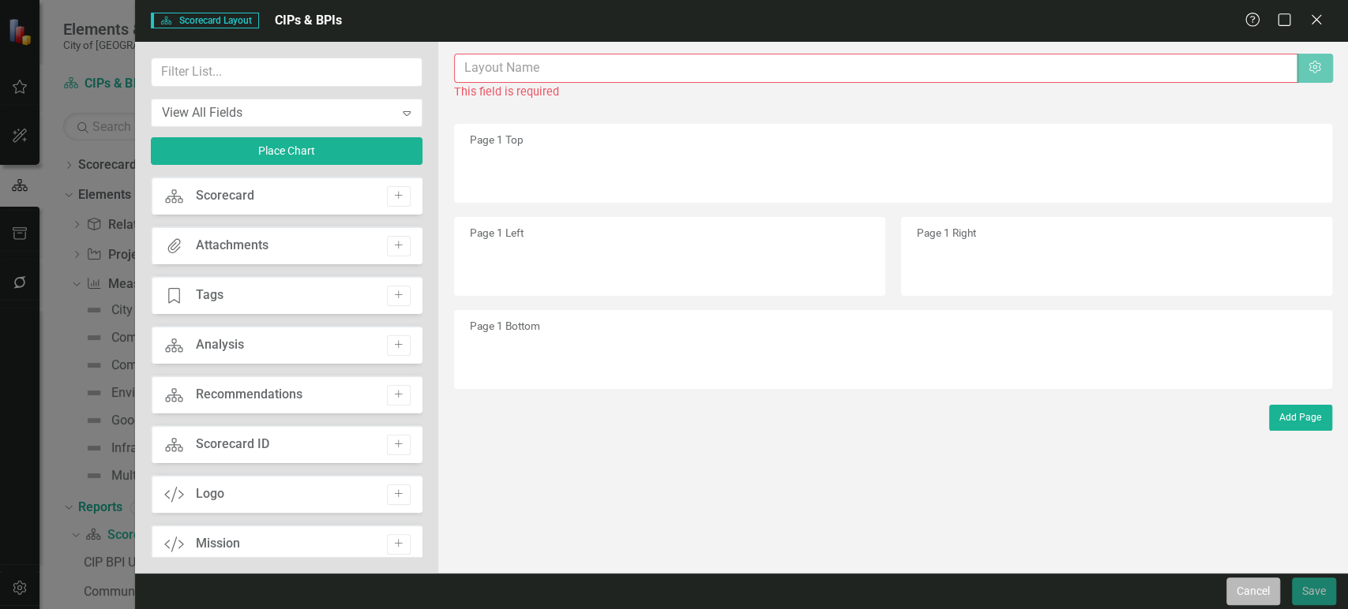
click at [1241, 591] on button "Cancel" at bounding box center [1253, 592] width 54 height 28
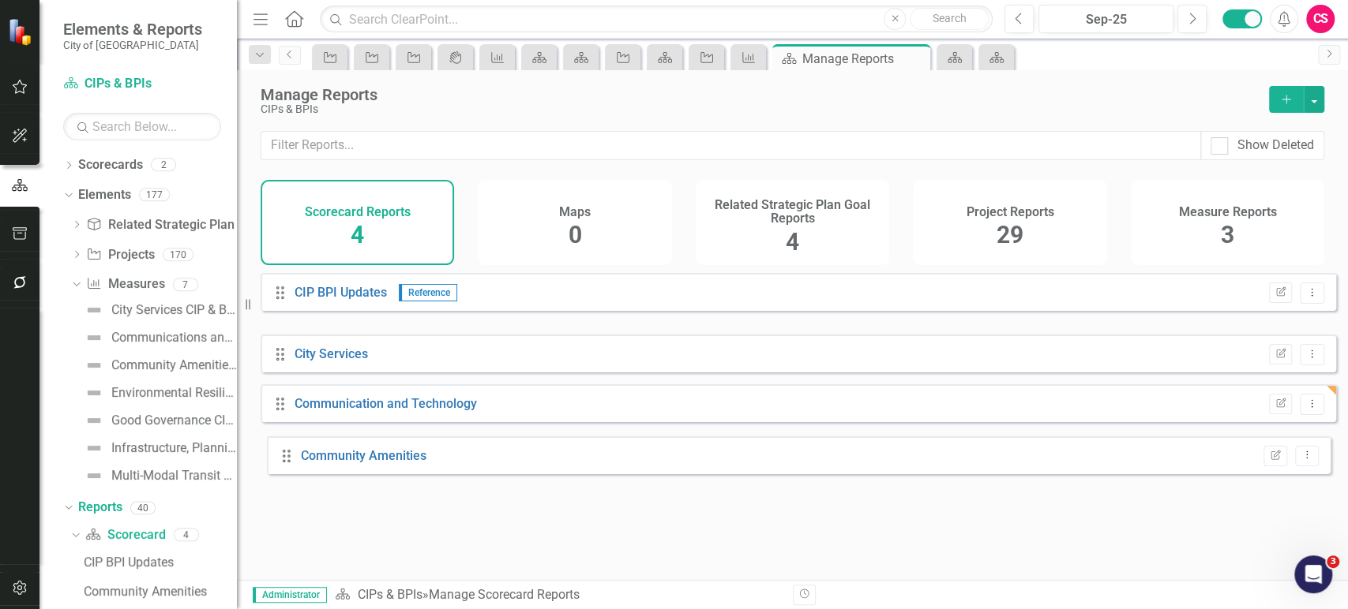
drag, startPoint x: 283, startPoint y: 355, endPoint x: 786, endPoint y: 317, distance: 505.1
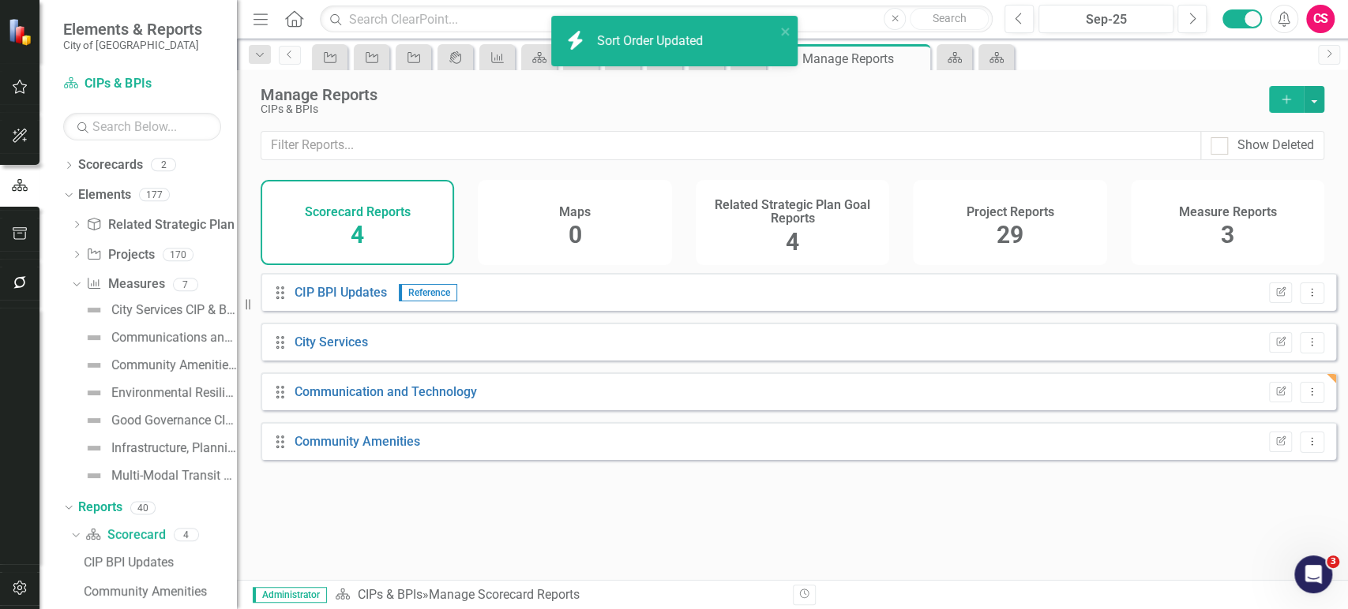
click at [1274, 103] on button "Add" at bounding box center [1286, 99] width 35 height 27
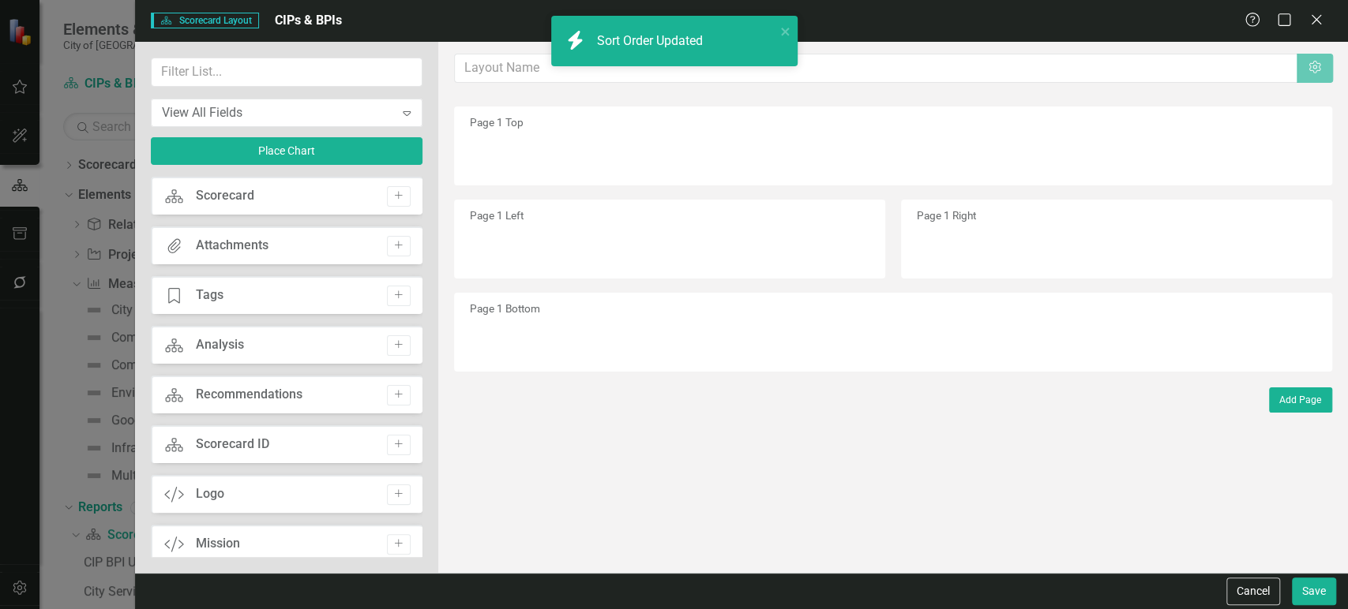
click at [482, 73] on div "Scorecard Scorecard Layout CIPs & BPIs Help Maximize Close View All Fields Expa…" at bounding box center [674, 304] width 1348 height 609
click at [473, 63] on input "text" at bounding box center [876, 68] width 843 height 29
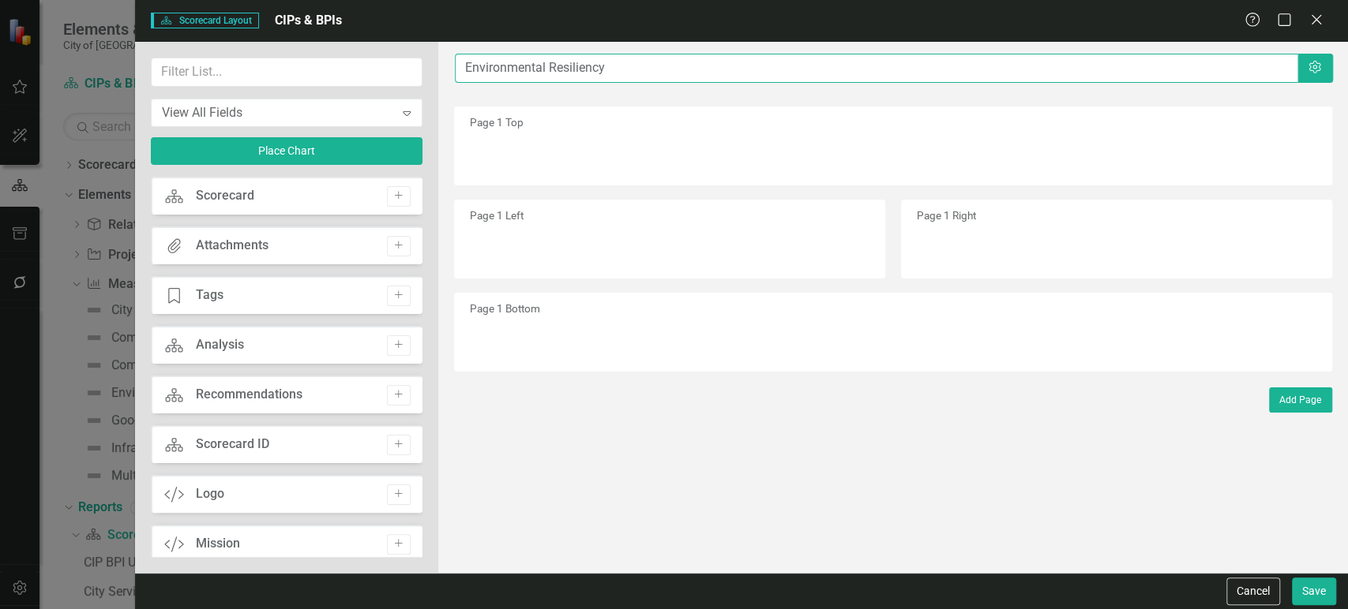
click at [681, 68] on input "Environmental Resiliency" at bounding box center [876, 68] width 843 height 29
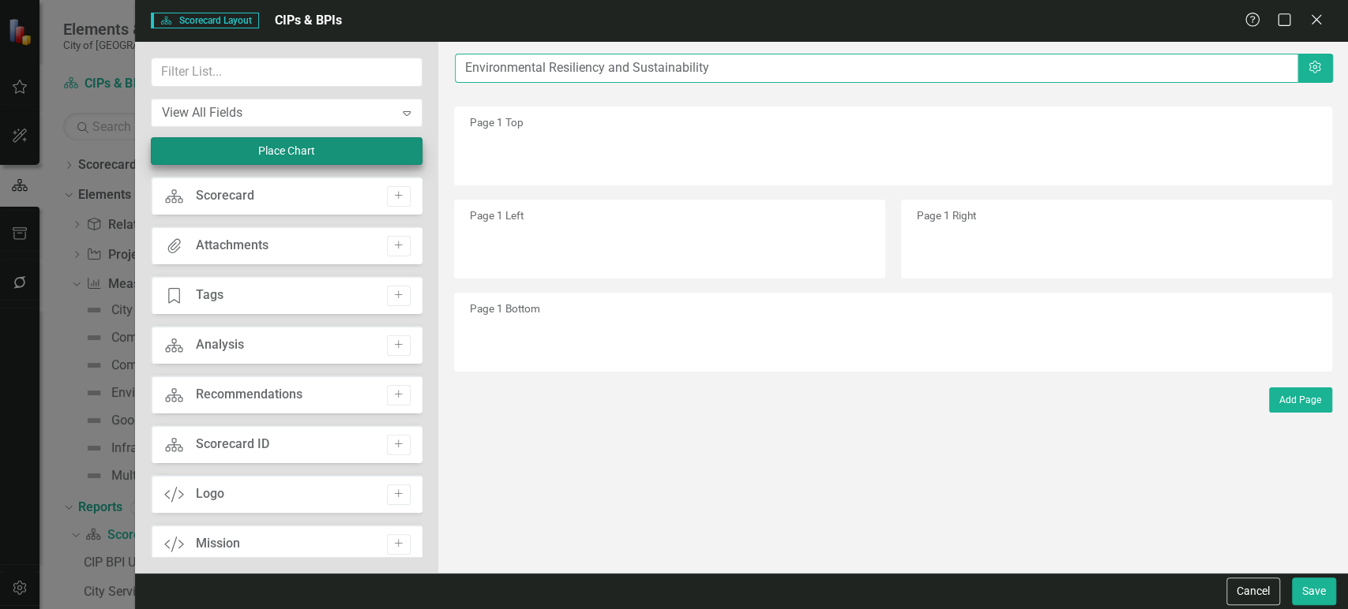
type input "Environmental Resiliency and Sustainability"
click at [249, 146] on button "Place Chart" at bounding box center [287, 151] width 272 height 28
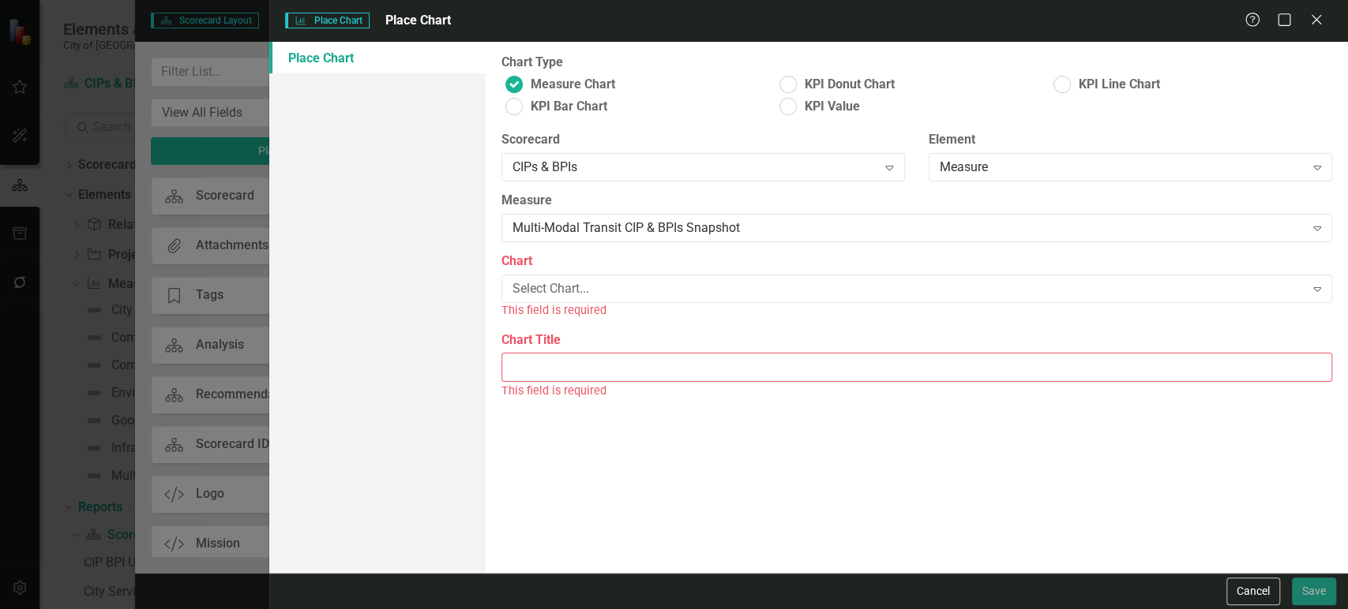
click at [600, 213] on div "Measure Multi-Modal Transit CIP & BPIs Snapshot Expand" at bounding box center [916, 216] width 830 height 49
click at [601, 223] on div "Multi-Modal Transit CIP & BPIs Snapshot" at bounding box center [908, 228] width 792 height 18
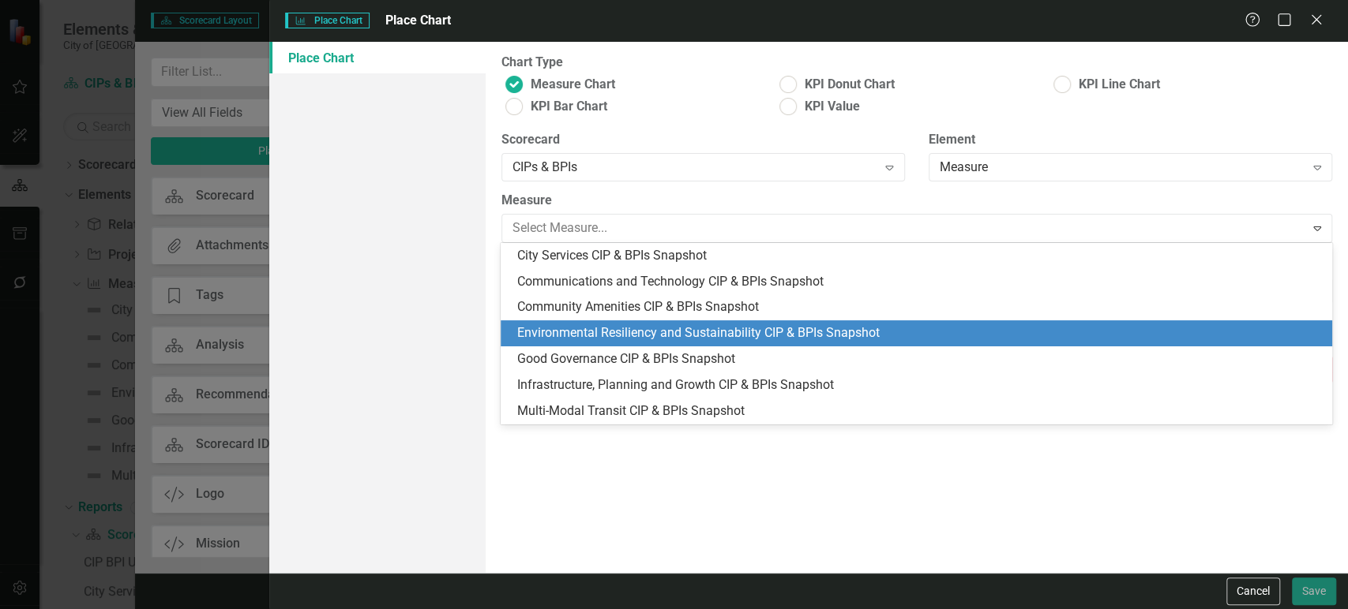
click at [594, 332] on div "Environmental Resiliency and Sustainability CIP & BPIs Snapshot" at bounding box center [918, 333] width 805 height 18
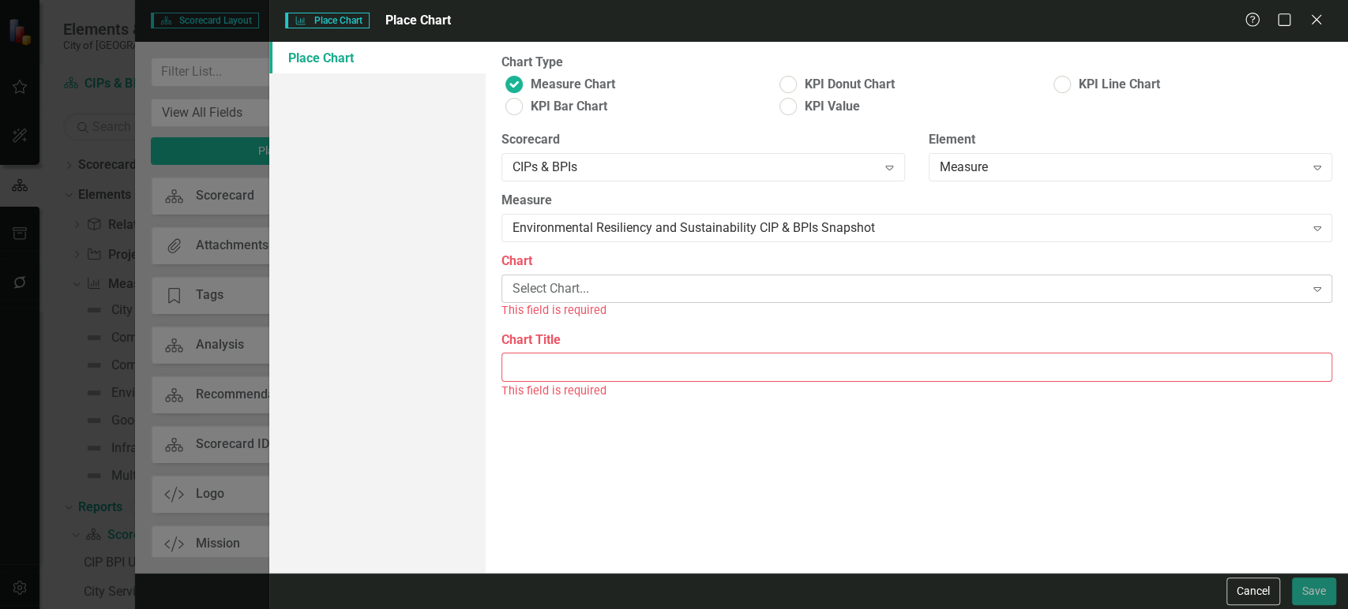
click at [644, 279] on div "Select Chart... Expand" at bounding box center [916, 289] width 830 height 28
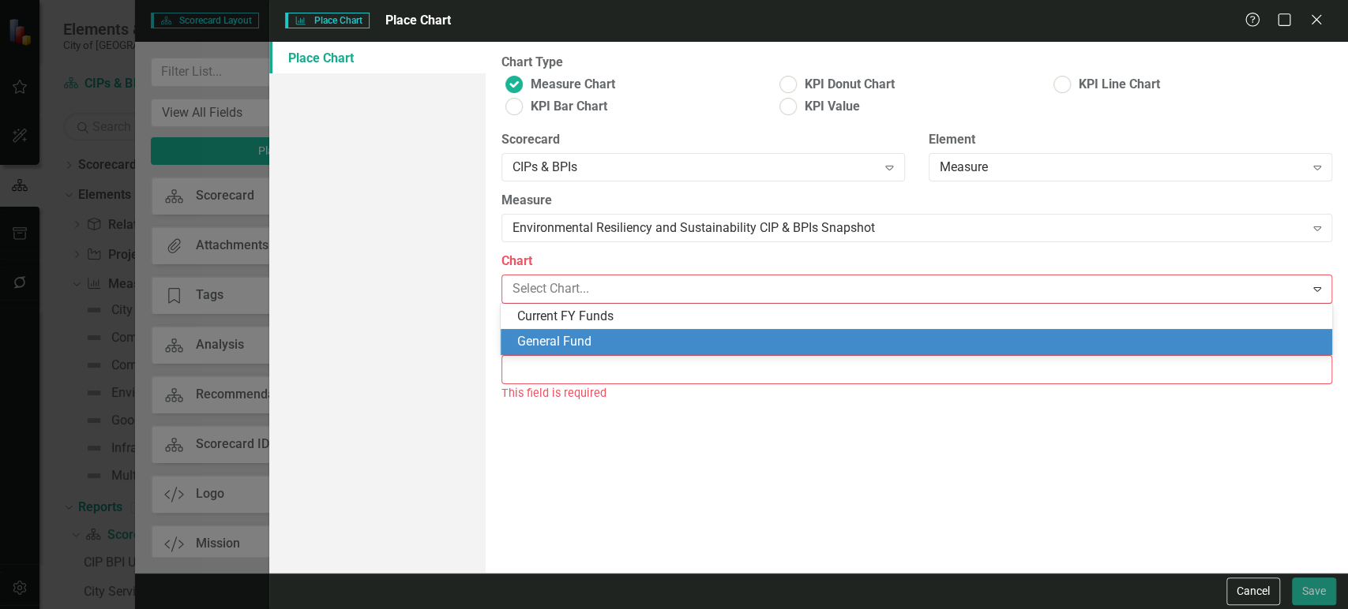
click at [617, 332] on div "General Fund" at bounding box center [916, 342] width 830 height 26
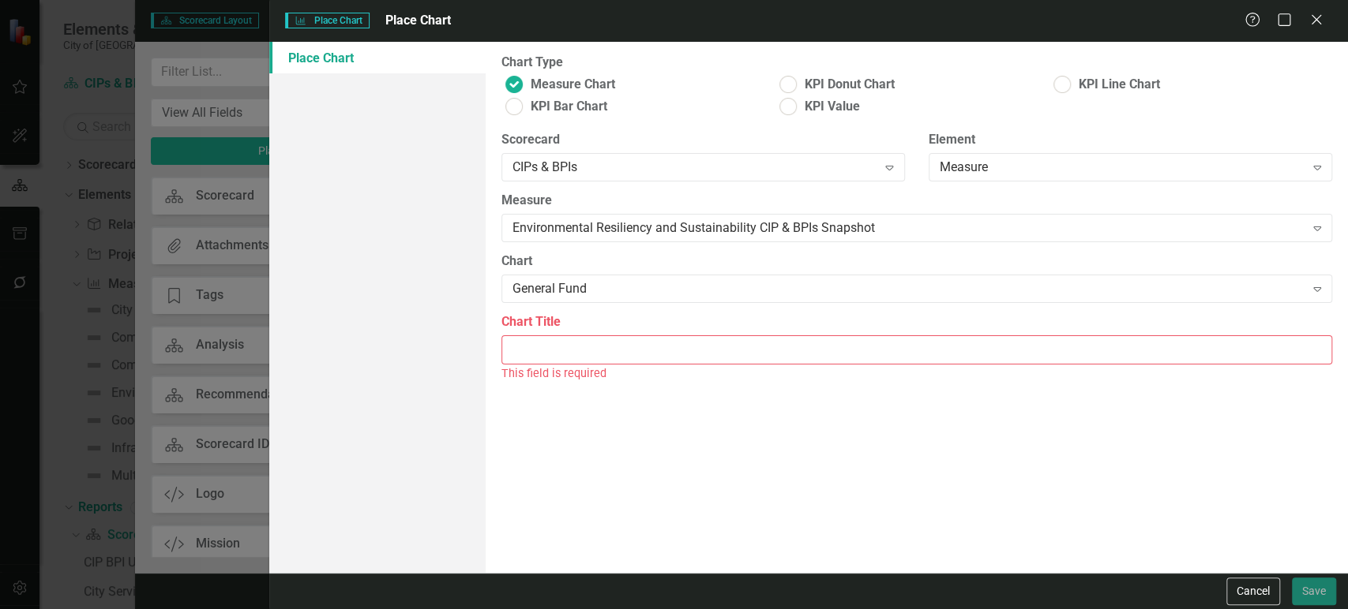
click at [598, 353] on input "Chart Title" at bounding box center [916, 350] width 830 height 29
type input "v"
paste input "Communications and Technology Project General Fund Snapshot"
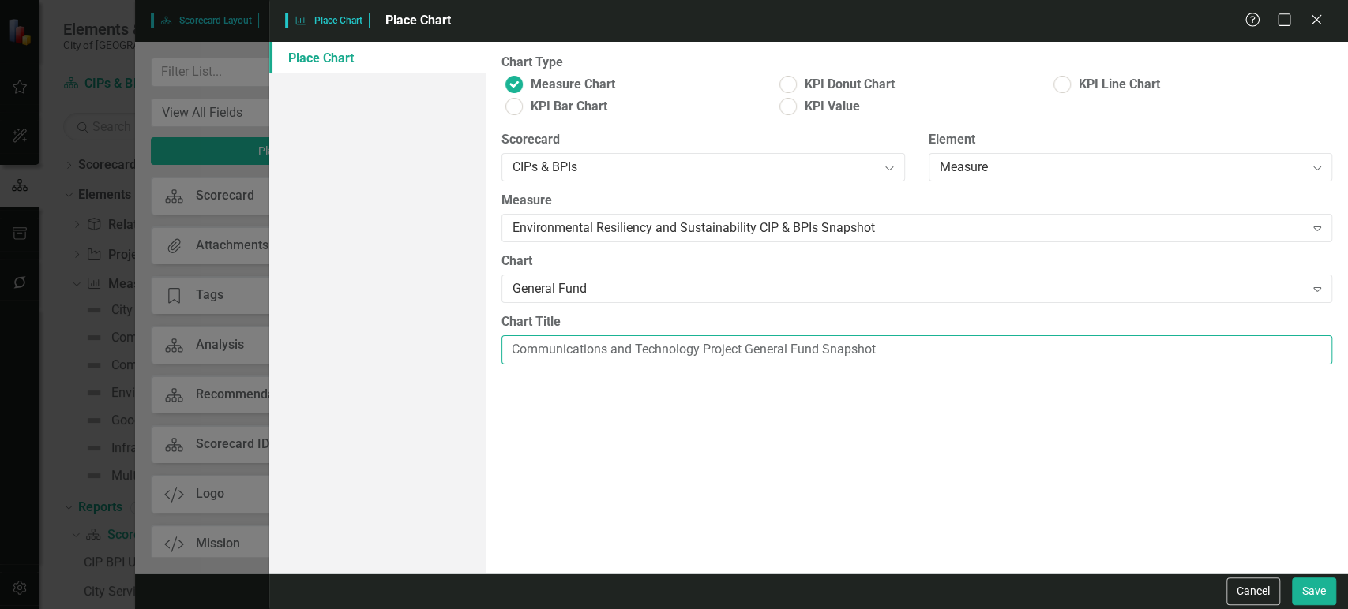
drag, startPoint x: 700, startPoint y: 351, endPoint x: 533, endPoint y: 347, distance: 167.4
click at [533, 347] on input "Communications and Technology Project General Fund Snapshot" at bounding box center [916, 350] width 830 height 29
type input "Environmental Resiliency and Sustainability Project General Fund Snapshot"
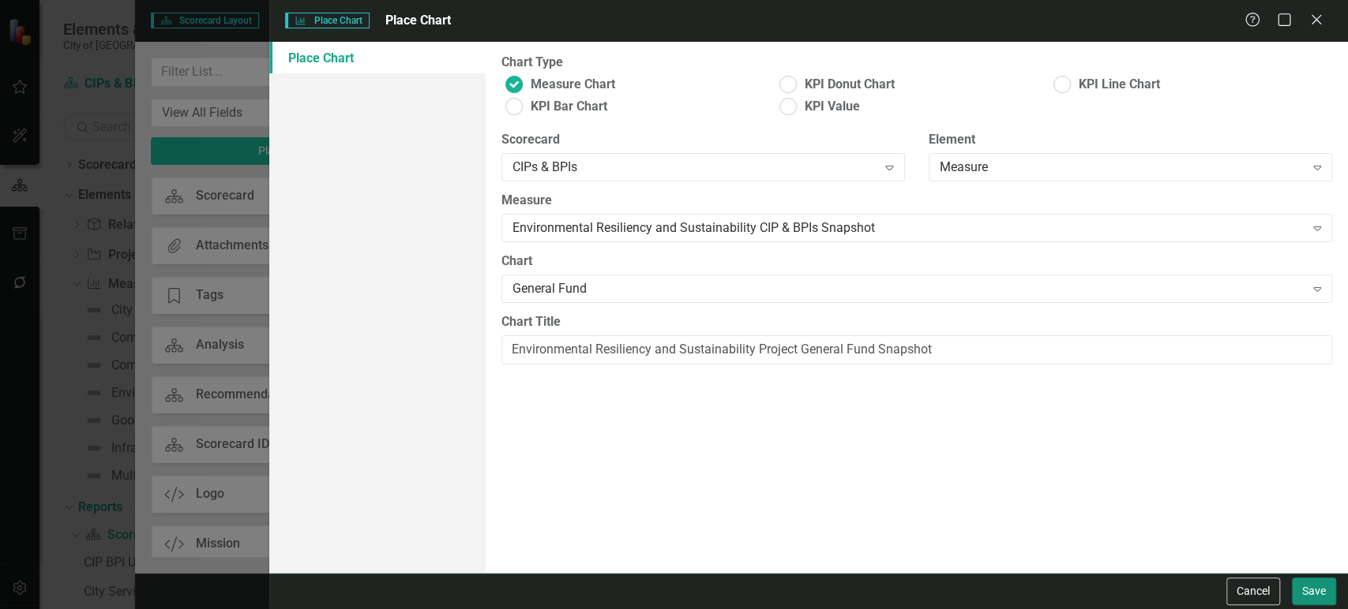
click at [1309, 598] on button "Save" at bounding box center [1314, 592] width 44 height 28
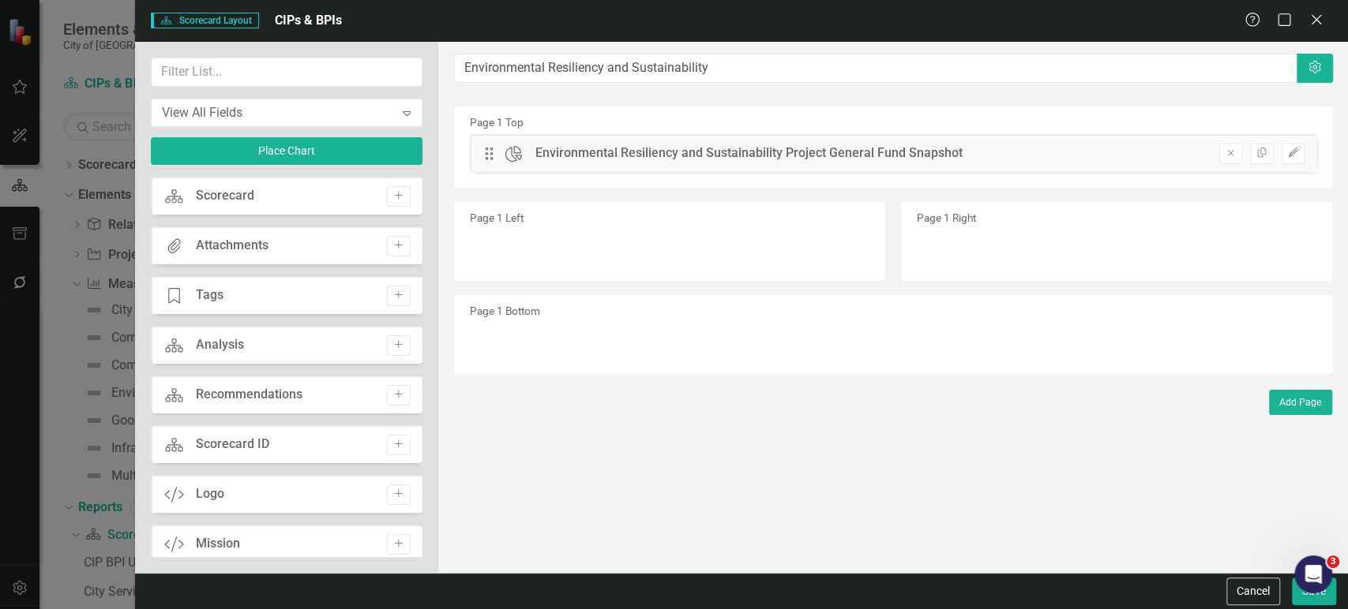
click at [489, 159] on div "Drag Chart Environmental Resiliency and Sustainability Project General Fund Sna…" at bounding box center [893, 153] width 846 height 38
click at [495, 156] on div "The fields (or pods) that are available for you to include on the detail page a…" at bounding box center [892, 307] width 909 height 531
drag, startPoint x: 493, startPoint y: 153, endPoint x: 484, endPoint y: 213, distance: 60.6
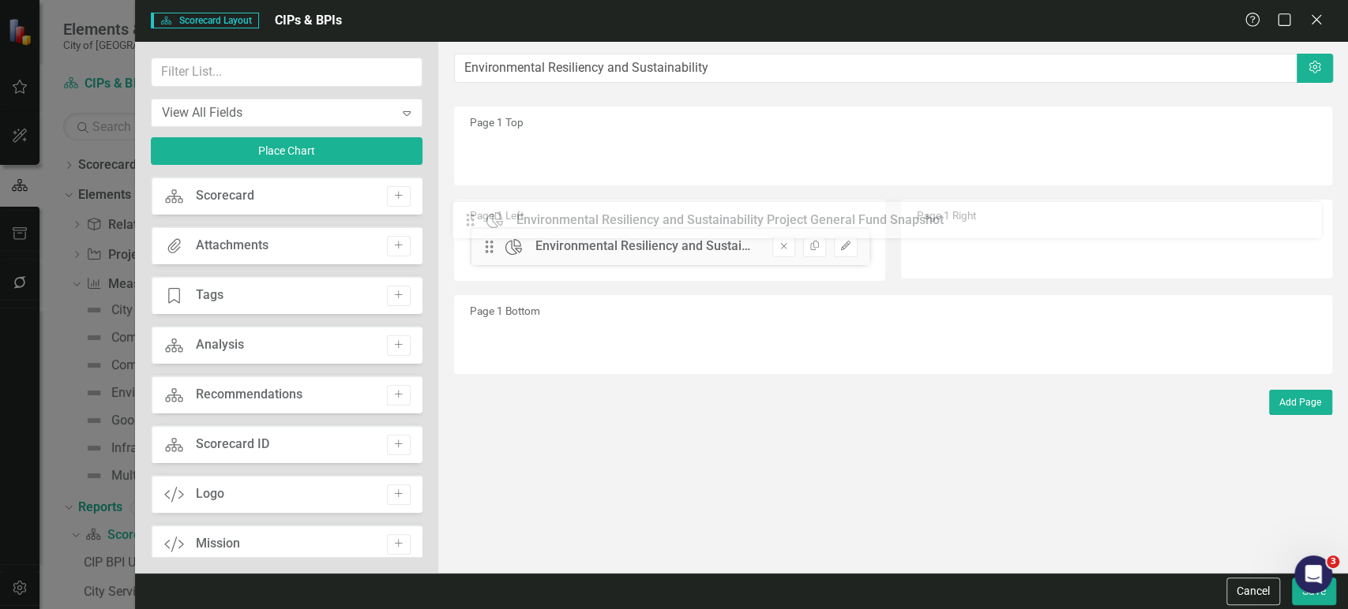
drag, startPoint x: 493, startPoint y: 152, endPoint x: 486, endPoint y: 219, distance: 67.5
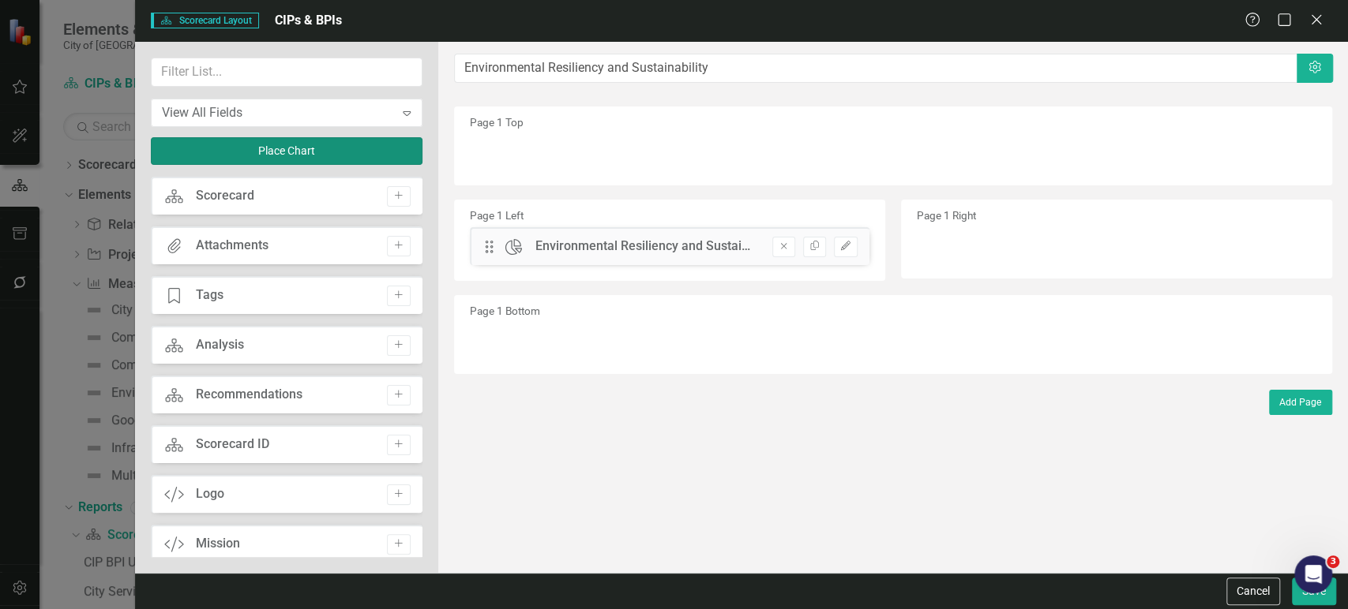
click at [306, 141] on button "Place Chart" at bounding box center [287, 151] width 272 height 28
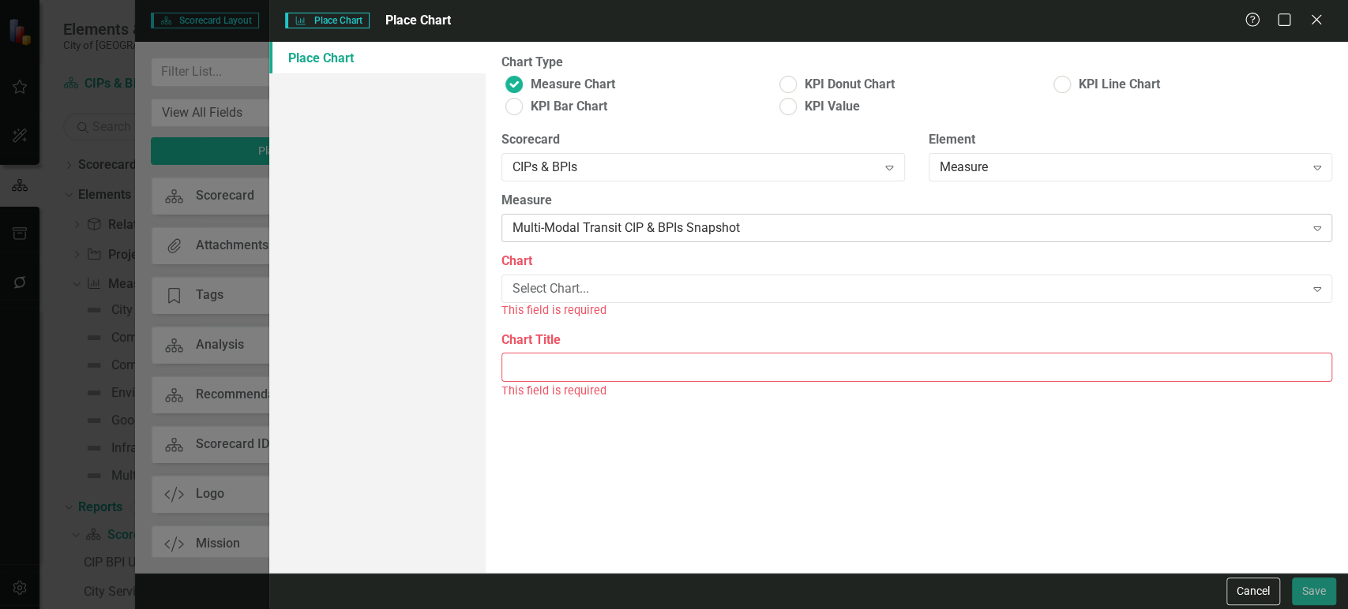
click at [609, 225] on div "Multi-Modal Transit CIP & BPIs Snapshot" at bounding box center [908, 228] width 792 height 18
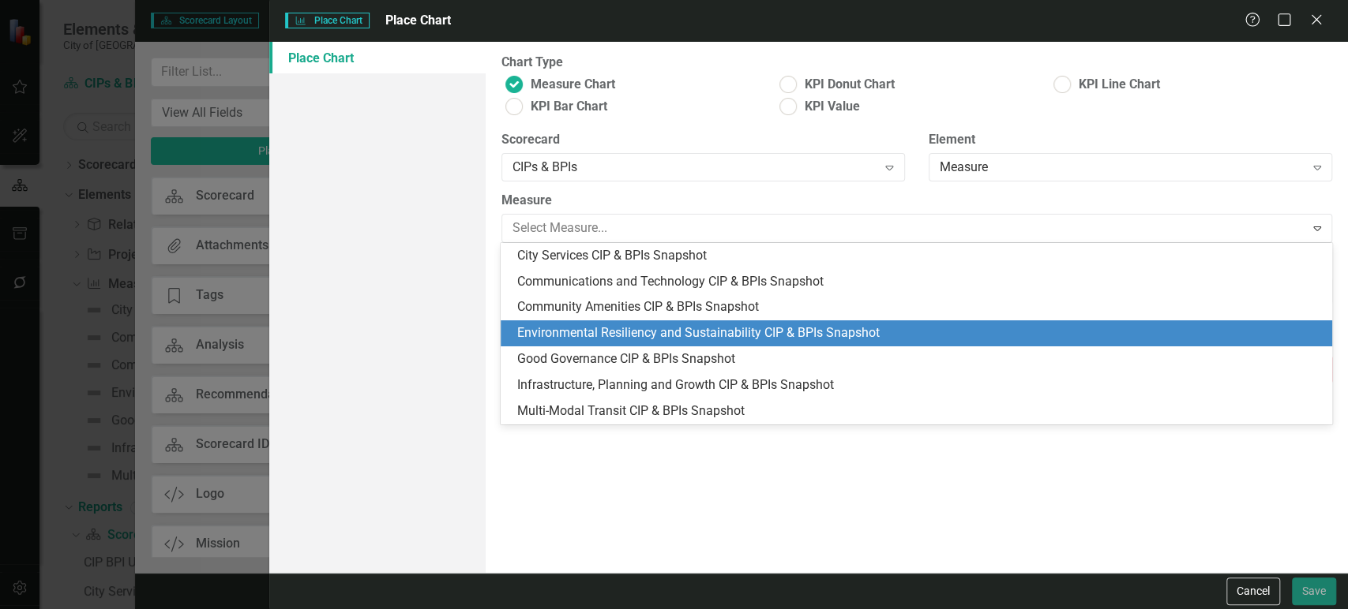
click at [608, 328] on div "Environmental Resiliency and Sustainability CIP & BPIs Snapshot" at bounding box center [918, 333] width 805 height 18
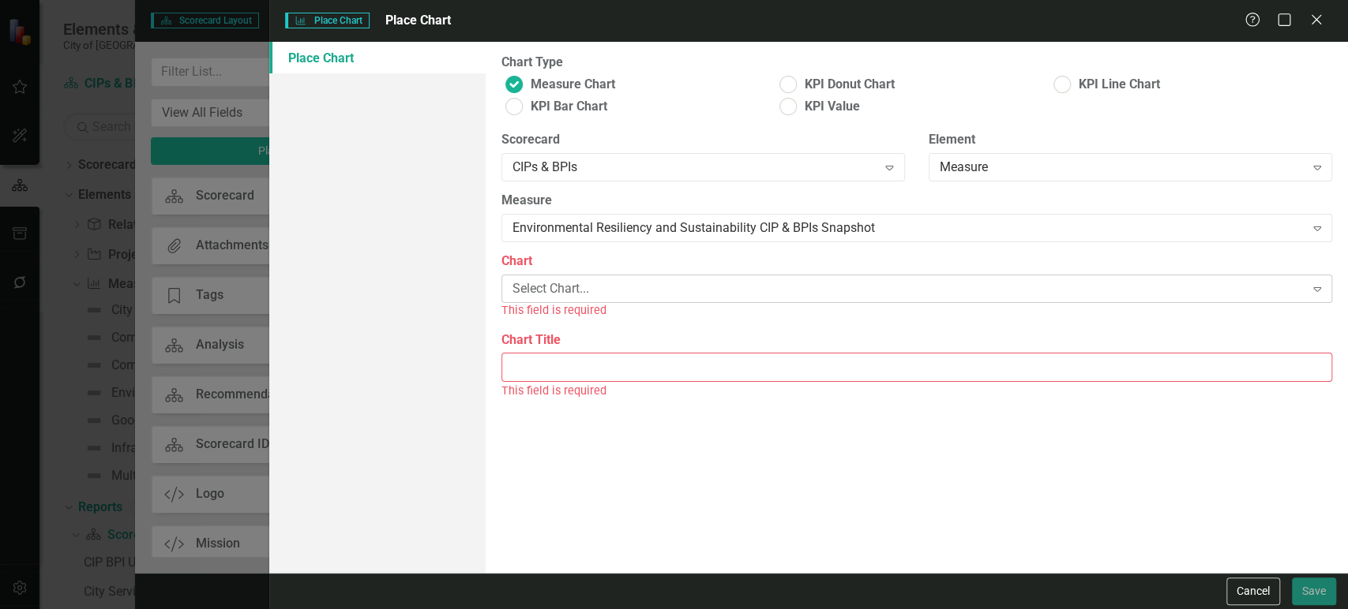
click at [628, 283] on div "Select Chart..." at bounding box center [908, 289] width 792 height 18
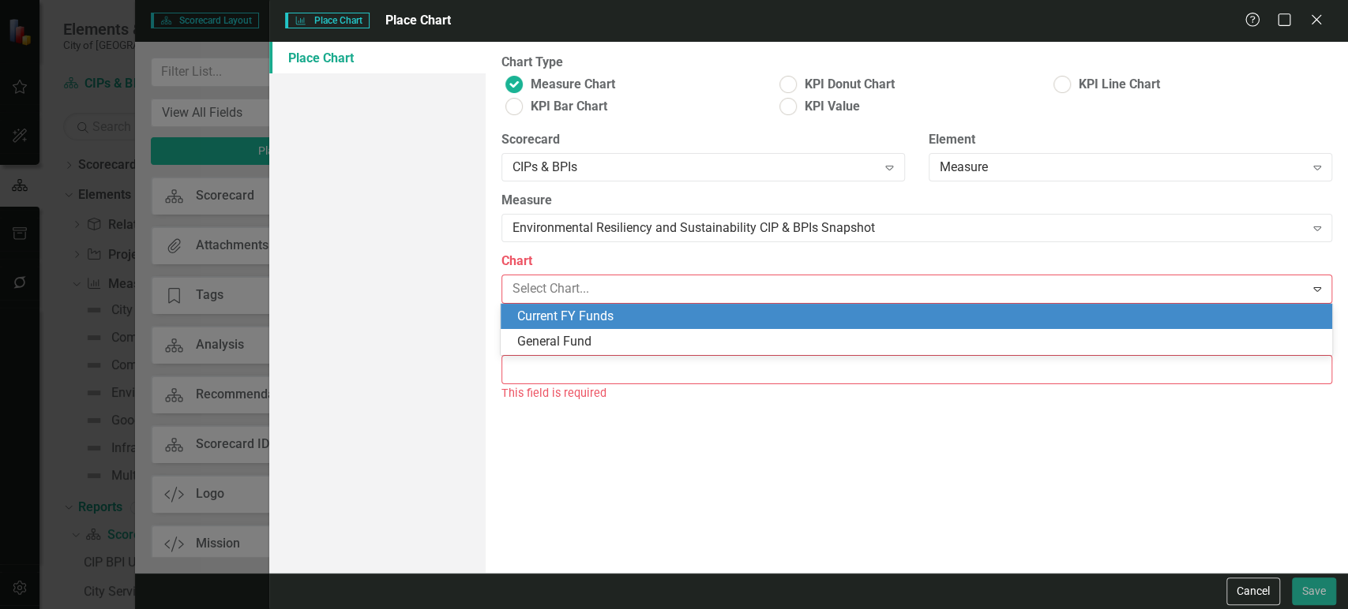
click at [613, 310] on div "Current FY Funds" at bounding box center [918, 317] width 805 height 18
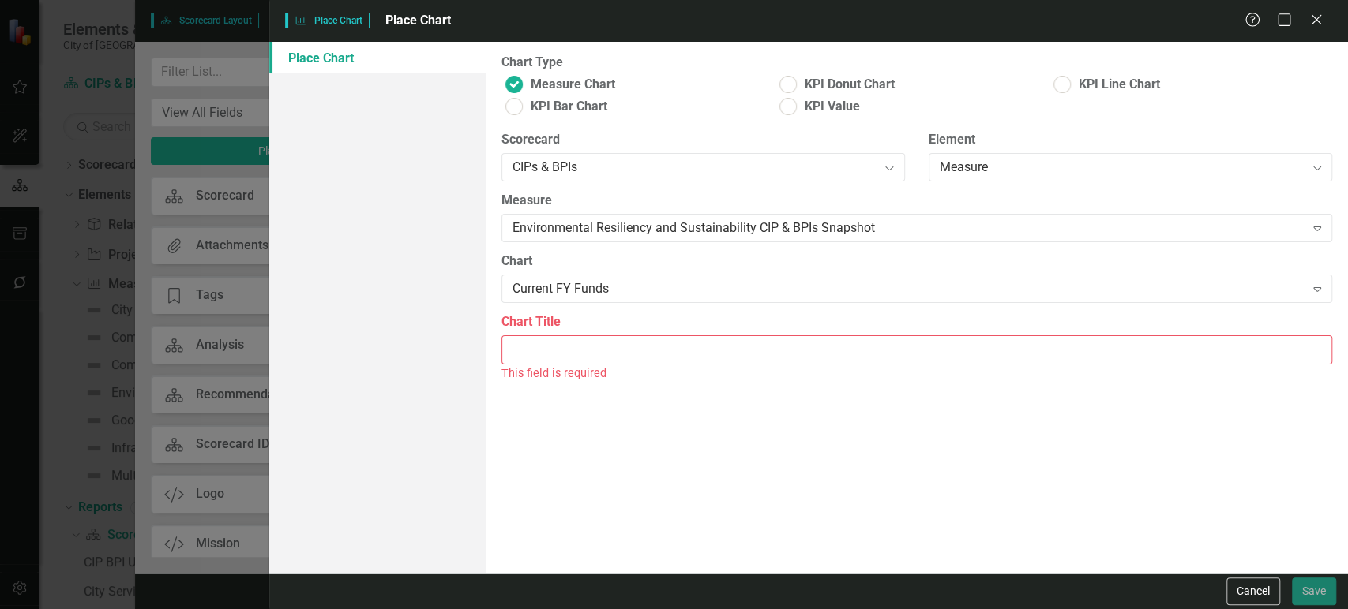
click at [600, 369] on div "This field is required" at bounding box center [916, 374] width 830 height 18
click at [600, 343] on input "Chart Title" at bounding box center [916, 350] width 830 height 29
paste input "Communications and Technology Project General Fund Snapshot"
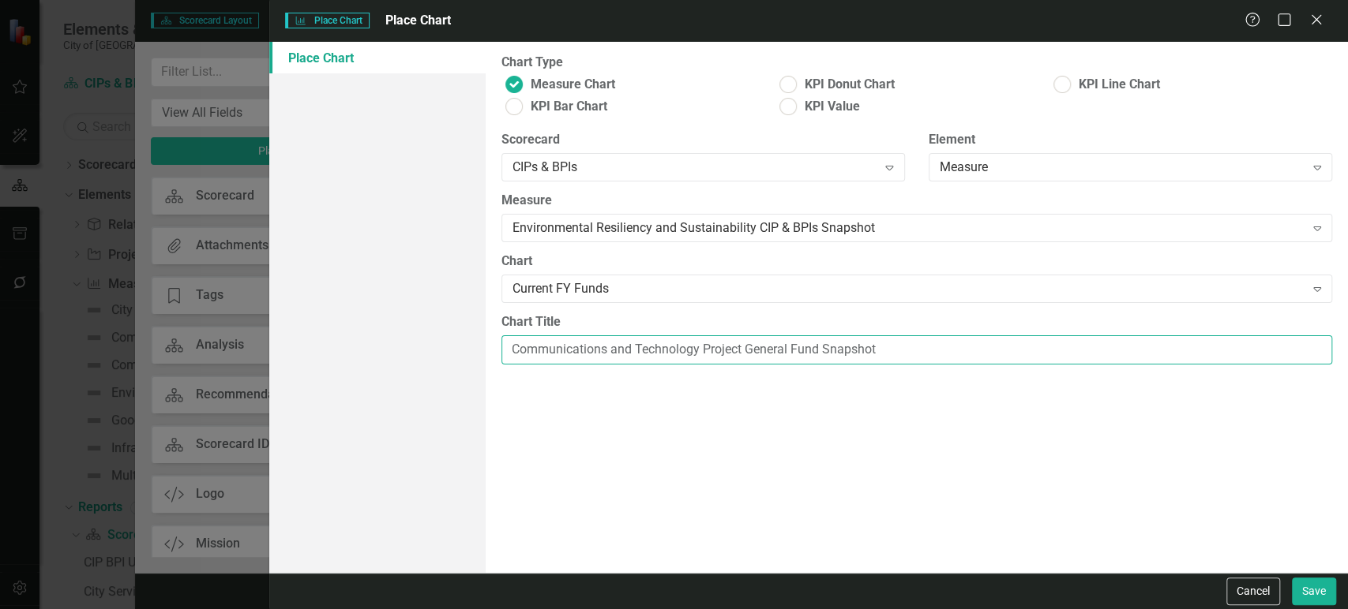
drag, startPoint x: 699, startPoint y: 349, endPoint x: 366, endPoint y: 336, distance: 332.6
click at [366, 336] on div "Place Chart Chart Type Measure Chart KPI Donut Chart KPI Line Chart KPI Bar Cha…" at bounding box center [808, 307] width 1078 height 531
click at [834, 348] on input "Environmental Resiliency and Sustainability Project General Fund Snapshot" at bounding box center [916, 350] width 830 height 29
click at [884, 349] on input "Environmental Resiliency and Sustainability Project Fund Snapshot" at bounding box center [916, 350] width 830 height 29
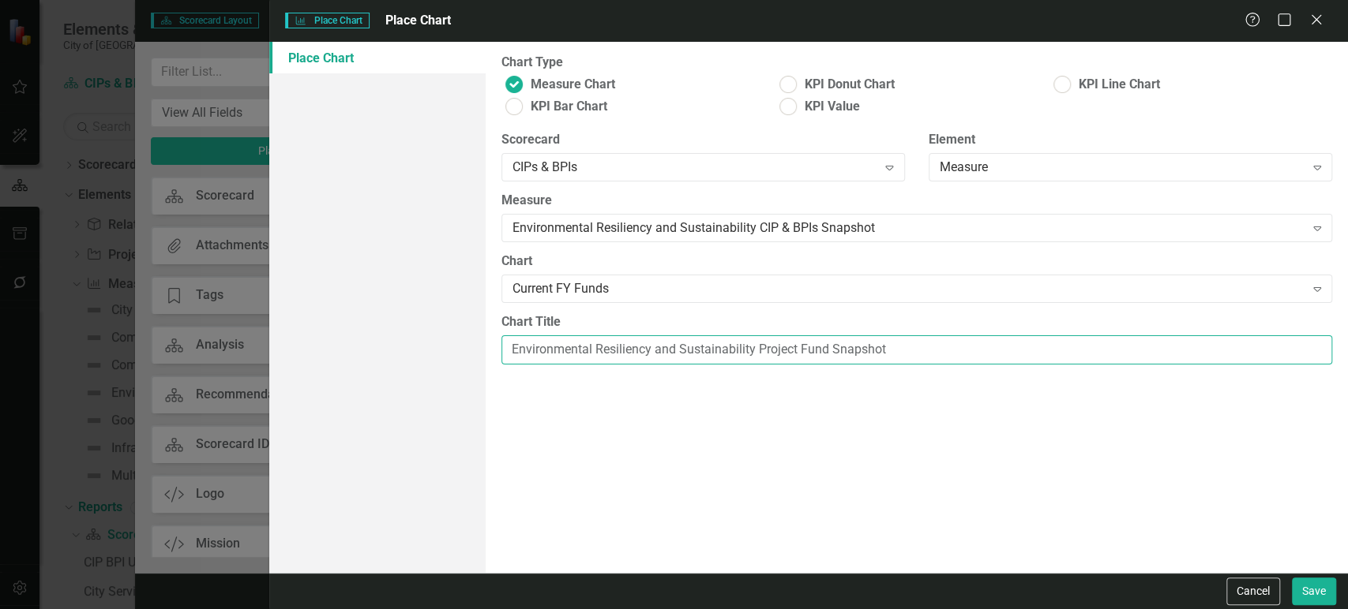
click at [884, 349] on input "Environmental Resiliency and Sustainability Project Fund Snapshot" at bounding box center [916, 350] width 830 height 29
type input "Environmental Resiliency and Sustainability Project Fund Trend"
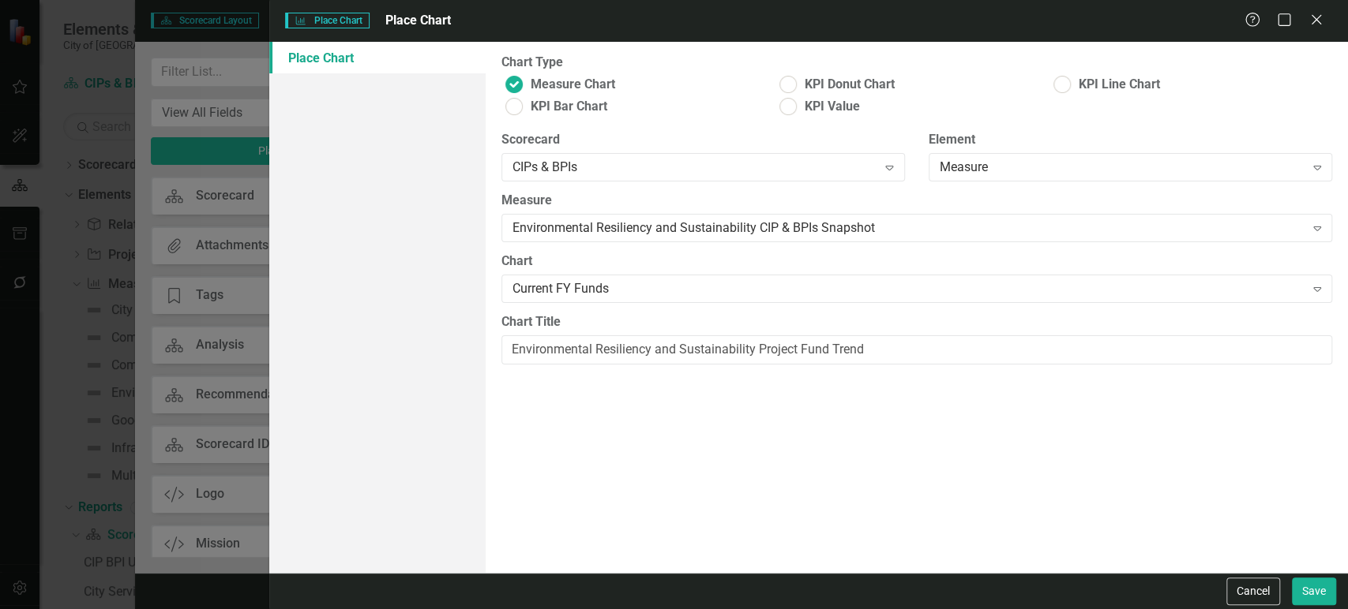
click at [890, 393] on div "Chart Type Measure Chart KPI Donut Chart KPI Line Chart KPI Bar Chart KPI Value…" at bounding box center [917, 307] width 862 height 531
click at [1313, 590] on button "Save" at bounding box center [1314, 592] width 44 height 28
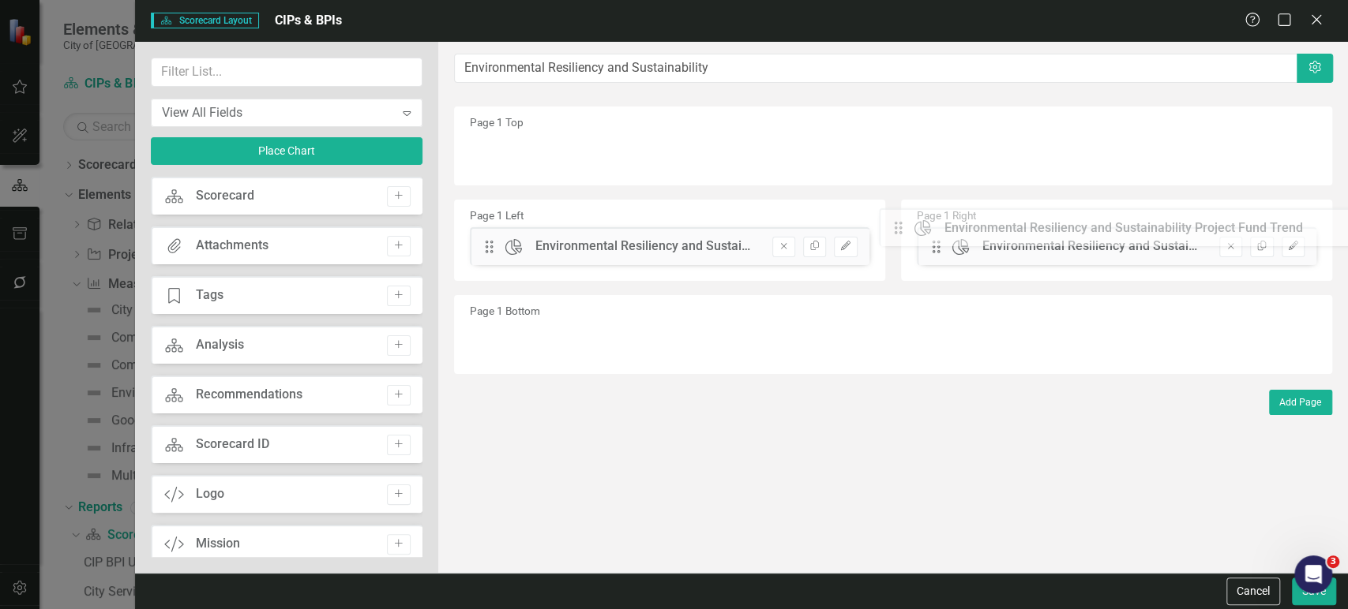
drag, startPoint x: 489, startPoint y: 158, endPoint x: 910, endPoint y: 233, distance: 427.4
click at [227, 77] on input "text" at bounding box center [287, 72] width 272 height 29
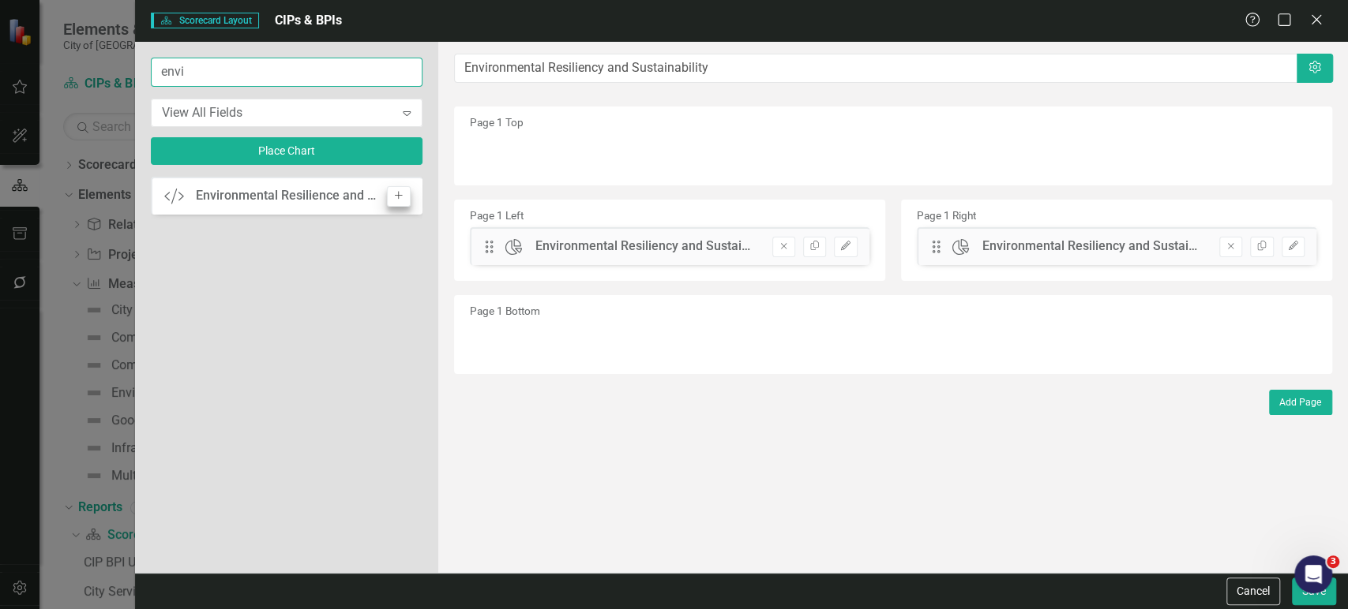
type input "envi"
drag, startPoint x: 403, startPoint y: 194, endPoint x: 447, endPoint y: 159, distance: 56.2
click at [404, 195] on icon "Add" at bounding box center [398, 195] width 12 height 9
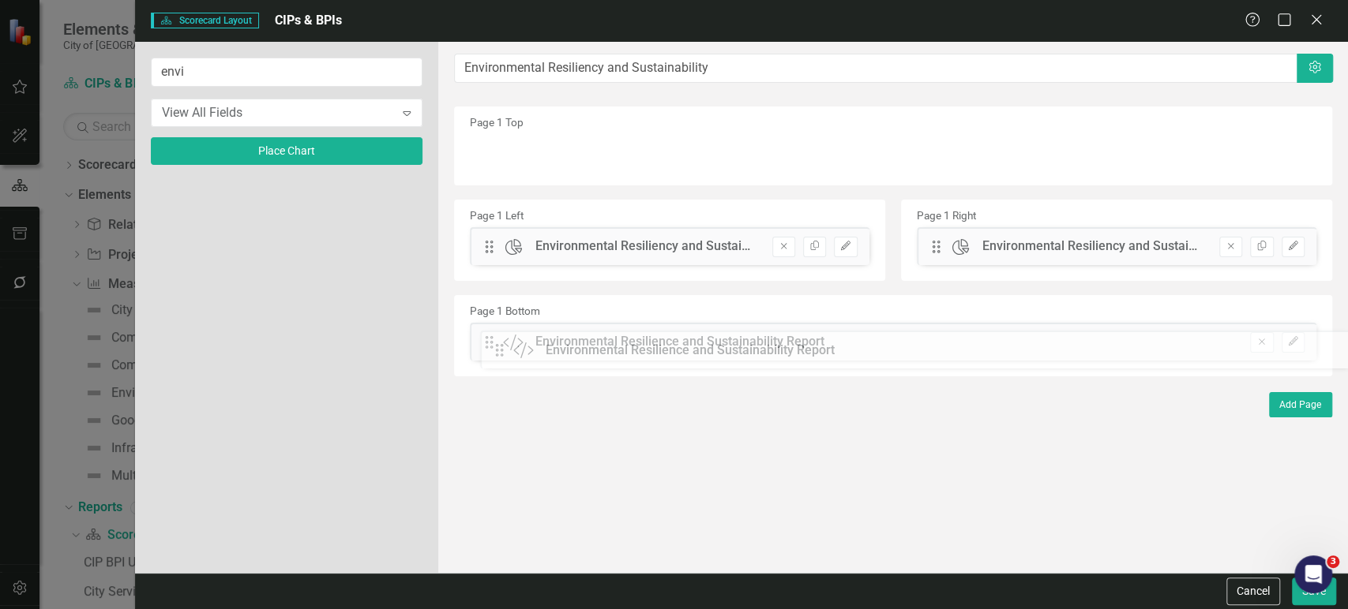
drag, startPoint x: 486, startPoint y: 158, endPoint x: 508, endPoint y: 355, distance: 198.6
click at [1301, 603] on button "Save" at bounding box center [1314, 592] width 44 height 28
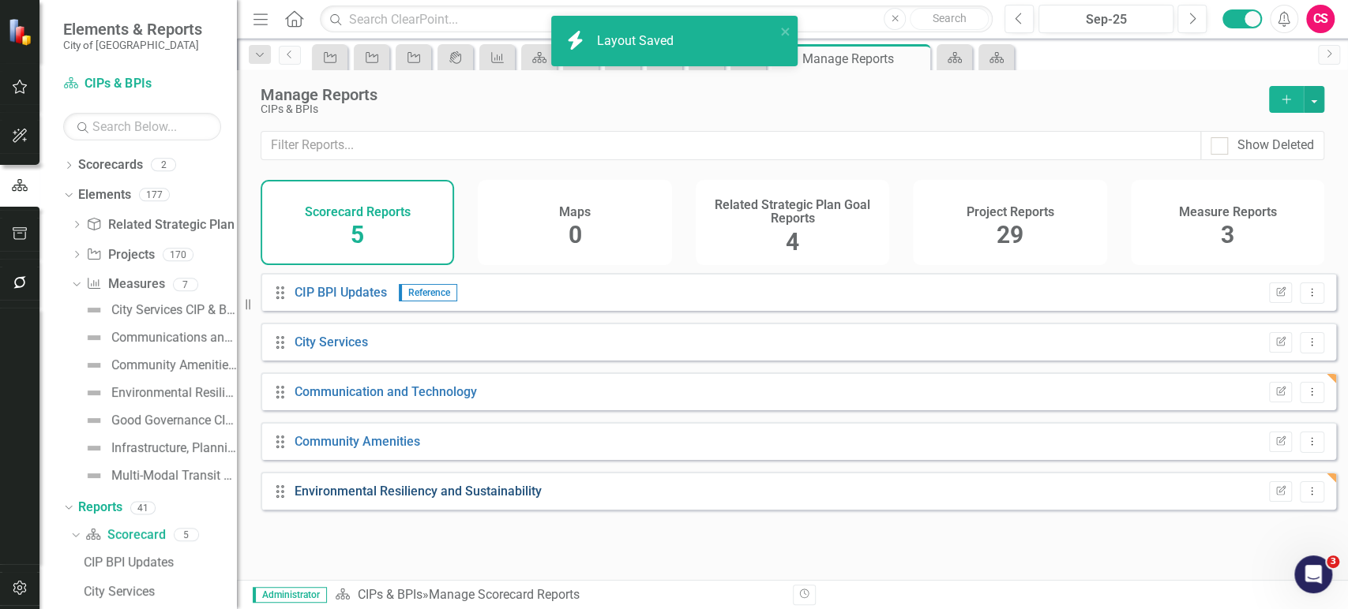
click at [395, 498] on link "Environmental Resiliency and Sustainability" at bounding box center [417, 491] width 247 height 15
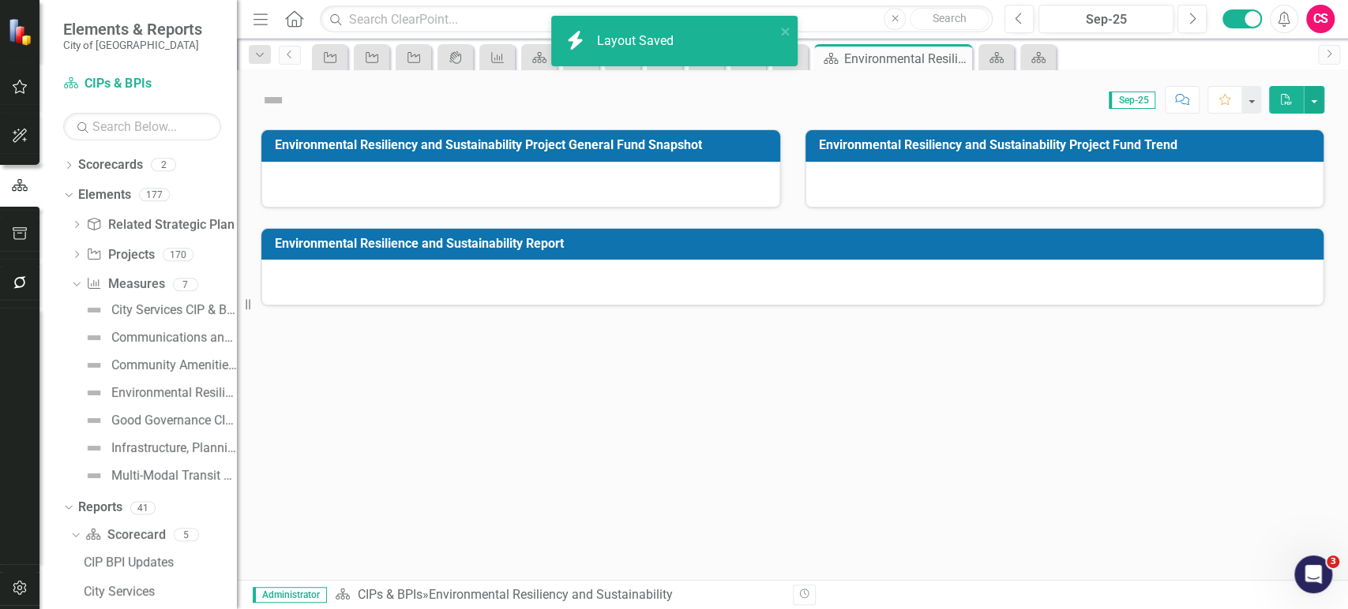
scroll to position [82, 0]
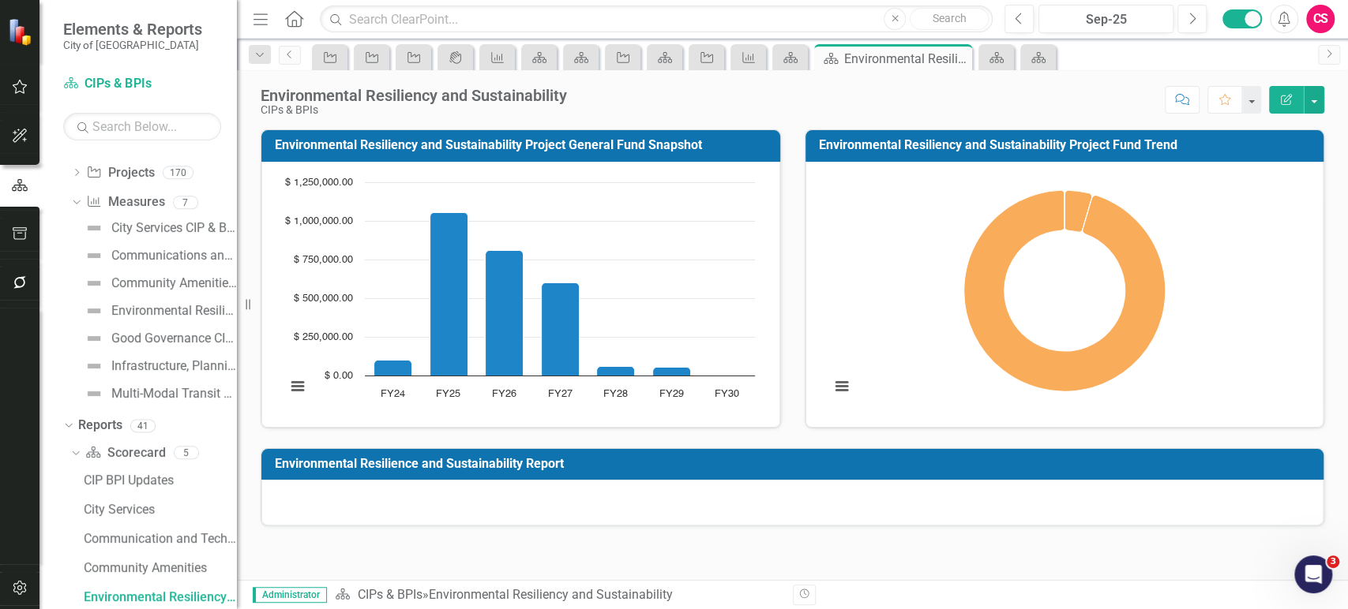
click at [832, 515] on div at bounding box center [792, 503] width 1062 height 46
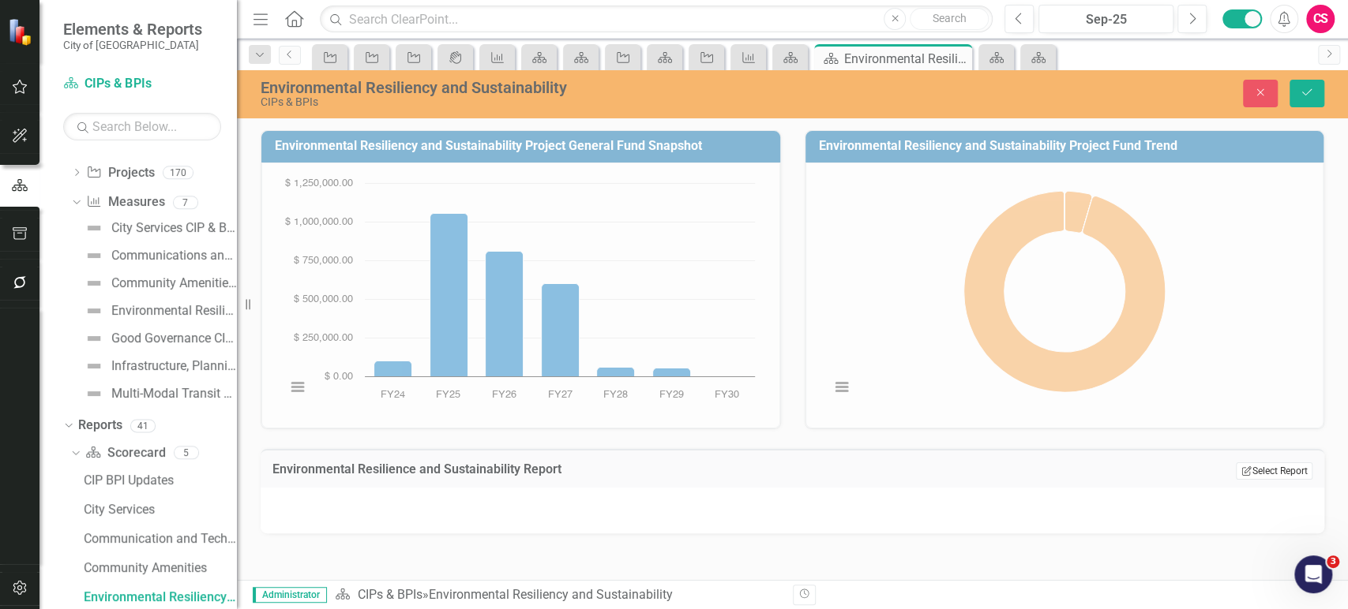
click at [1284, 469] on button "Edit Report Select Report" at bounding box center [1273, 471] width 77 height 17
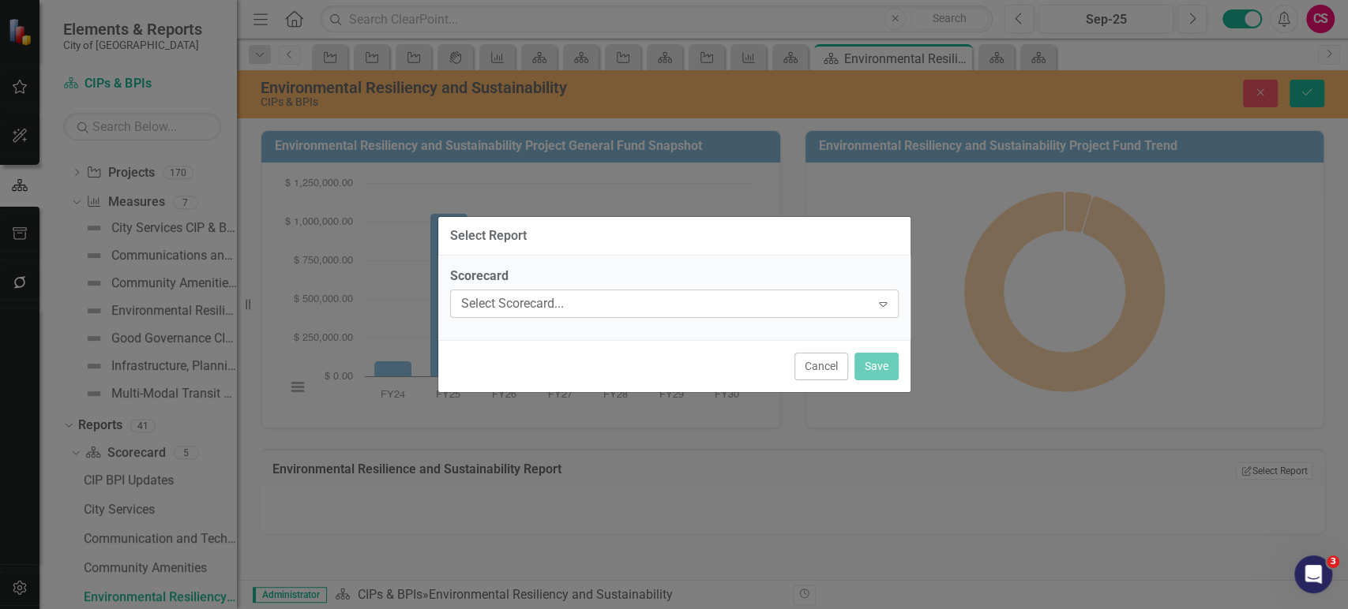
click at [594, 294] on div "Select Scorecard... Expand" at bounding box center [674, 304] width 448 height 28
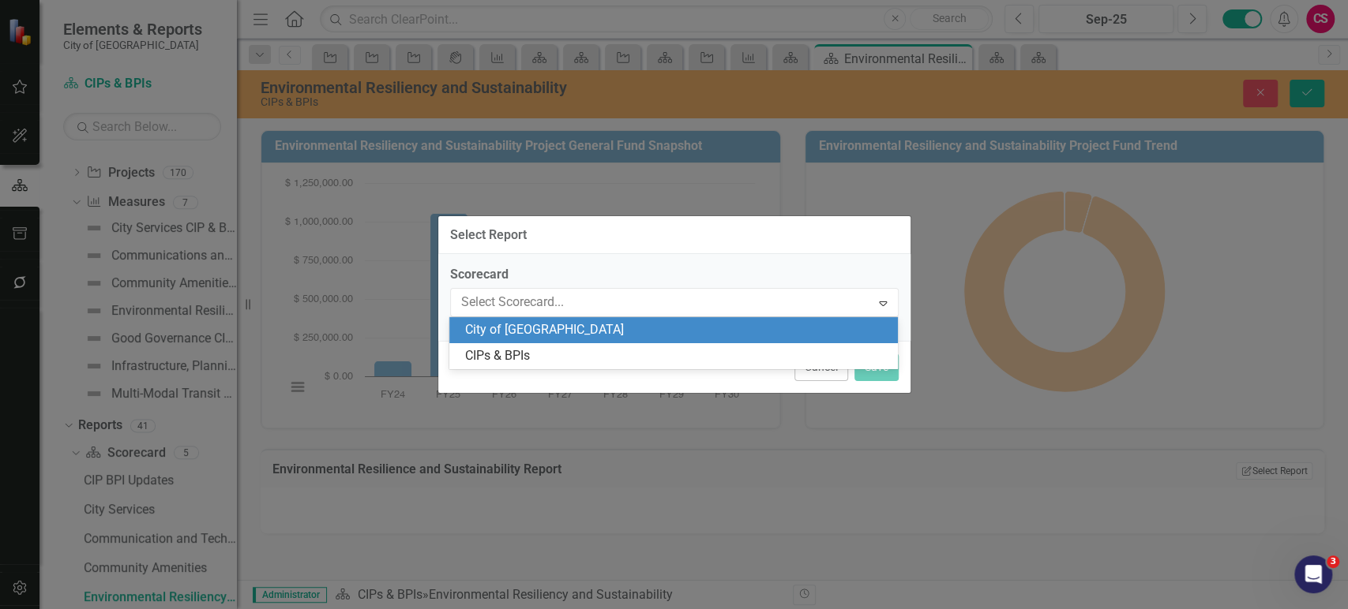
click at [565, 354] on div "CIPs & BPIs" at bounding box center [676, 356] width 423 height 18
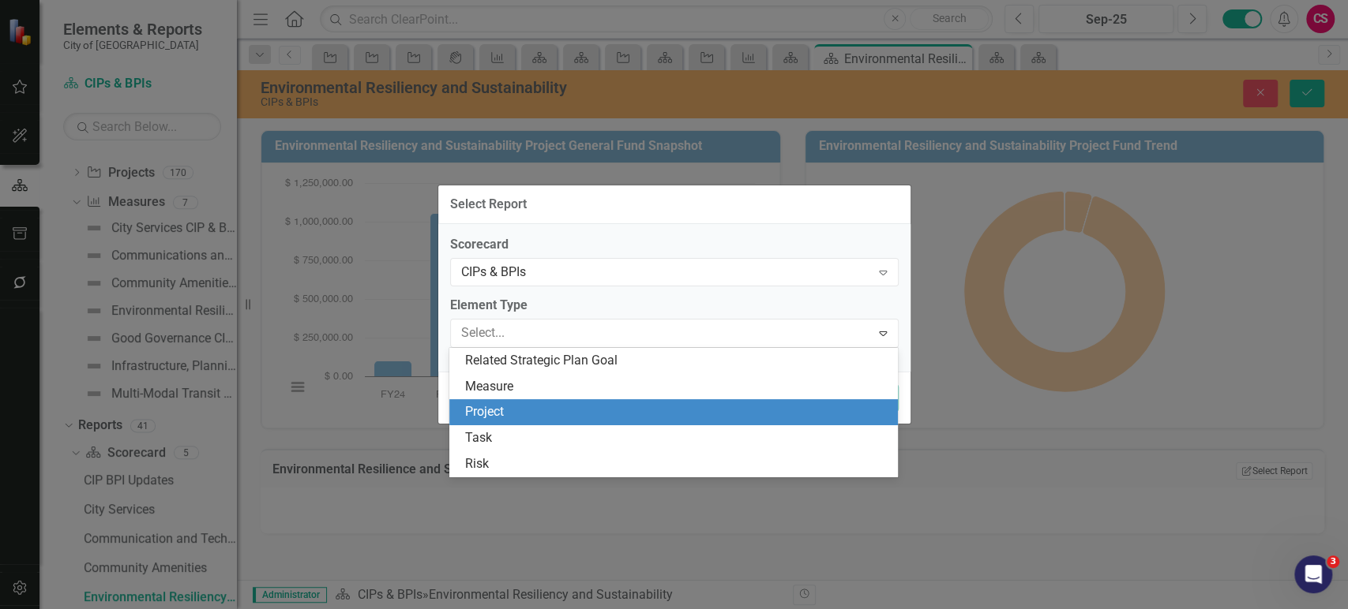
click at [537, 411] on div "Project" at bounding box center [676, 412] width 423 height 18
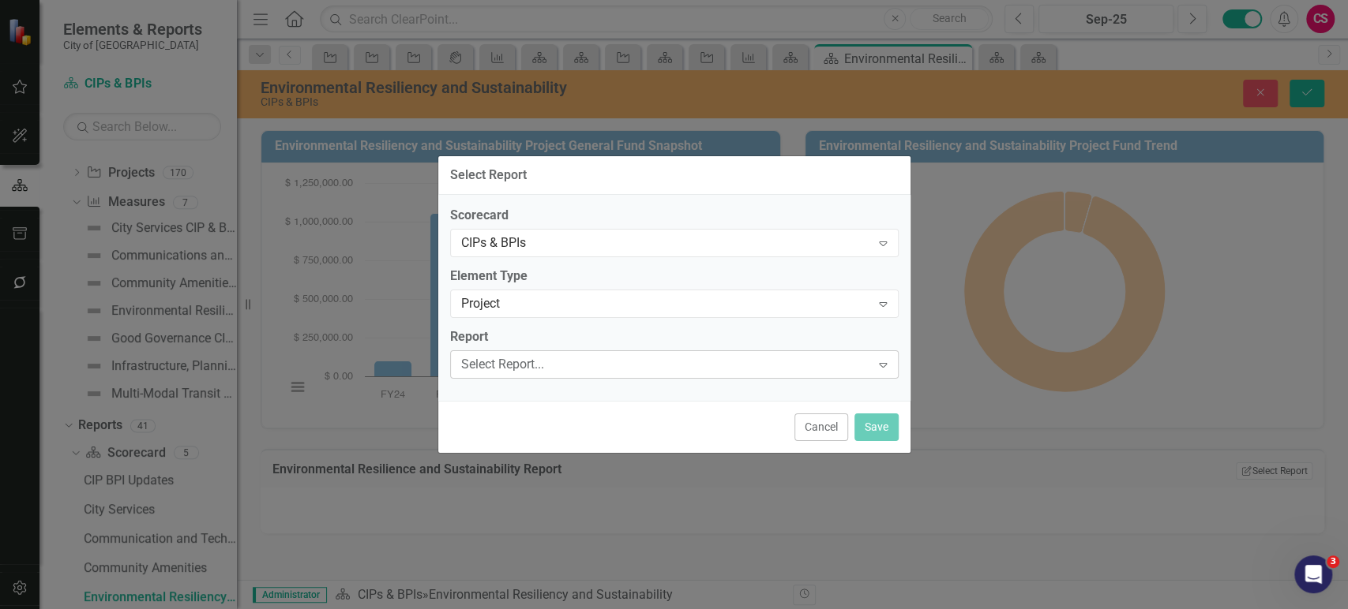
click at [546, 363] on div "Select Report..." at bounding box center [666, 364] width 410 height 18
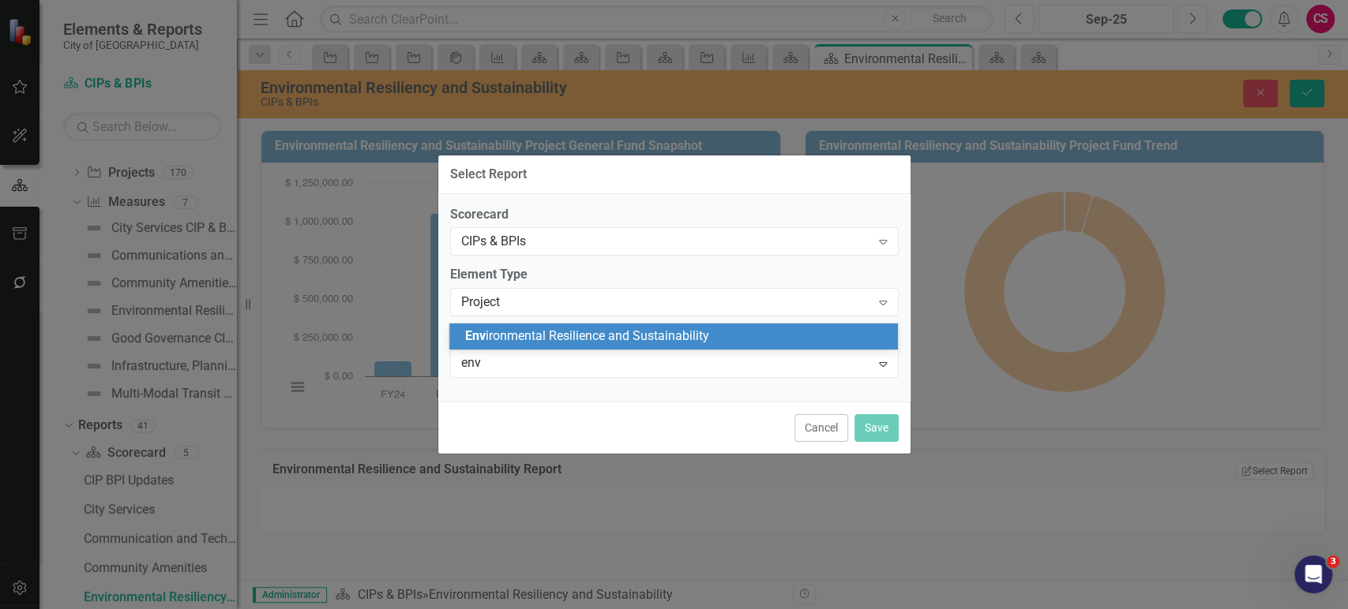
type input "envi"
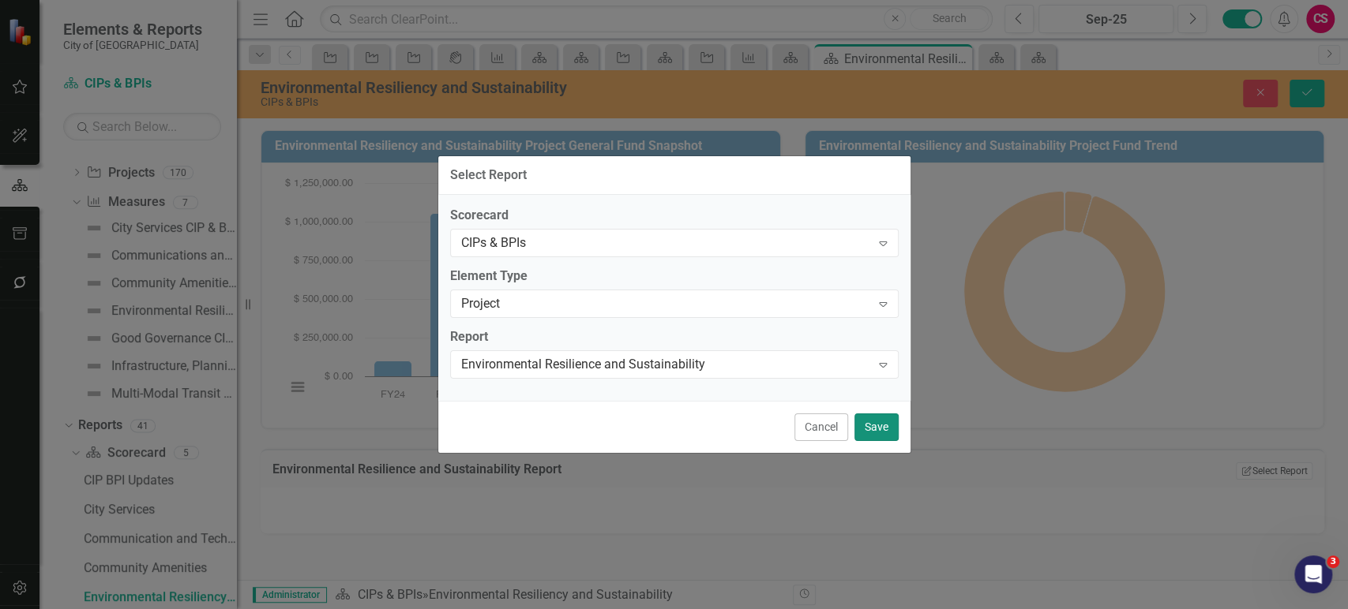
click at [887, 433] on button "Save" at bounding box center [876, 428] width 44 height 28
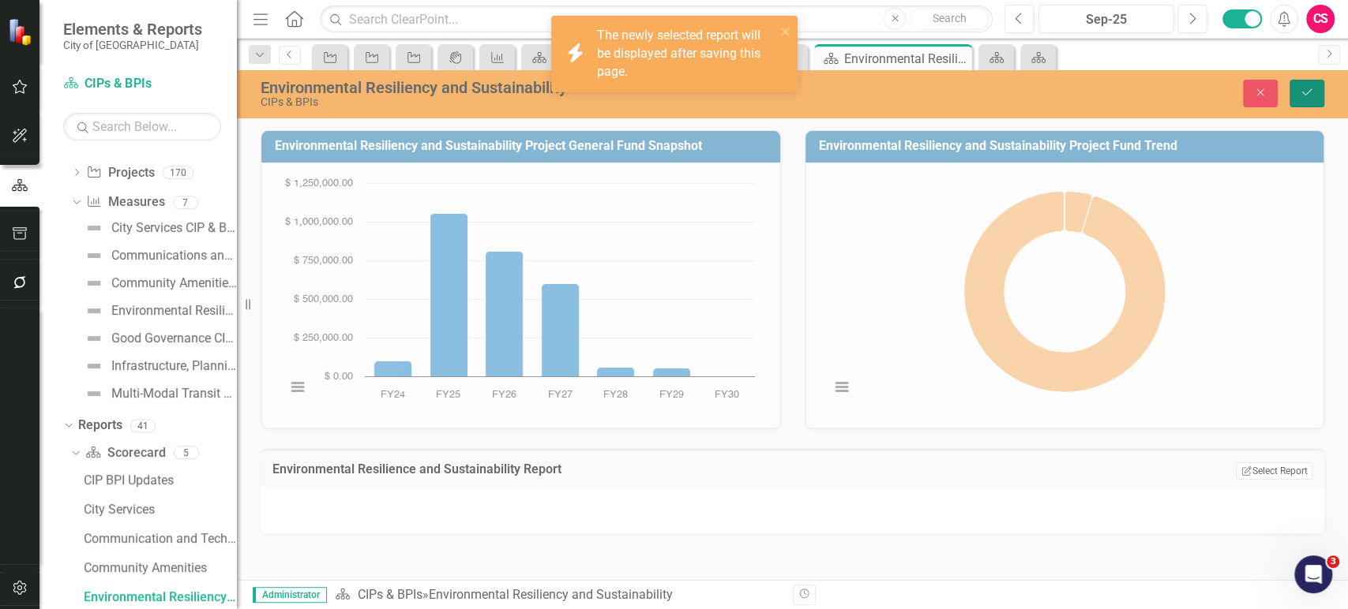
click at [1292, 103] on button "Save" at bounding box center [1306, 94] width 35 height 28
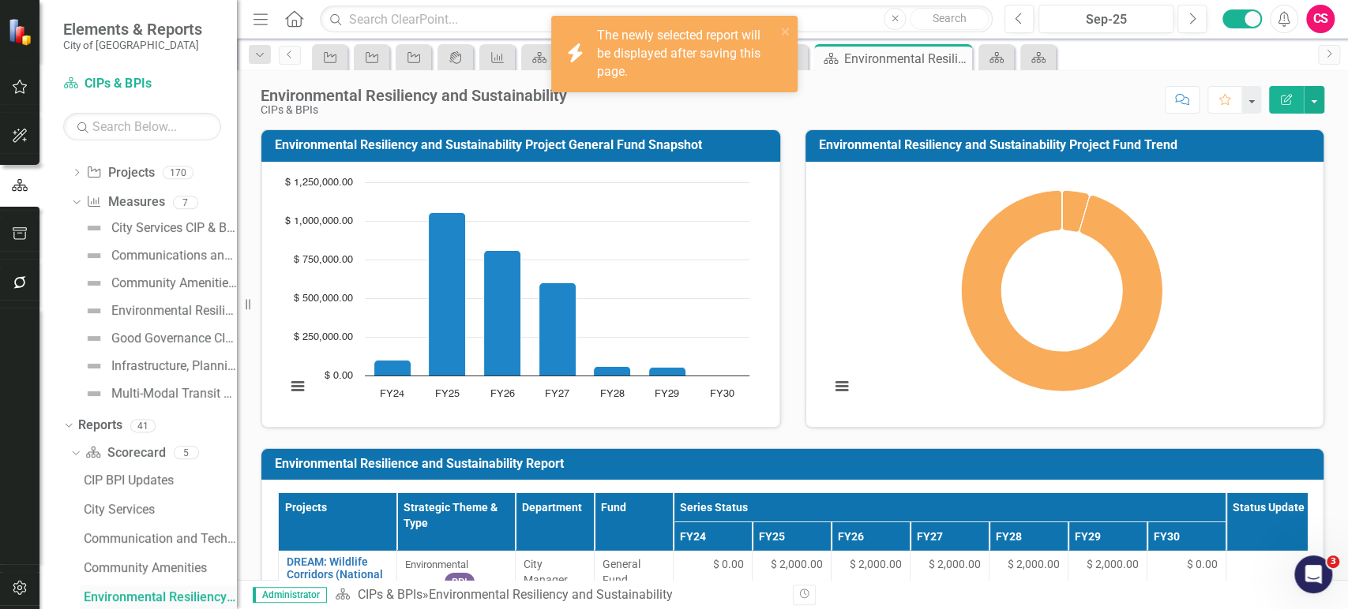
scroll to position [229, 0]
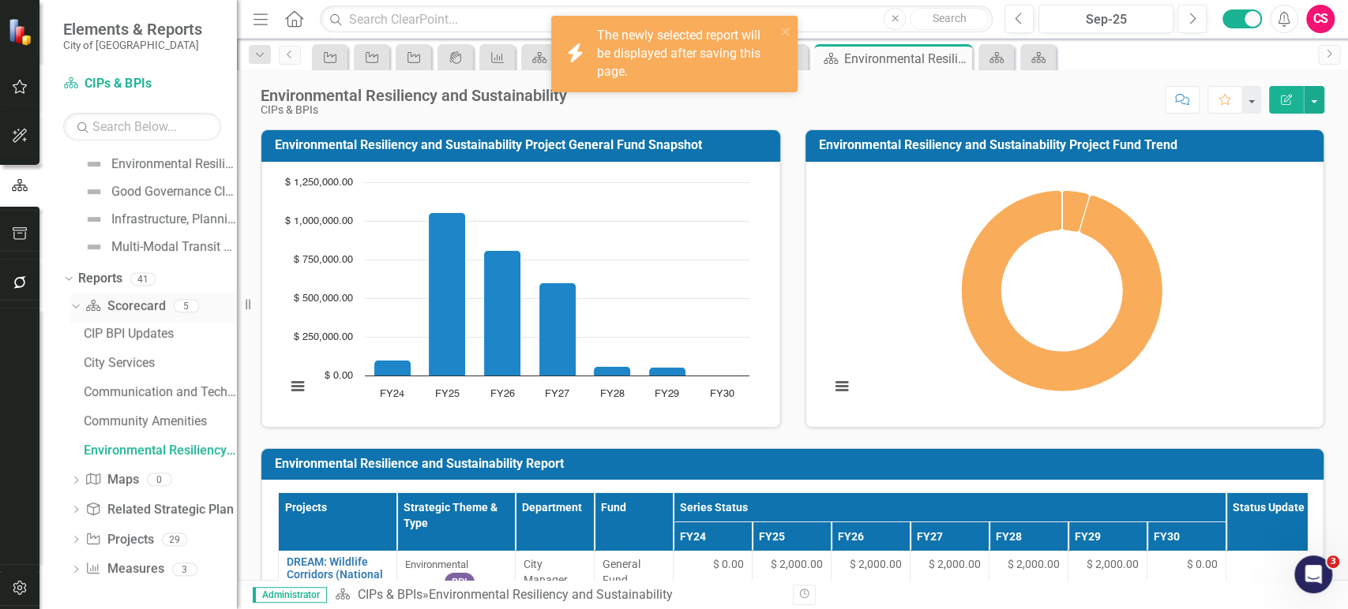
click at [122, 301] on link "Scorecard Scorecard" at bounding box center [125, 307] width 80 height 18
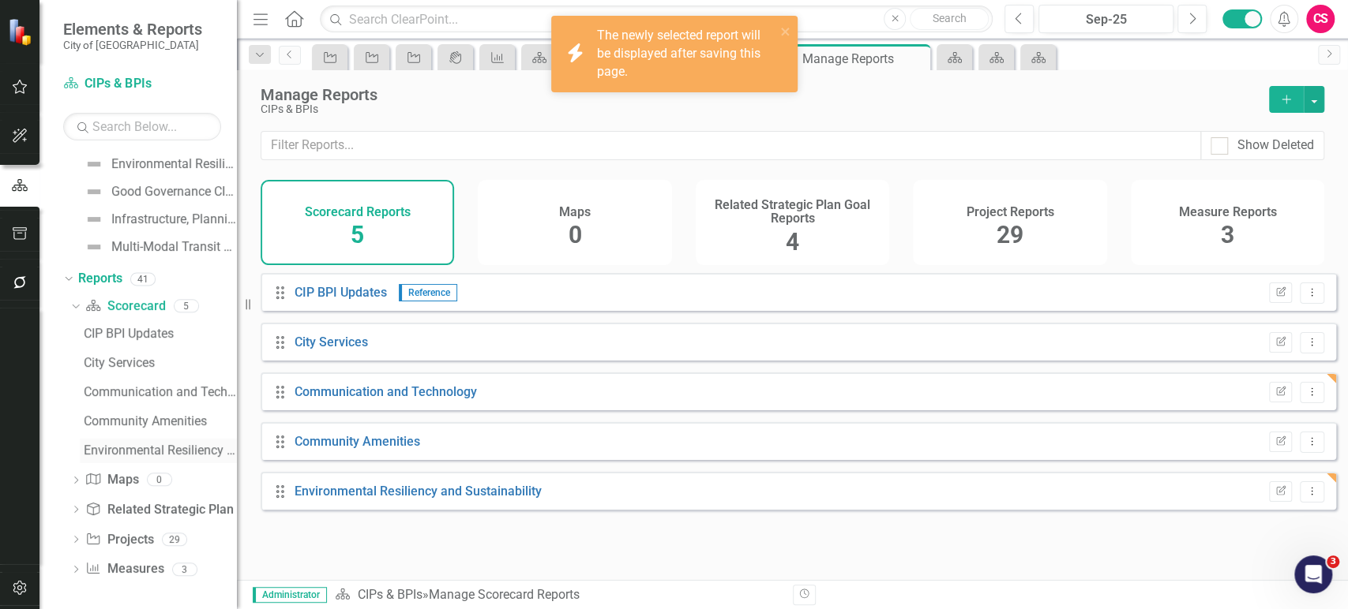
click at [130, 452] on div "Environmental Resiliency and Sustainability" at bounding box center [160, 451] width 153 height 14
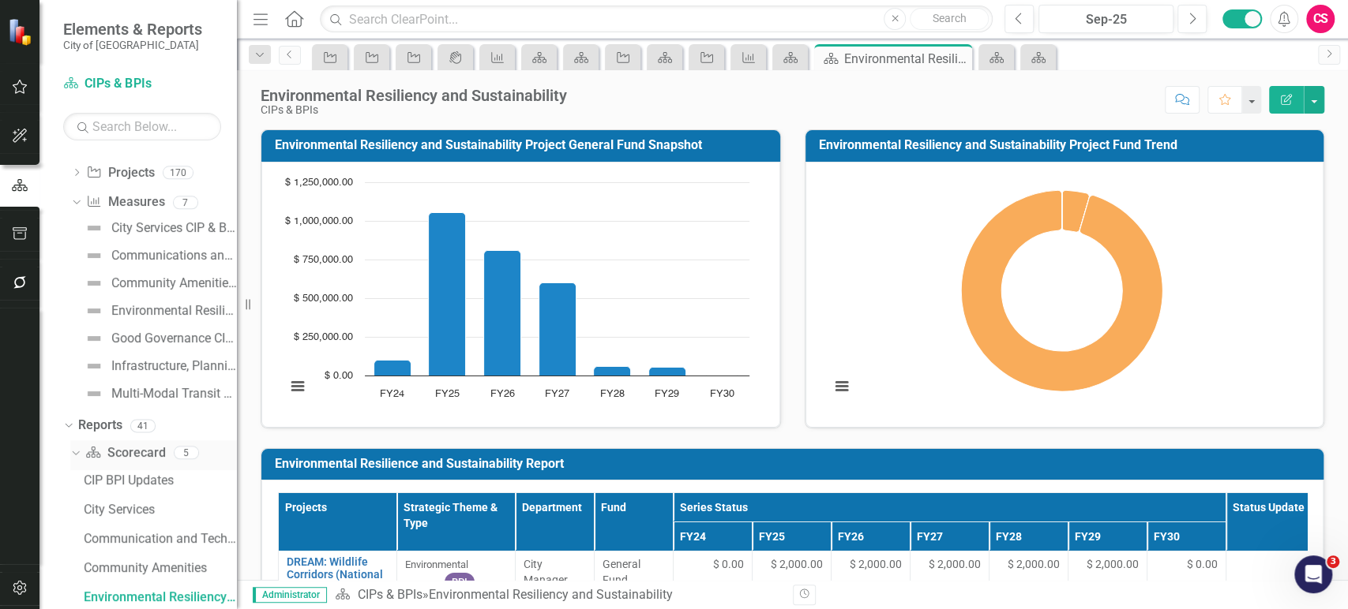
click at [124, 453] on link "Scorecard Scorecard" at bounding box center [125, 453] width 80 height 18
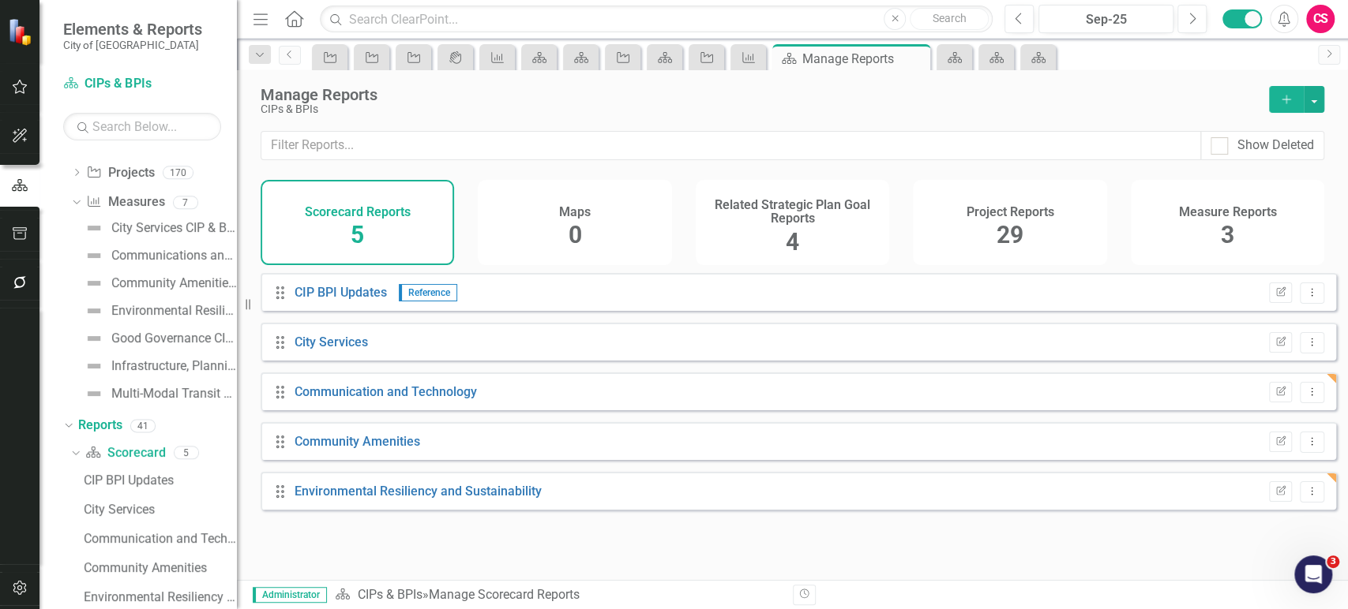
click at [1287, 99] on icon "Add" at bounding box center [1286, 99] width 14 height 11
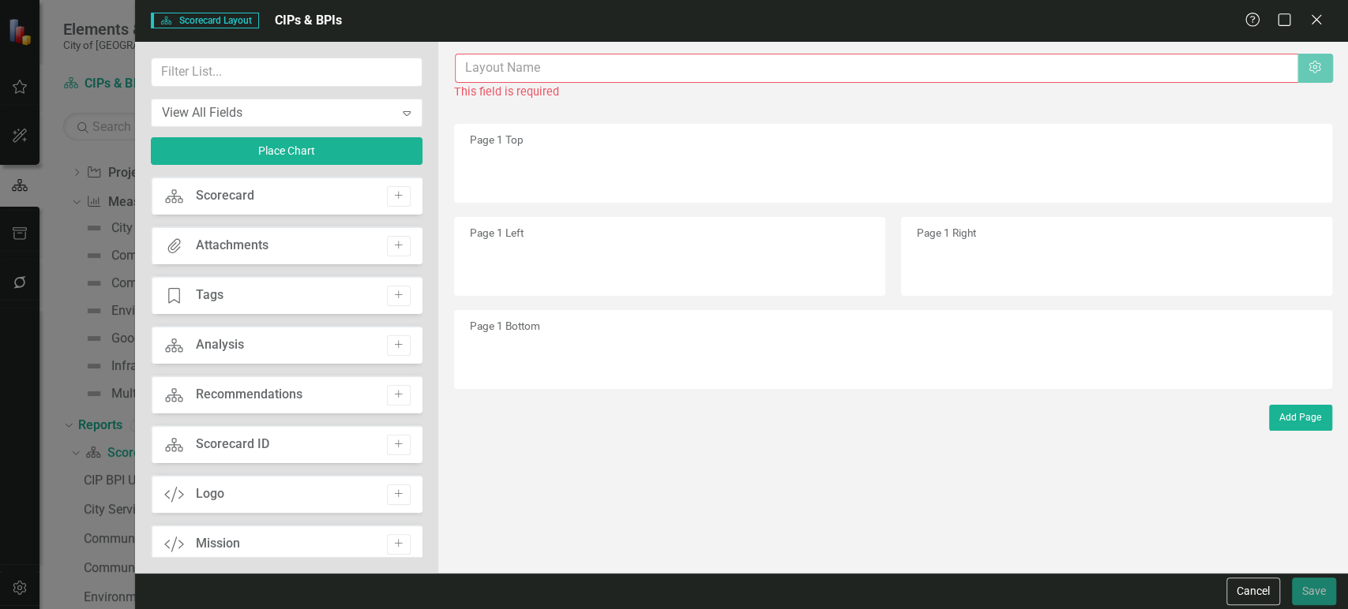
click at [490, 65] on input "text" at bounding box center [876, 68] width 843 height 29
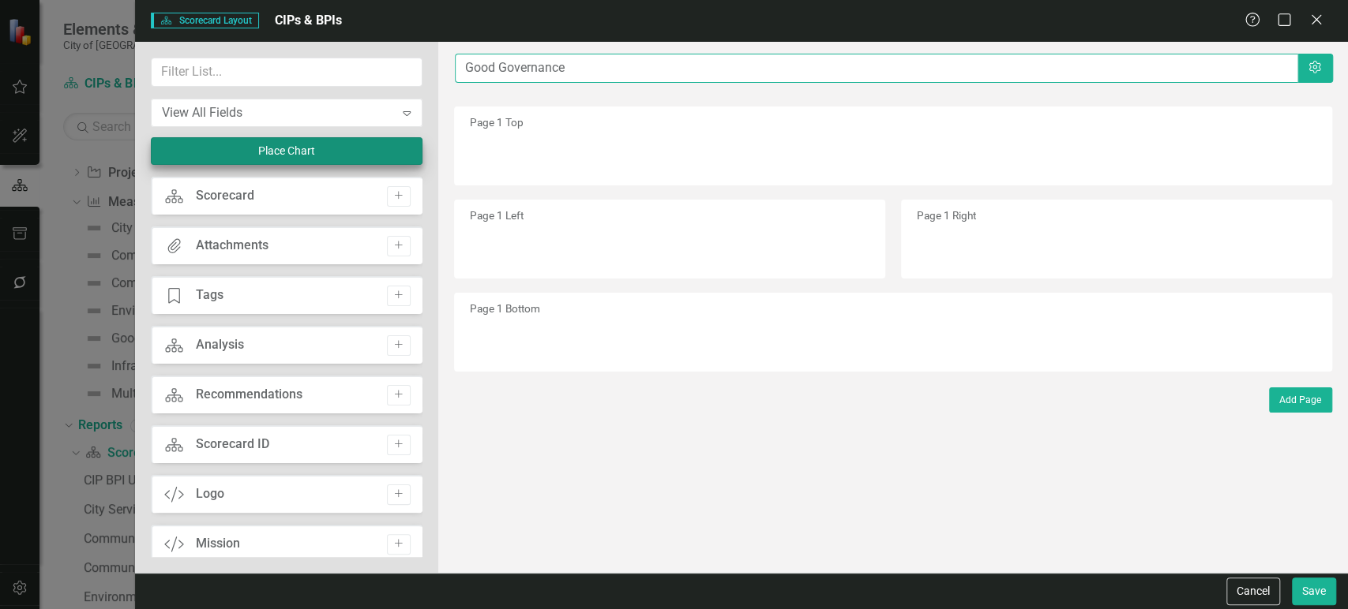
type input "Good Governance"
click at [323, 147] on button "Place Chart" at bounding box center [287, 151] width 272 height 28
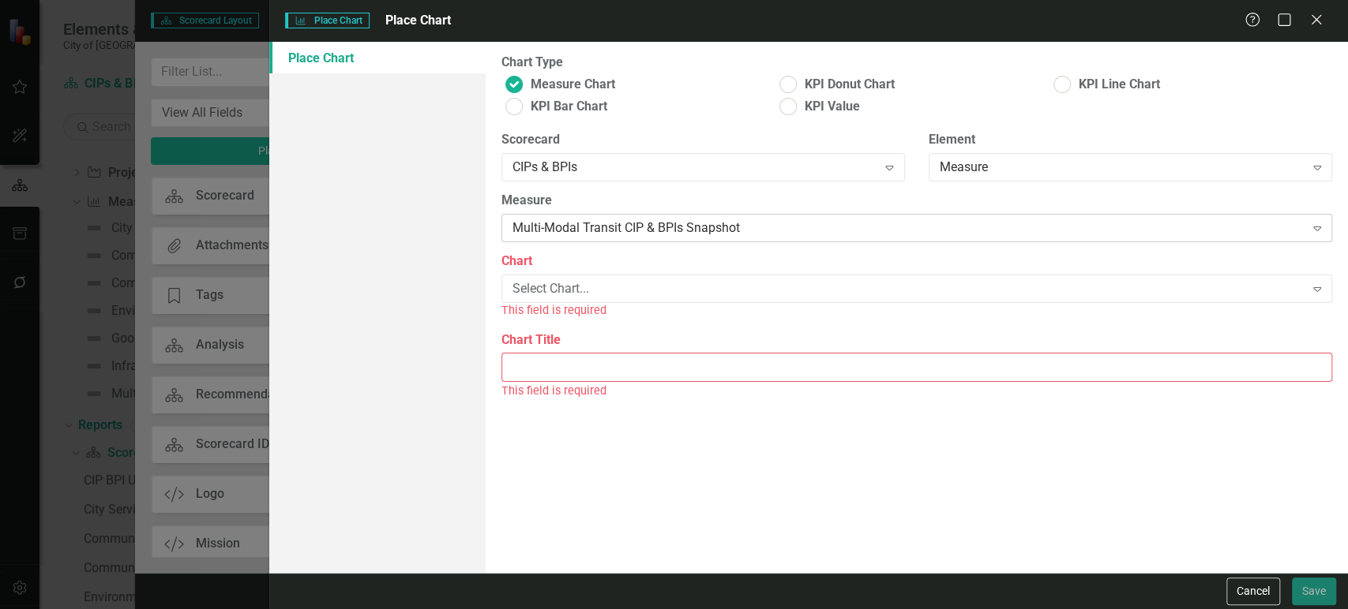
click at [573, 218] on div "Multi-Modal Transit CIP & BPIs Snapshot Expand" at bounding box center [916, 228] width 830 height 28
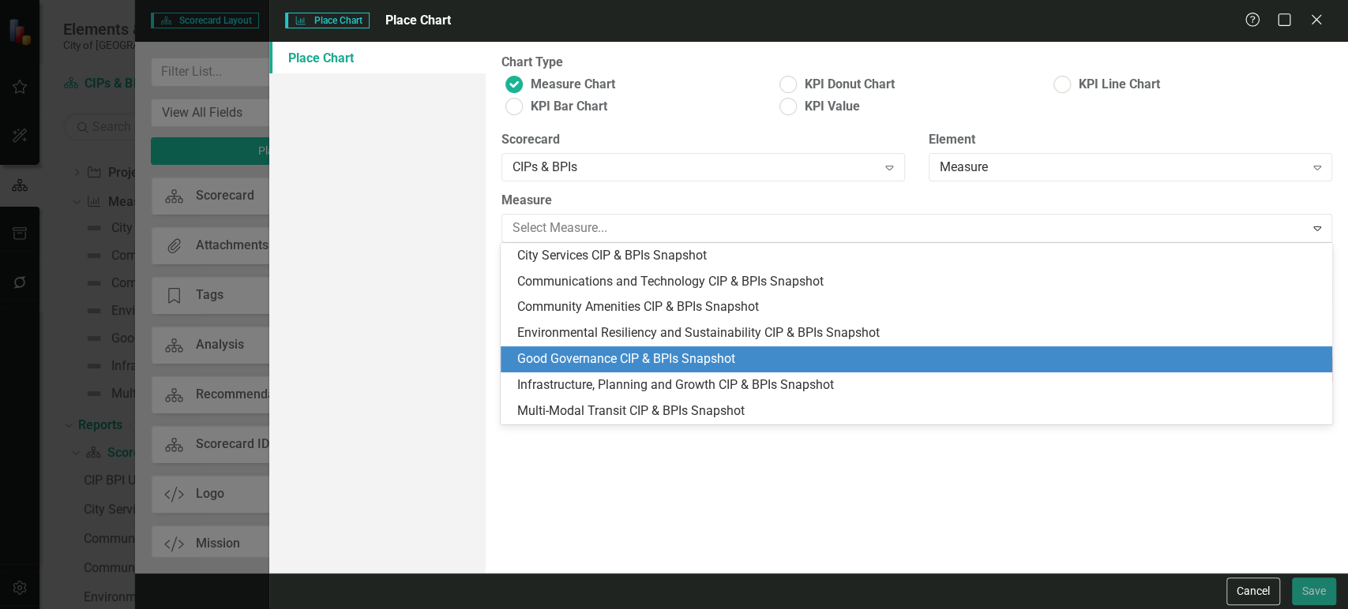
click at [566, 357] on div "Good Governance CIP & BPIs Snapshot" at bounding box center [918, 360] width 805 height 18
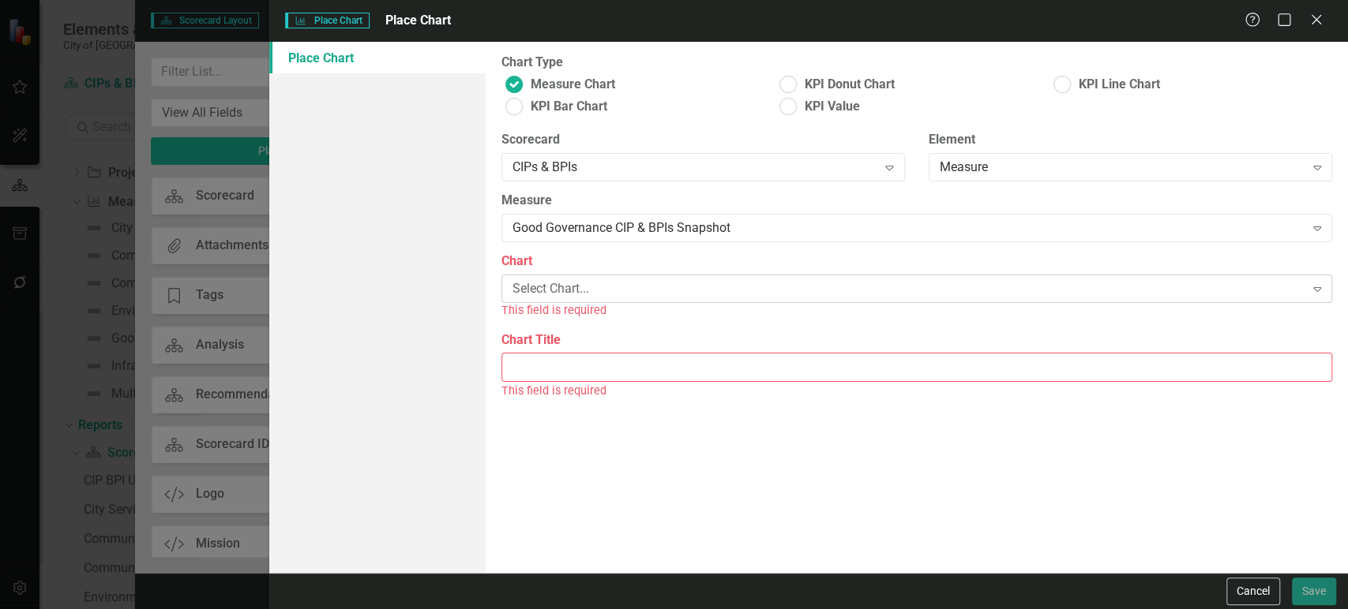
click at [578, 298] on div "Select Chart... Expand" at bounding box center [916, 289] width 830 height 28
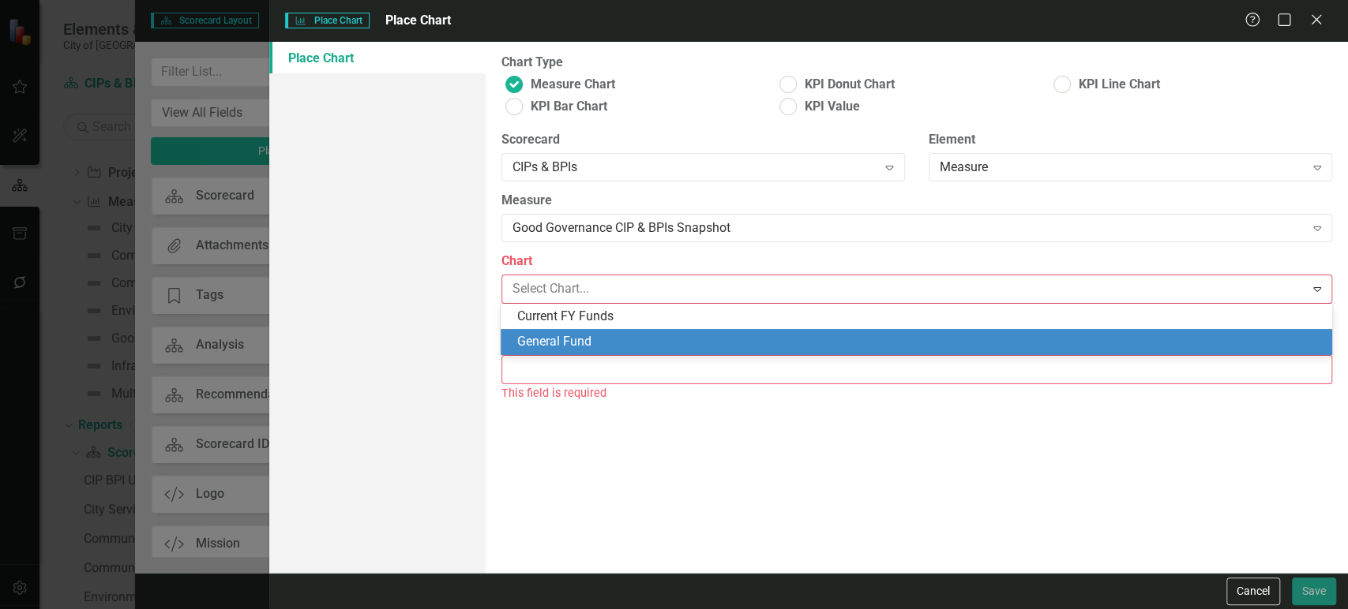
click at [571, 338] on div "General Fund" at bounding box center [918, 342] width 805 height 18
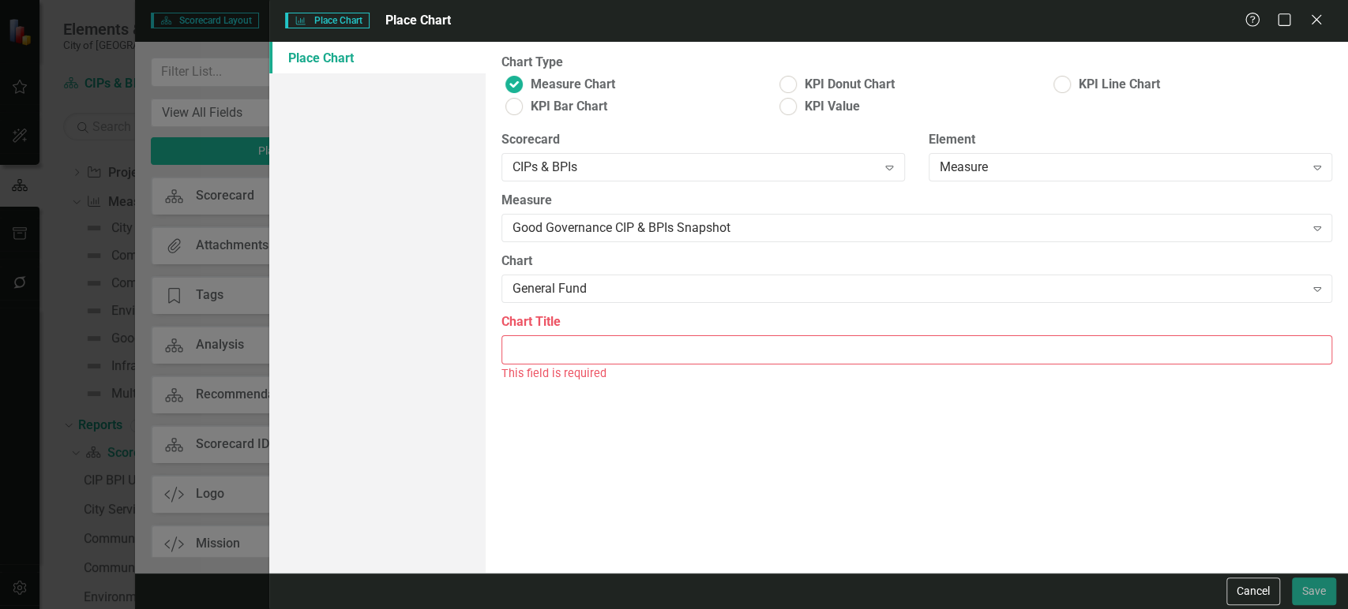
click at [565, 358] on input "Chart Title" at bounding box center [916, 350] width 830 height 29
paste input "Communications and Technology Project General Fund Snapshot"
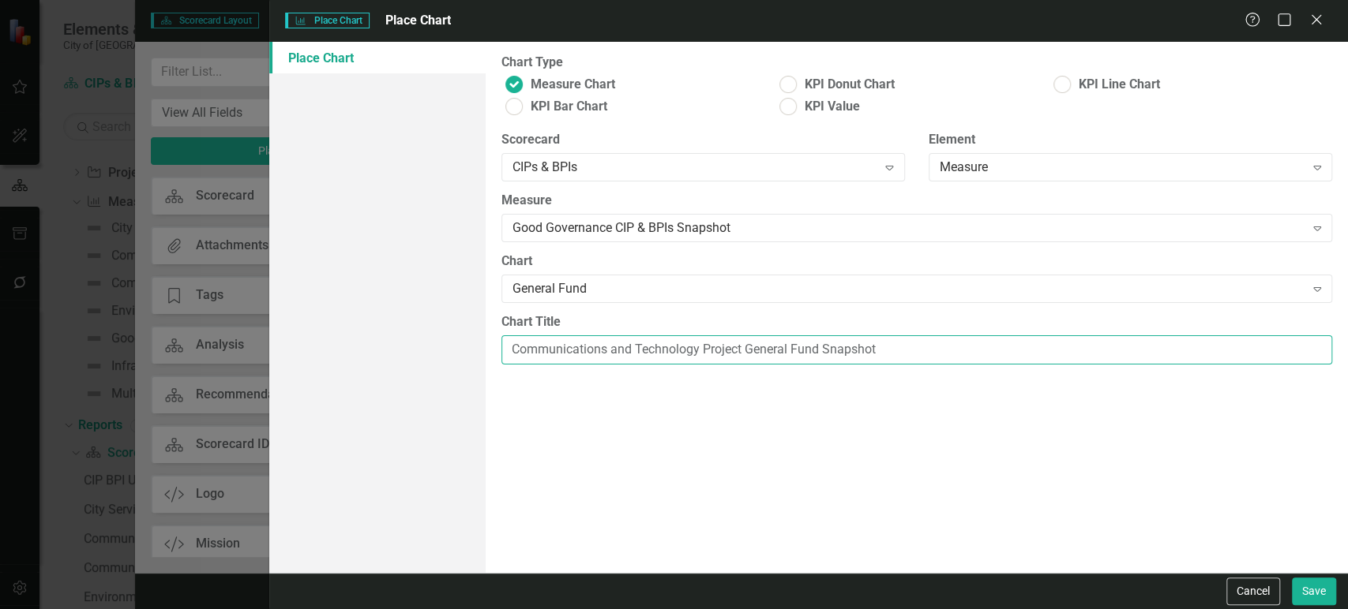
drag, startPoint x: 688, startPoint y: 352, endPoint x: 316, endPoint y: 345, distance: 371.9
click at [316, 345] on div "Place Chart Chart Type Measure Chart KPI Donut Chart KPI Line Chart KPI Bar Cha…" at bounding box center [808, 307] width 1078 height 531
type input "Good Governance Project General Fund Snapshot"
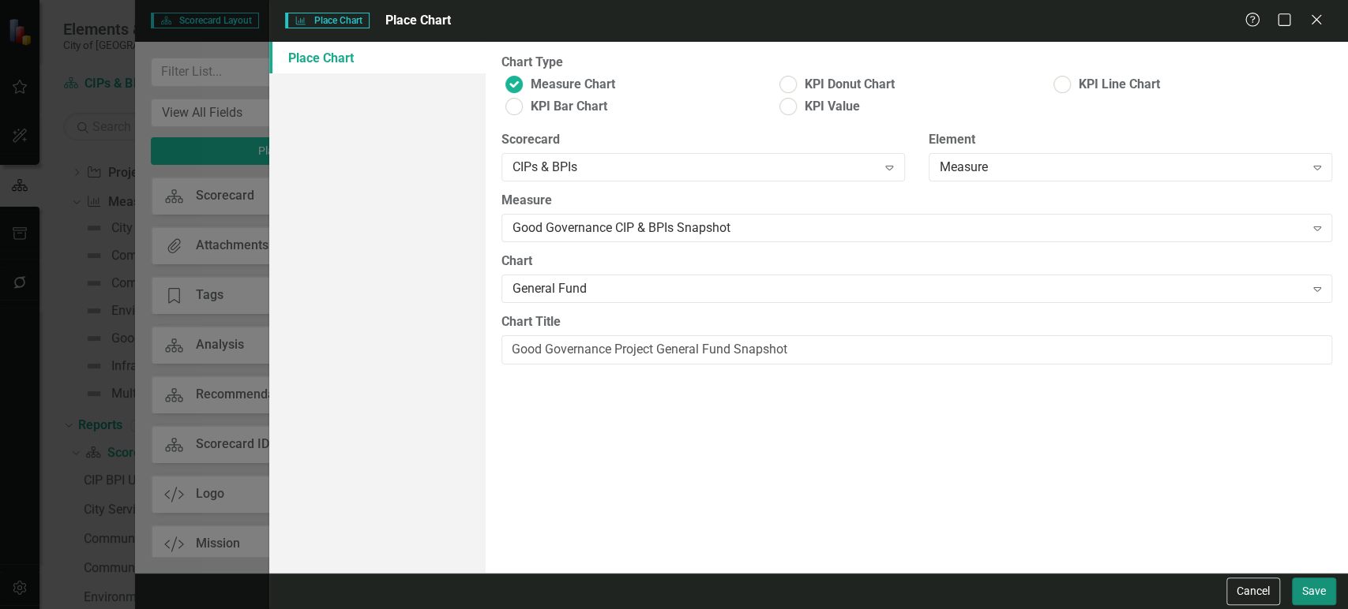
click at [1309, 594] on button "Save" at bounding box center [1314, 592] width 44 height 28
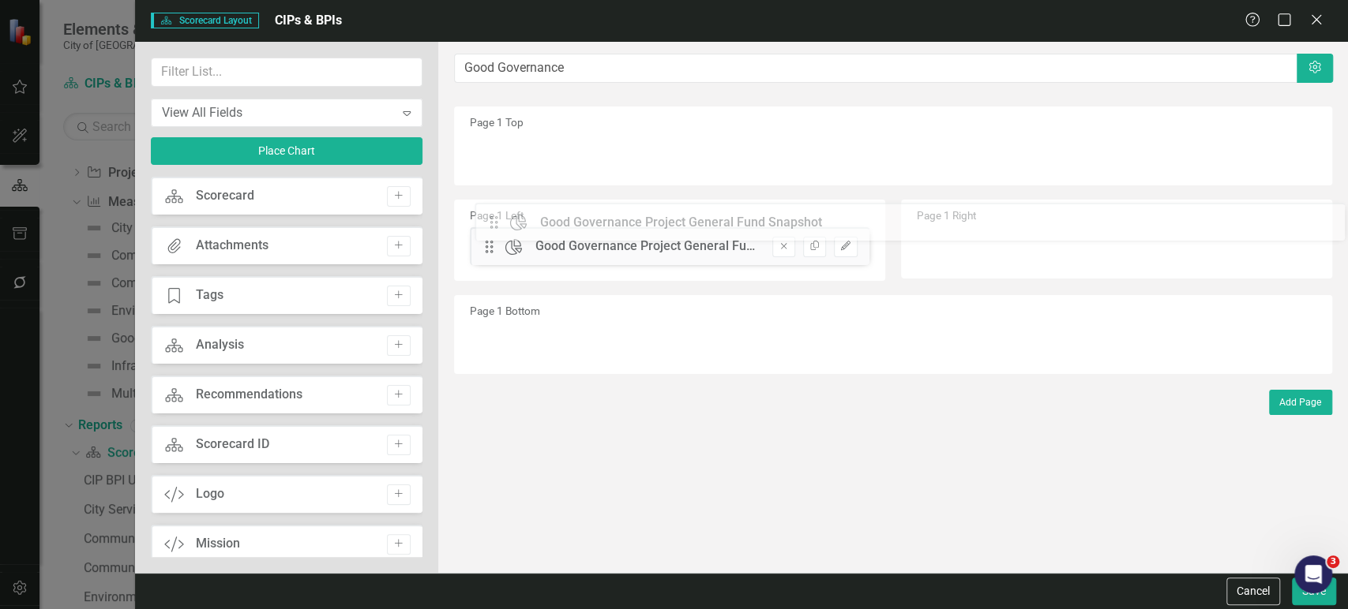
drag, startPoint x: 488, startPoint y: 157, endPoint x: 501, endPoint y: 231, distance: 75.4
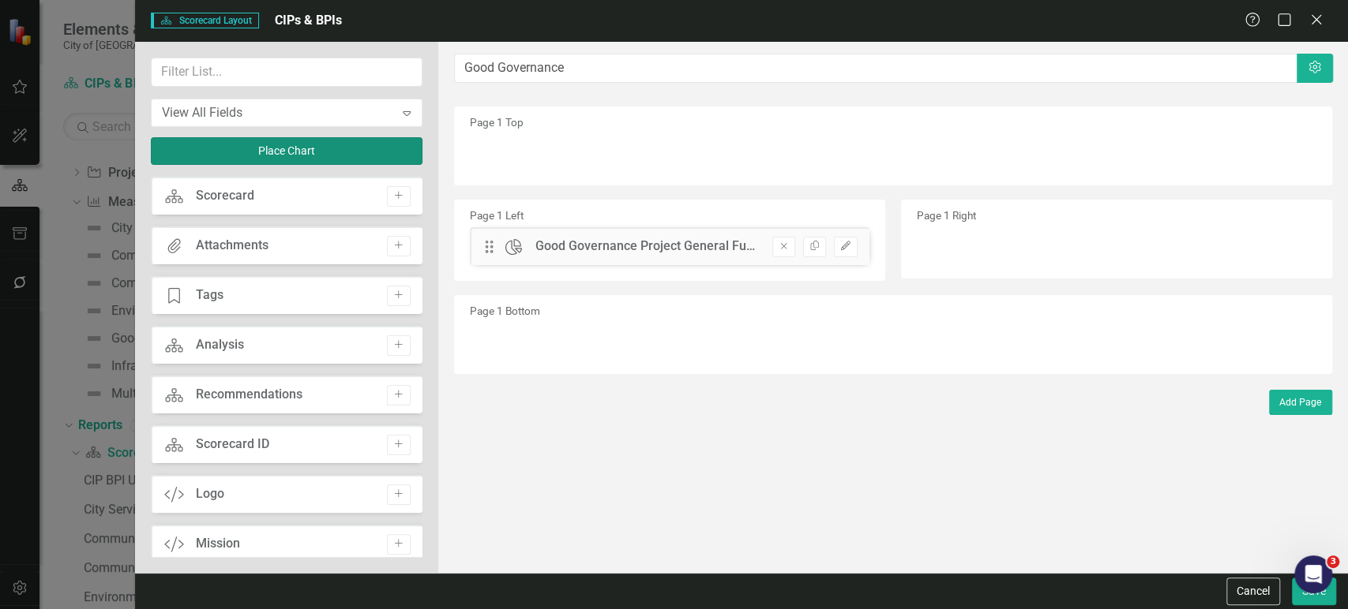
click at [341, 157] on button "Place Chart" at bounding box center [287, 151] width 272 height 28
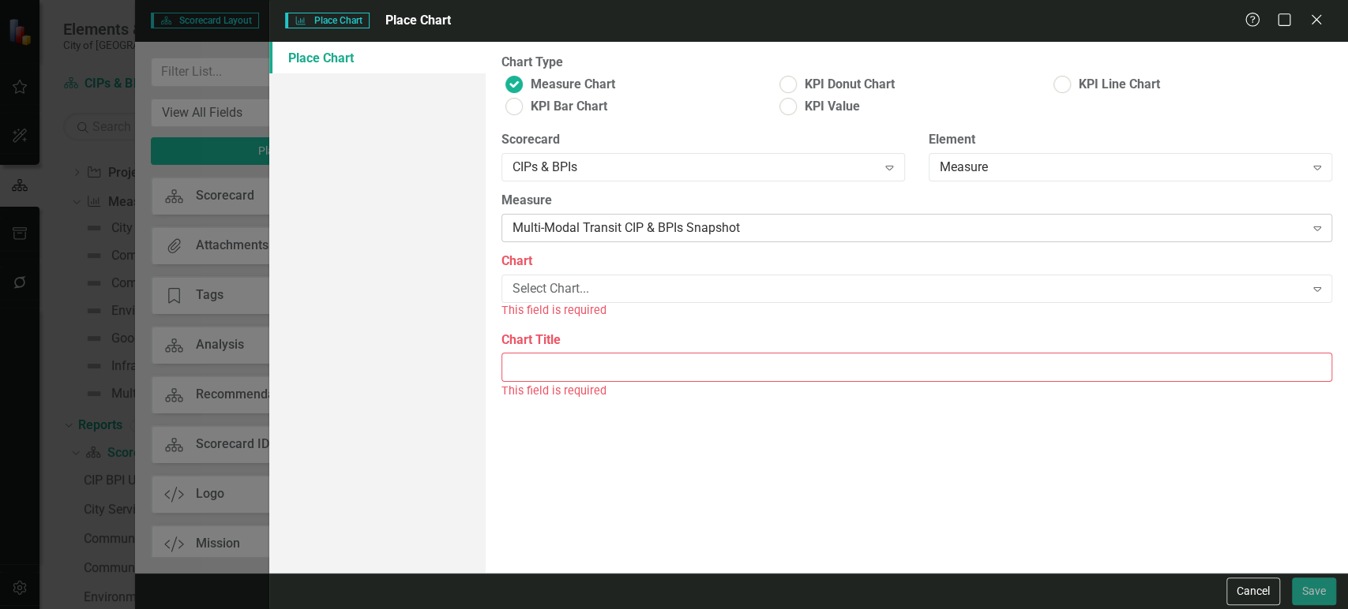
click at [576, 234] on div "Multi-Modal Transit CIP & BPIs Snapshot" at bounding box center [908, 228] width 792 height 18
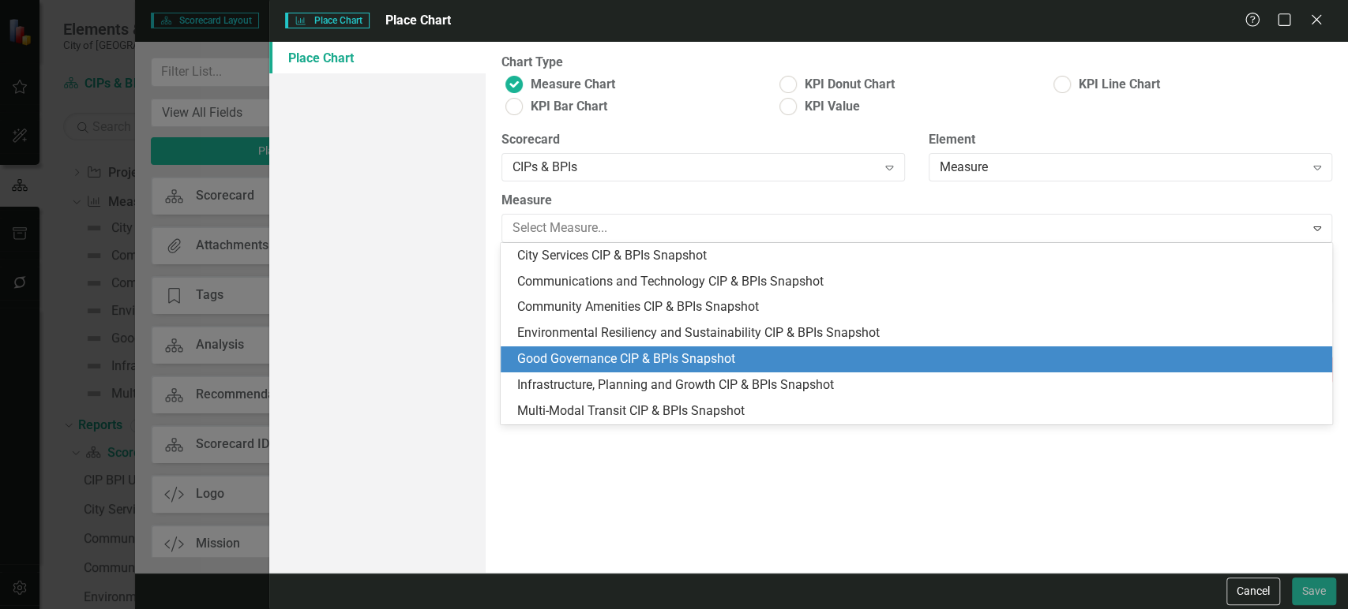
click at [570, 351] on div "Good Governance CIP & BPIs Snapshot" at bounding box center [918, 360] width 805 height 18
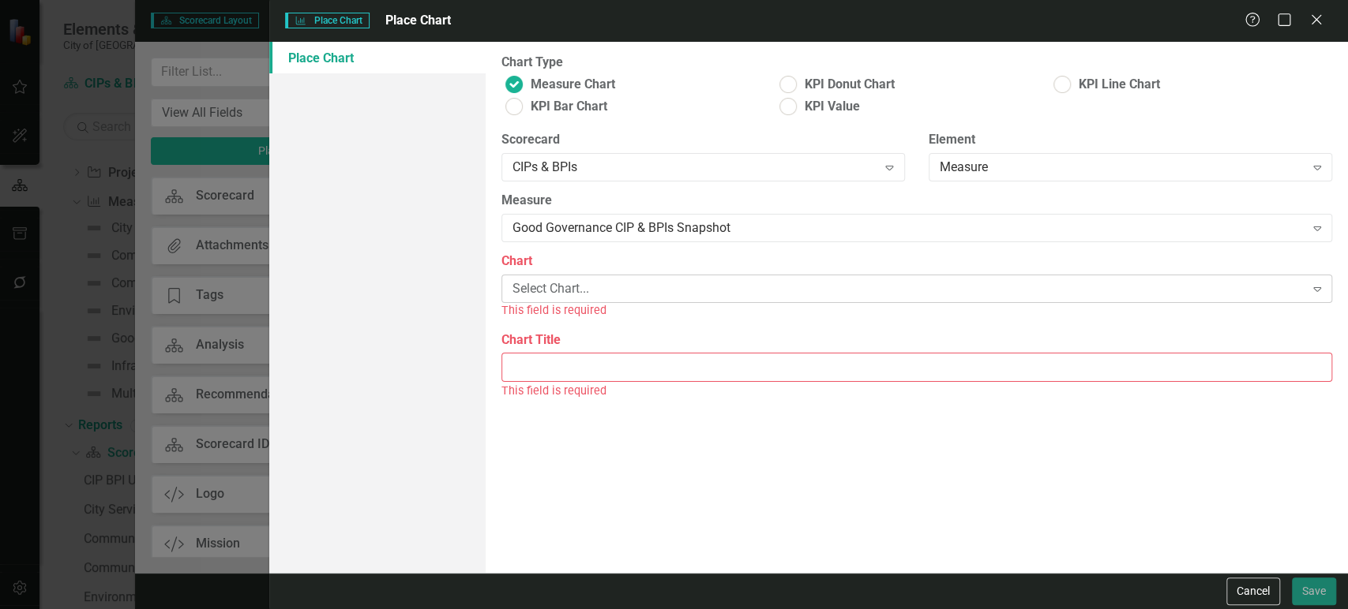
click at [600, 294] on div "Select Chart..." at bounding box center [908, 289] width 792 height 18
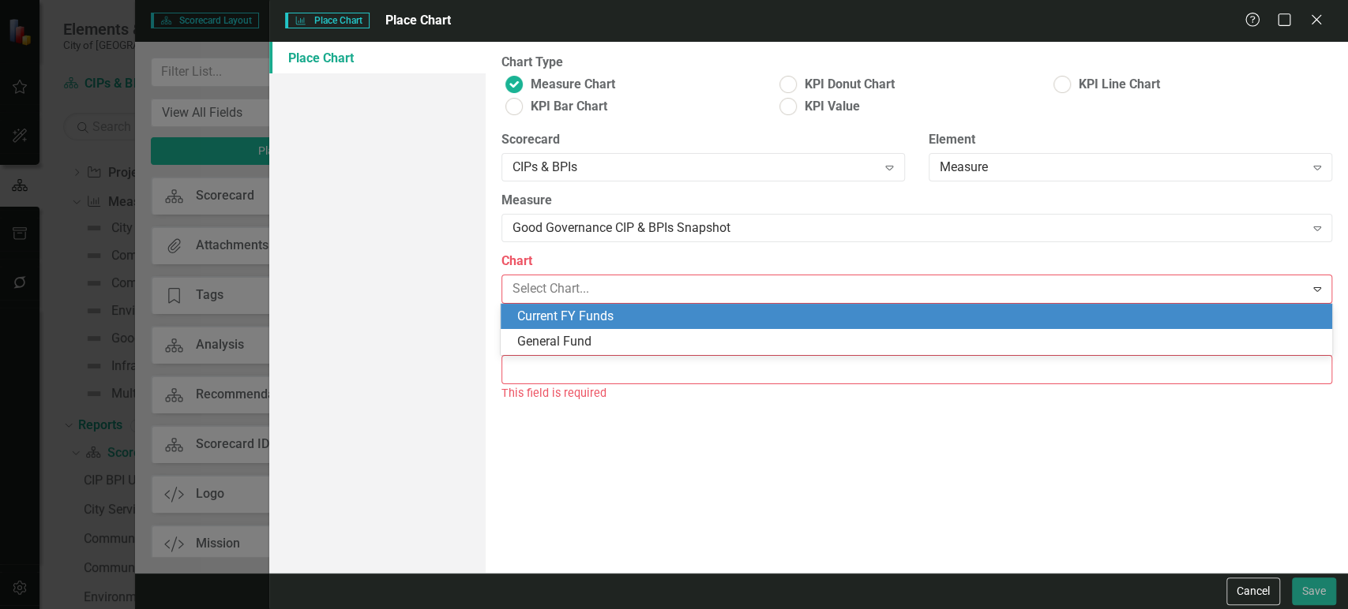
click at [594, 320] on div "Current FY Funds" at bounding box center [918, 317] width 805 height 18
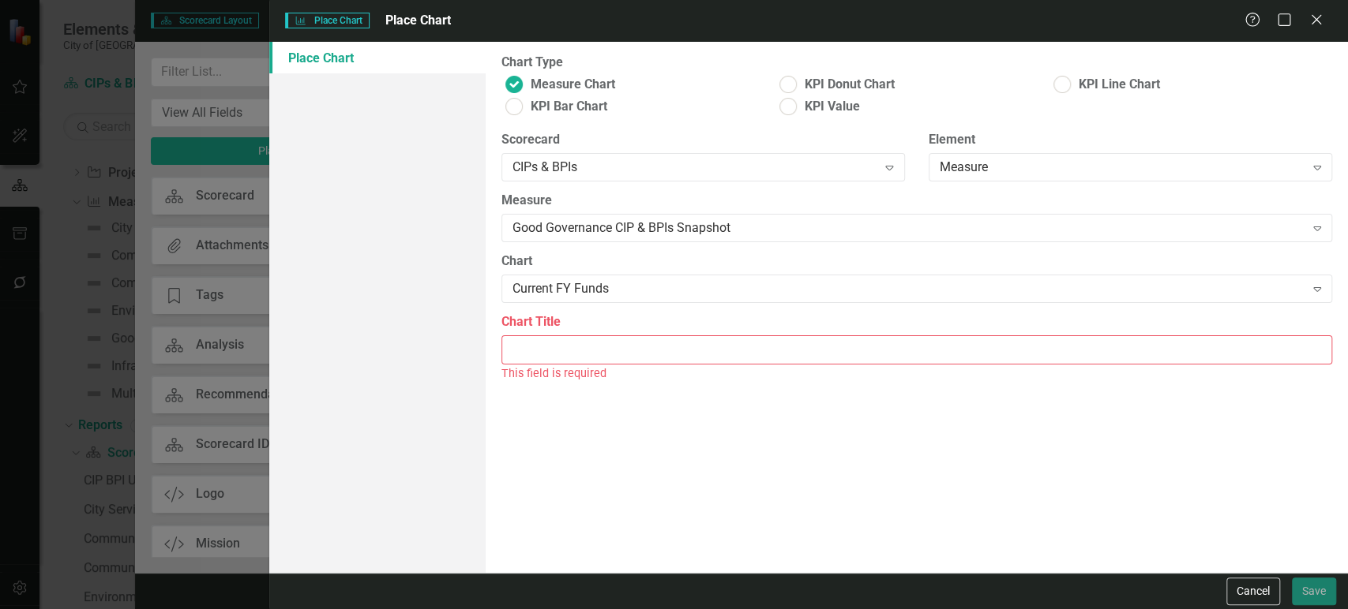
click at [580, 365] on div "This field is required" at bounding box center [916, 374] width 830 height 18
click at [579, 339] on input "Chart Title" at bounding box center [916, 350] width 830 height 29
paste input "Good Governance Project General Fund Snapshot"
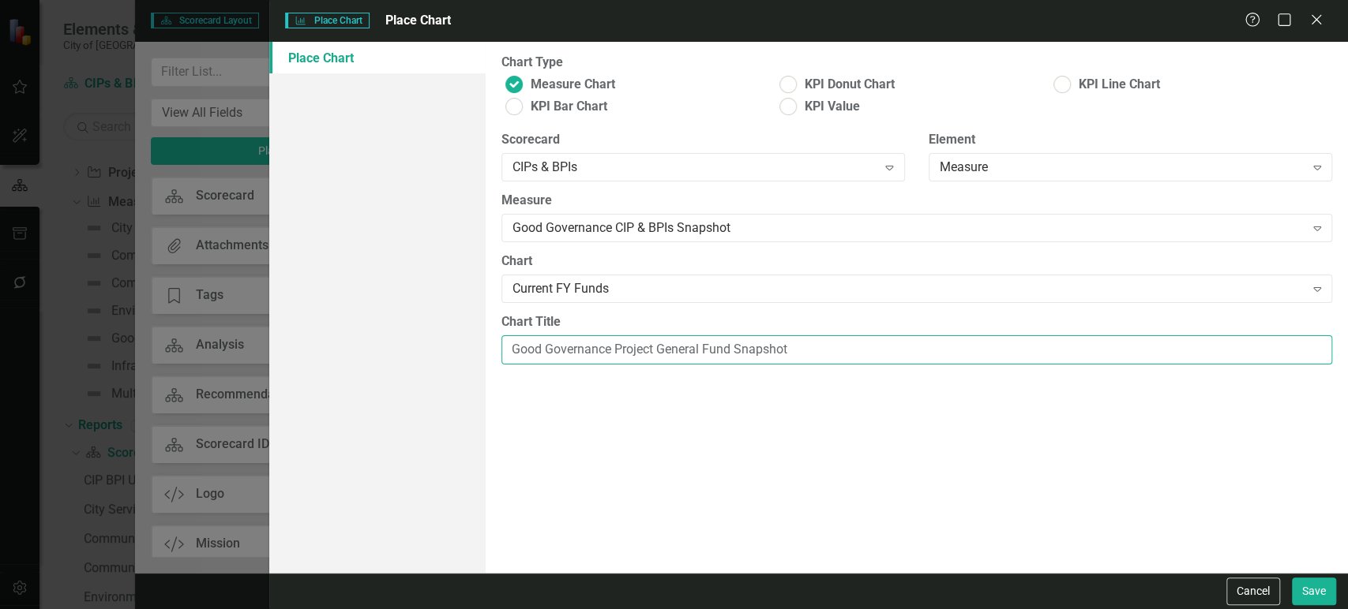
click at [688, 346] on input "Good Governance Project General Fund Snapshot" at bounding box center [916, 350] width 830 height 29
click at [688, 346] on input "Good Governance Project Geneal Fund Snapshot" at bounding box center [916, 350] width 830 height 29
click at [718, 348] on input "Good Governance Project Fund Snapshot" at bounding box center [916, 350] width 830 height 29
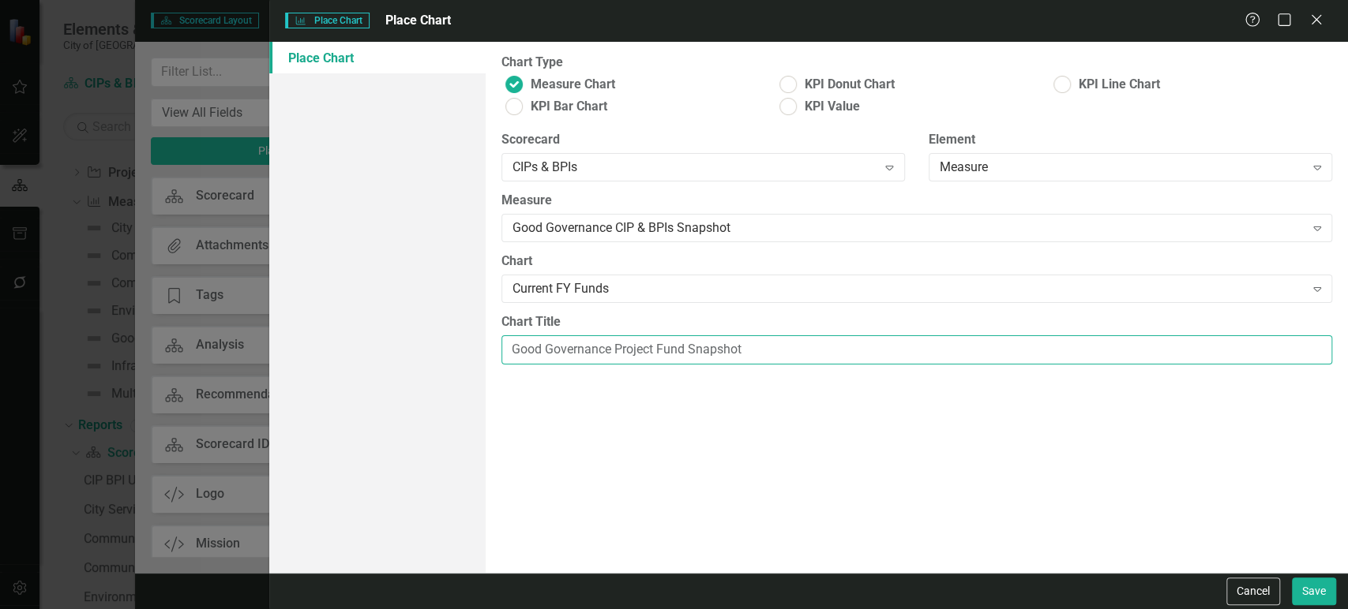
click at [718, 348] on input "Good Governance Project Fund Snapshot" at bounding box center [916, 350] width 830 height 29
type input "Good Governance Project Fund Trend"
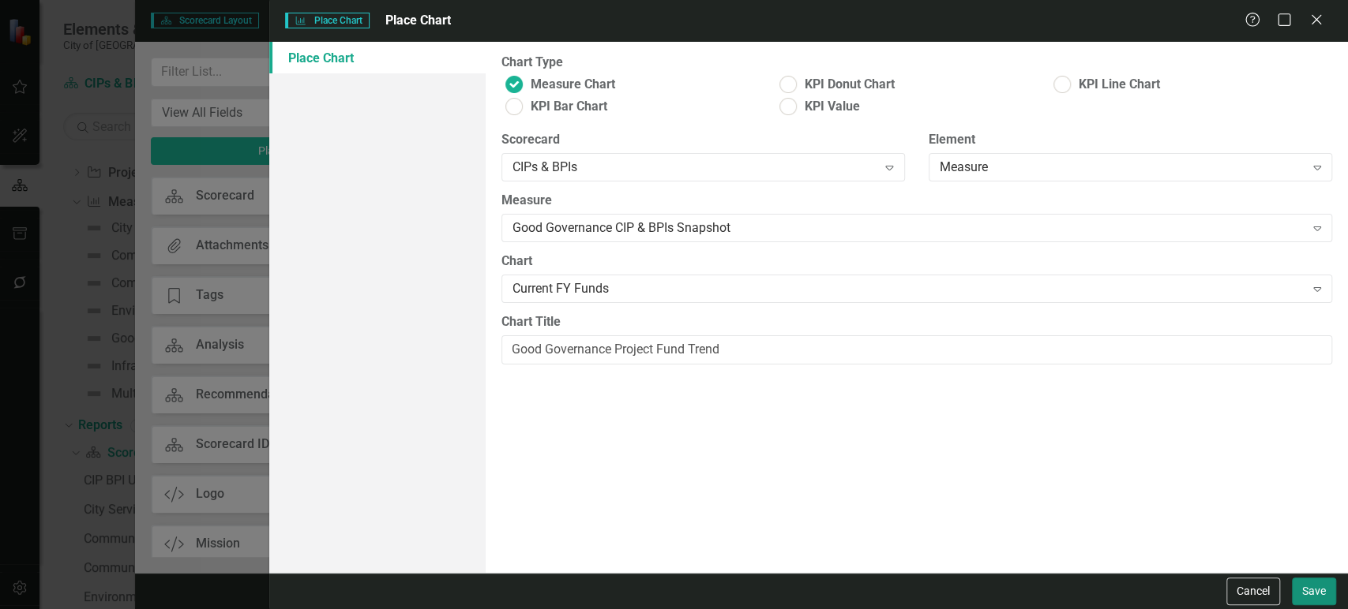
click at [1303, 588] on button "Save" at bounding box center [1314, 592] width 44 height 28
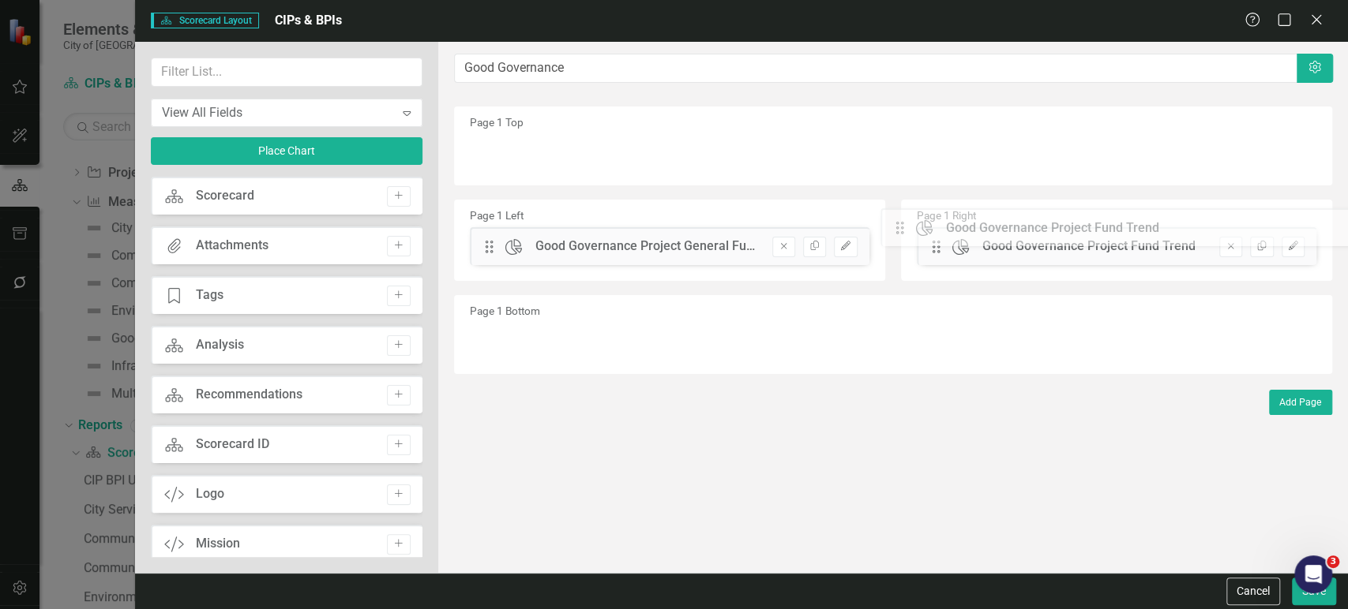
drag, startPoint x: 491, startPoint y: 145, endPoint x: 914, endPoint y: 223, distance: 430.2
click at [235, 81] on input "text" at bounding box center [287, 72] width 272 height 29
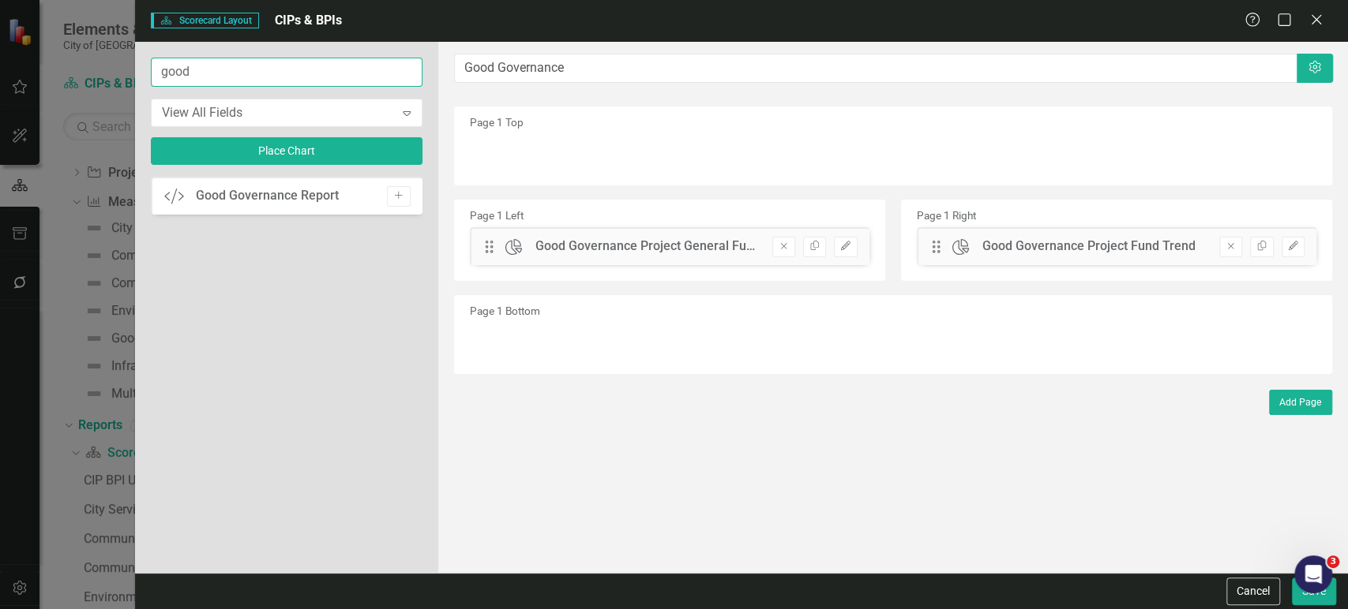
type input "good"
click at [407, 199] on button "Add" at bounding box center [398, 196] width 23 height 21
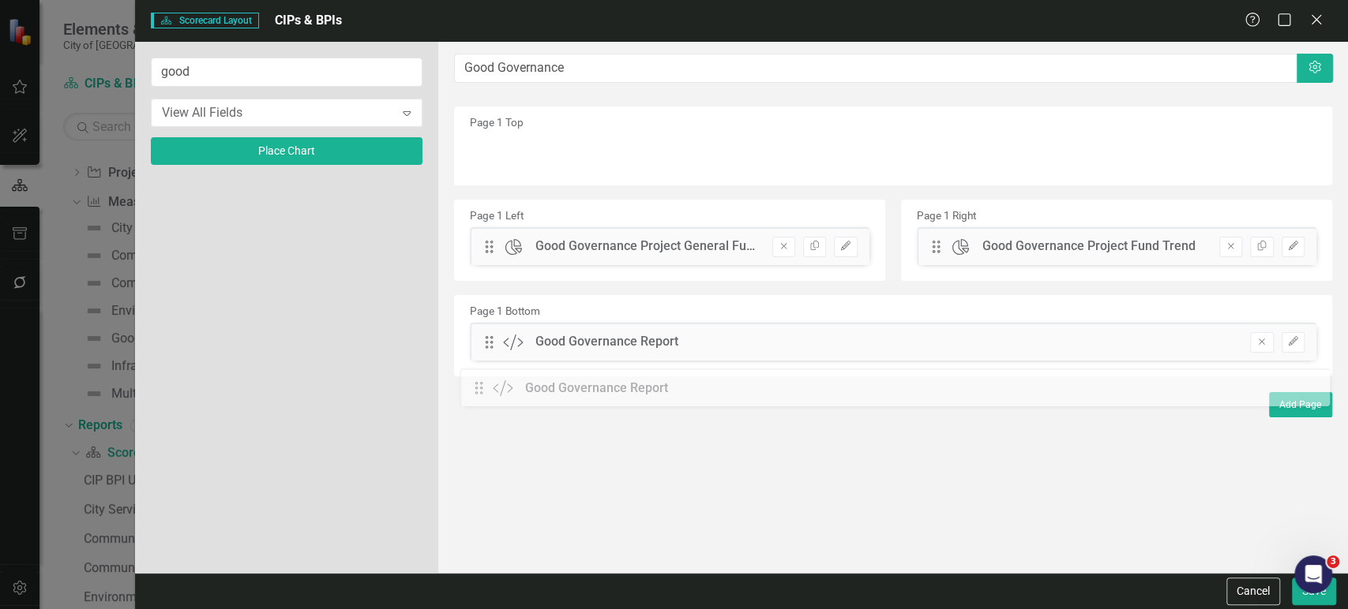
drag, startPoint x: 494, startPoint y: 151, endPoint x: 496, endPoint y: 377, distance: 226.6
click at [1307, 607] on div "Cancel Save" at bounding box center [741, 591] width 1213 height 36
click at [1303, 595] on button "Save" at bounding box center [1314, 592] width 44 height 28
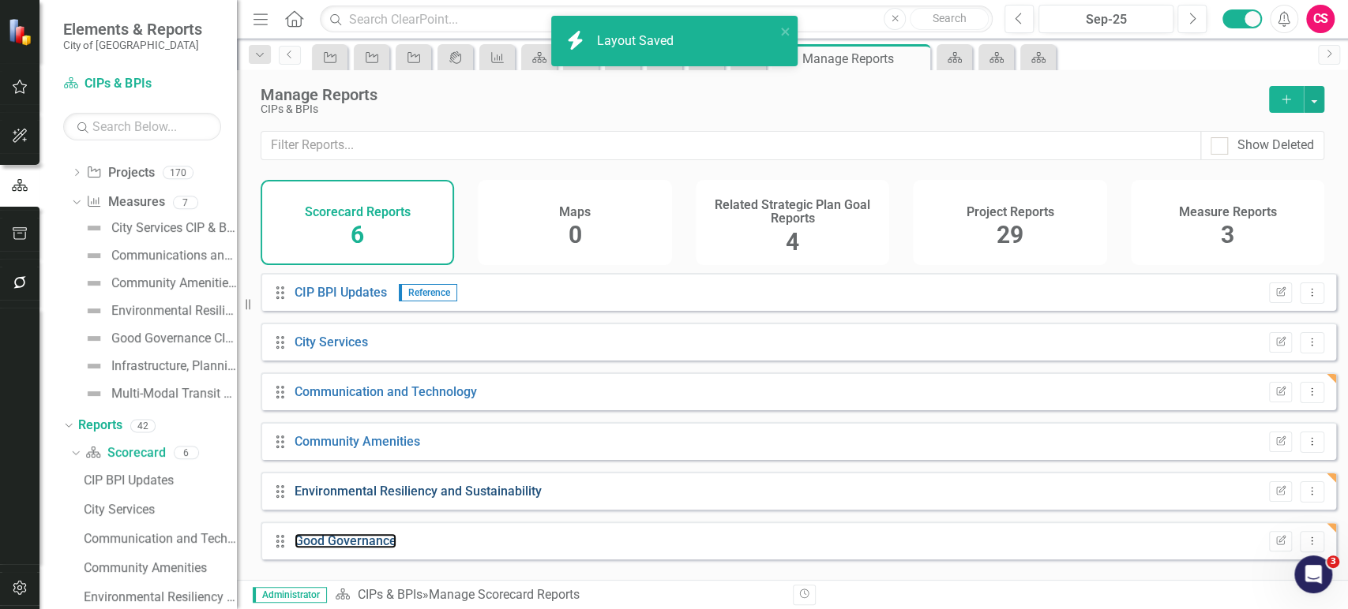
click at [369, 549] on link "Good Governance" at bounding box center [345, 541] width 102 height 15
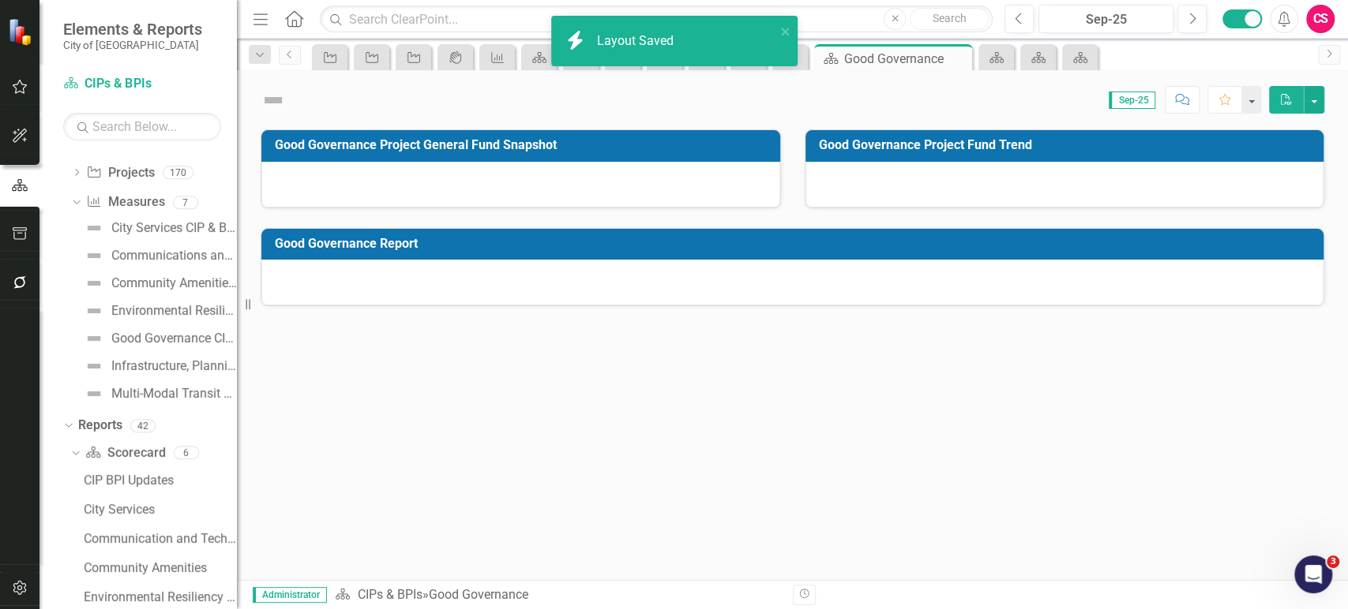
scroll to position [111, 0]
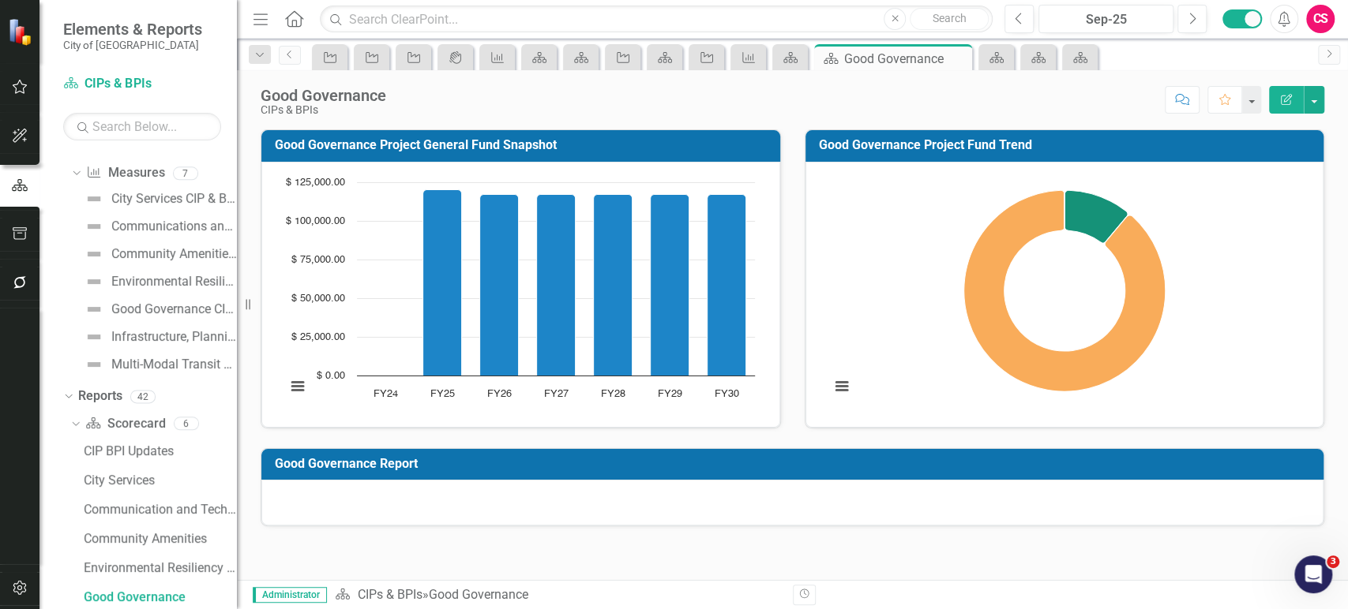
click at [887, 467] on h3 "Good Governance Report" at bounding box center [795, 464] width 1040 height 14
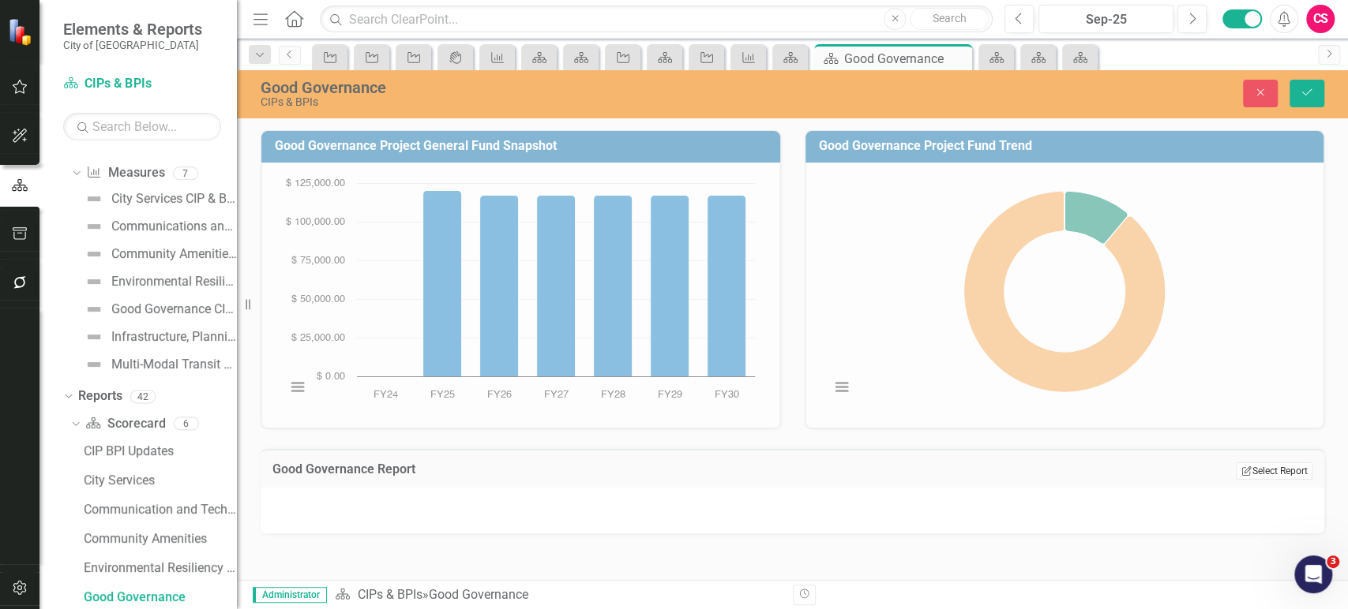
click at [1292, 467] on button "Edit Report Select Report" at bounding box center [1273, 471] width 77 height 17
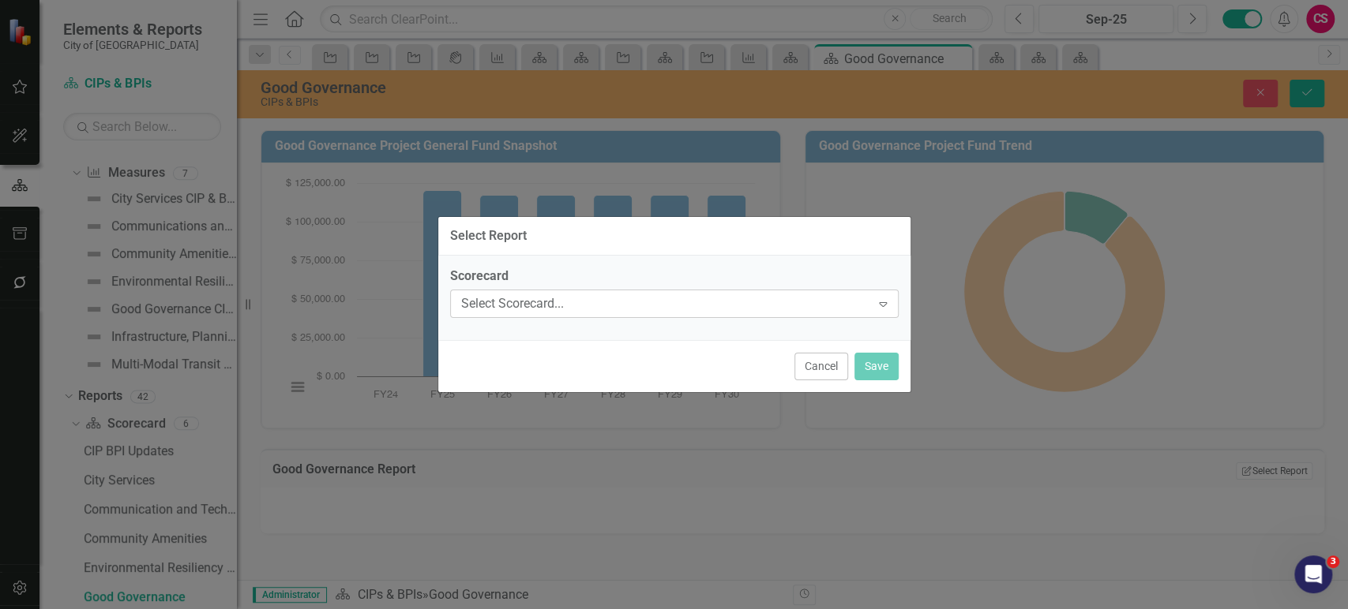
click at [633, 303] on div "Select Scorecard..." at bounding box center [666, 303] width 410 height 18
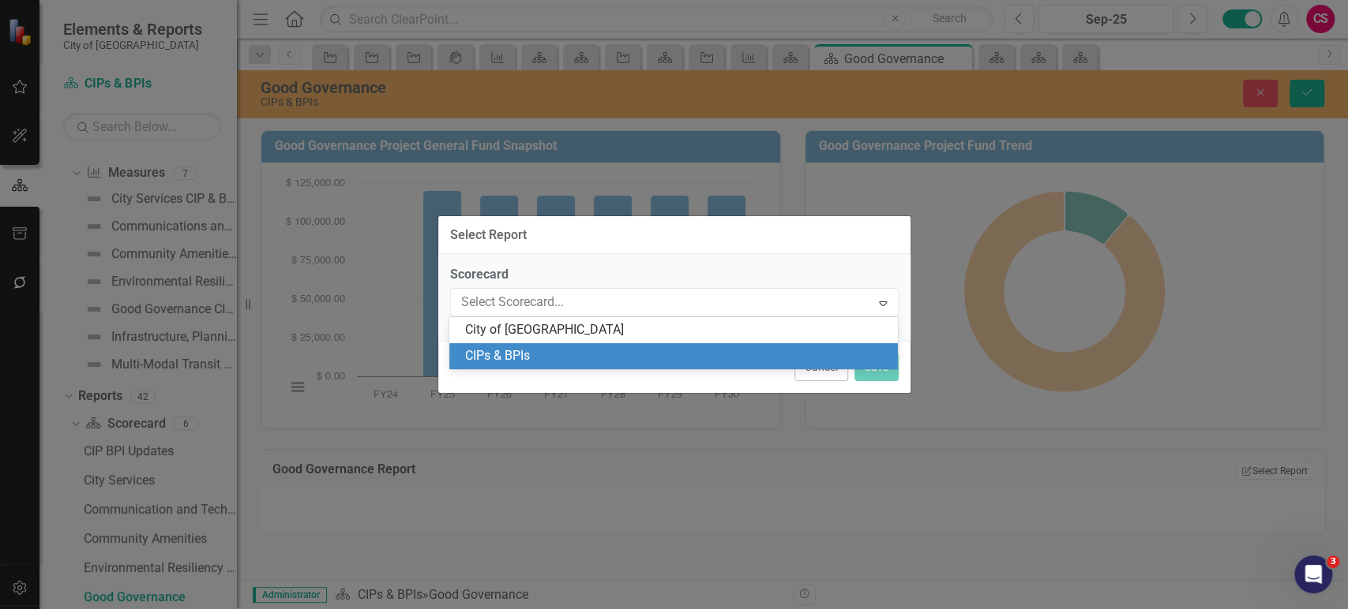
click at [573, 361] on div "CIPs & BPIs" at bounding box center [676, 356] width 423 height 18
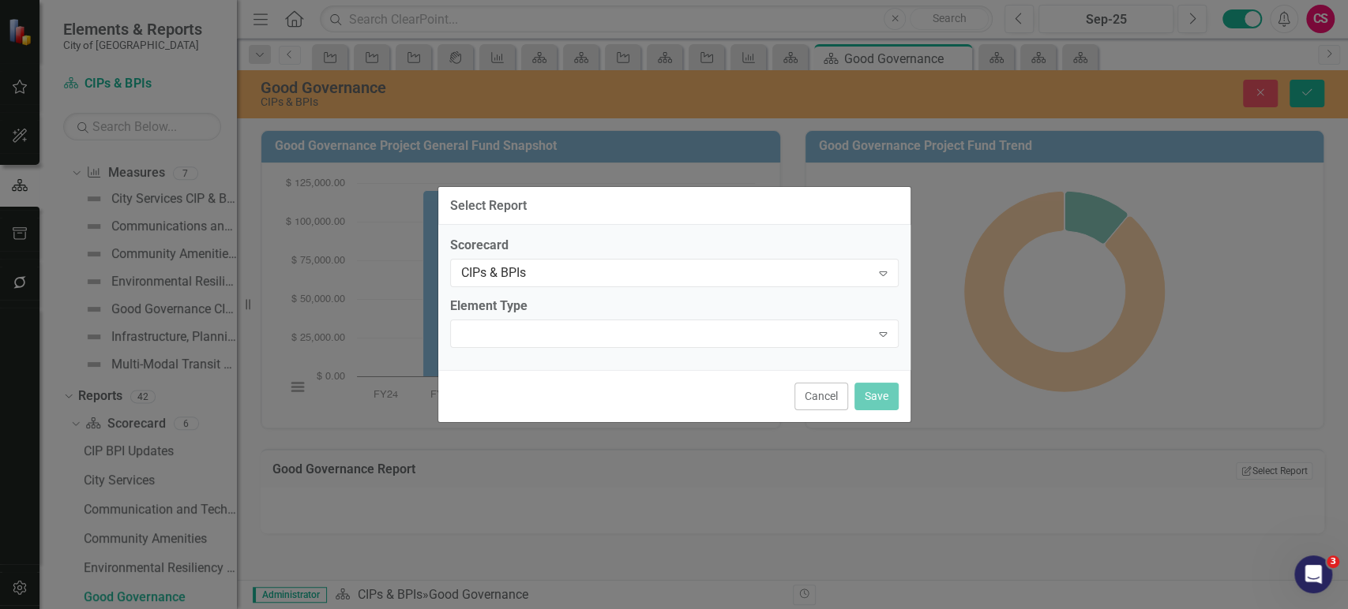
click at [576, 350] on div "Scorecard CIPs & BPIs Expand Element Type Expand" at bounding box center [674, 297] width 472 height 145
click at [579, 332] on div "Expand" at bounding box center [674, 334] width 448 height 28
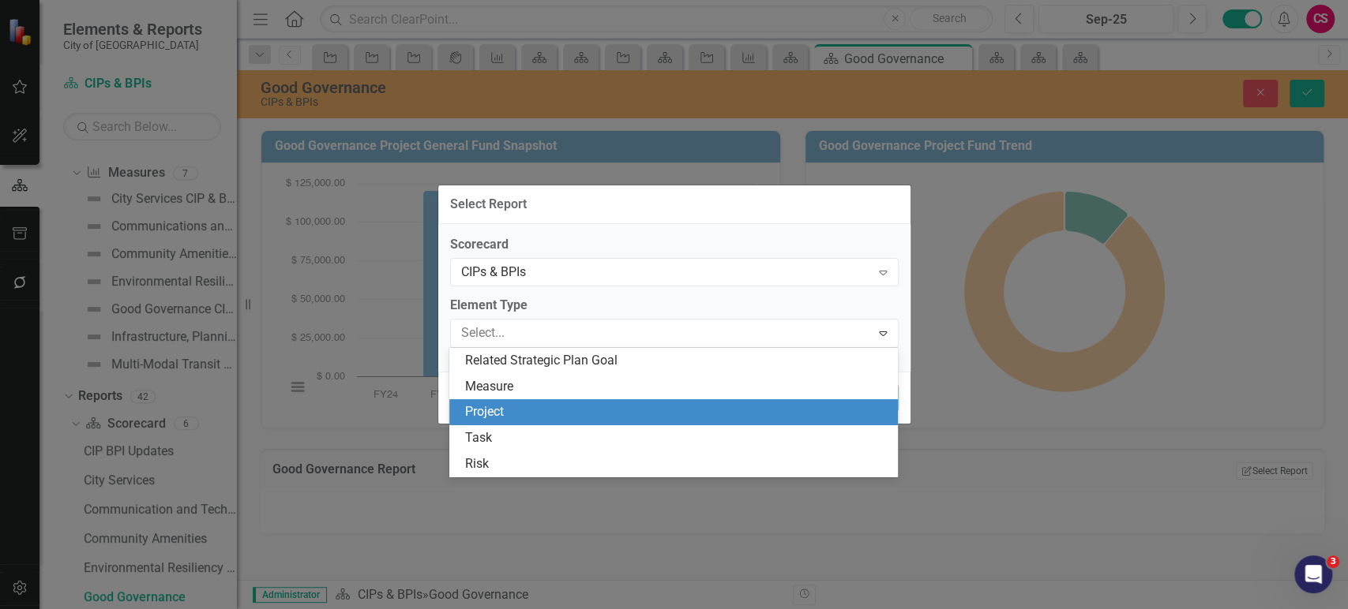
click at [520, 417] on div "Project" at bounding box center [676, 412] width 423 height 18
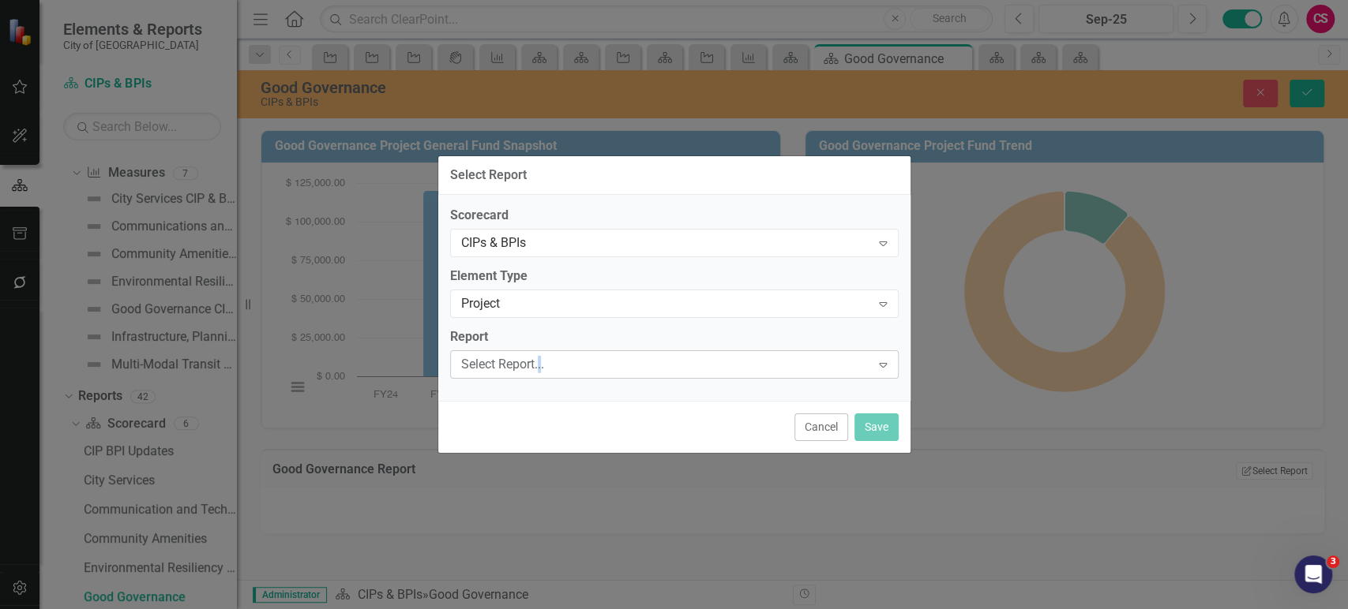
drag, startPoint x: 540, startPoint y: 390, endPoint x: 553, endPoint y: 365, distance: 28.6
click at [543, 385] on div "Scorecard CIPs & BPIs Expand Element Type Project Expand Report Select Report..…" at bounding box center [674, 298] width 472 height 206
click at [553, 365] on div "Select Report..." at bounding box center [666, 364] width 410 height 18
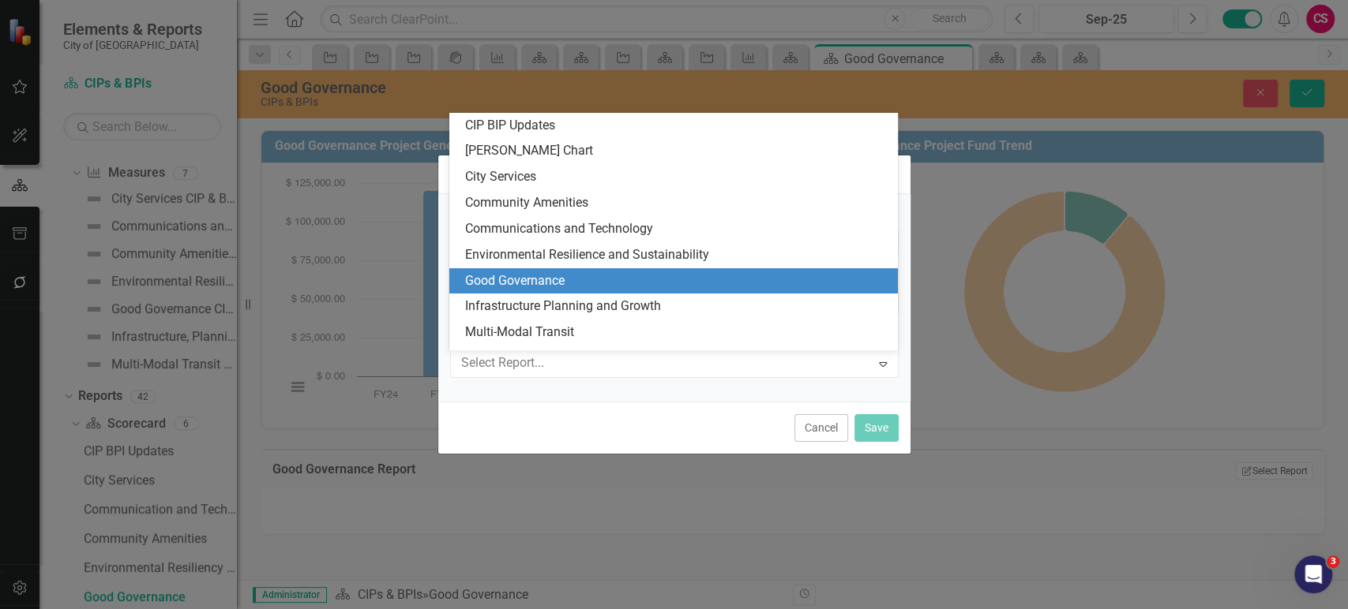
click at [567, 279] on div "Good Governance" at bounding box center [676, 281] width 423 height 18
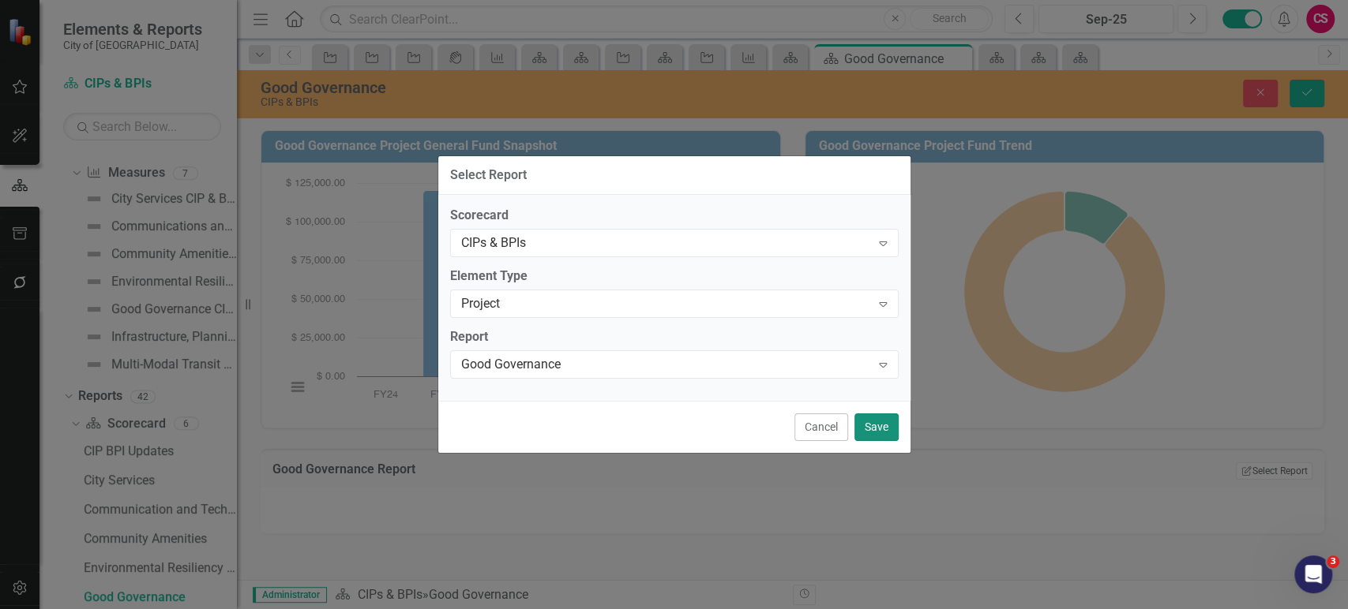
click at [872, 419] on button "Save" at bounding box center [876, 428] width 44 height 28
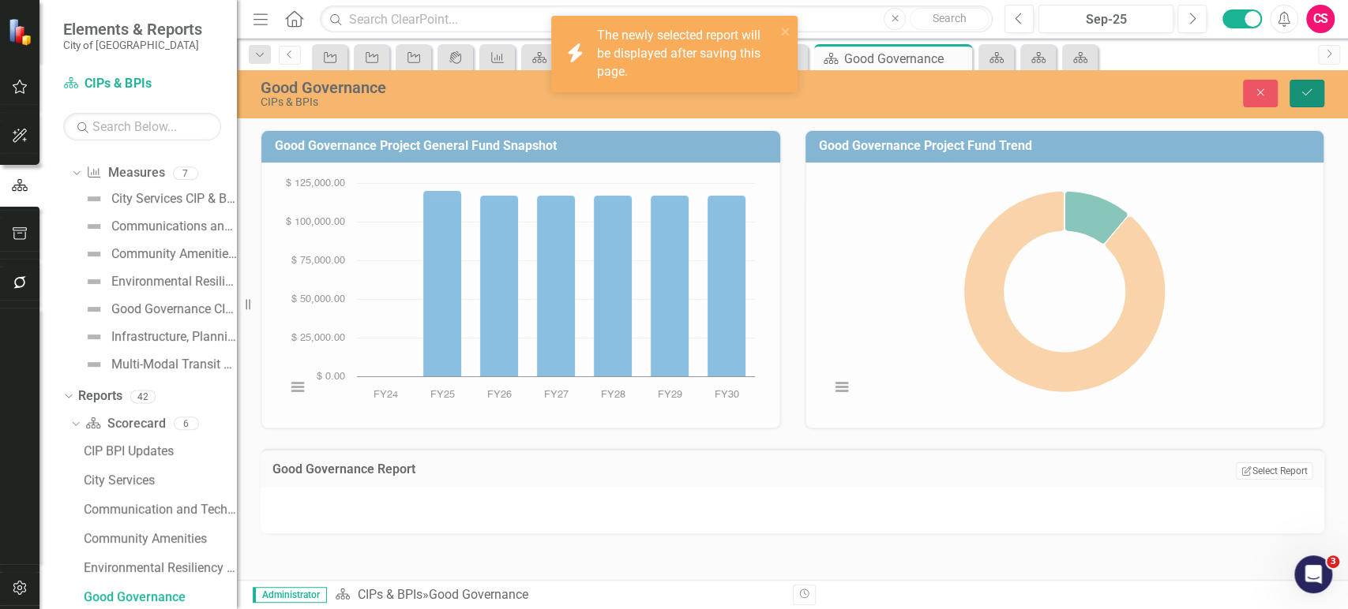
click at [1318, 95] on button "Save" at bounding box center [1306, 94] width 35 height 28
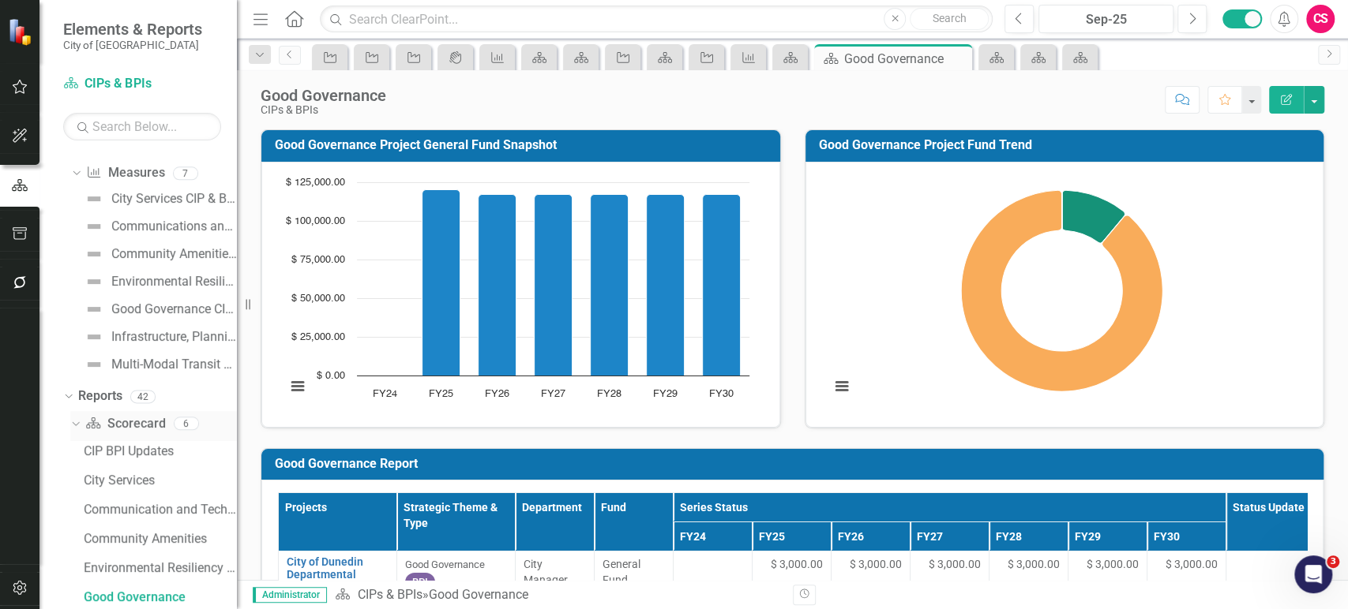
click at [120, 426] on link "Scorecard Scorecard" at bounding box center [125, 424] width 80 height 18
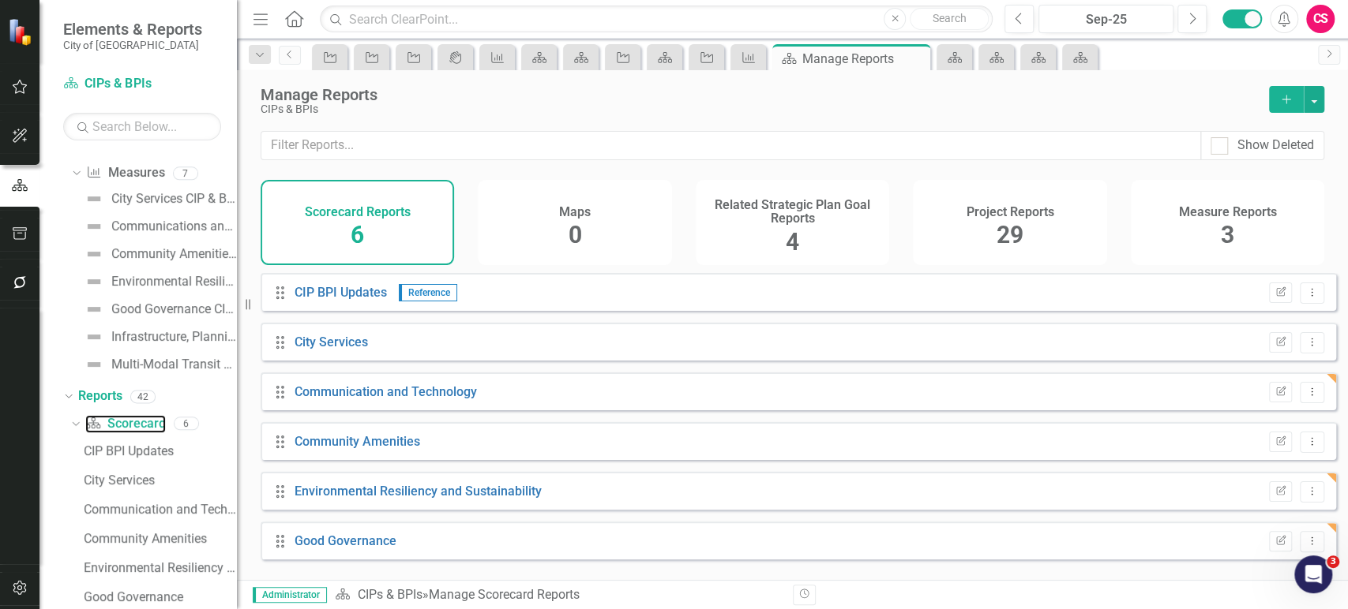
scroll to position [2, 0]
click at [1284, 99] on icon "Add" at bounding box center [1286, 99] width 14 height 11
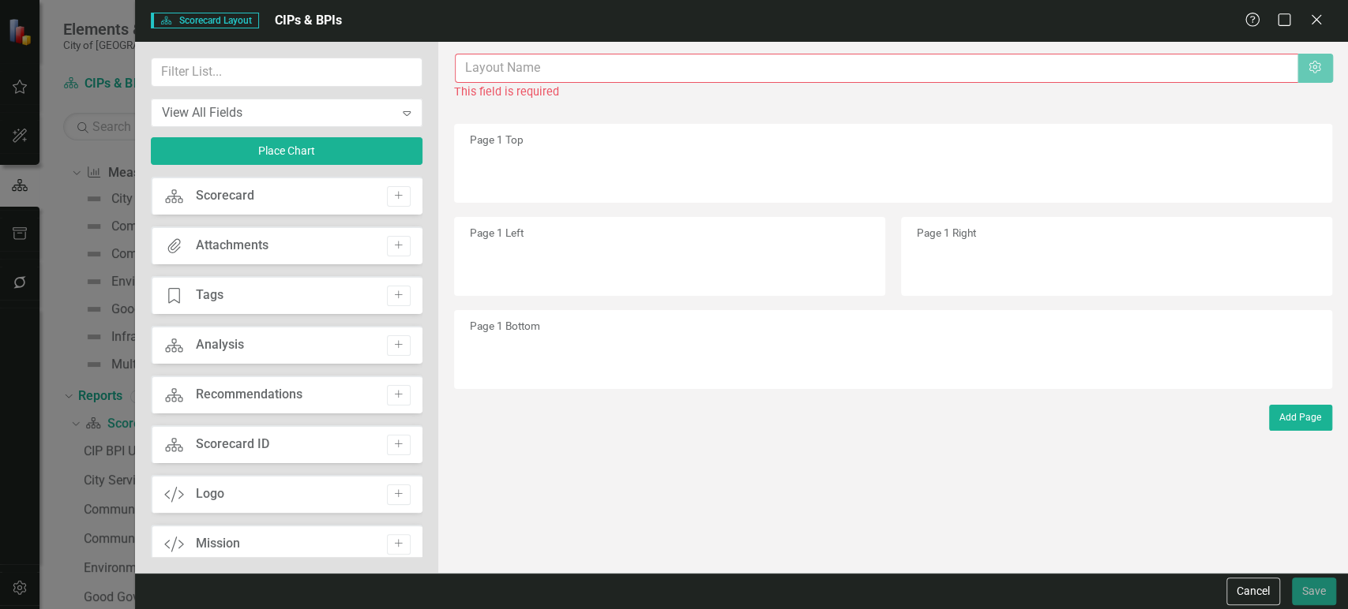
click at [547, 77] on input "text" at bounding box center [876, 68] width 843 height 29
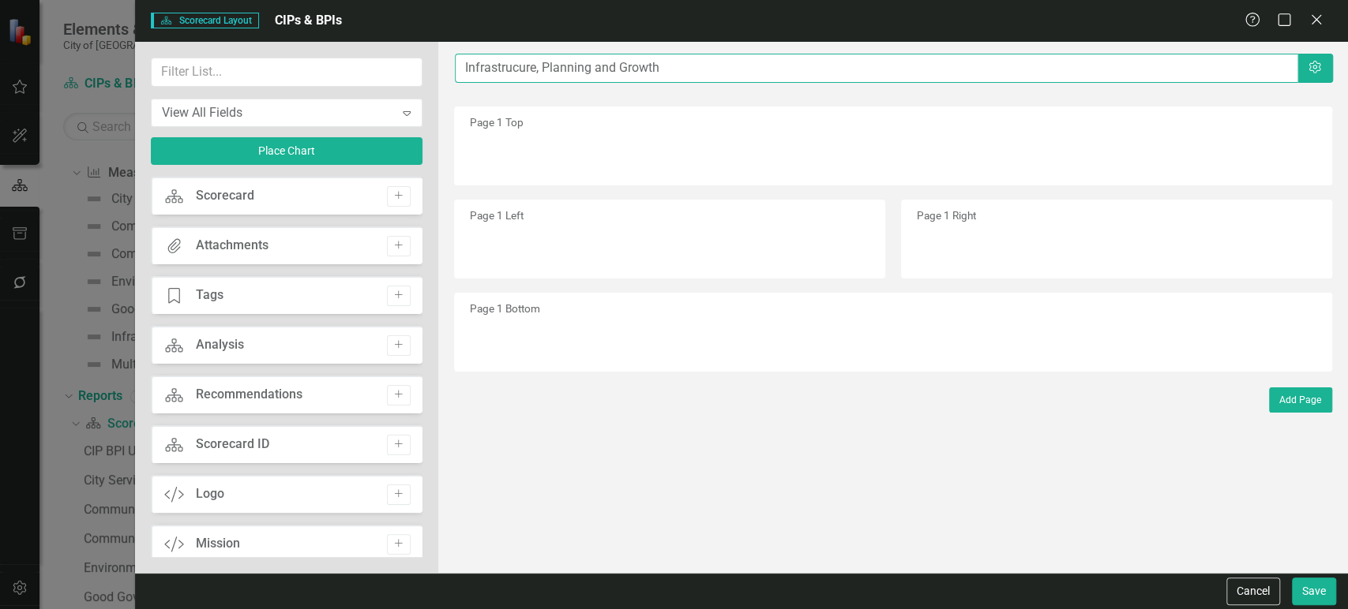
click at [521, 66] on input "Infrastrucure, Planning and Growth" at bounding box center [876, 68] width 843 height 29
click at [749, 73] on input "Infrastructure, Planning and Growth" at bounding box center [876, 68] width 843 height 29
paste input "Good Governance Project General Fund Snapshot"
click at [707, 84] on div "The fields (or pods) that are available for you to include on the detail page a…" at bounding box center [892, 307] width 909 height 531
drag, startPoint x: 689, startPoint y: 68, endPoint x: 1083, endPoint y: 90, distance: 394.6
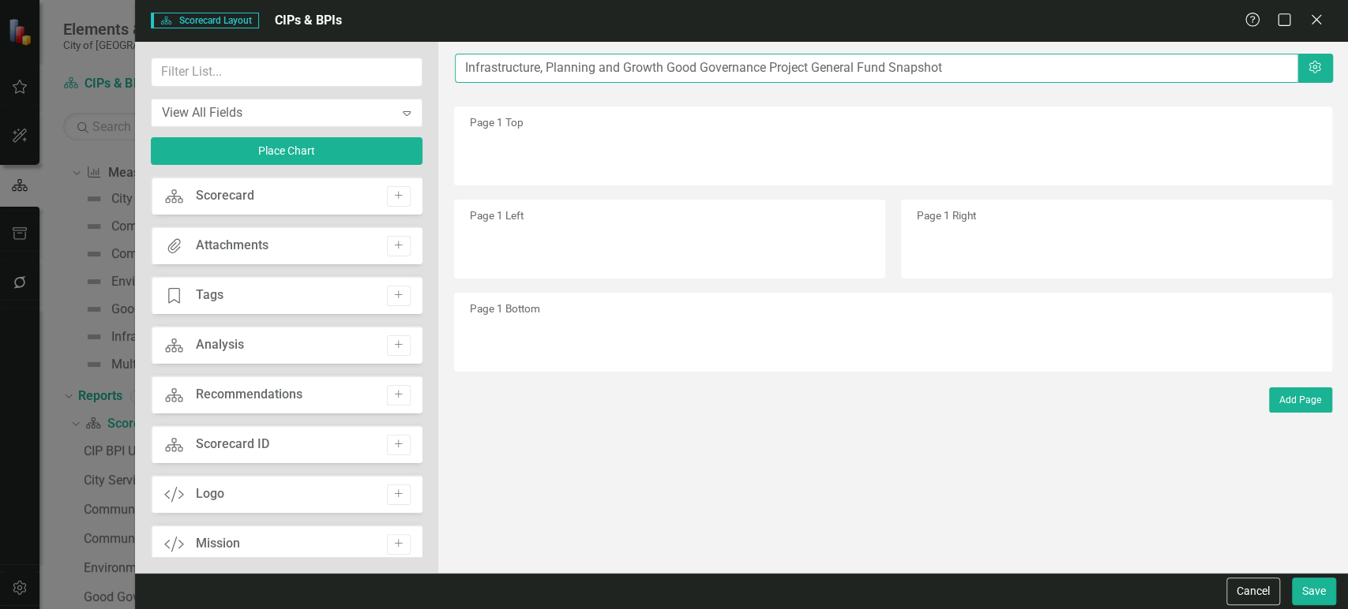
click at [1083, 90] on div "The fields (or pods) that are available for you to include on the detail page a…" at bounding box center [892, 307] width 909 height 531
type input "Infrastructure, Planning and Growth"
click at [343, 117] on div "View All Fields" at bounding box center [278, 112] width 233 height 18
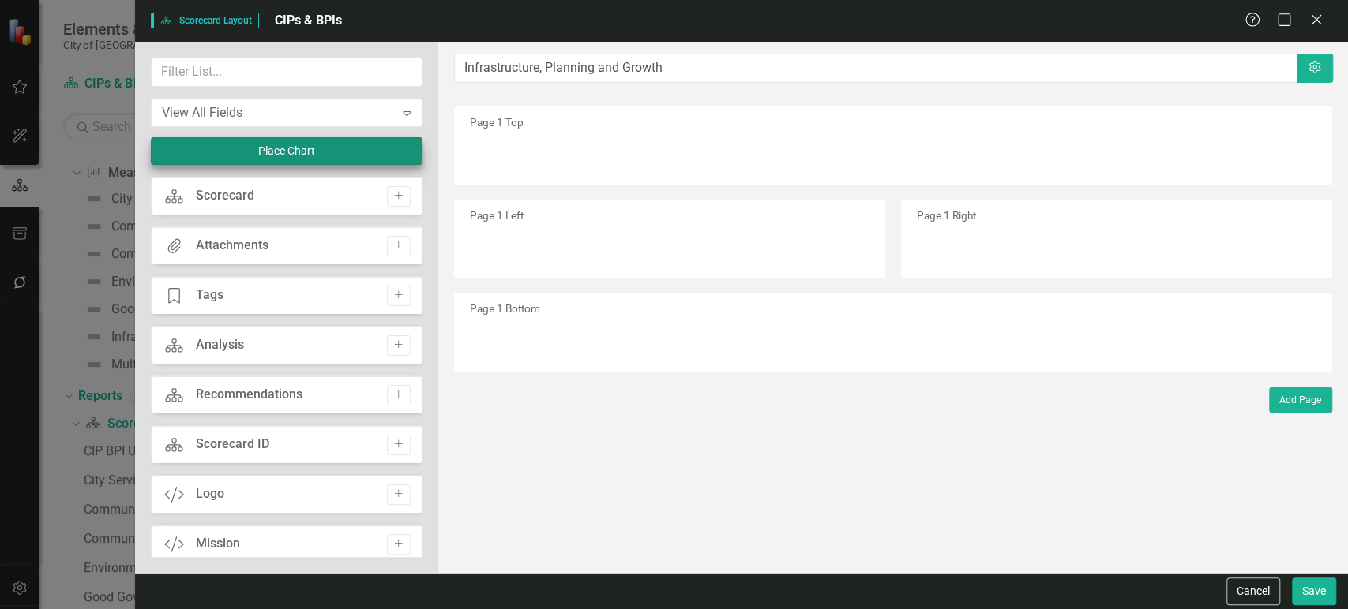
drag, startPoint x: 338, startPoint y: 121, endPoint x: 321, endPoint y: 143, distance: 28.1
click at [317, 150] on button "Place Chart" at bounding box center [287, 151] width 272 height 28
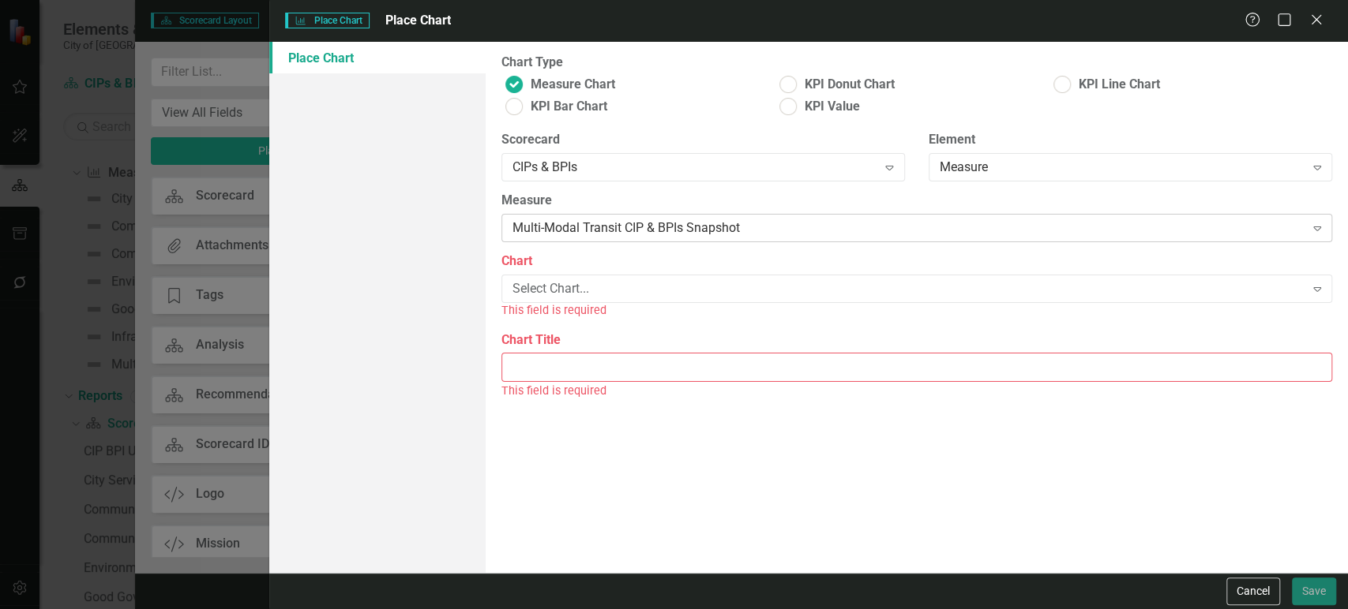
click at [681, 223] on div "Multi-Modal Transit CIP & BPIs Snapshot" at bounding box center [908, 228] width 792 height 18
click at [679, 224] on div "Multi-Modal Transit CIP & BPIs Snapshot" at bounding box center [908, 228] width 792 height 18
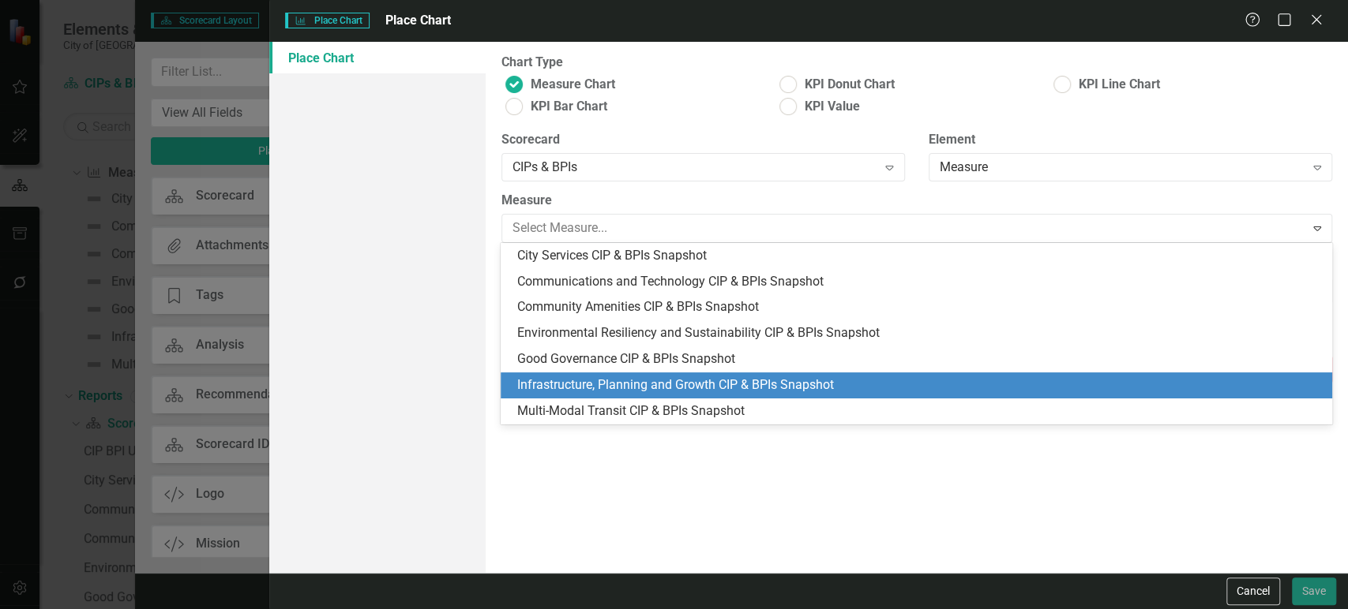
click at [624, 382] on div "Infrastructure, Planning and Growth CIP & BPIs Snapshot" at bounding box center [918, 386] width 805 height 18
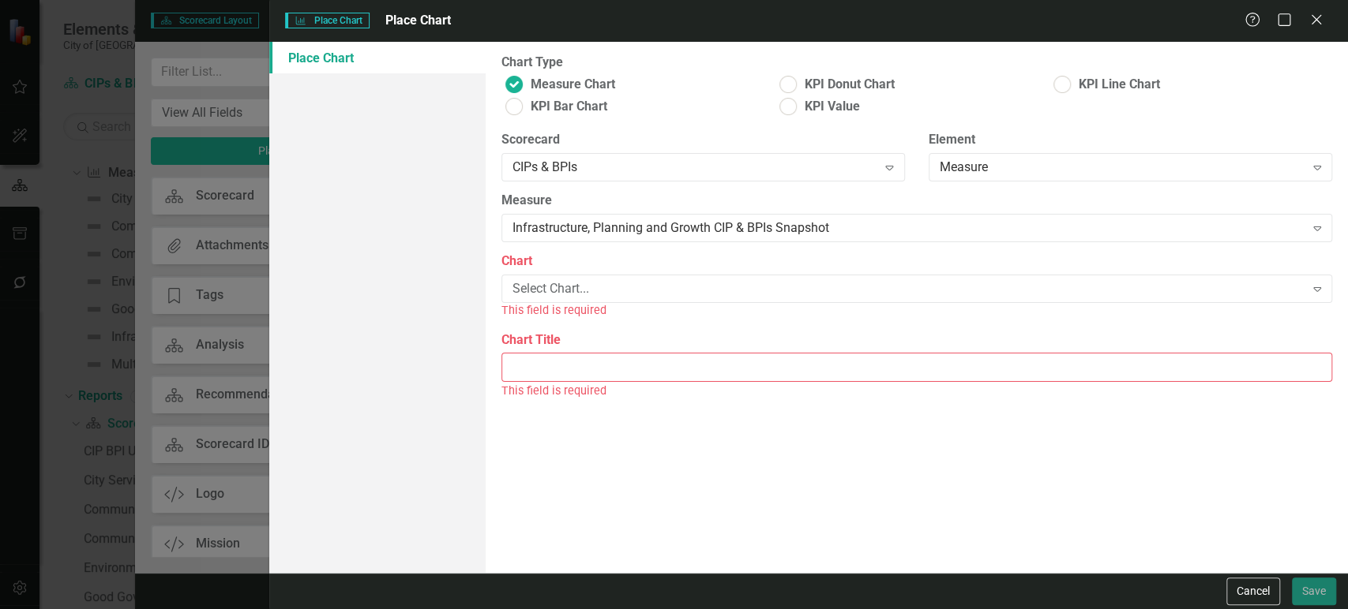
click at [633, 306] on div "This field is required" at bounding box center [916, 311] width 830 height 18
click at [643, 283] on div "Select Chart..." at bounding box center [908, 289] width 792 height 18
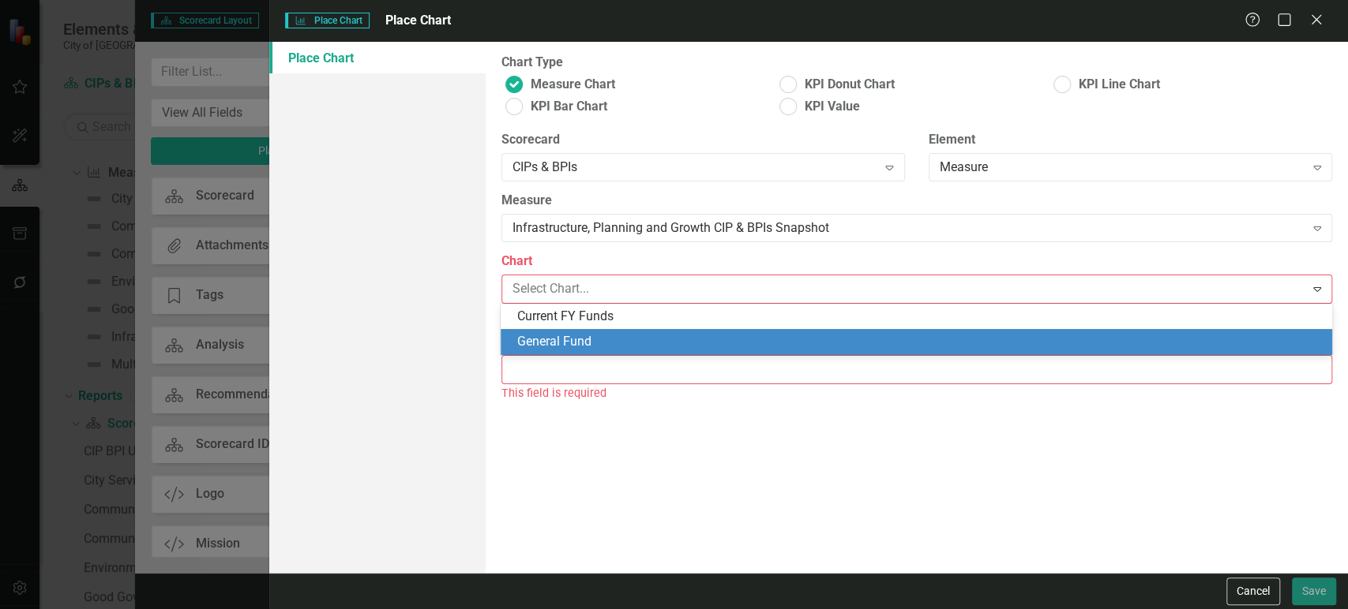
drag, startPoint x: 619, startPoint y: 333, endPoint x: 606, endPoint y: 354, distance: 24.8
click at [619, 335] on div "General Fund" at bounding box center [918, 342] width 805 height 18
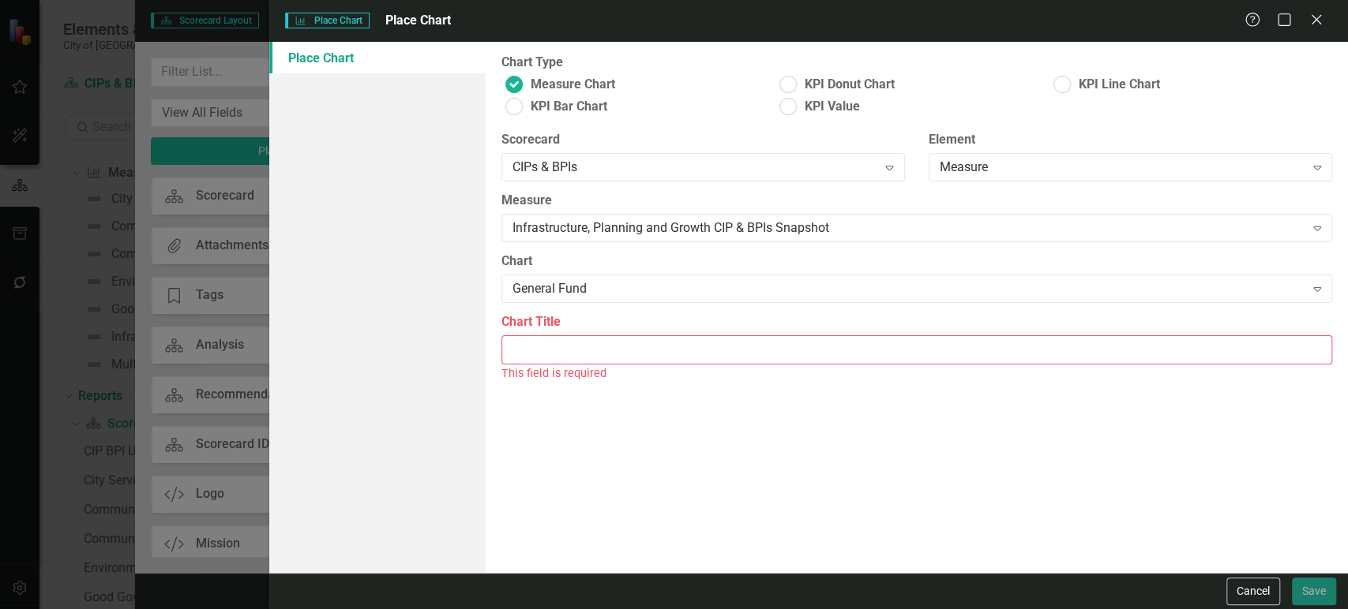
click at [606, 355] on input "Chart Title" at bounding box center [916, 350] width 830 height 29
paste input "Infrastructure, Planning and Growth Good Governance Project General Fund Snapsh…"
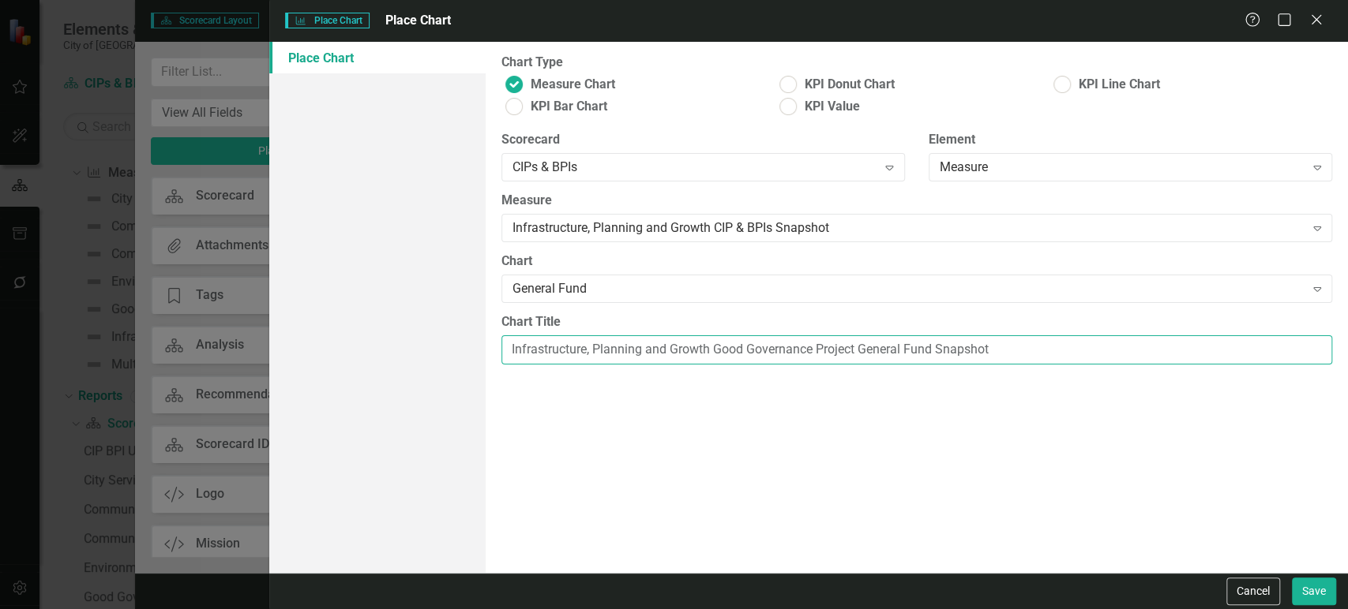
drag, startPoint x: 716, startPoint y: 348, endPoint x: 813, endPoint y: 358, distance: 97.6
click at [813, 358] on input "Infrastructure, Planning and Growth Good Governance Project General Fund Snapsh…" at bounding box center [916, 350] width 830 height 29
type input "Infrastructure, Planning and Growth Project General Fund Snapshot"
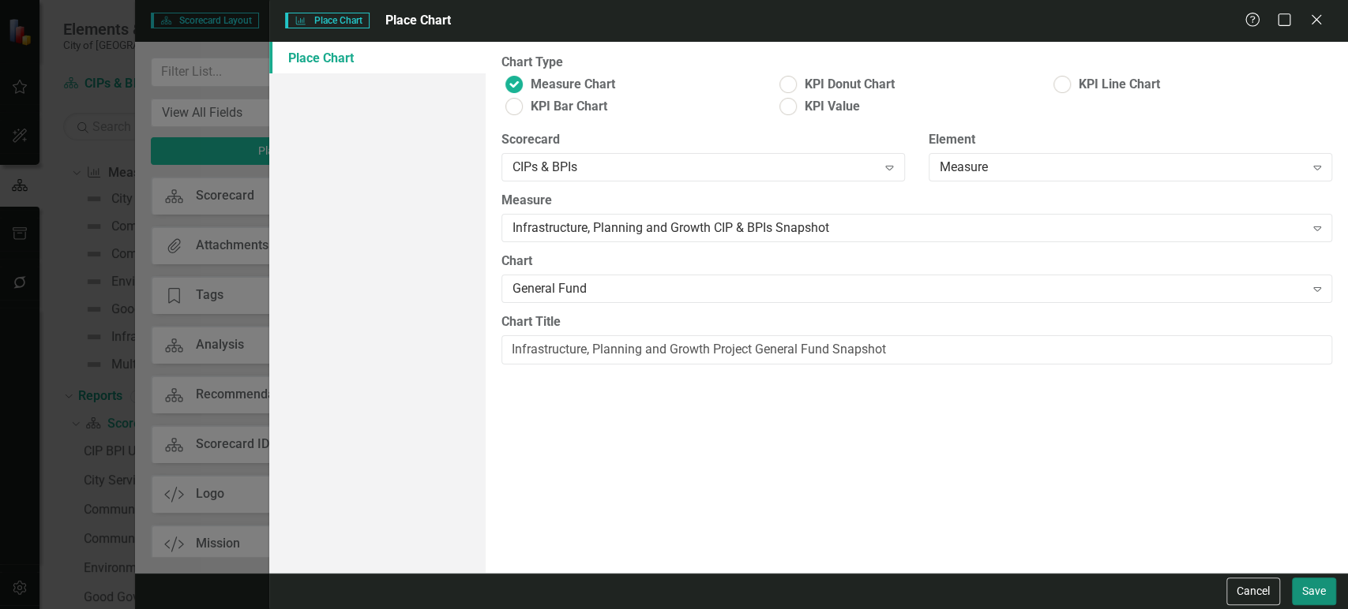
drag, startPoint x: 1320, startPoint y: 594, endPoint x: 966, endPoint y: 389, distance: 408.9
click at [966, 389] on form "Chart Place Chart Place Chart Help Maximize Close Place Chart Chart Type Measur…" at bounding box center [808, 304] width 1078 height 609
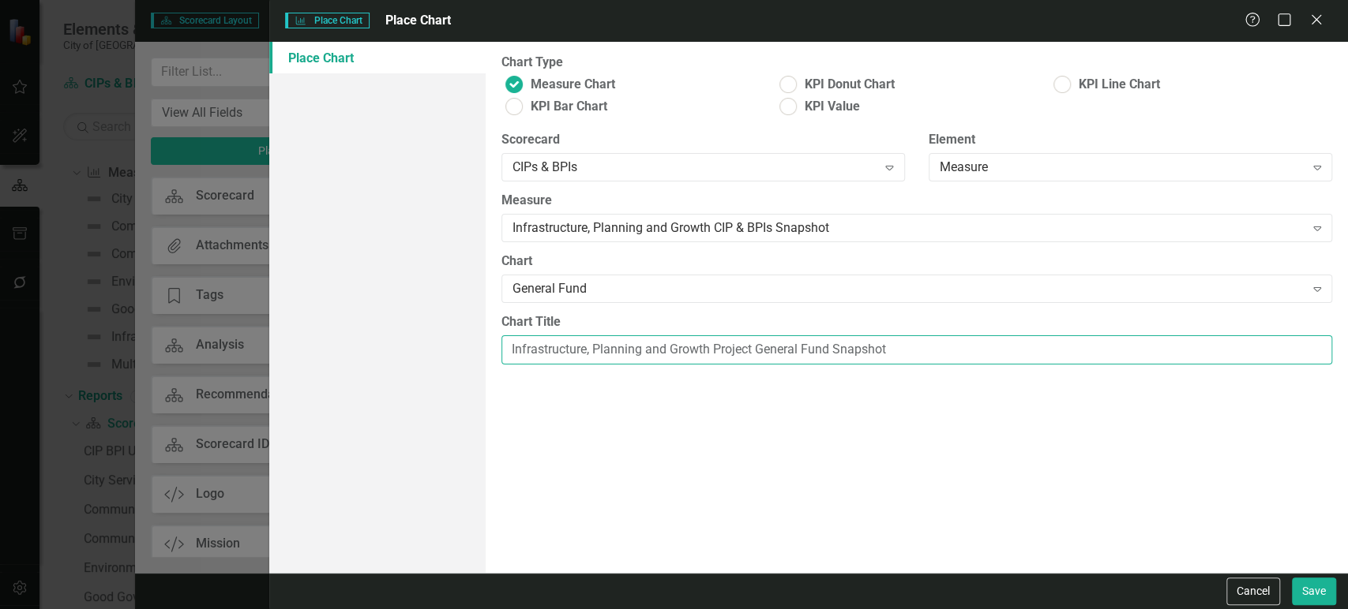
click at [924, 353] on input "Infrastructure, Planning and Growth Project General Fund Snapshot" at bounding box center [916, 350] width 830 height 29
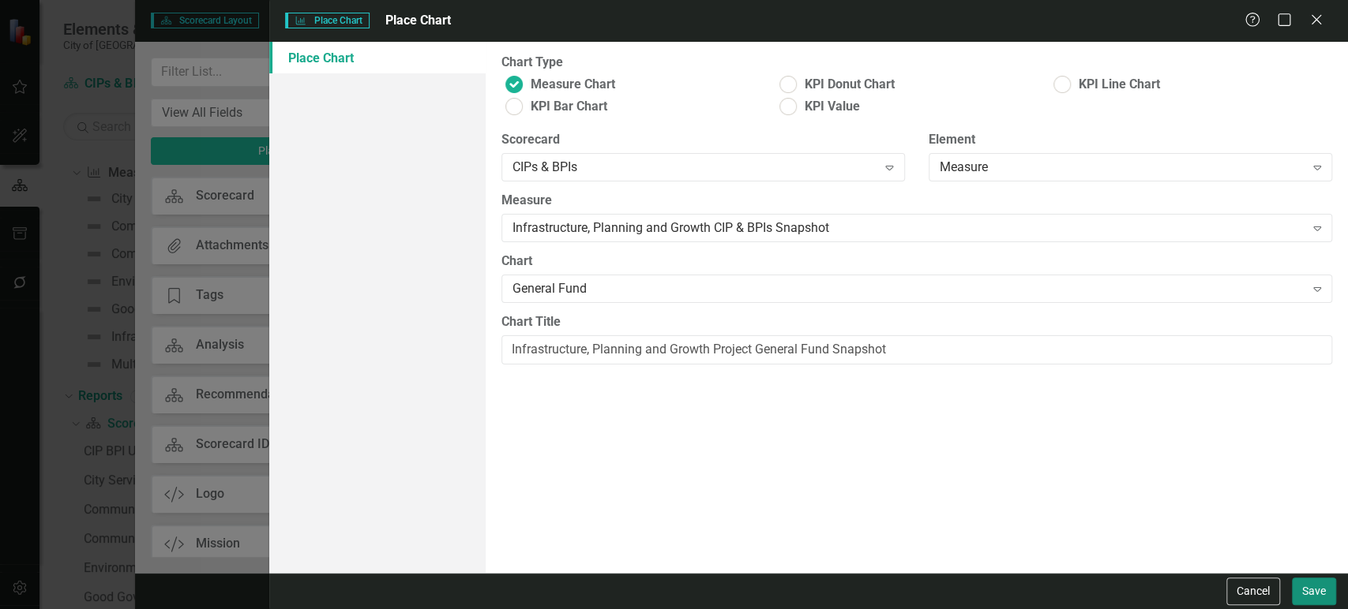
click at [1328, 597] on button "Save" at bounding box center [1314, 592] width 44 height 28
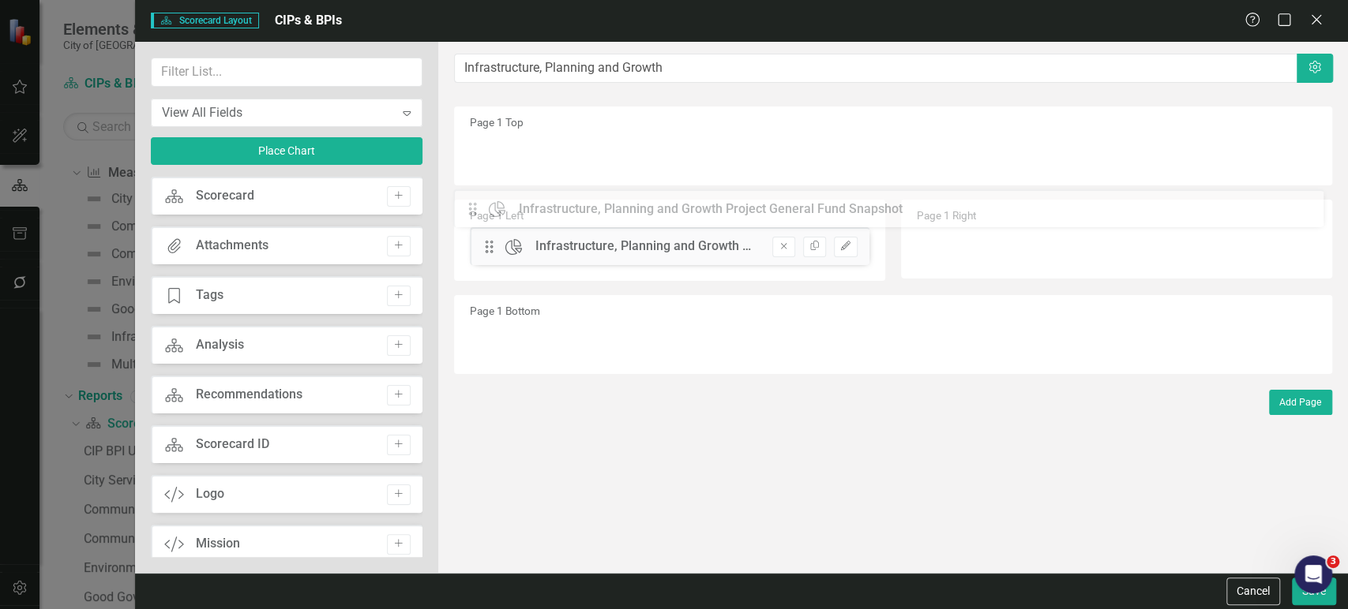
drag, startPoint x: 484, startPoint y: 157, endPoint x: 478, endPoint y: 215, distance: 58.0
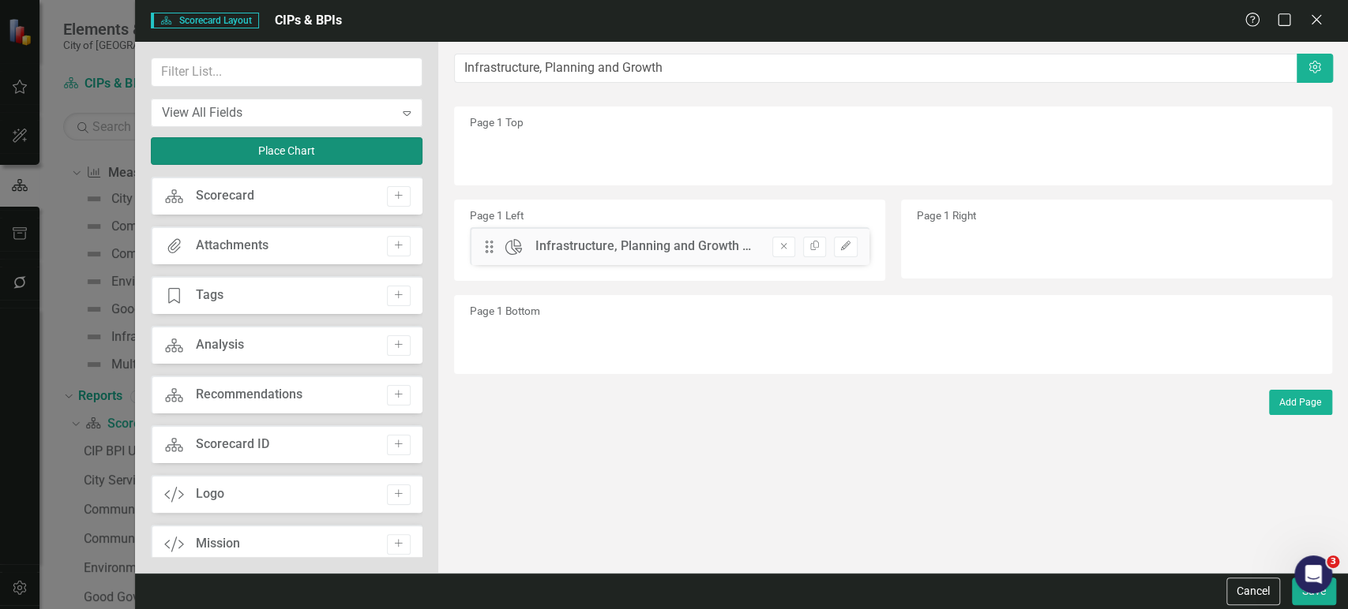
click at [309, 144] on button "Place Chart" at bounding box center [287, 151] width 272 height 28
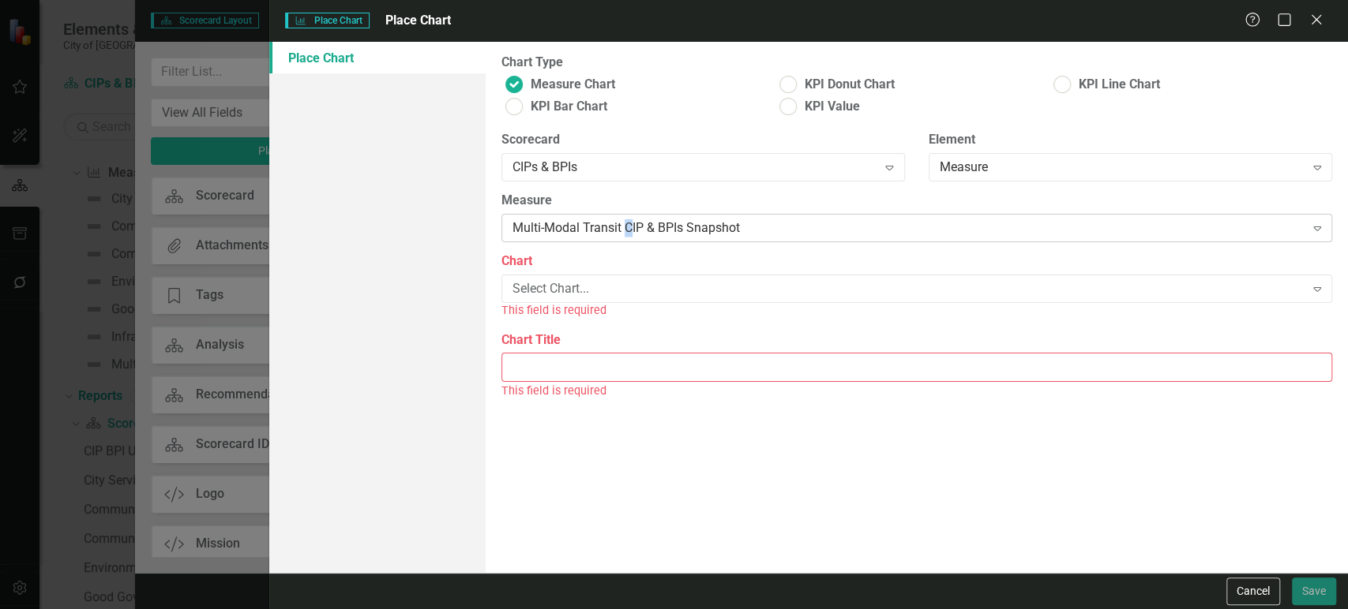
click at [628, 236] on div "Multi-Modal Transit CIP & BPIs Snapshot Expand" at bounding box center [916, 228] width 830 height 28
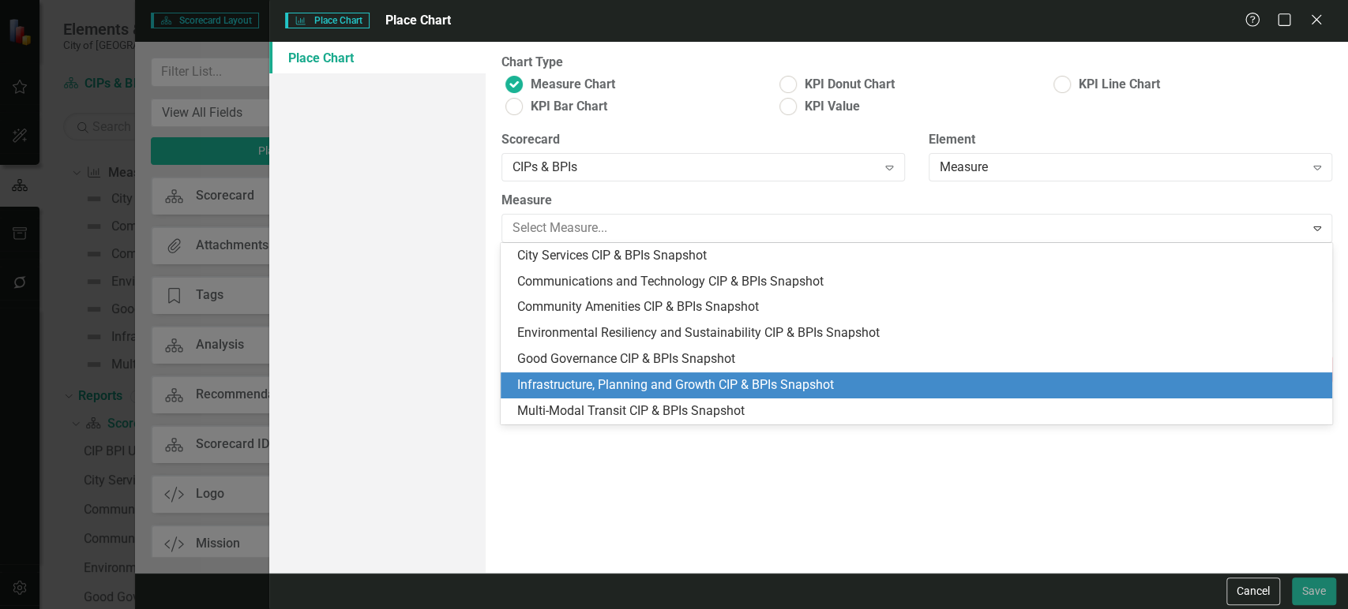
drag, startPoint x: 594, startPoint y: 393, endPoint x: 600, endPoint y: 358, distance: 35.3
click at [594, 392] on div "Infrastructure, Planning and Growth CIP & BPIs Snapshot" at bounding box center [918, 386] width 805 height 18
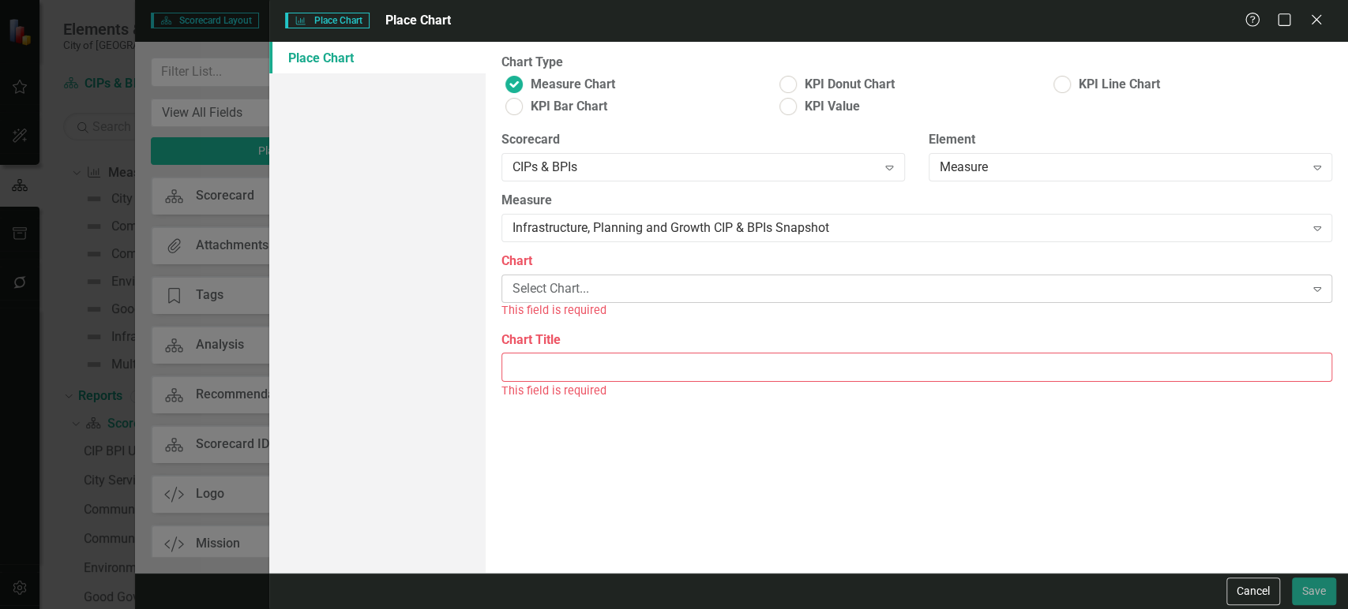
click at [624, 279] on div "Select Chart... Expand" at bounding box center [916, 289] width 830 height 28
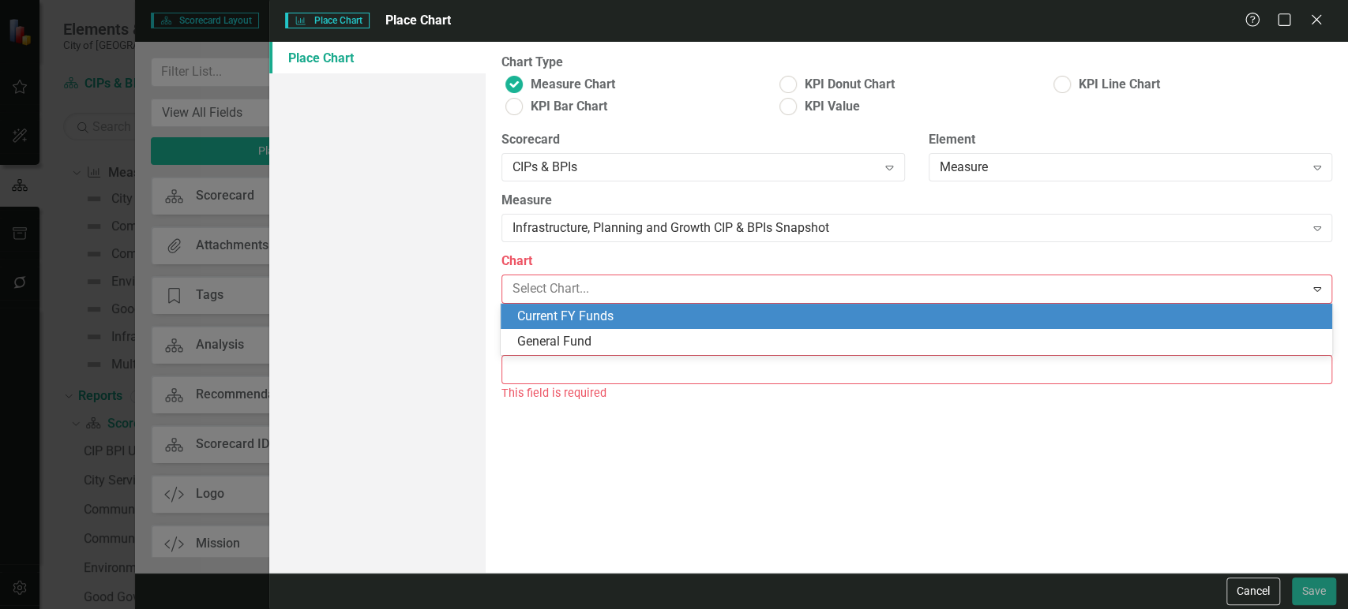
click at [602, 317] on div "Current FY Funds" at bounding box center [918, 317] width 805 height 18
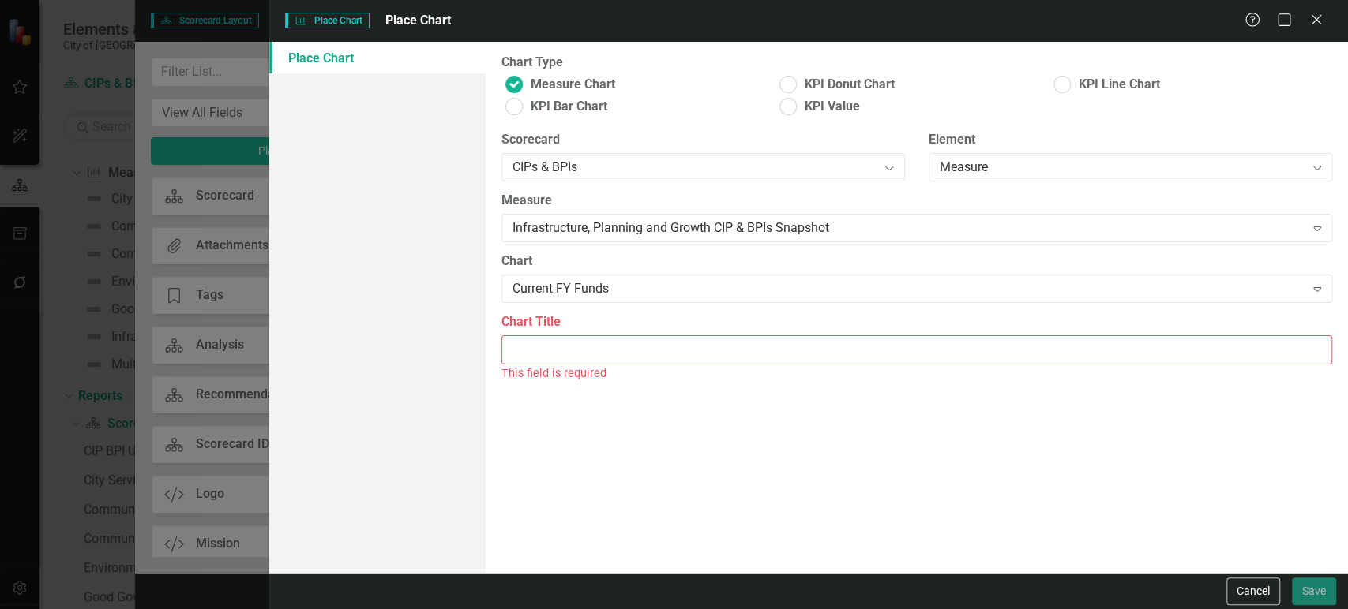
click at [591, 356] on input "Chart Title" at bounding box center [916, 350] width 830 height 29
paste input "Infrastructure, Planning and Growth Project General Fund Snapshot"
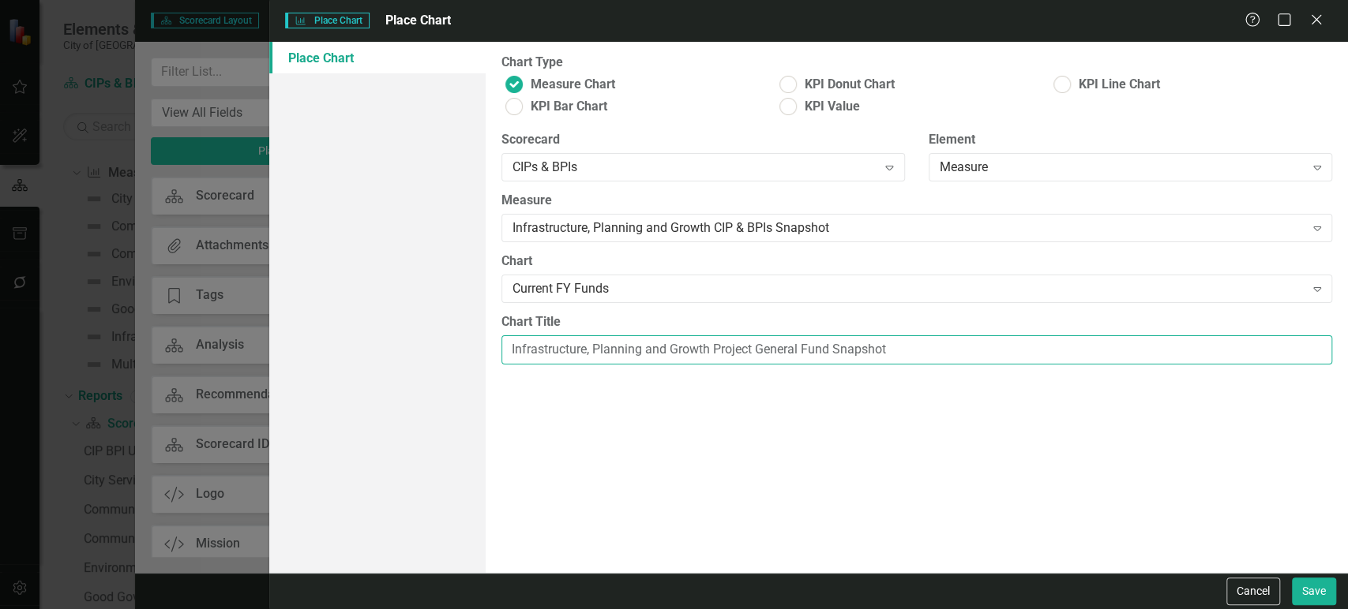
click at [782, 347] on input "Infrastructure, Planning and Growth Project General Fund Snapshot" at bounding box center [916, 350] width 830 height 29
click at [808, 350] on input "Infrastructure, Planning and Growth Project Fund Snapshot" at bounding box center [916, 350] width 830 height 29
type input "Infrastructure, Planning and Growth Project Fund Trend"
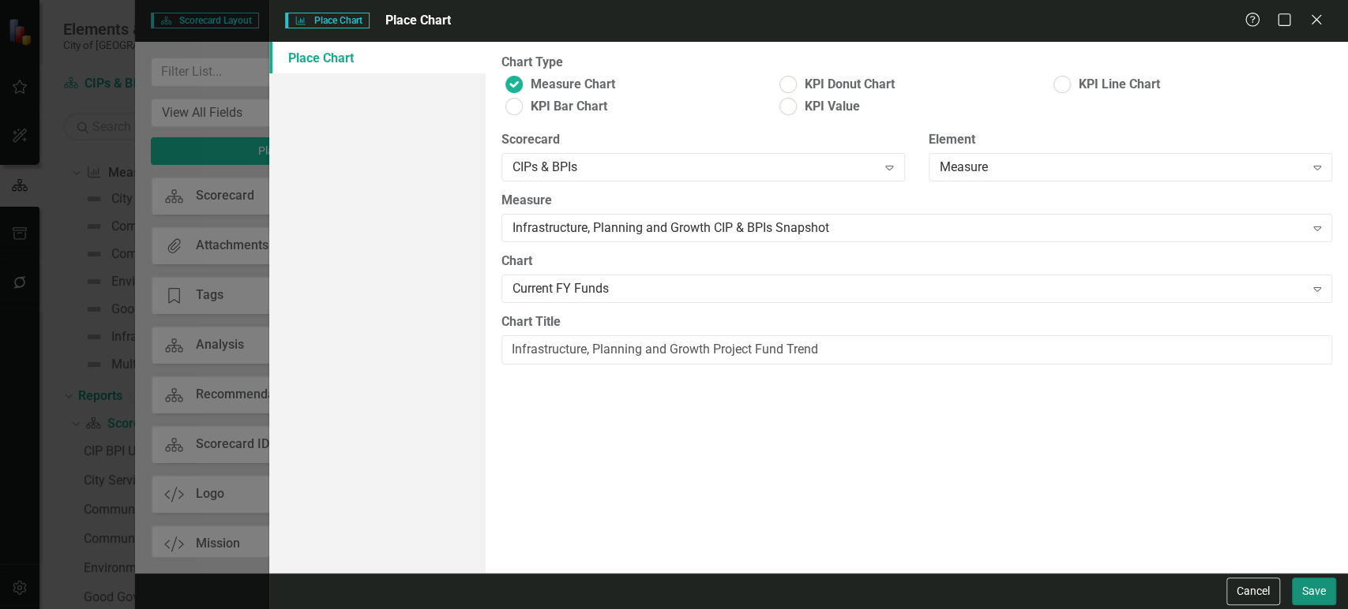
click at [1307, 594] on button "Save" at bounding box center [1314, 592] width 44 height 28
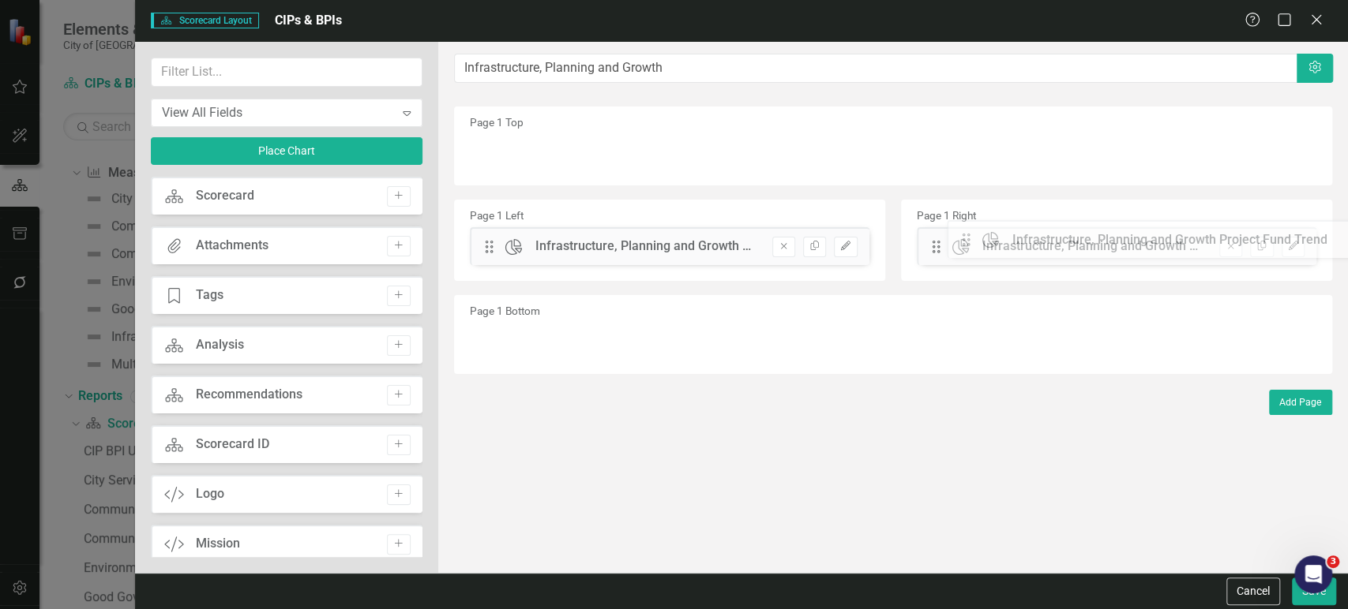
drag, startPoint x: 491, startPoint y: 145, endPoint x: 980, endPoint y: 232, distance: 496.3
click at [189, 72] on input "text" at bounding box center [287, 72] width 272 height 29
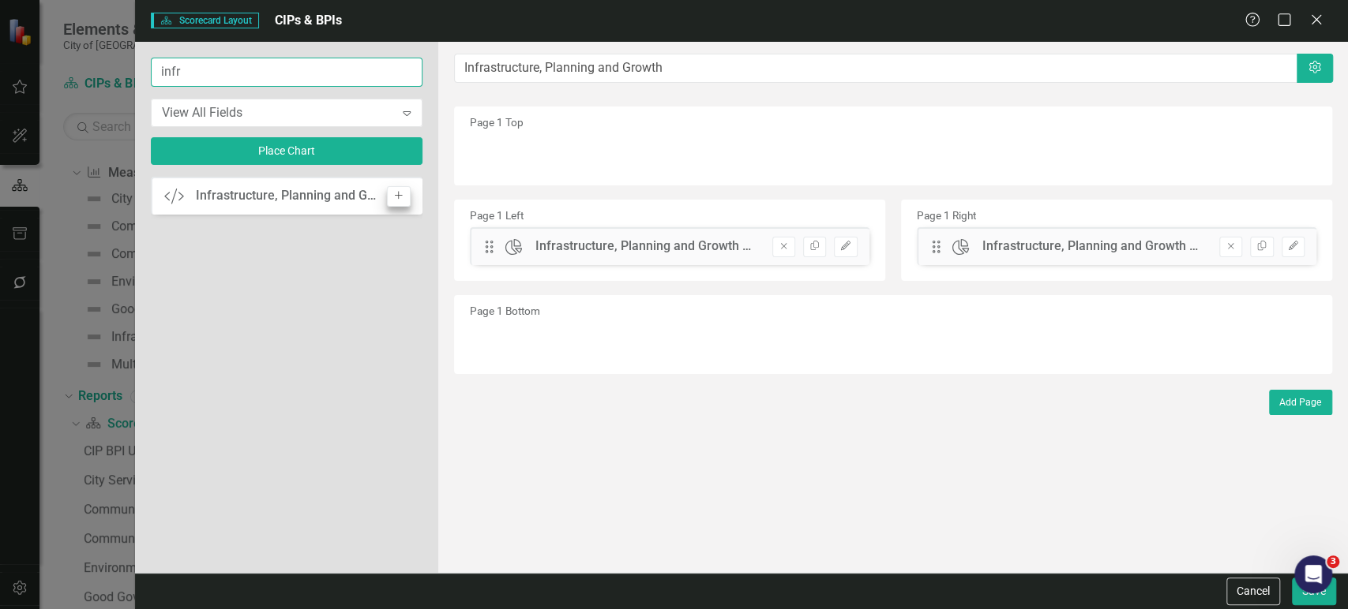
type input "infr"
click at [395, 197] on icon "Add" at bounding box center [398, 195] width 12 height 9
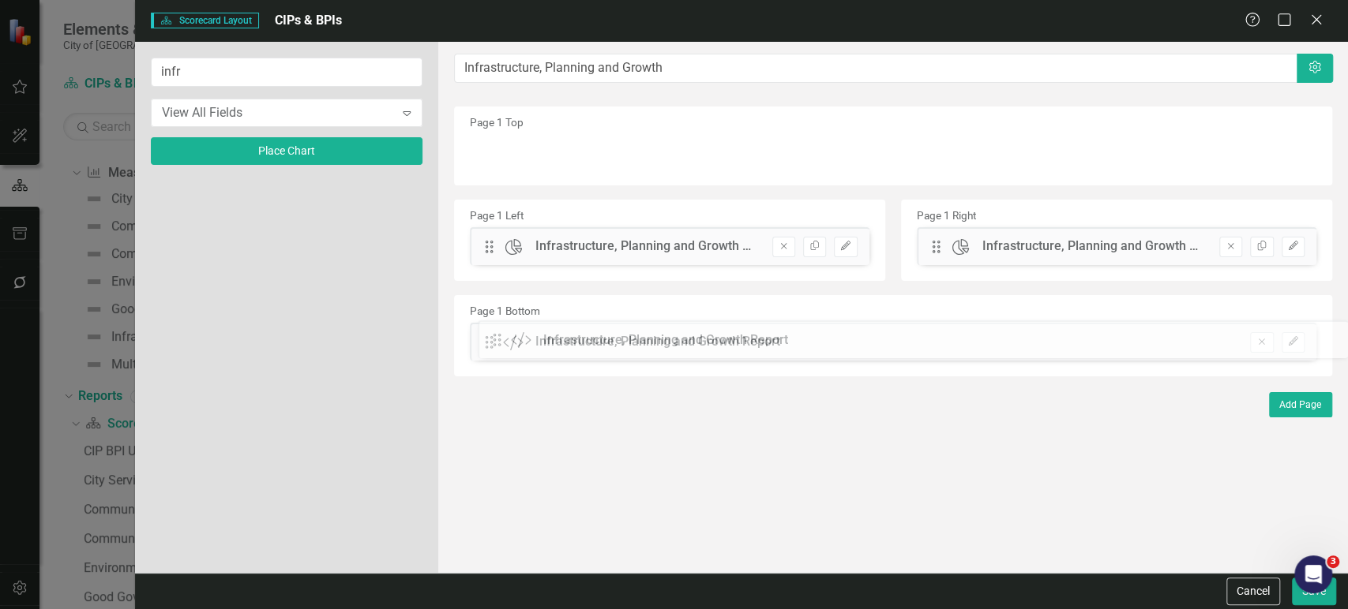
drag, startPoint x: 492, startPoint y: 152, endPoint x: 512, endPoint y: 339, distance: 188.1
click at [1320, 602] on button "Save" at bounding box center [1314, 592] width 44 height 28
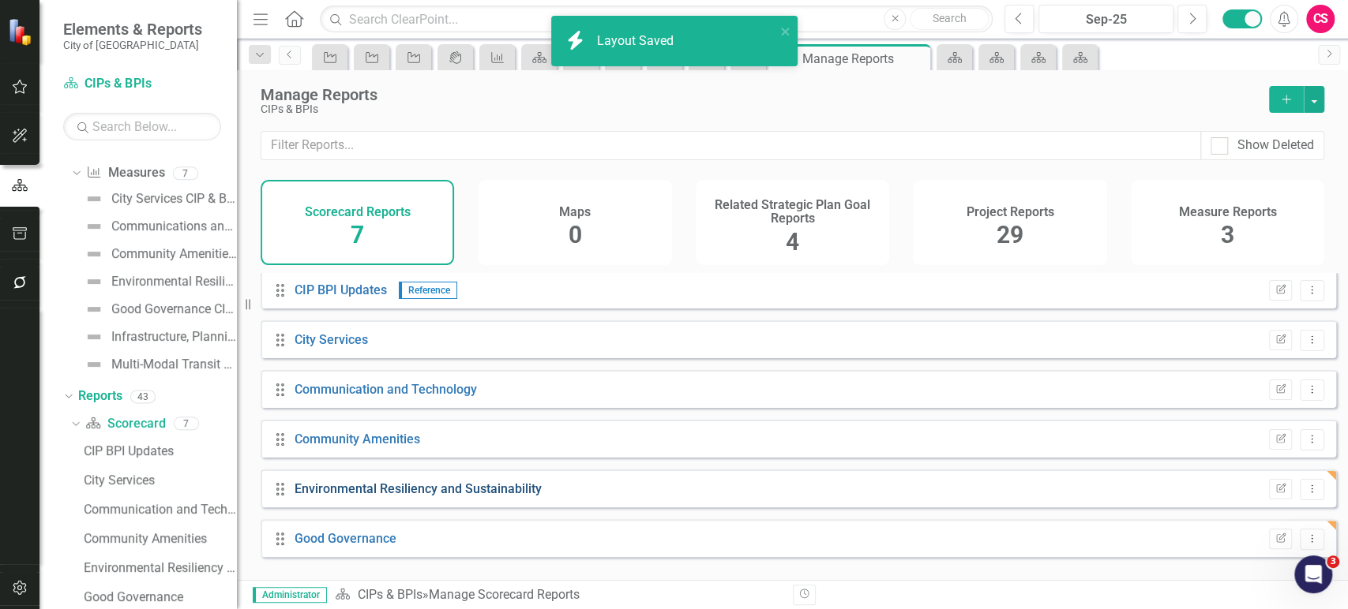
scroll to position [52, 0]
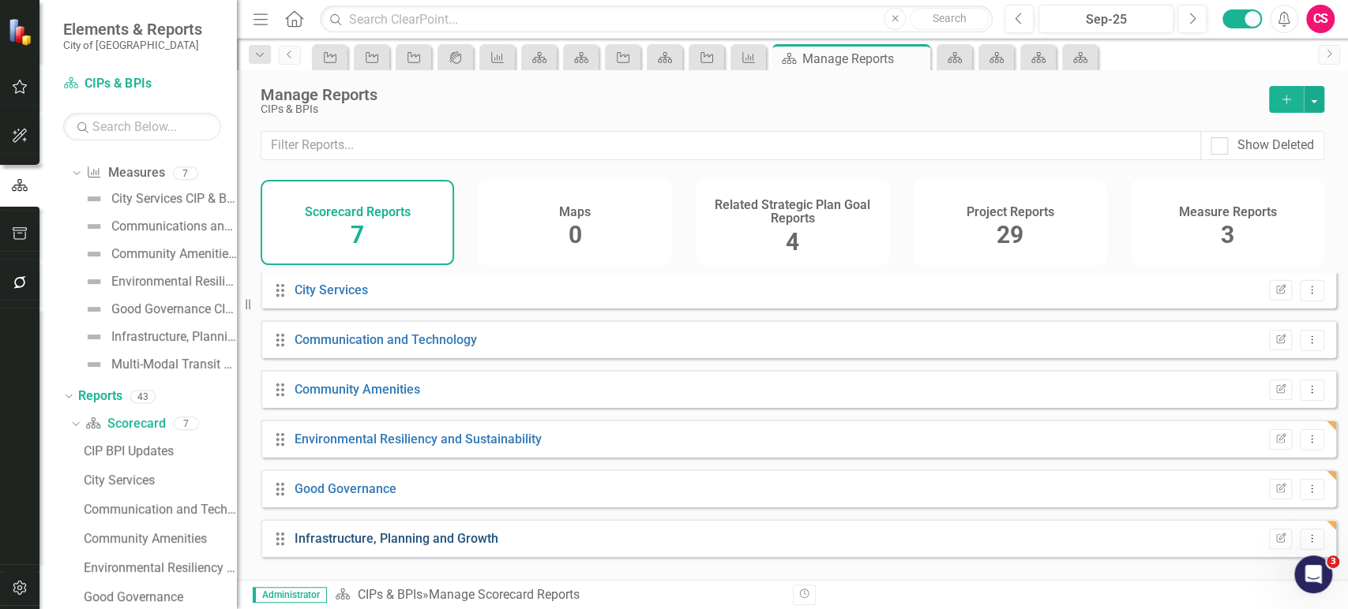
click at [473, 546] on link "Infrastructure, Planning and Growth" at bounding box center [396, 538] width 204 height 15
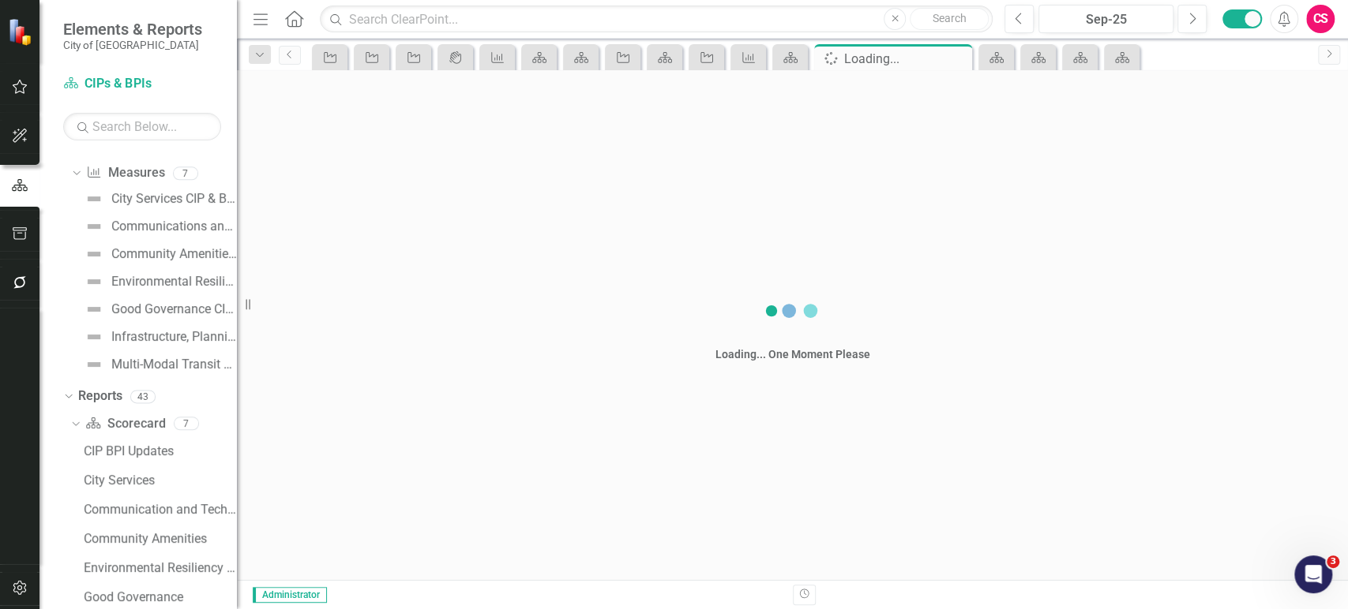
scroll to position [141, 0]
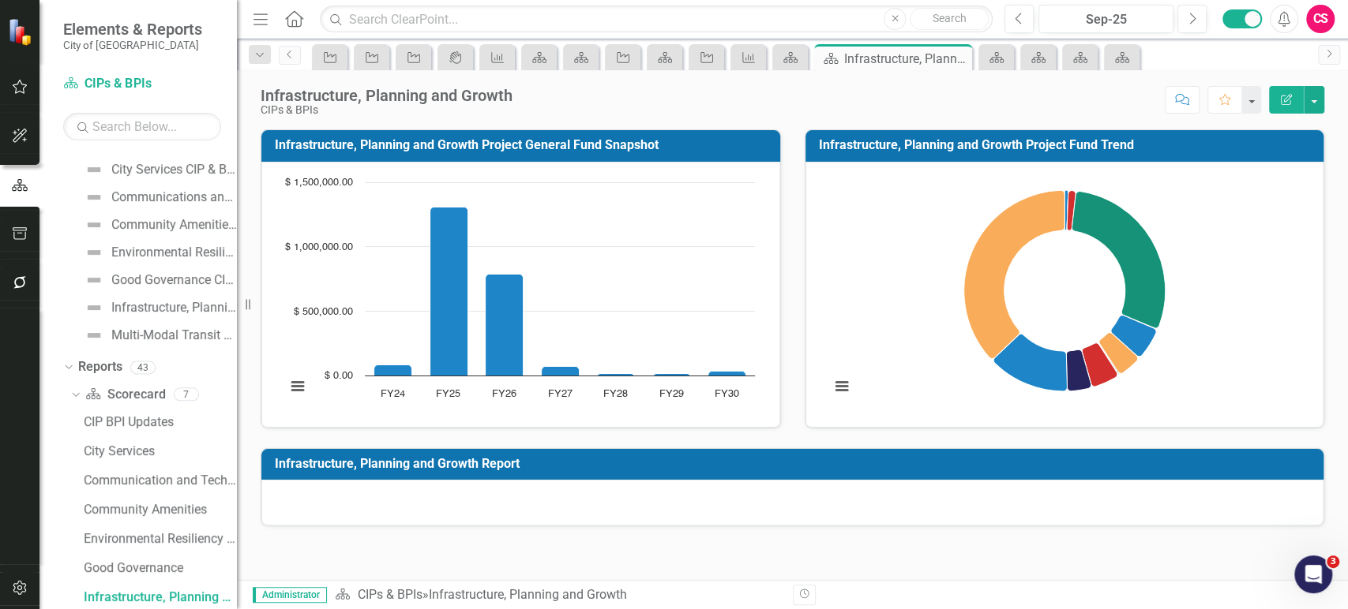
click at [853, 515] on div at bounding box center [792, 503] width 1062 height 46
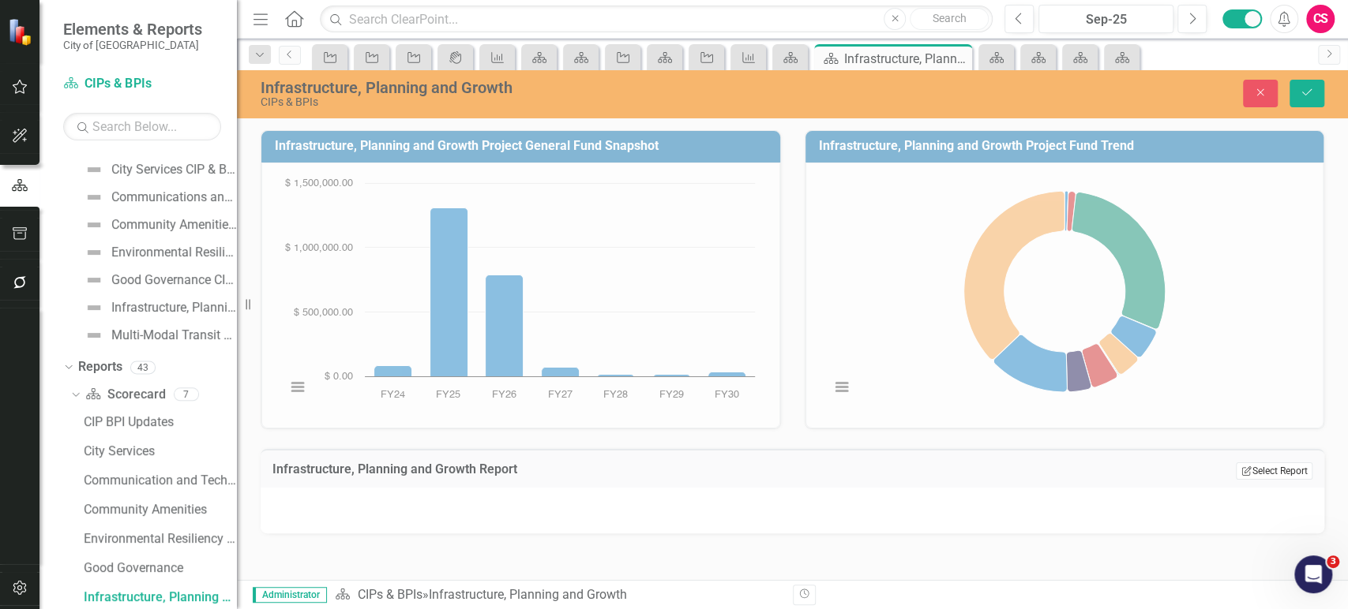
click at [1310, 466] on button "Edit Report Select Report" at bounding box center [1273, 471] width 77 height 17
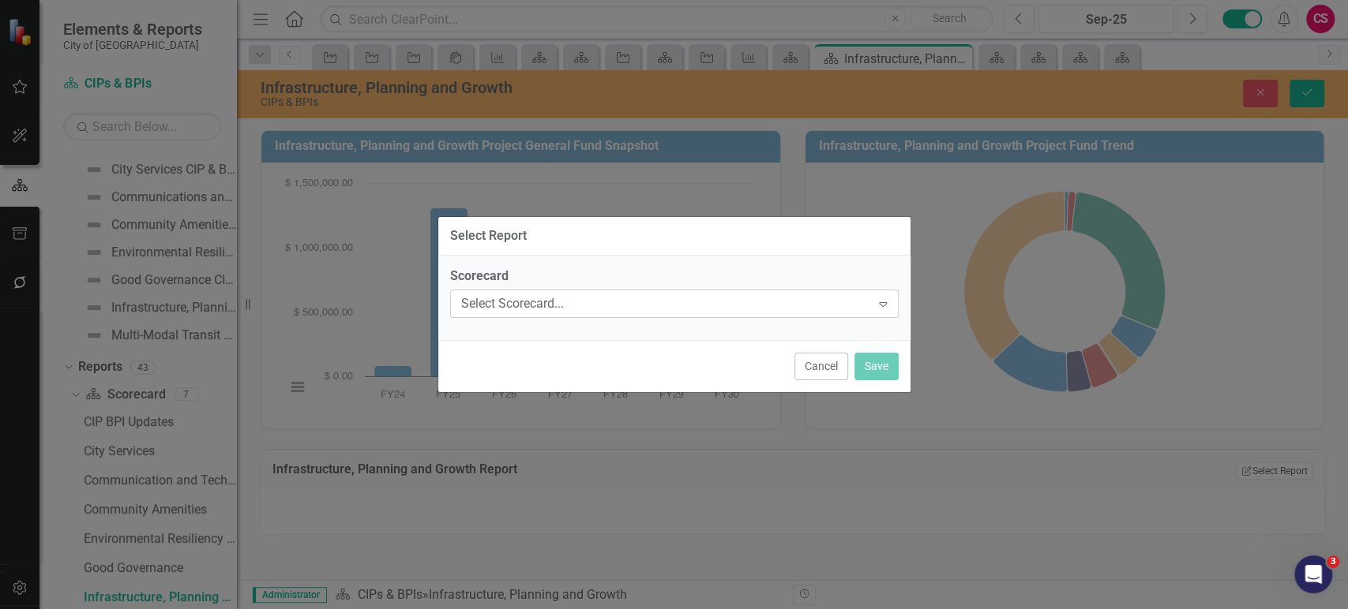
click at [603, 307] on div "Select Scorecard..." at bounding box center [666, 303] width 410 height 18
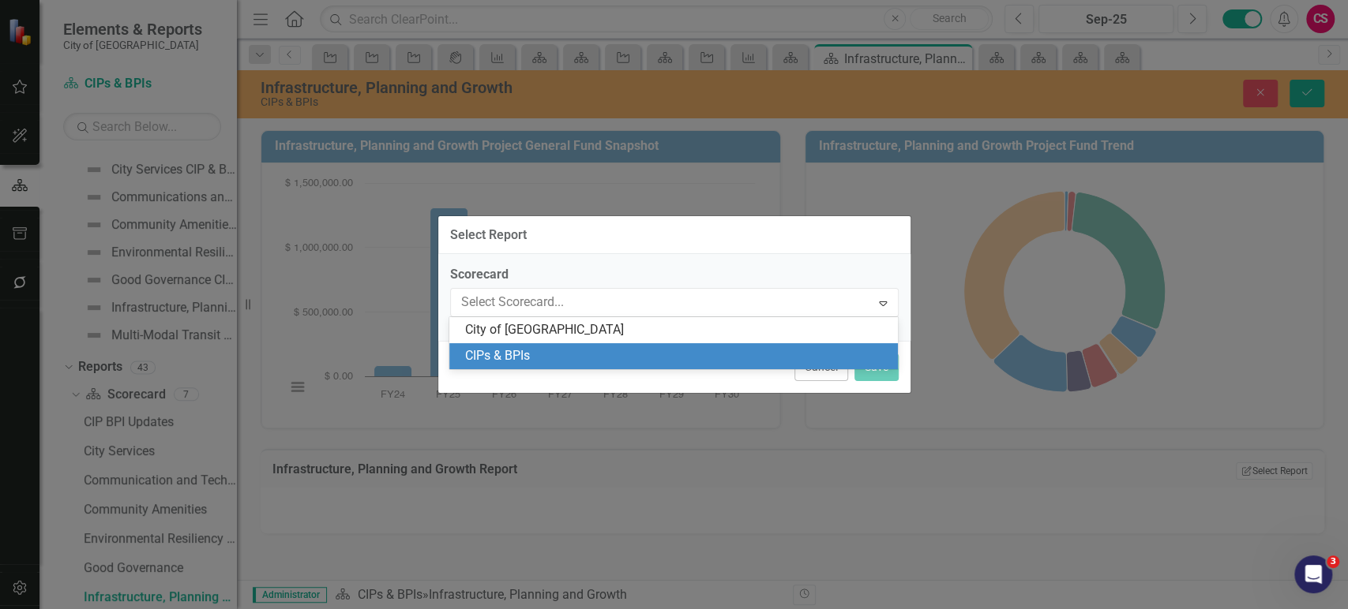
click at [567, 351] on div "CIPs & BPIs" at bounding box center [676, 356] width 423 height 18
click at [566, 341] on div "Scorecard 2 results available. Use Up and Down to choose options, press Enter t…" at bounding box center [674, 297] width 472 height 87
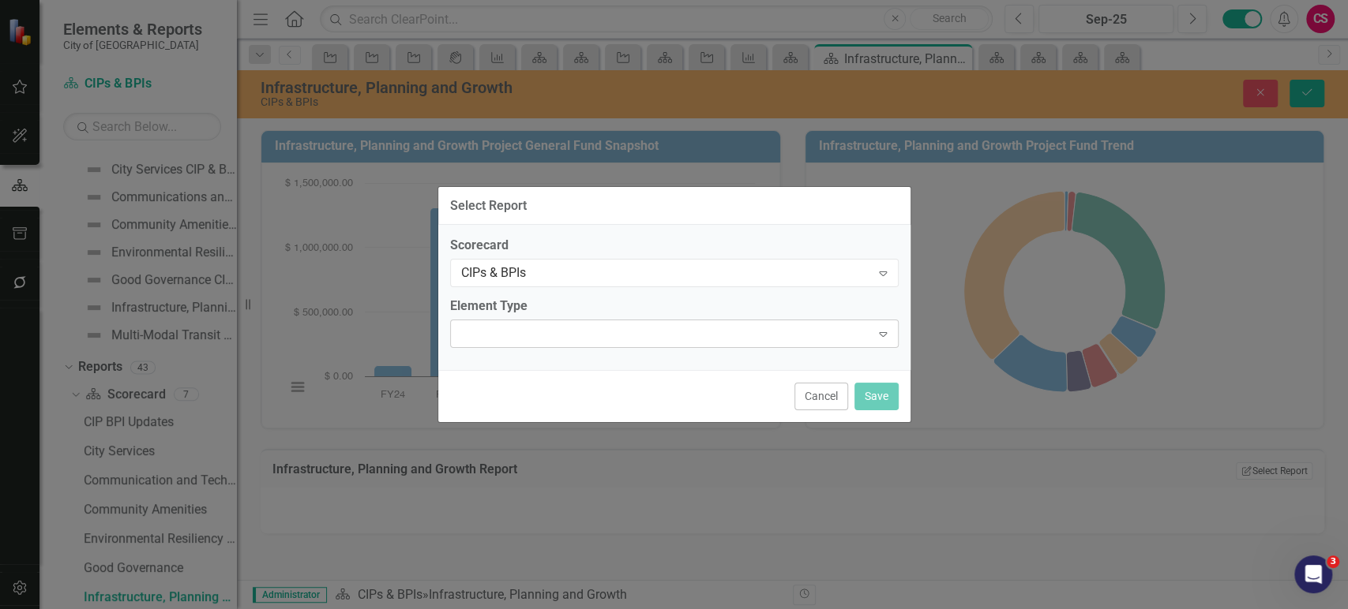
click at [566, 335] on div at bounding box center [661, 333] width 416 height 3
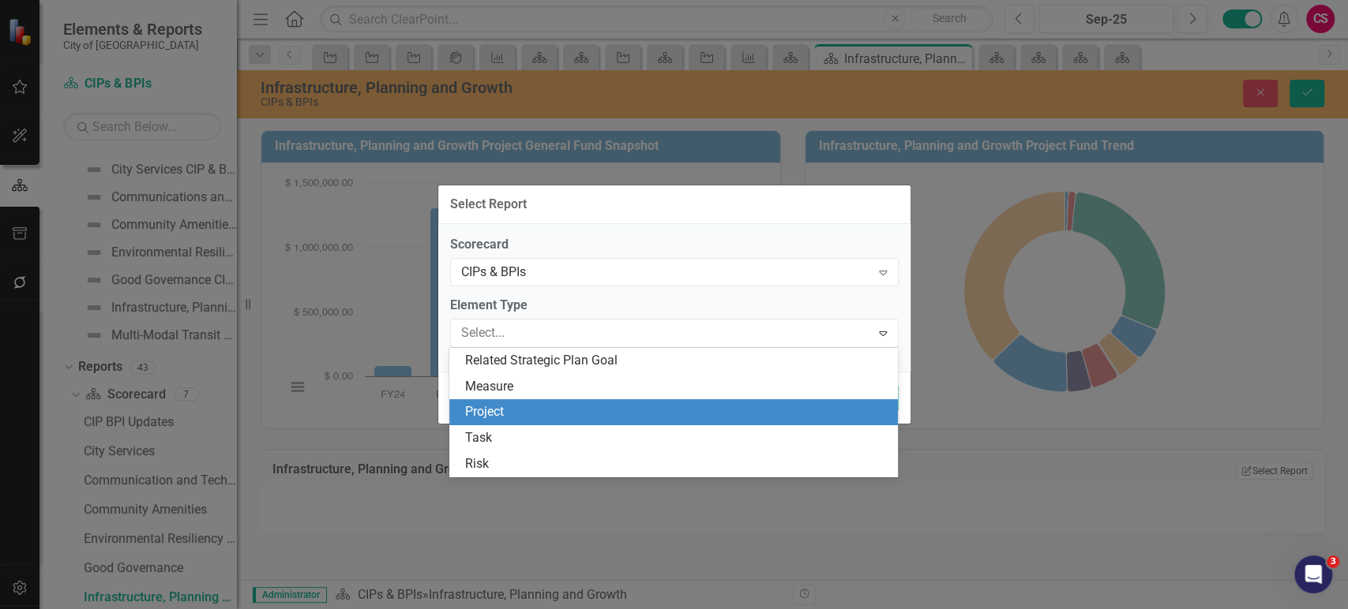
click at [523, 418] on div "Project" at bounding box center [676, 412] width 423 height 18
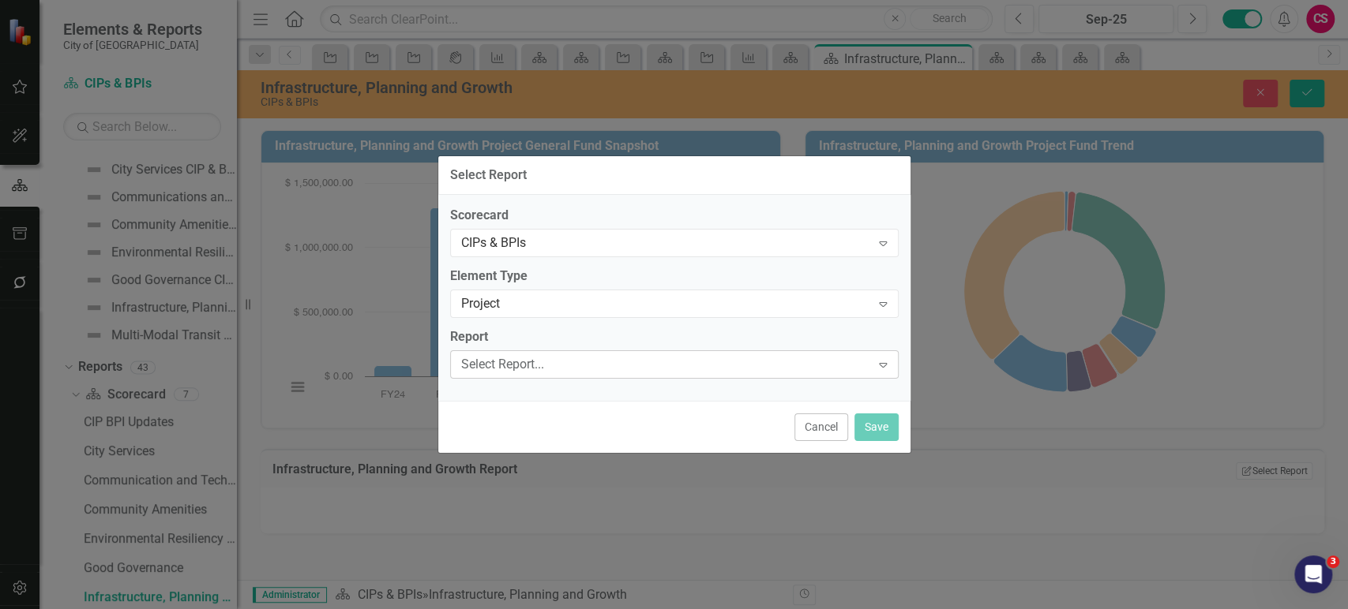
click at [568, 361] on div "Select Report..." at bounding box center [666, 364] width 410 height 18
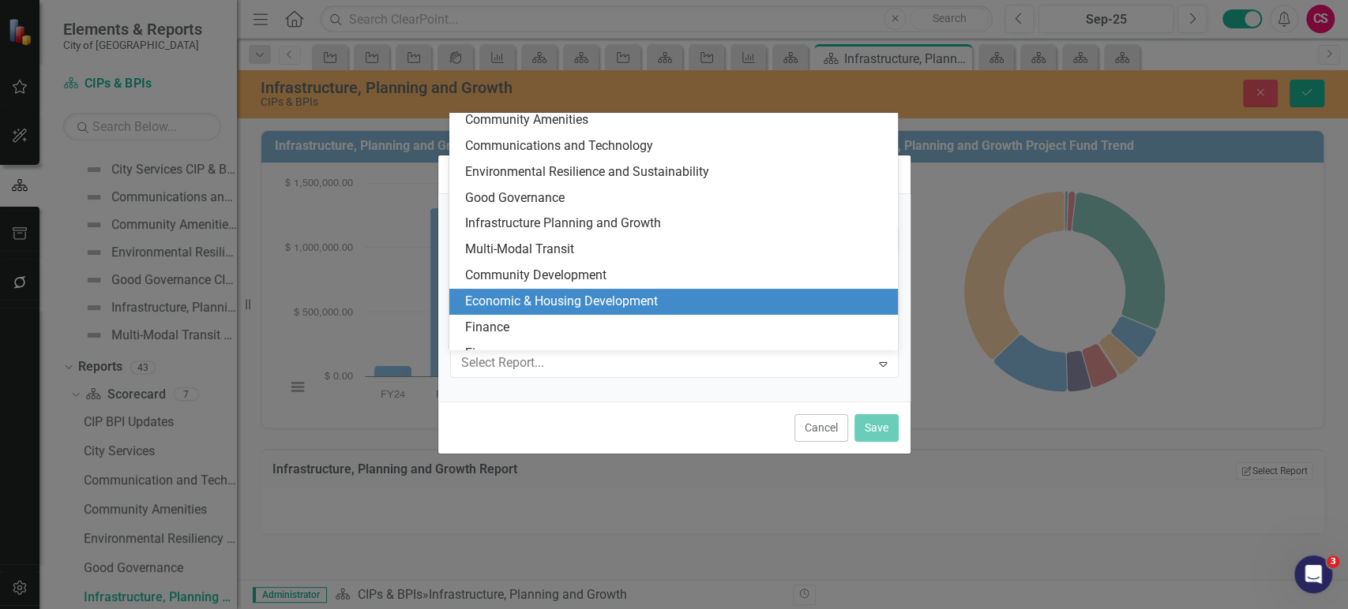
scroll to position [82, 0]
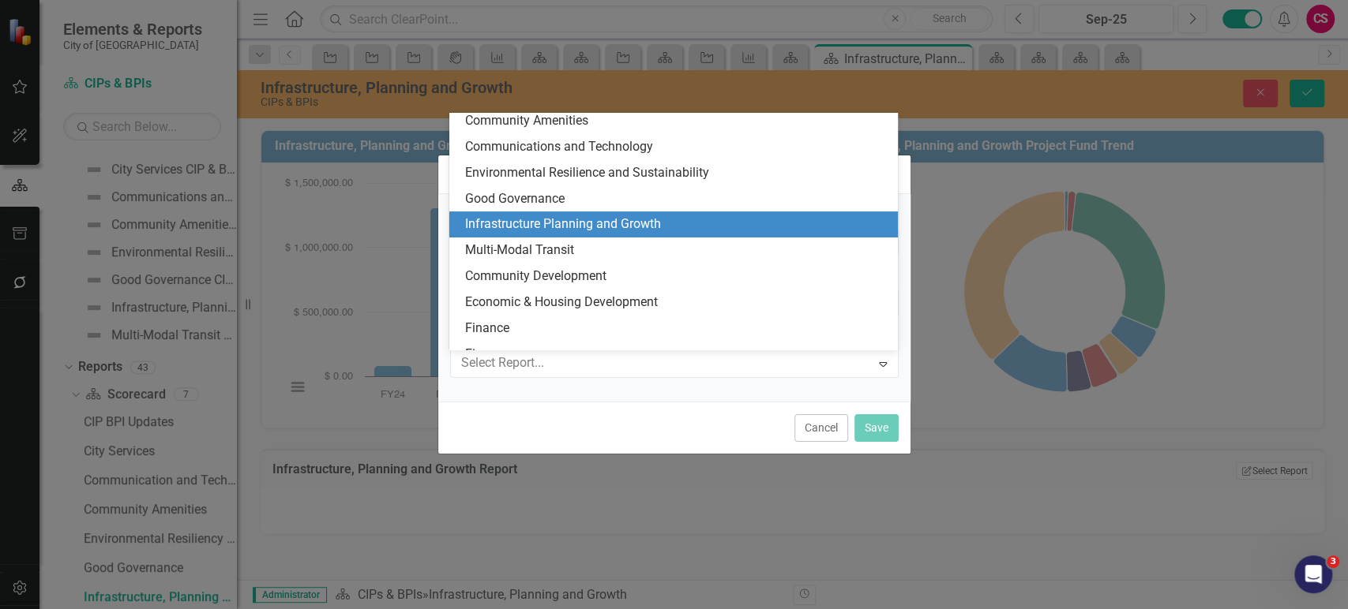
click at [562, 227] on div "Infrastructure Planning and Growth" at bounding box center [676, 225] width 423 height 18
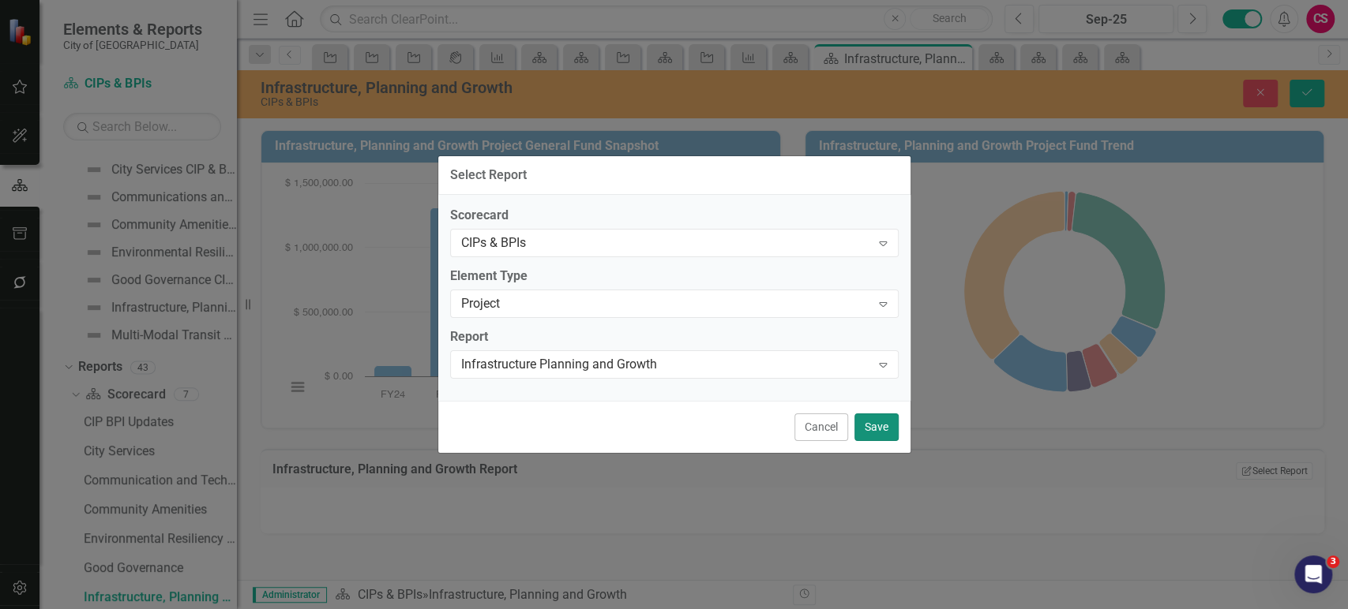
click at [880, 428] on button "Save" at bounding box center [876, 428] width 44 height 28
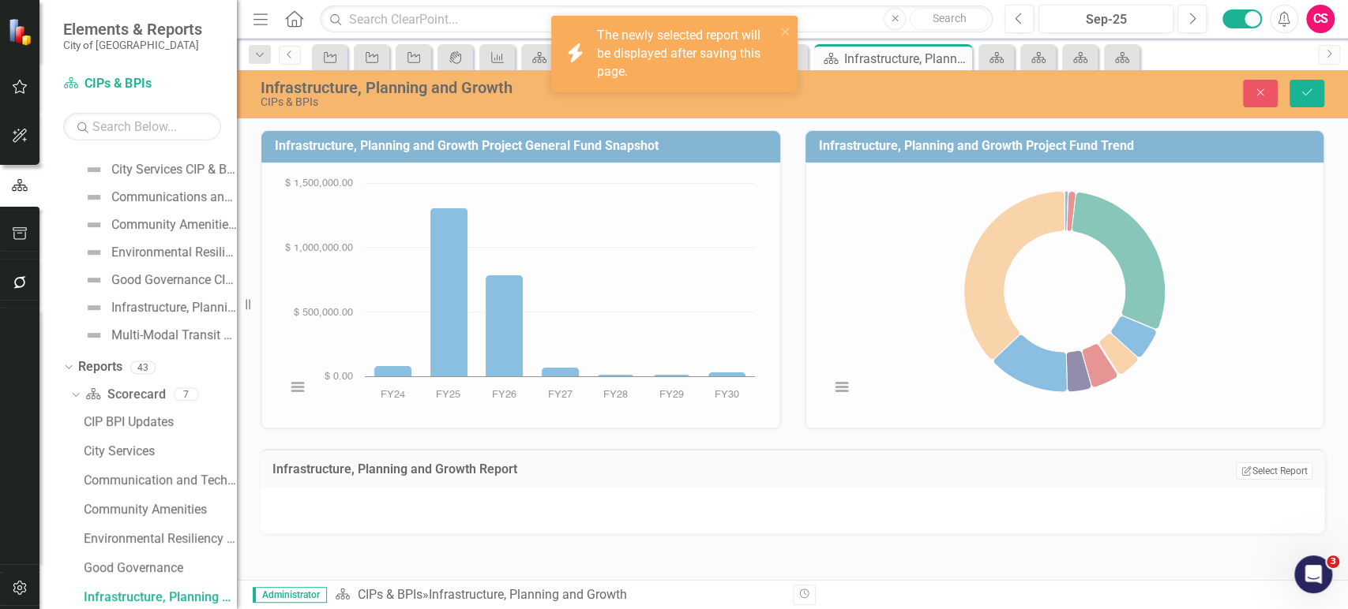
click at [1325, 95] on div "Close Save" at bounding box center [1116, 94] width 439 height 28
click at [1304, 101] on button "Save" at bounding box center [1306, 94] width 35 height 28
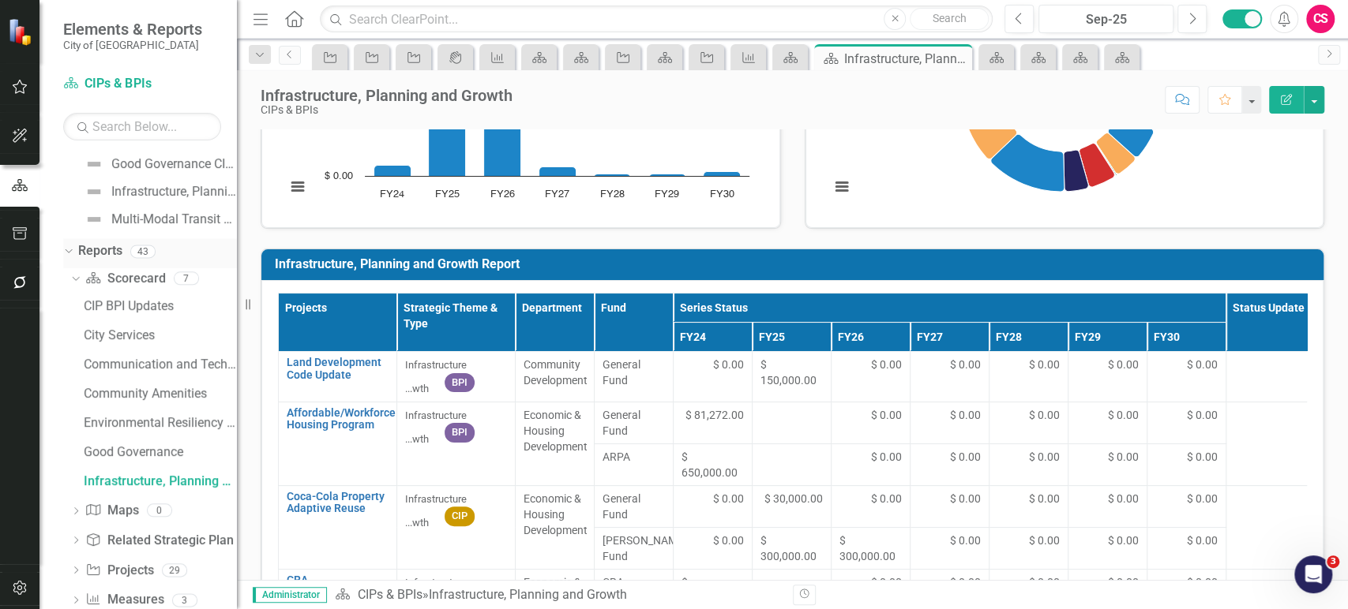
scroll to position [259, 0]
click at [133, 276] on link "Scorecard Scorecard" at bounding box center [125, 277] width 80 height 18
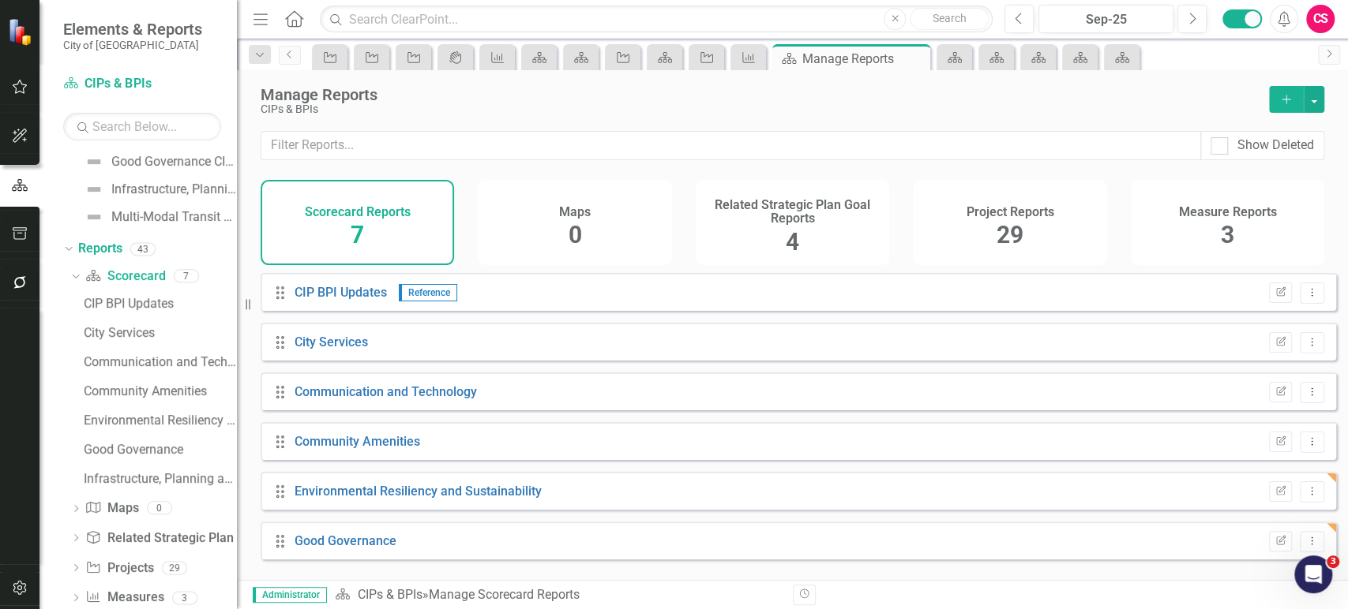
click at [1277, 103] on button "Add" at bounding box center [1286, 99] width 35 height 27
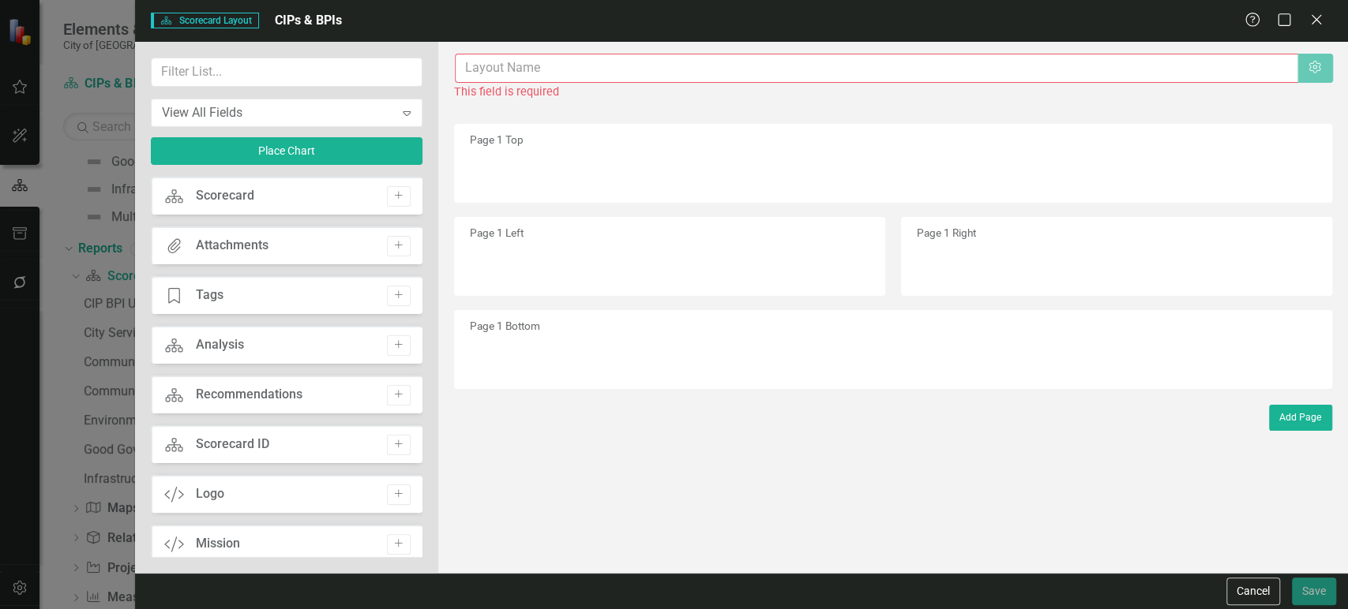
click at [580, 73] on input "text" at bounding box center [876, 68] width 843 height 29
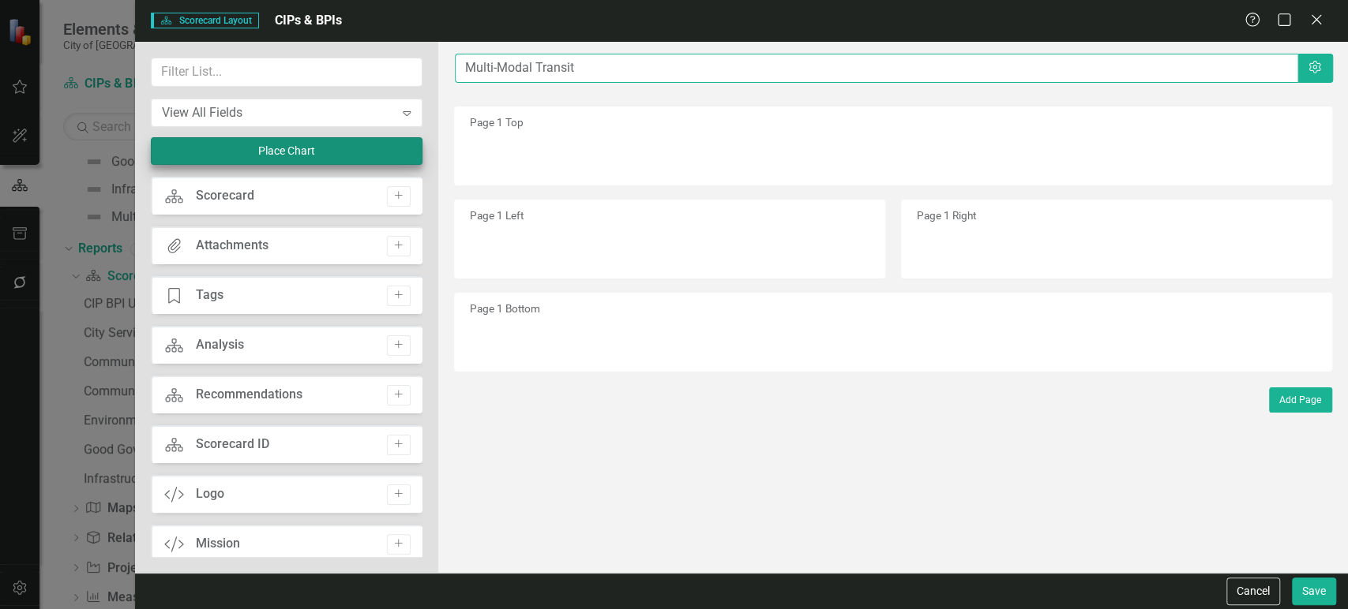
type input "Multi-Modal Transit"
click at [369, 149] on button "Place Chart" at bounding box center [287, 151] width 272 height 28
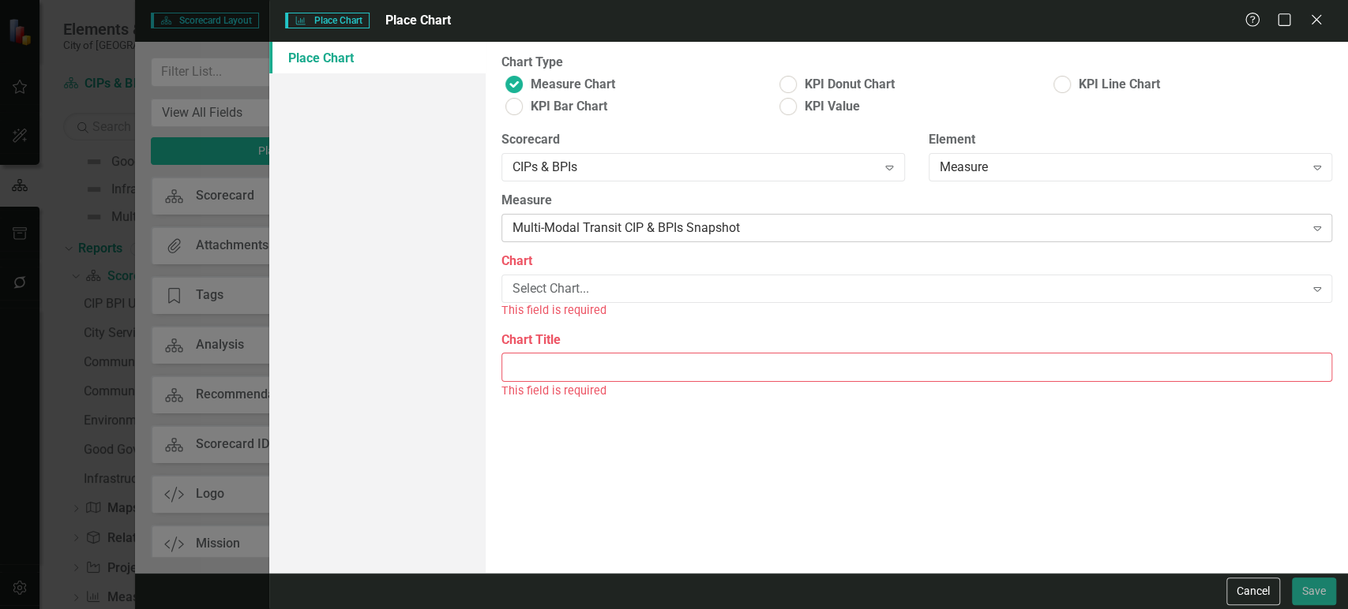
click at [561, 234] on div "Multi-Modal Transit CIP & BPIs Snapshot" at bounding box center [908, 228] width 792 height 18
click at [575, 315] on div "This field is required" at bounding box center [916, 311] width 830 height 18
click at [594, 276] on div "Select Chart... Expand" at bounding box center [916, 289] width 830 height 28
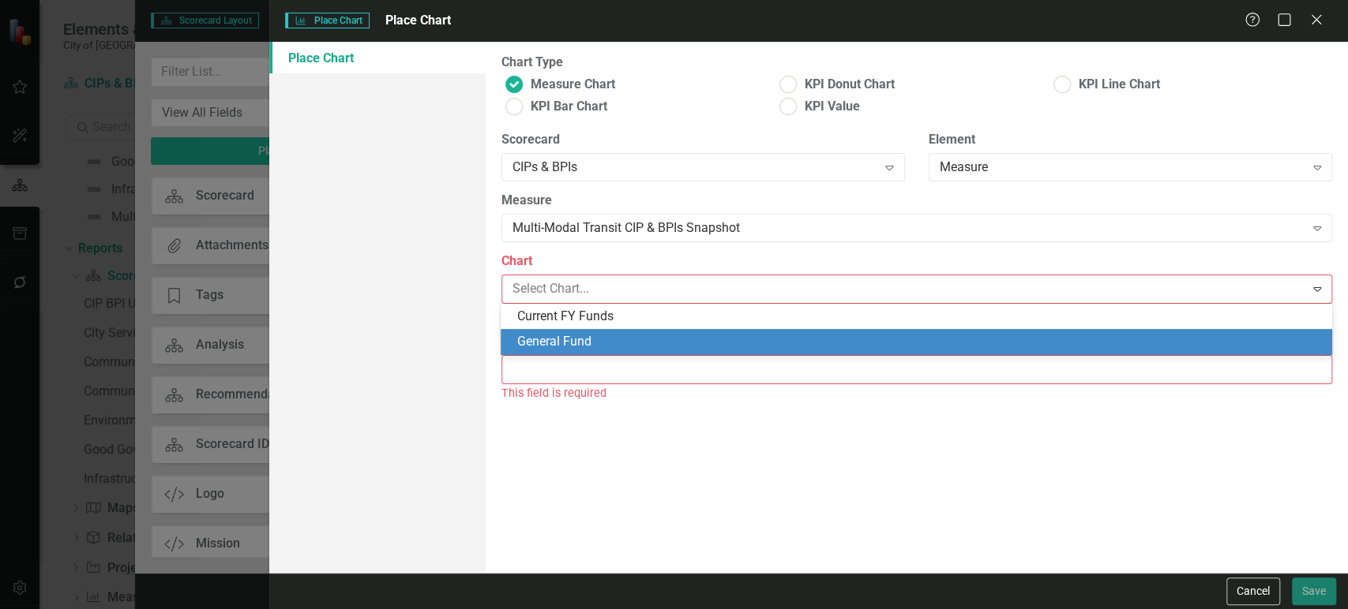
click at [579, 338] on div "General Fund" at bounding box center [918, 342] width 805 height 18
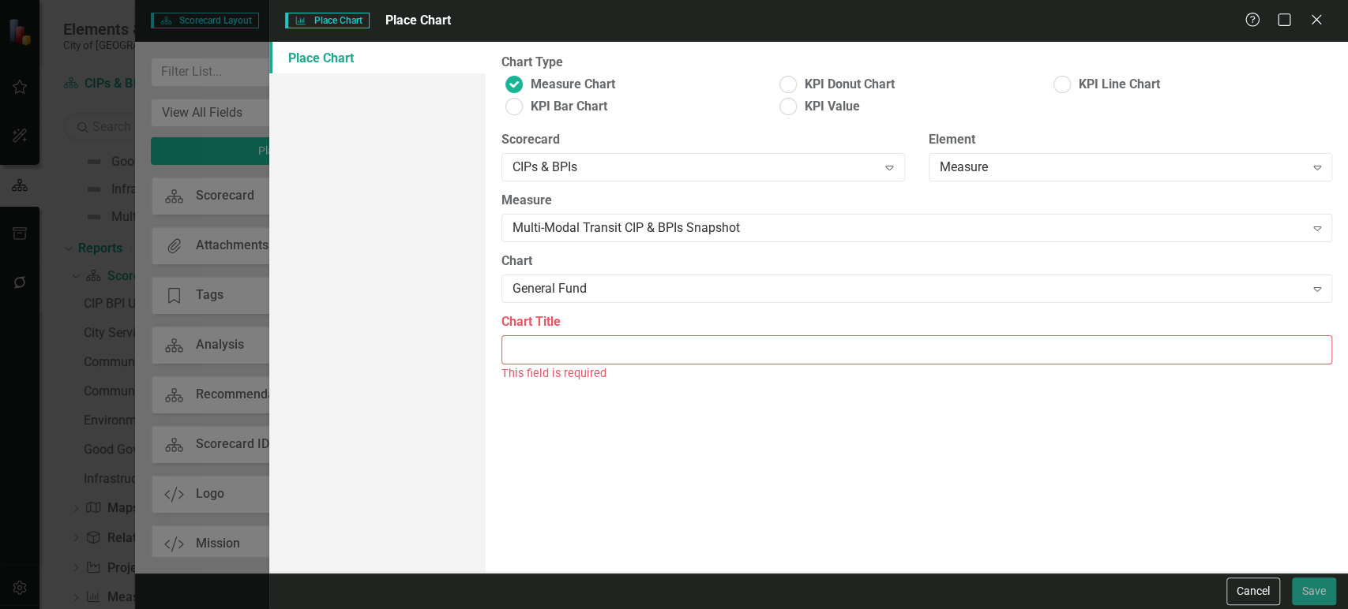
click at [572, 352] on input "Chart Title" at bounding box center [916, 350] width 830 height 29
paste input "Infrastructure, Planning and Growth Project General Fund Snapshot"
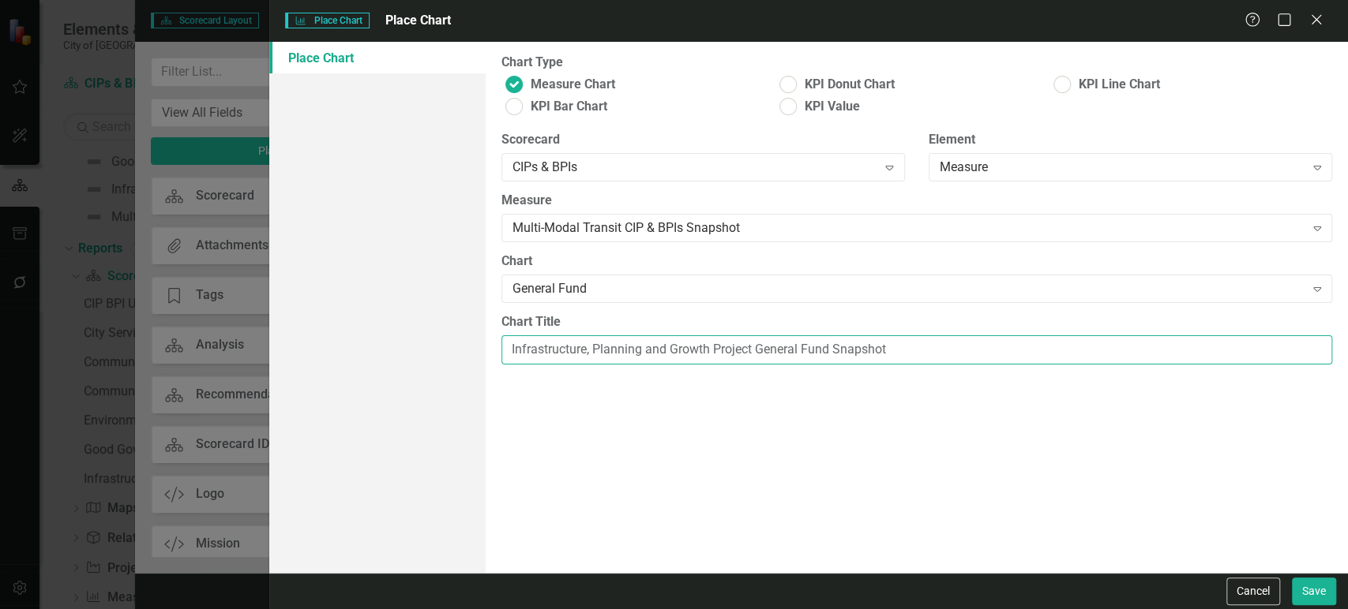
drag, startPoint x: 707, startPoint y: 354, endPoint x: 498, endPoint y: 353, distance: 208.4
click at [498, 353] on div "Chart Title Infrastructure, Planning and Growth Project General Fund Snapshot" at bounding box center [916, 344] width 854 height 63
type input "Multi-Modal Transit Project General Fund Snapshot"
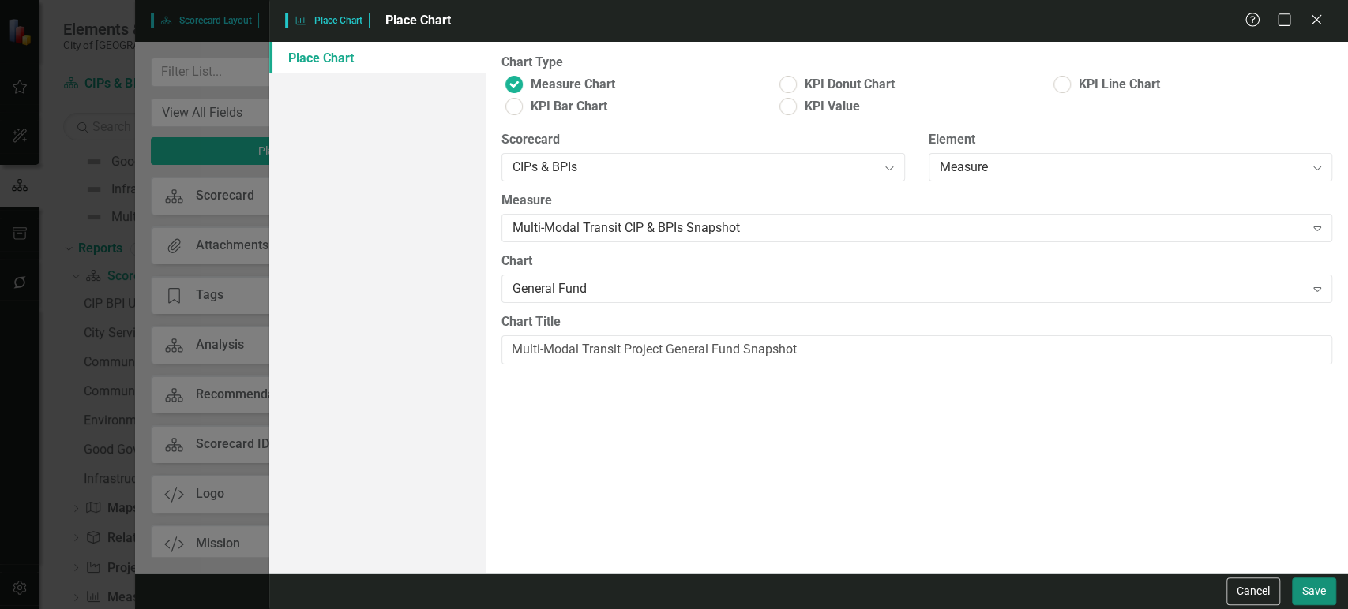
click at [1317, 601] on button "Save" at bounding box center [1314, 592] width 44 height 28
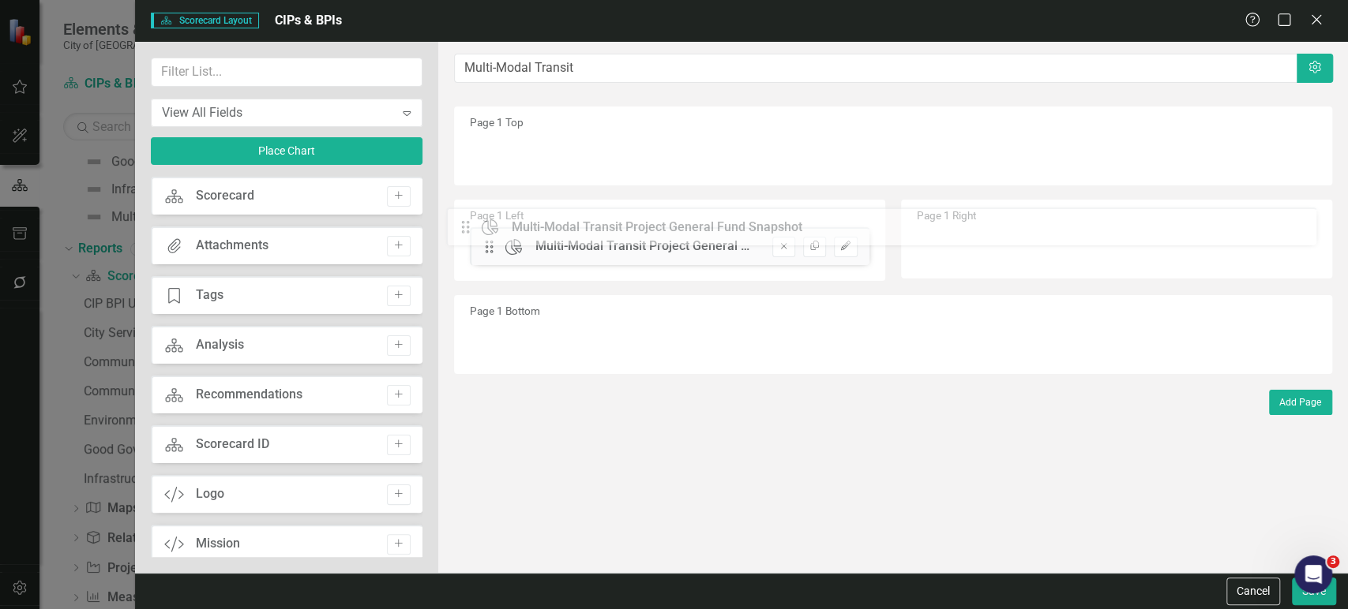
drag, startPoint x: 493, startPoint y: 156, endPoint x: 481, endPoint y: 231, distance: 75.1
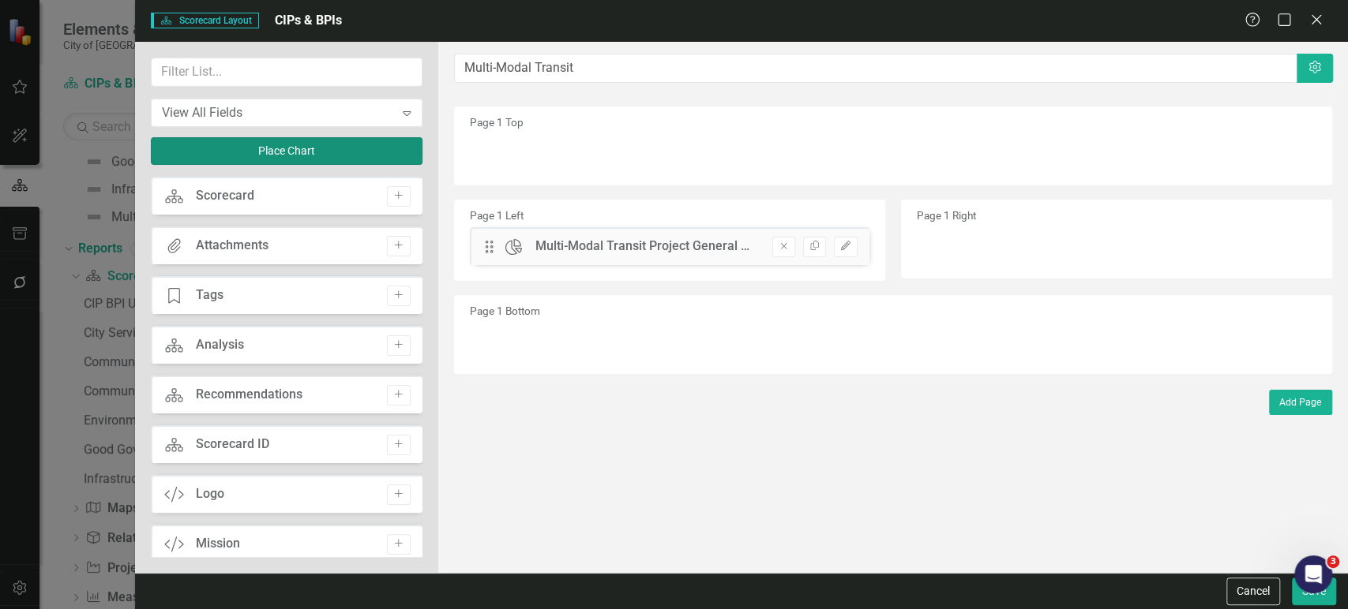
click at [317, 141] on button "Place Chart" at bounding box center [287, 151] width 272 height 28
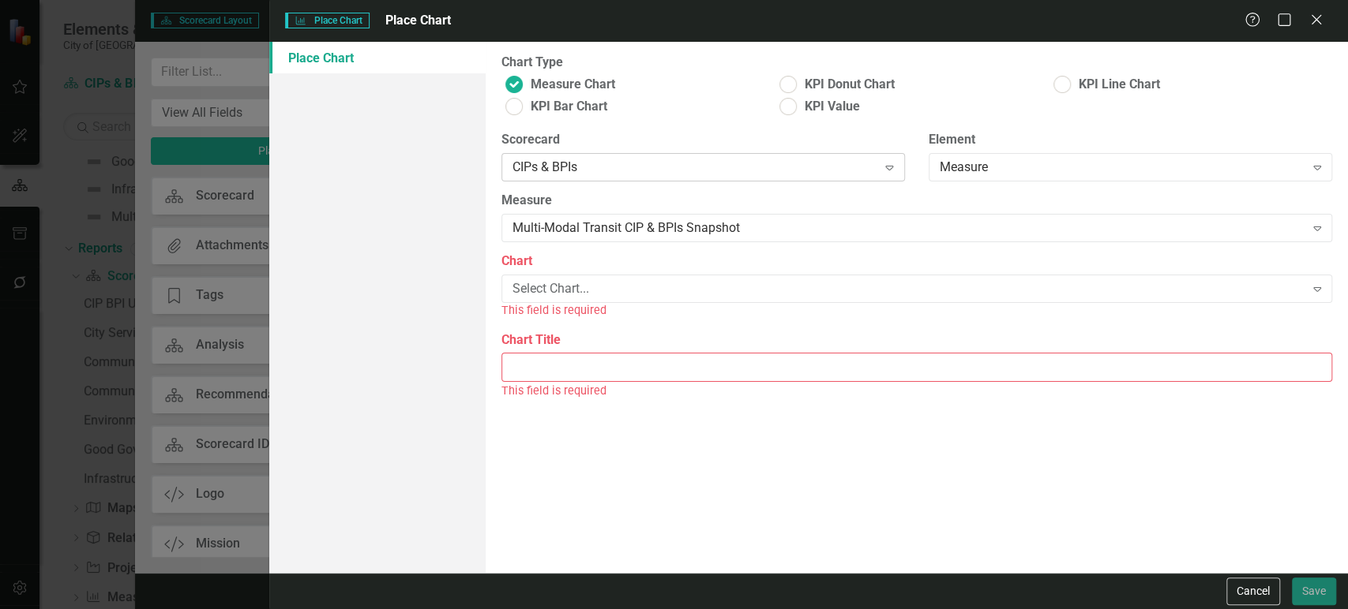
click at [710, 179] on div "CIPs & BPIs Expand" at bounding box center [702, 167] width 403 height 28
click at [701, 204] on label "Measure" at bounding box center [916, 201] width 830 height 18
click at [697, 232] on div "Multi-Modal Transit CIP & BPIs Snapshot" at bounding box center [908, 228] width 792 height 18
click at [674, 289] on div "Select Chart..." at bounding box center [908, 289] width 792 height 18
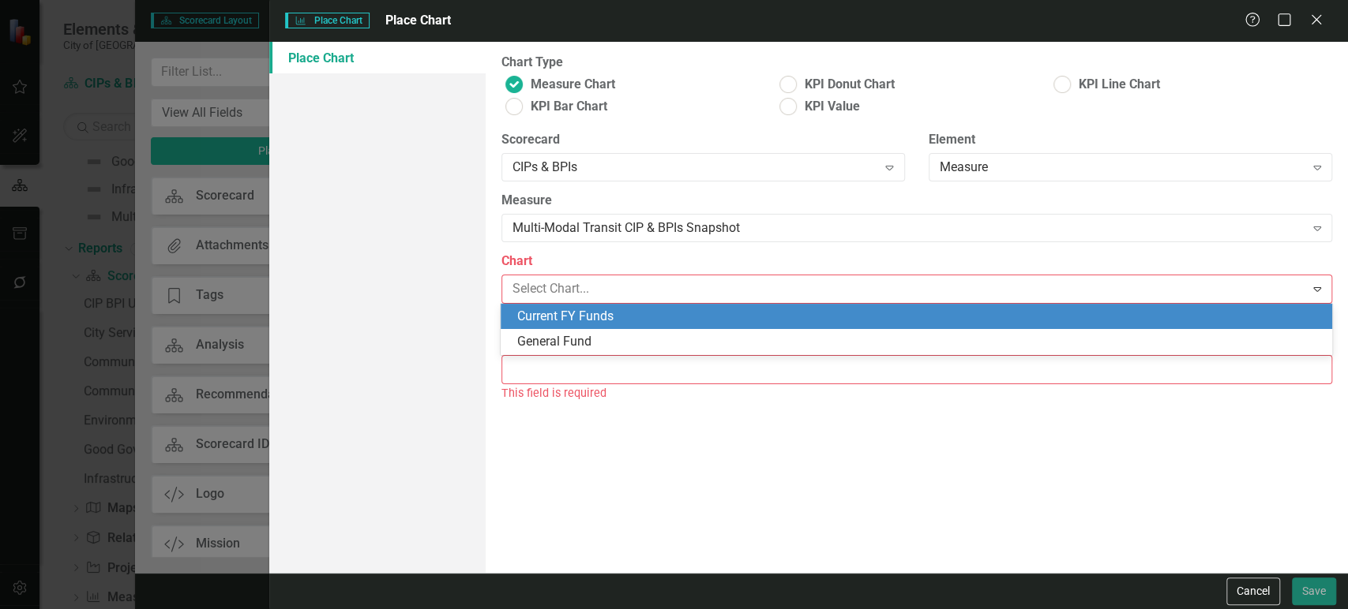
click at [642, 314] on div "Current FY Funds" at bounding box center [918, 317] width 805 height 18
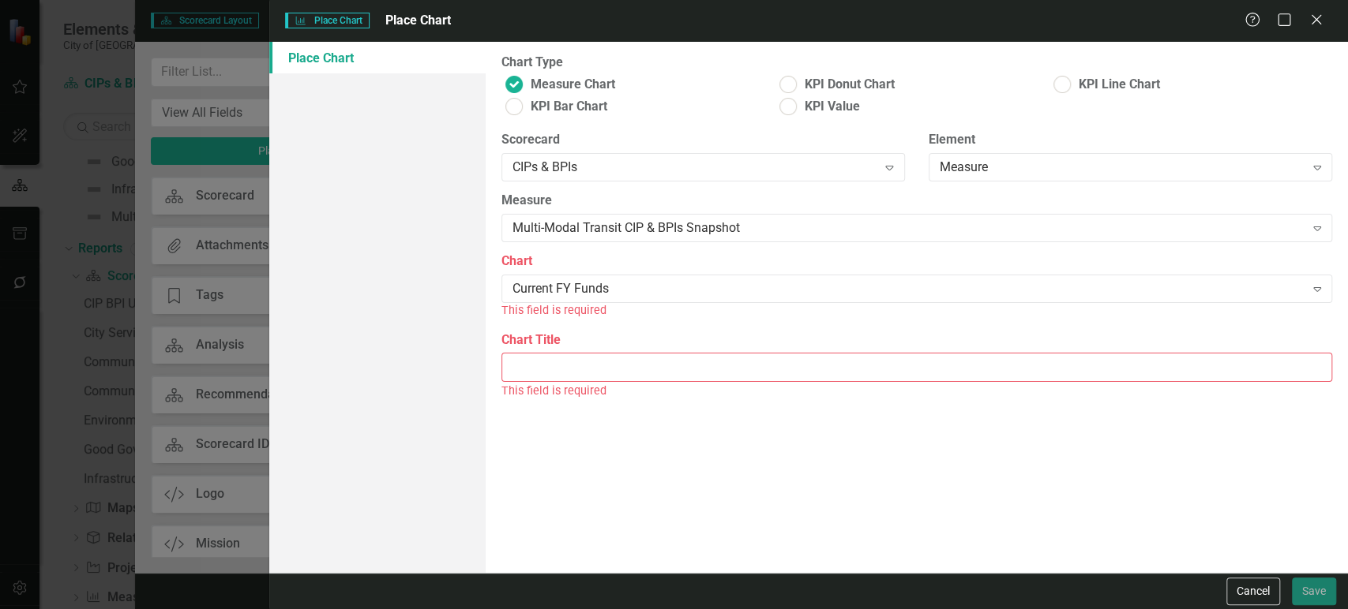
click at [630, 353] on input "Chart Title" at bounding box center [916, 367] width 830 height 29
paste input "Multi-Modal Transit Project General Fund Snapshot"
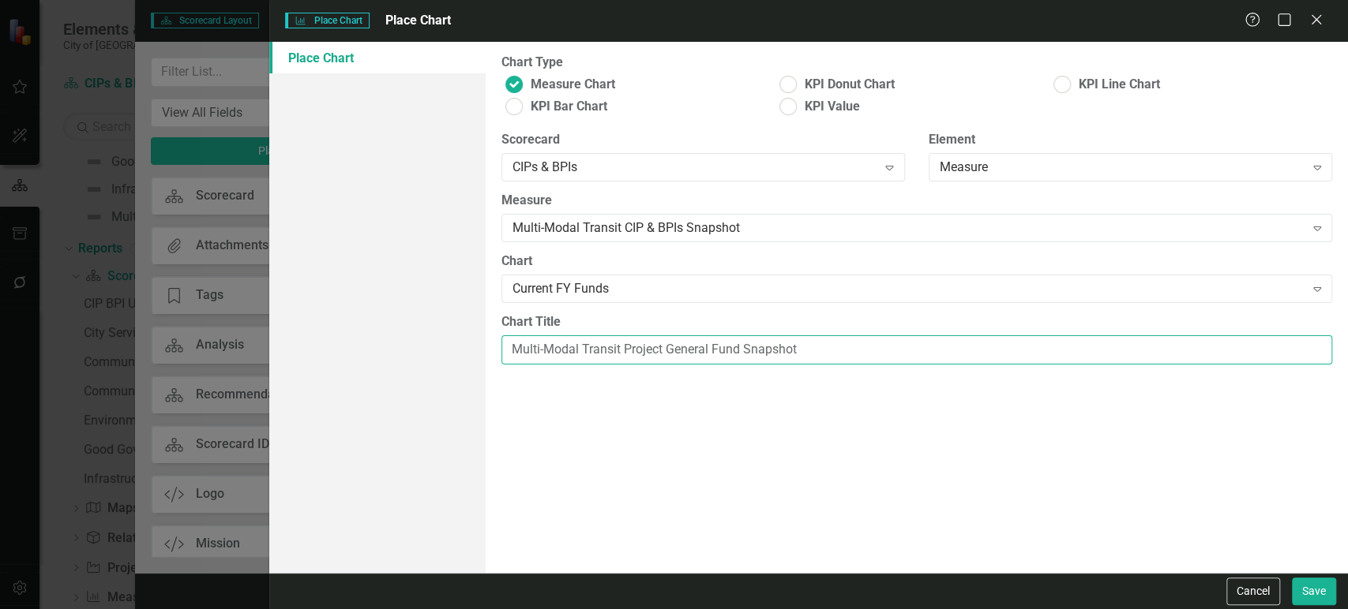
click at [683, 350] on input "Multi-Modal Transit Project General Fund Snapshot" at bounding box center [916, 350] width 830 height 29
click at [714, 354] on input "Multi-Modal Transit Project Fund Snapshot" at bounding box center [916, 350] width 830 height 29
type input "Multi-Modal Transit Project Fund Trend"
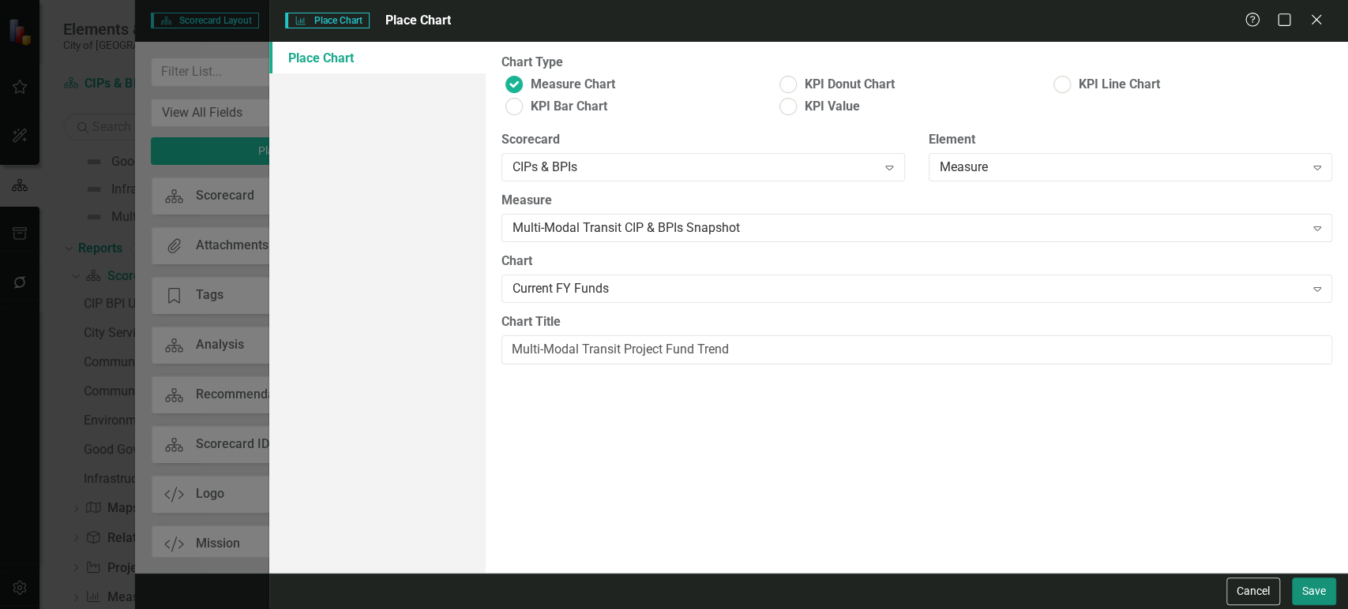
click at [1312, 581] on button "Save" at bounding box center [1314, 592] width 44 height 28
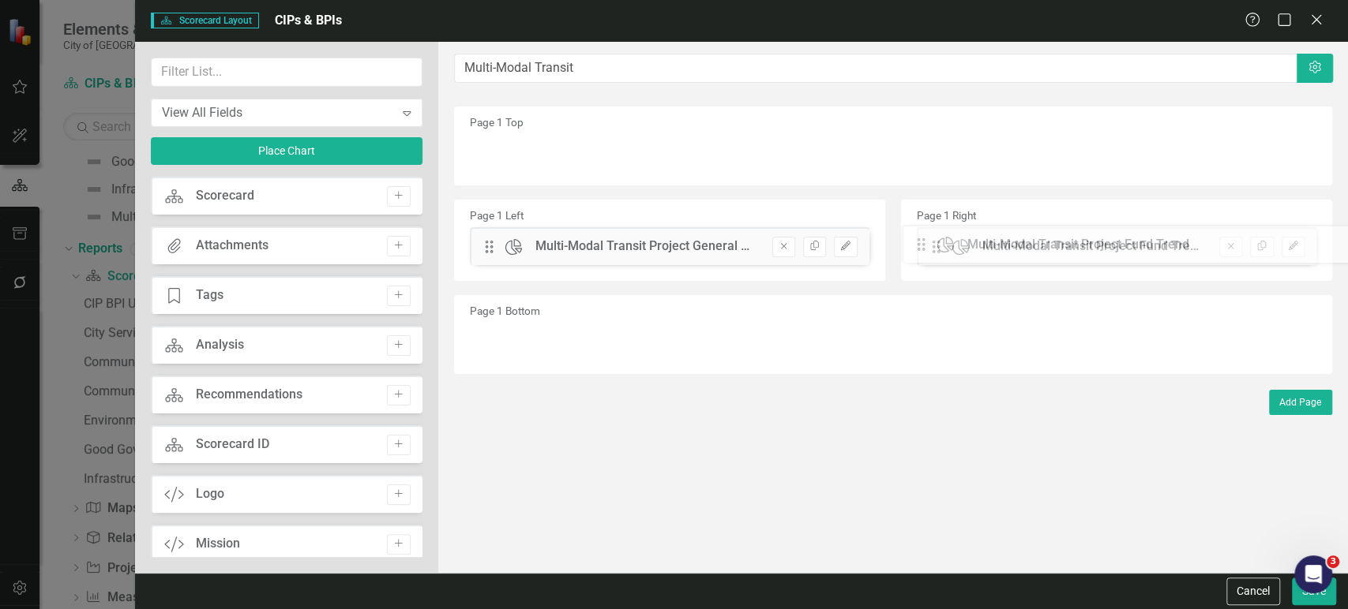
drag, startPoint x: 486, startPoint y: 148, endPoint x: 930, endPoint y: 239, distance: 453.0
click at [224, 84] on input "text" at bounding box center [287, 72] width 272 height 29
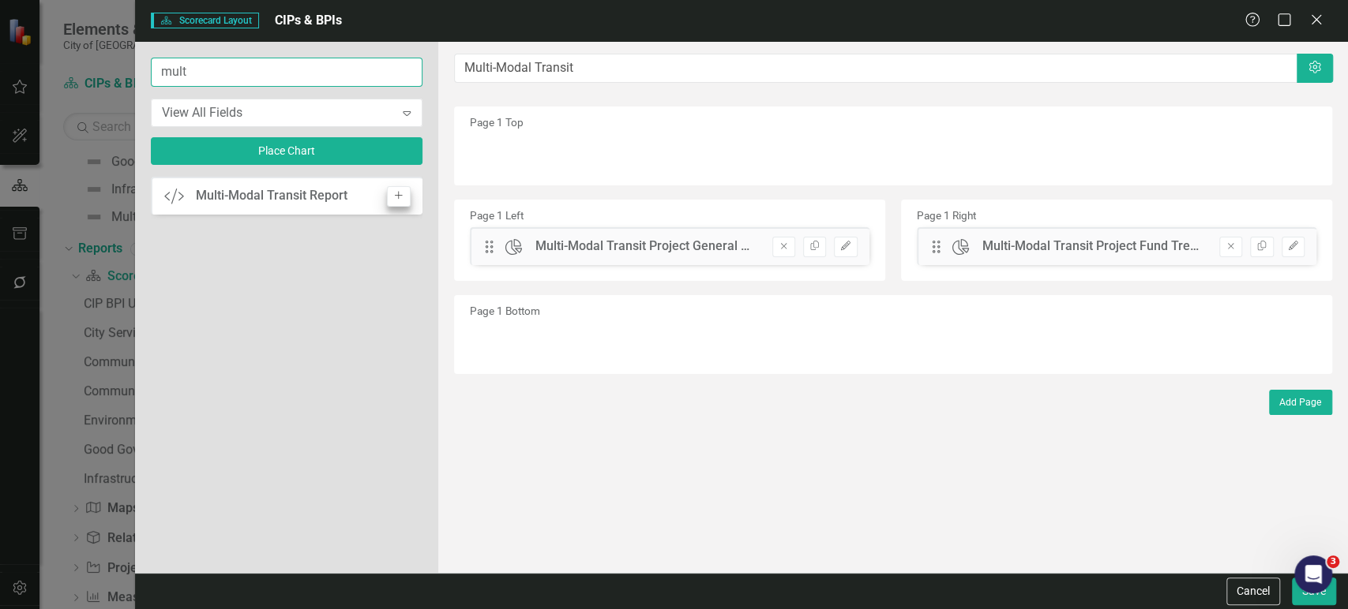
type input "mult"
click at [387, 197] on button "Add" at bounding box center [398, 196] width 23 height 21
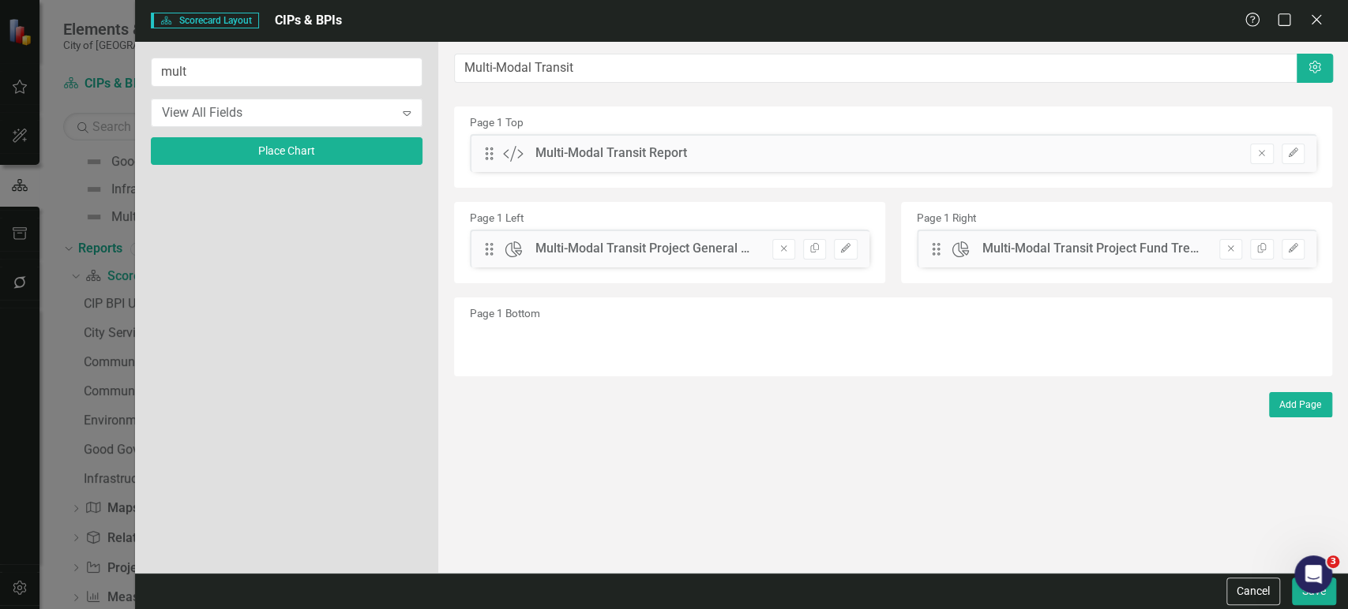
click at [493, 182] on div "Drag Custom Multi-Modal Transit Report Remove Edit" at bounding box center [893, 159] width 870 height 50
drag, startPoint x: 489, startPoint y: 156, endPoint x: 504, endPoint y: 344, distance: 189.3
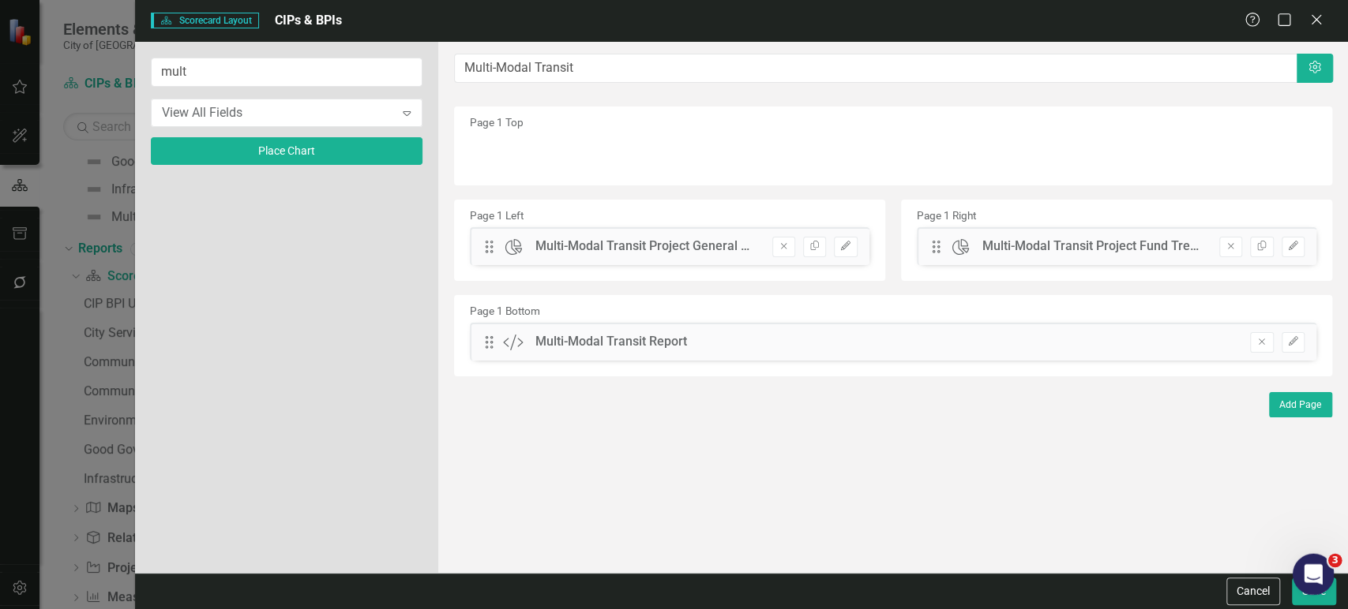
click at [1326, 595] on body "Elements & Reports City of Dunedin Scorecard CIPs & BPIs Search Dropdown Scorec…" at bounding box center [674, 304] width 1348 height 609
click at [1305, 595] on button "Save" at bounding box center [1314, 592] width 44 height 28
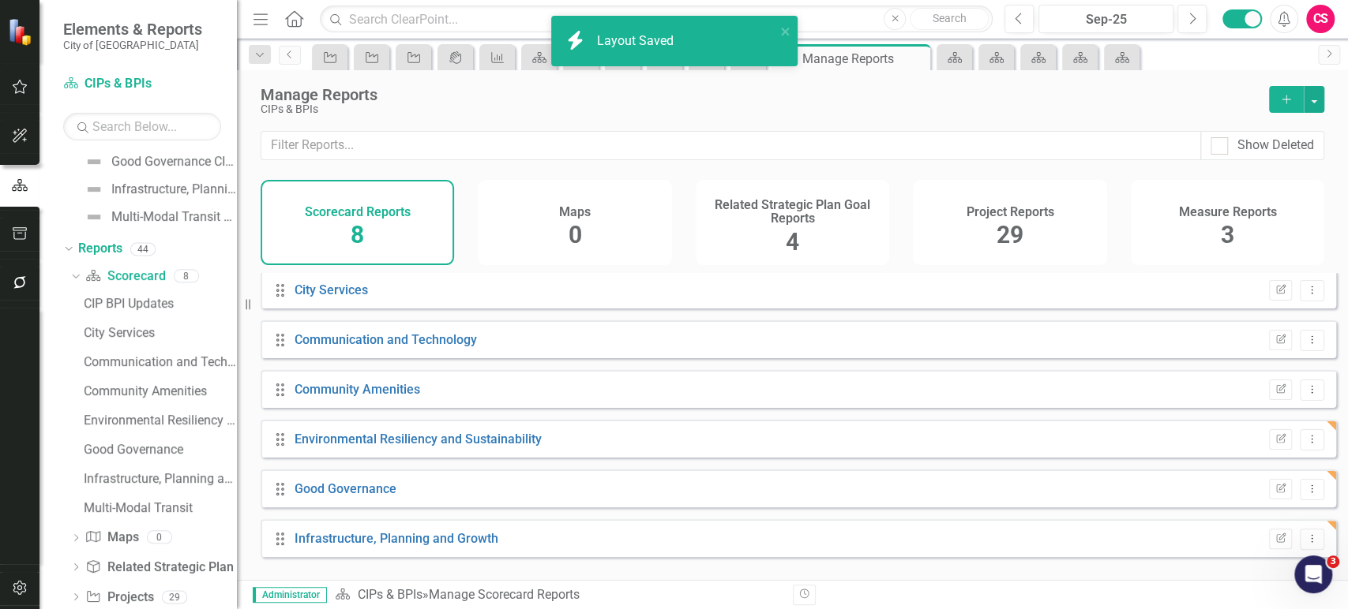
scroll to position [101, 0]
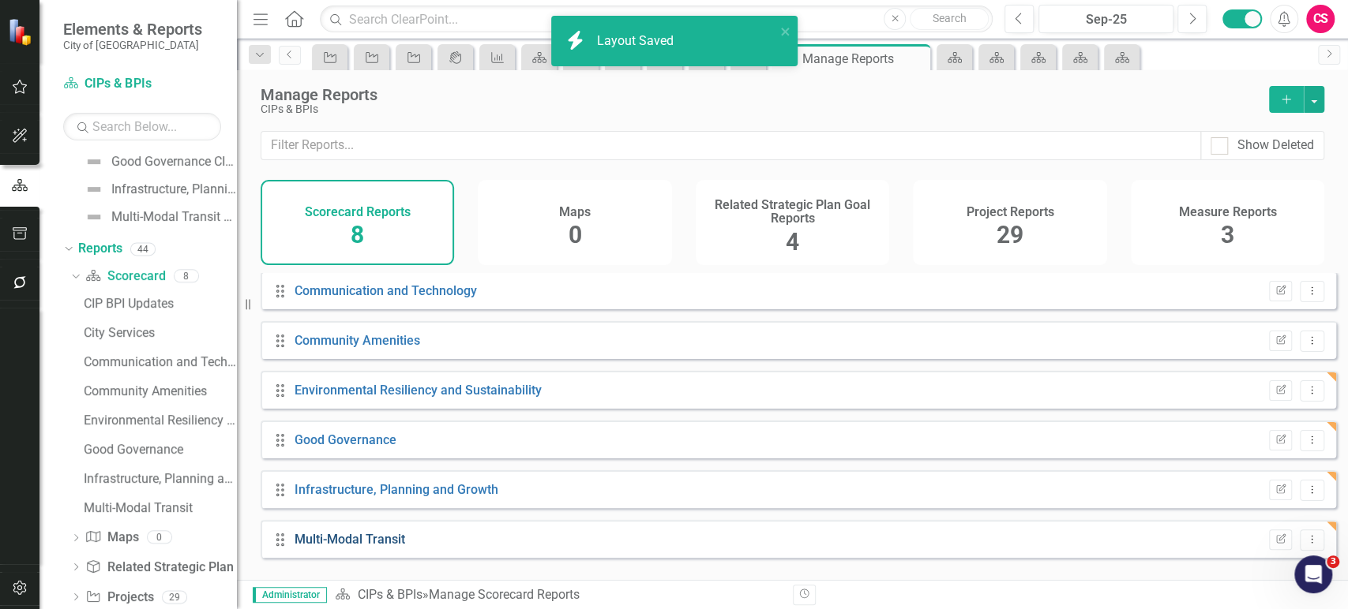
click at [366, 547] on link "Multi-Modal Transit" at bounding box center [349, 539] width 111 height 15
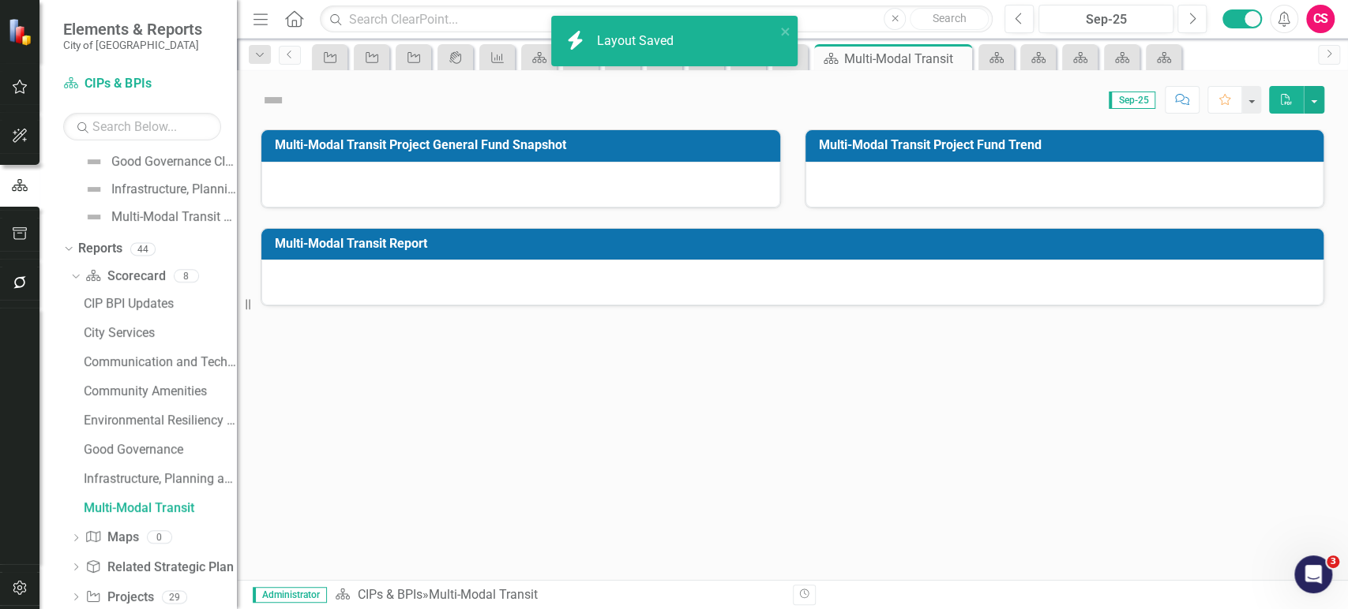
scroll to position [170, 0]
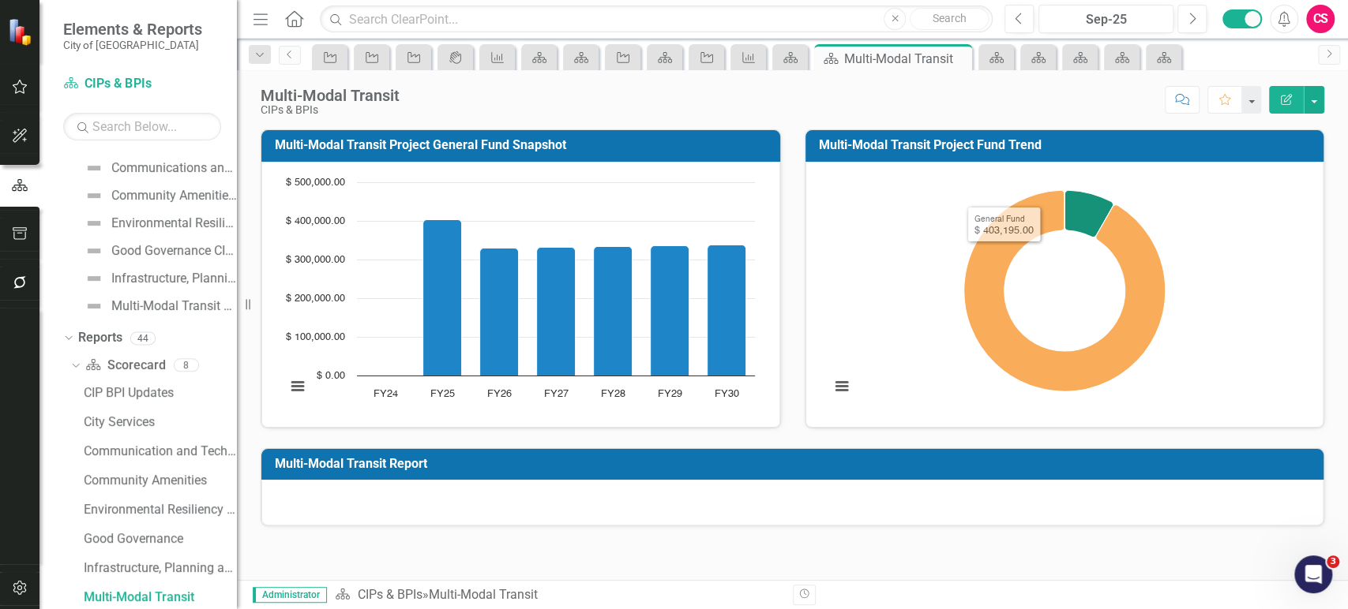
click at [880, 472] on td "Multi-Modal Transit Report" at bounding box center [795, 466] width 1040 height 26
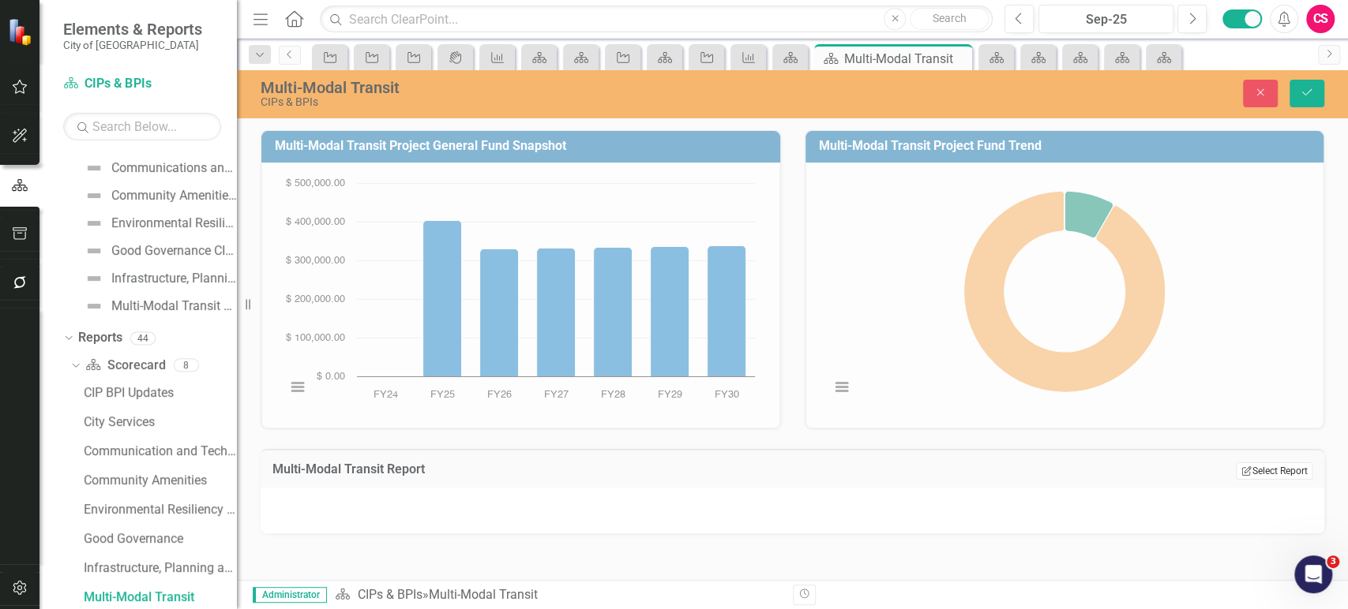
click at [1276, 467] on button "Edit Report Select Report" at bounding box center [1273, 471] width 77 height 17
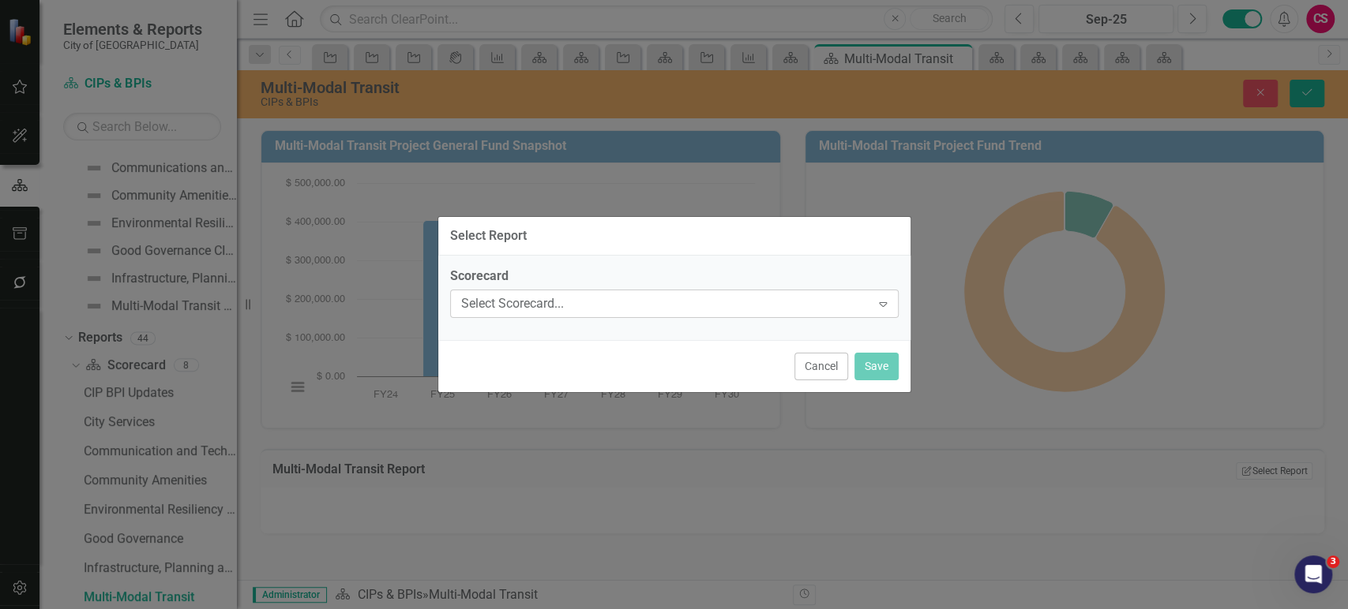
click at [657, 298] on div "Select Scorecard..." at bounding box center [666, 303] width 410 height 18
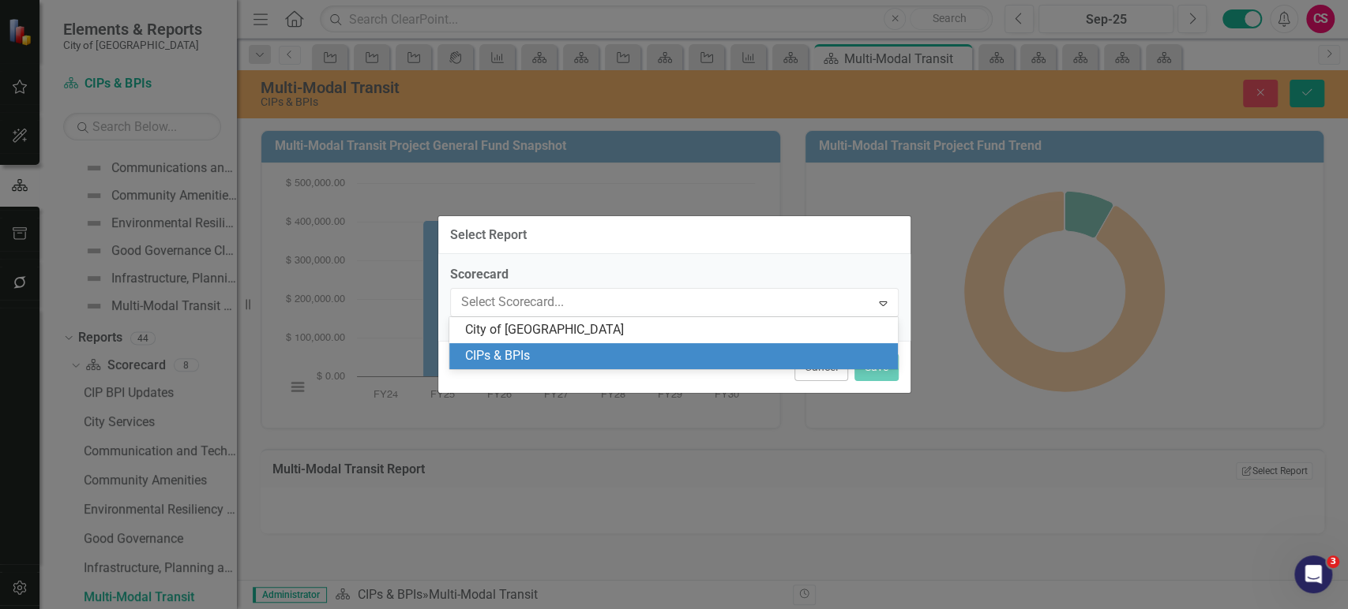
click at [563, 352] on div "CIPs & BPIs" at bounding box center [676, 356] width 423 height 18
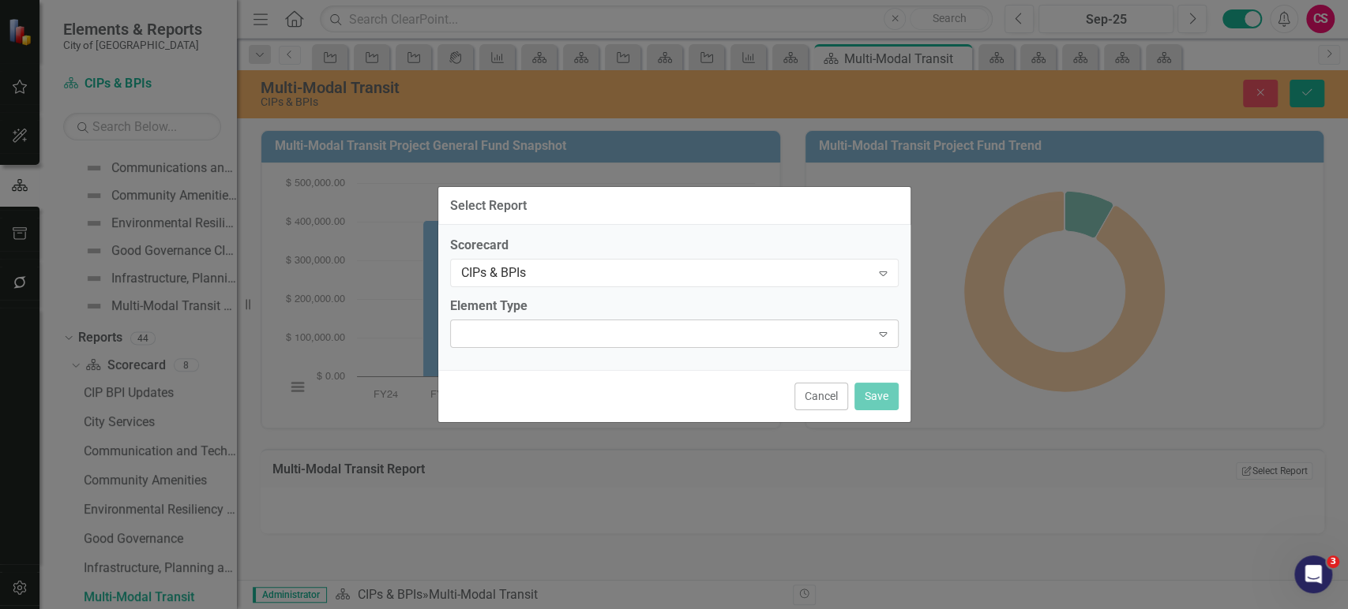
click at [569, 328] on div "Expand" at bounding box center [674, 334] width 448 height 28
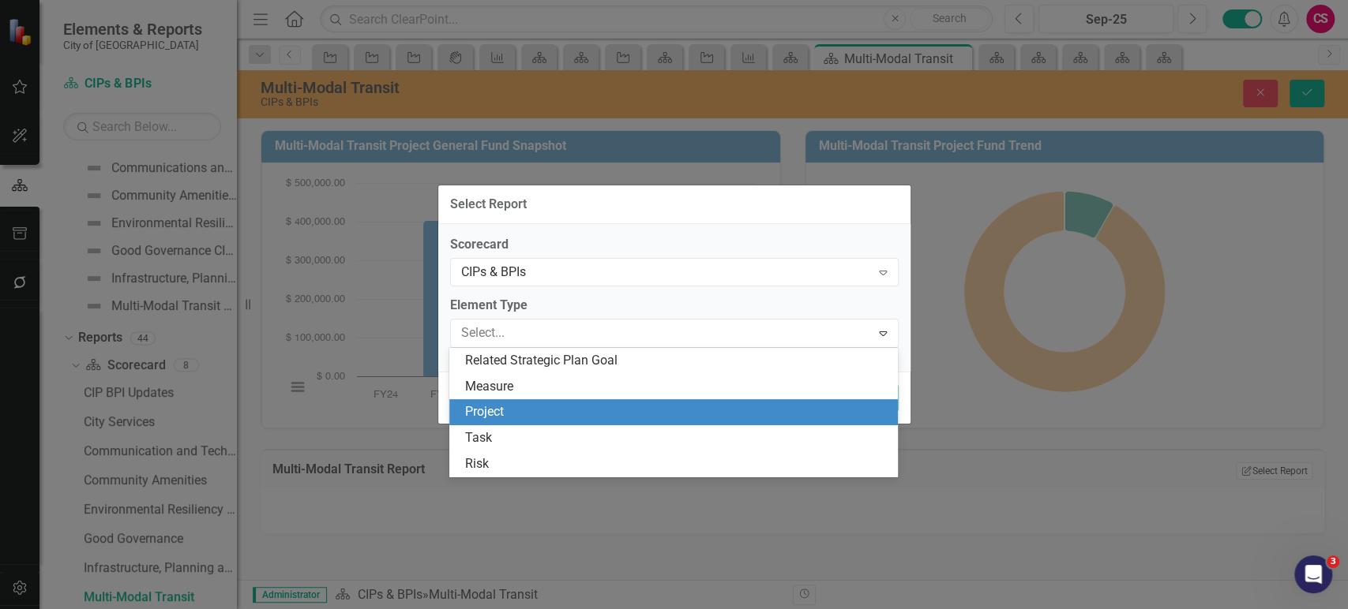
click at [519, 403] on div "Project" at bounding box center [676, 412] width 423 height 18
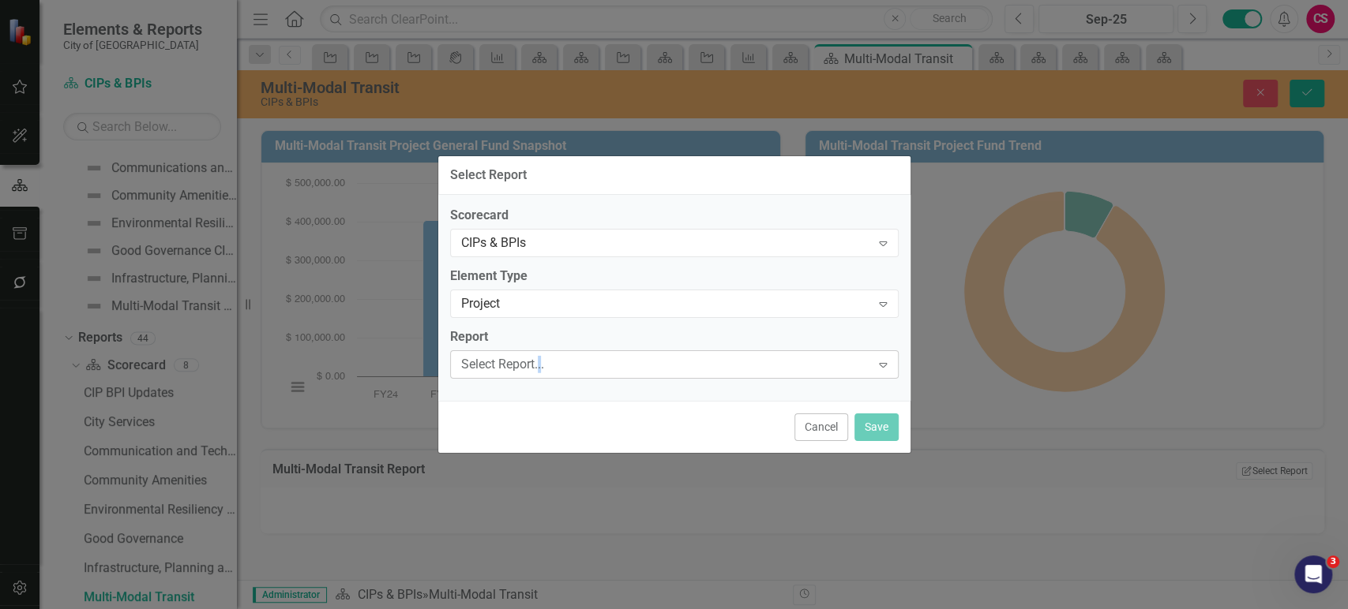
click at [541, 363] on div "Select Report..." at bounding box center [666, 364] width 410 height 18
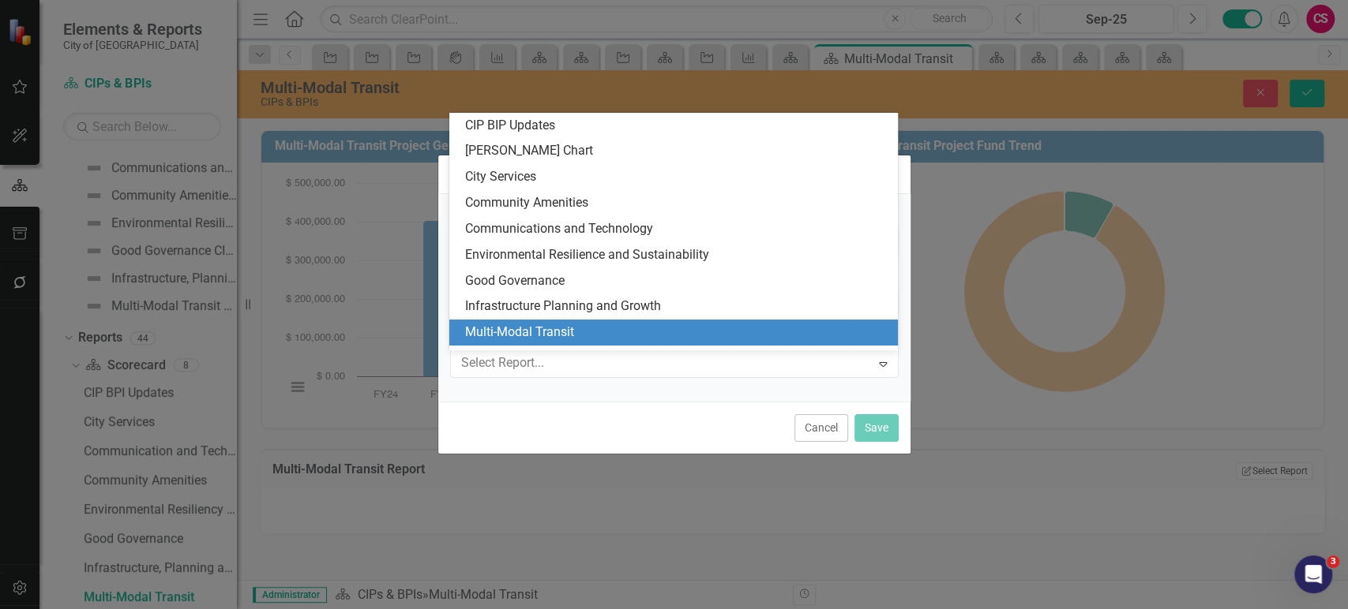
click at [557, 326] on div "Multi-Modal Transit" at bounding box center [676, 333] width 423 height 18
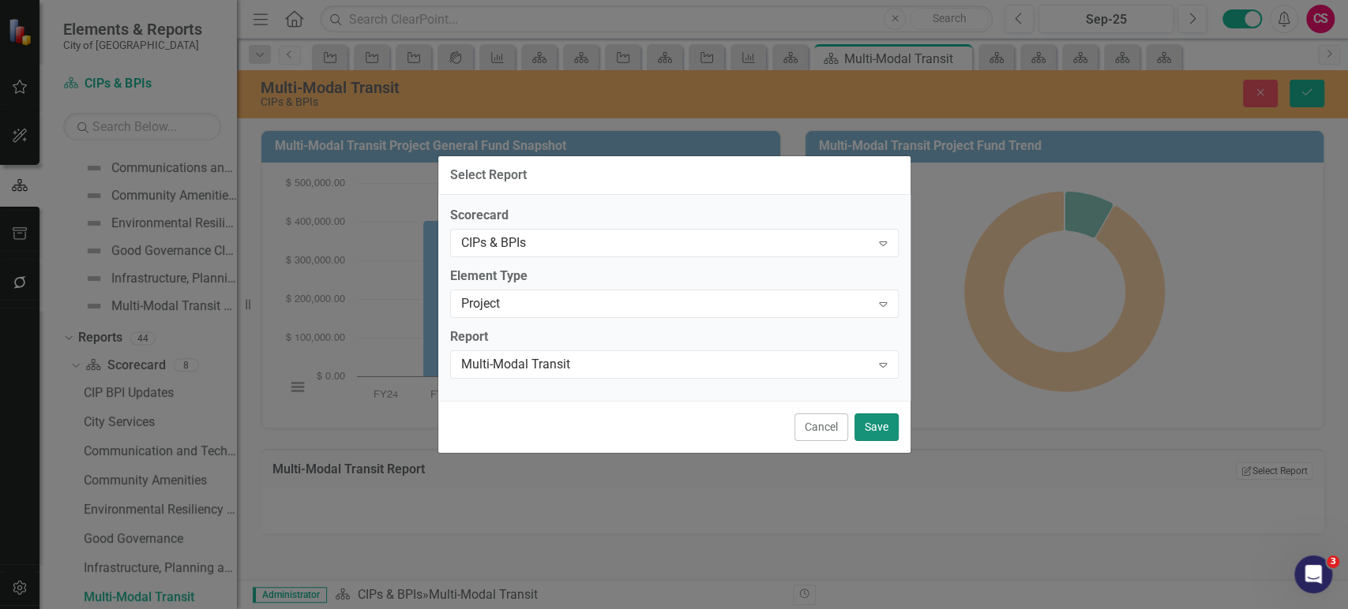
click at [862, 435] on button "Save" at bounding box center [876, 428] width 44 height 28
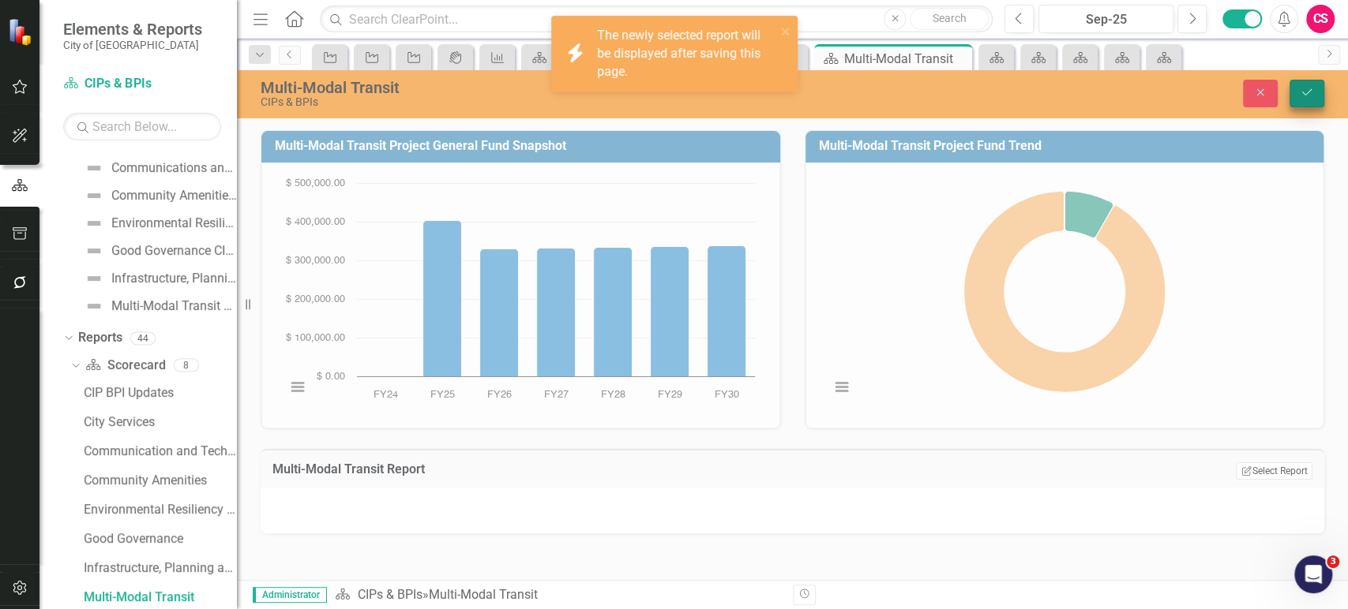
click at [1300, 106] on div "Multi-Modal Transit CIPs & BPIs Close Save" at bounding box center [792, 94] width 1111 height 48
click at [1300, 99] on button "Save" at bounding box center [1306, 94] width 35 height 28
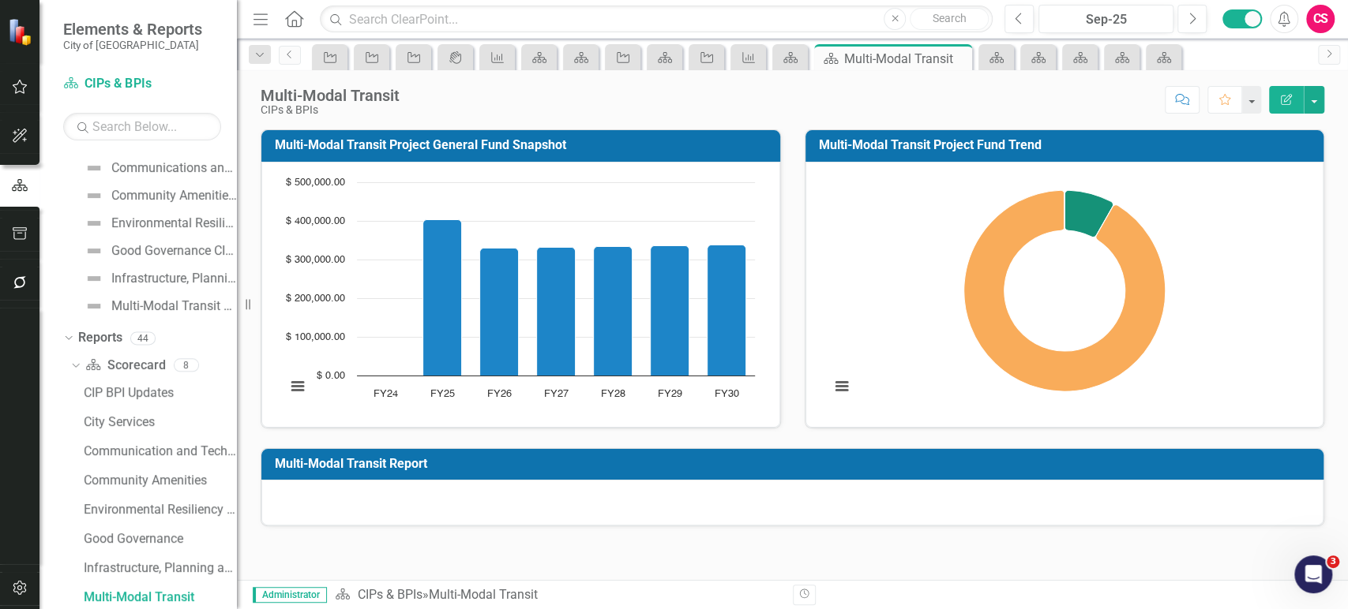
scroll to position [0, 0]
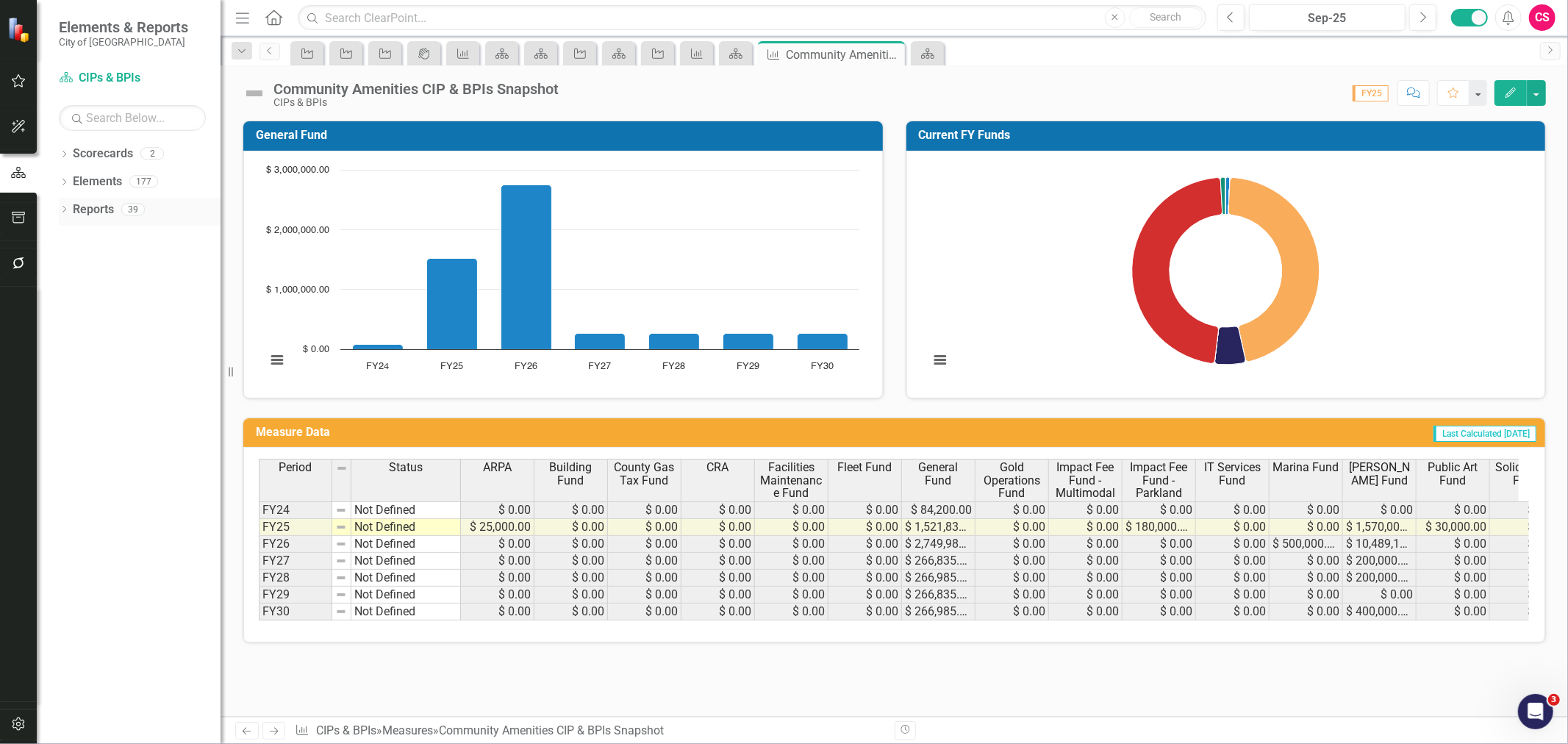
click at [63, 209] on icon "Dropdown" at bounding box center [63, 210] width 10 height 8
click at [68, 236] on icon "Dropdown" at bounding box center [70, 236] width 10 height 8
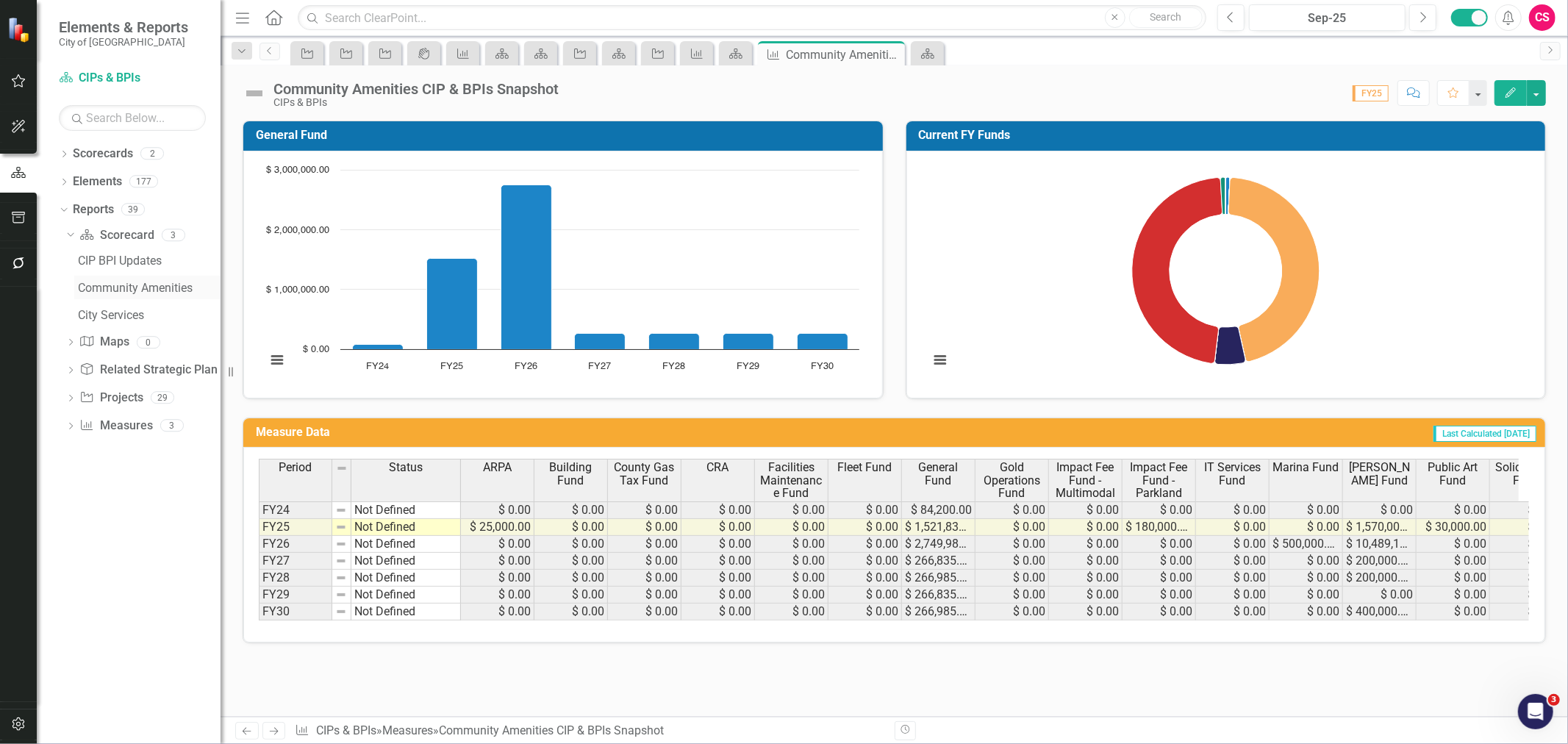
click at [124, 292] on div "Community Amenities" at bounding box center [149, 288] width 142 height 13
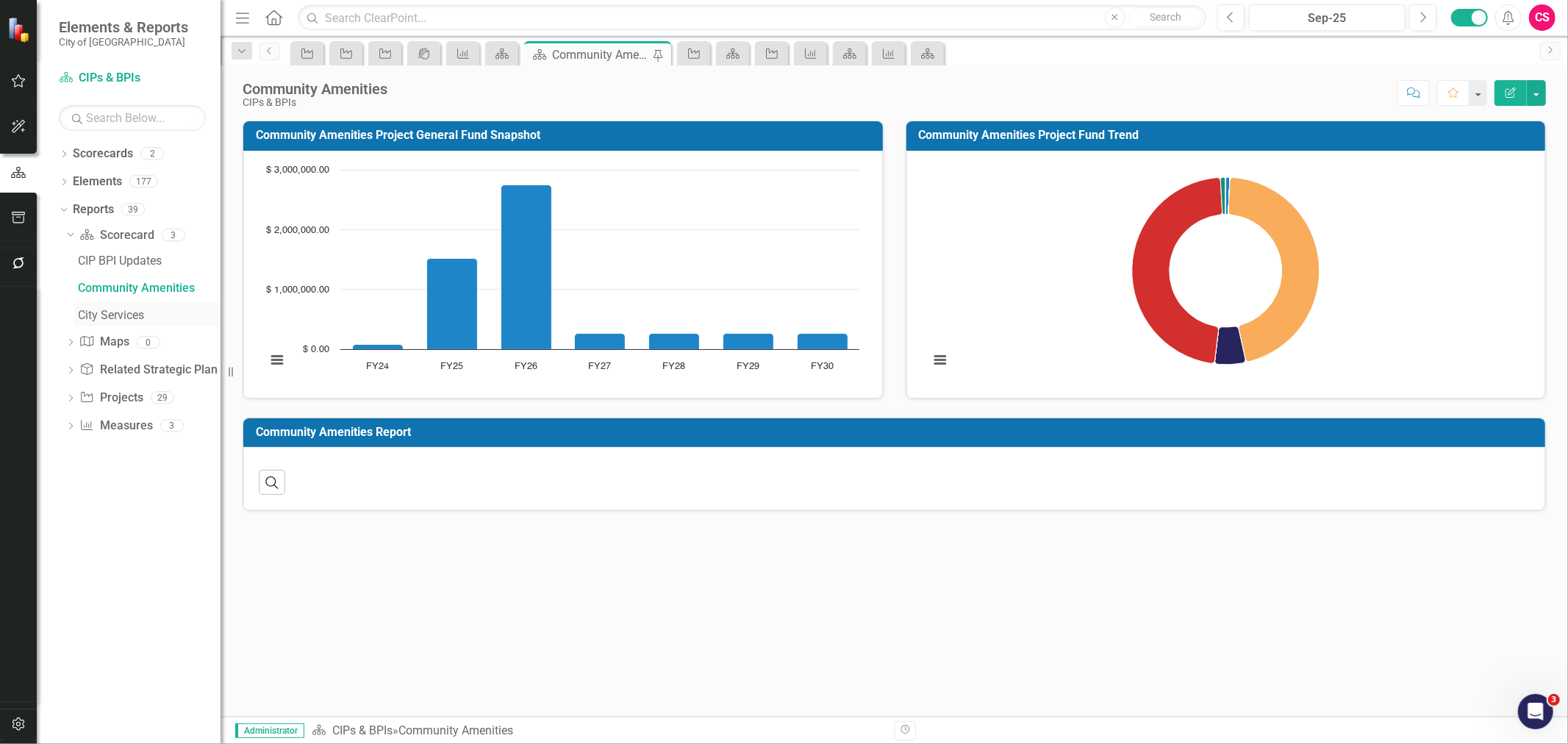
click at [122, 313] on div "City Services" at bounding box center [149, 316] width 142 height 13
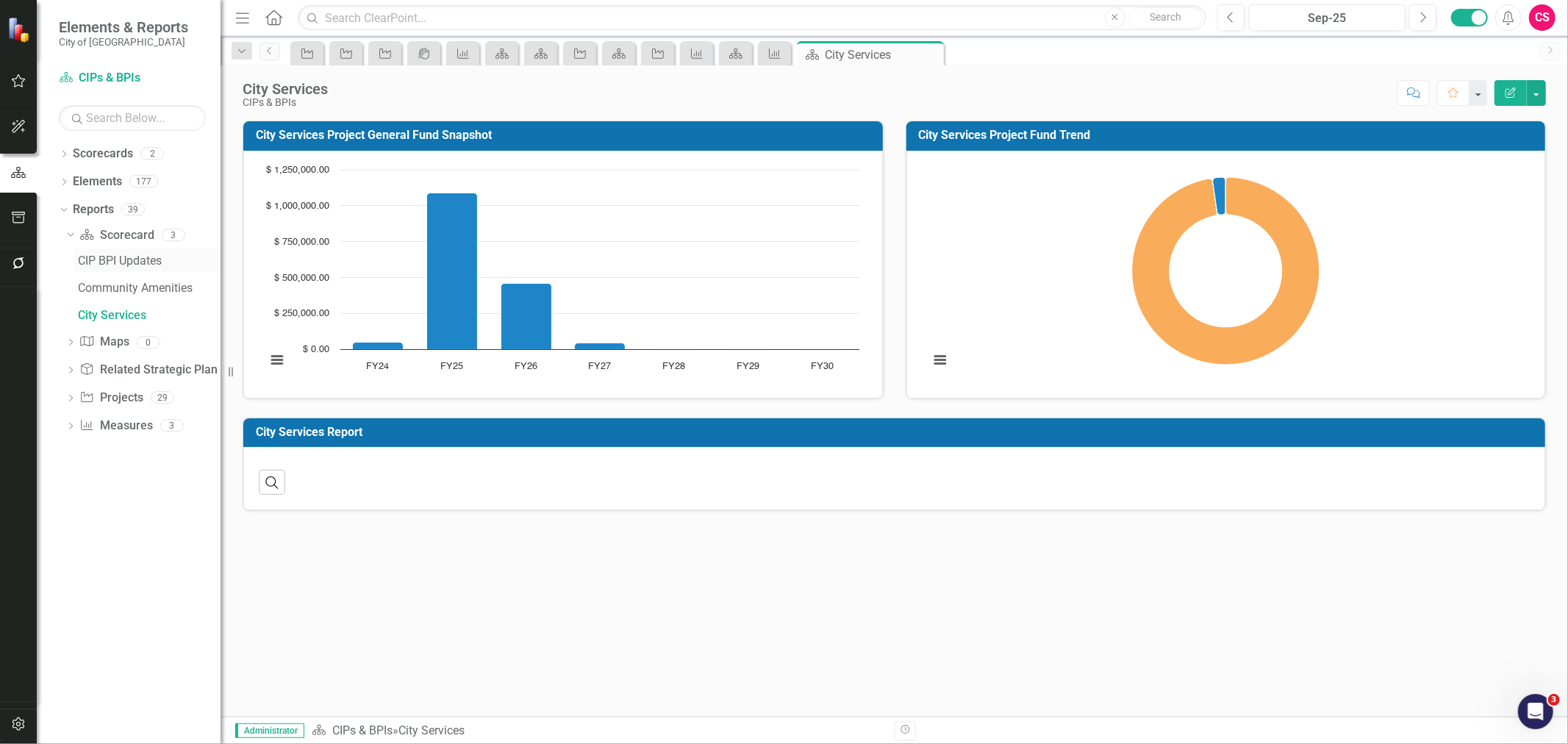
click at [144, 264] on div "CIP BPI Updates" at bounding box center [149, 261] width 142 height 13
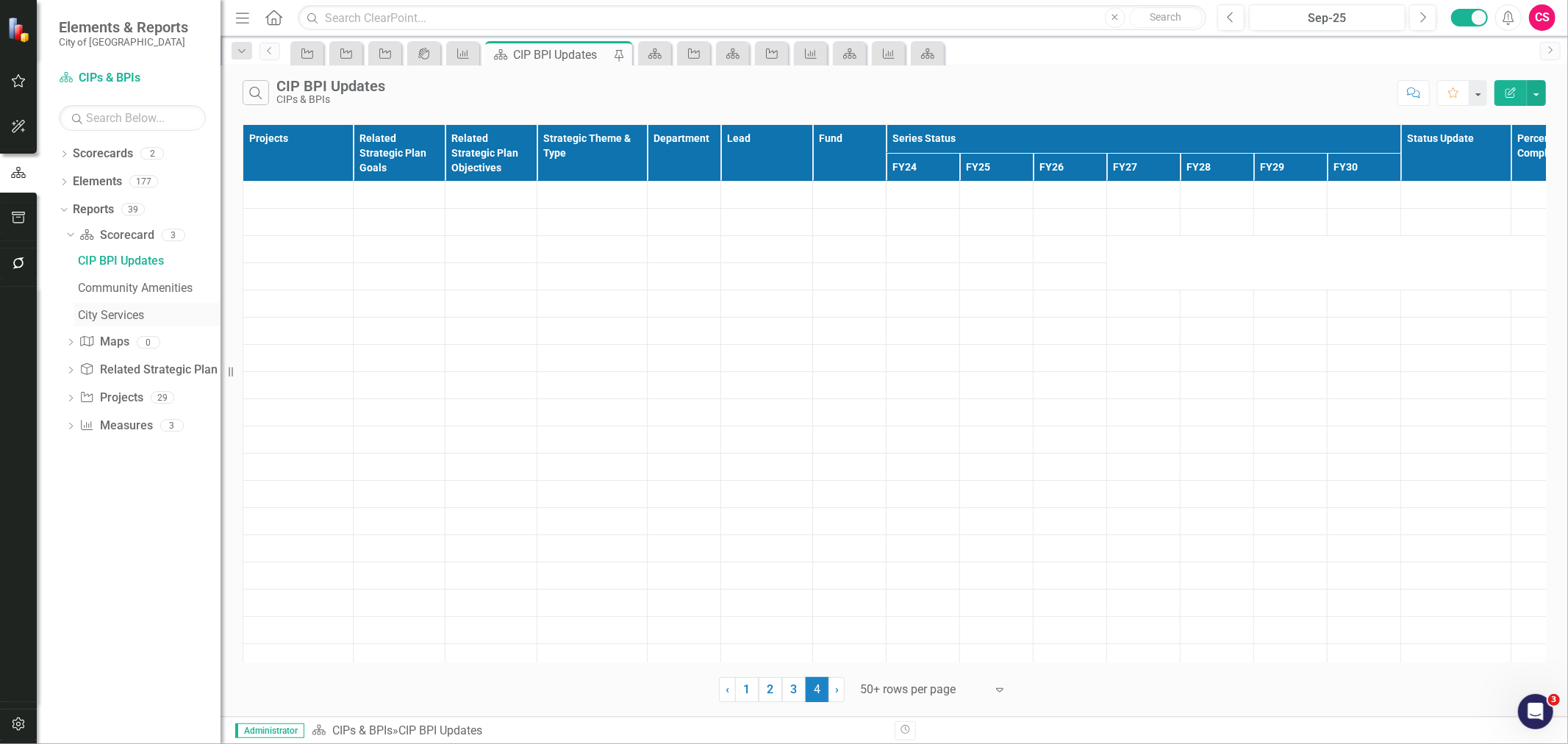
click at [129, 313] on div "City Services" at bounding box center [149, 316] width 142 height 13
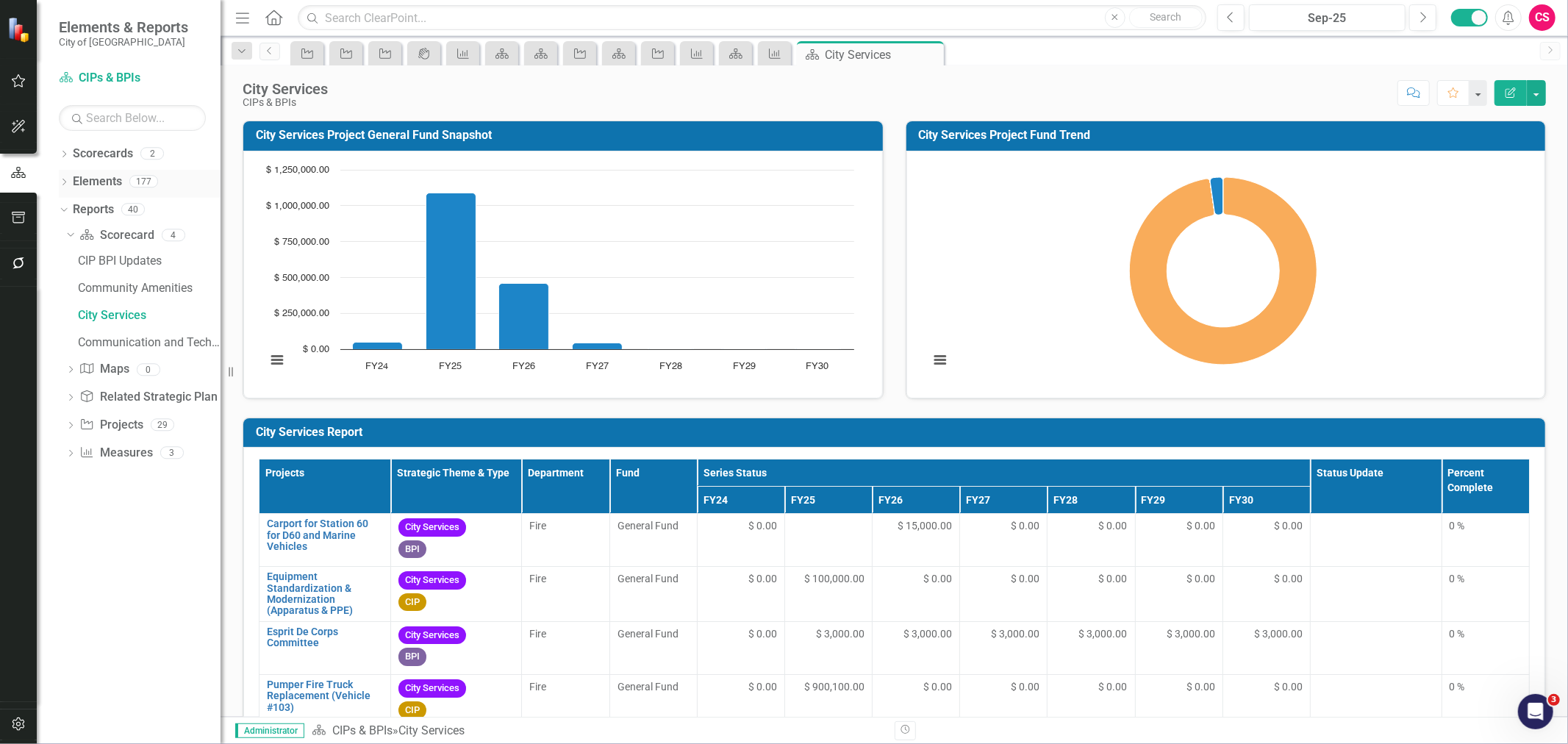
click at [61, 189] on div "Dropdown" at bounding box center [63, 183] width 10 height 12
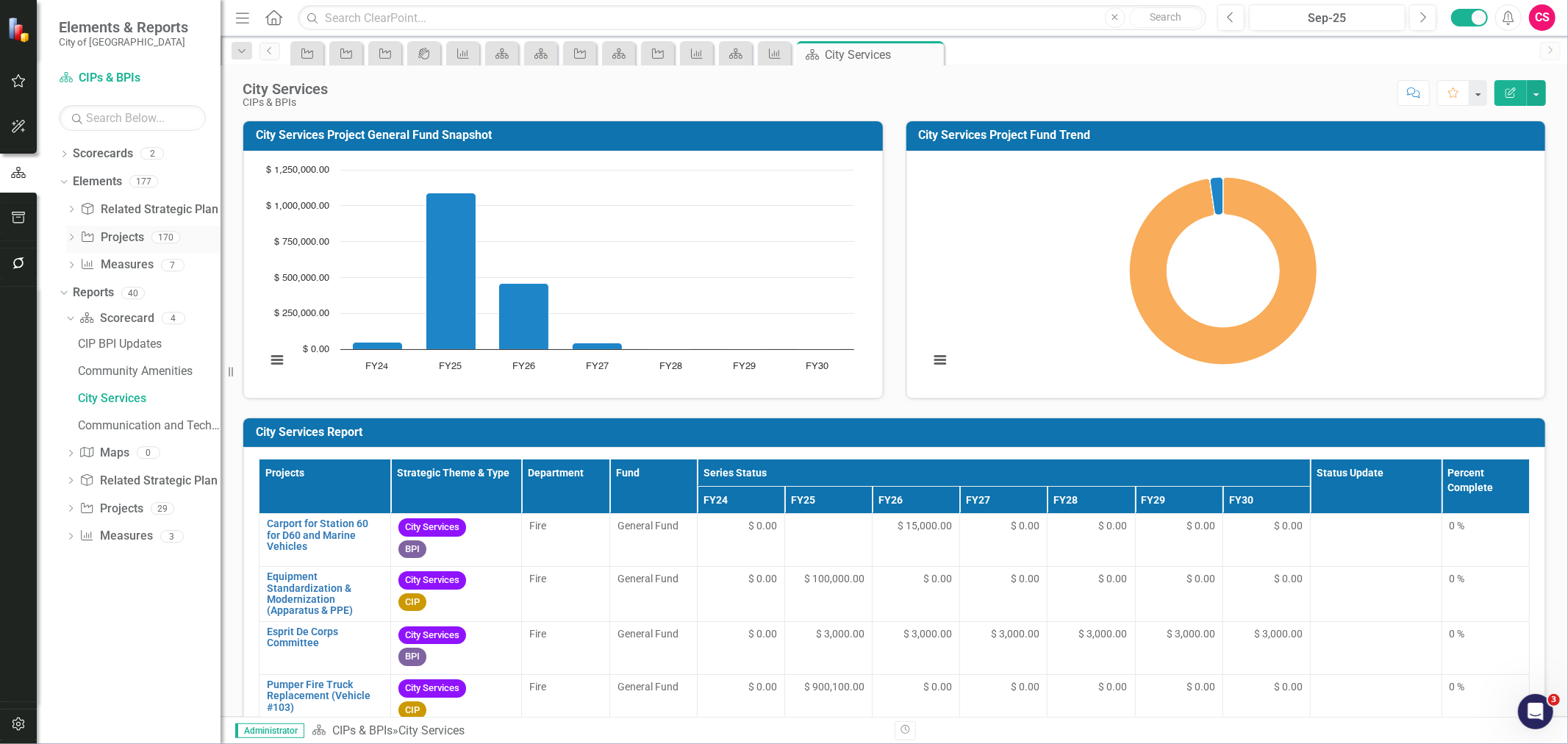
click at [70, 236] on icon "Dropdown" at bounding box center [71, 238] width 10 height 8
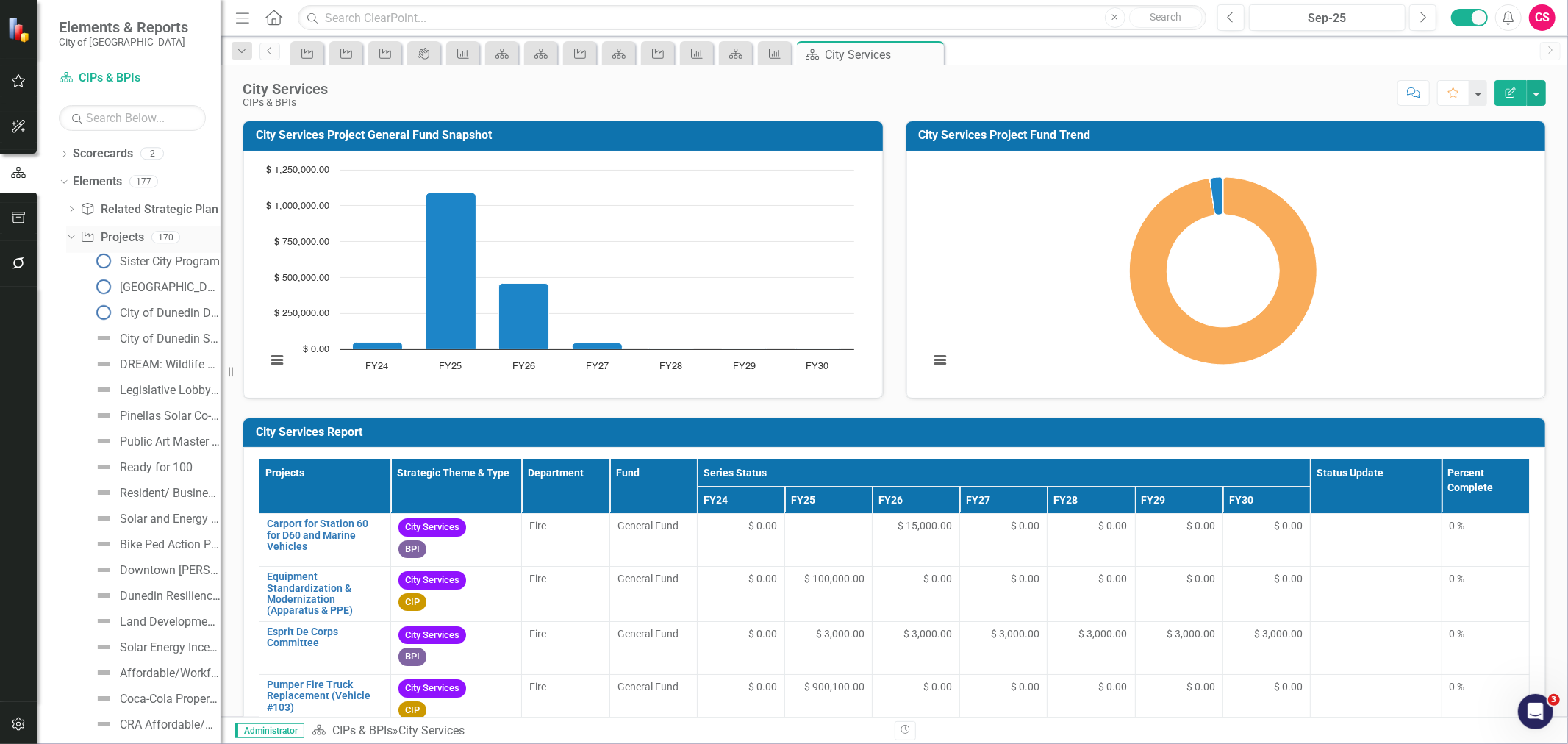
click at [70, 236] on icon "Dropdown" at bounding box center [69, 237] width 8 height 10
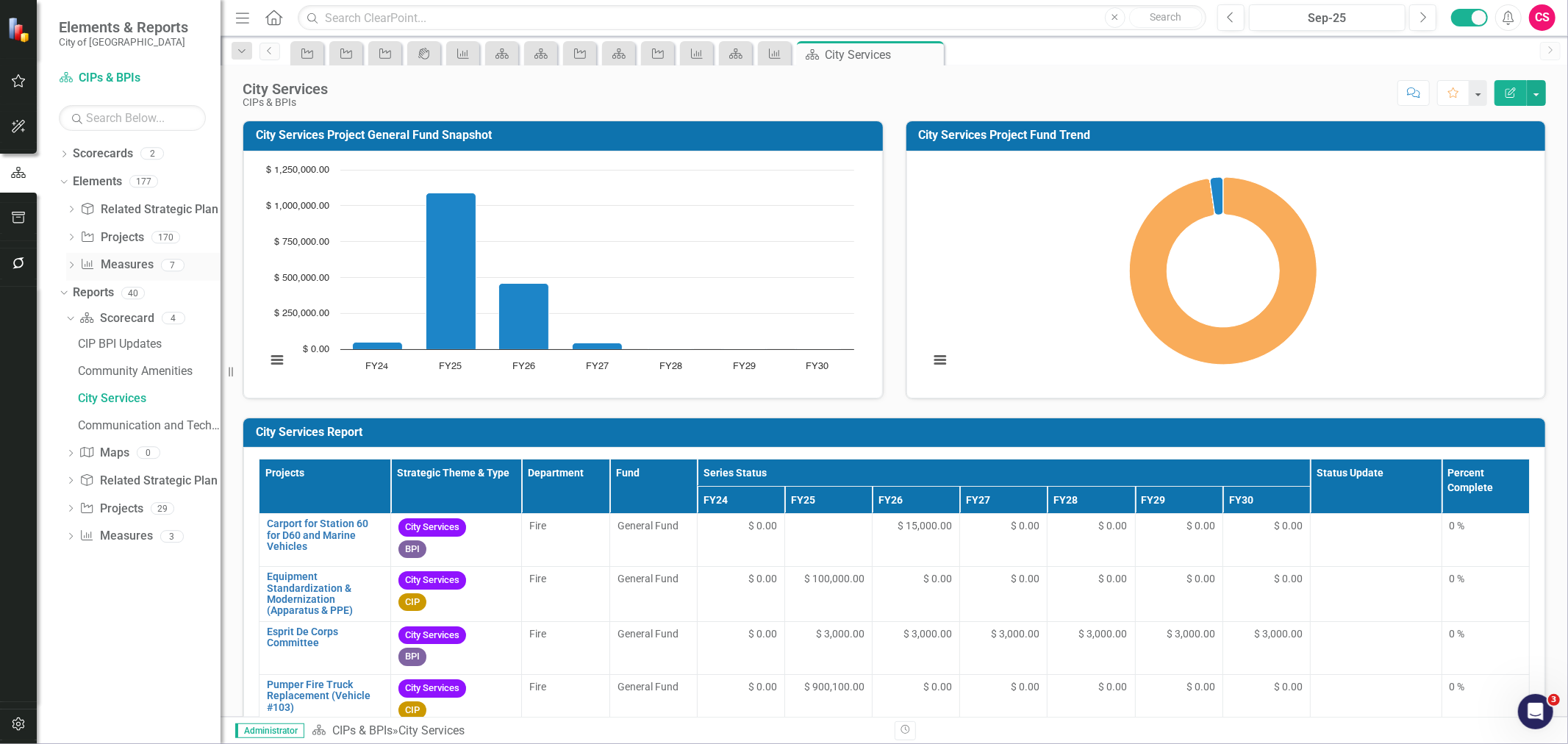
click at [74, 266] on icon "Dropdown" at bounding box center [71, 266] width 10 height 8
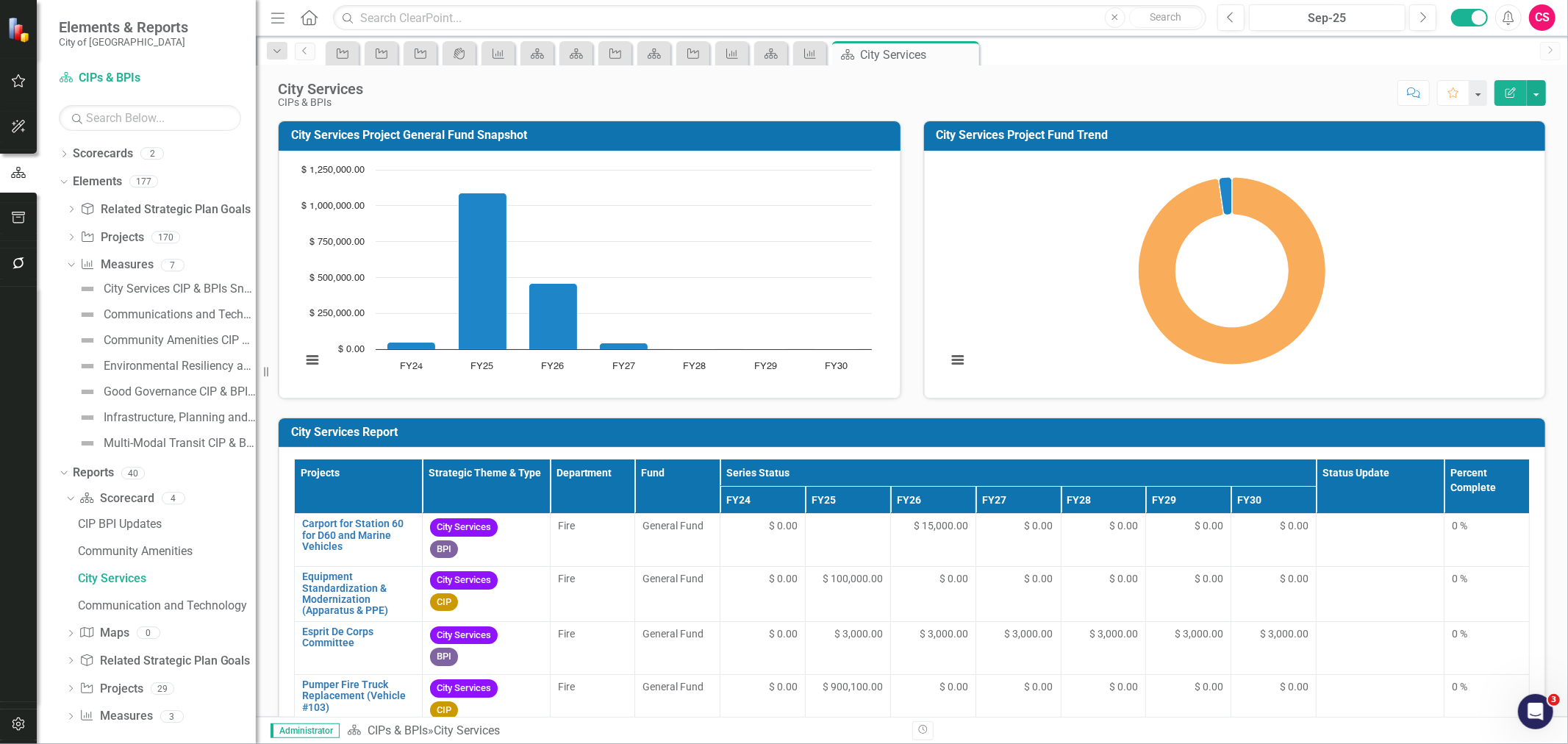
drag, startPoint x: 223, startPoint y: 284, endPoint x: 256, endPoint y: 291, distance: 33.7
click at [256, 291] on div "Resize" at bounding box center [262, 372] width 12 height 744
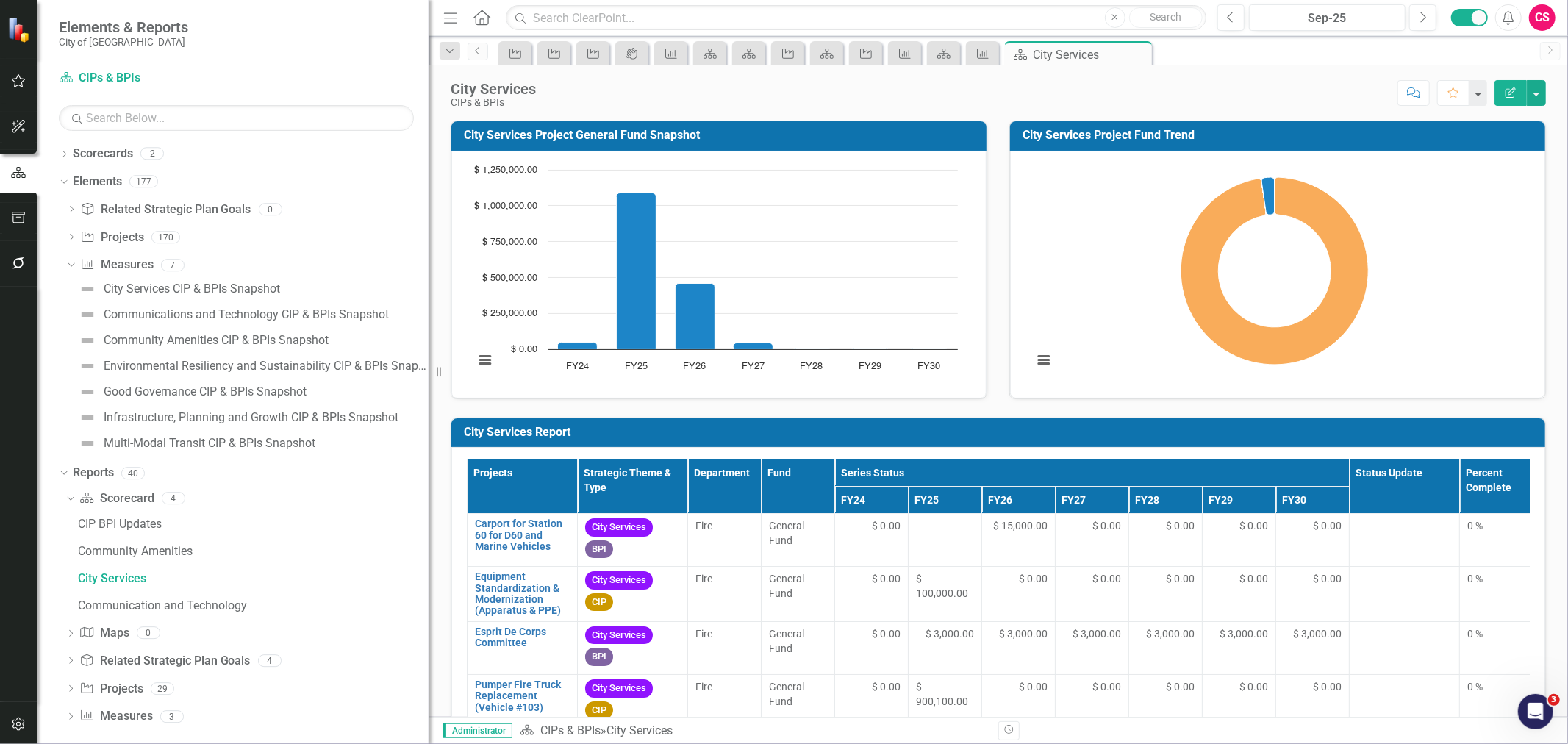
drag, startPoint x: 336, startPoint y: 342, endPoint x: 428, endPoint y: 362, distance: 94.1
click at [428, 362] on div "Resize" at bounding box center [434, 372] width 12 height 744
click at [171, 364] on div "Environmental Resiliency and Sustainability CIP & BPIs Snapshot" at bounding box center [265, 366] width 325 height 13
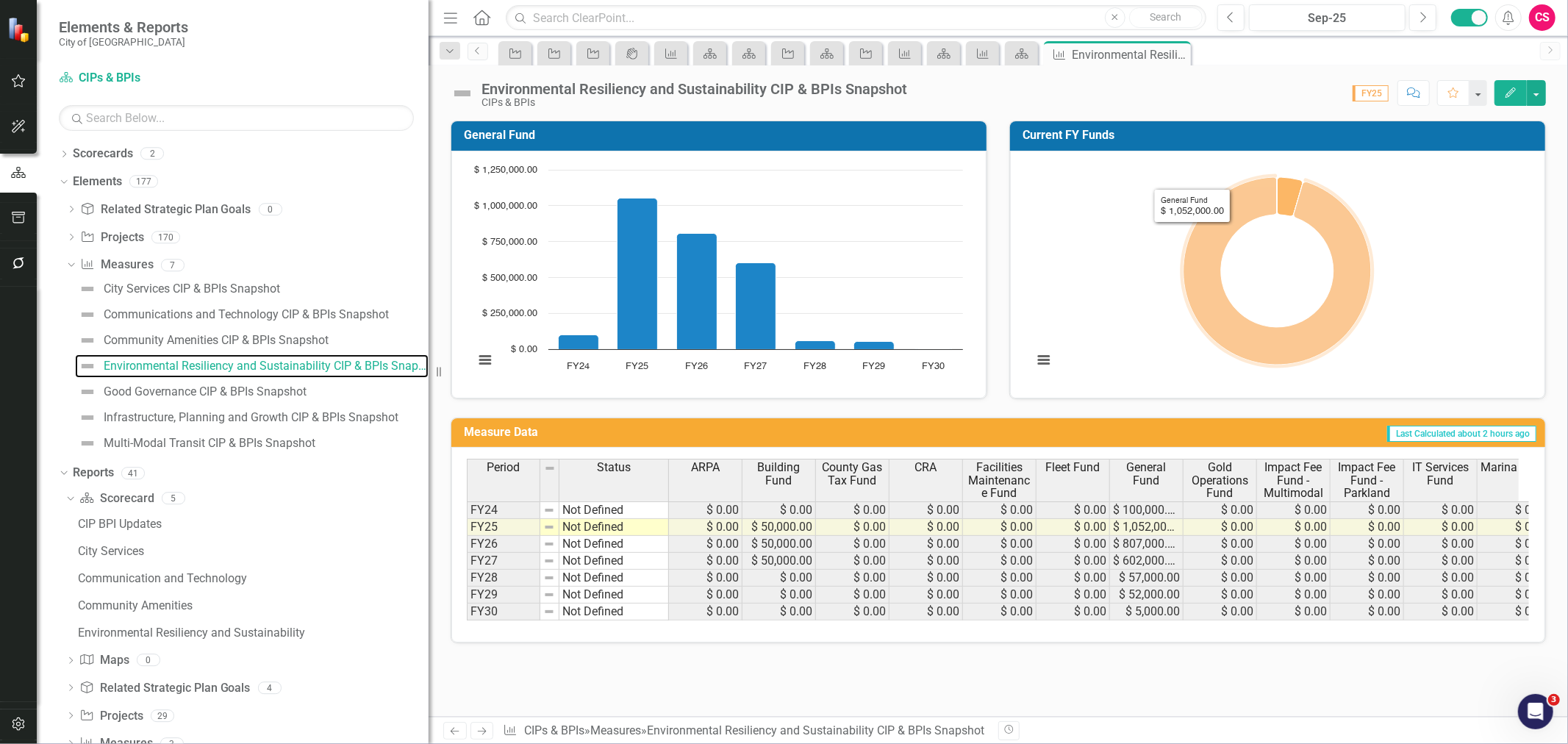
click at [1040, 272] on rect "Interactive chart" at bounding box center [1277, 272] width 504 height 221
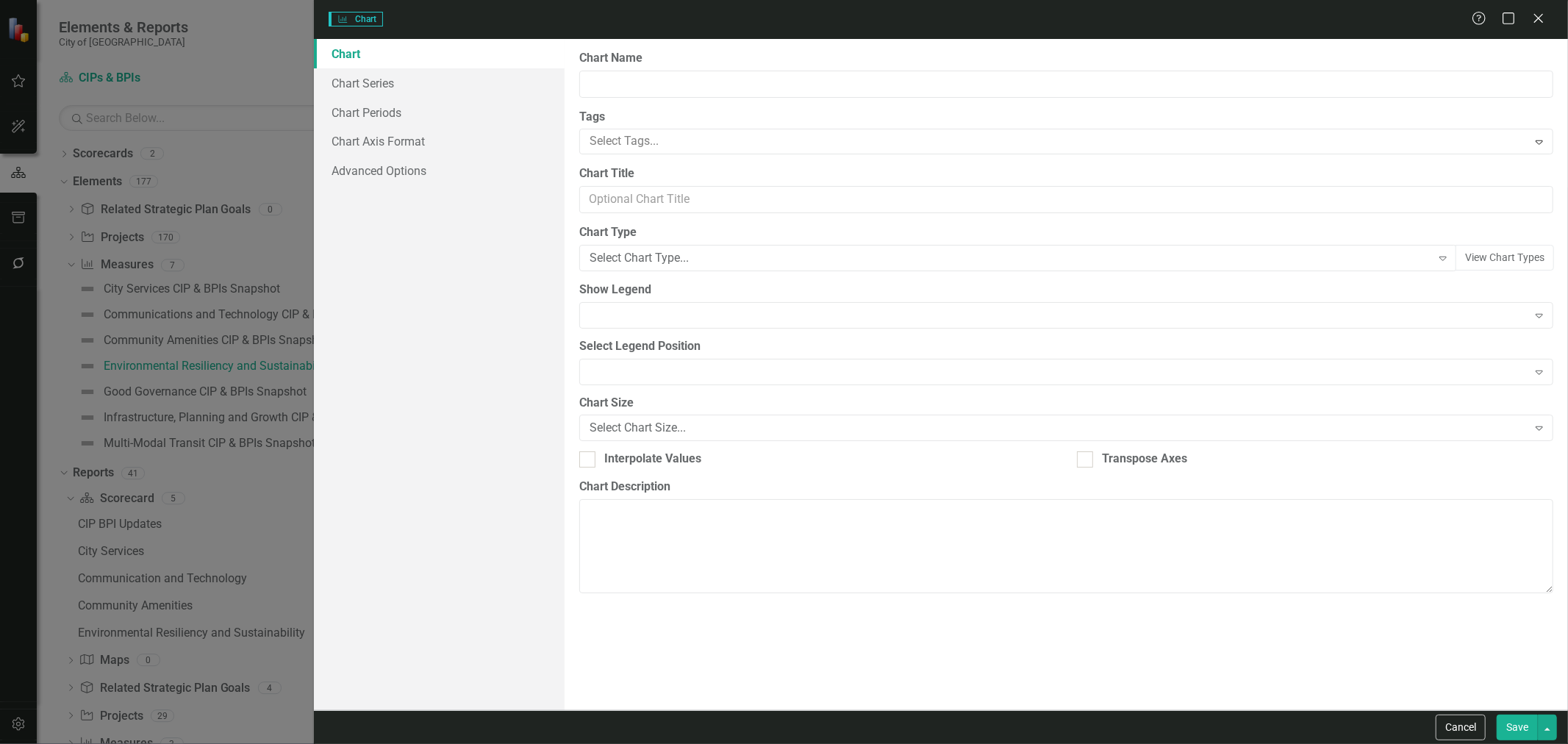
click at [408, 92] on div "Charts Chart Help Maximize Close Chart Chart Series Chart Periods Chart Axis Fo…" at bounding box center [784, 372] width 1568 height 744
type input "Current FY Funds"
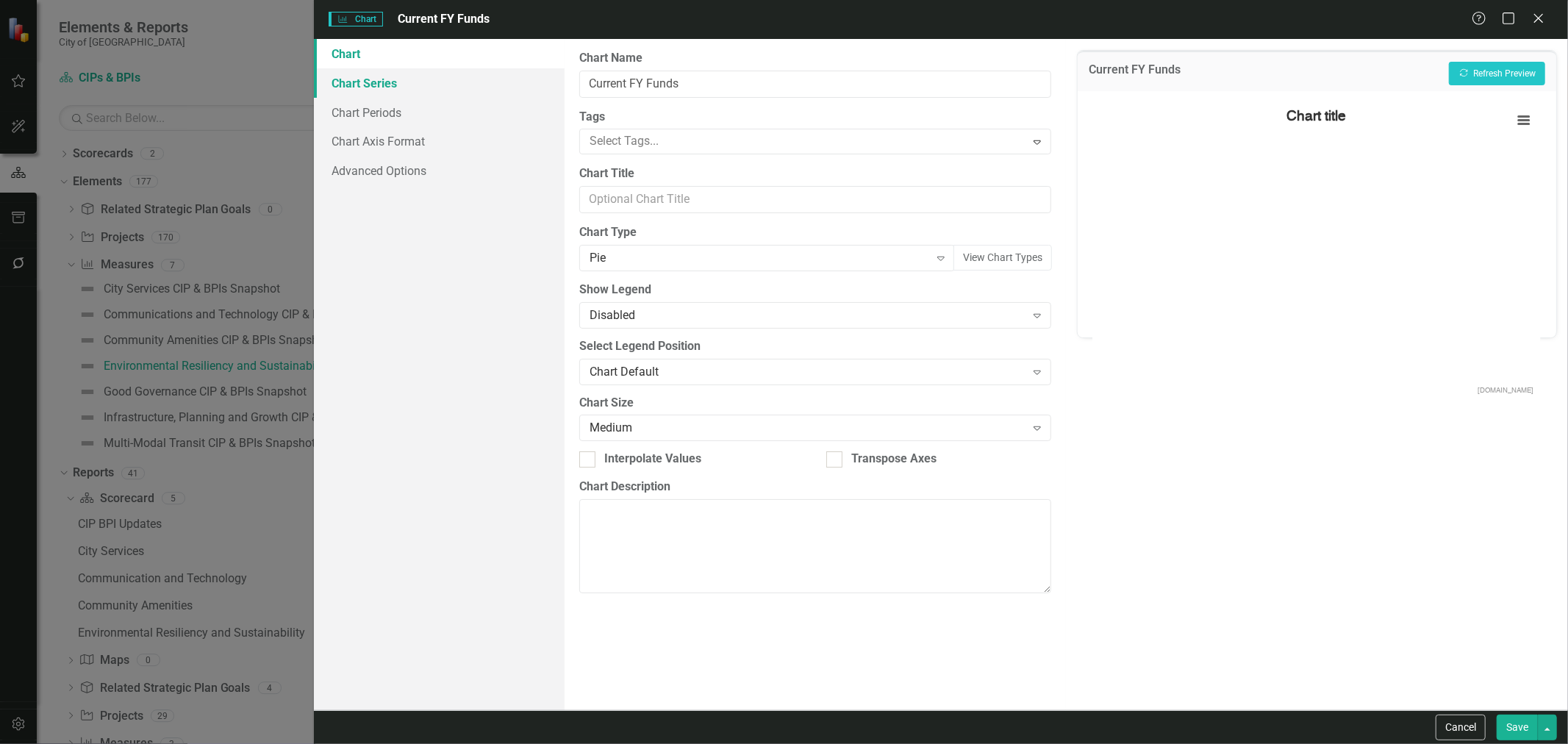
click at [427, 79] on link "Chart Series" at bounding box center [439, 83] width 250 height 30
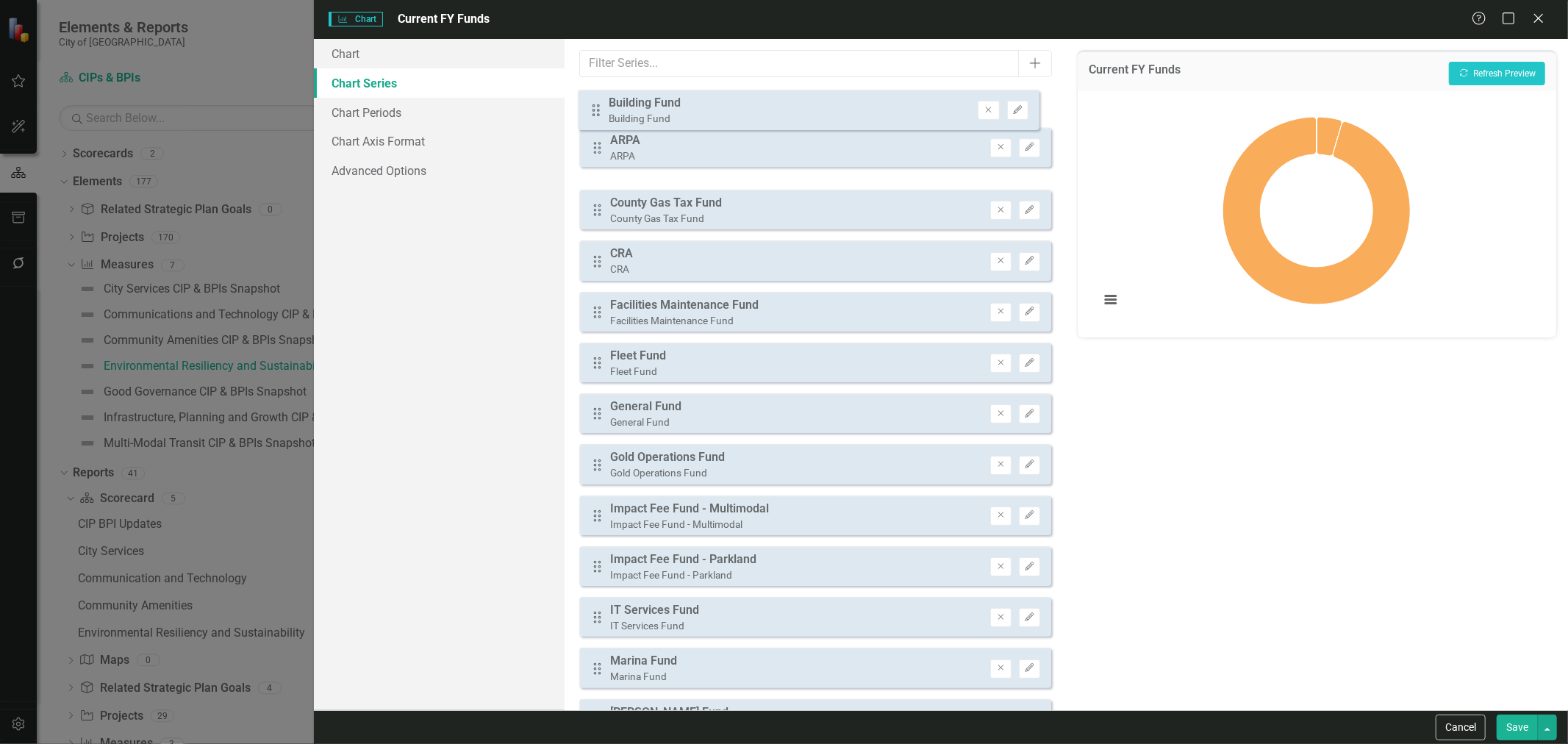
drag, startPoint x: 602, startPoint y: 156, endPoint x: 600, endPoint y: 105, distance: 51.0
click at [600, 105] on div "Drag ARPA ARPA Remove Edit Drag Building Fund Building Fund Remove Edit Drag Co…" at bounding box center [816, 515] width 473 height 854
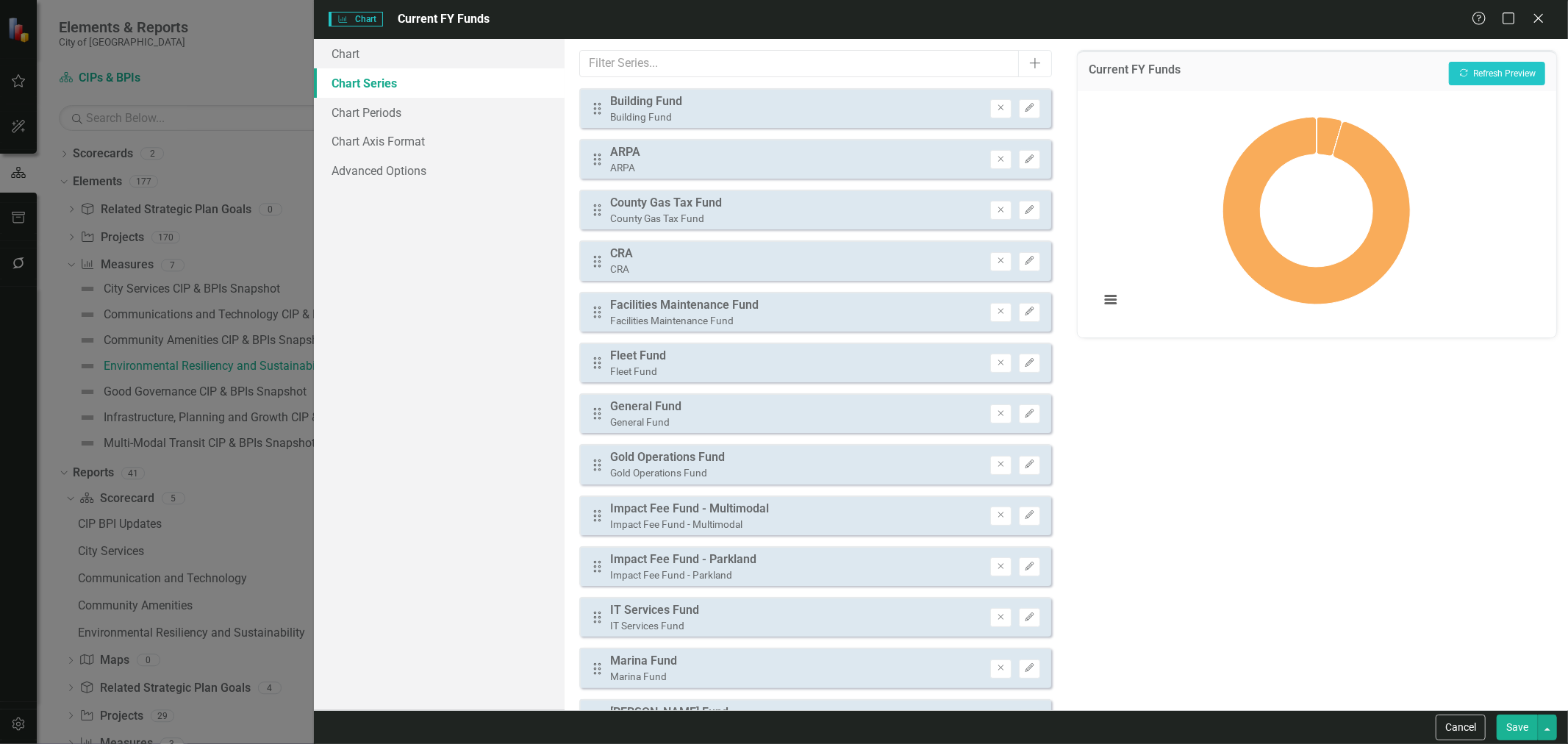
click at [1440, 92] on div "Chart Pie chart with 17 slices. Current FY Funds (Chart Type: Pie) Plot Bands A…" at bounding box center [1317, 214] width 479 height 246
click at [1471, 64] on button "Recalculate Refresh Preview" at bounding box center [1496, 73] width 96 height 23
click at [1516, 728] on button "Save" at bounding box center [1517, 727] width 41 height 26
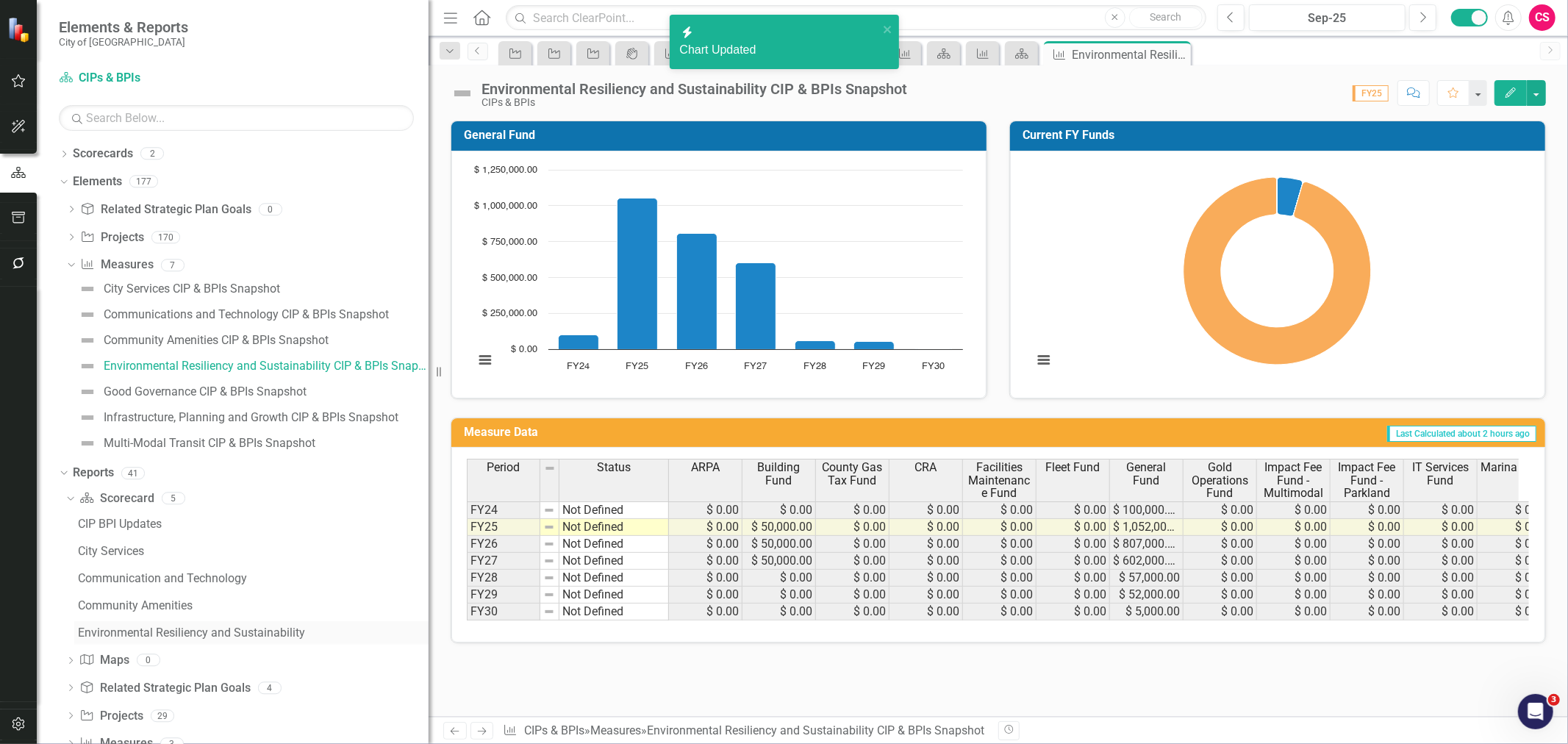
click at [136, 634] on div "Environmental Resiliency and Sustainability" at bounding box center [253, 633] width 351 height 13
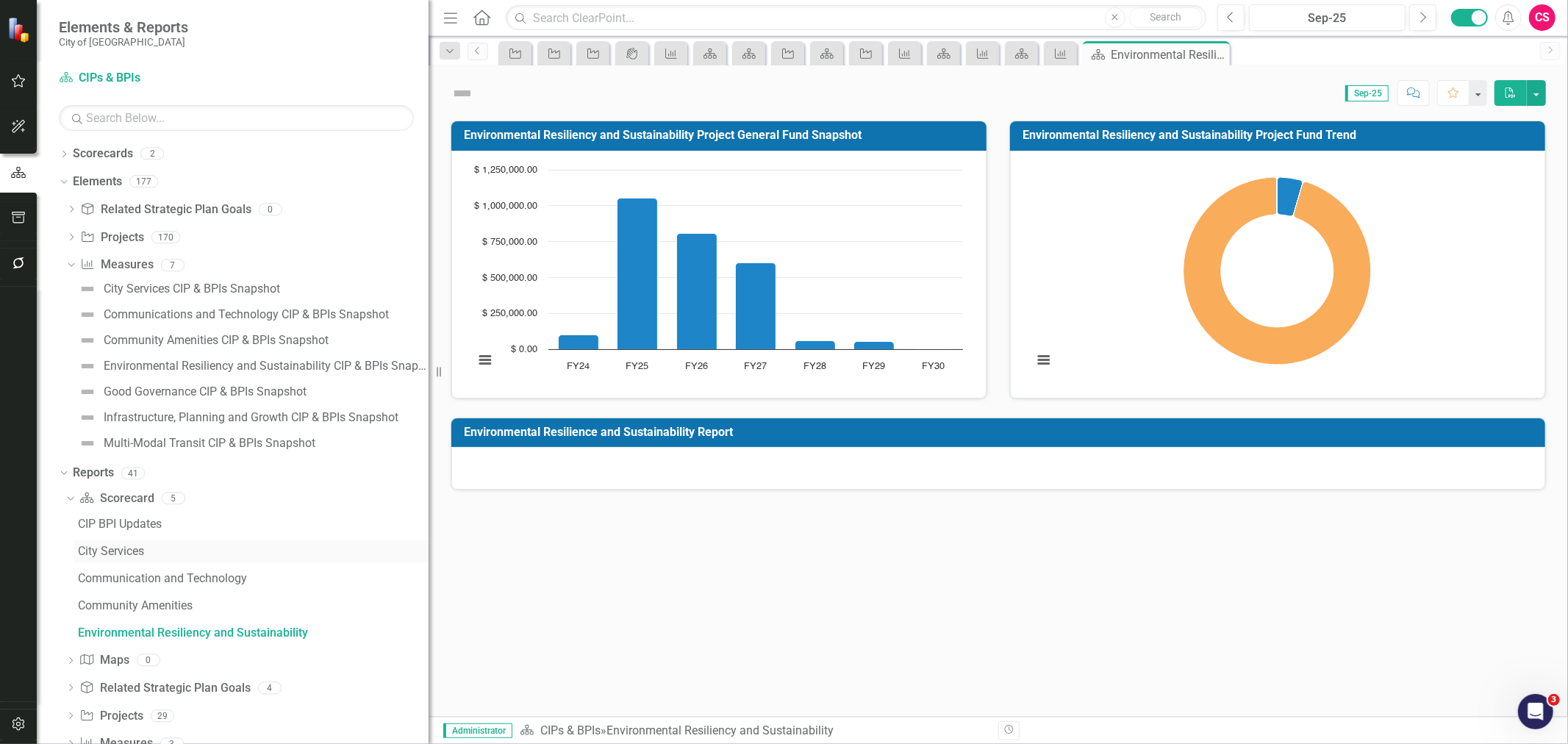
click at [124, 554] on div "City Services" at bounding box center [253, 551] width 351 height 13
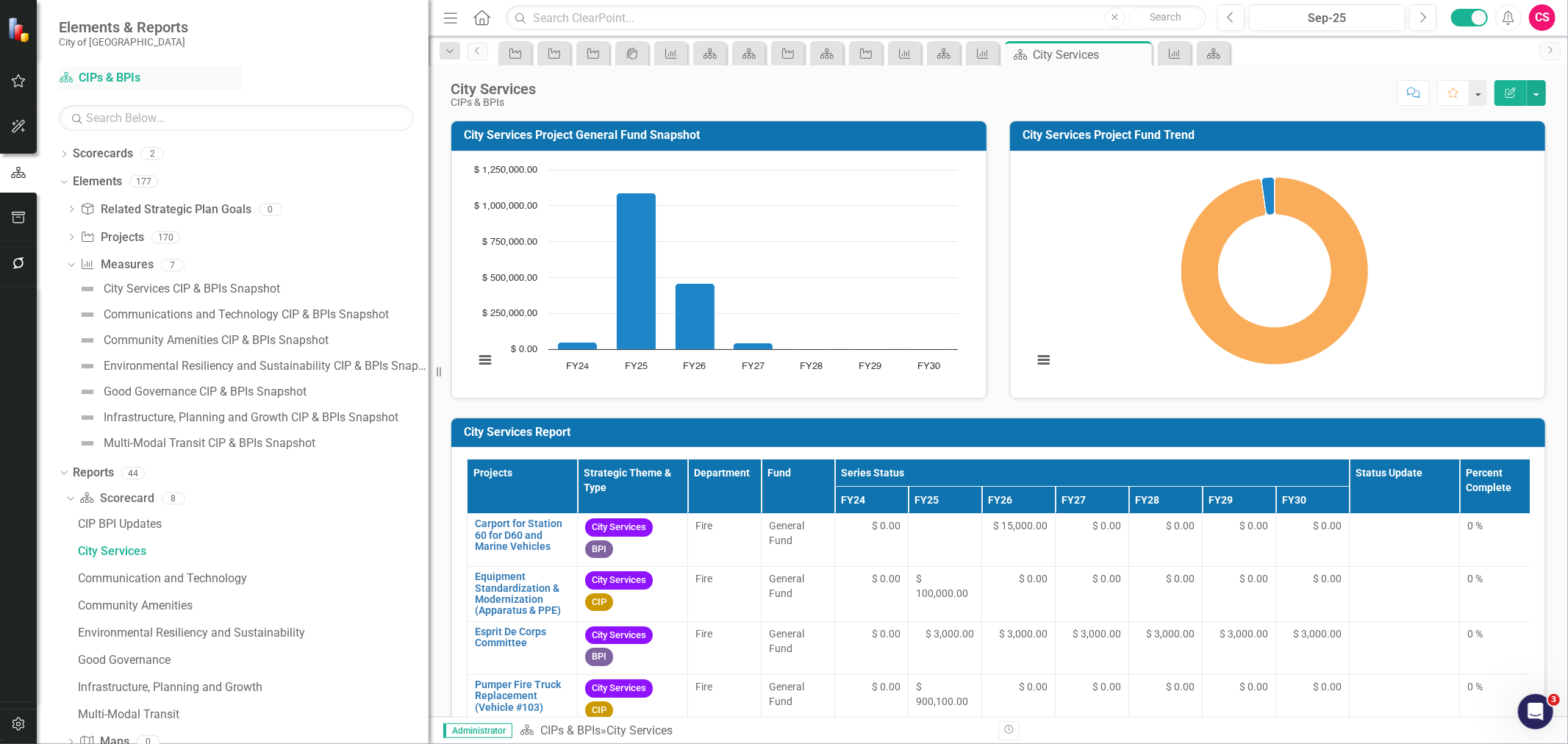
click at [90, 79] on link "Scorecard CIPs & BPIs" at bounding box center [150, 78] width 183 height 17
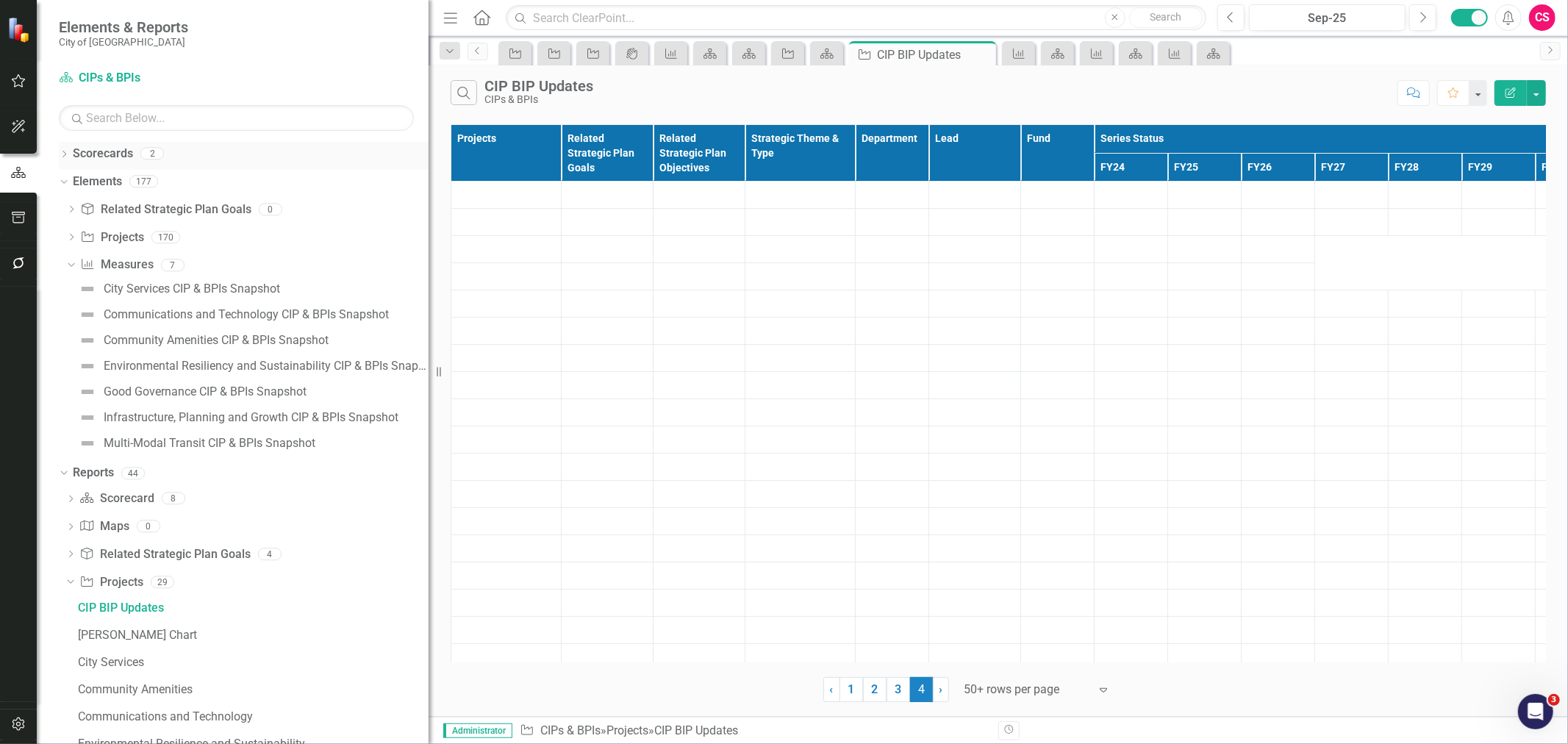
click at [67, 151] on div "Dropdown" at bounding box center [63, 155] width 10 height 12
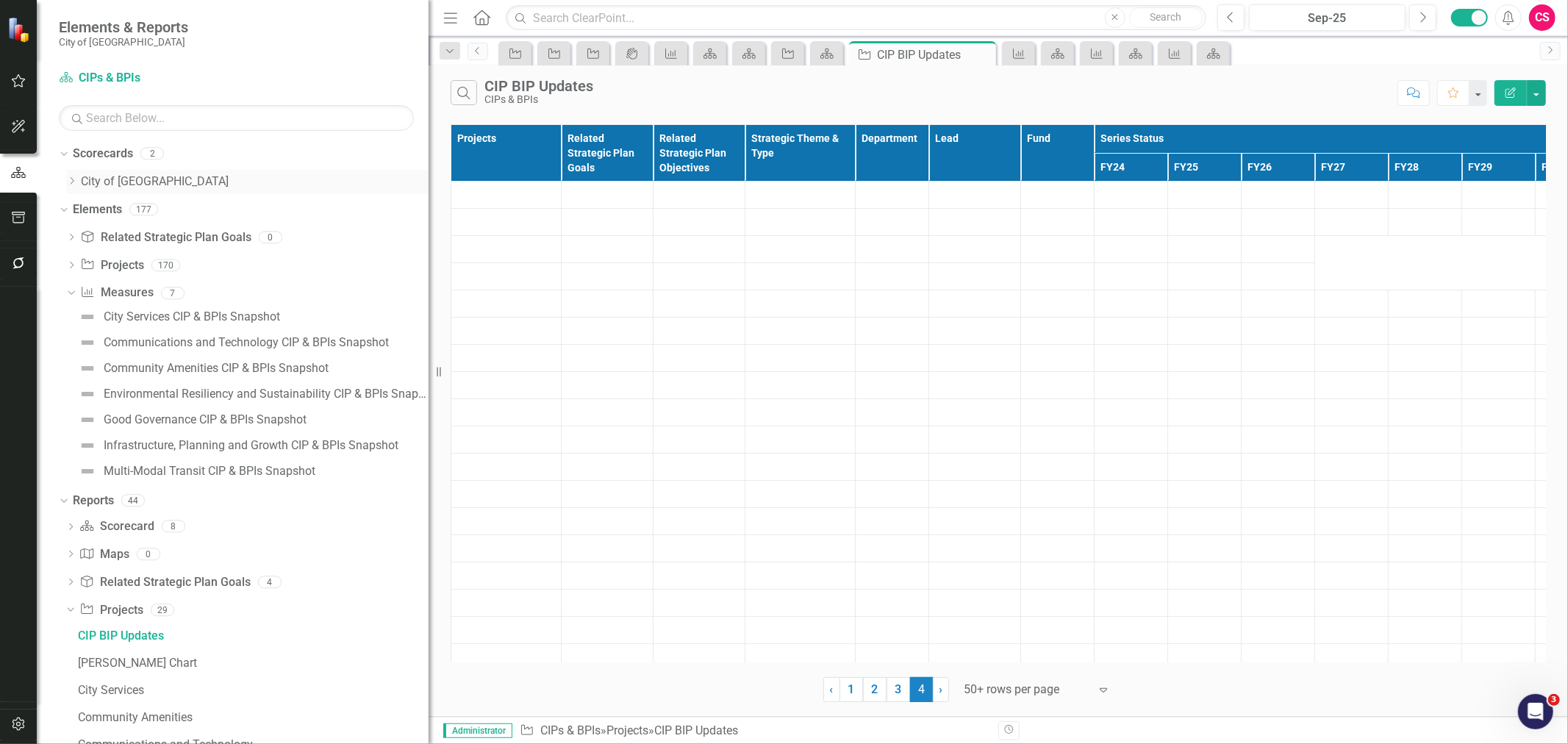
click at [114, 174] on link "City of [GEOGRAPHIC_DATA]" at bounding box center [254, 182] width 347 height 17
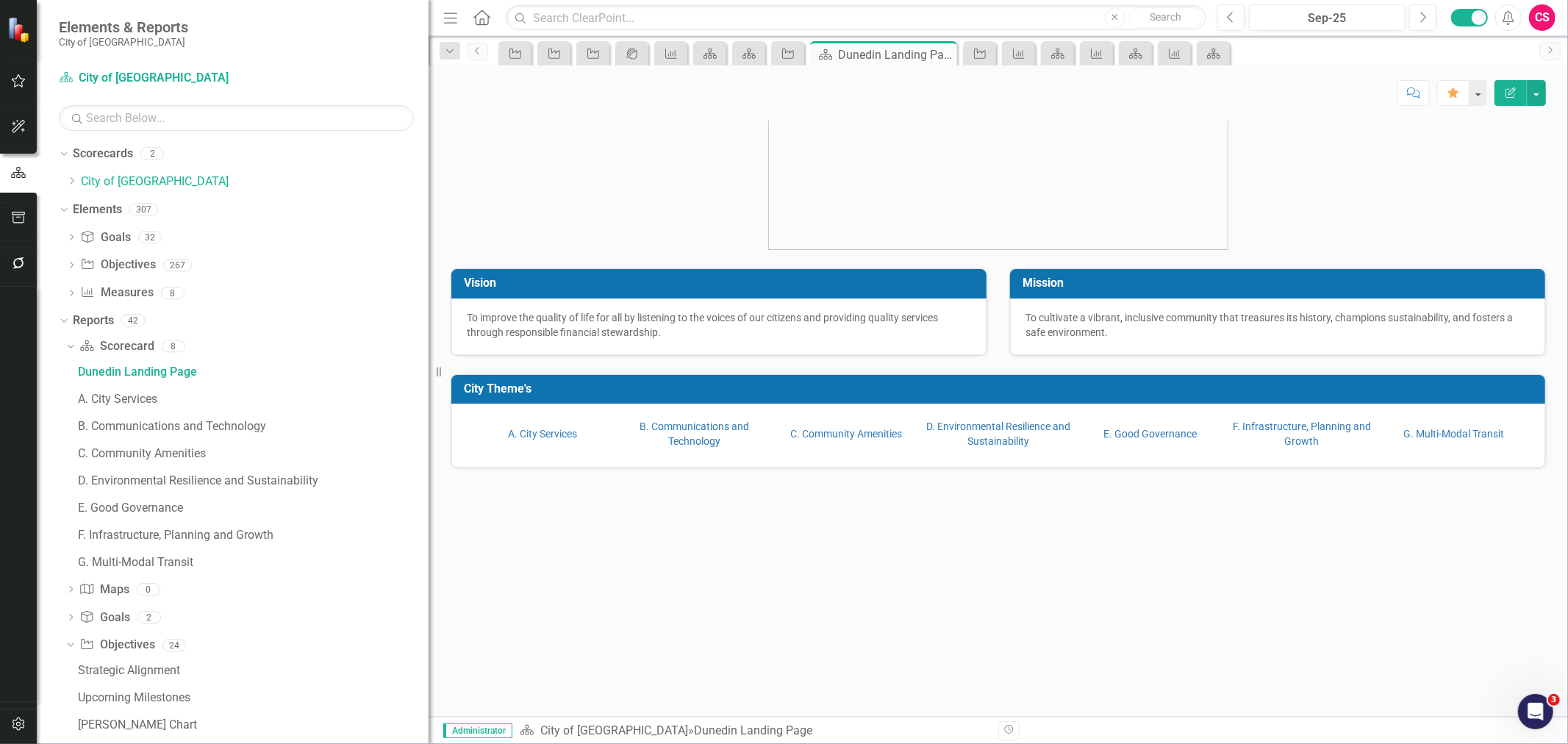
drag, startPoint x: 72, startPoint y: 180, endPoint x: 118, endPoint y: 204, distance: 51.9
click at [72, 180] on icon "Dropdown" at bounding box center [72, 180] width 11 height 8
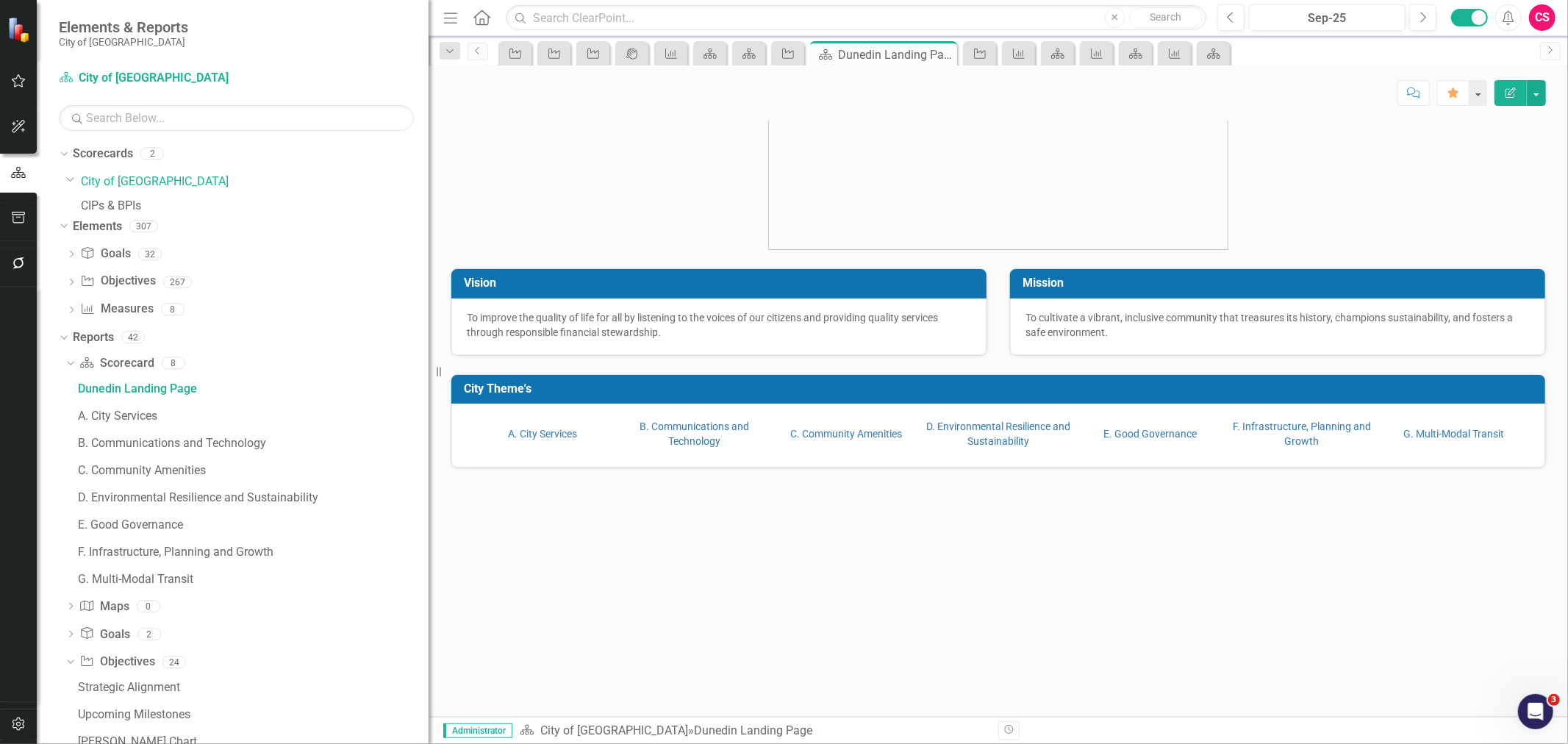
click at [131, 210] on link "CIPs & BPIs" at bounding box center [254, 206] width 347 height 17
